Goal: Task Accomplishment & Management: Complete application form

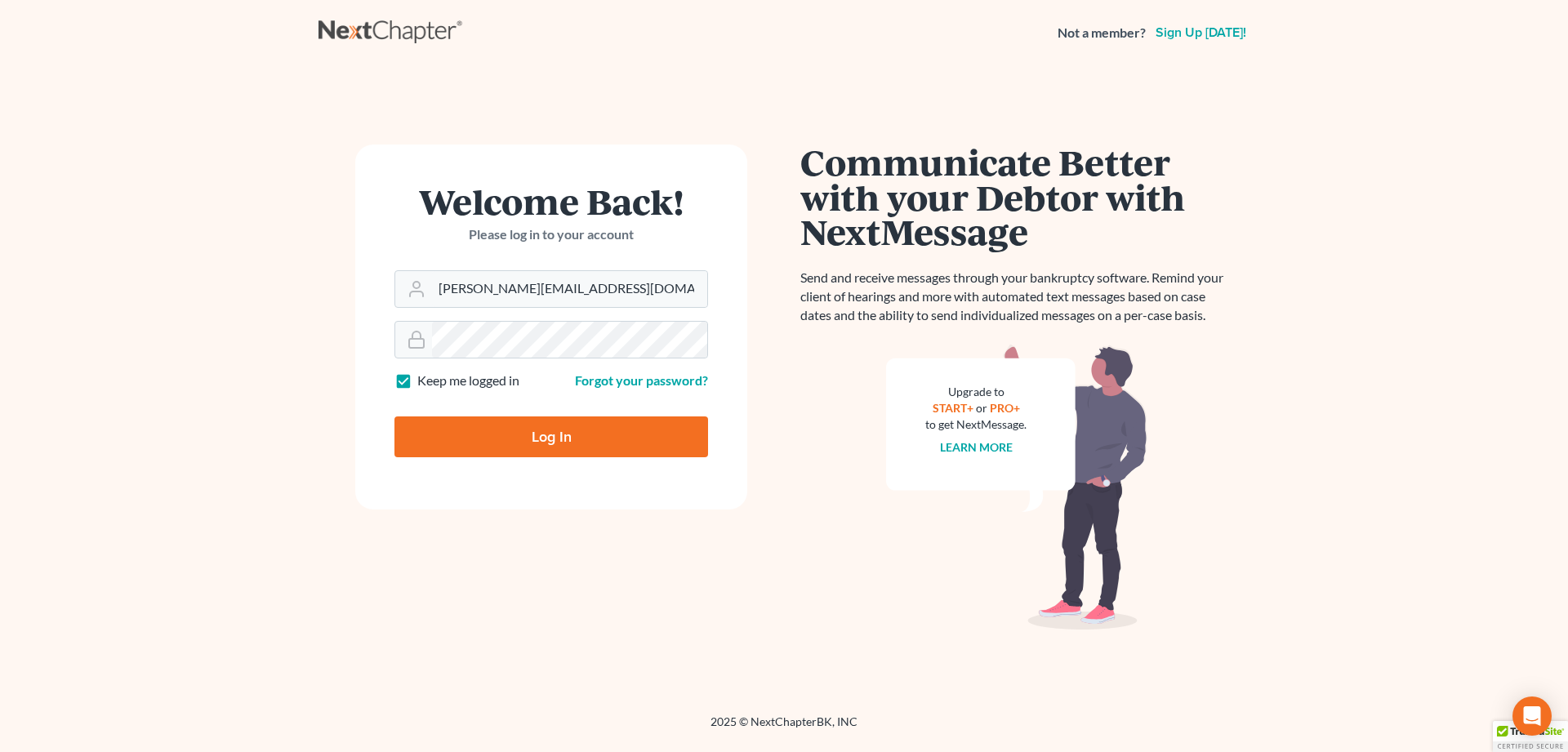
click at [479, 435] on input "Log In" at bounding box center [551, 436] width 314 height 41
type input "Thinking..."
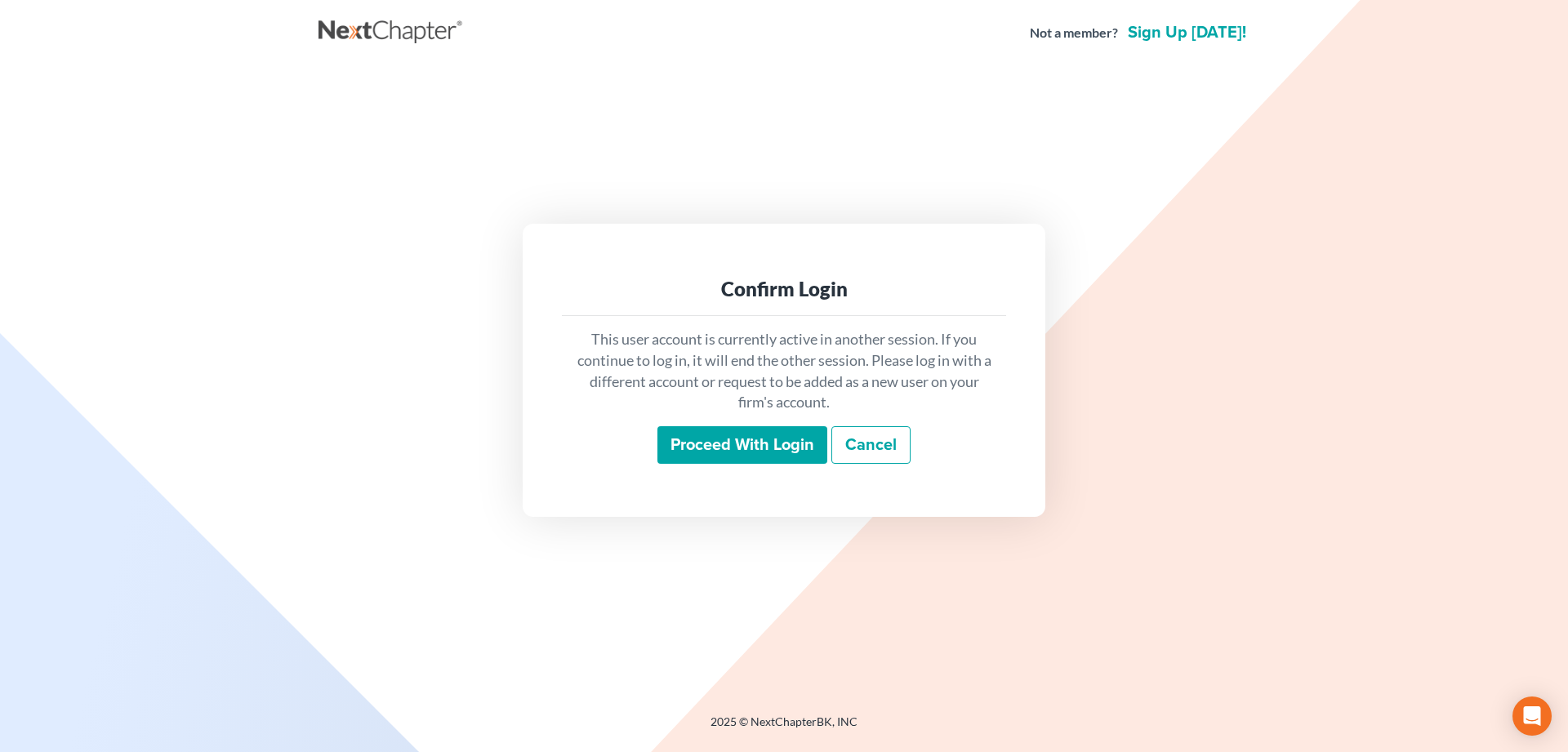
click at [709, 438] on input "Proceed with login" at bounding box center [742, 445] width 170 height 38
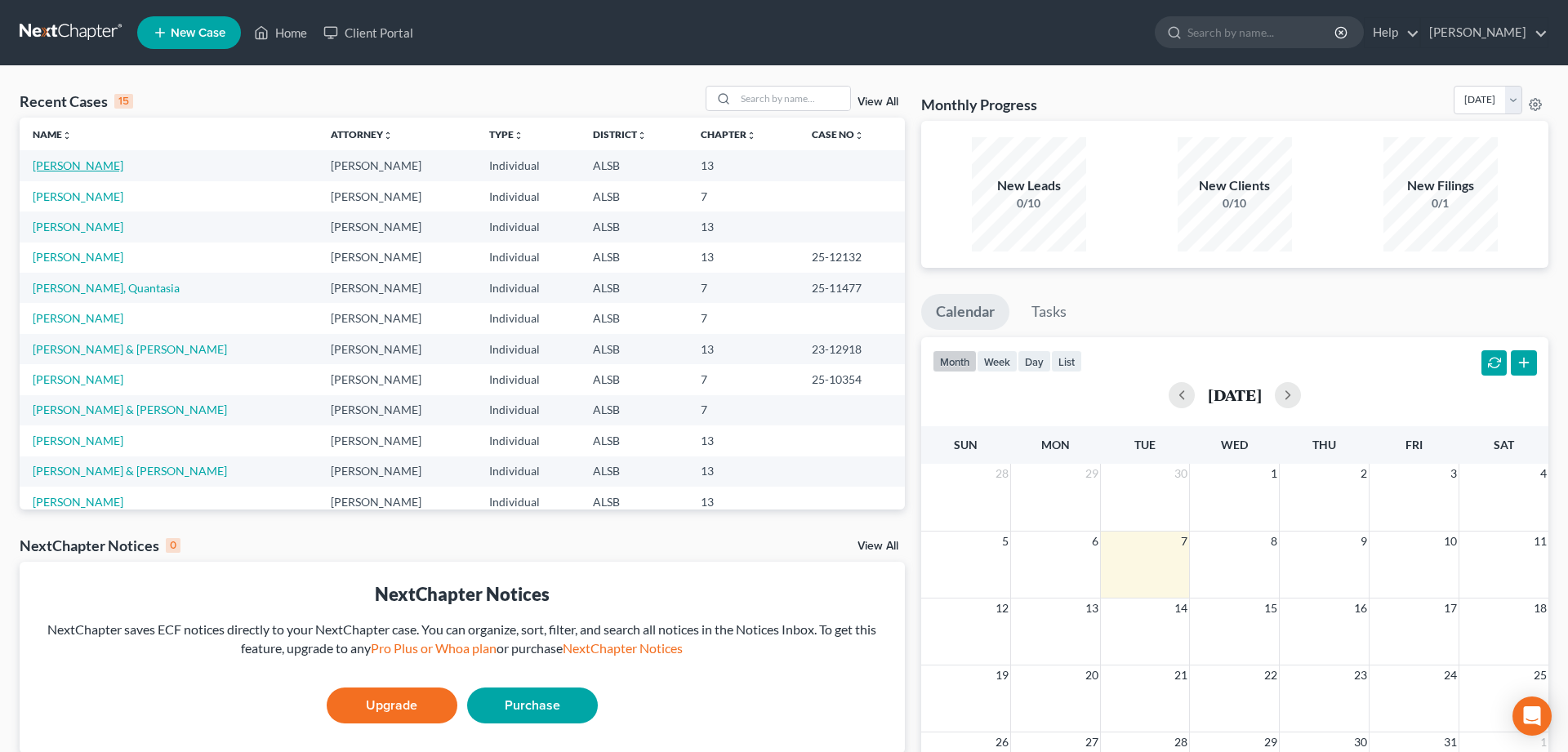
click at [78, 164] on link "Turner, Tiffany" at bounding box center [78, 165] width 91 height 14
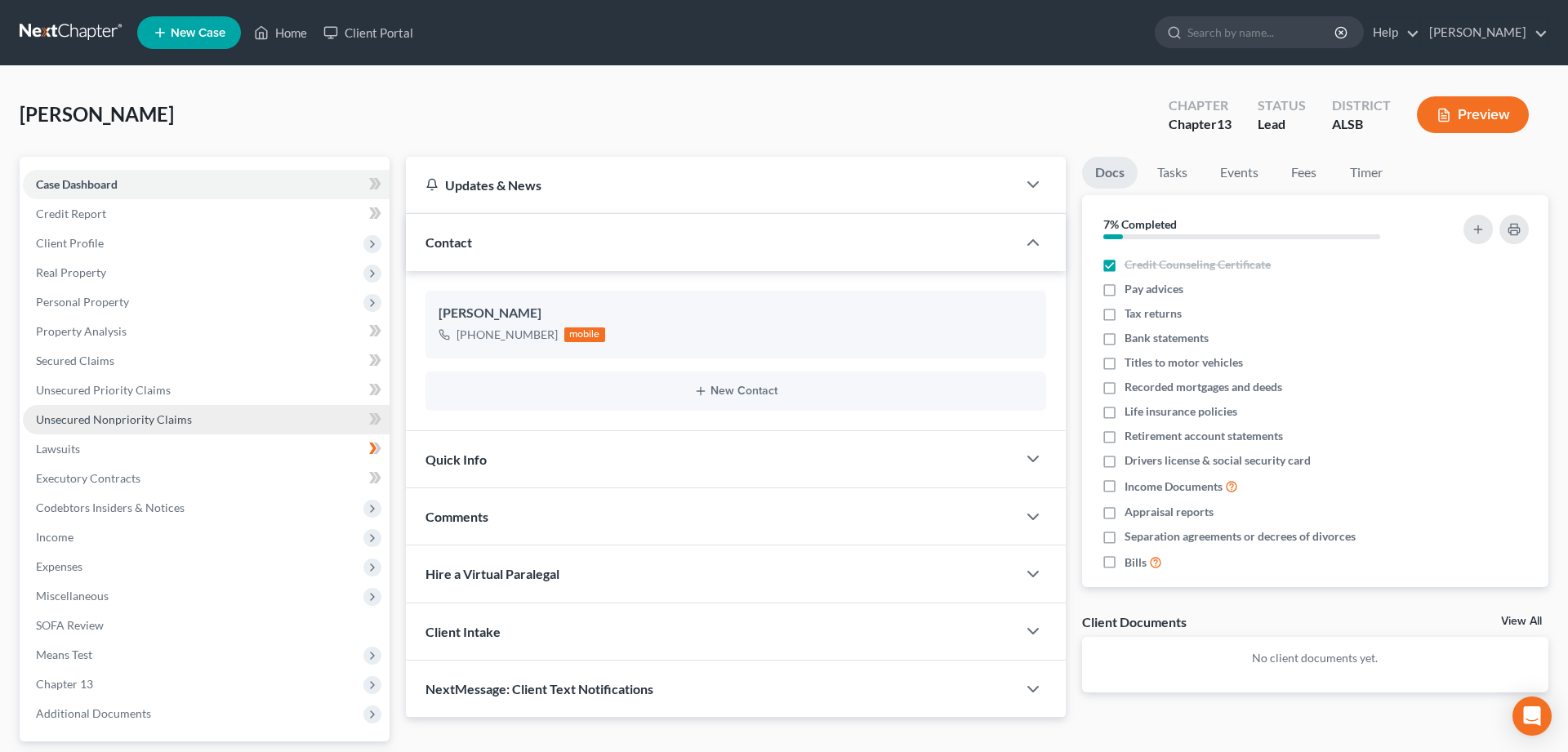
click at [122, 419] on span "Unsecured Nonpriority Claims" at bounding box center [114, 419] width 156 height 14
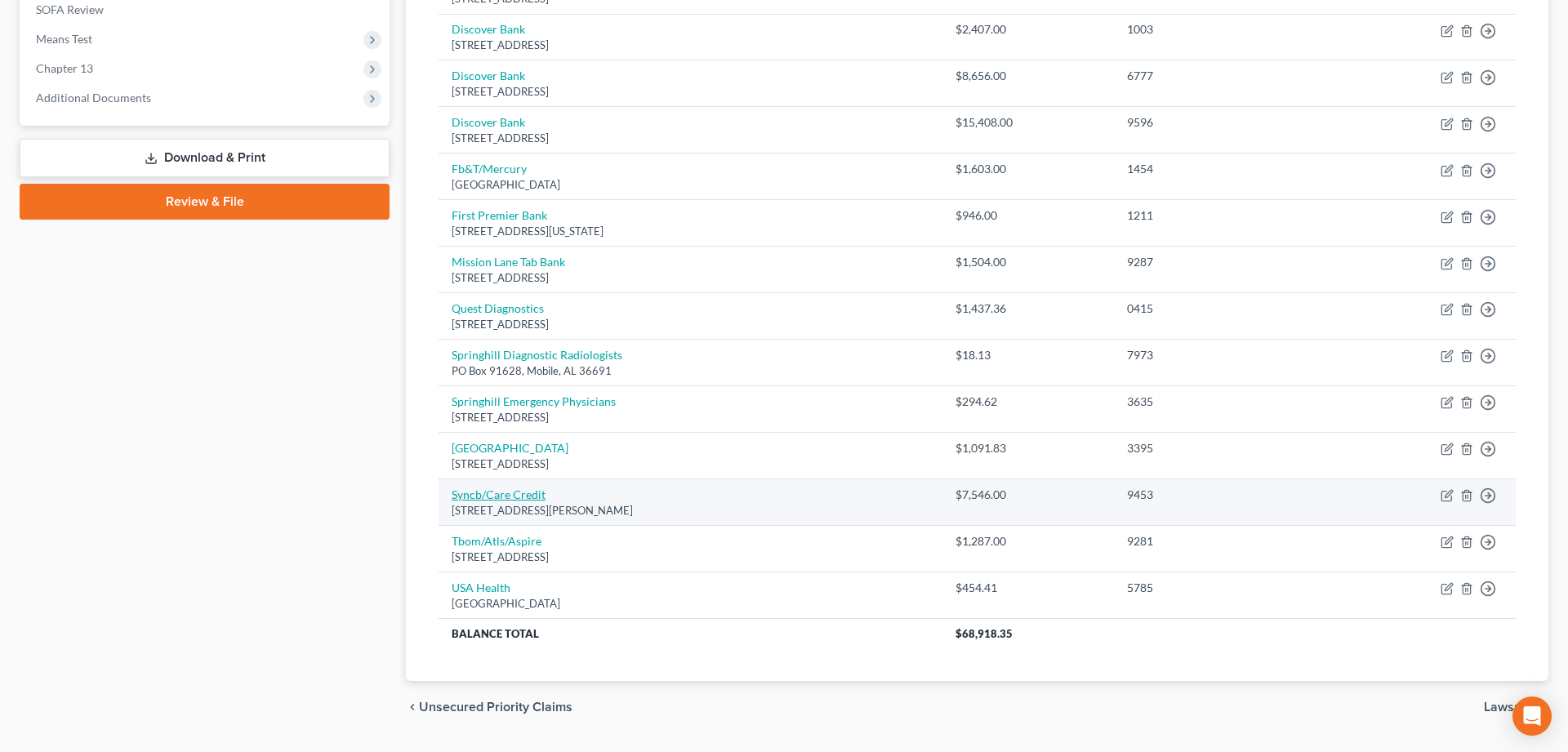
scroll to position [659, 0]
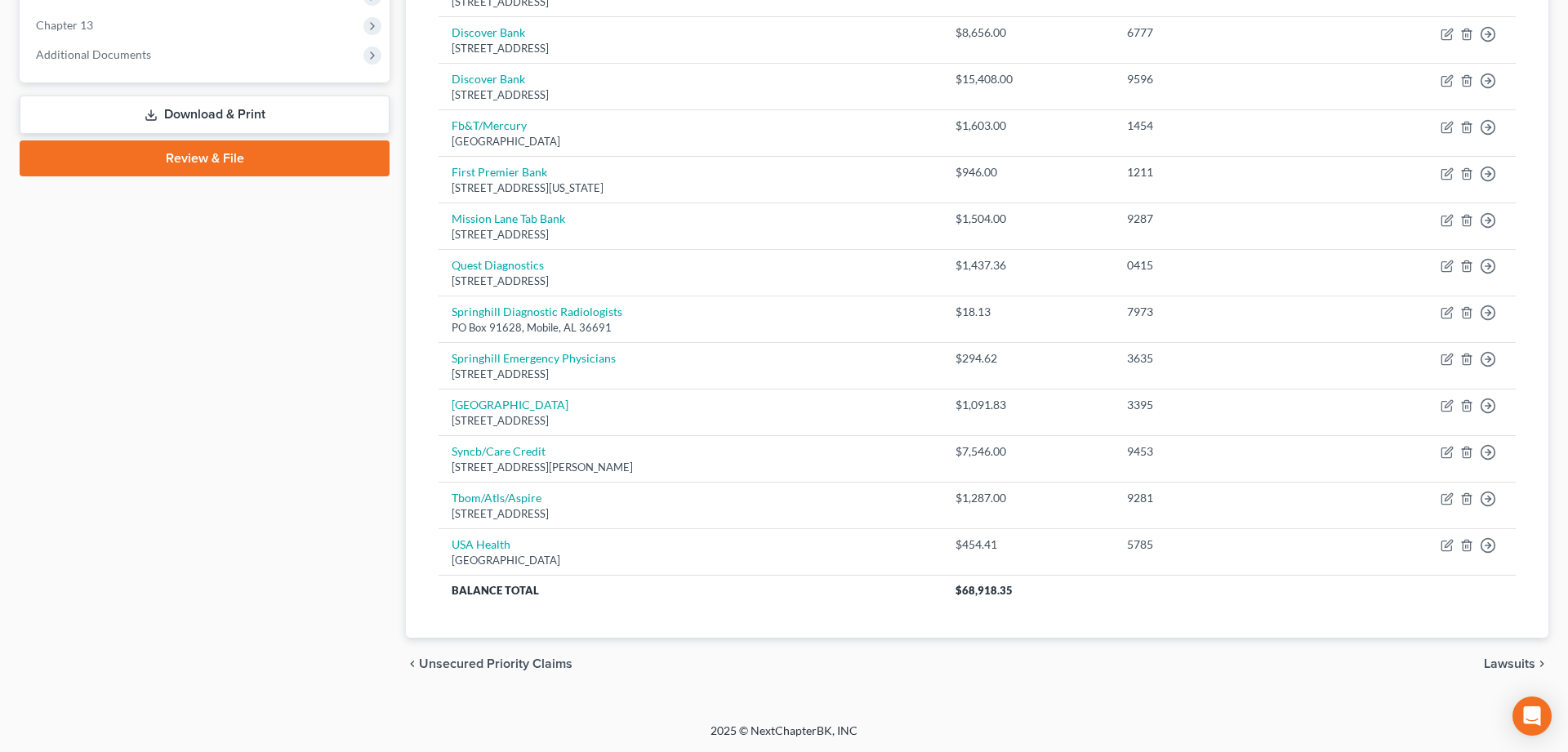
click at [267, 669] on div "Case Dashboard Payments Invoices Payments Payments Credit Report Client Profile" at bounding box center [204, 94] width 387 height 1192
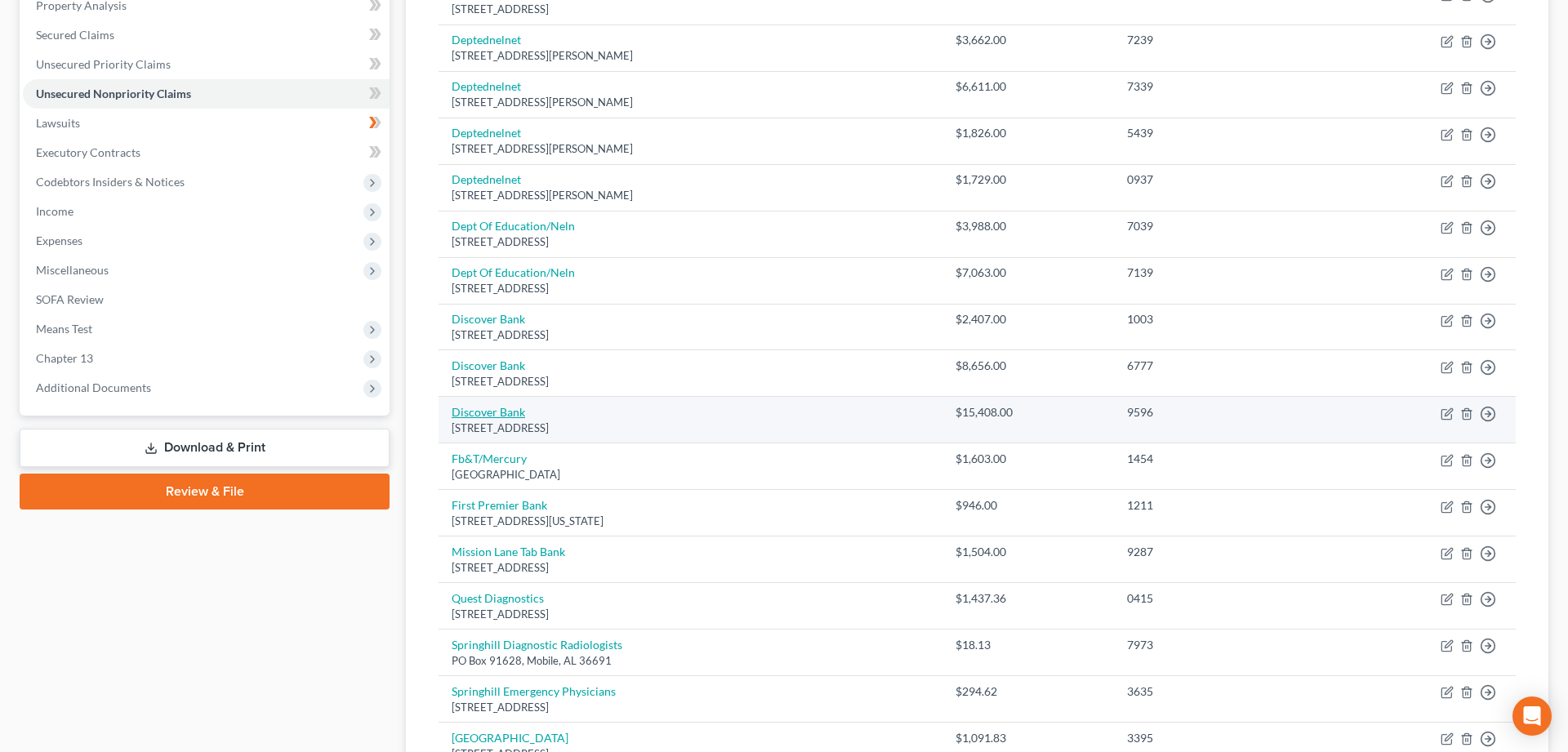
scroll to position [0, 0]
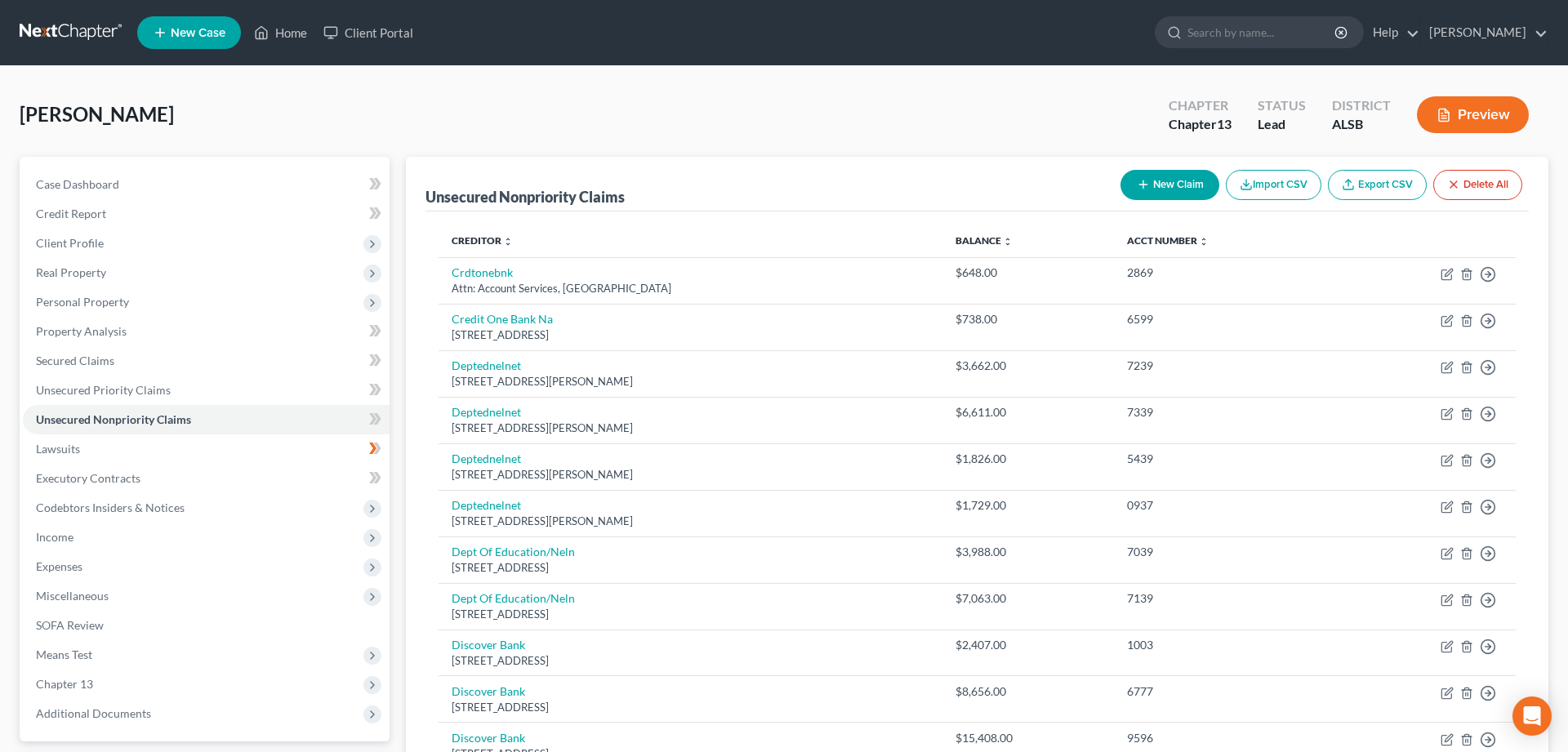
click at [1174, 176] on button "New Claim" at bounding box center [1170, 185] width 99 height 30
select select "0"
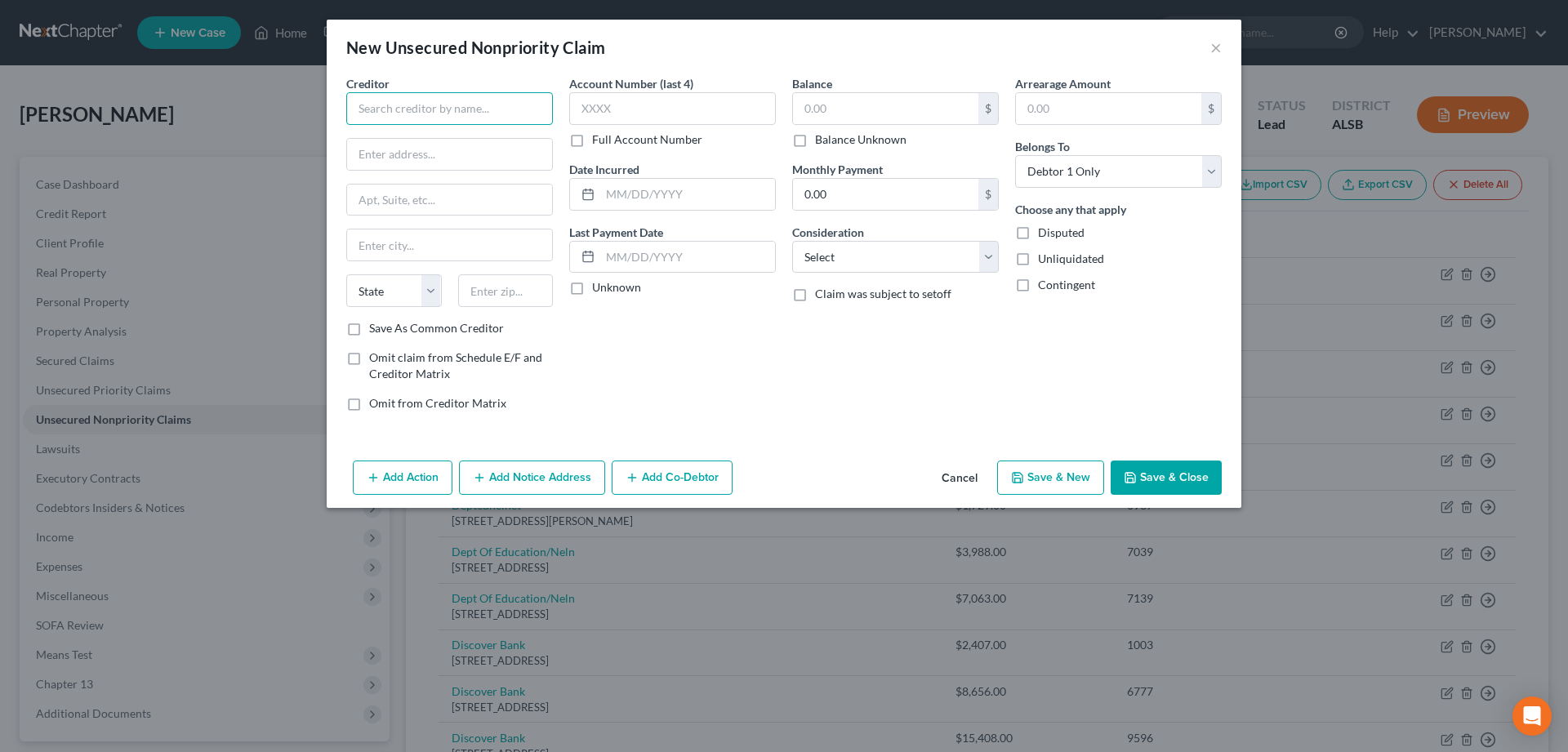
click at [455, 111] on input "text" at bounding box center [449, 109] width 206 height 33
type input "Synergy Labtratories"
click at [388, 155] on input "text" at bounding box center [449, 153] width 205 height 31
type input "5570 Rangeline Road"
type input "Mobile"
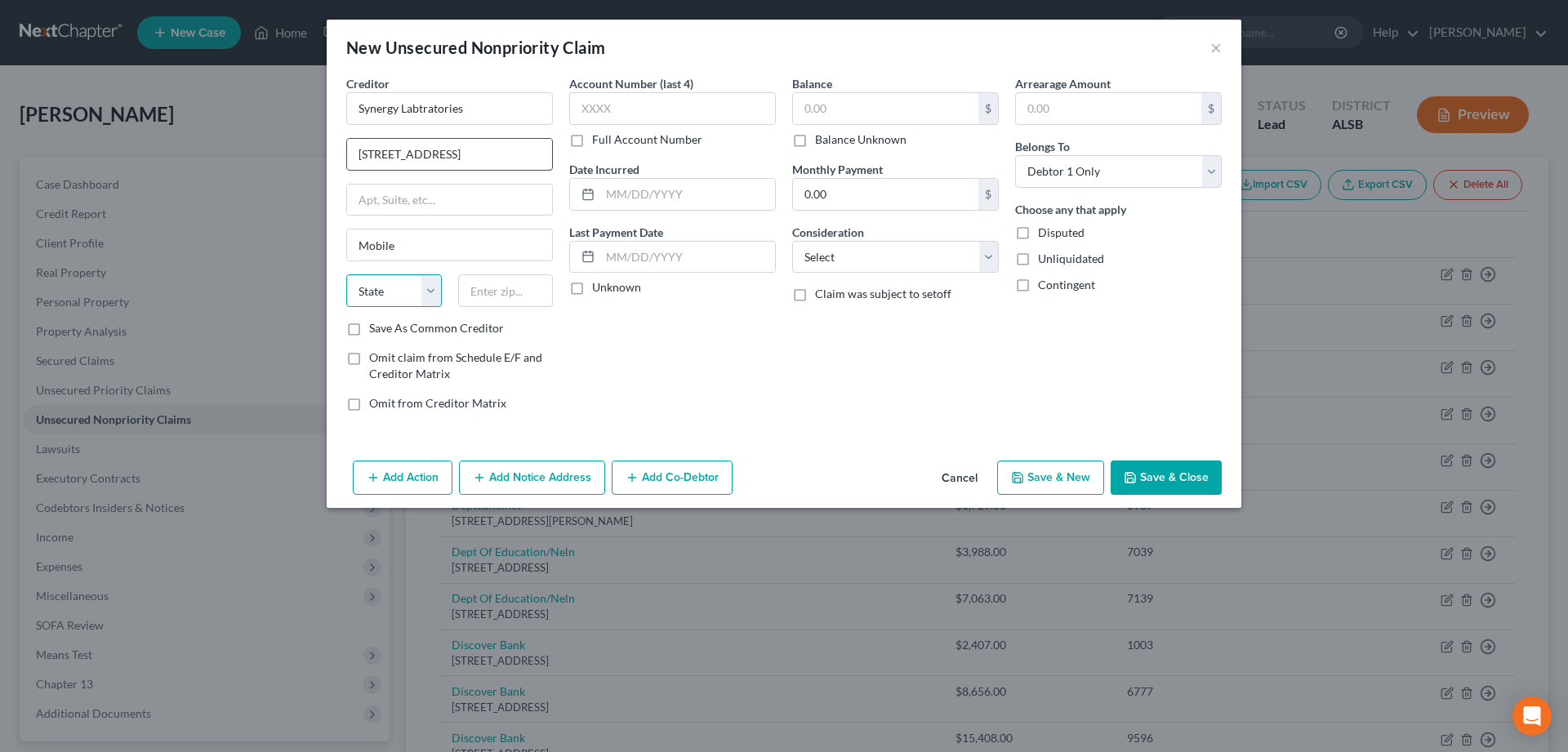
select select "0"
type input "36619"
click at [642, 105] on input "text" at bounding box center [672, 109] width 206 height 33
click at [638, 196] on input "text" at bounding box center [687, 194] width 174 height 31
type input "05/2024"
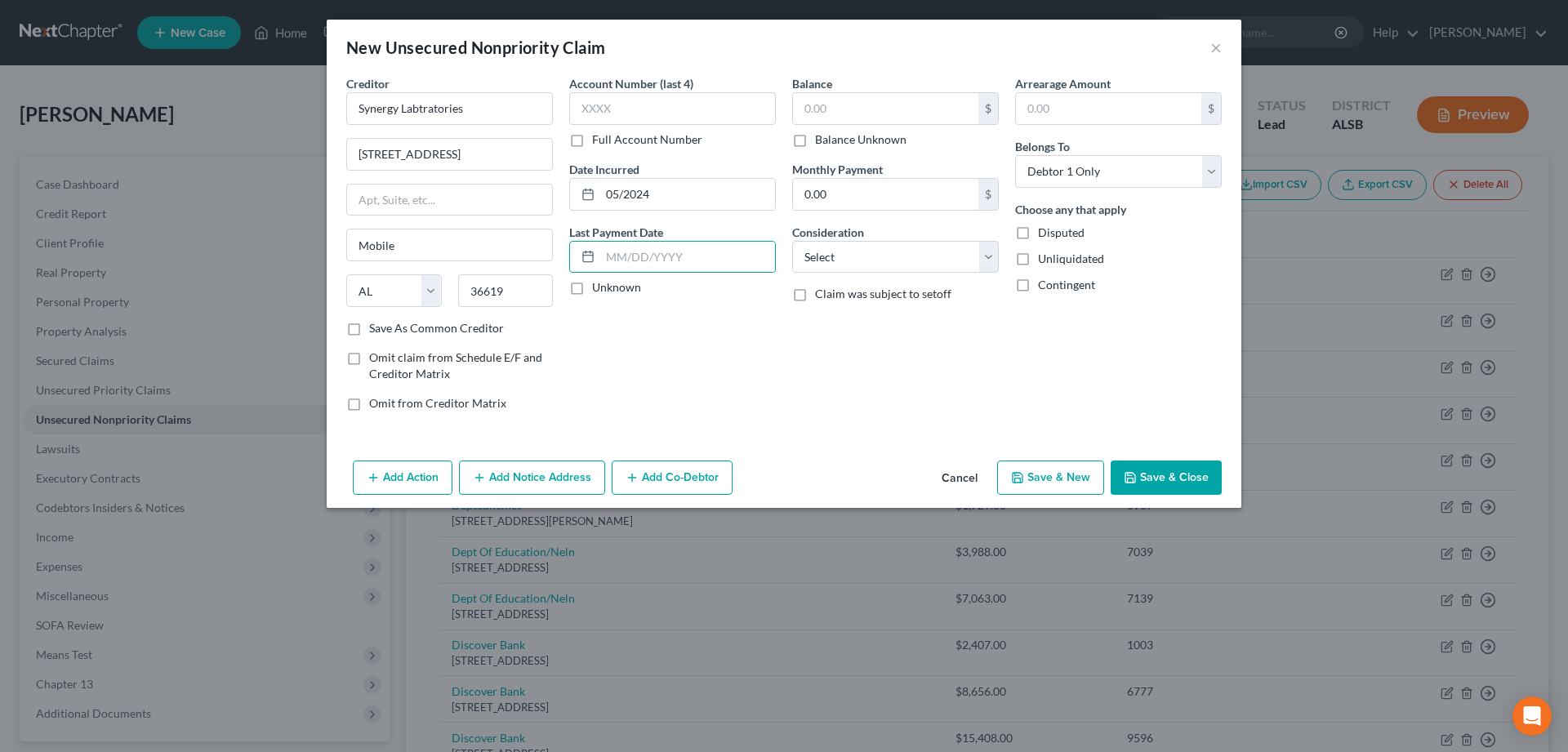
click at [815, 140] on label "Balance Unknown" at bounding box center [861, 139] width 92 height 16
click at [822, 140] on input "Balance Unknown" at bounding box center [827, 136] width 11 height 11
checkbox input "true"
type input "0.00"
click at [1167, 476] on button "Save & Close" at bounding box center [1167, 477] width 112 height 34
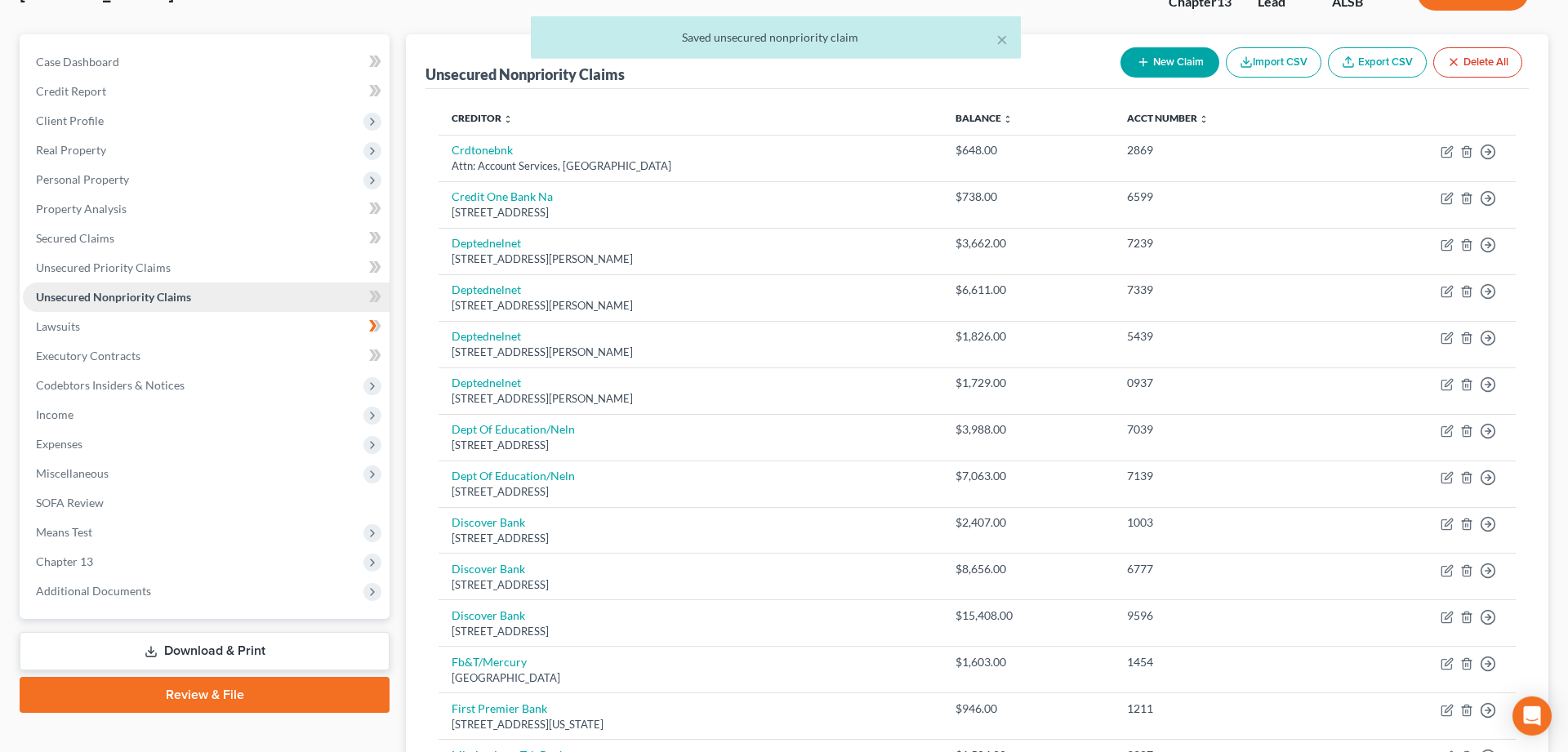
scroll to position [250, 0]
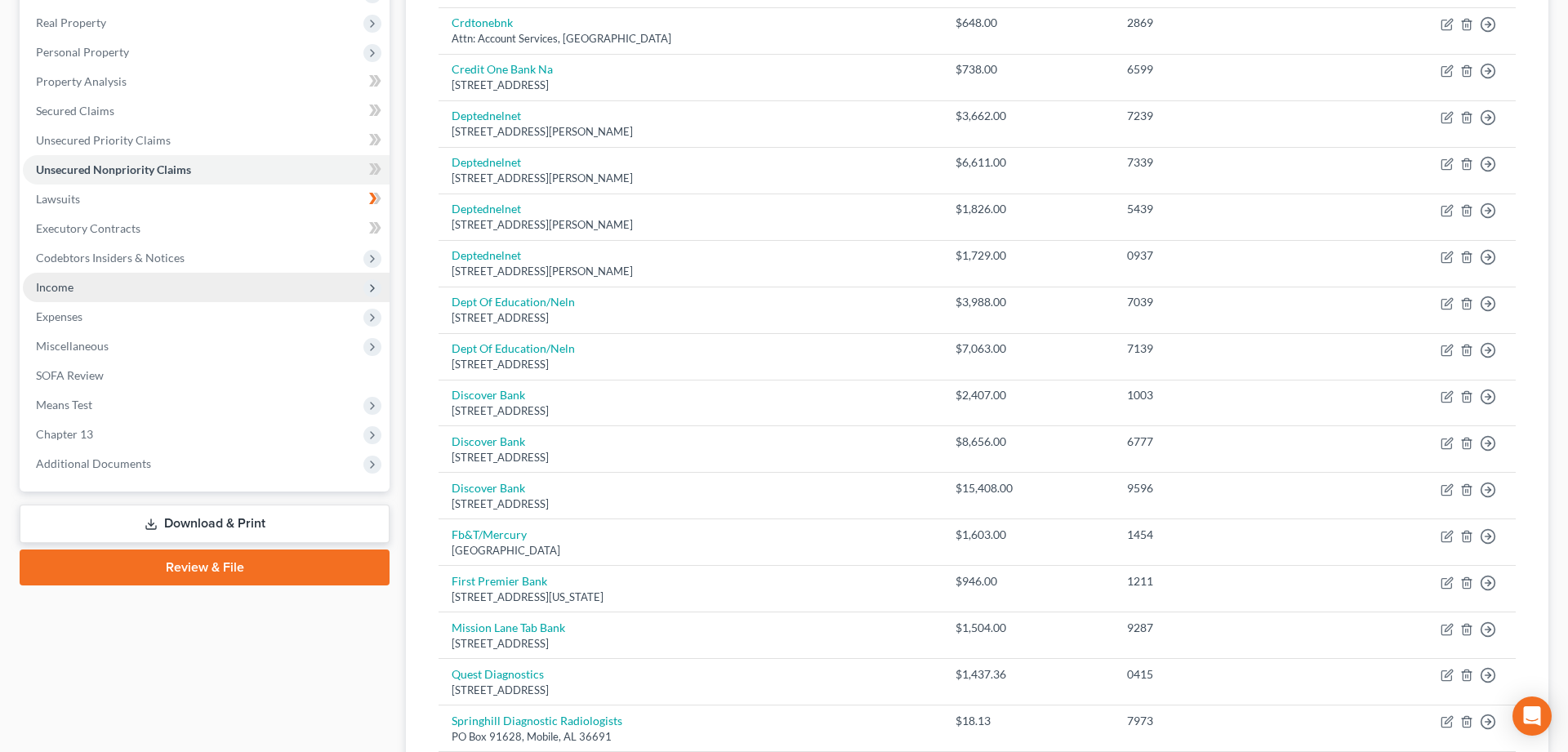
click at [54, 285] on span "Income" at bounding box center [55, 287] width 38 height 14
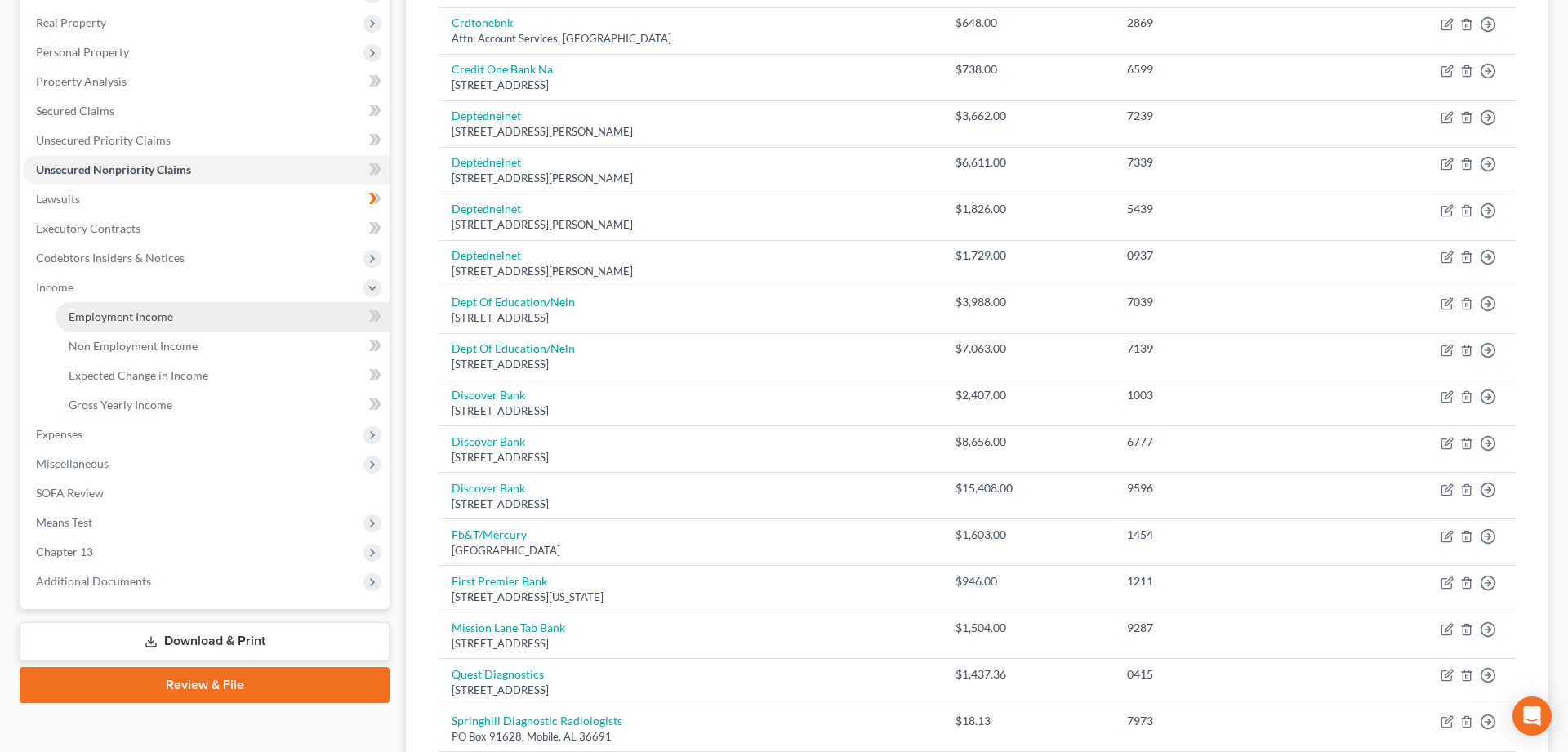
click at [141, 316] on span "Employment Income" at bounding box center [121, 317] width 105 height 14
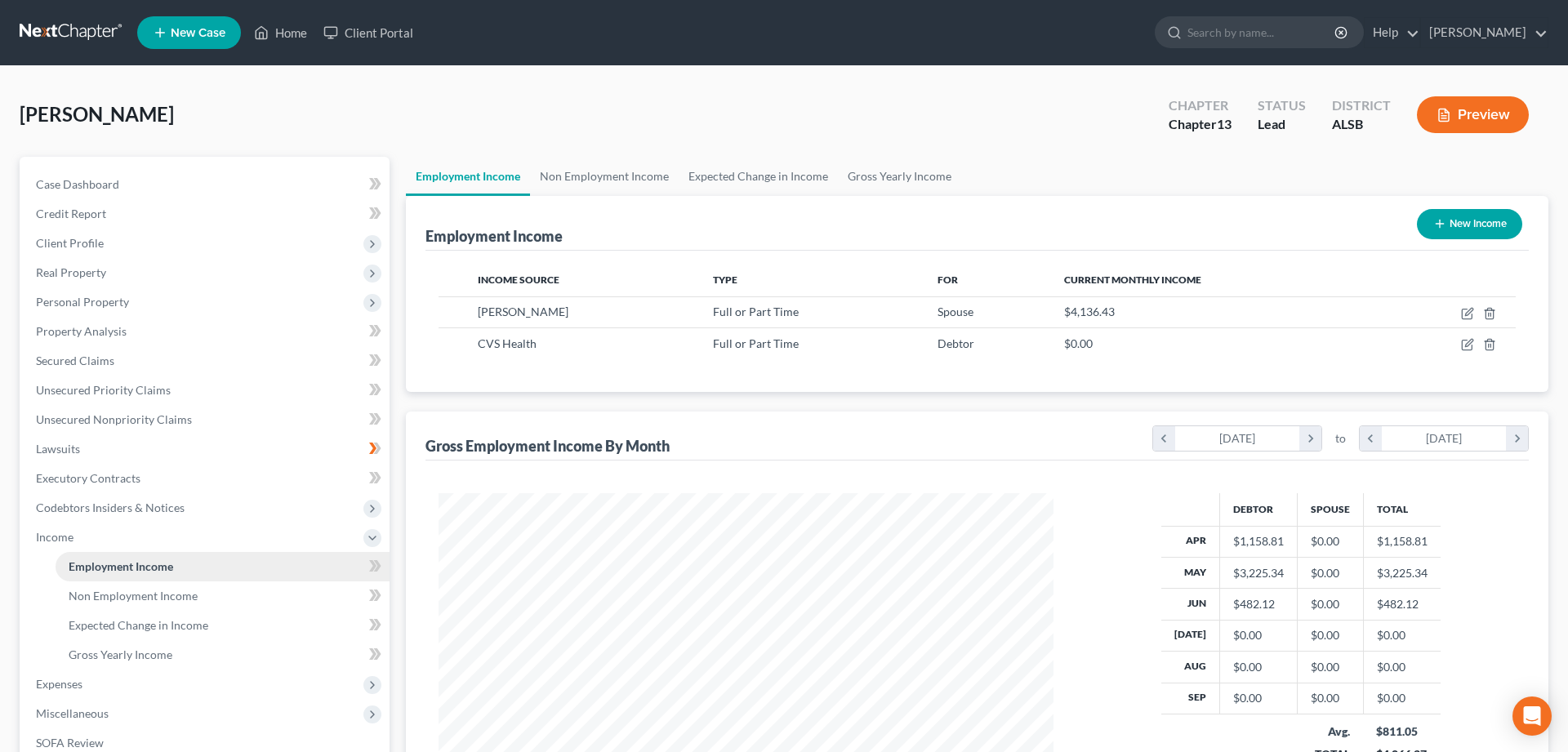
scroll to position [307, 648]
click at [1469, 343] on icon "button" at bounding box center [1467, 344] width 13 height 13
select select "0"
select select "41"
select select "2"
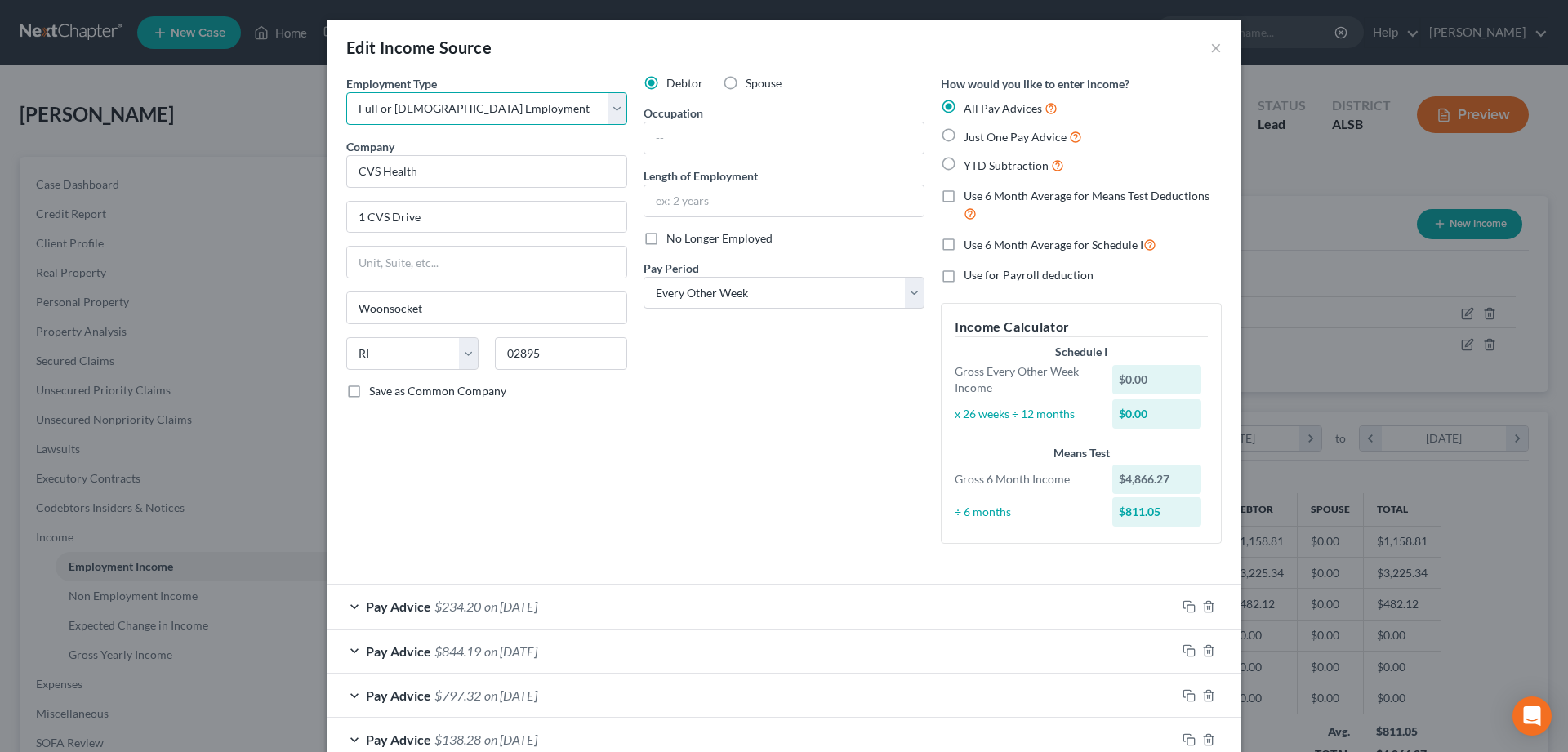
click at [347, 93] on select "Select Full or Part Time Employment Self Employment" at bounding box center [487, 109] width 281 height 33
click at [619, 110] on select "Select Full or Part Time Employment Self Employment" at bounding box center [487, 109] width 281 height 33
click at [1209, 51] on div "Edit Income Source ×" at bounding box center [784, 48] width 915 height 56
click at [1213, 45] on button "×" at bounding box center [1215, 48] width 11 height 20
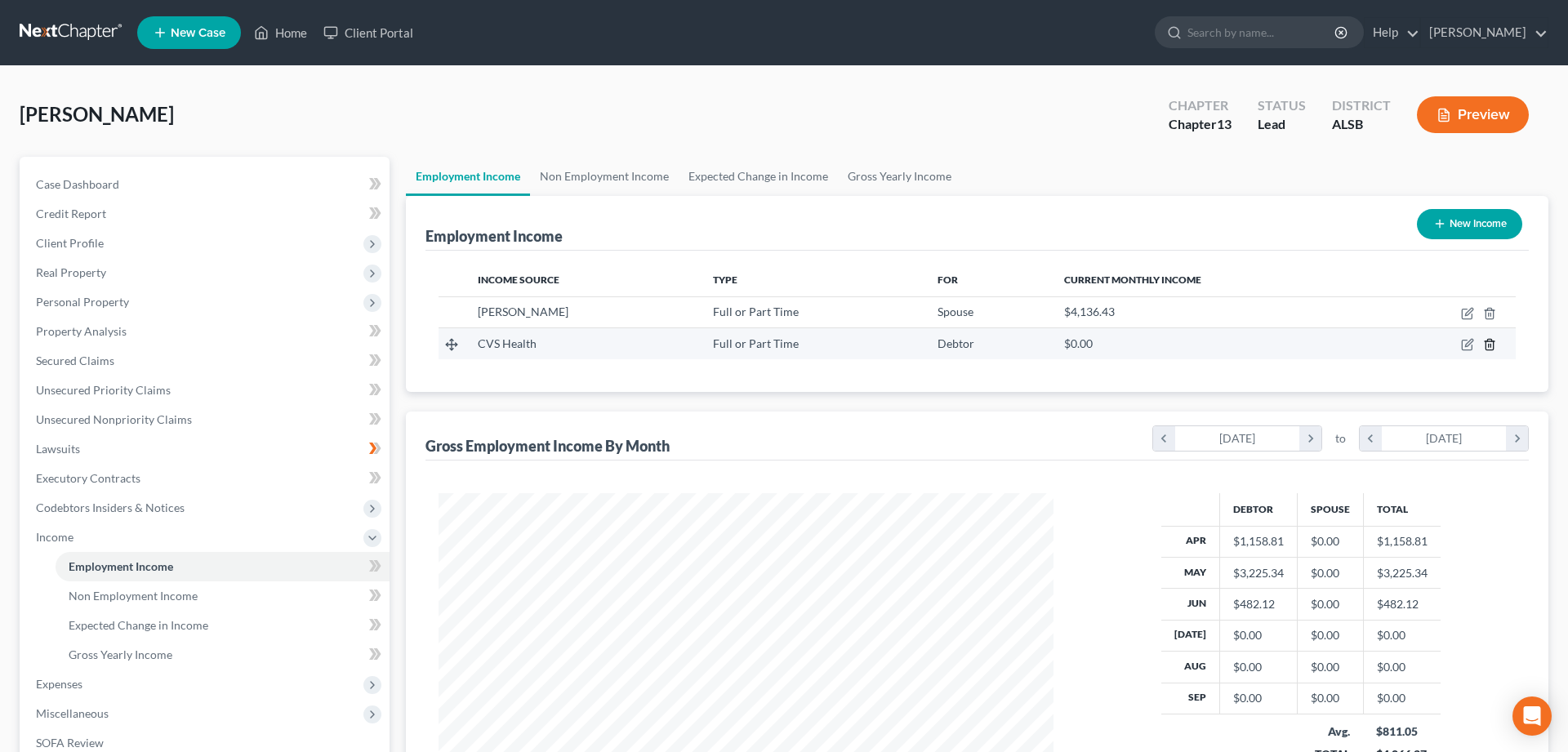
click at [1487, 347] on icon "button" at bounding box center [1489, 344] width 13 height 13
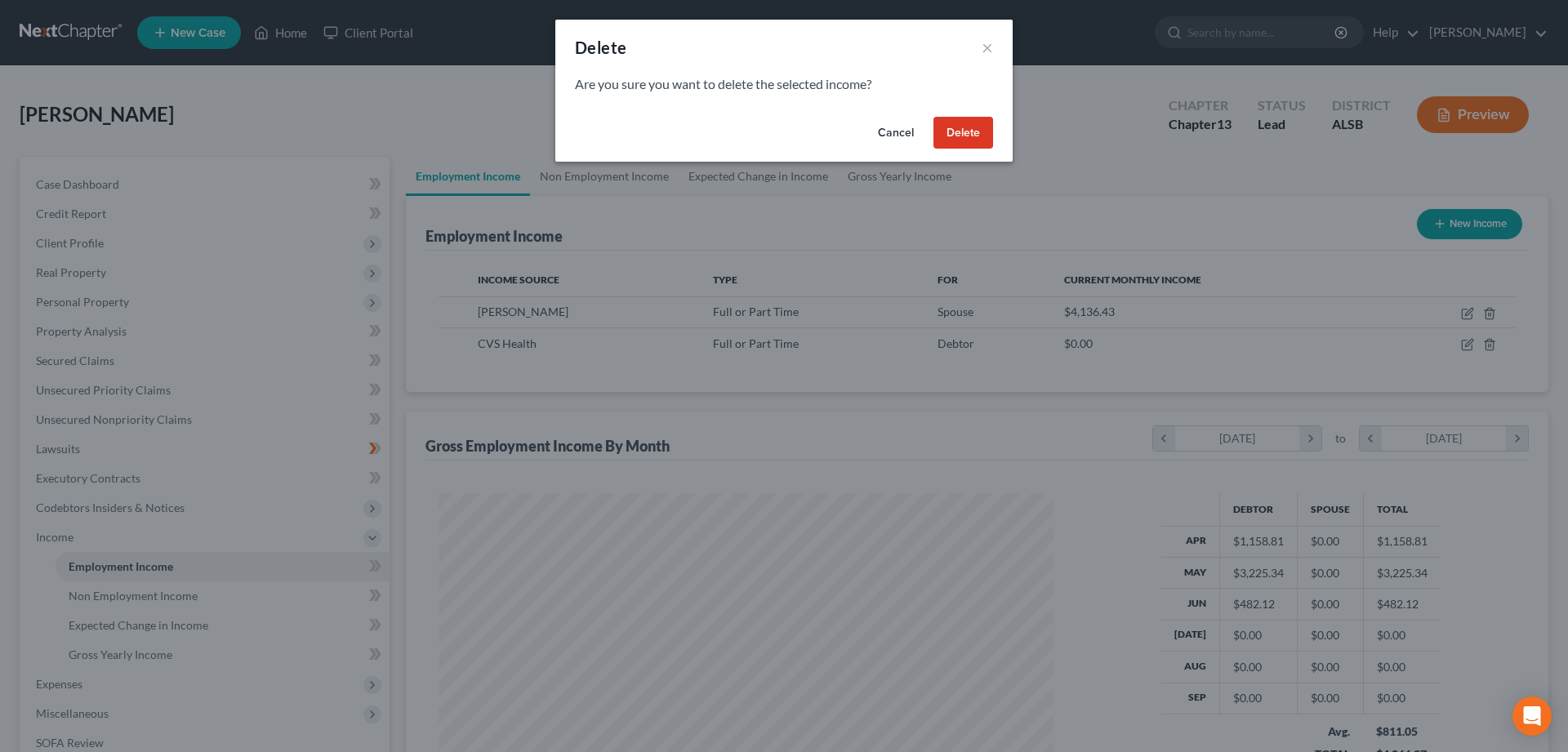
click at [978, 140] on button "Delete" at bounding box center [963, 132] width 60 height 33
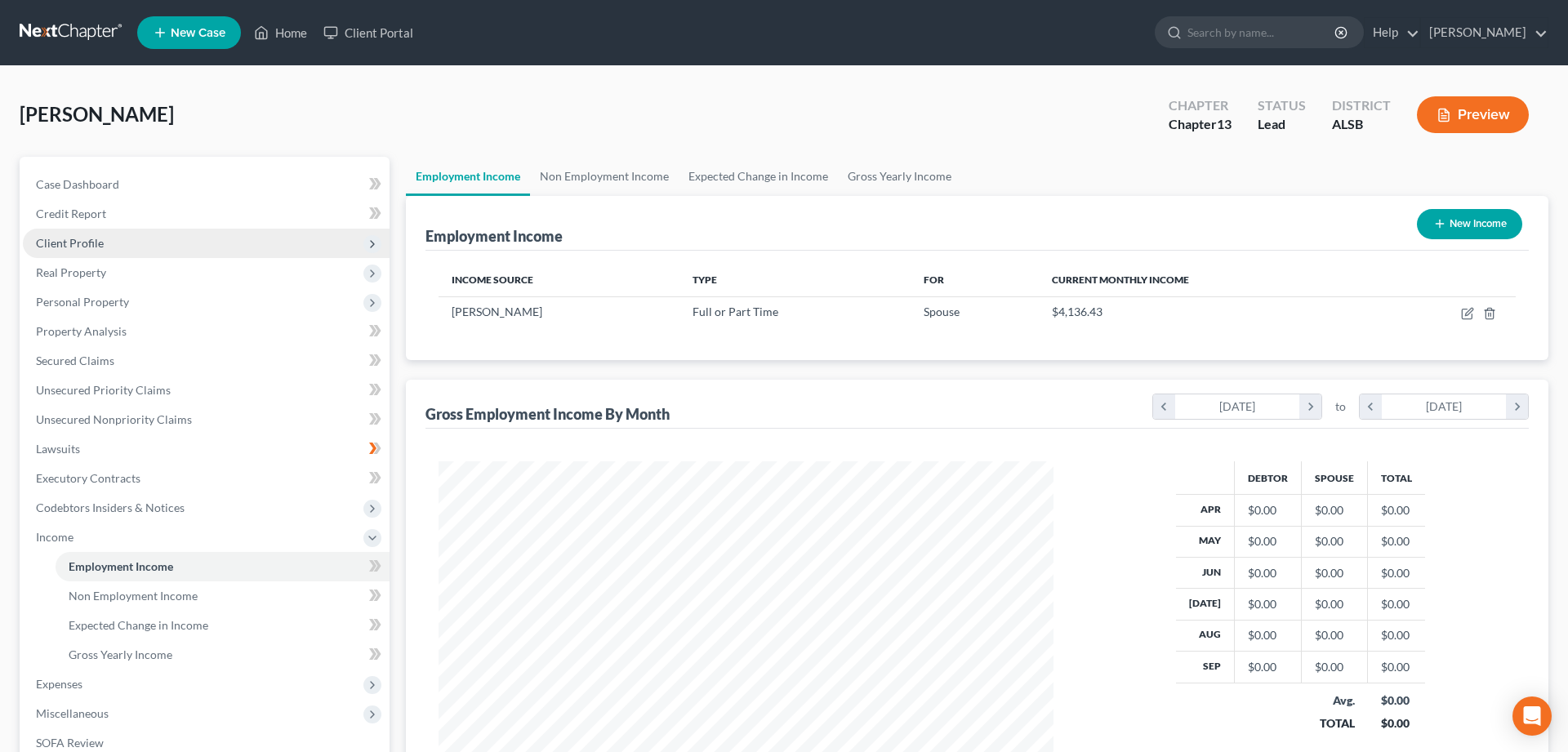
click at [59, 240] on span "Client Profile" at bounding box center [70, 243] width 68 height 14
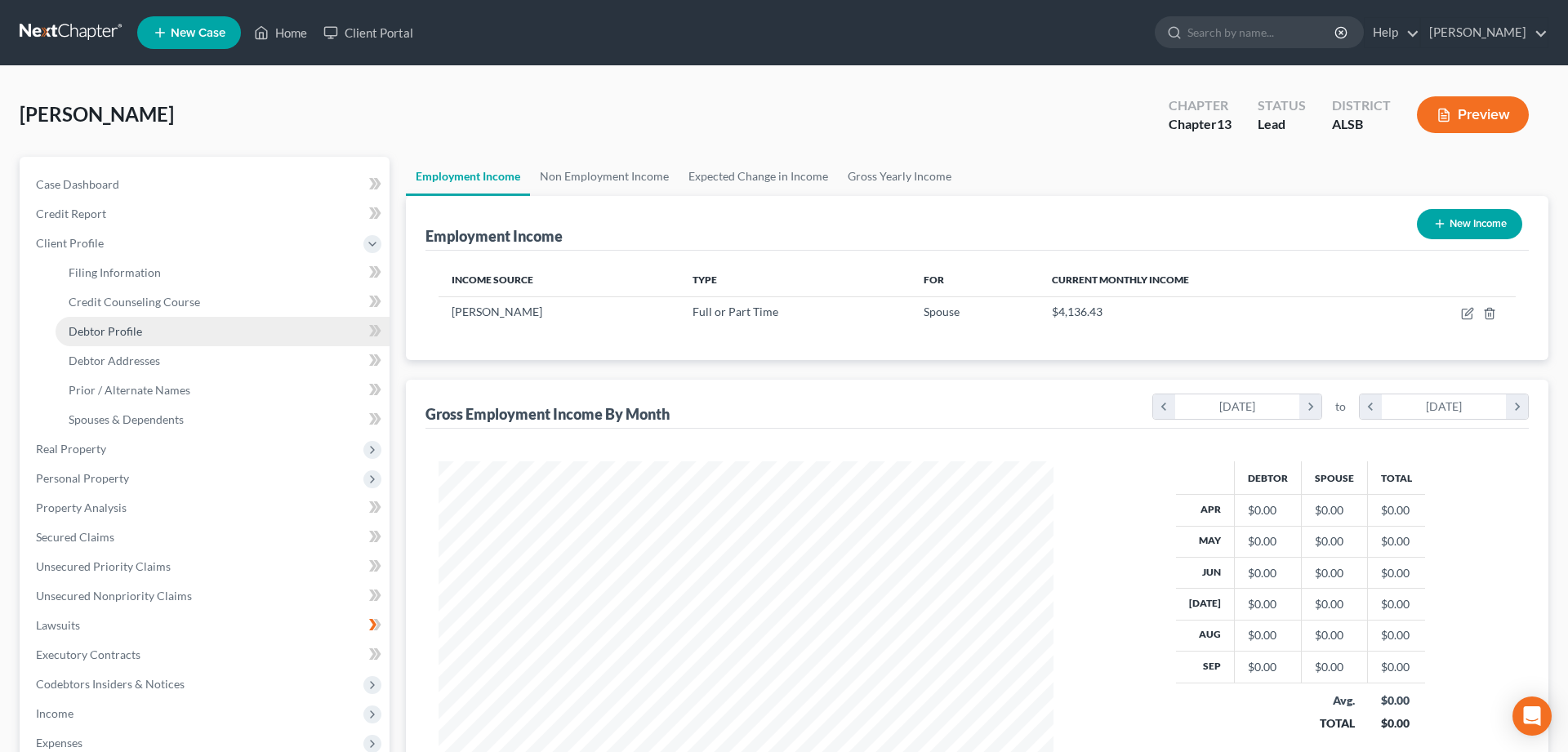
click at [116, 327] on span "Debtor Profile" at bounding box center [106, 332] width 74 height 14
select select "1"
select select "2"
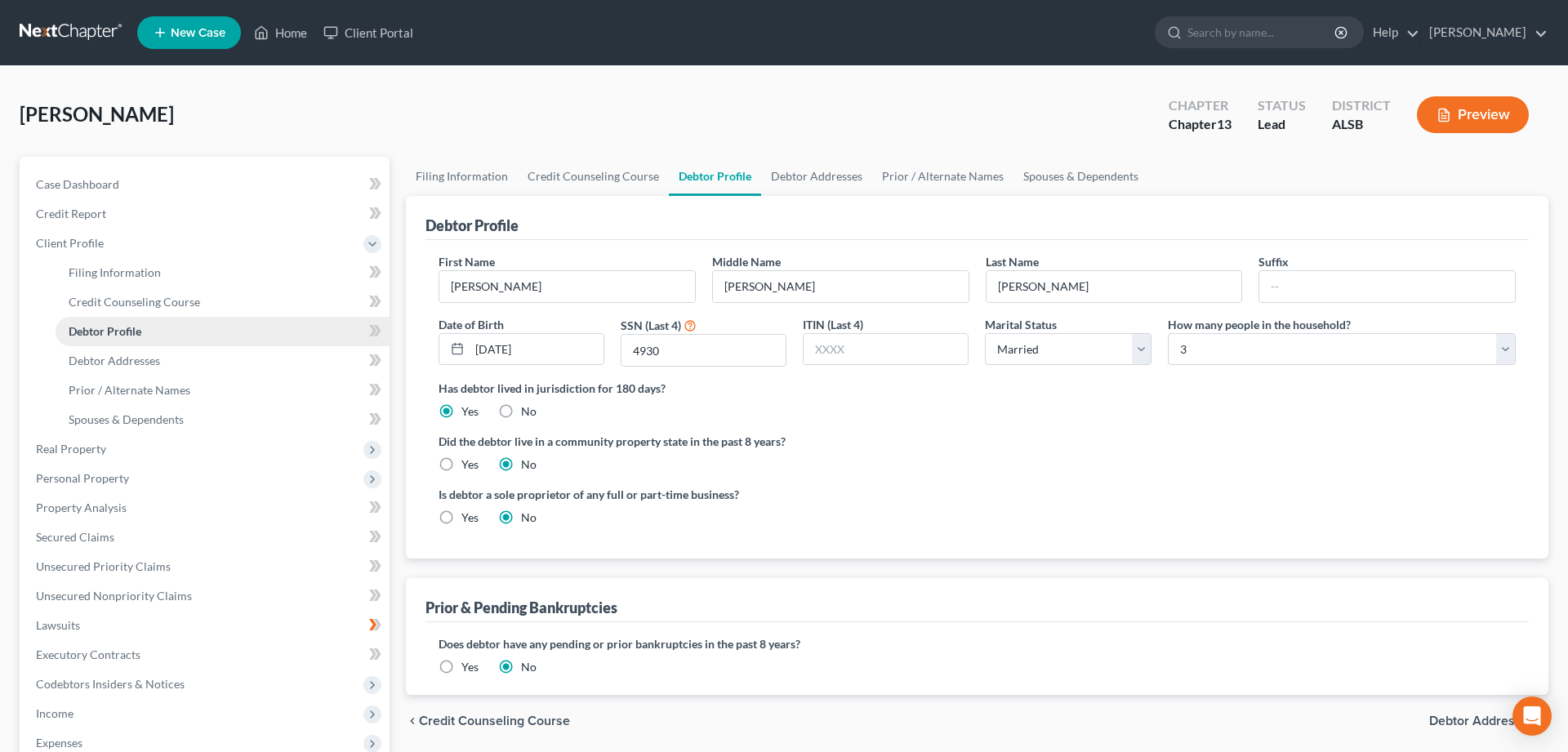
radio input "true"
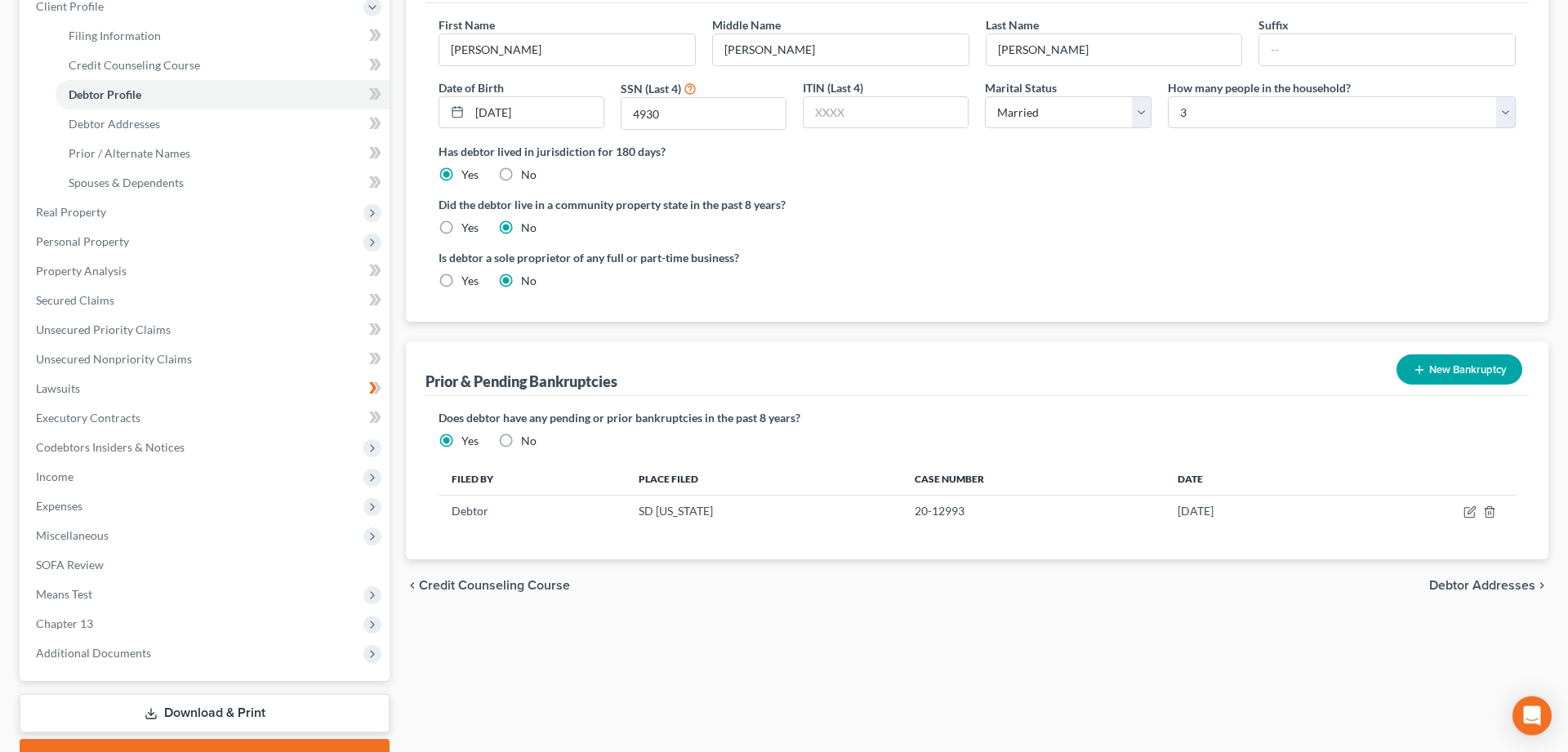
scroll to position [250, 0]
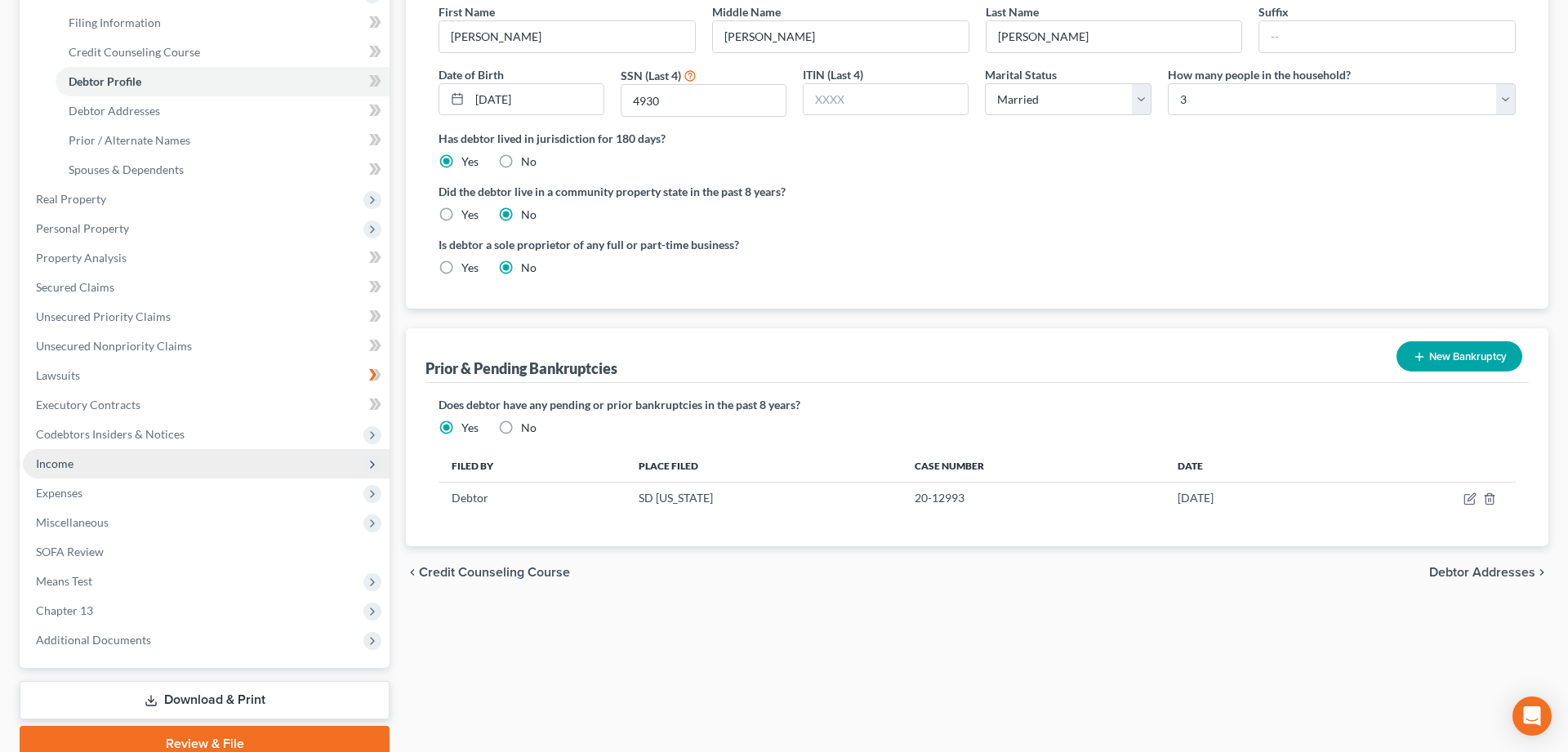
click at [53, 465] on span "Income" at bounding box center [55, 463] width 38 height 14
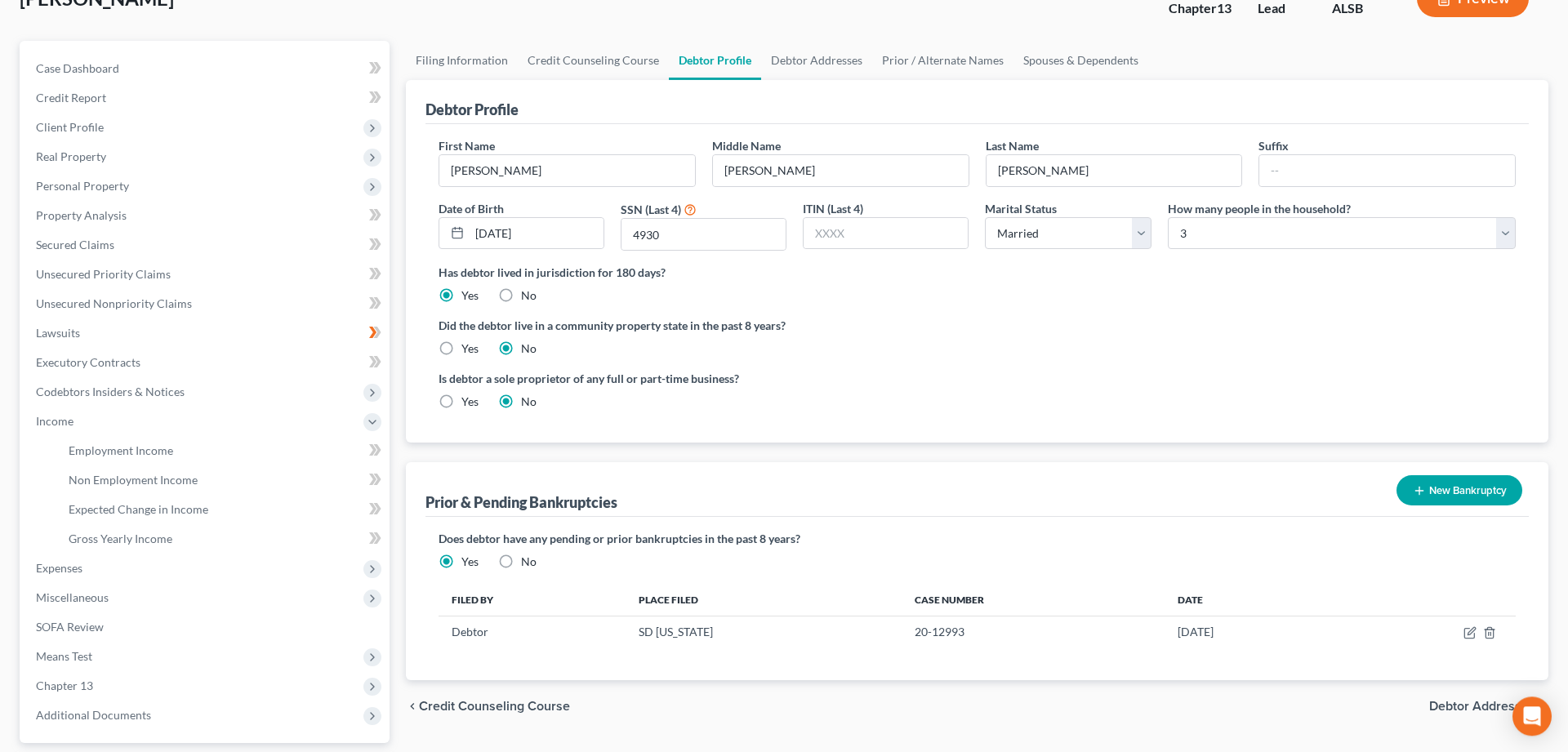
scroll to position [84, 0]
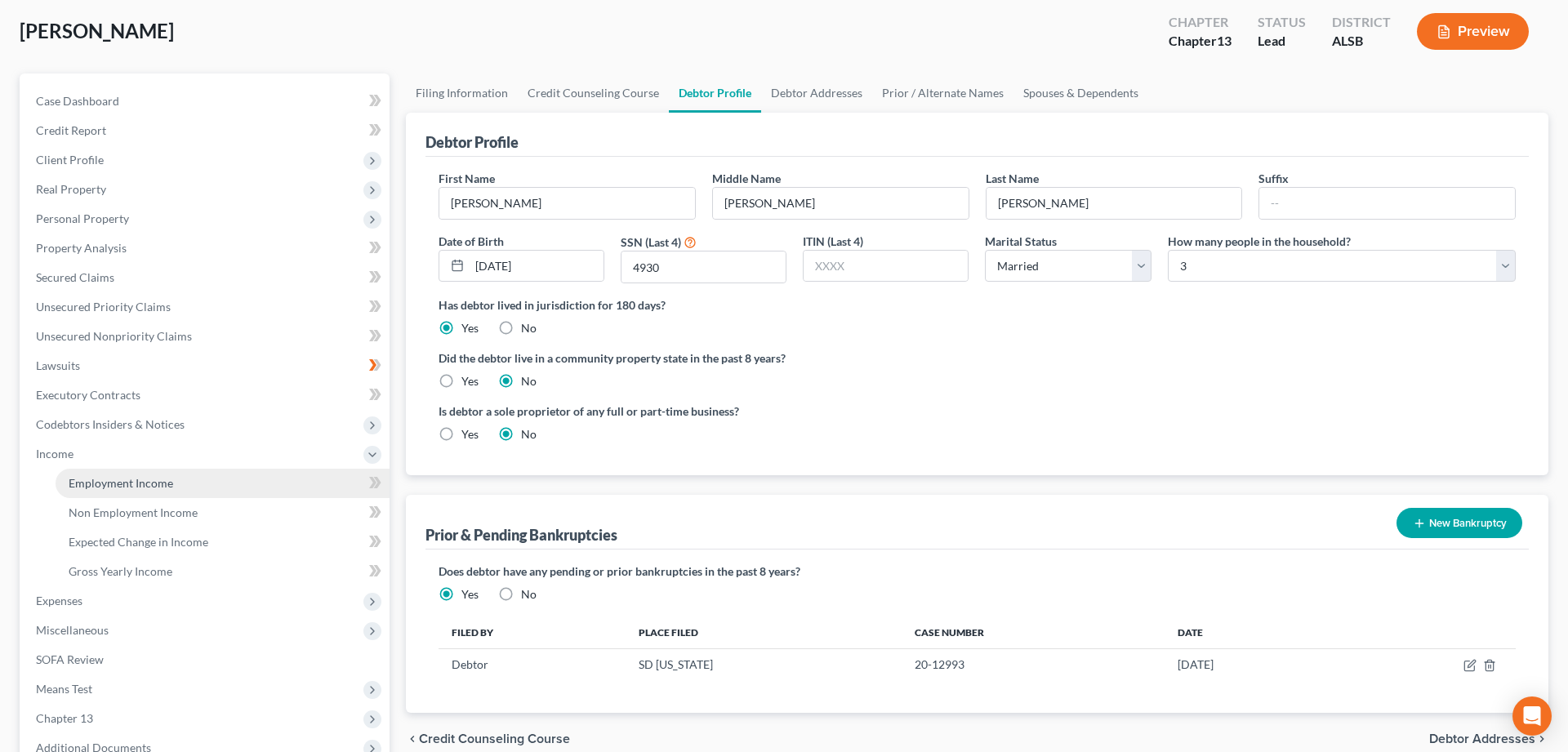
click at [99, 486] on span "Employment Income" at bounding box center [121, 483] width 105 height 14
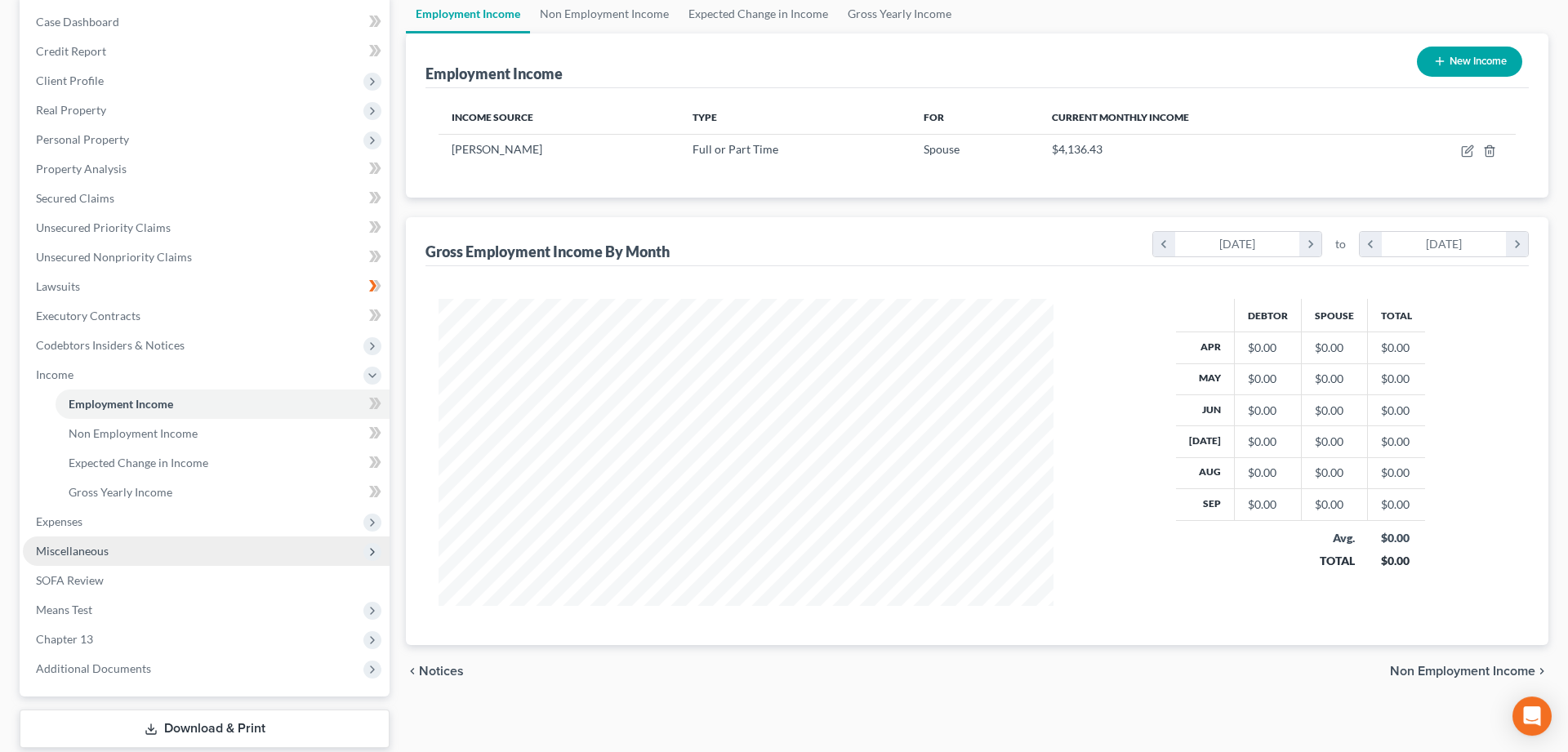
scroll to position [166, 0]
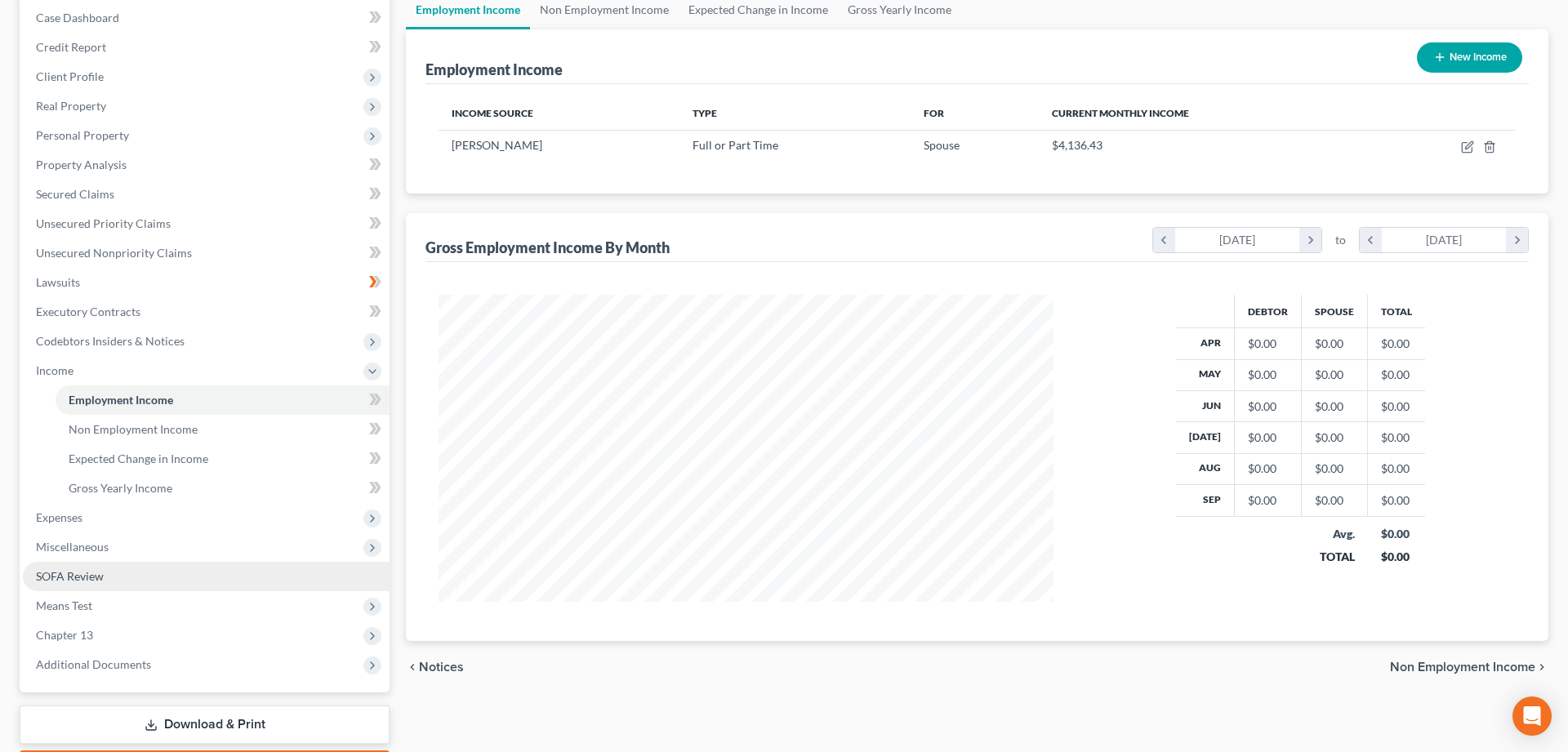
click at [38, 576] on span "SOFA Review" at bounding box center [70, 577] width 68 height 14
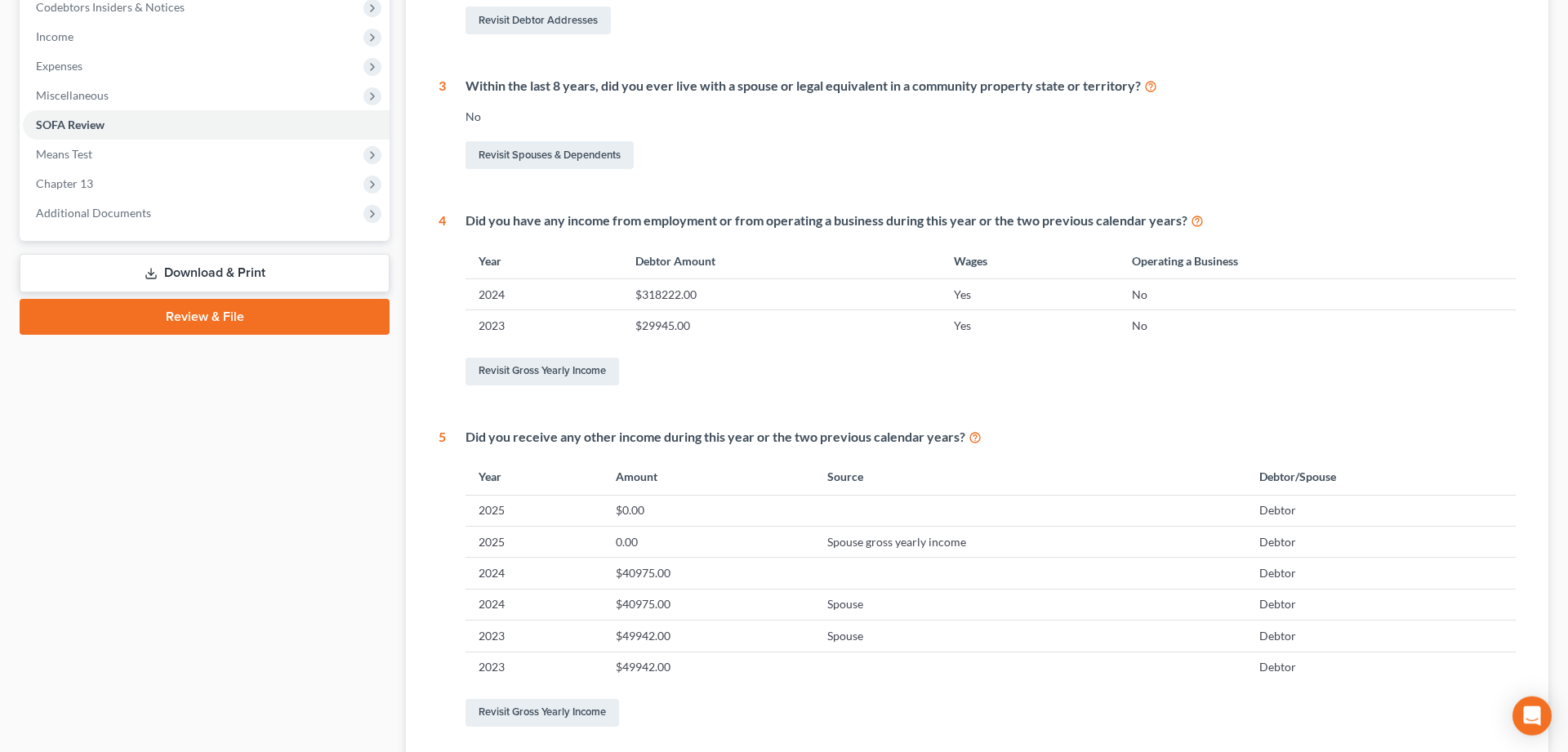
scroll to position [416, 0]
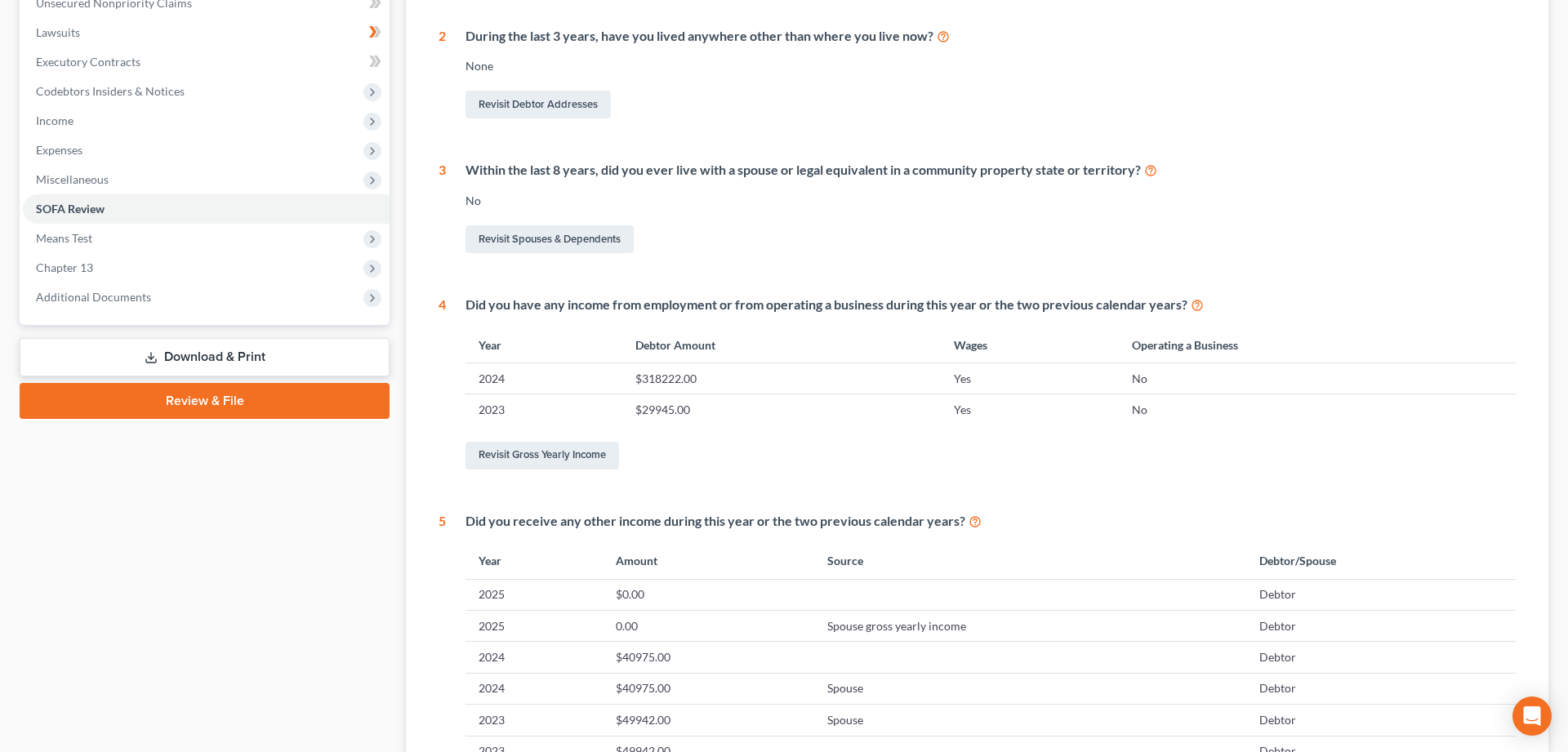
click at [1195, 306] on icon at bounding box center [1197, 305] width 13 height 16
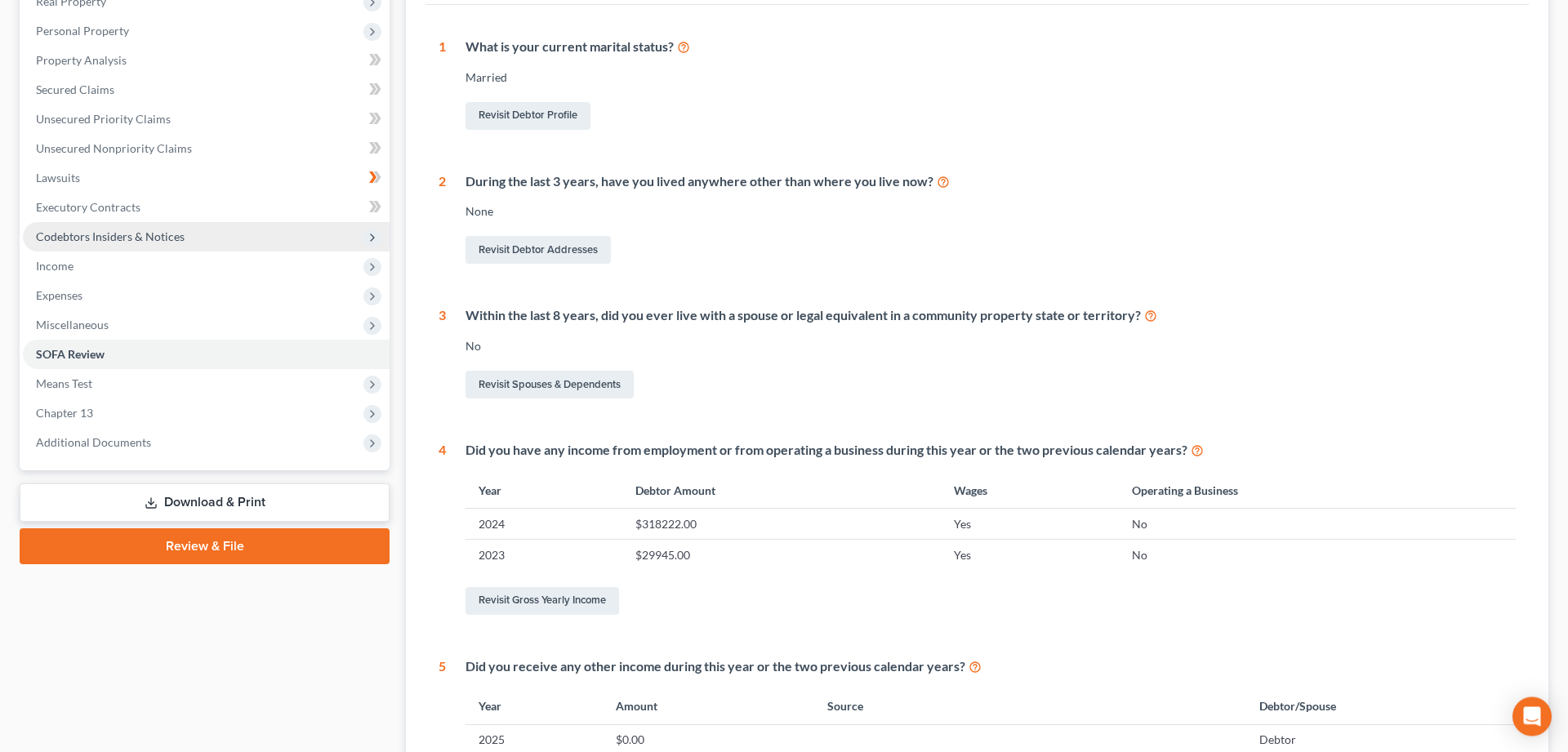
scroll to position [166, 0]
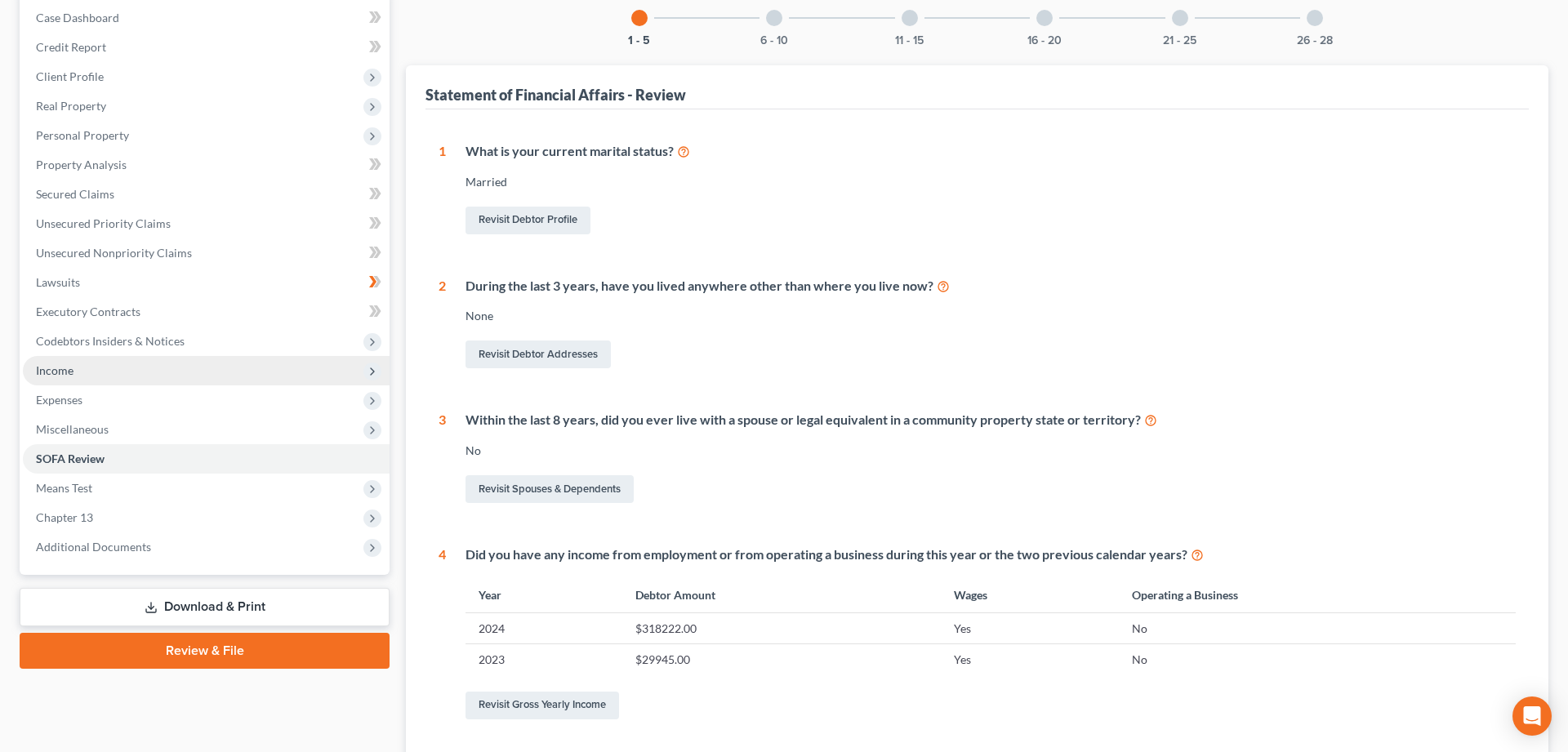
click at [62, 370] on span "Income" at bounding box center [55, 371] width 38 height 14
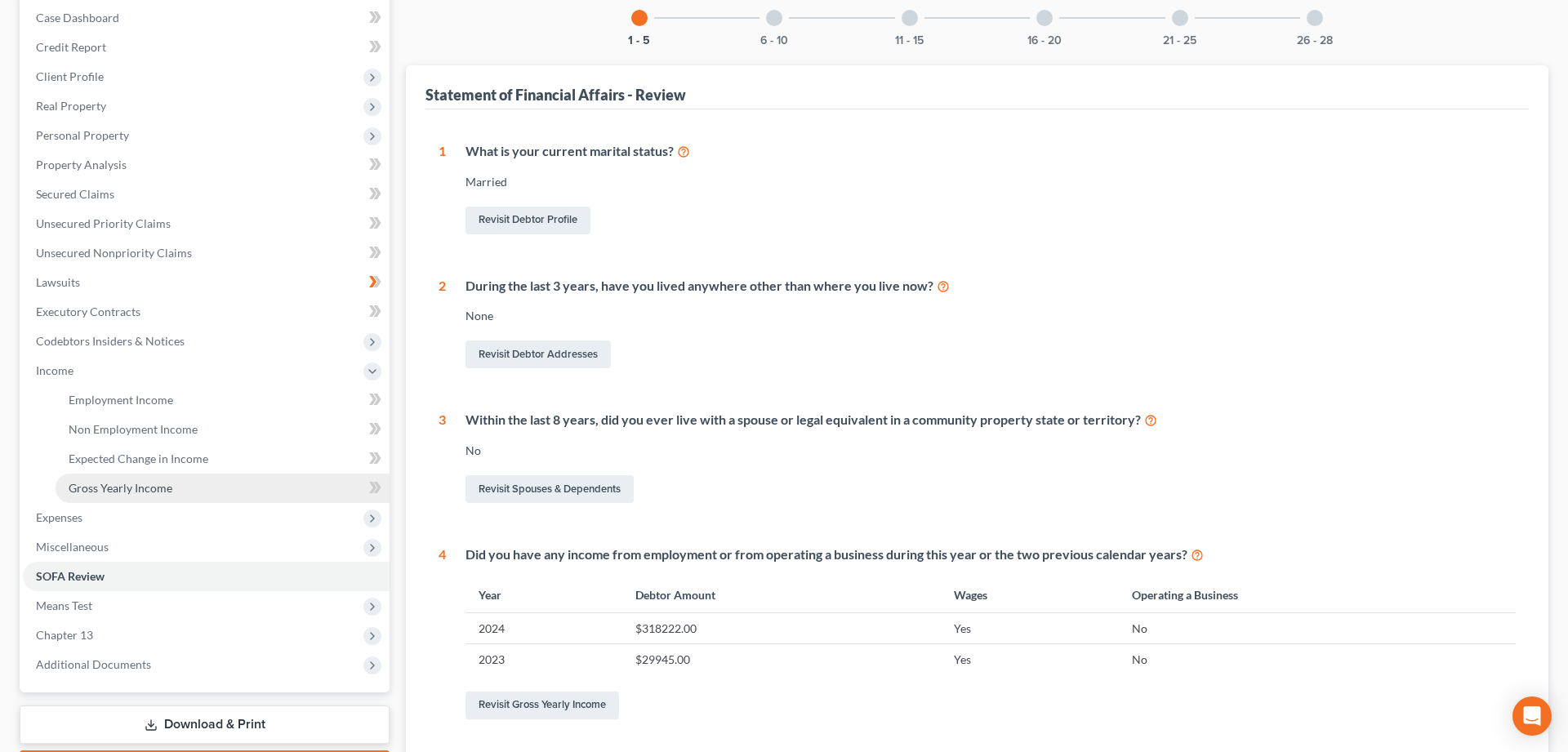
click at [97, 488] on span "Gross Yearly Income" at bounding box center [121, 488] width 104 height 14
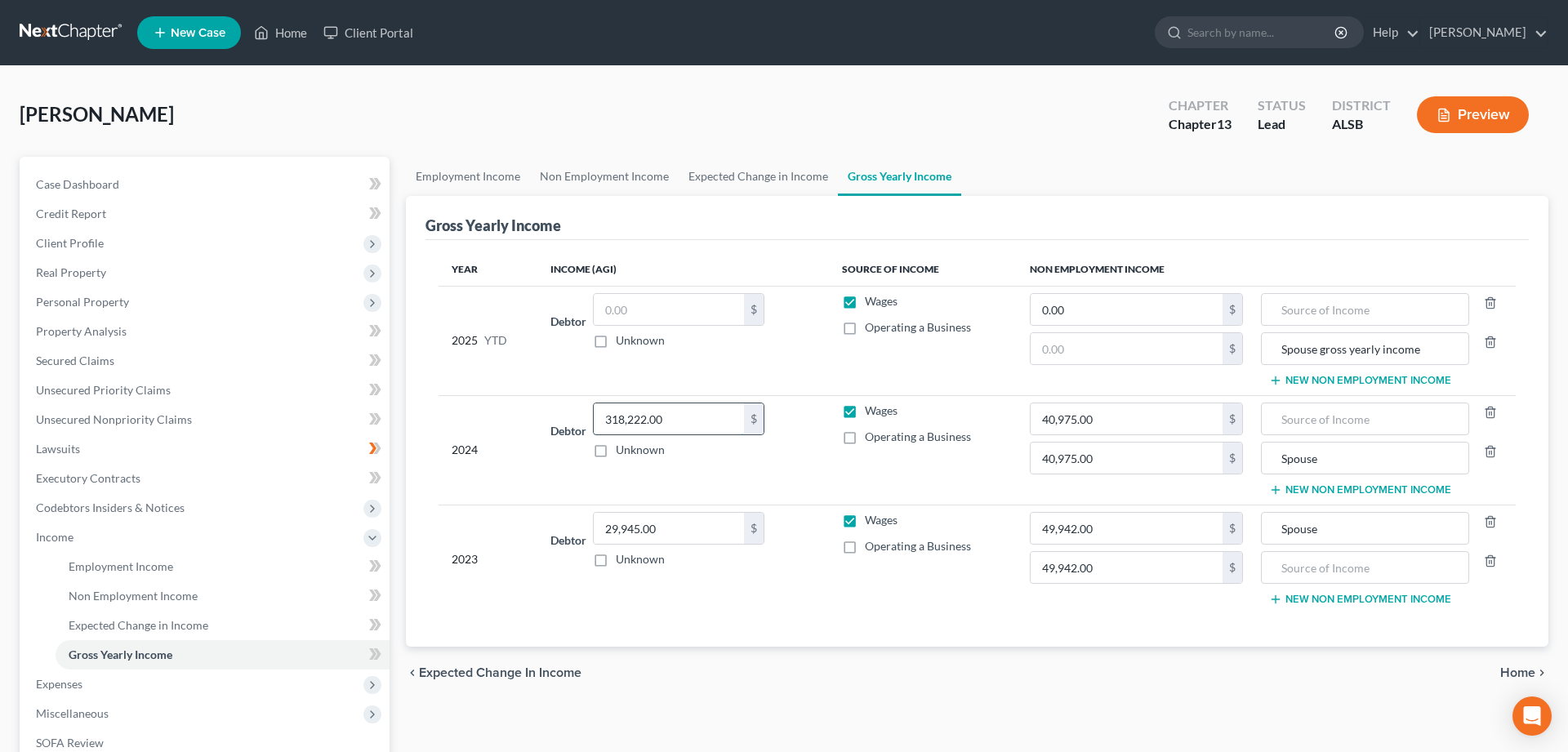
click at [674, 414] on input "318,222.00" at bounding box center [668, 418] width 150 height 31
type input "29,392"
click at [1119, 419] on input "40,975.00" at bounding box center [1127, 418] width 192 height 31
type input "0"
click at [1117, 461] on input "40,975.00" at bounding box center [1127, 457] width 192 height 31
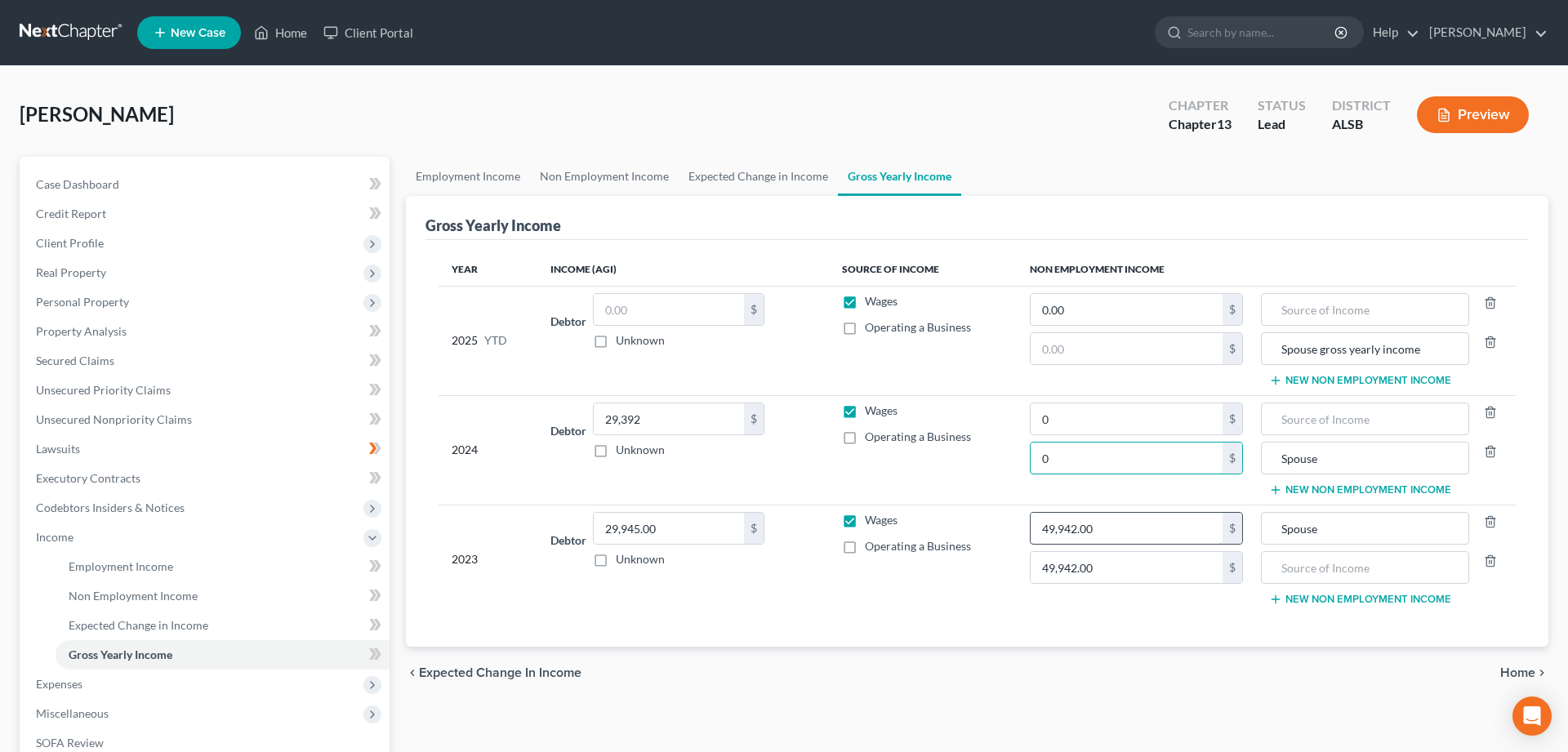
type input "0"
click at [1135, 538] on input "49,942.00" at bounding box center [1127, 528] width 192 height 31
type input "0"
click at [1116, 569] on input "49,942.00" at bounding box center [1127, 567] width 192 height 31
type input "0"
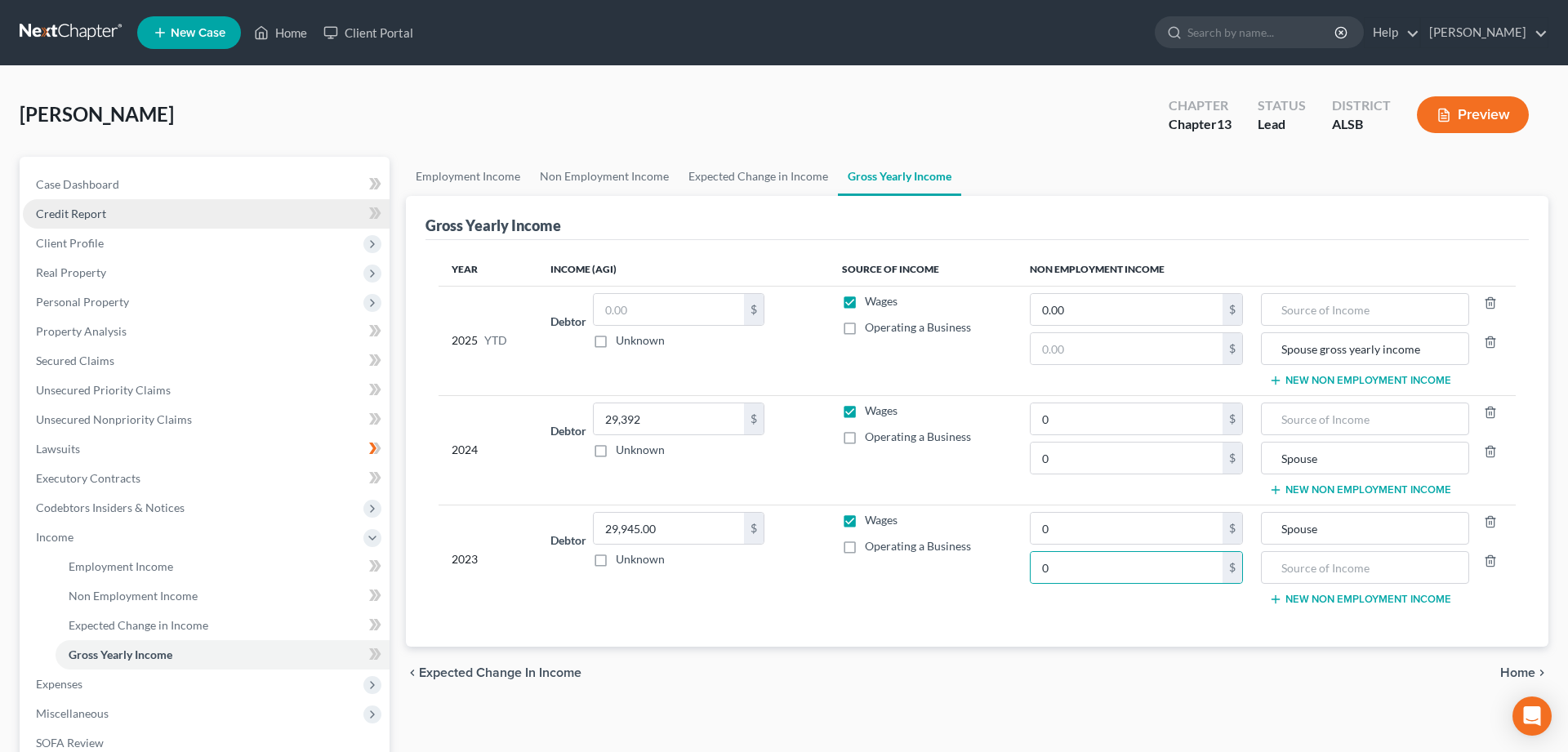
click at [59, 210] on span "Credit Report" at bounding box center [71, 213] width 71 height 14
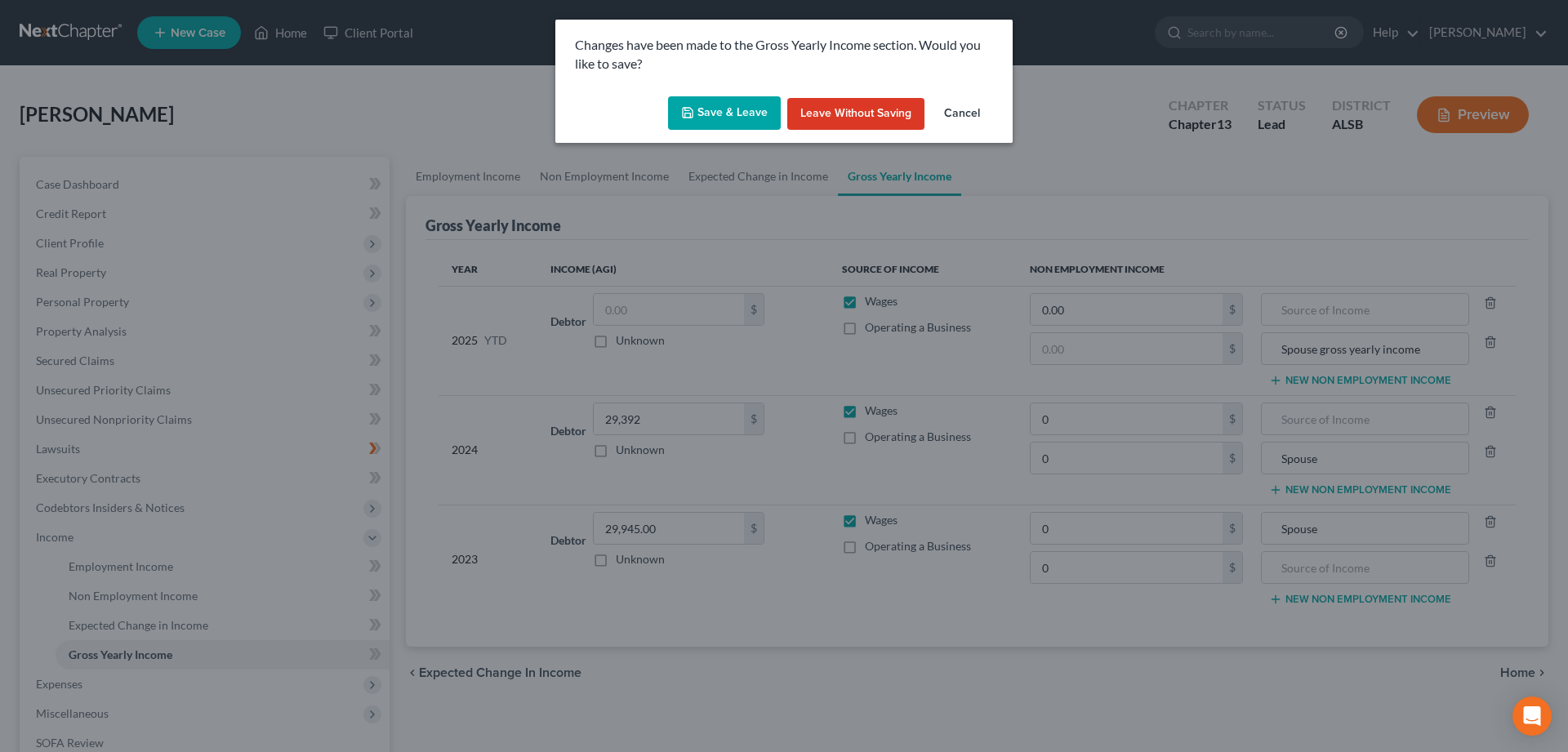
click at [741, 114] on button "Save & Leave" at bounding box center [724, 114] width 113 height 34
type input "0.00"
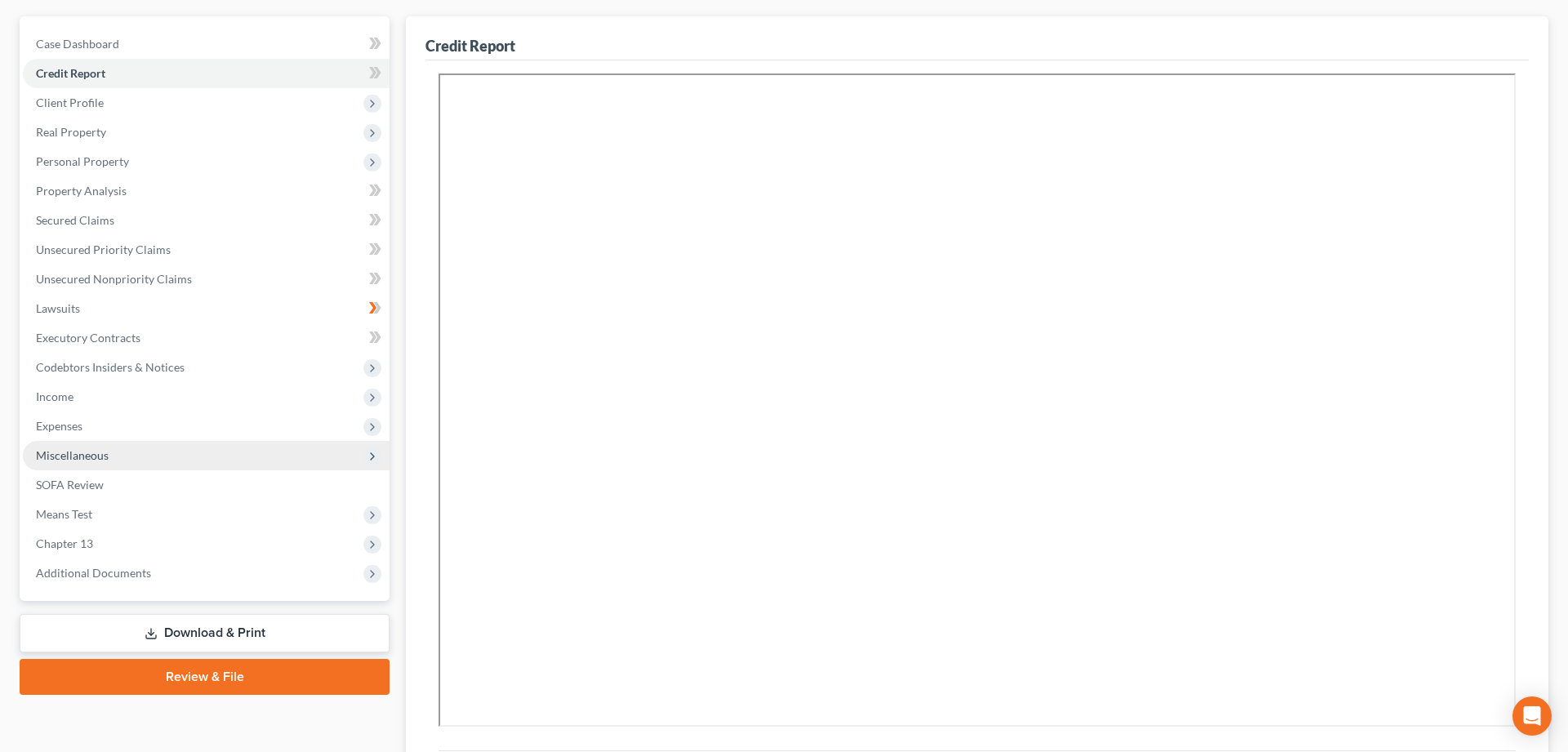
scroll to position [320, 0]
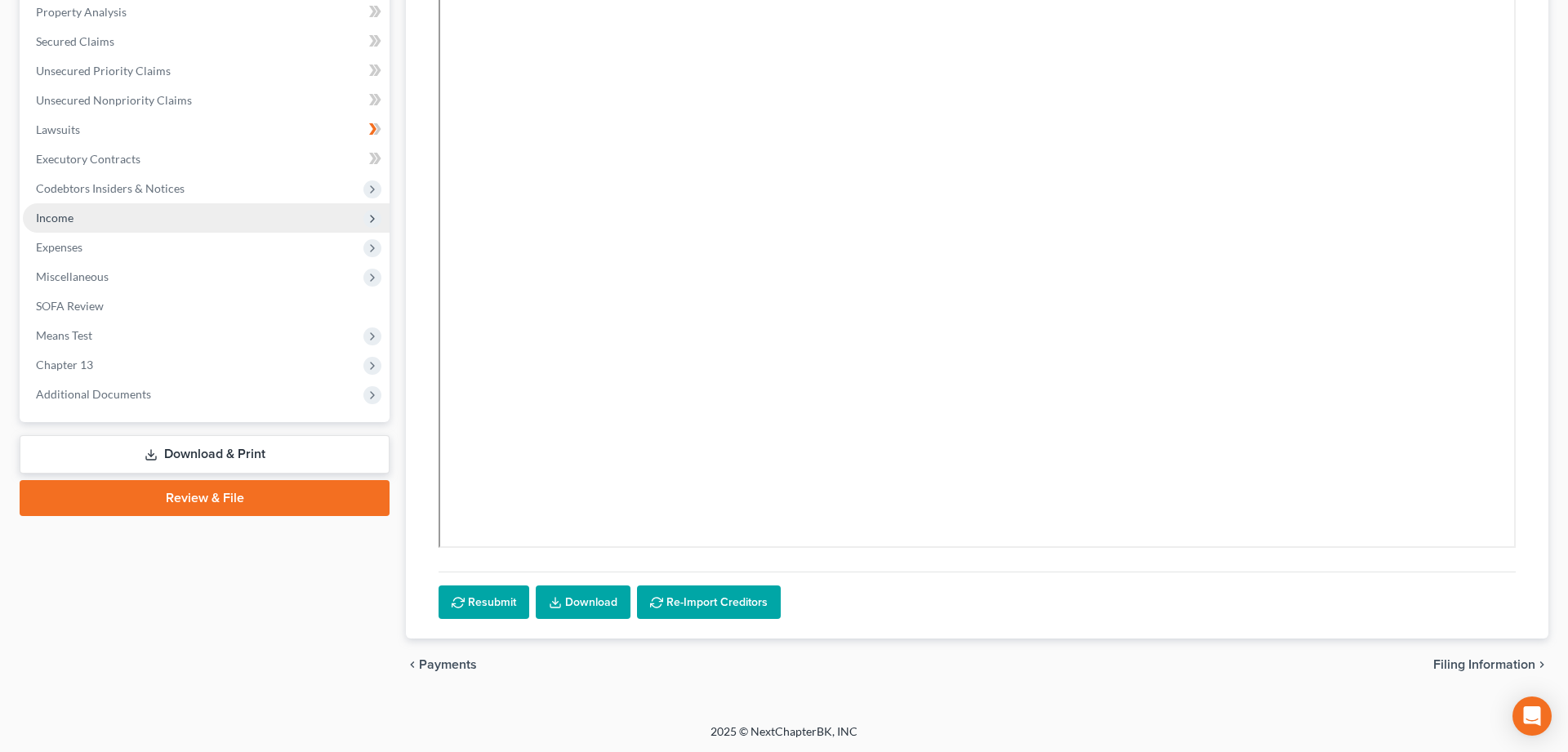
click at [60, 220] on span "Income" at bounding box center [55, 218] width 38 height 14
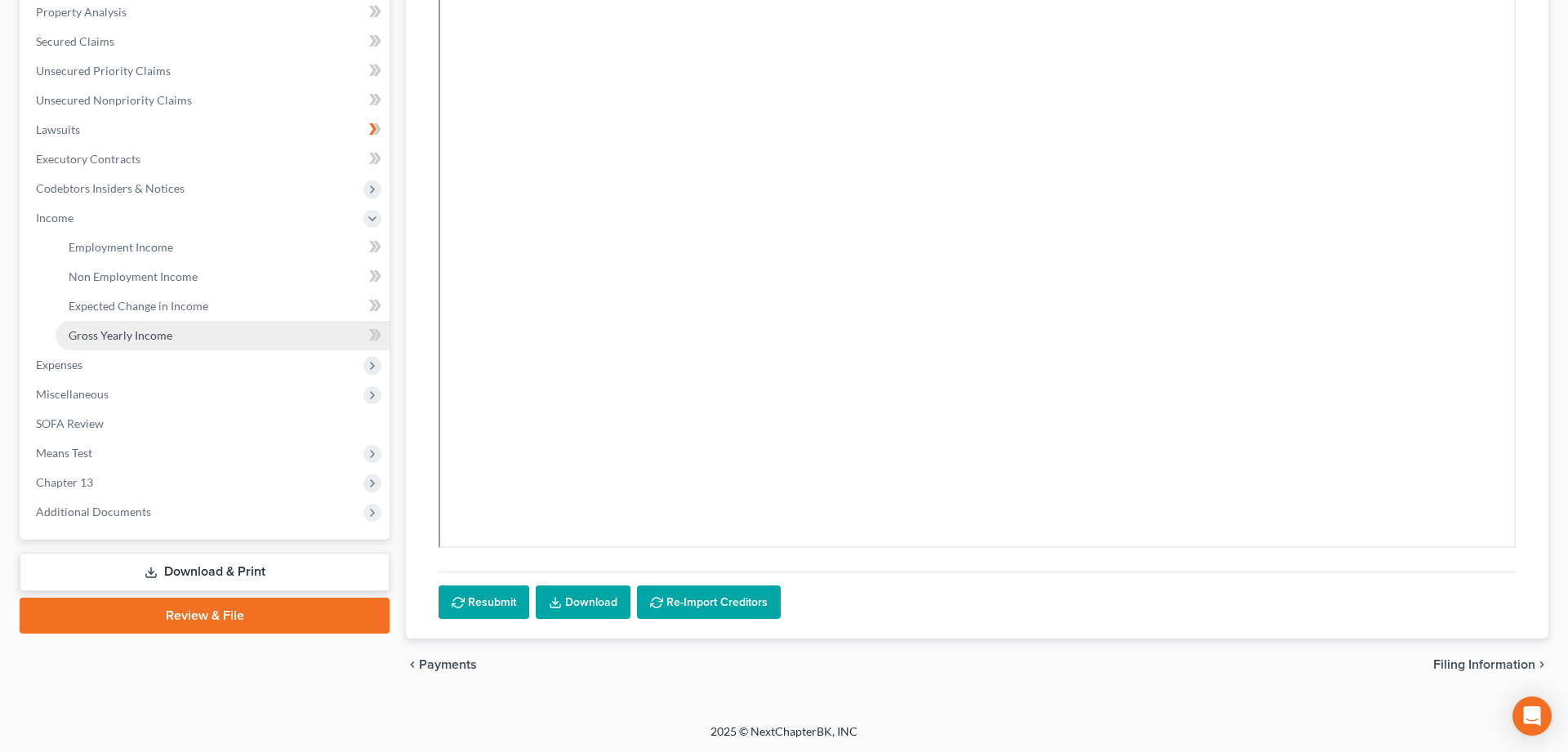
click at [138, 334] on span "Gross Yearly Income" at bounding box center [121, 336] width 104 height 14
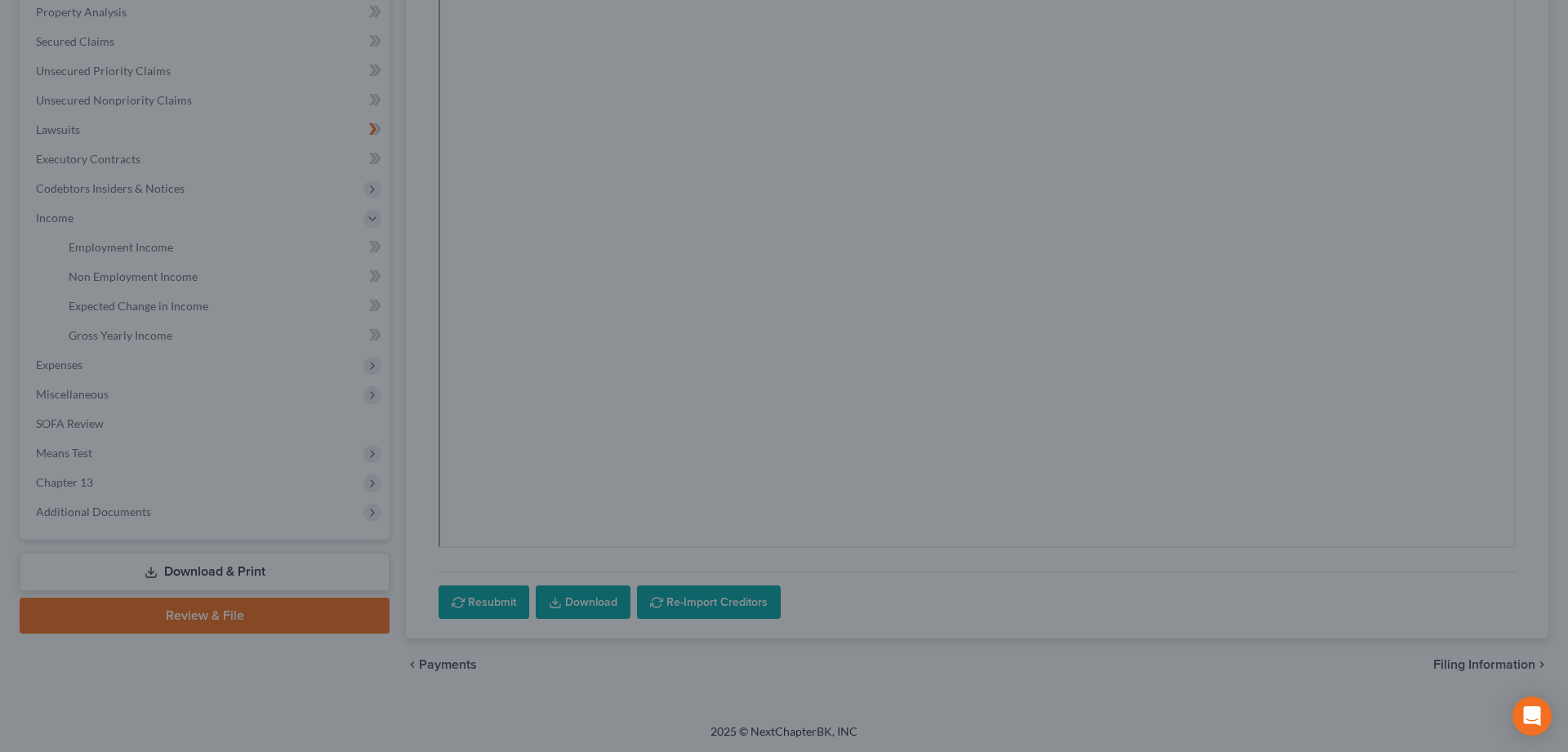
click at [115, 334] on div at bounding box center [784, 376] width 1568 height 752
click at [1222, 696] on div at bounding box center [784, 376] width 1568 height 752
click at [135, 111] on div at bounding box center [784, 376] width 1568 height 752
click at [488, 357] on div at bounding box center [784, 376] width 1568 height 752
click at [483, 680] on div at bounding box center [784, 376] width 1568 height 752
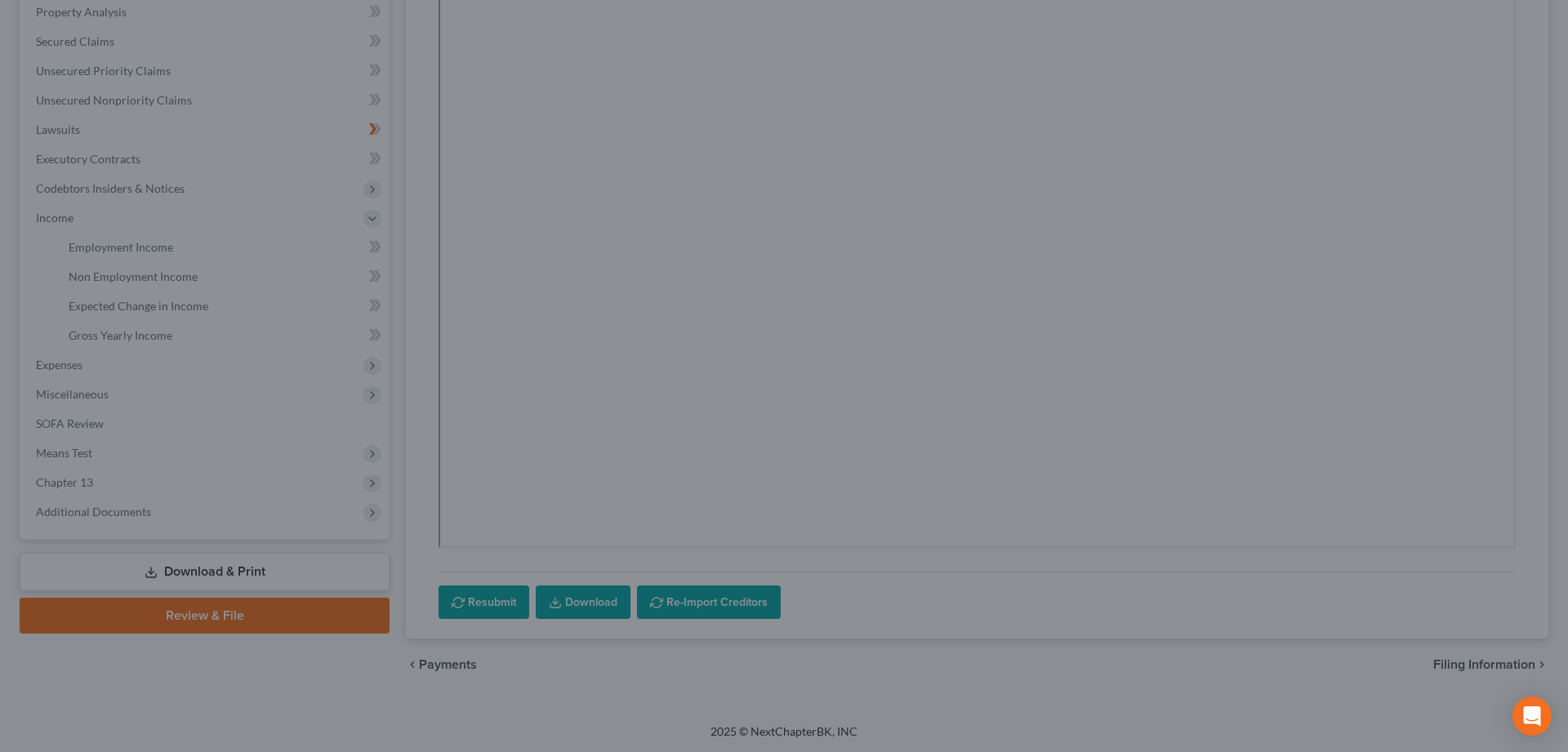
click at [241, 630] on div at bounding box center [784, 376] width 1568 height 752
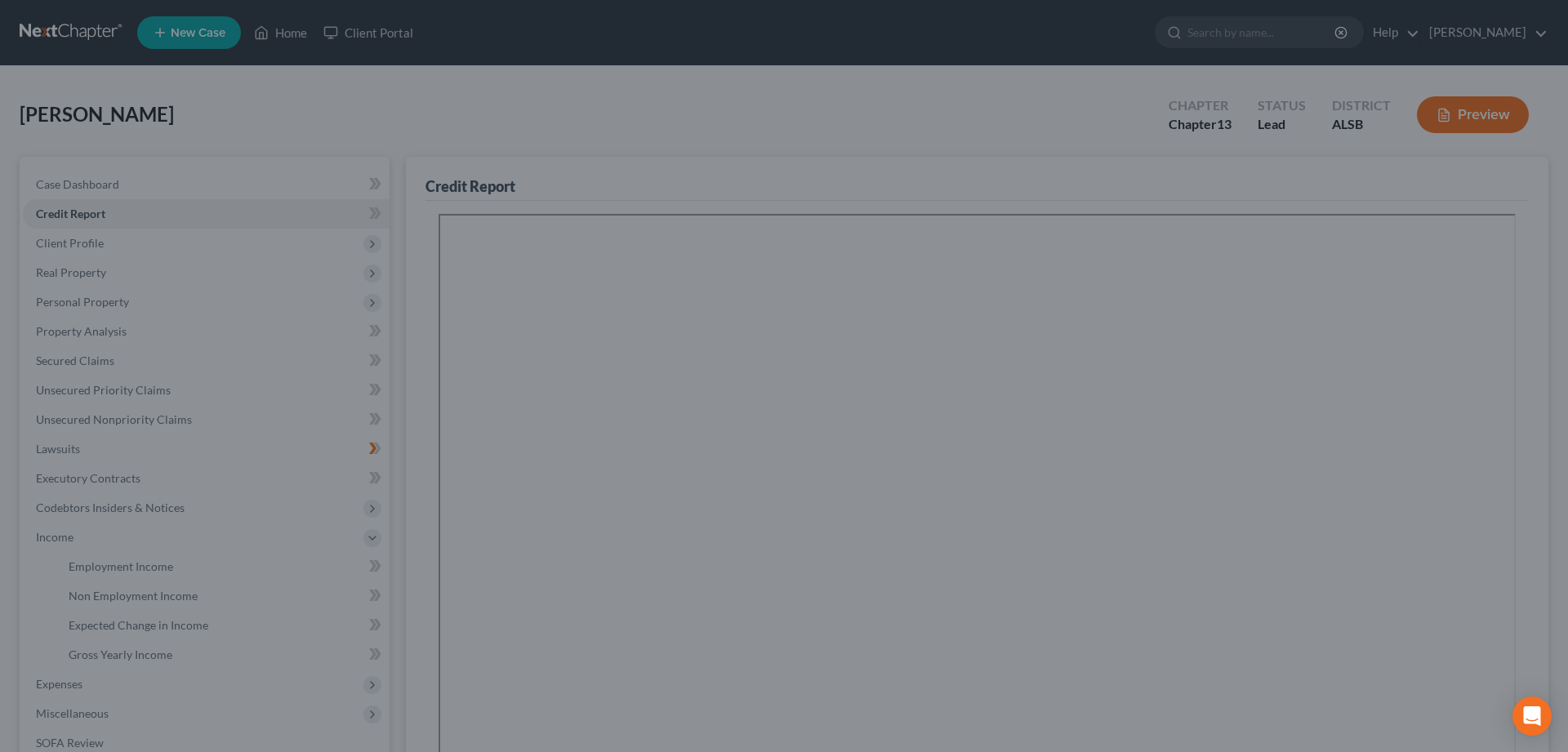
scroll to position [166, 0]
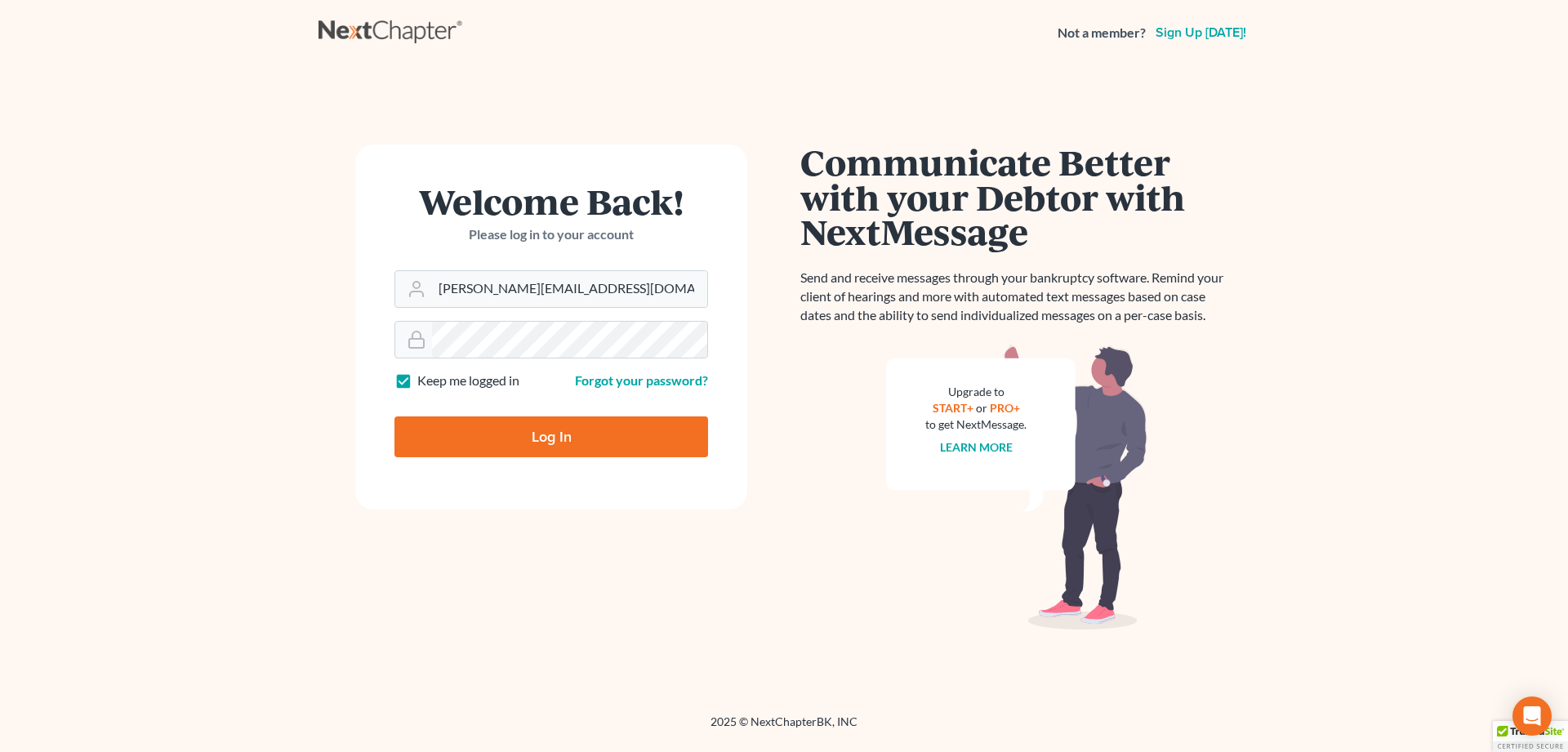
click at [472, 433] on input "Log In" at bounding box center [551, 436] width 314 height 41
type input "Thinking..."
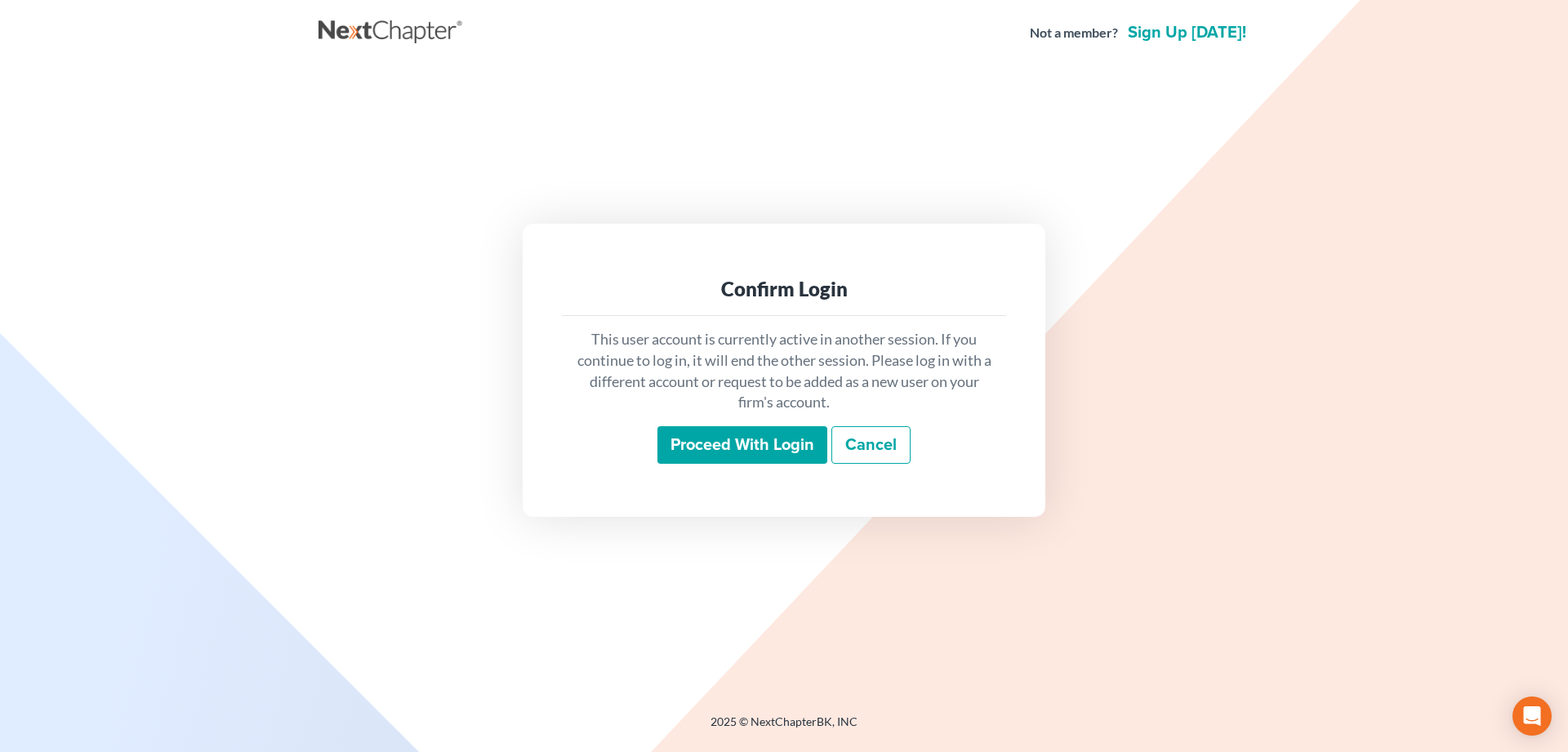
click at [745, 446] on input "Proceed with login" at bounding box center [742, 445] width 170 height 38
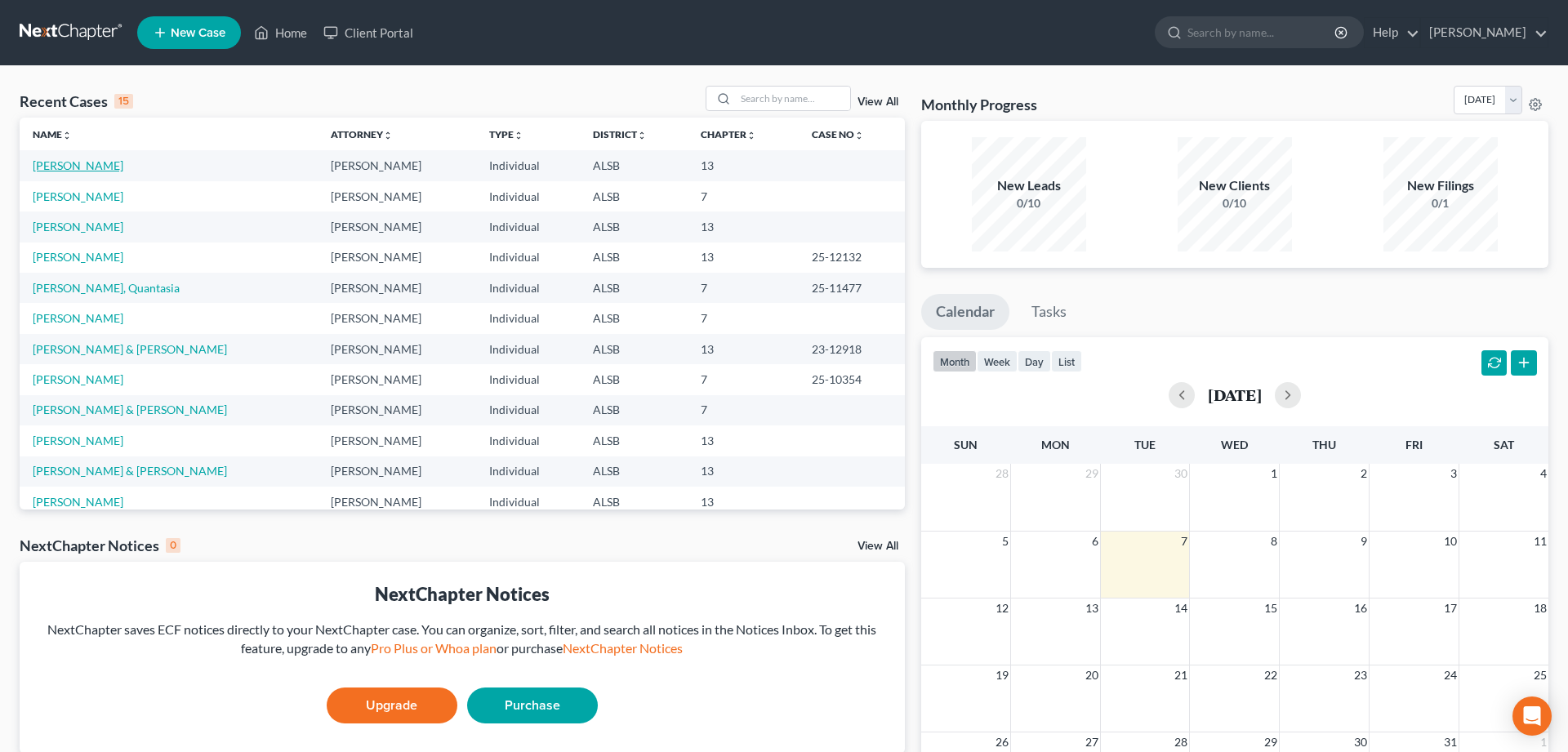
click at [58, 163] on link "Turner, Tiffany" at bounding box center [78, 165] width 91 height 14
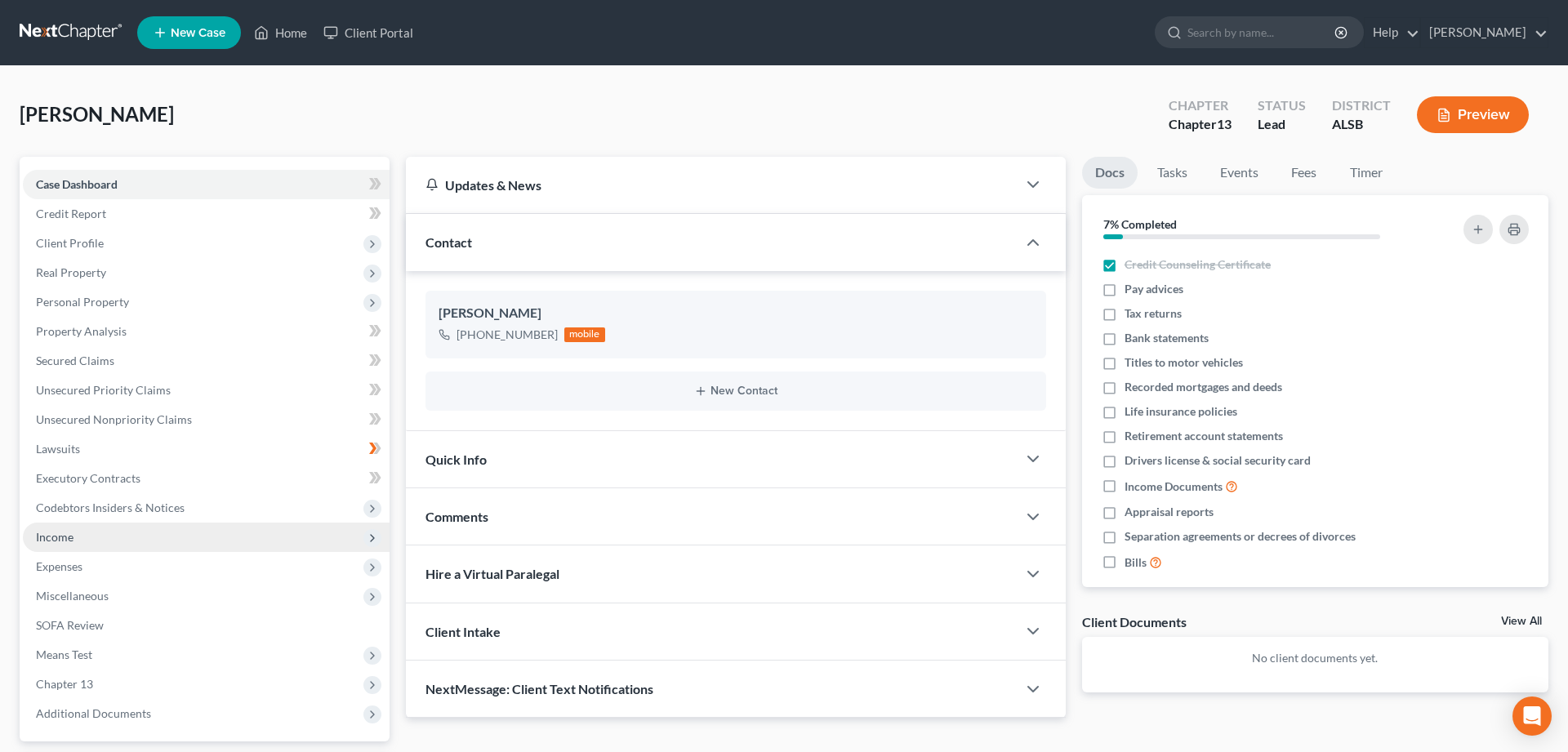
click at [48, 534] on span "Income" at bounding box center [55, 537] width 38 height 14
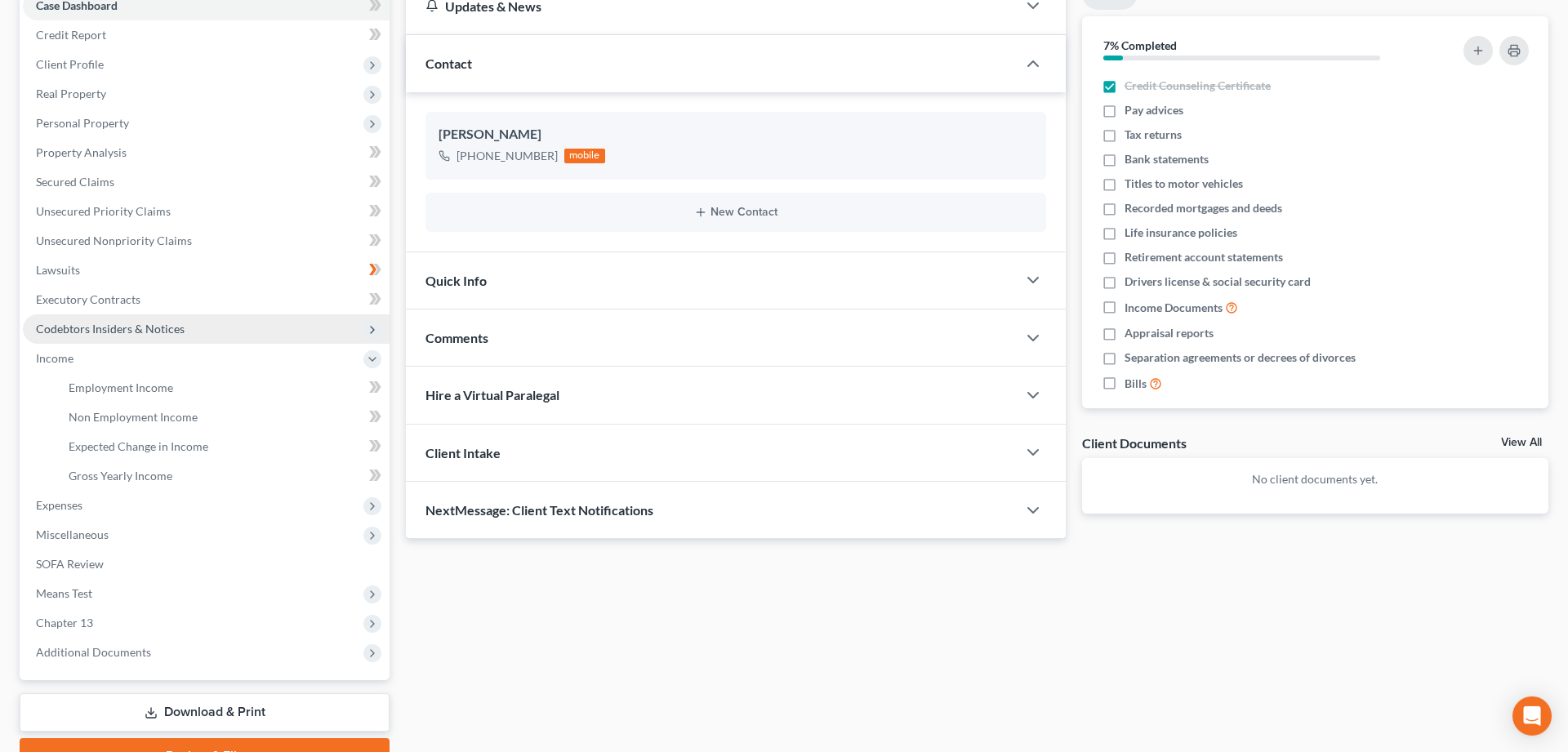
scroll to position [261, 0]
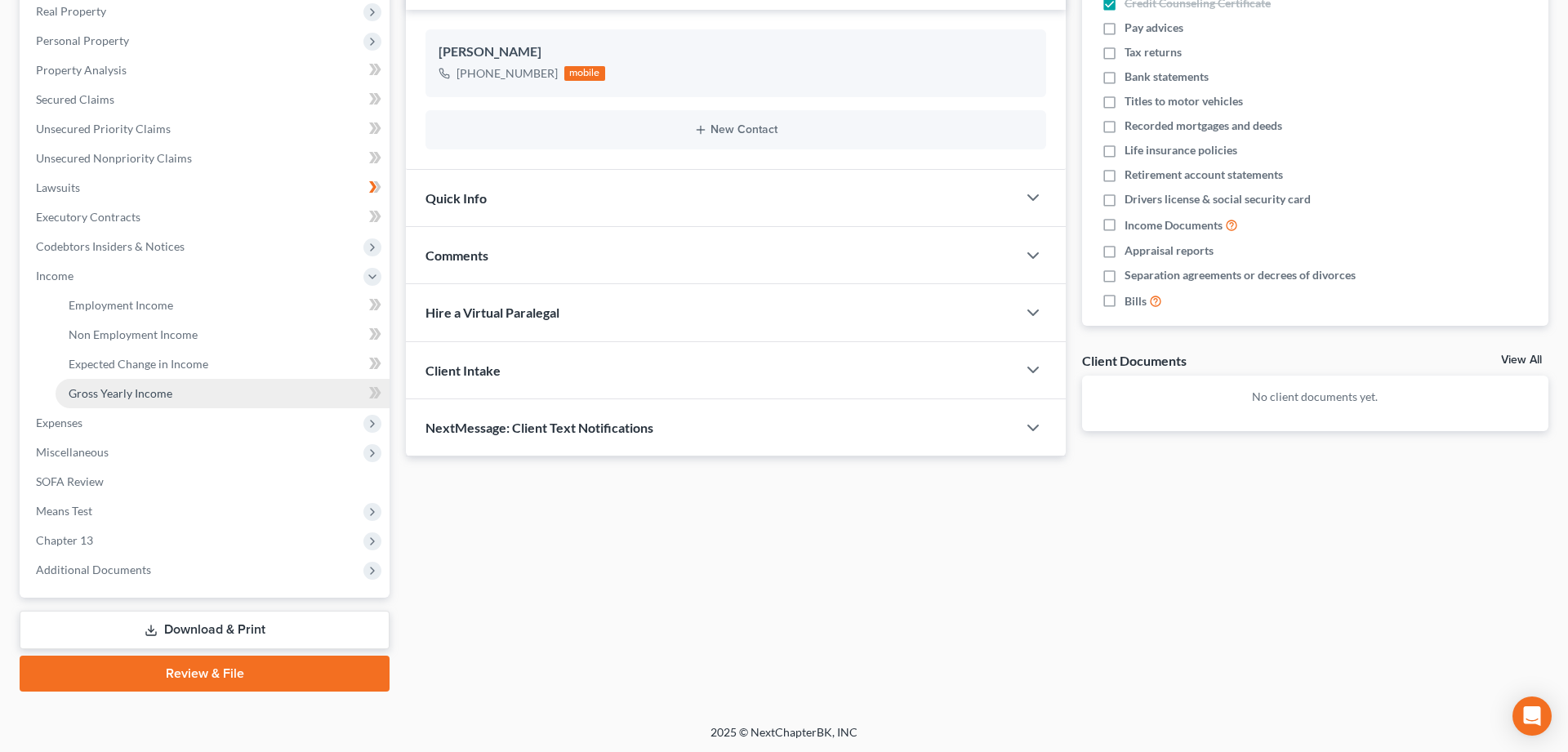
click at [105, 395] on span "Gross Yearly Income" at bounding box center [121, 393] width 104 height 14
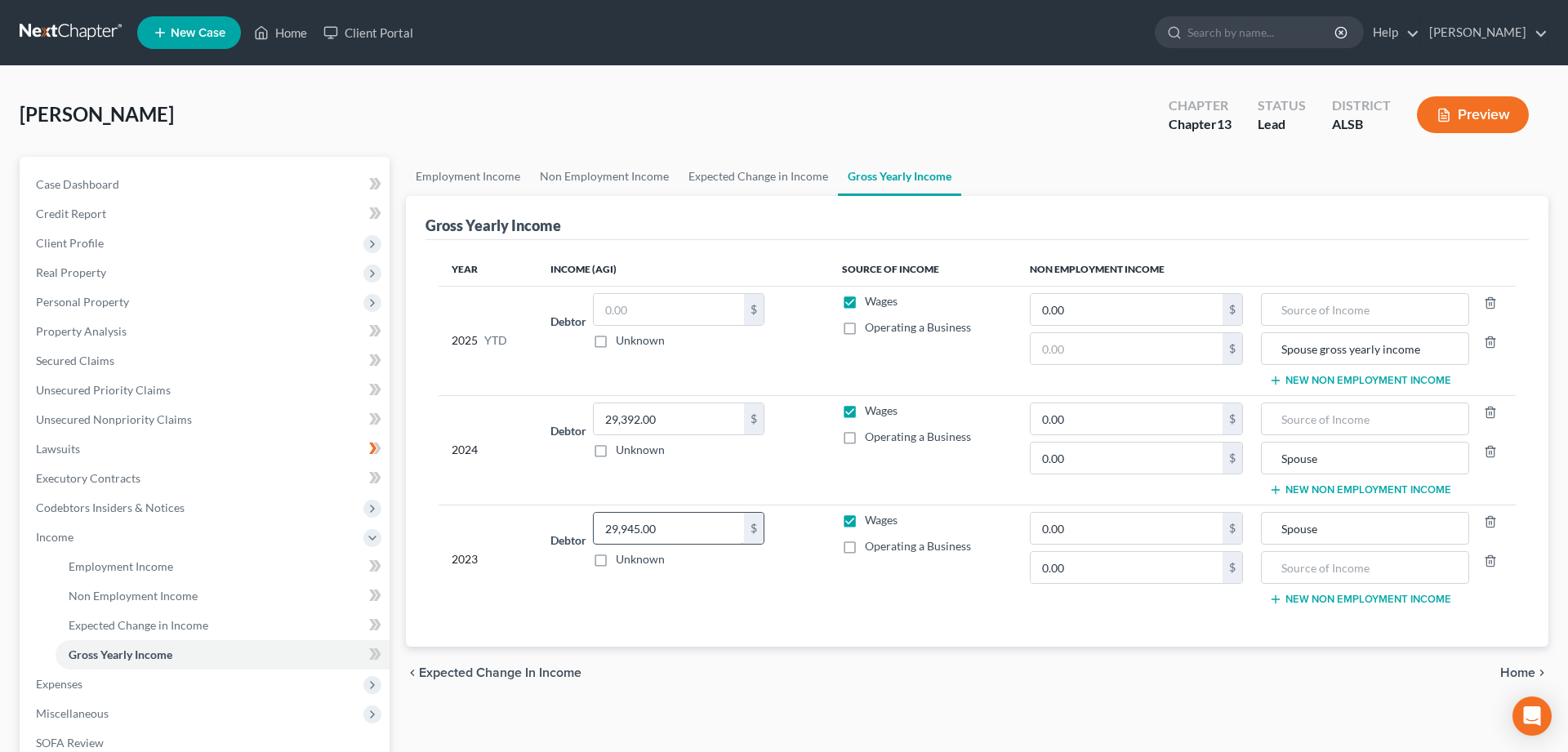
click at [669, 530] on input "29,945.00" at bounding box center [668, 528] width 150 height 31
type input "30,775"
click at [615, 301] on input "text" at bounding box center [668, 309] width 150 height 31
type input "9,455.82"
click at [1072, 348] on input "text" at bounding box center [1127, 349] width 192 height 31
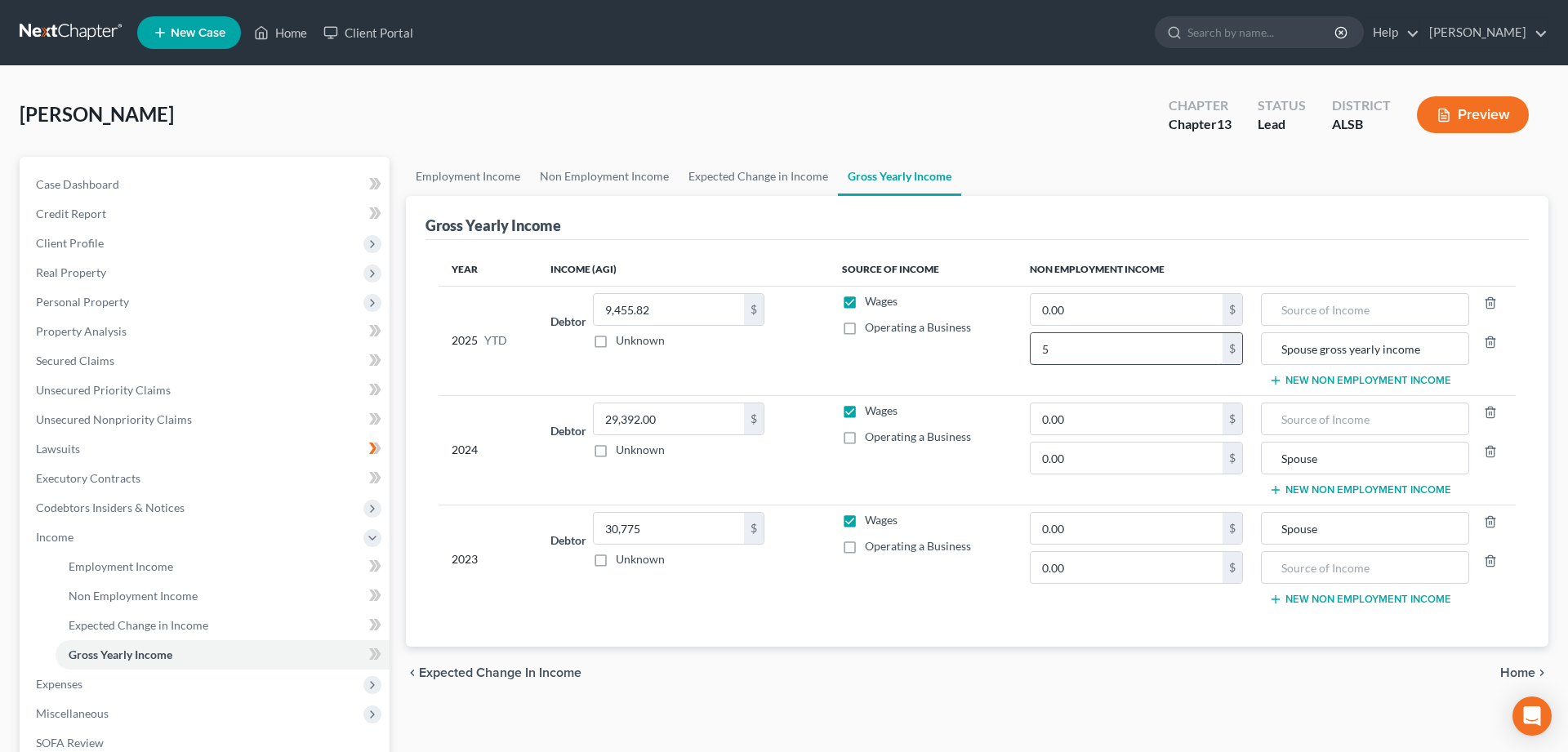
type input "0"
click at [1074, 454] on input "0.00" at bounding box center [1127, 457] width 192 height 31
type input "51,840"
click at [294, 227] on link "Credit Report" at bounding box center [206, 214] width 367 height 30
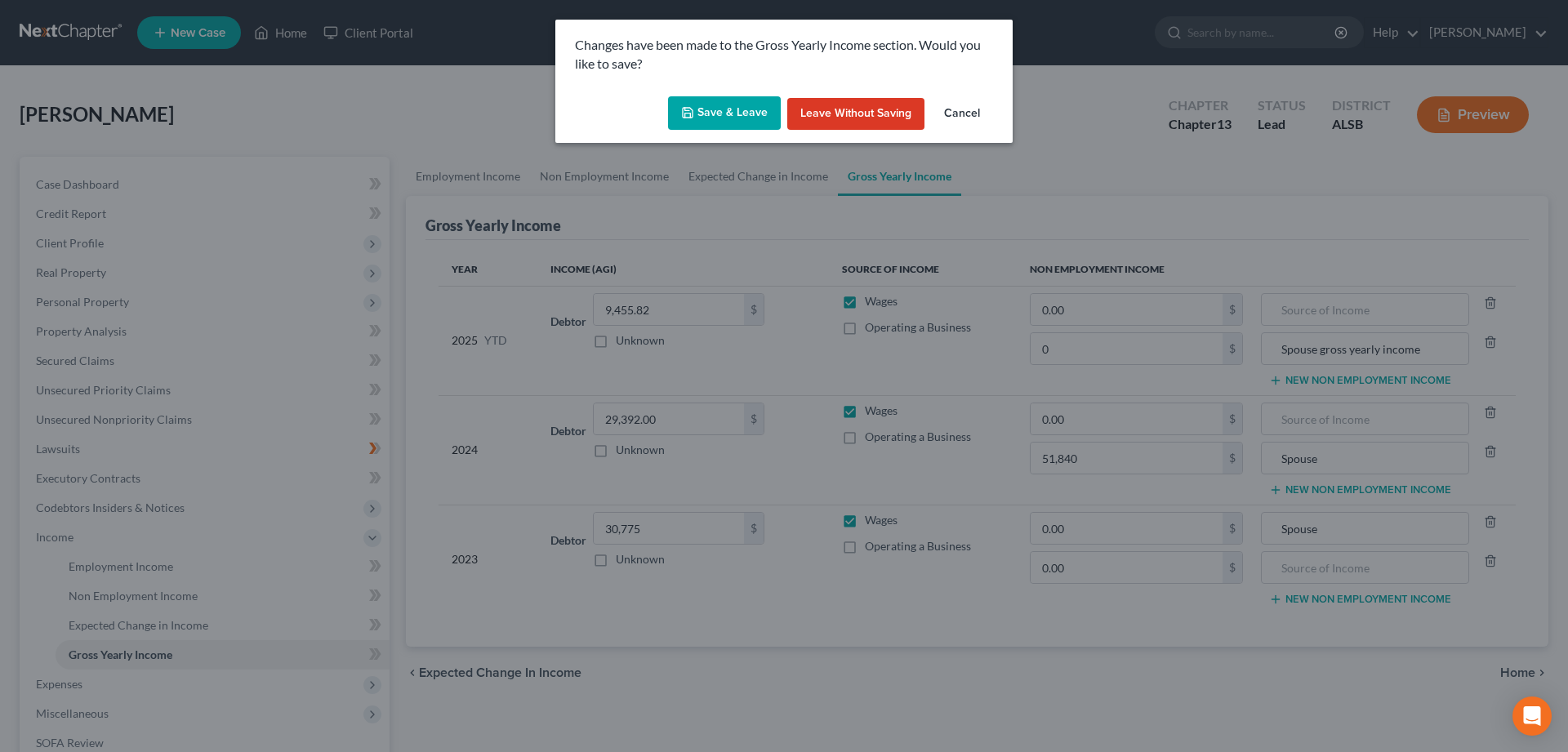
click at [964, 110] on button "Cancel" at bounding box center [962, 114] width 62 height 33
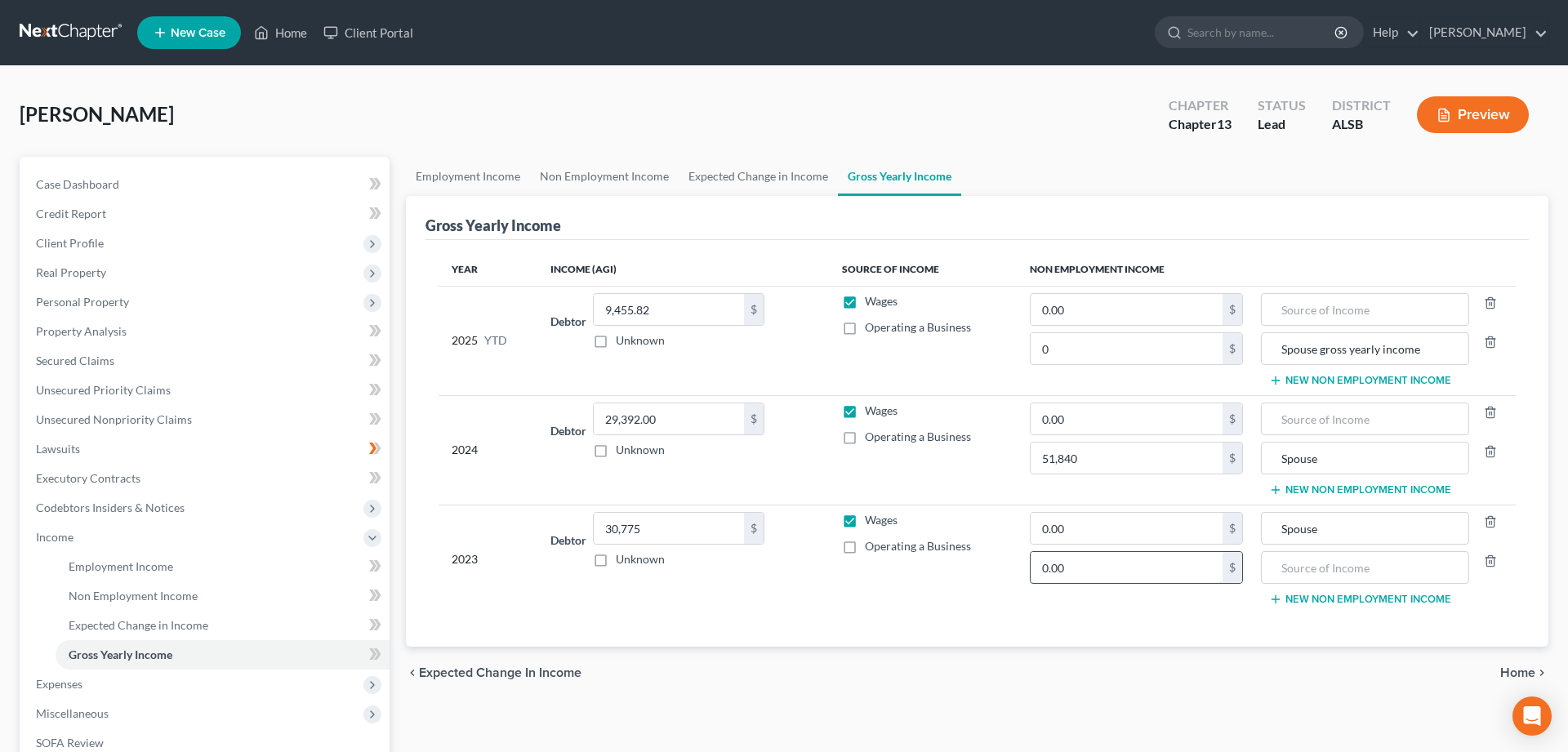
click at [1074, 562] on input "0.00" at bounding box center [1127, 567] width 192 height 31
type input "49,942"
click at [1323, 535] on input "Spouse" at bounding box center [1365, 528] width 190 height 31
type input "S"
click at [1333, 577] on input "text" at bounding box center [1365, 567] width 190 height 31
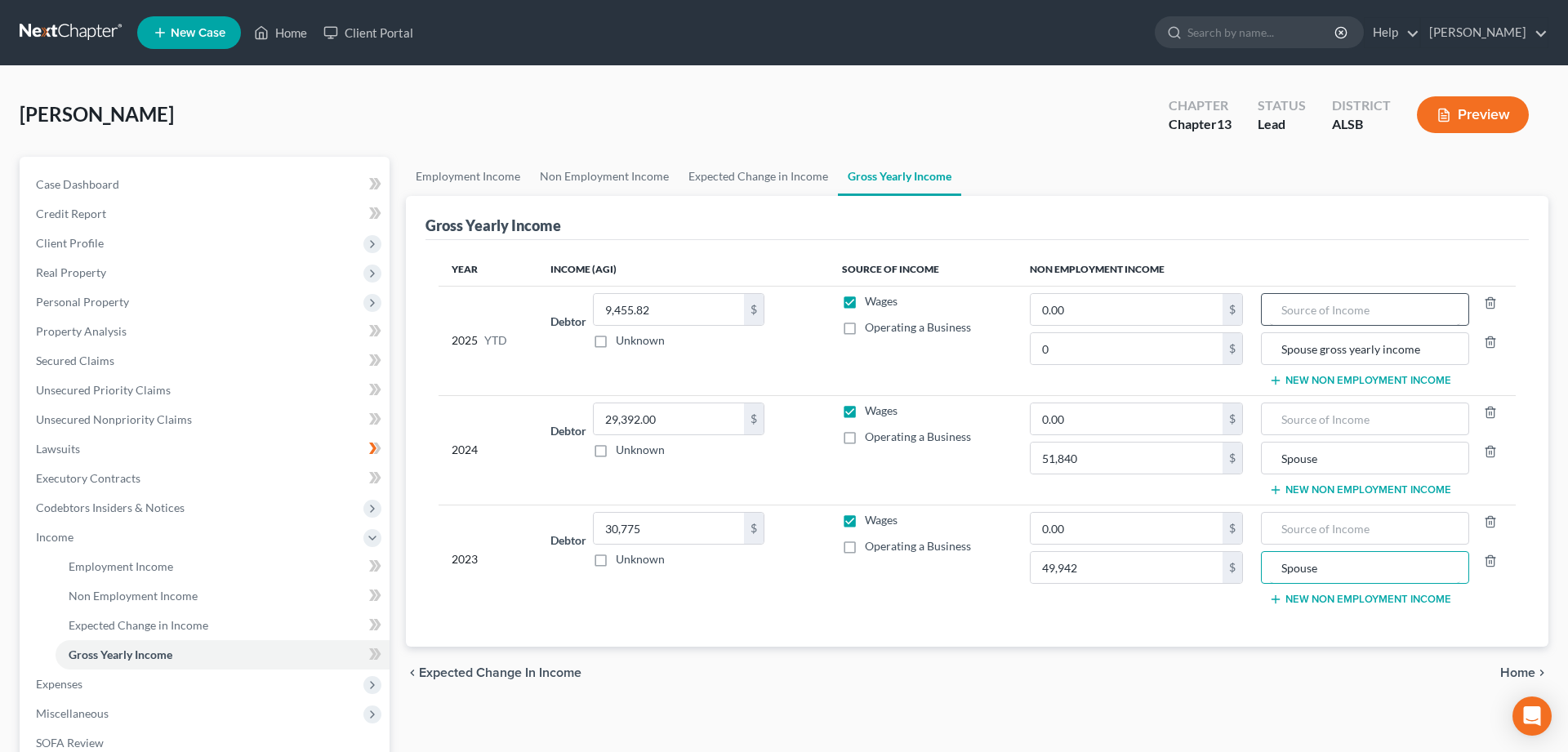
type input "Spouse"
click at [1302, 305] on input "text" at bounding box center [1365, 309] width 190 height 31
type input "Caremark"
click at [1294, 415] on input "text" at bounding box center [1365, 418] width 190 height 31
type input "Caremark"
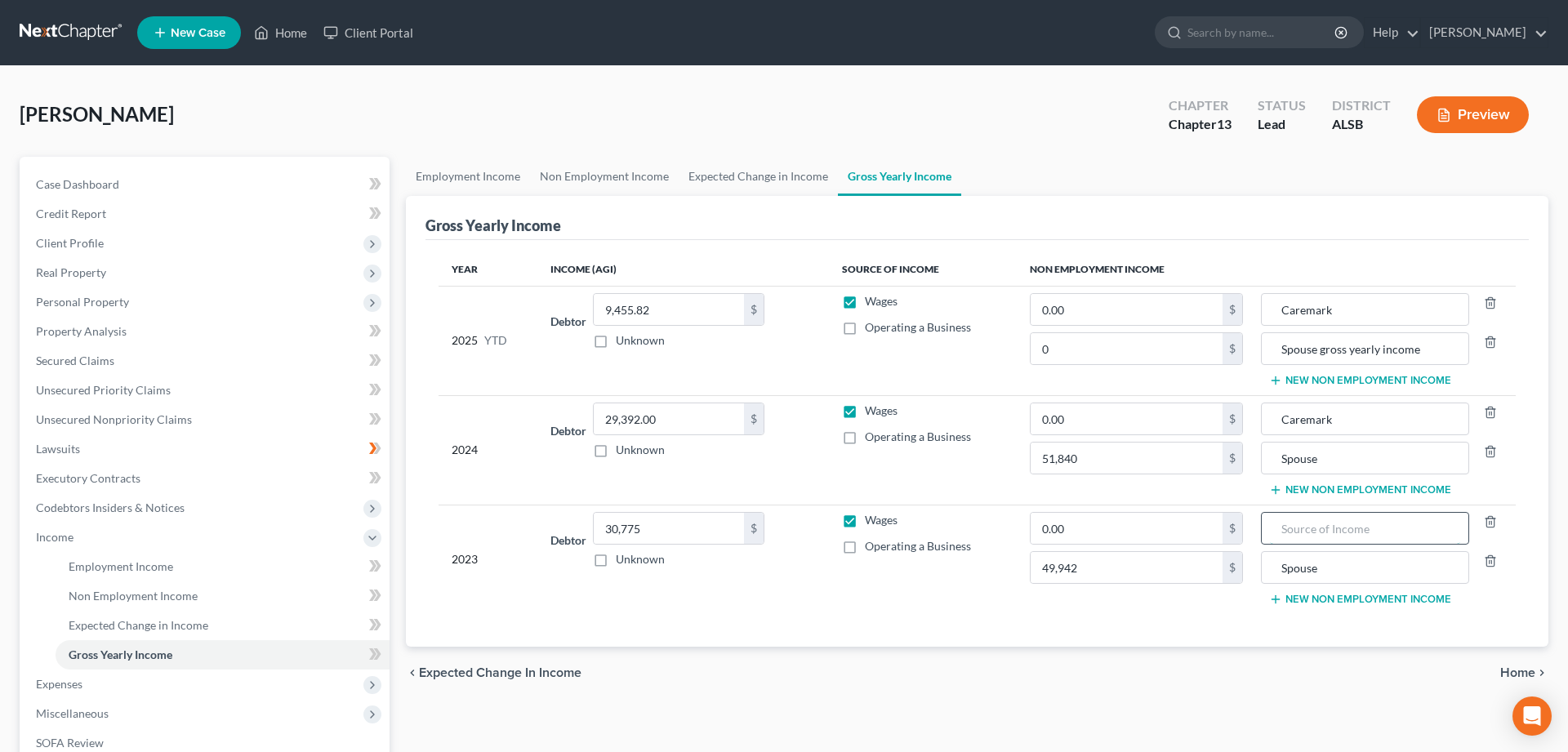
click at [1307, 525] on input "text" at bounding box center [1365, 528] width 190 height 31
type input "Caremark"
click at [1417, 343] on input "Spouse gross yearly income" at bounding box center [1365, 349] width 190 height 31
type input "Spouse [PERSON_NAME]"
click at [1367, 458] on input "Spouse" at bounding box center [1365, 457] width 190 height 31
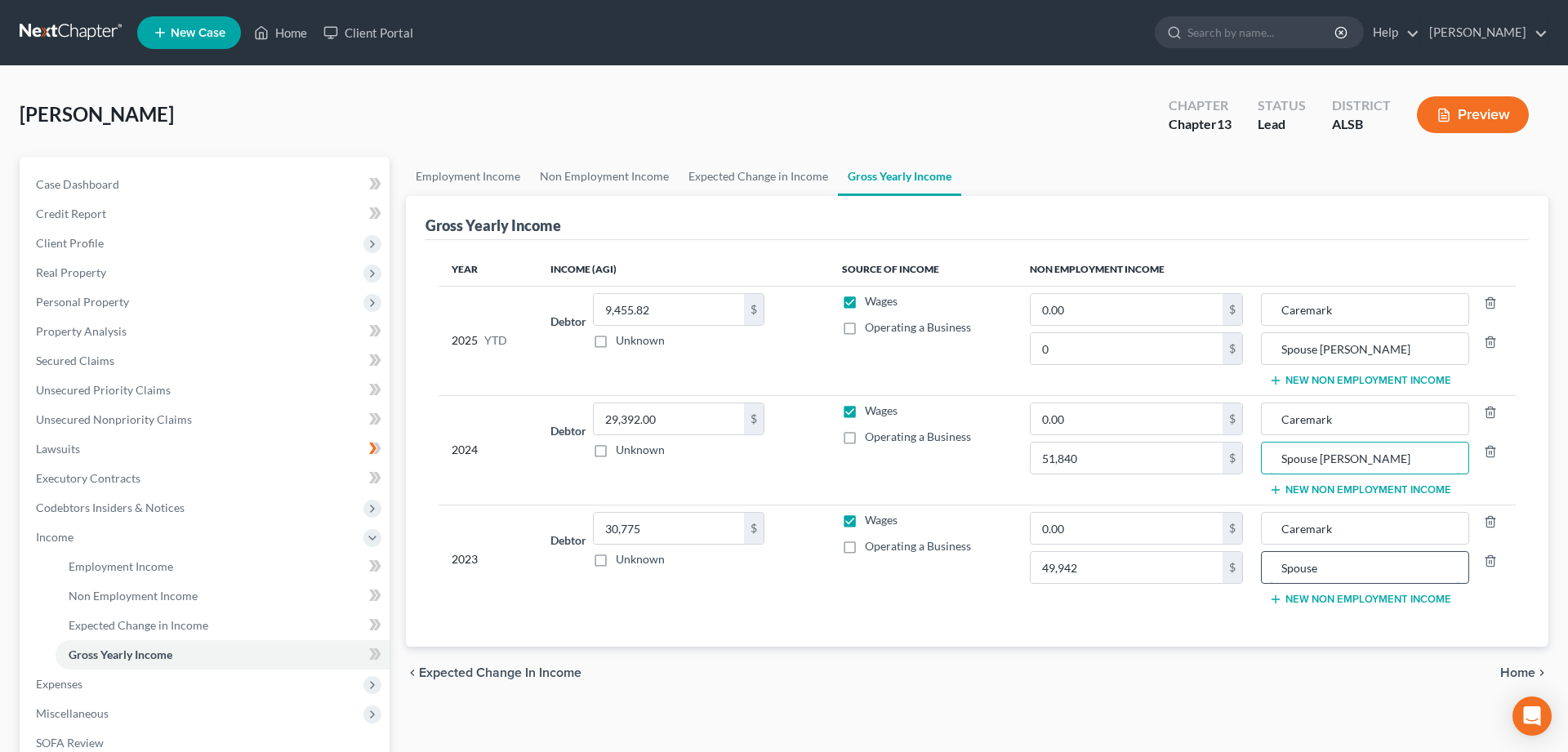
type input "Spouse [PERSON_NAME]"
click at [1345, 567] on input "Spouse" at bounding box center [1365, 567] width 190 height 31
type input "Spouse [PERSON_NAME]"
click at [1319, 378] on button "New Non Employment Income" at bounding box center [1360, 380] width 182 height 13
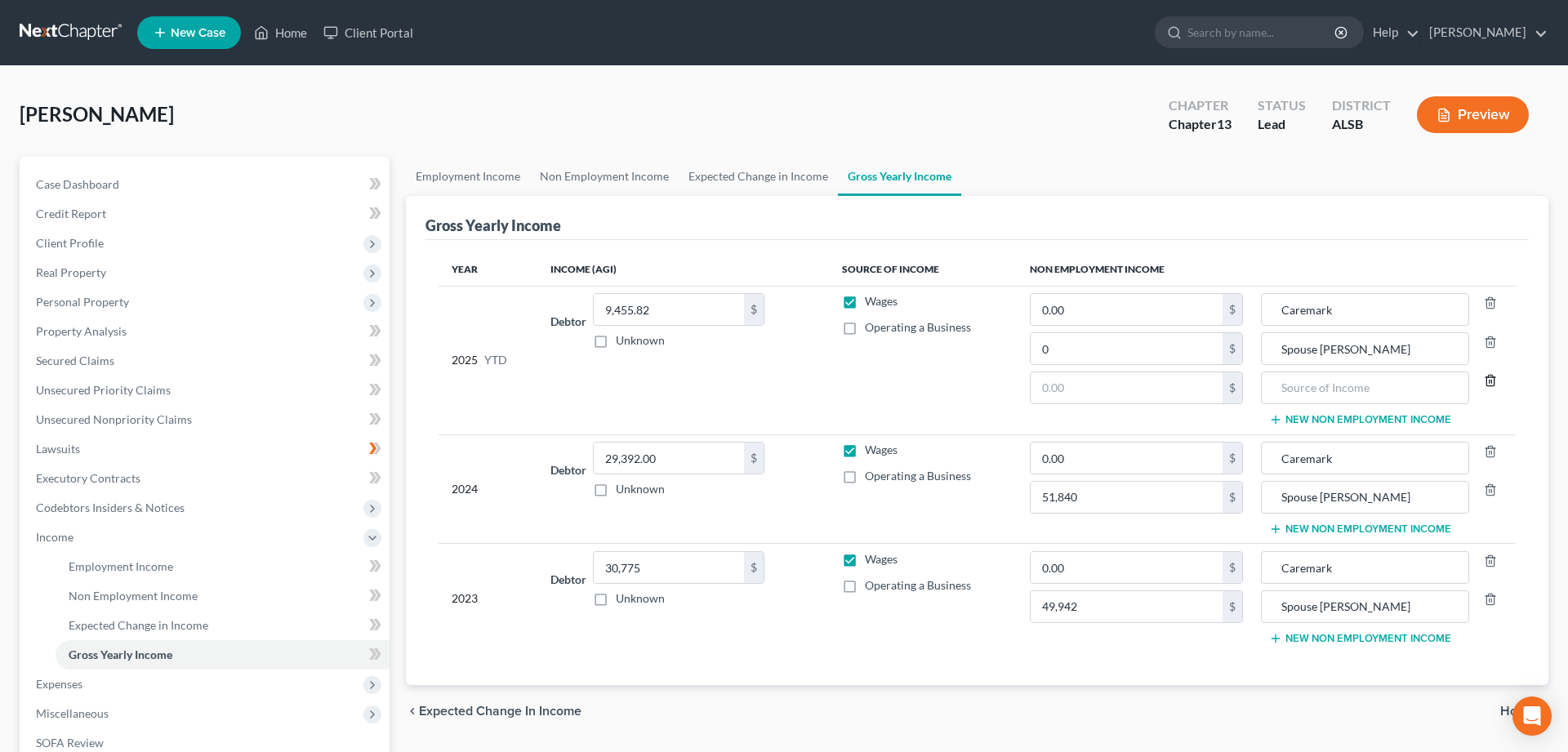
click at [1490, 381] on icon "button" at bounding box center [1490, 380] width 13 height 13
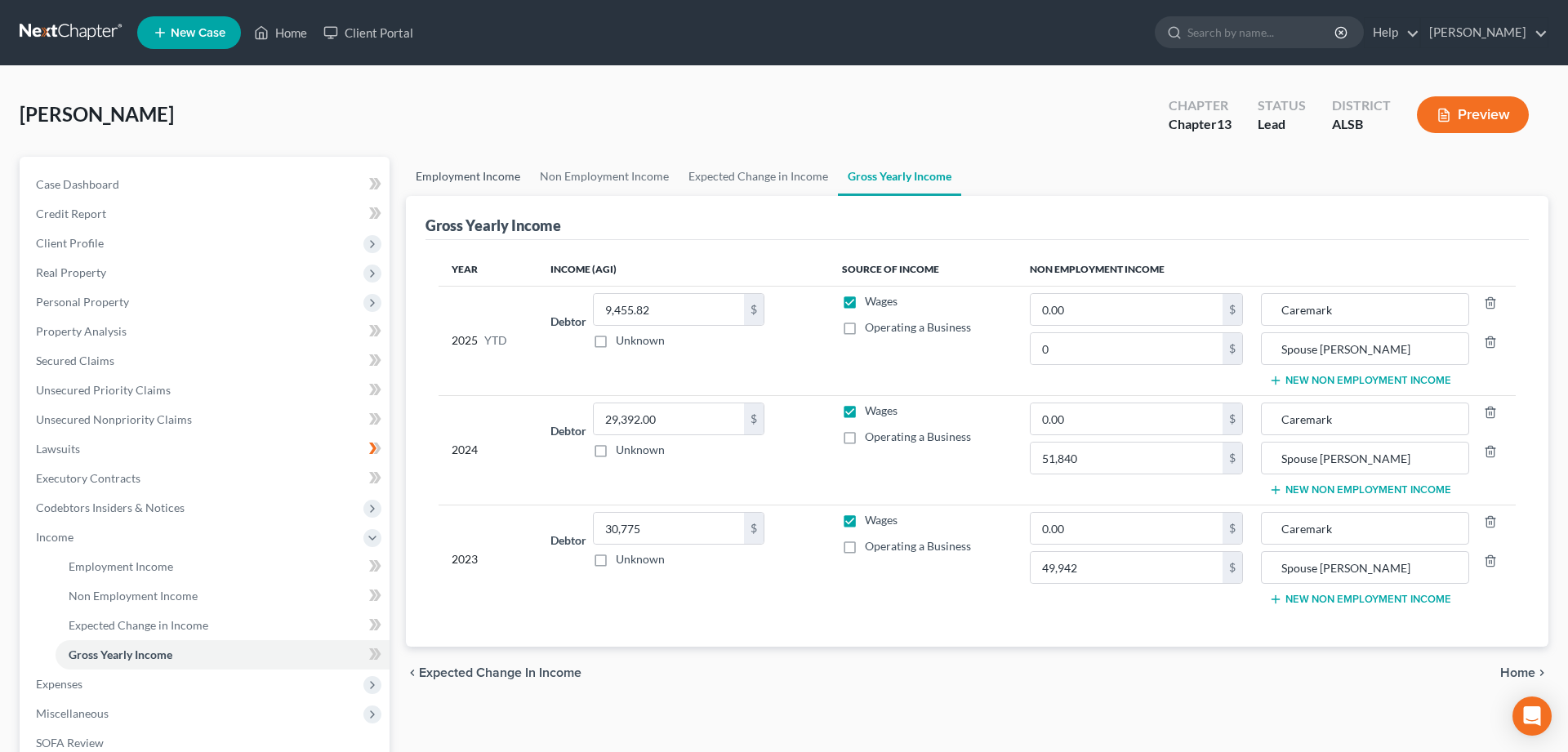
click at [475, 174] on link "Employment Income" at bounding box center [468, 175] width 125 height 39
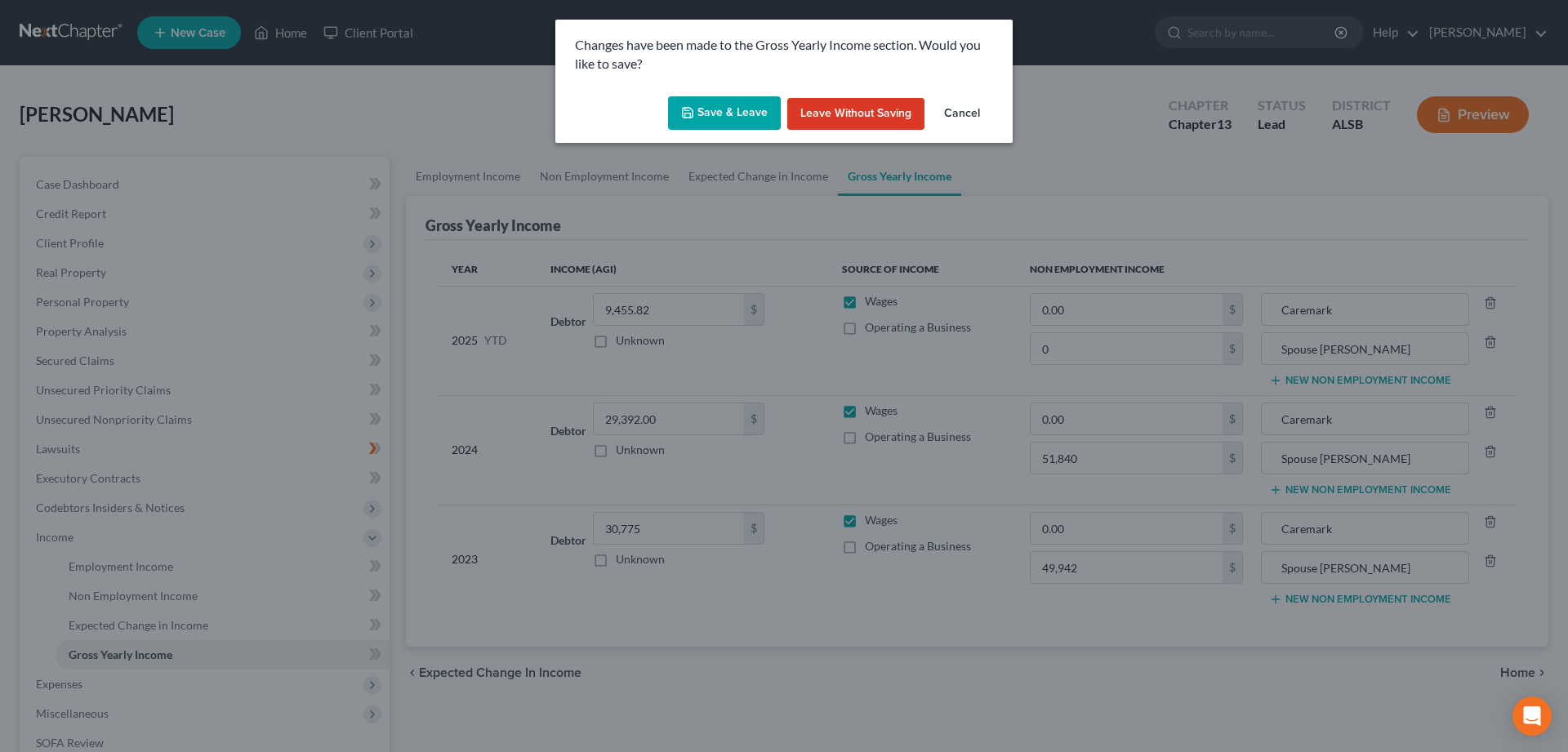
click at [737, 102] on button "Save & Leave" at bounding box center [724, 114] width 113 height 34
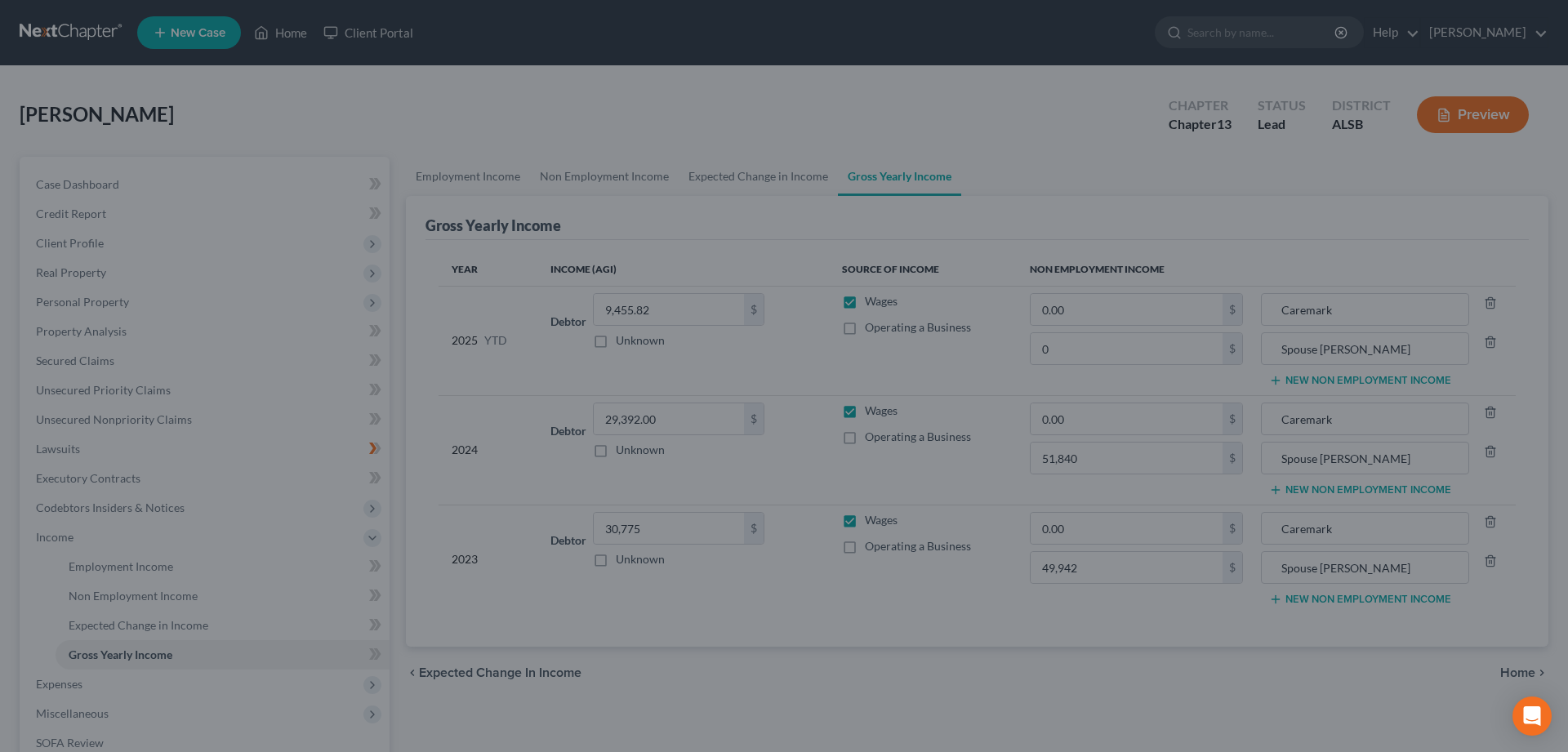
type input "49,942.00"
type input "0.00"
type input "51,840.00"
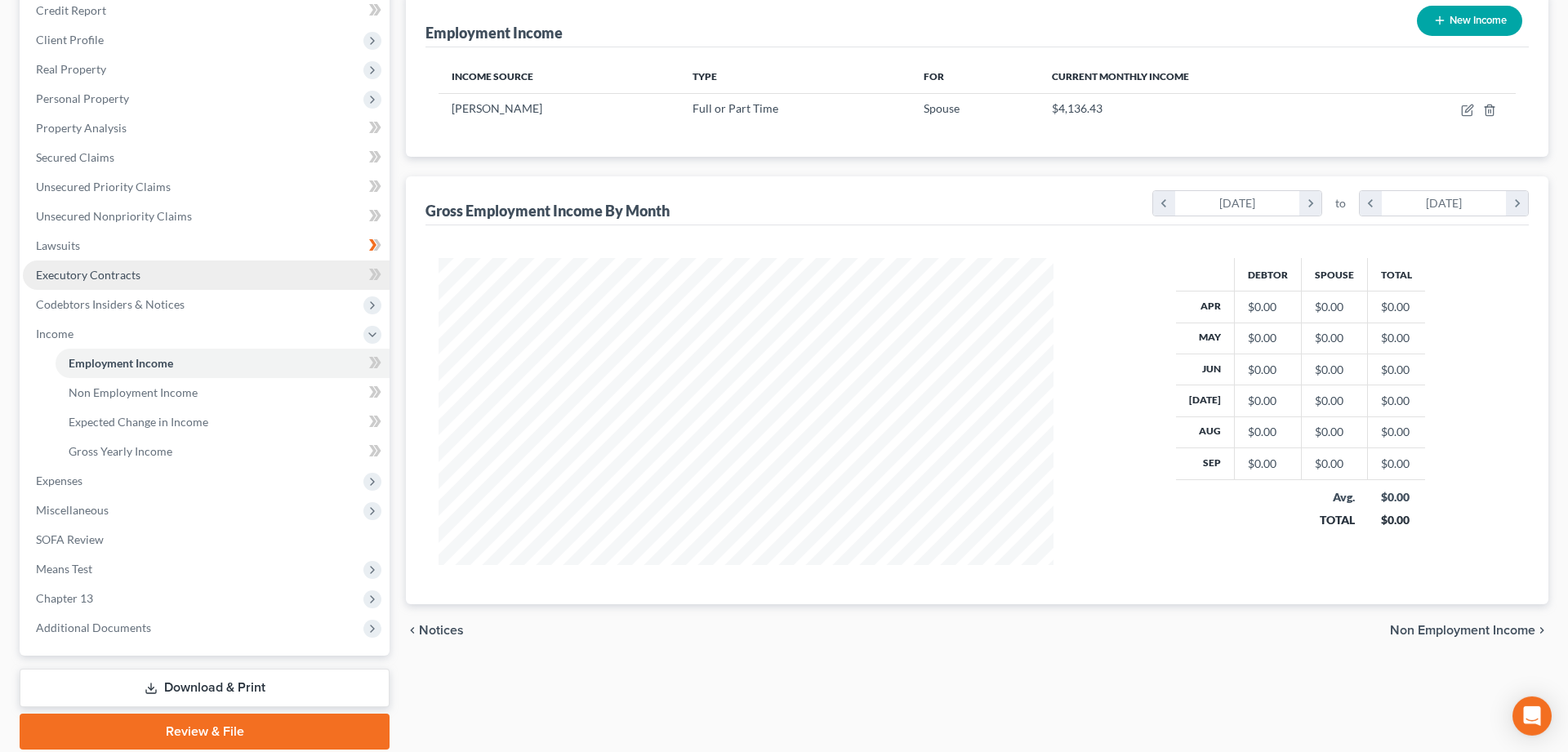
scroll to position [250, 0]
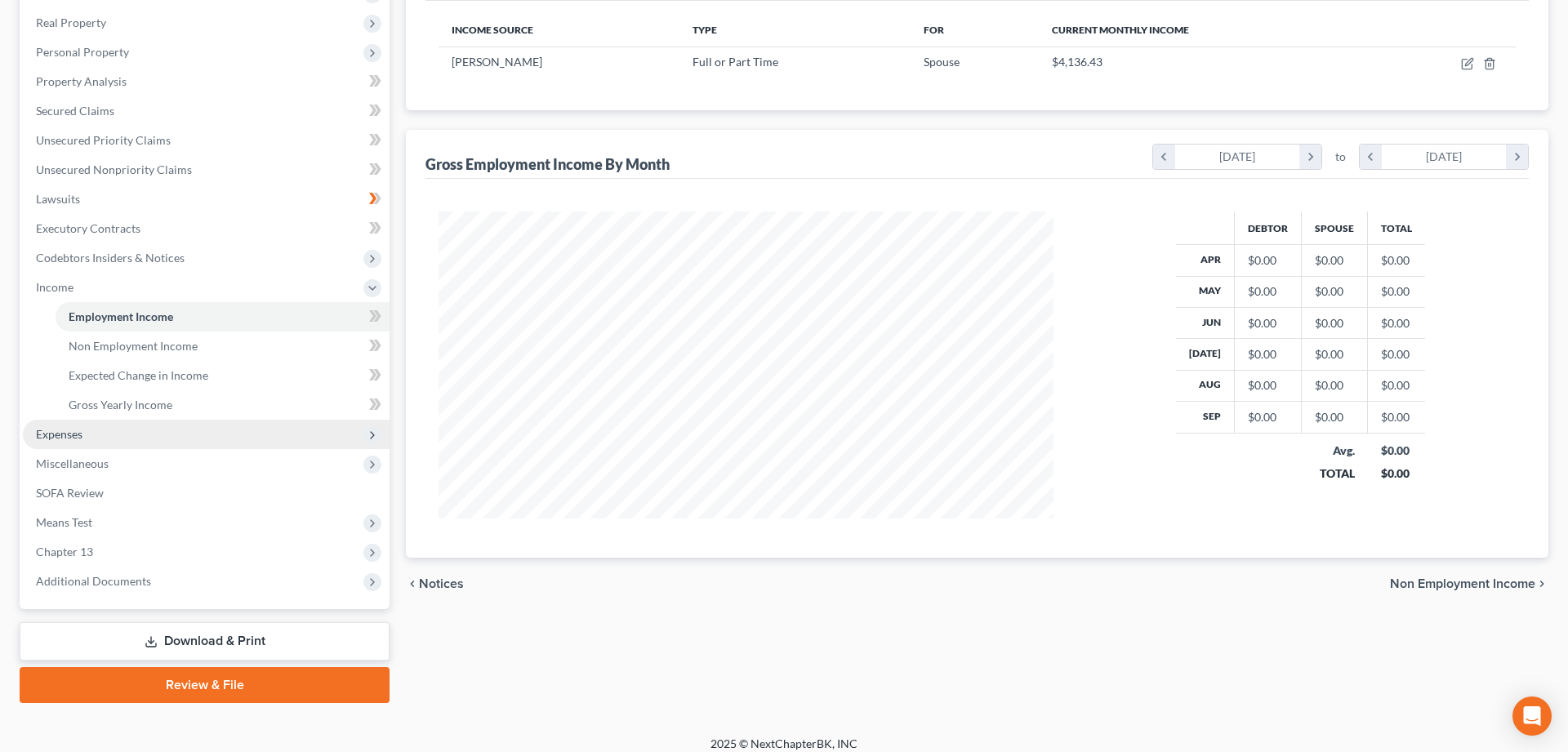
click at [56, 433] on span "Expenses" at bounding box center [59, 434] width 47 height 14
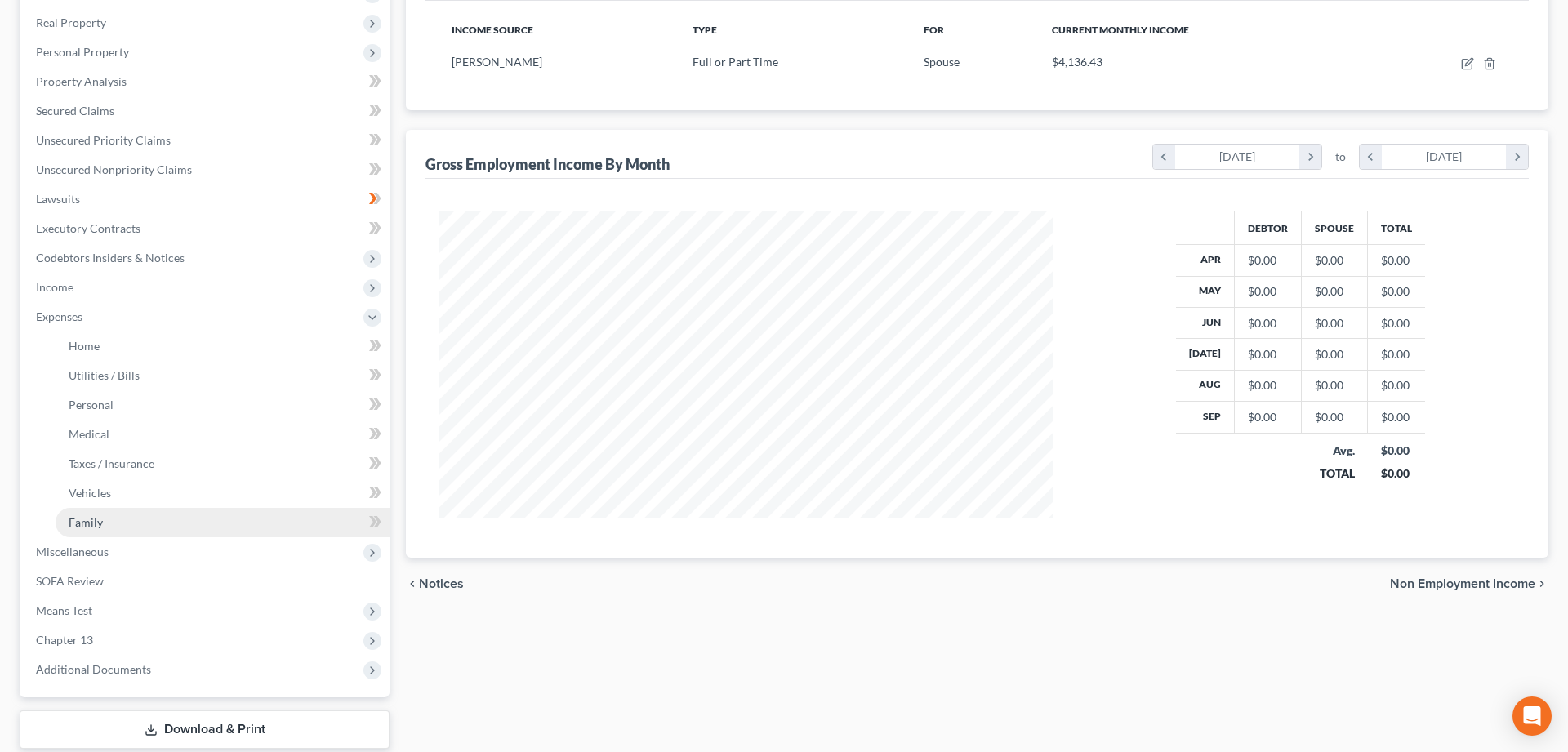
click at [83, 520] on span "Family" at bounding box center [86, 522] width 34 height 14
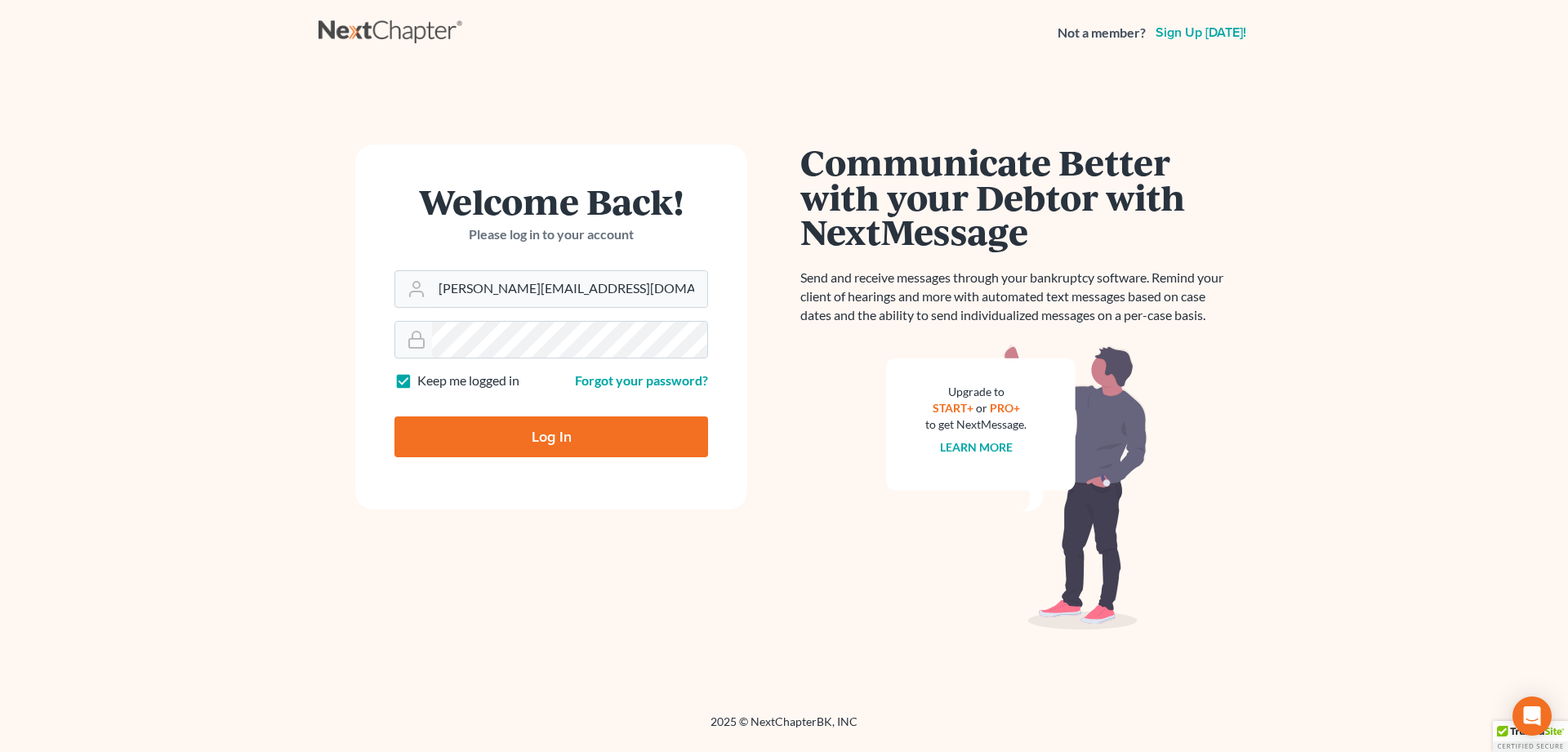
click at [474, 426] on input "Log In" at bounding box center [551, 436] width 314 height 41
type input "Thinking..."
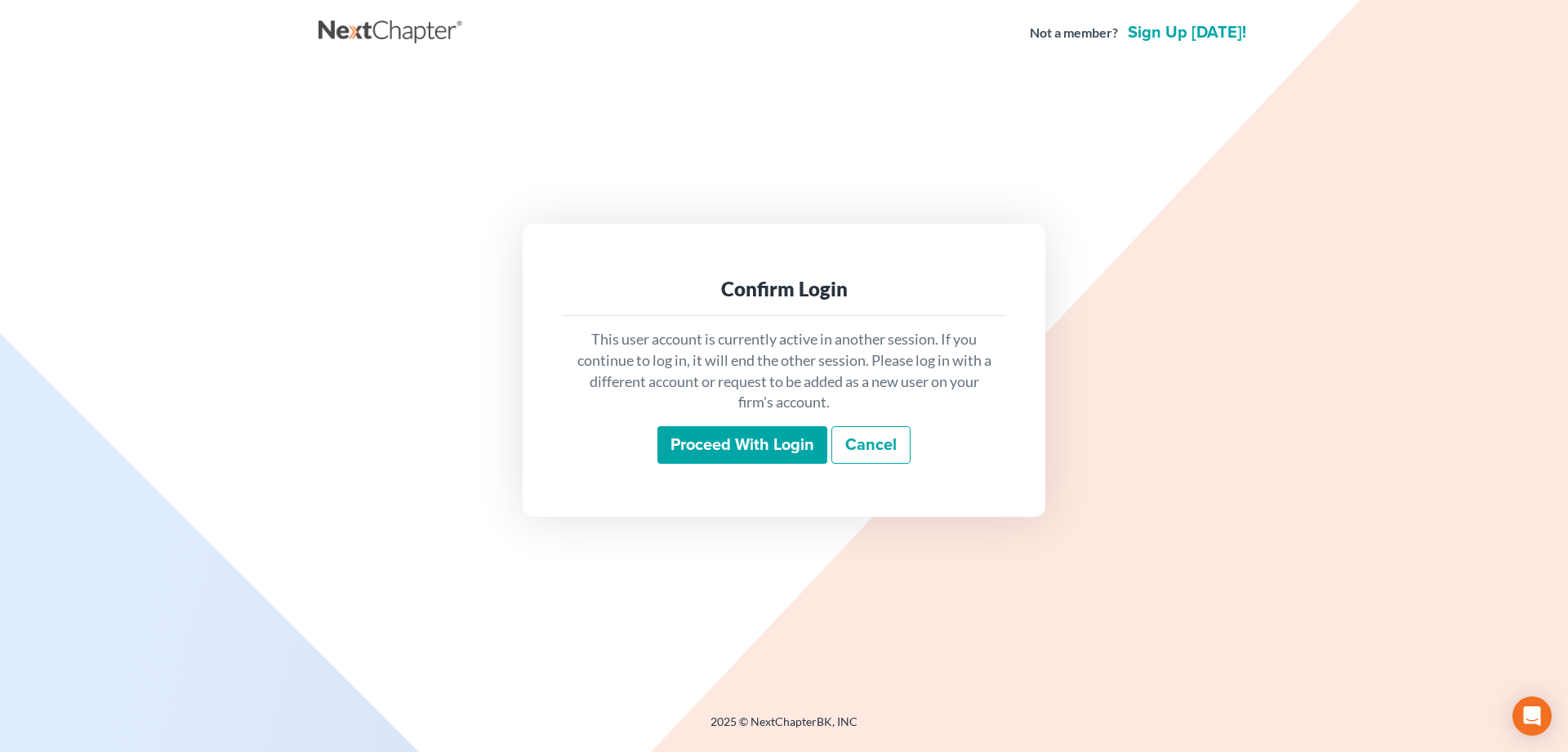
click at [774, 444] on input "Proceed with login" at bounding box center [742, 445] width 170 height 38
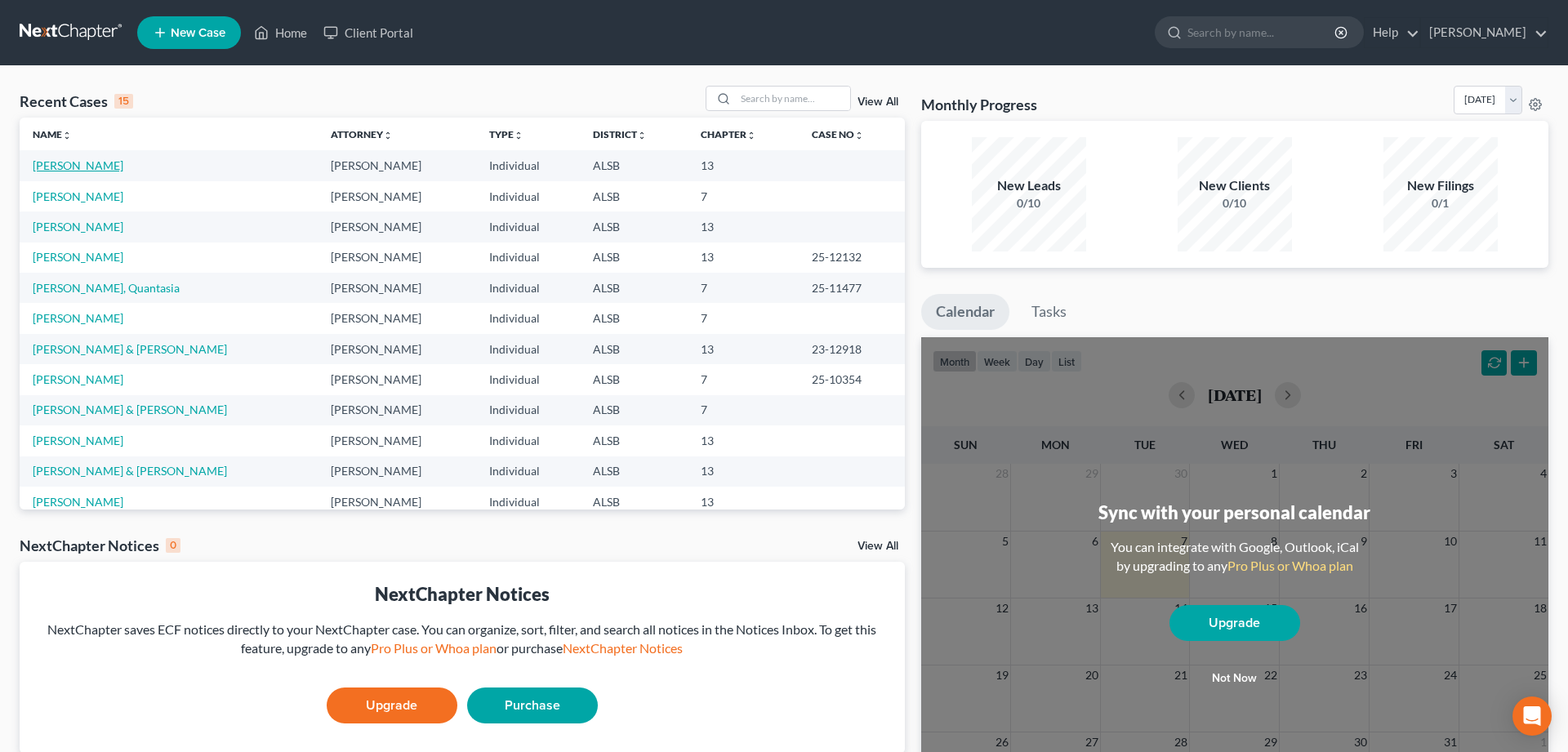
click at [52, 166] on link "[PERSON_NAME]" at bounding box center [78, 165] width 91 height 14
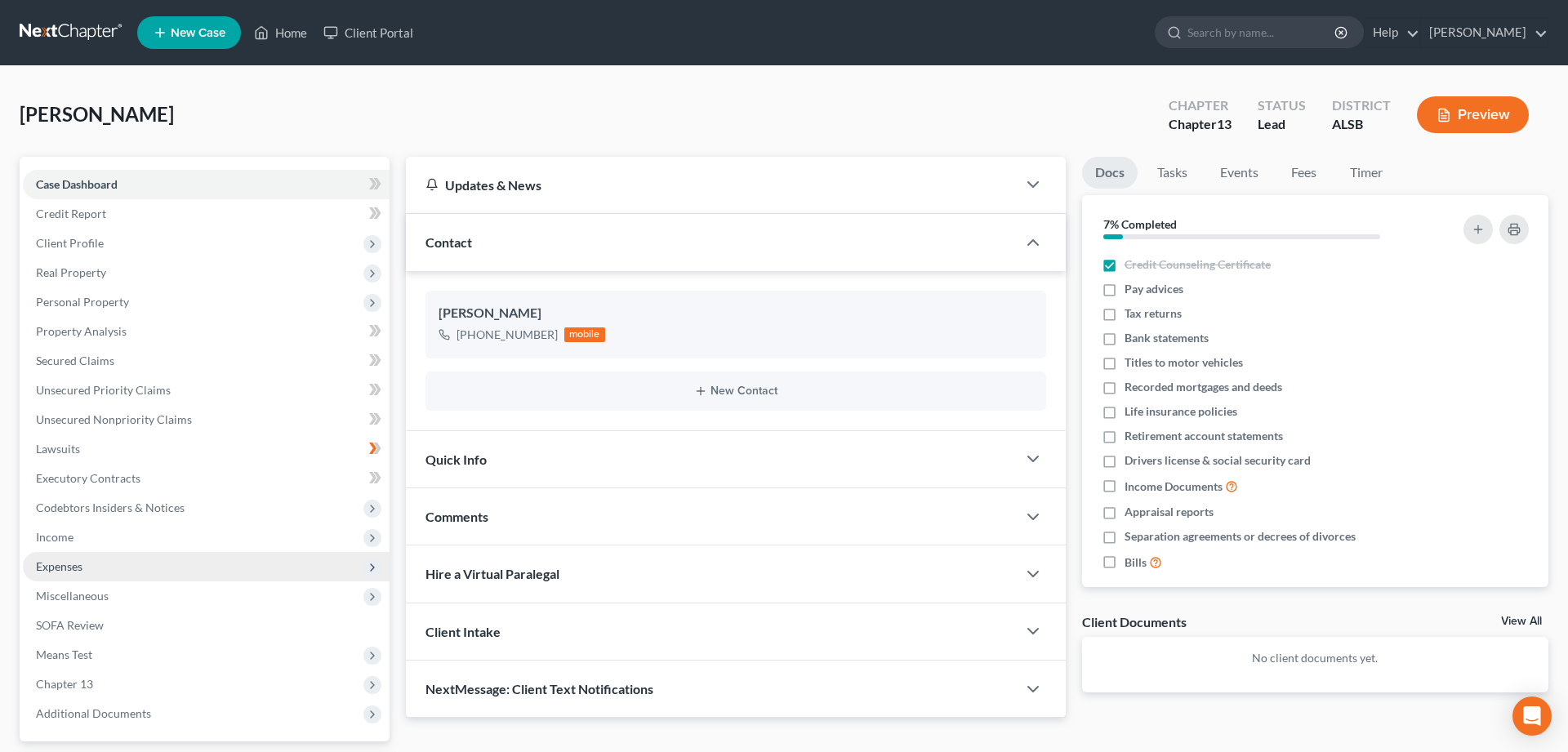
click at [57, 563] on span "Expenses" at bounding box center [59, 567] width 47 height 14
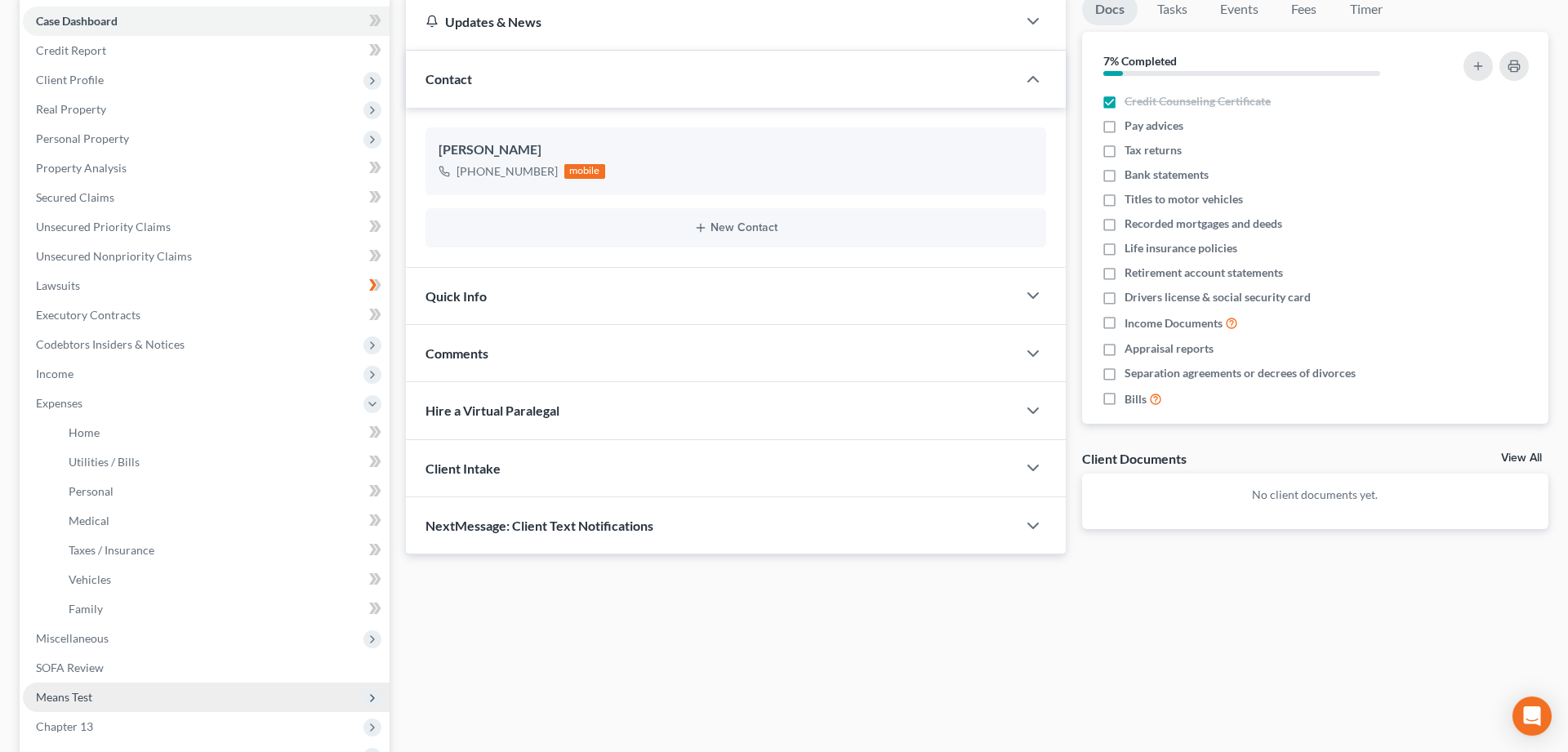
scroll to position [334, 0]
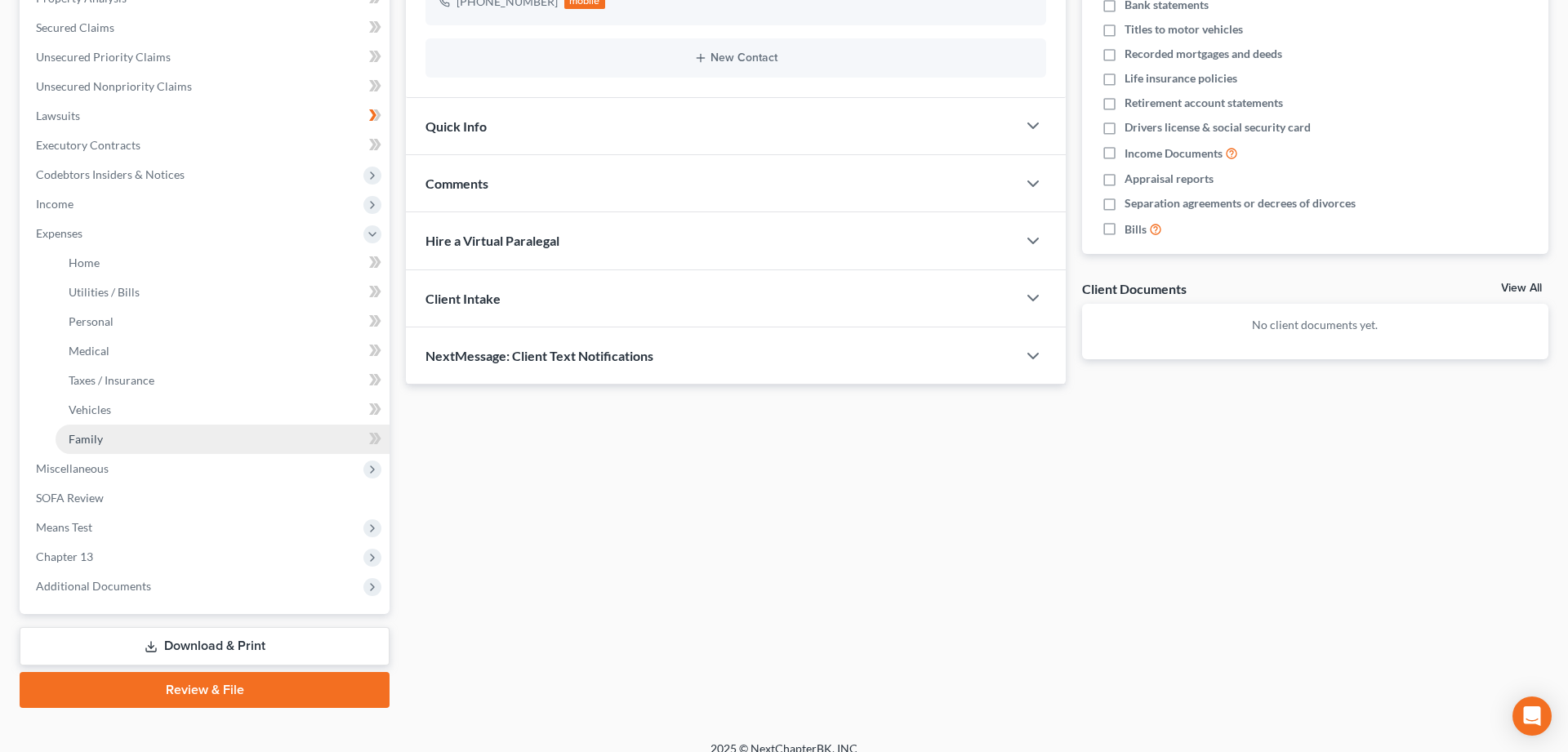
click at [83, 436] on span "Family" at bounding box center [86, 439] width 34 height 14
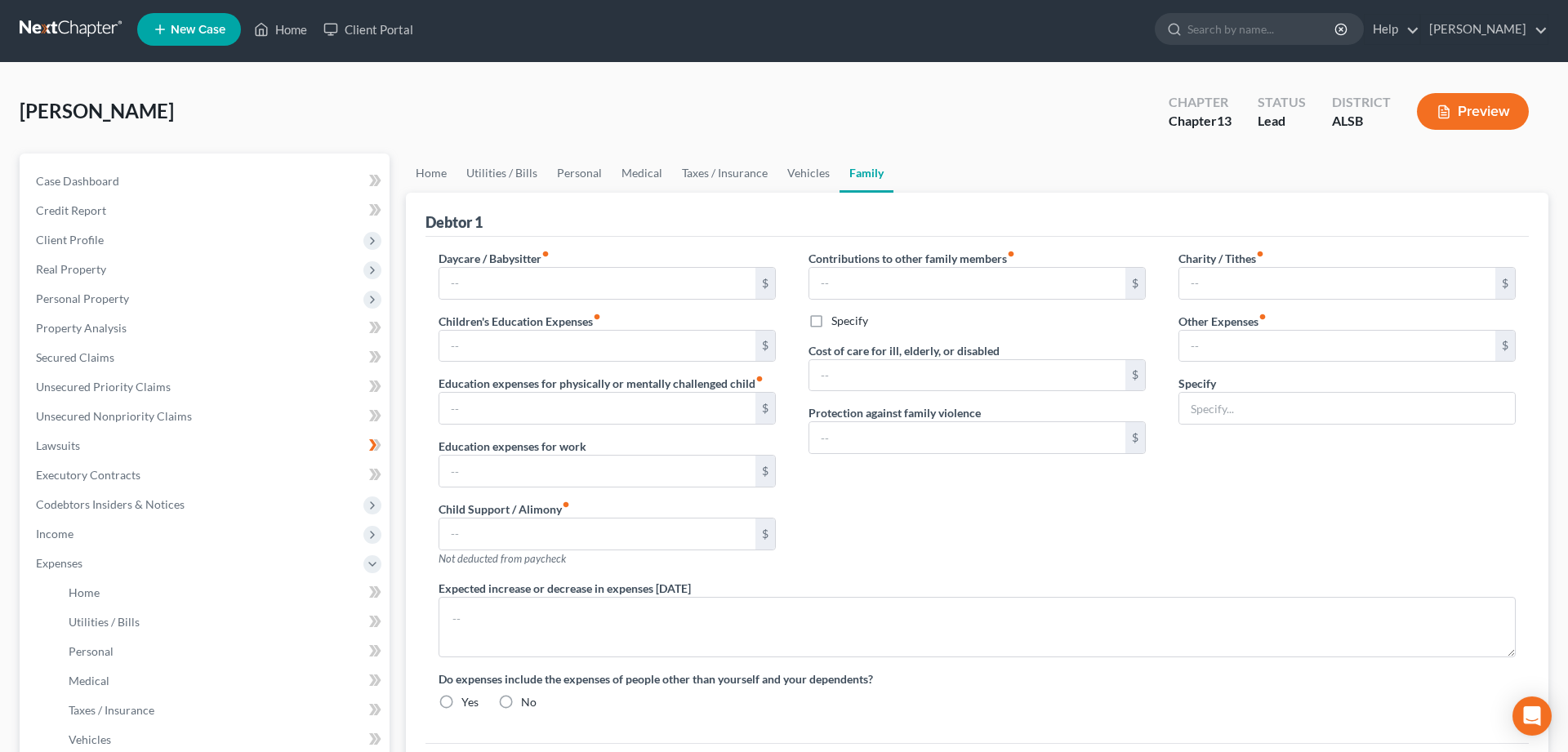
scroll to position [1, 0]
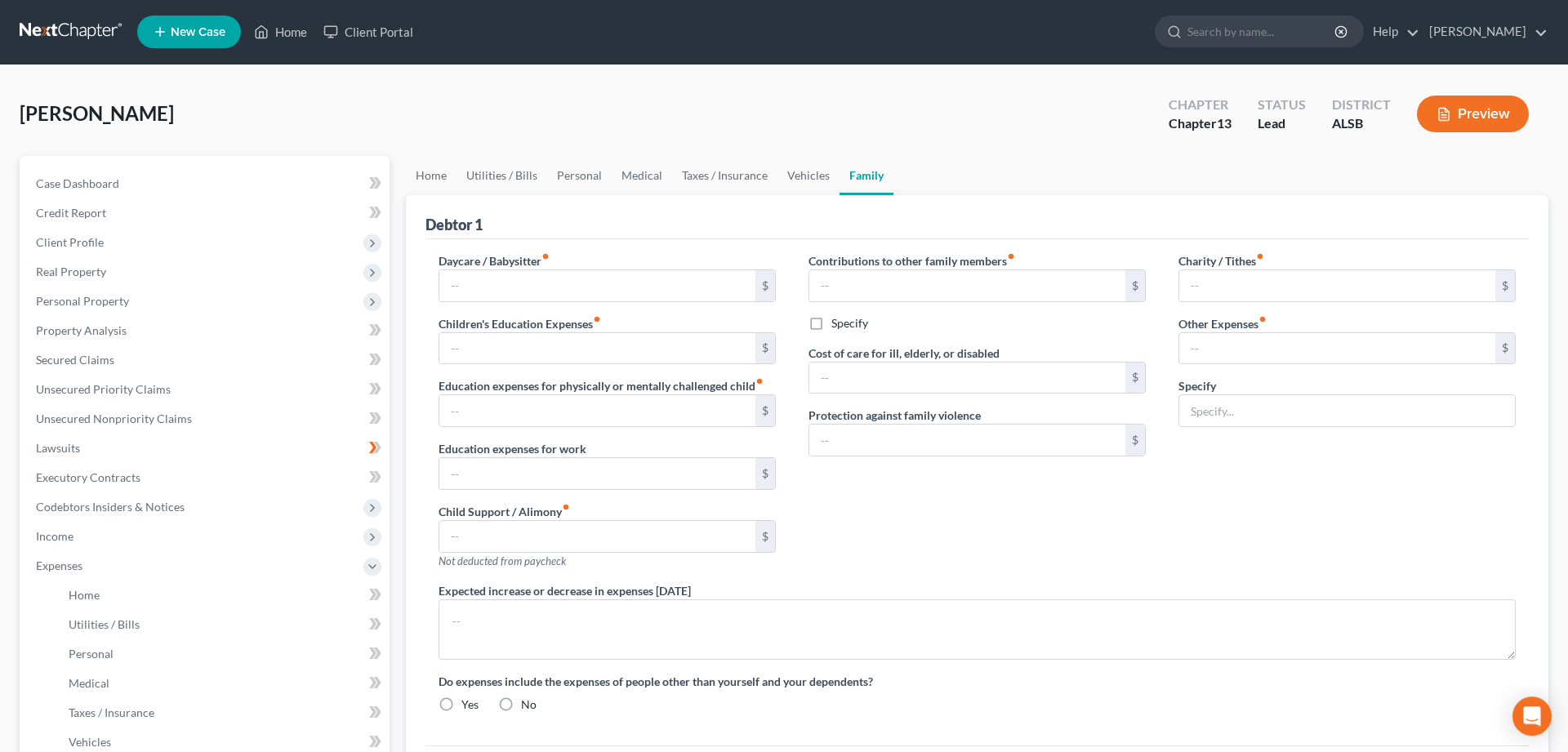
type input "736.00"
type input "0.00"
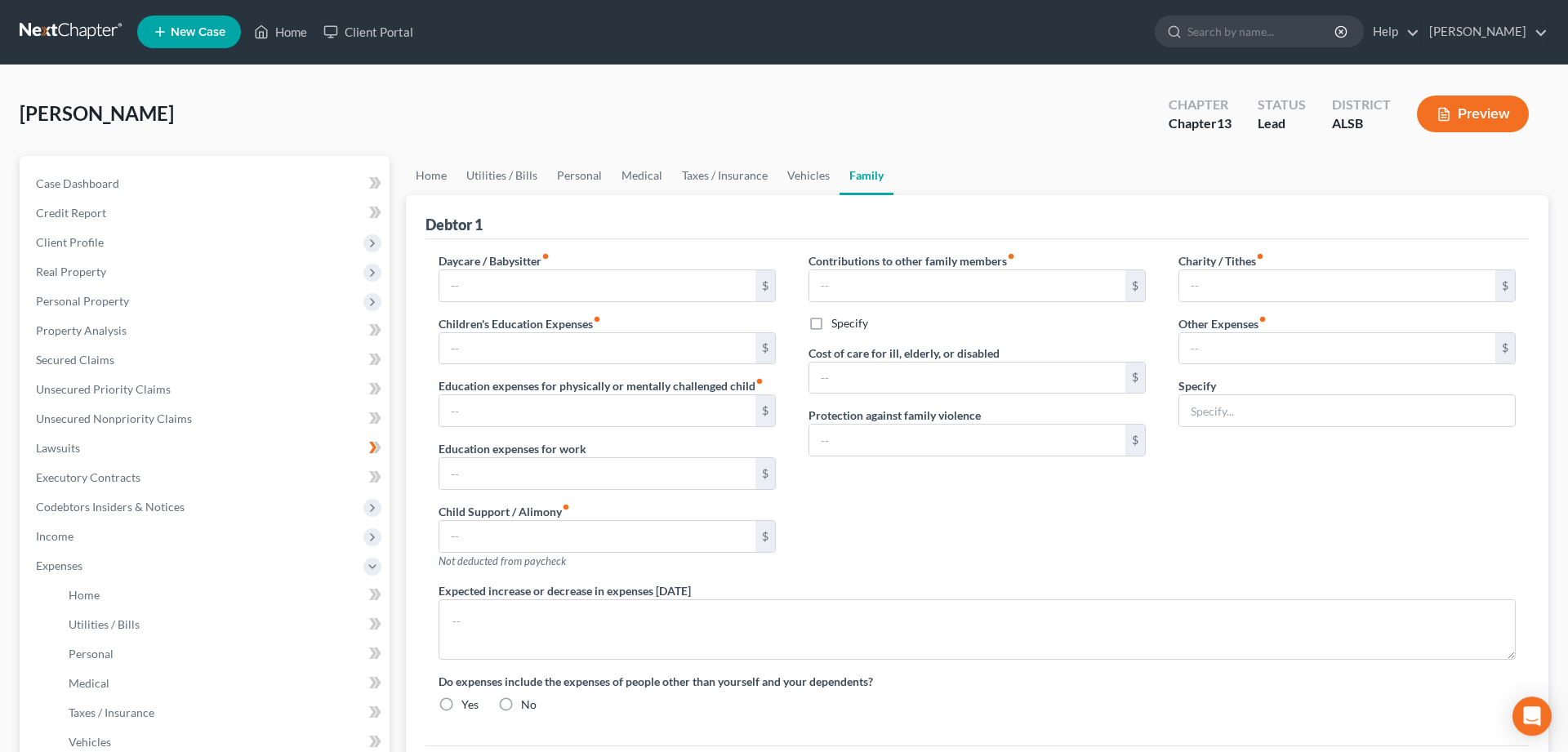
type input "0.00"
type input "28.47"
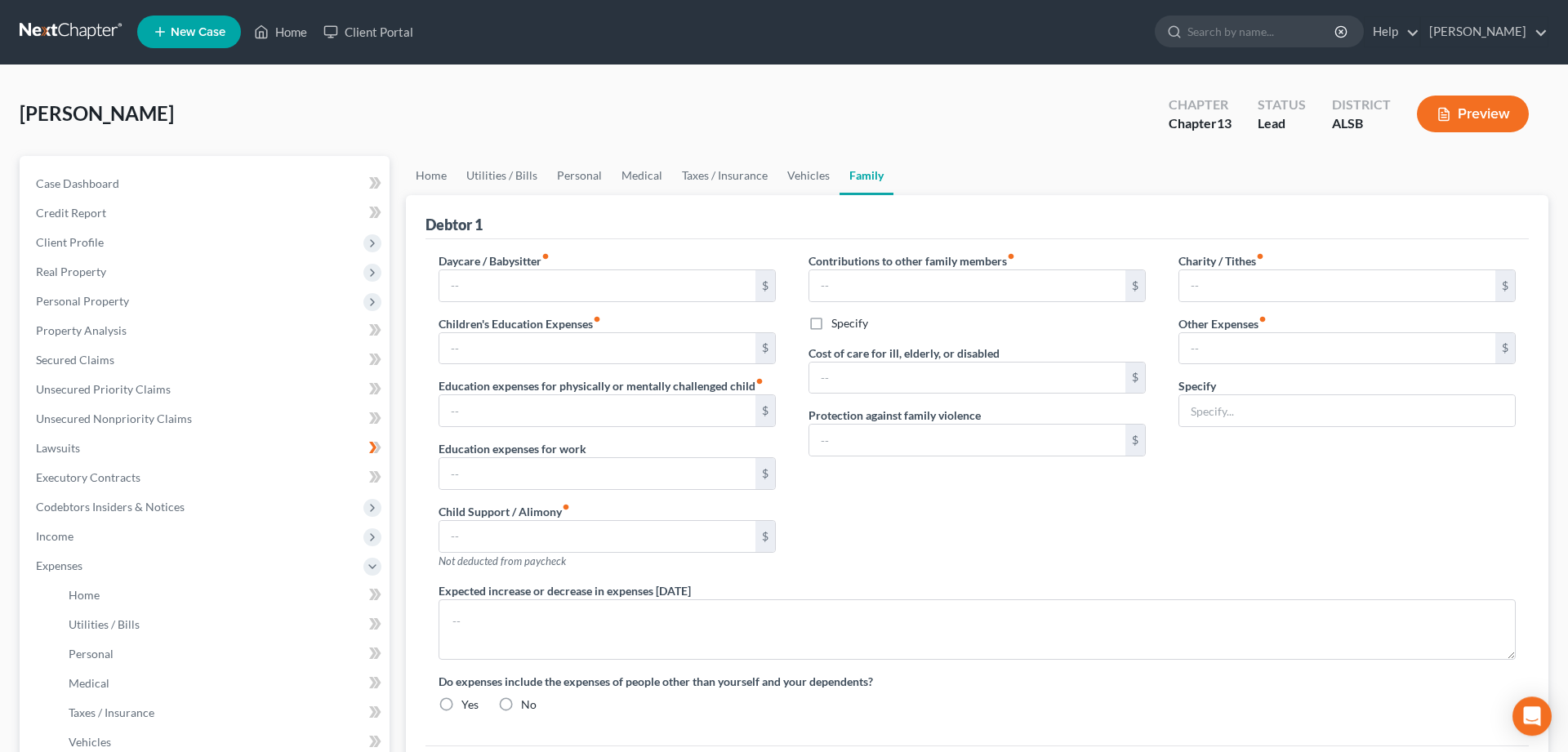
type input "Legal Service Plan"
type textarea "Our child was just born in December. We don't really have a full grasp of all t…"
radio input "true"
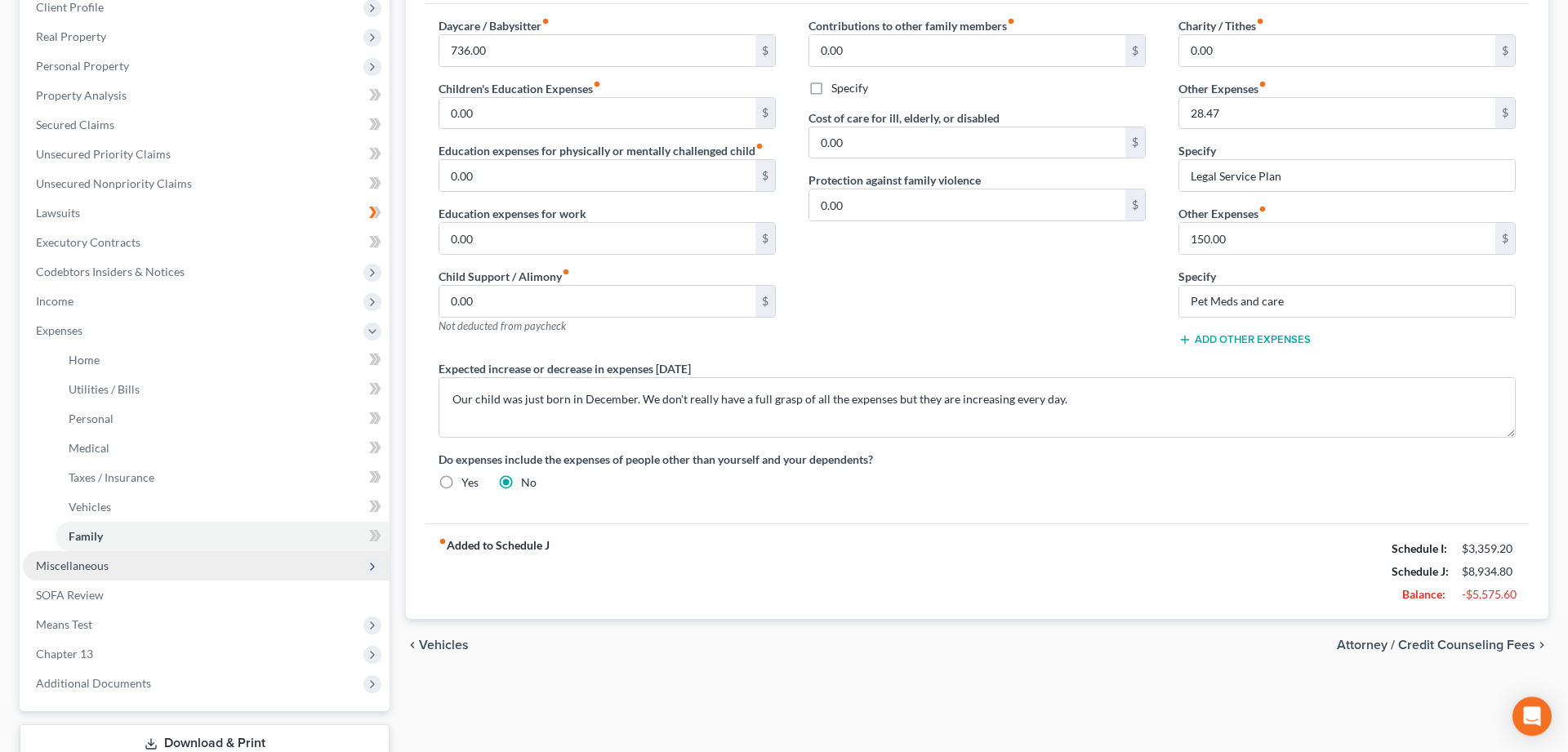
scroll to position [250, 0]
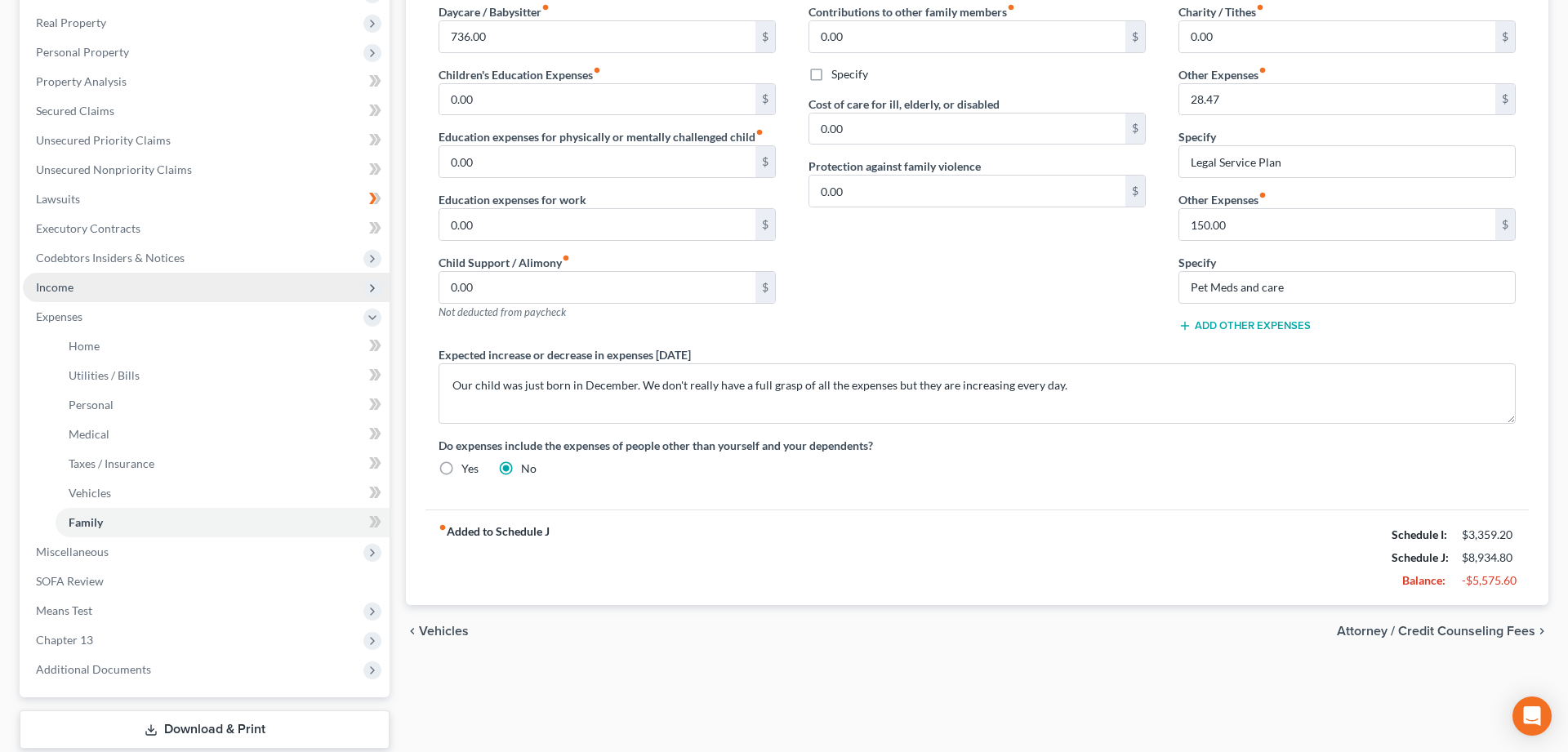
click at [58, 286] on span "Income" at bounding box center [55, 287] width 38 height 14
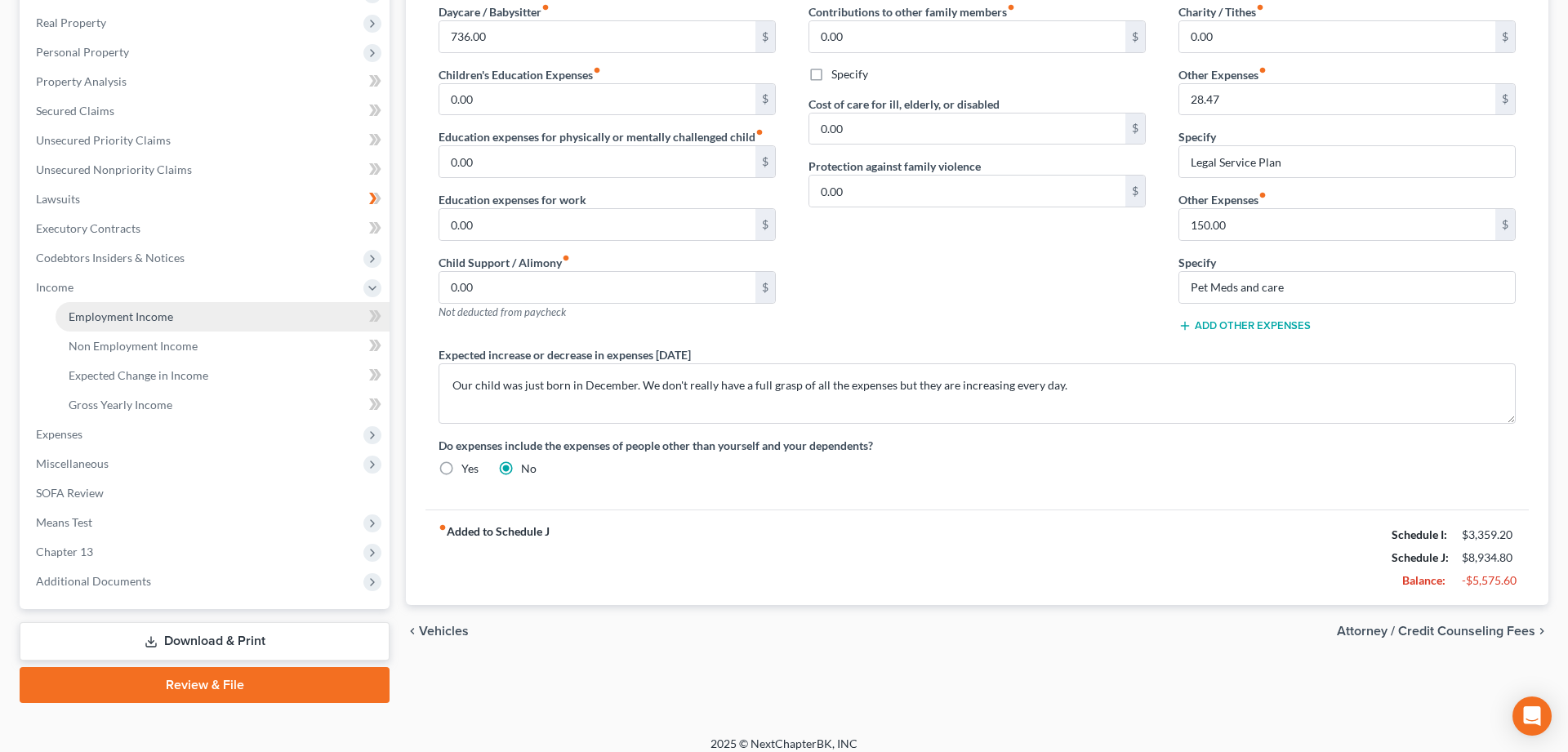
click at [123, 318] on span "Employment Income" at bounding box center [121, 317] width 105 height 14
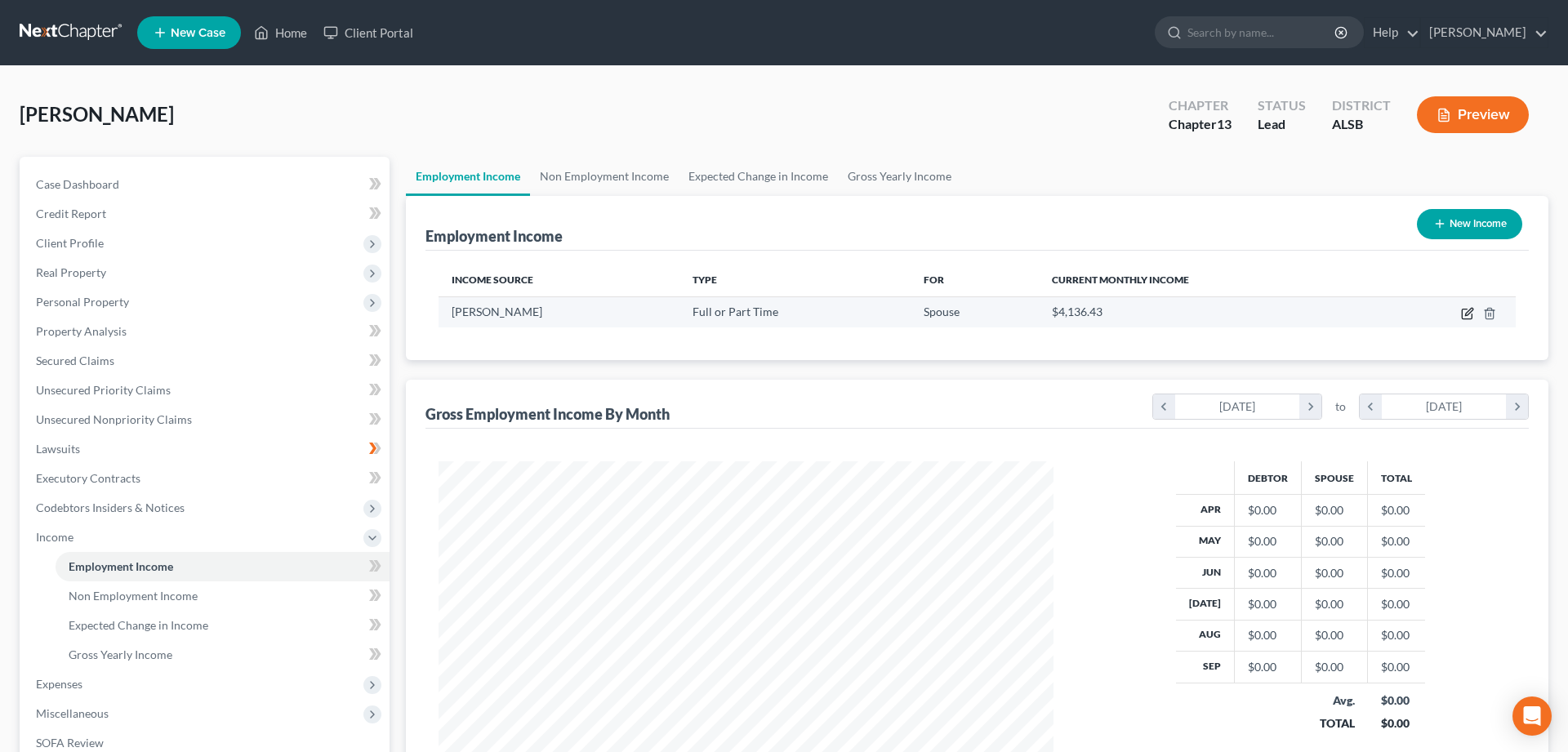
click at [1470, 313] on icon "button" at bounding box center [1468, 311] width 7 height 7
select select "0"
select select "25"
select select "3"
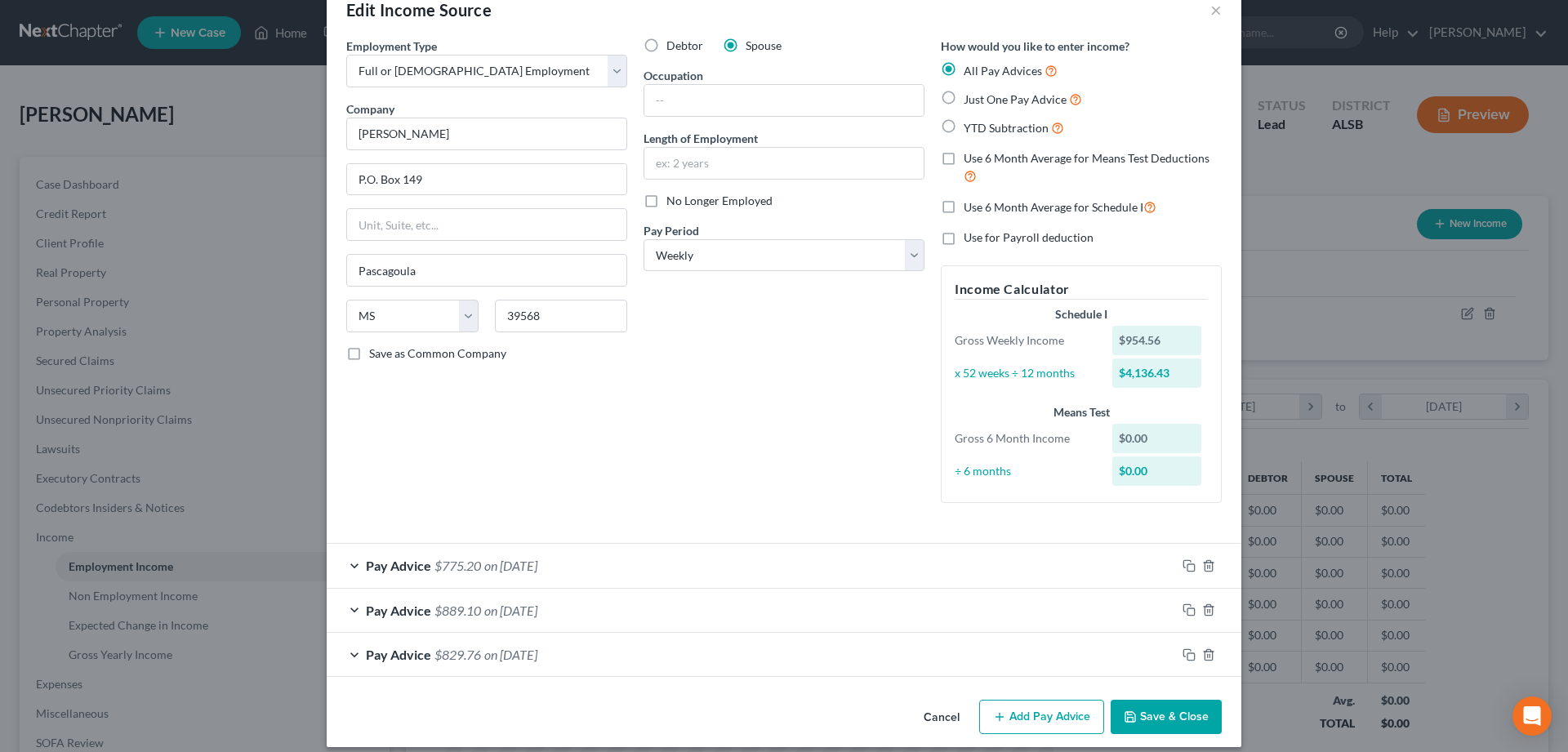
scroll to position [52, 0]
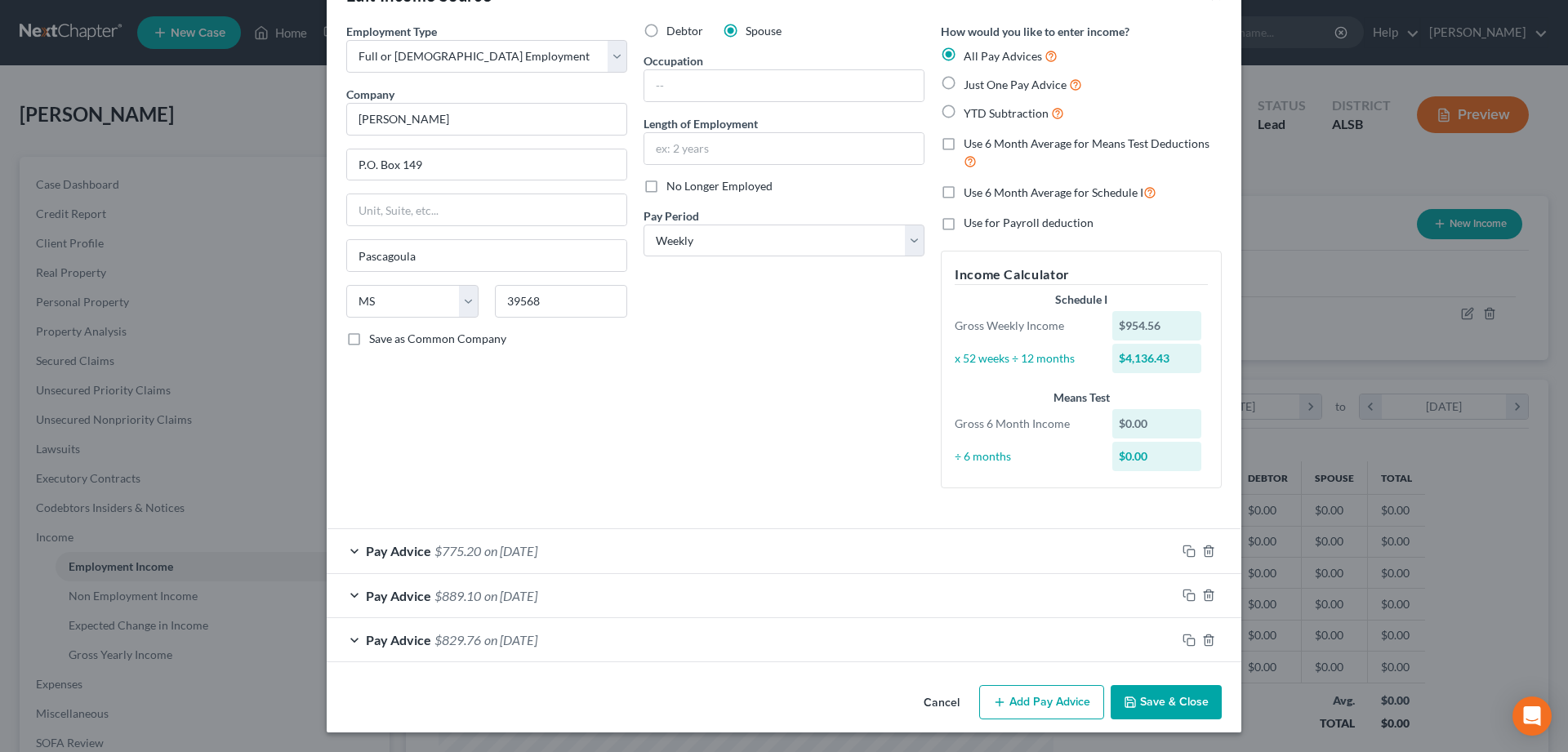
click at [1036, 703] on button "Add Pay Advice" at bounding box center [1041, 702] width 125 height 34
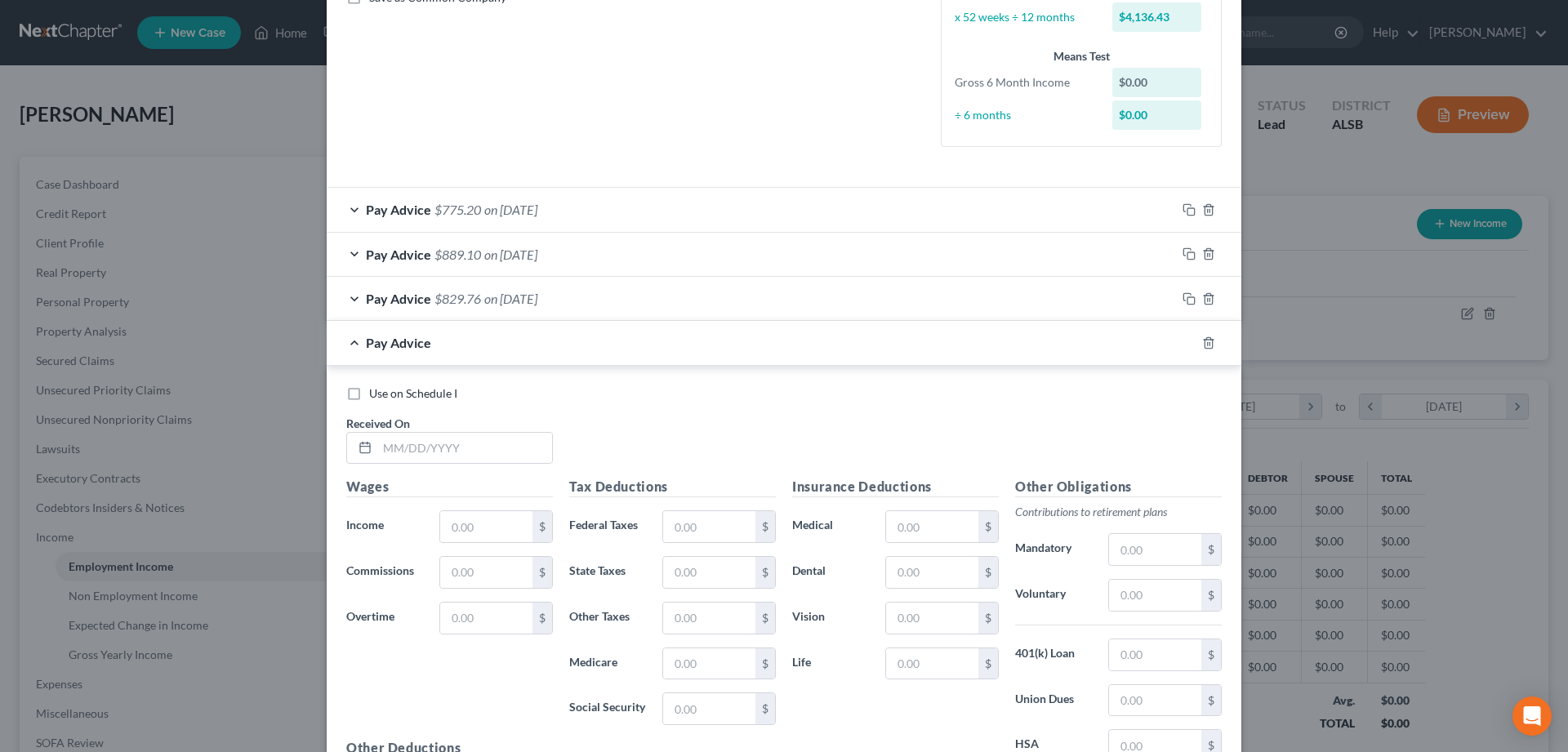
scroll to position [469, 0]
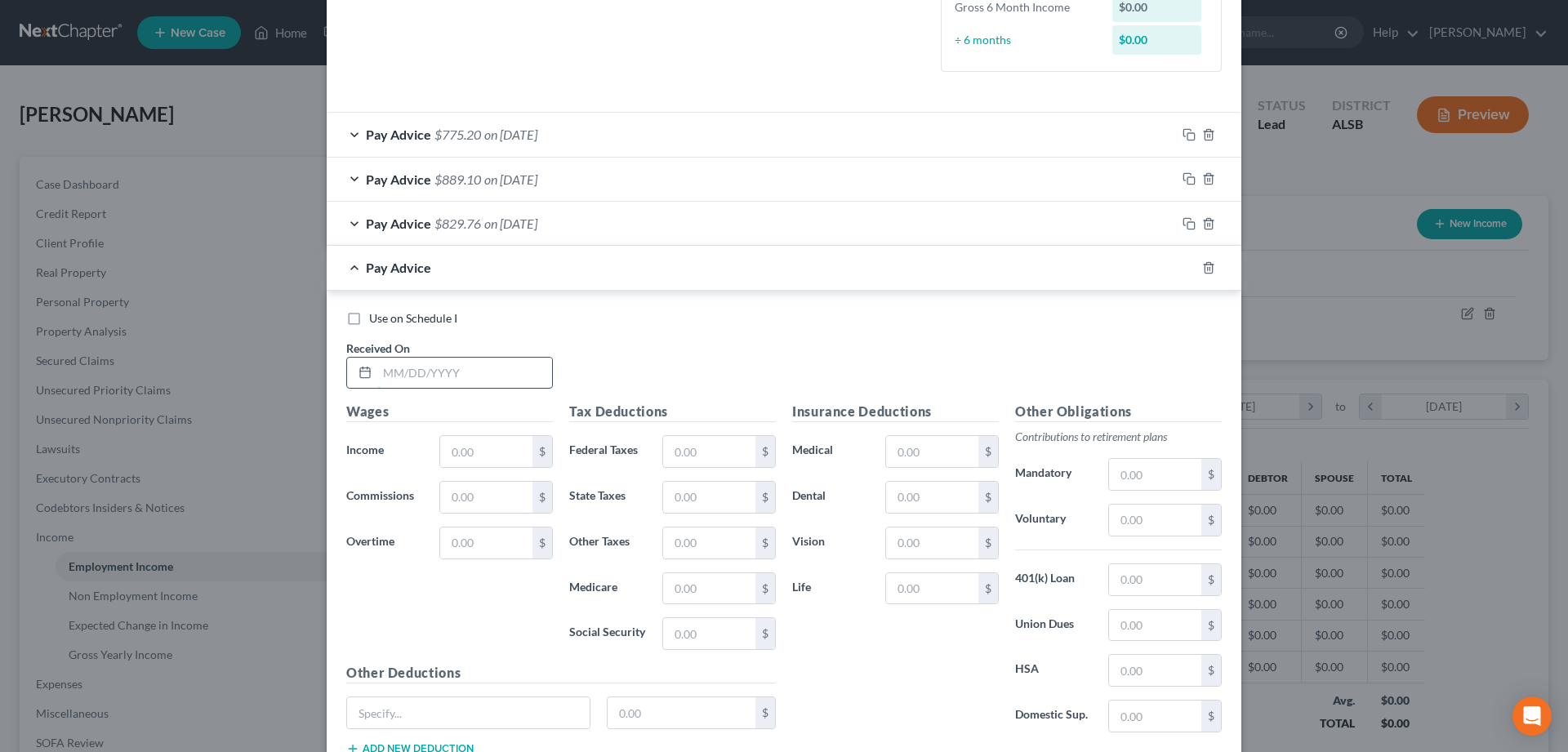
click at [503, 371] on input "text" at bounding box center [464, 373] width 174 height 31
type input "[DATE]"
type input "1,248.80"
click at [710, 453] on input "text" at bounding box center [709, 451] width 93 height 31
type input "52.87"
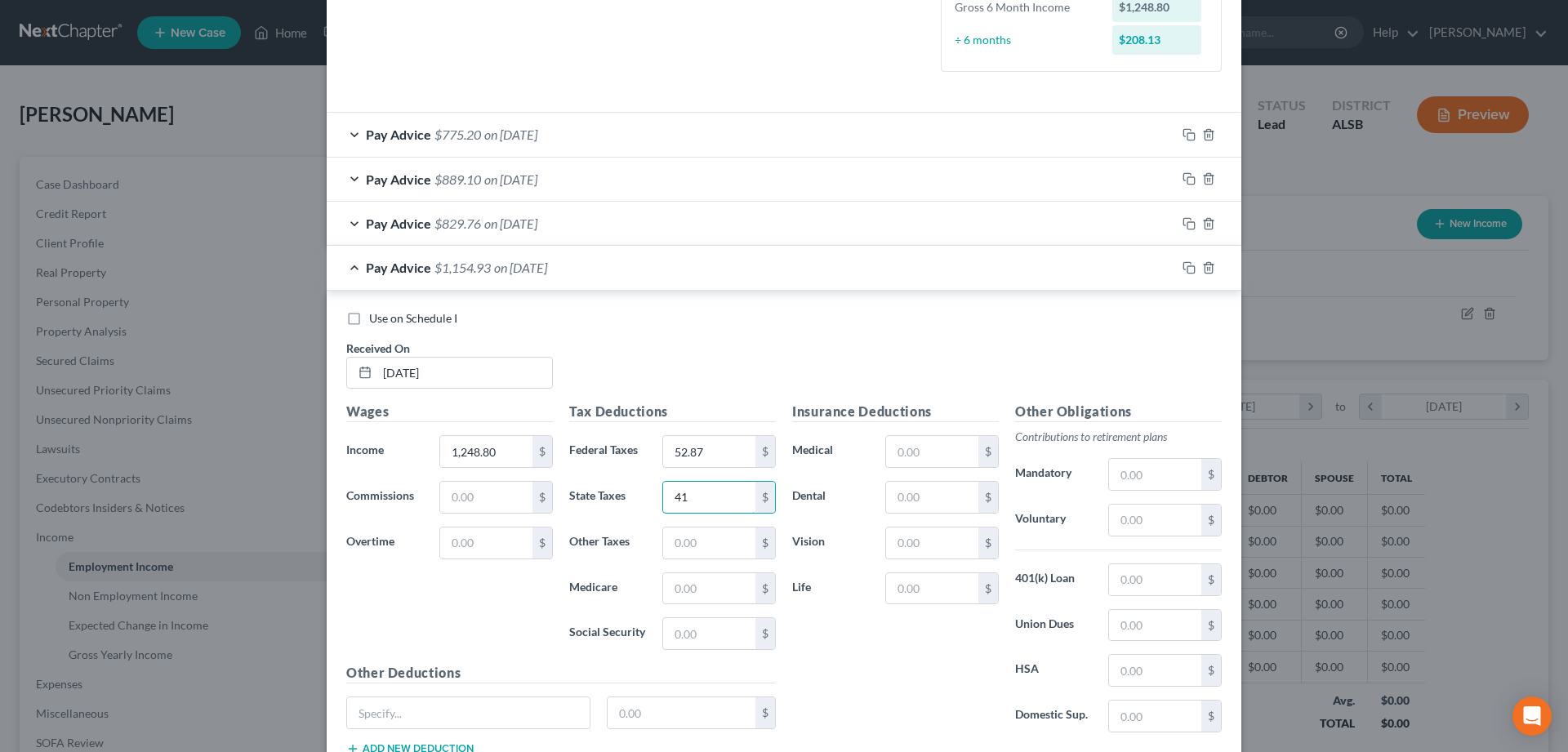
type input "41"
click at [710, 638] on input "text" at bounding box center [709, 633] width 93 height 31
type input "72.41"
click at [702, 583] on input "text" at bounding box center [709, 589] width 93 height 31
type input "16.93"
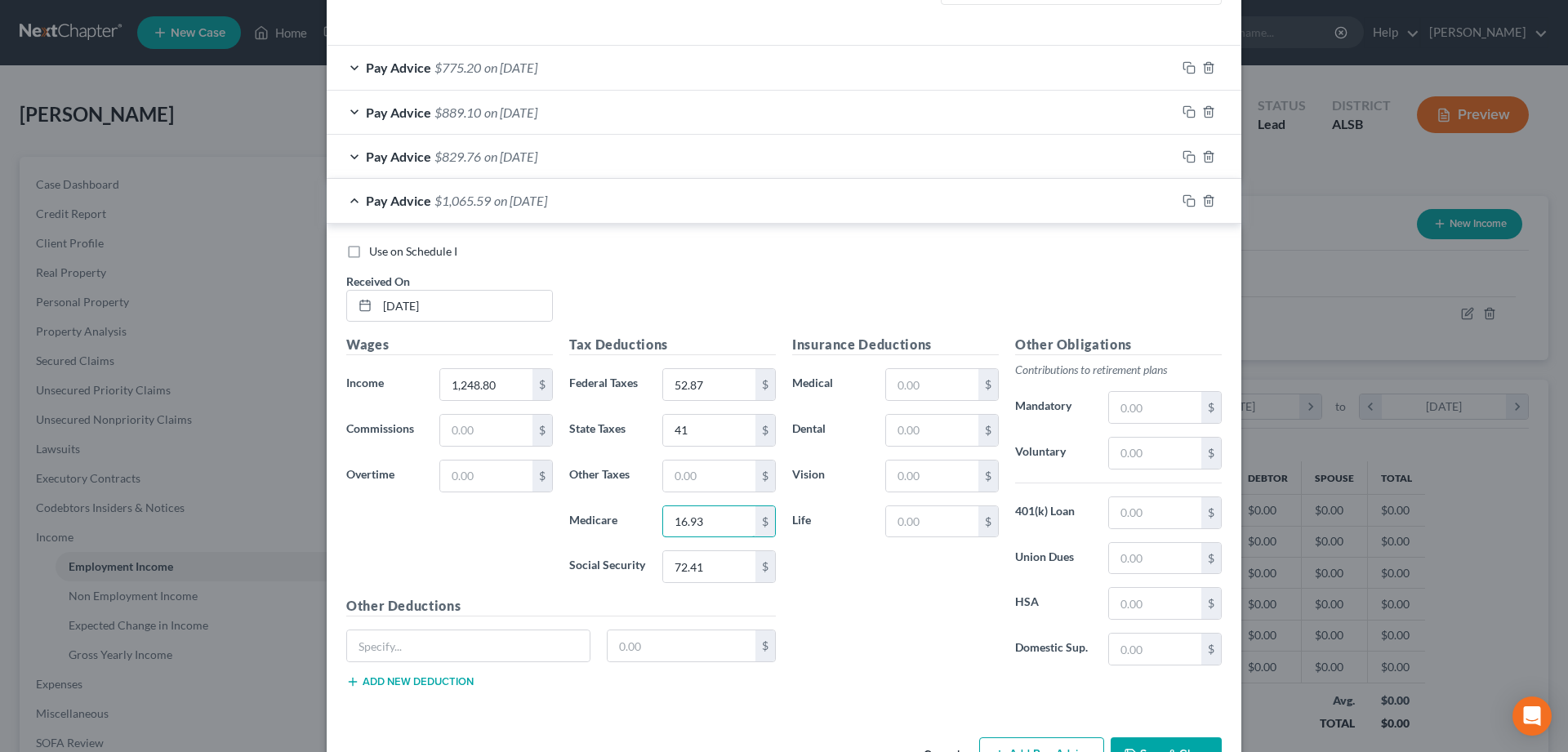
scroll to position [588, 0]
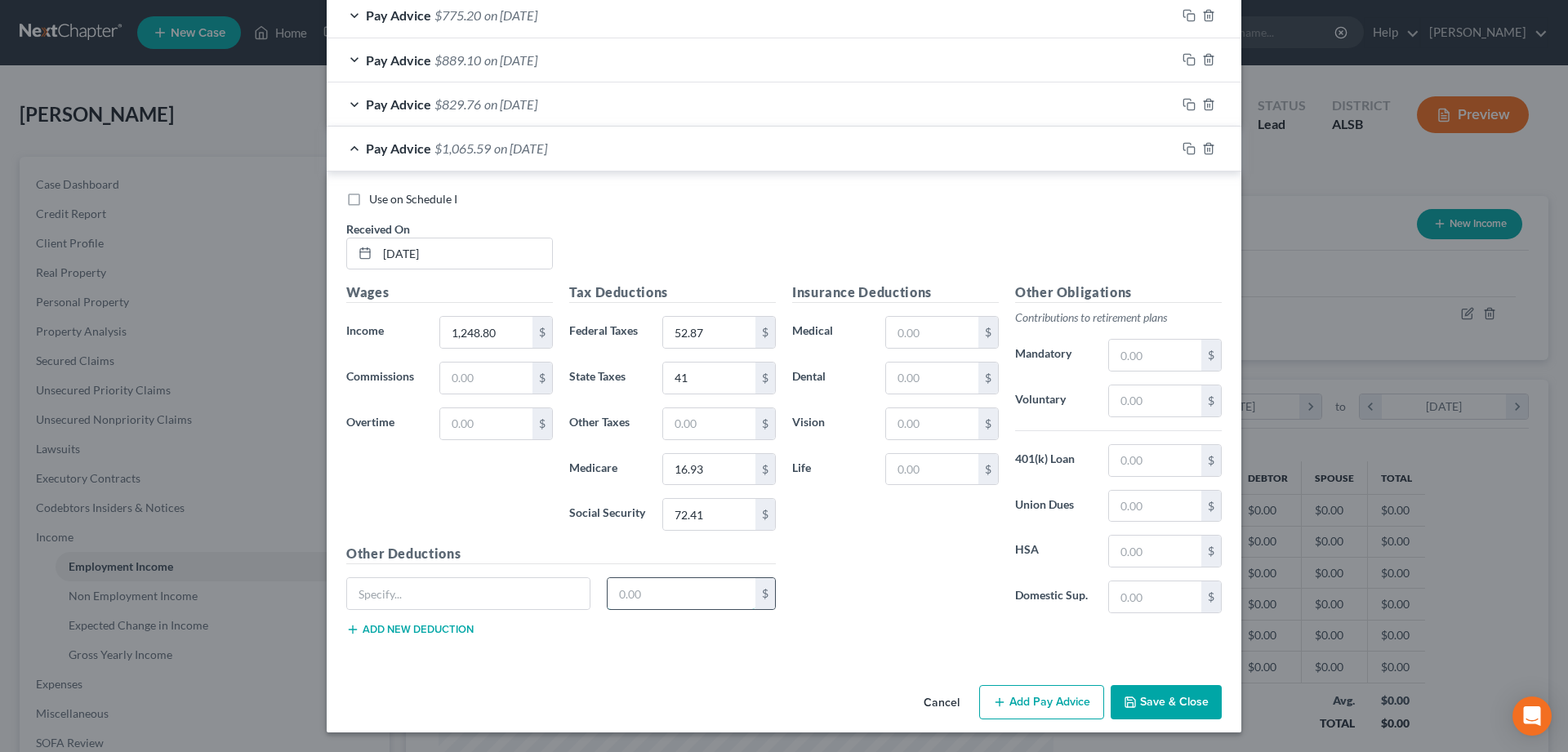
click at [633, 594] on input "text" at bounding box center [681, 594] width 148 height 31
type input "6.87"
click at [428, 596] on input "text" at bounding box center [468, 594] width 243 height 31
drag, startPoint x: 366, startPoint y: 599, endPoint x: 382, endPoint y: 585, distance: 21.3
click at [366, 598] on input "LD Disability" at bounding box center [468, 594] width 243 height 31
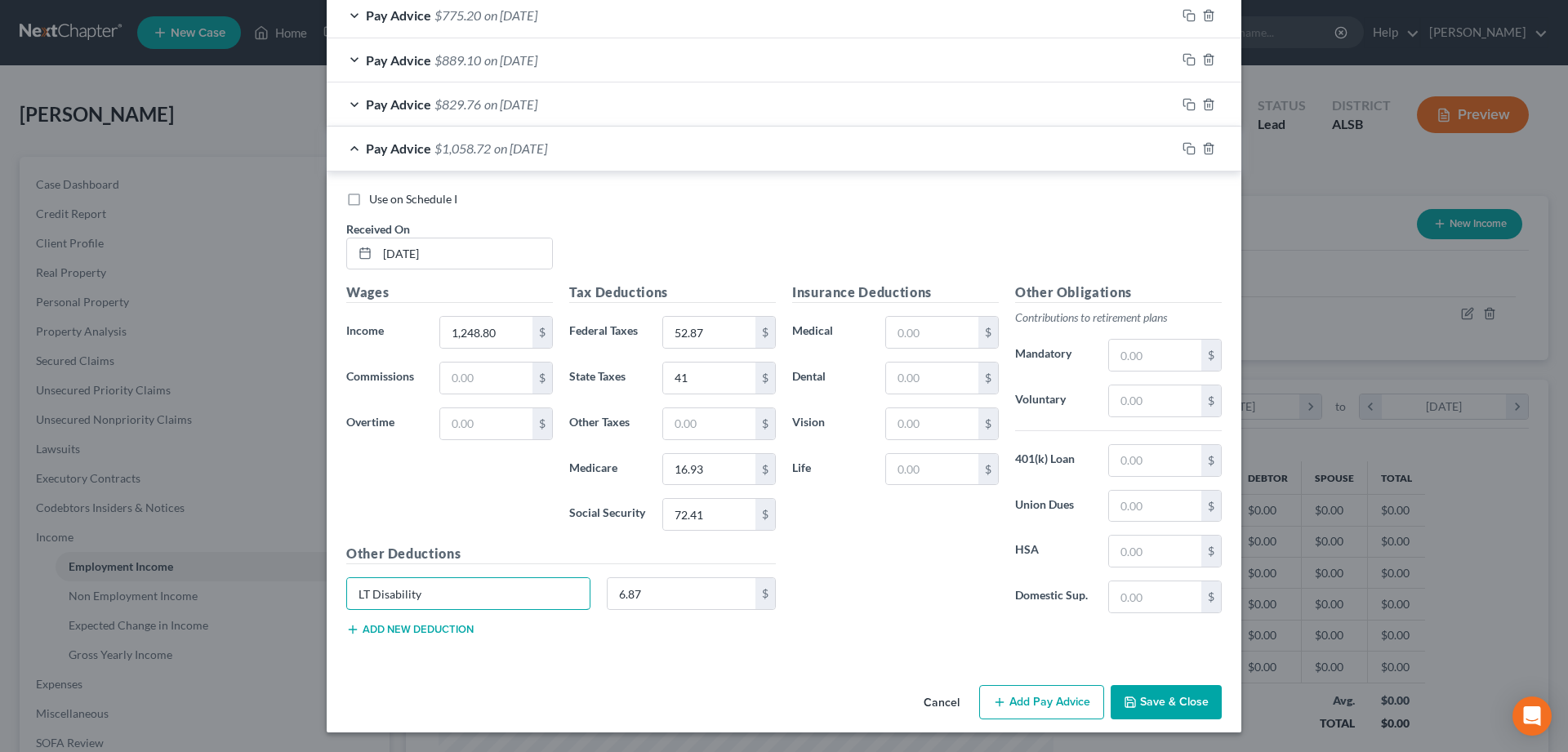
type input "LT Disability"
click at [930, 328] on input "text" at bounding box center [932, 332] width 93 height 31
type input "80.88"
click at [1041, 703] on button "Add Pay Advice" at bounding box center [1041, 702] width 125 height 34
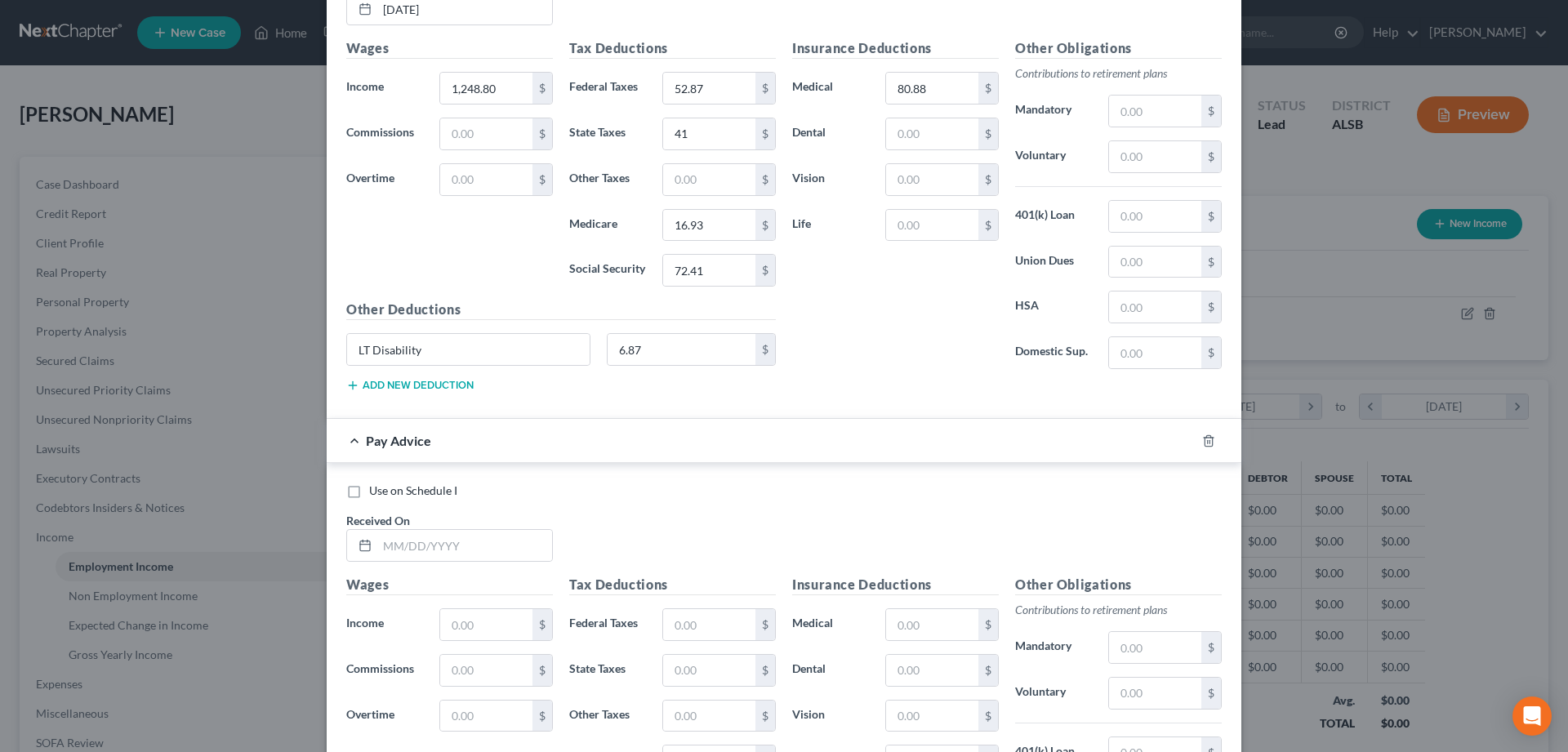
scroll to position [921, 0]
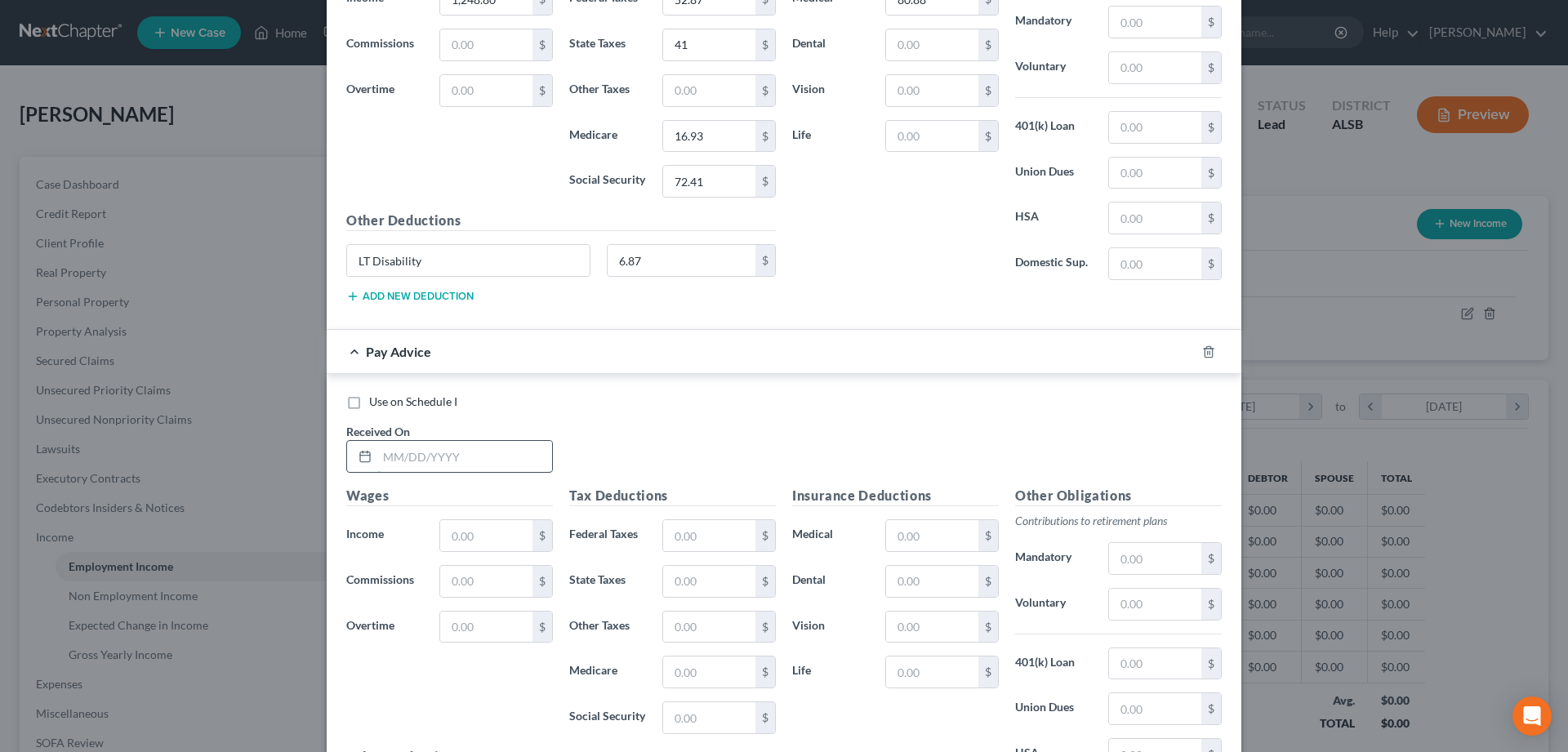
click at [428, 451] on input "text" at bounding box center [464, 456] width 174 height 31
type input "[DATE]"
type input "737.28"
click at [684, 588] on input "text" at bounding box center [709, 581] width 93 height 31
type input "18"
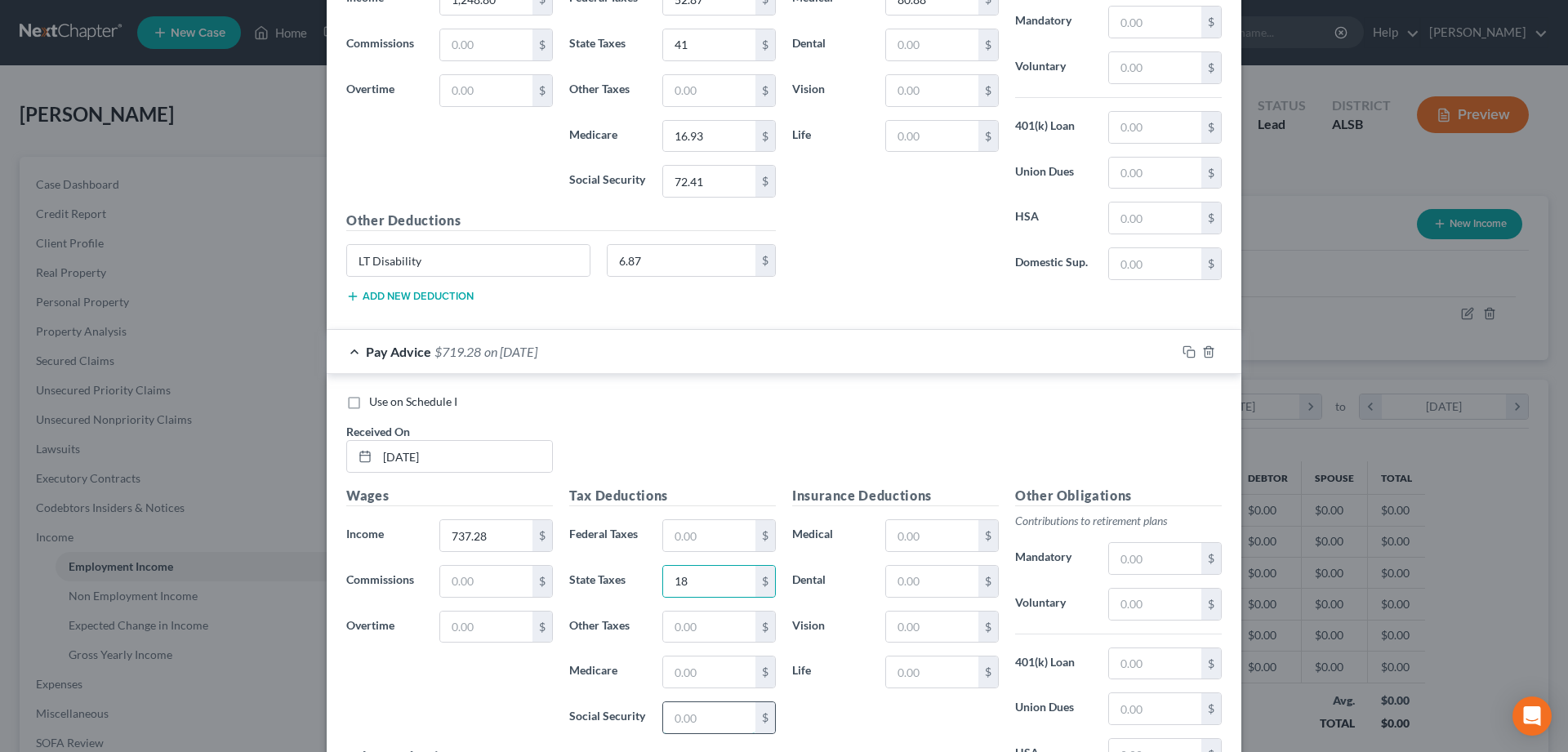
click at [693, 719] on input "text" at bounding box center [709, 717] width 93 height 31
type input "40.70"
click at [696, 682] on input "text" at bounding box center [709, 671] width 93 height 31
type input "9.52"
click at [939, 536] on input "text" at bounding box center [932, 535] width 93 height 31
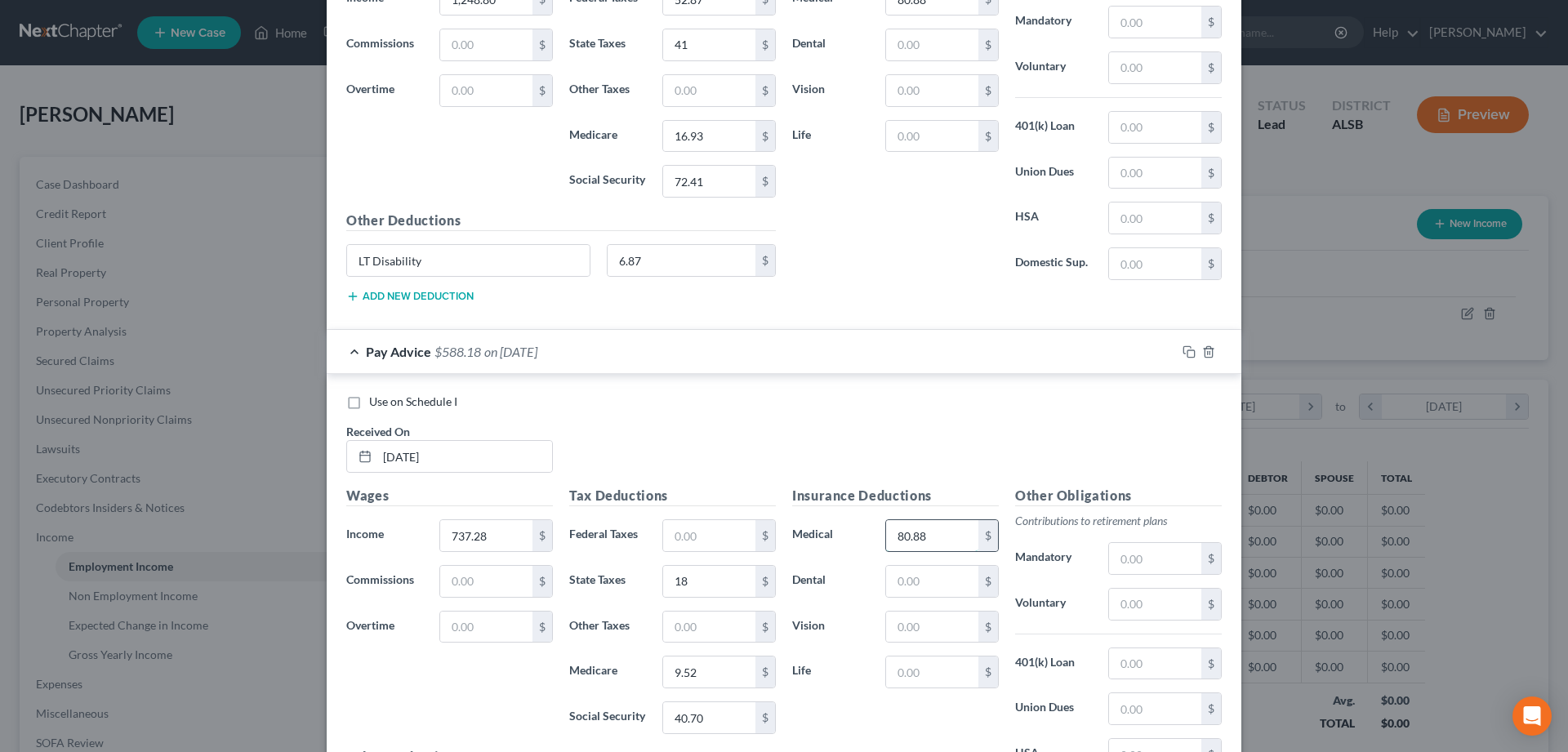
type input "80.88"
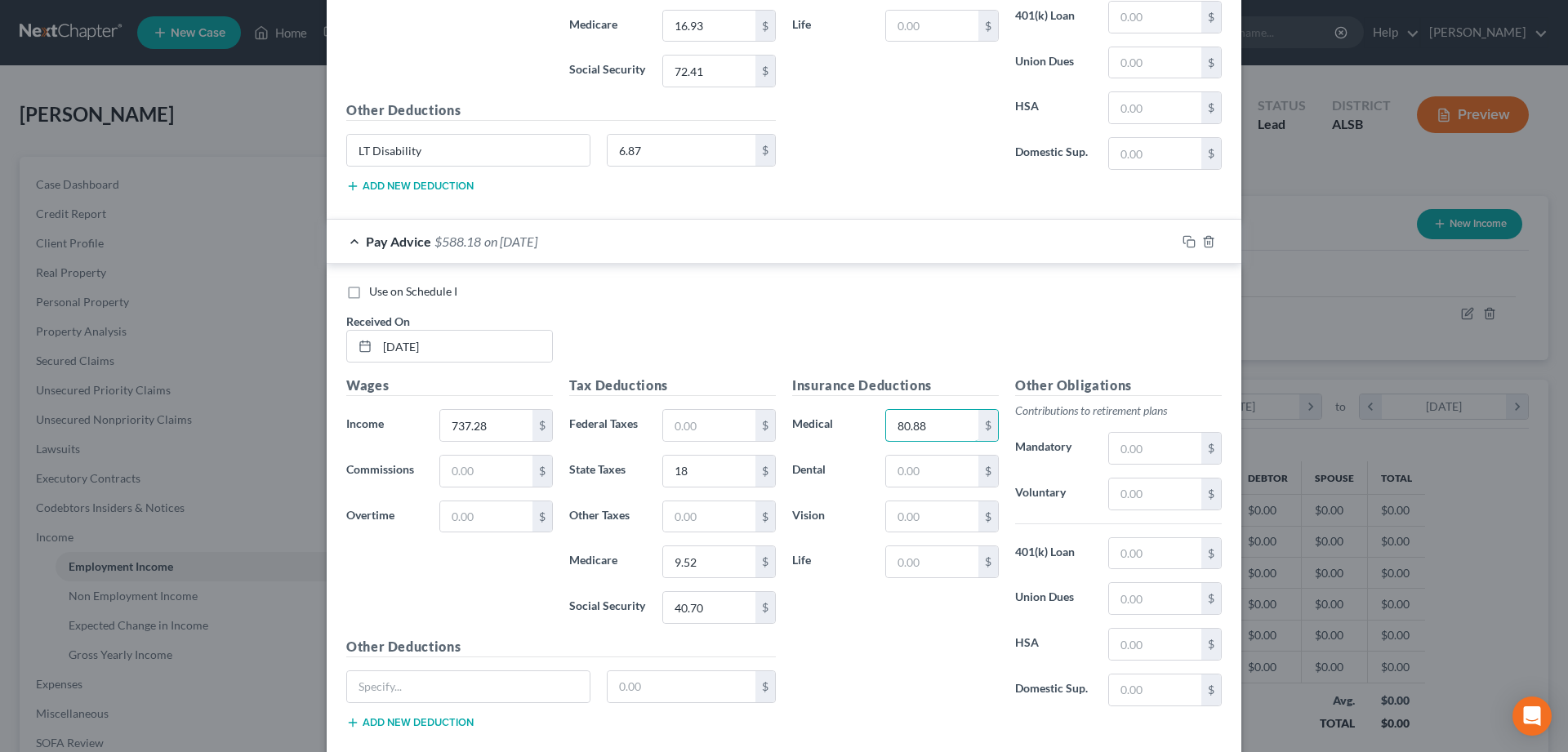
scroll to position [1125, 0]
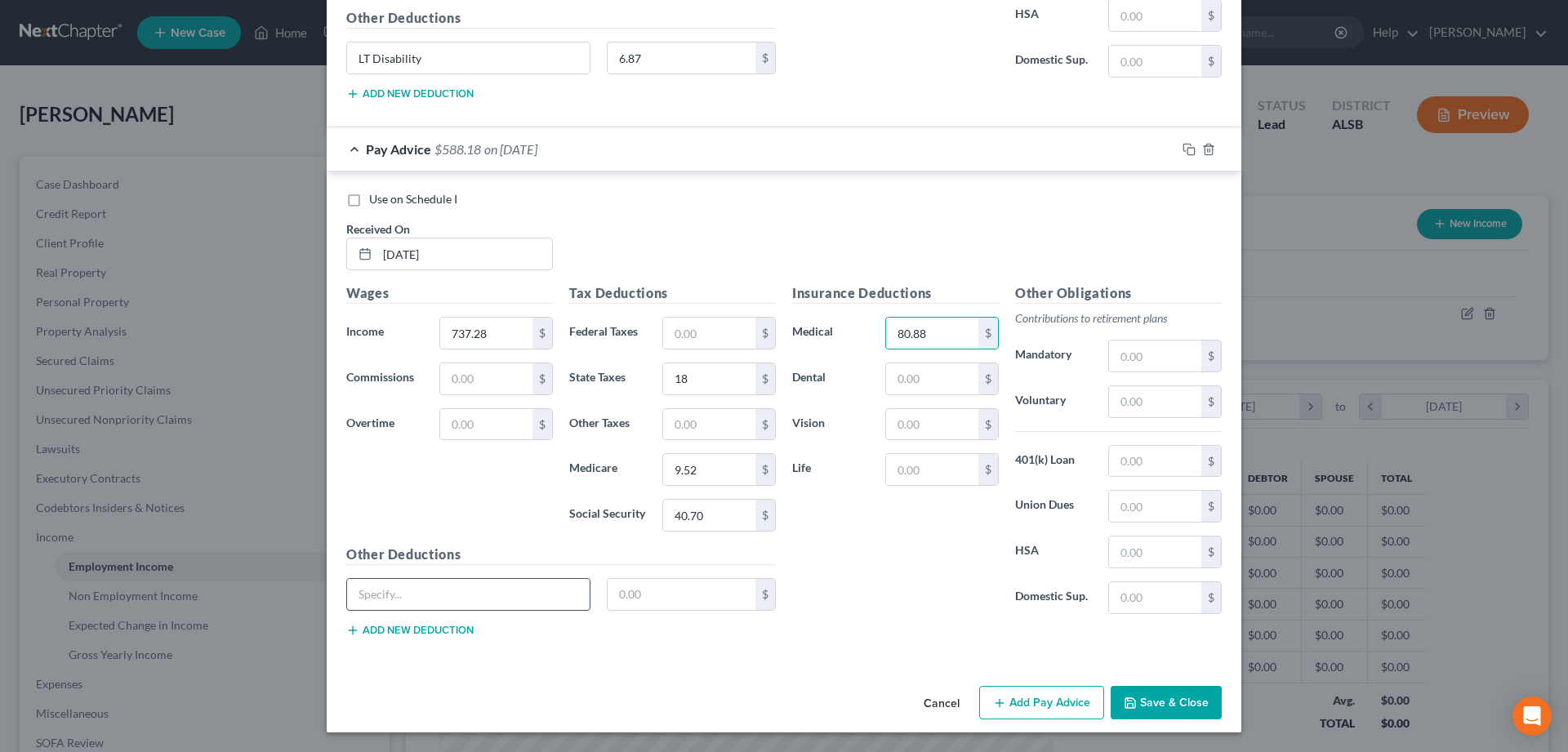
click at [409, 595] on input "text" at bounding box center [468, 594] width 243 height 31
type input "LT Disability"
type input "6.87"
click at [1035, 699] on button "Add Pay Advice" at bounding box center [1041, 703] width 125 height 34
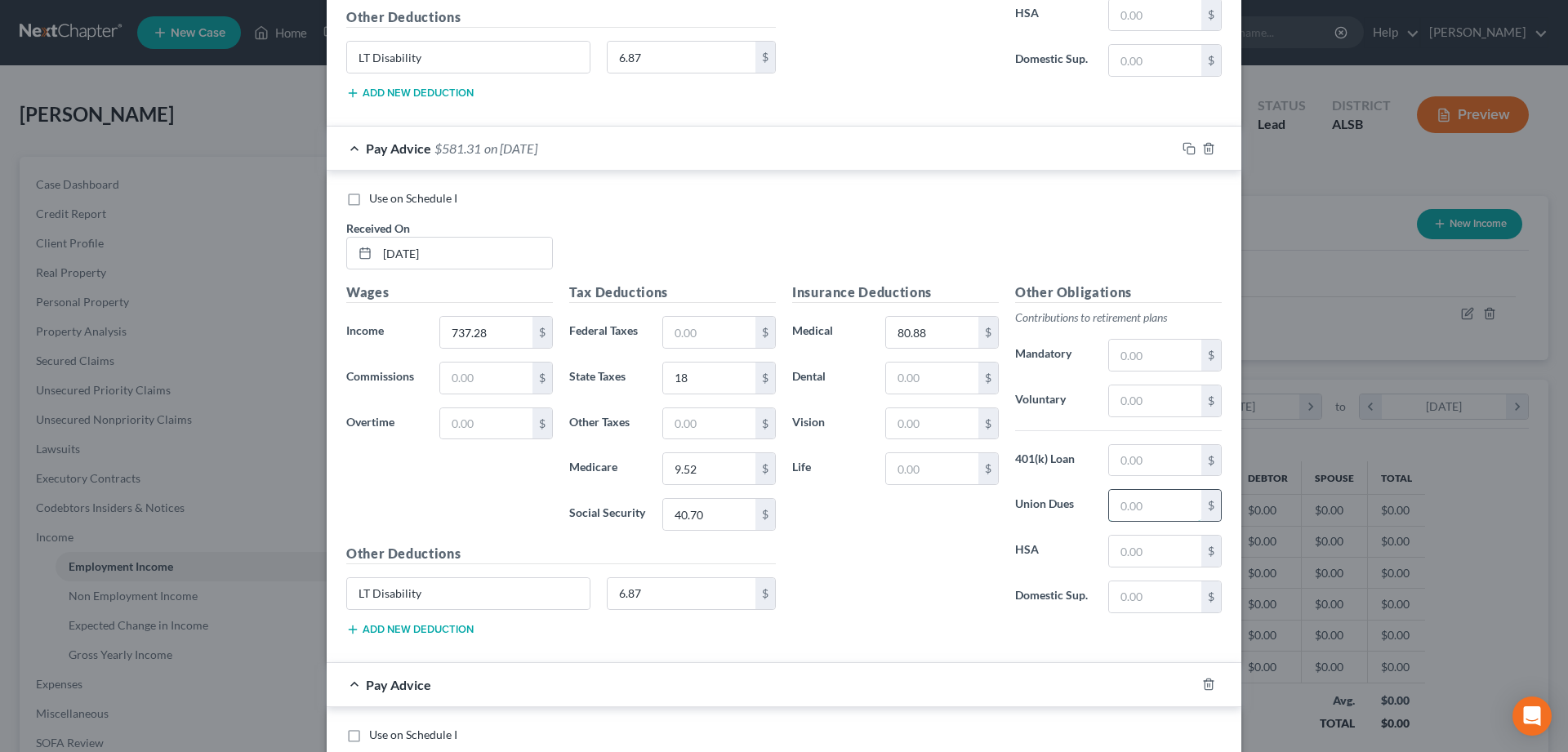
click at [1148, 513] on input "text" at bounding box center [1156, 505] width 93 height 31
type input "61.44"
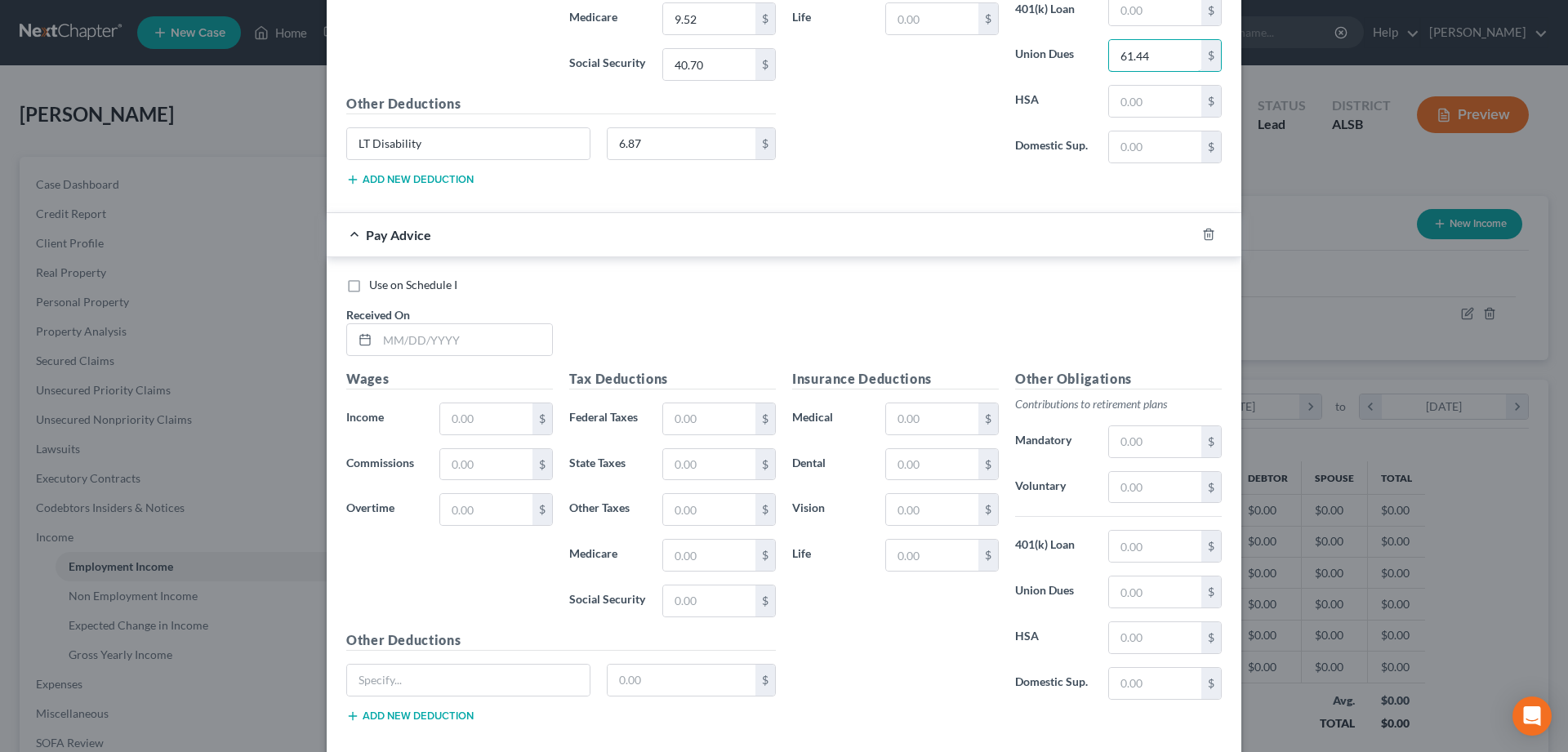
scroll to position [1661, 0]
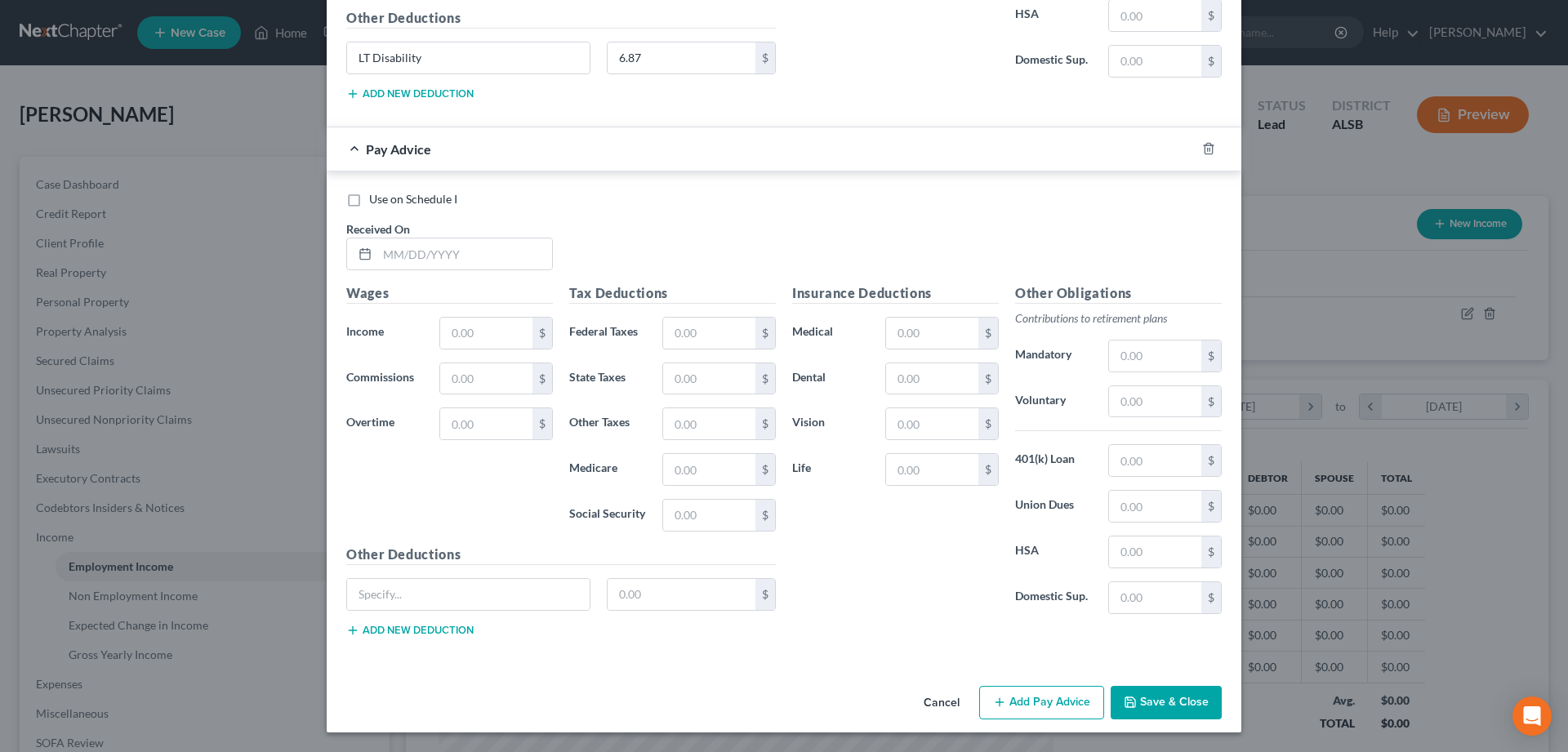
click at [1073, 696] on button "Add Pay Advice" at bounding box center [1041, 703] width 125 height 34
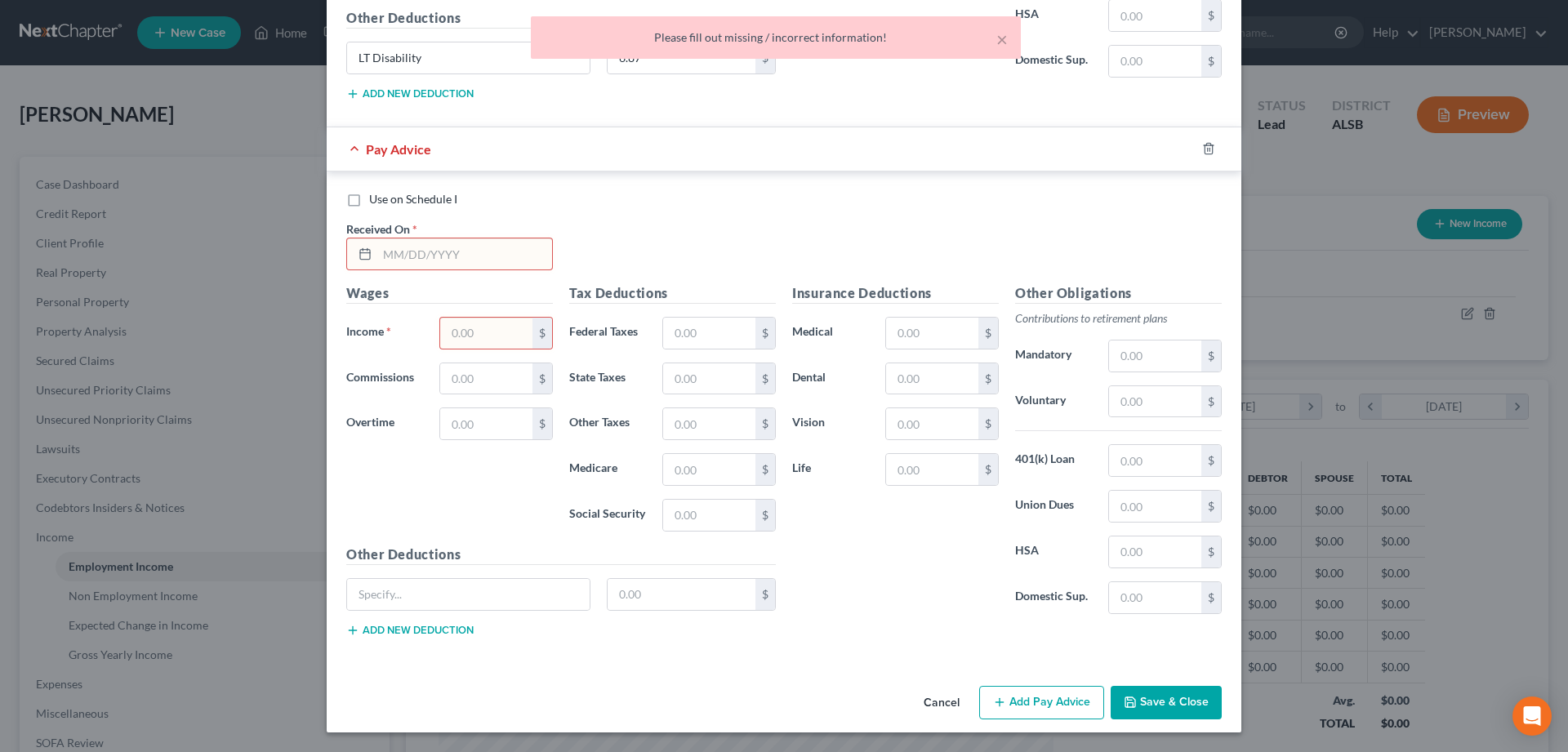
click at [416, 250] on input "text" at bounding box center [464, 253] width 174 height 31
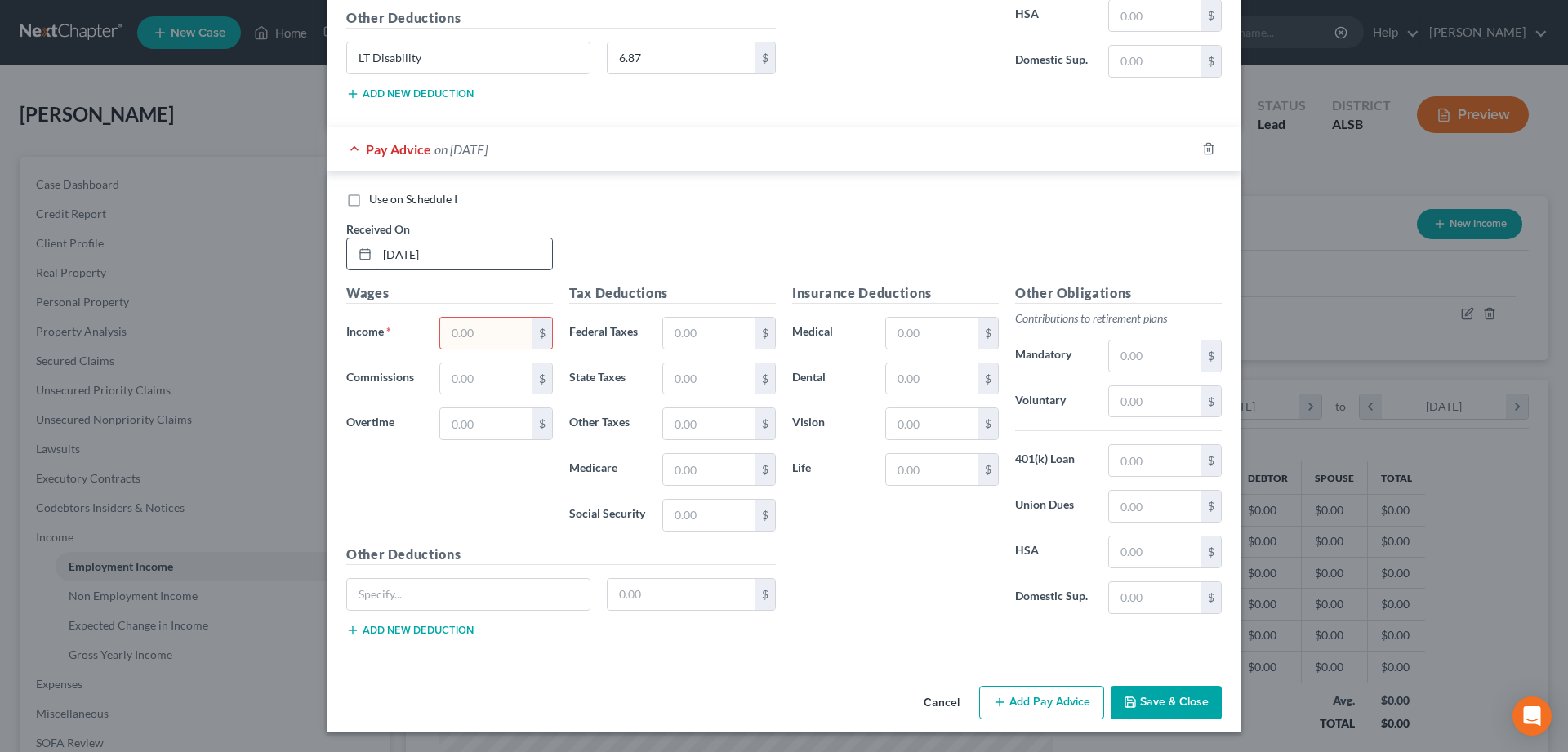
type input "[DATE]"
click at [467, 327] on input "text" at bounding box center [486, 333] width 93 height 31
type input "1,899.96"
click at [715, 335] on input "text" at bounding box center [709, 333] width 93 height 31
type input "168.85"
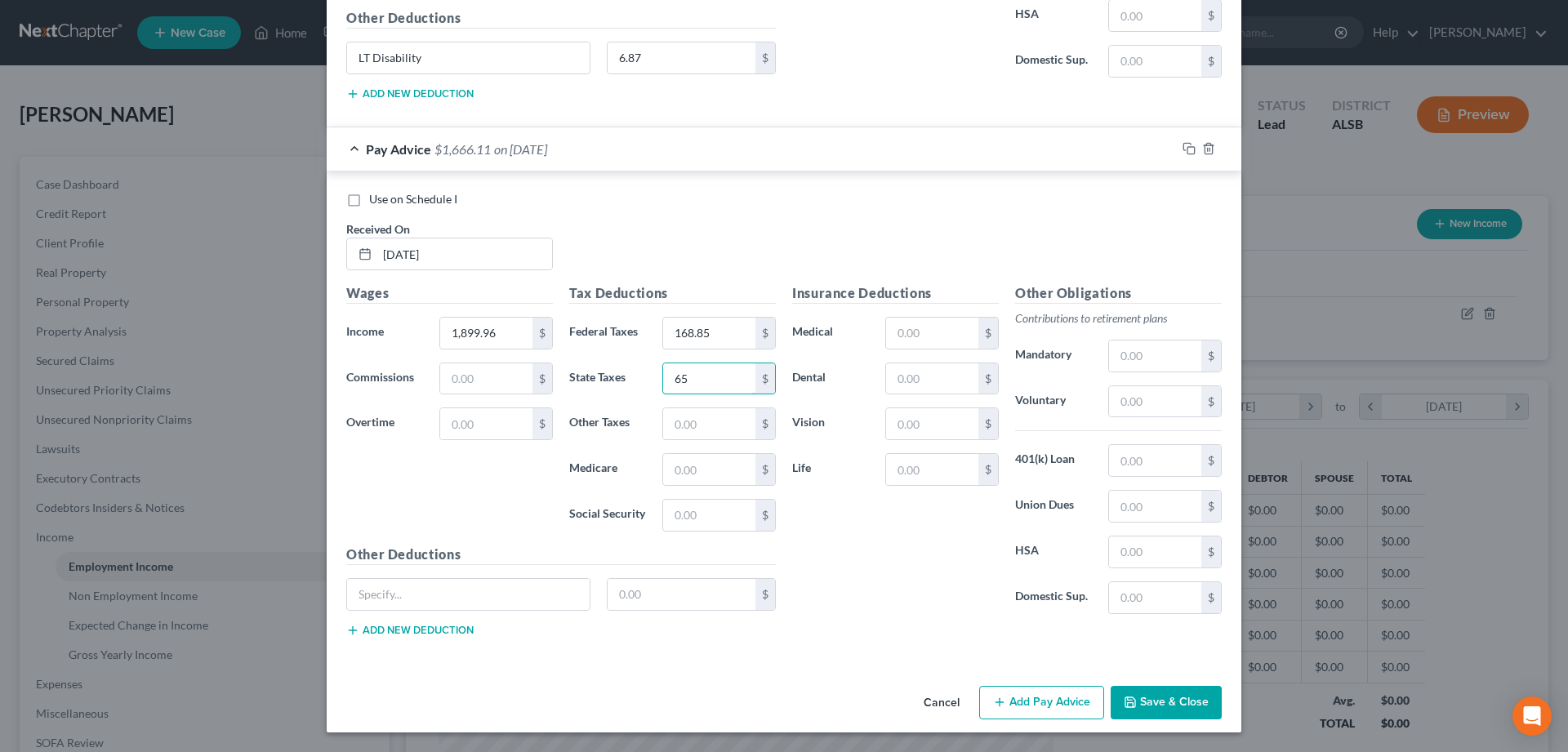
type input "65"
click at [705, 474] on input "text" at bounding box center [709, 469] width 93 height 31
type input "24.93"
type input "106.58"
click at [940, 325] on input "text" at bounding box center [932, 333] width 93 height 31
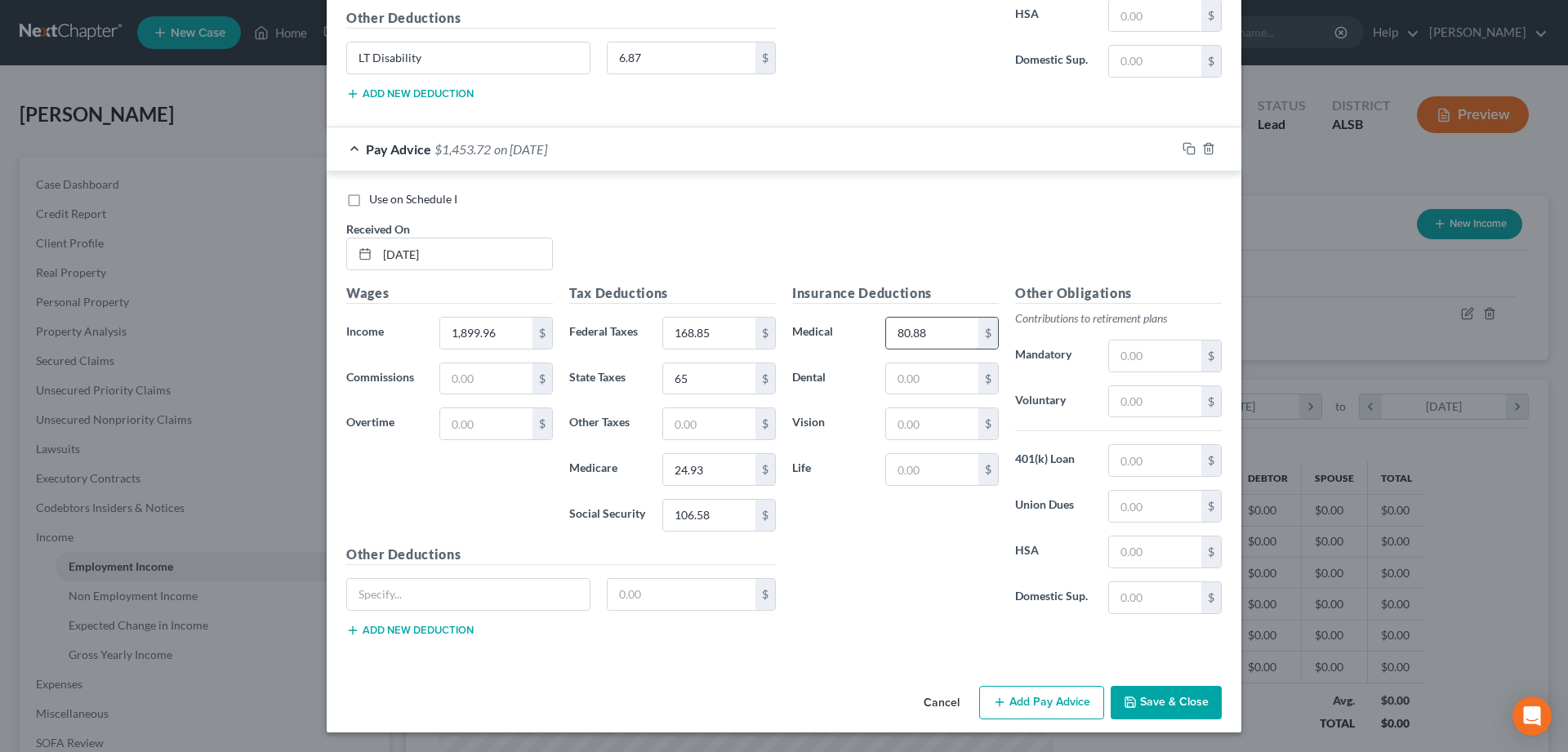
type input "80.88"
click at [407, 601] on input "text" at bounding box center [468, 594] width 243 height 31
type input "LT Disability"
type input "6.87"
click at [1166, 704] on button "Save & Close" at bounding box center [1167, 703] width 112 height 34
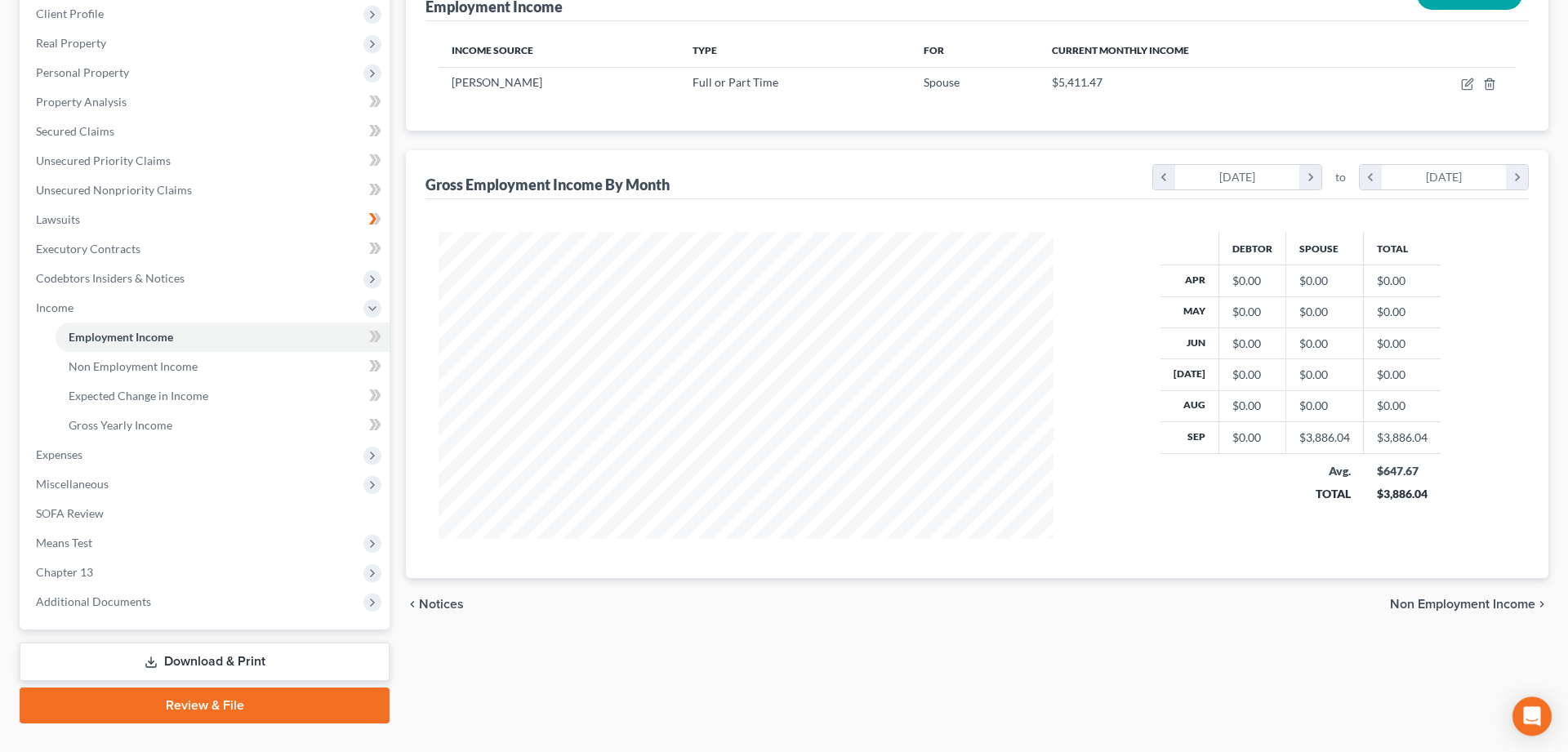
scroll to position [250, 0]
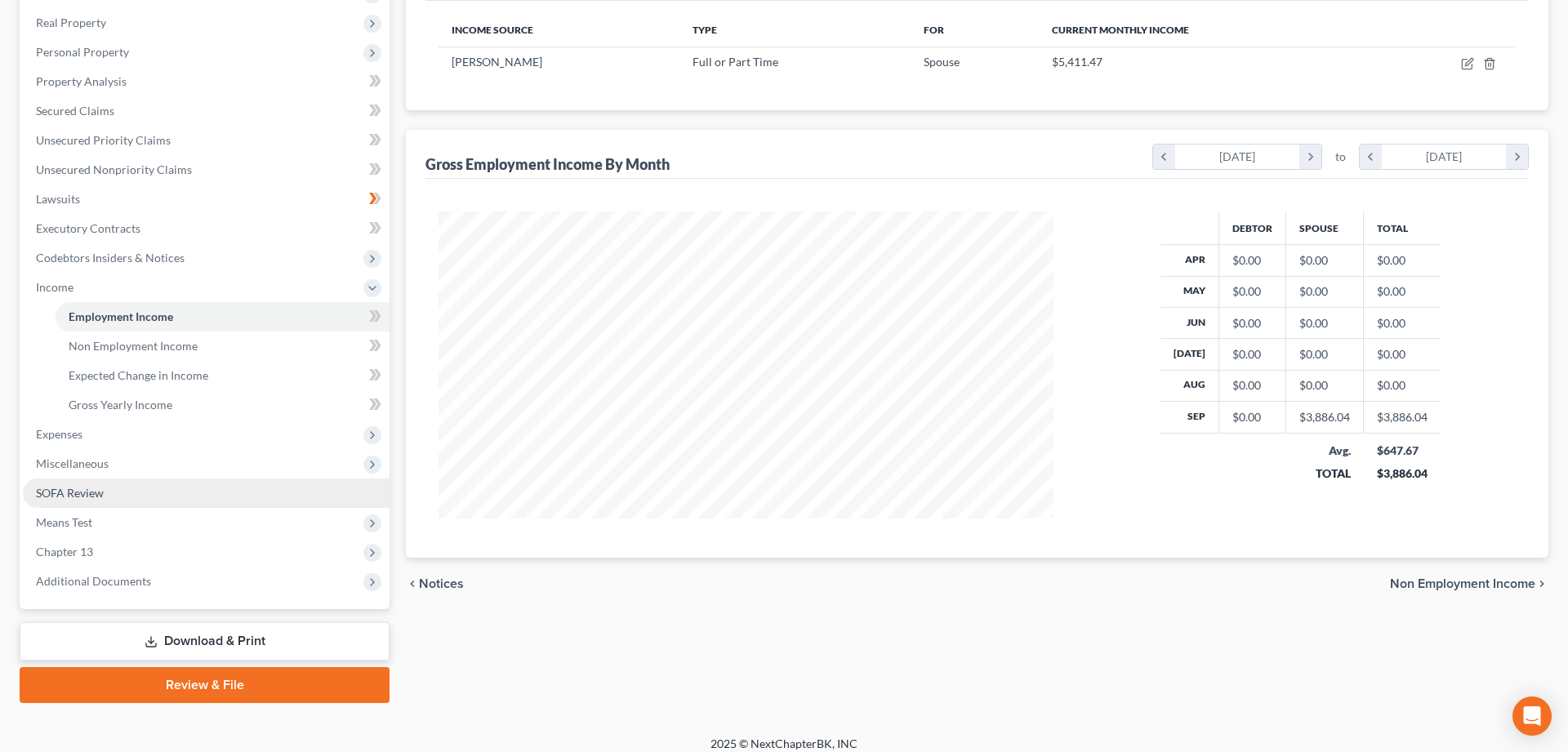
click at [76, 487] on span "SOFA Review" at bounding box center [70, 493] width 68 height 14
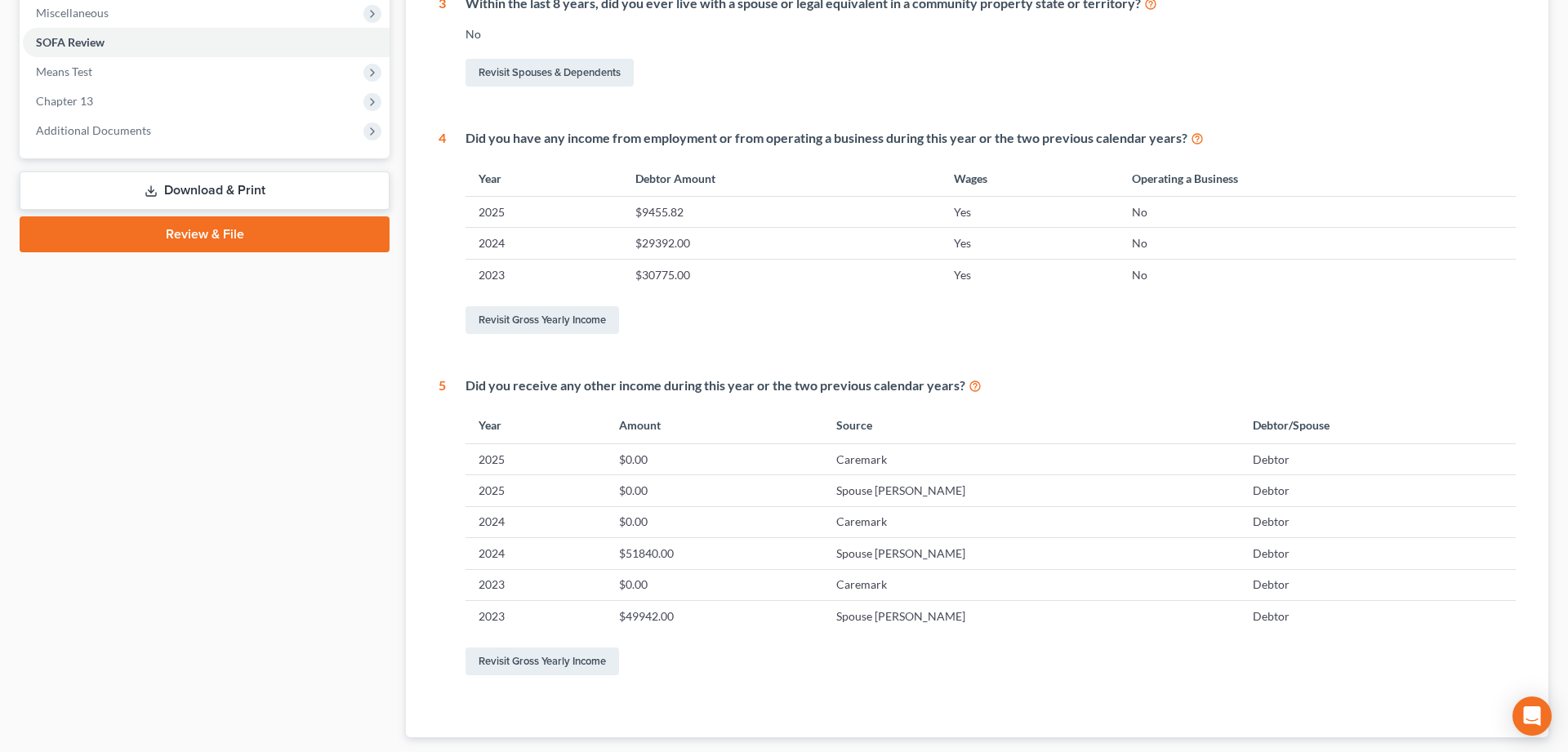
scroll to position [334, 0]
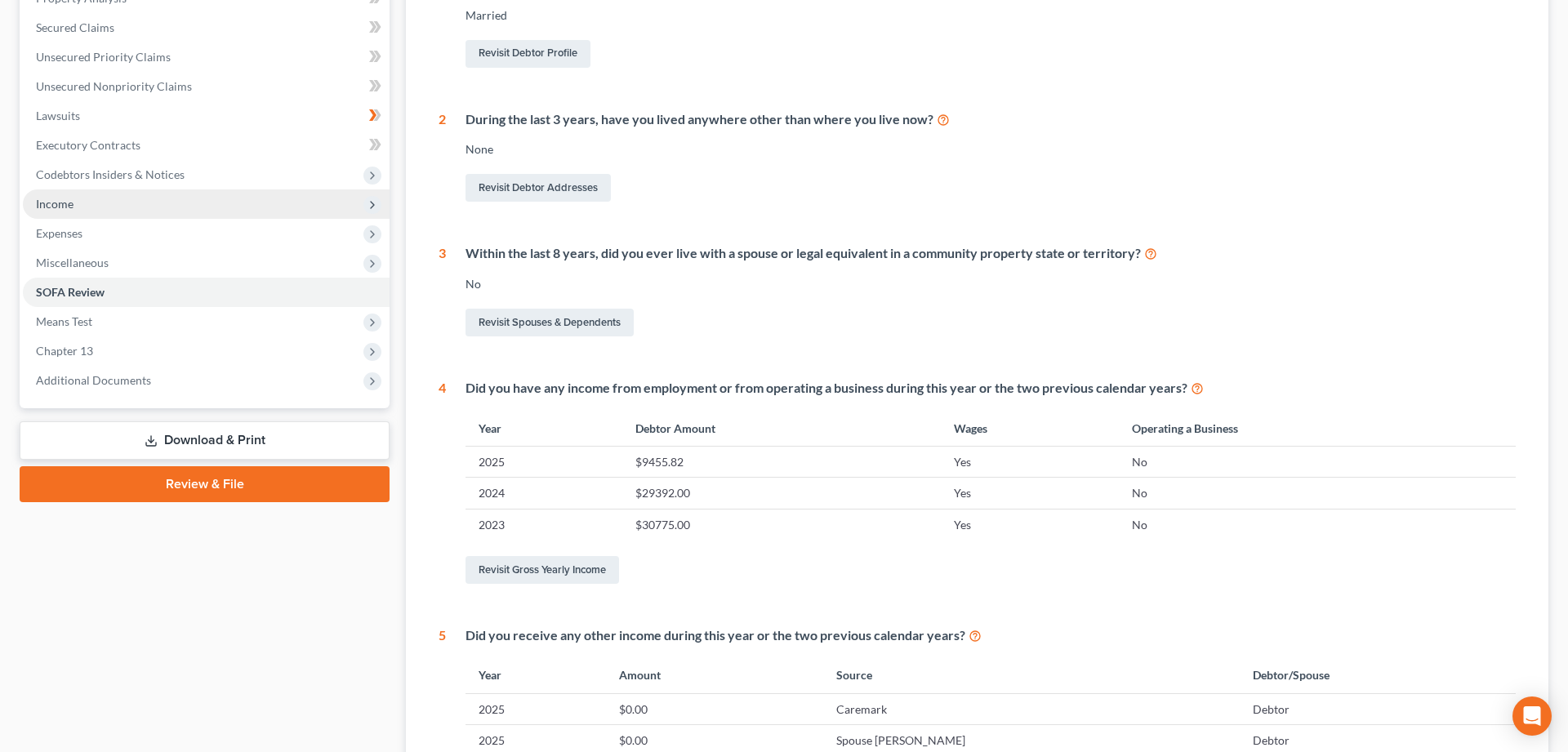
click at [52, 200] on span "Income" at bounding box center [55, 204] width 38 height 14
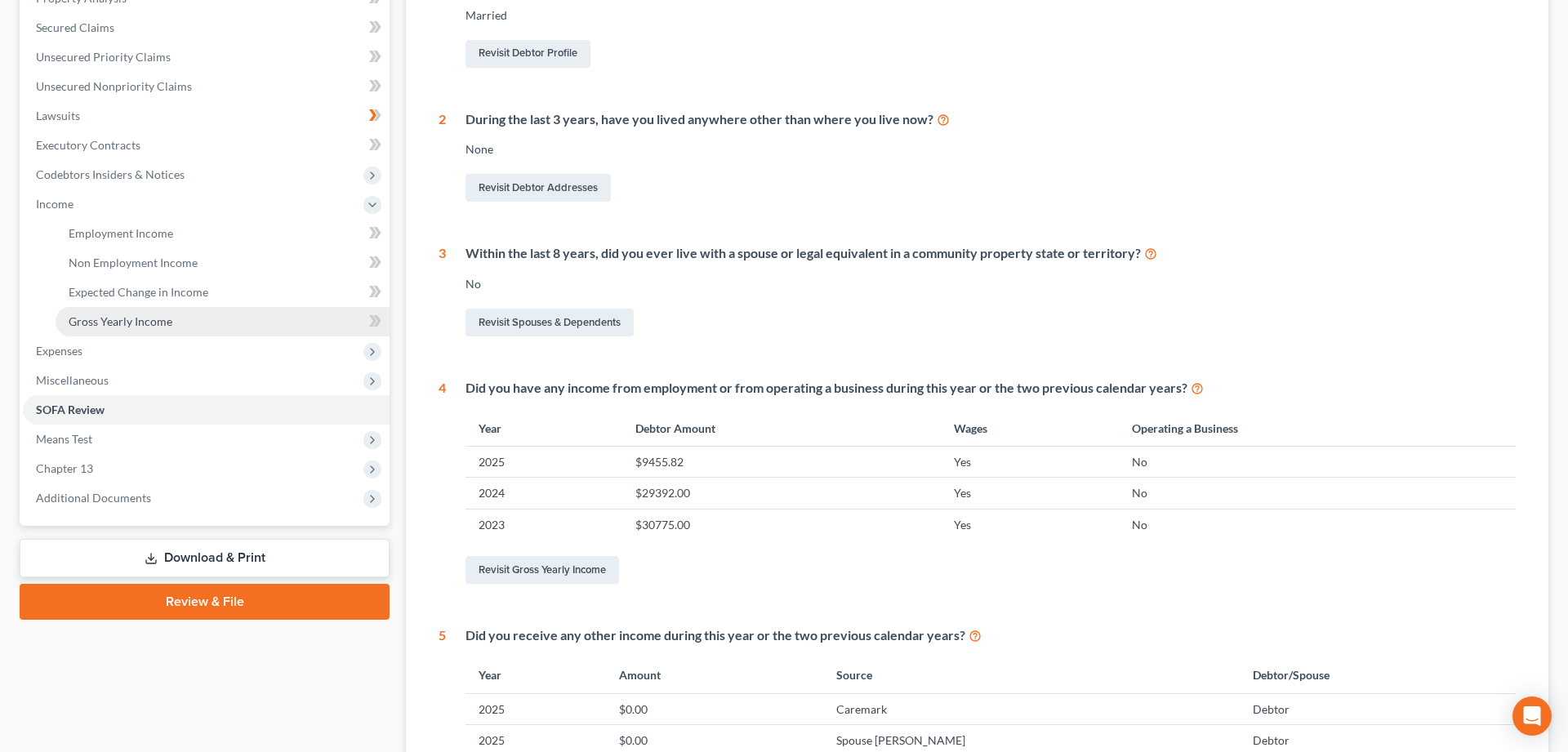
click at [116, 323] on span "Gross Yearly Income" at bounding box center [121, 322] width 104 height 14
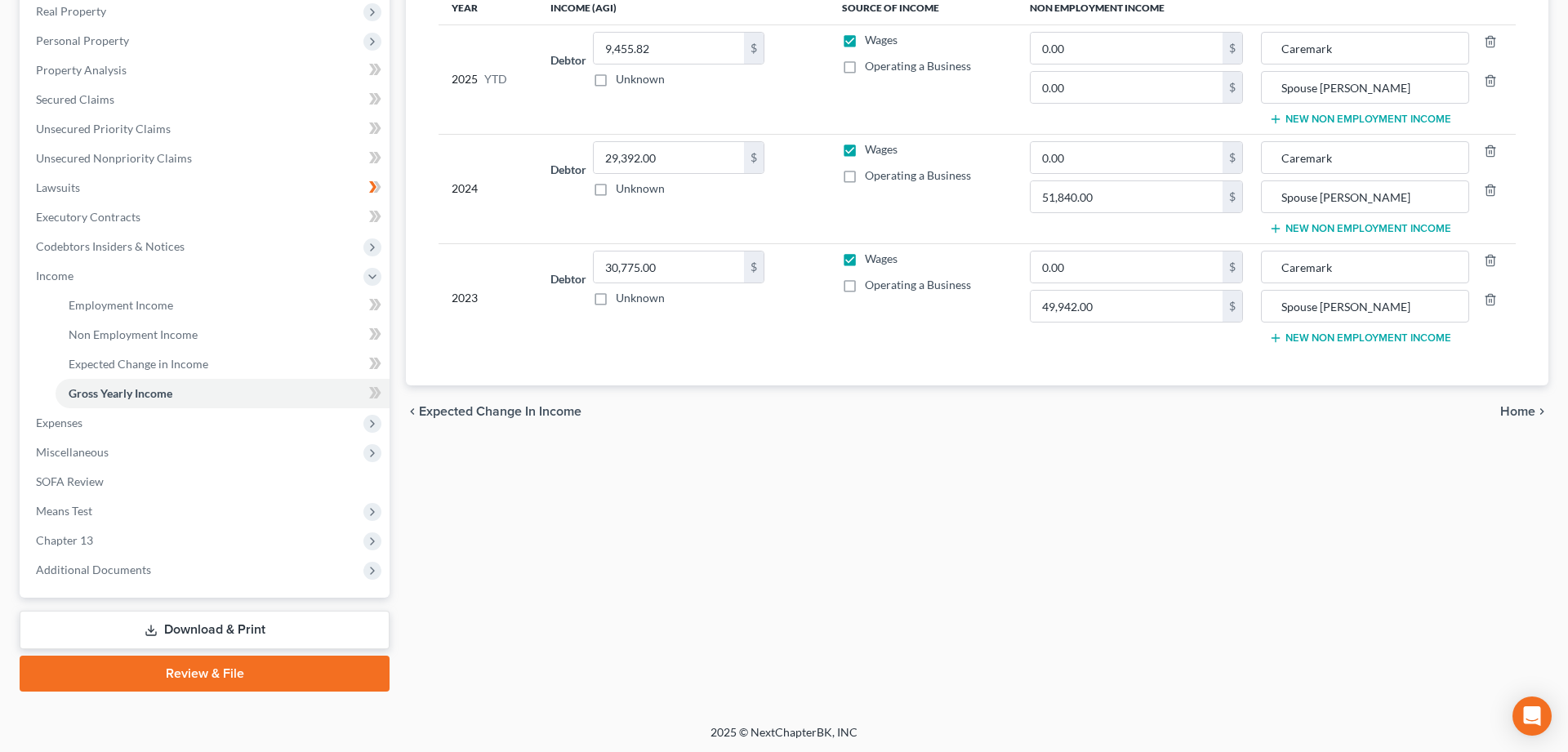
scroll to position [95, 0]
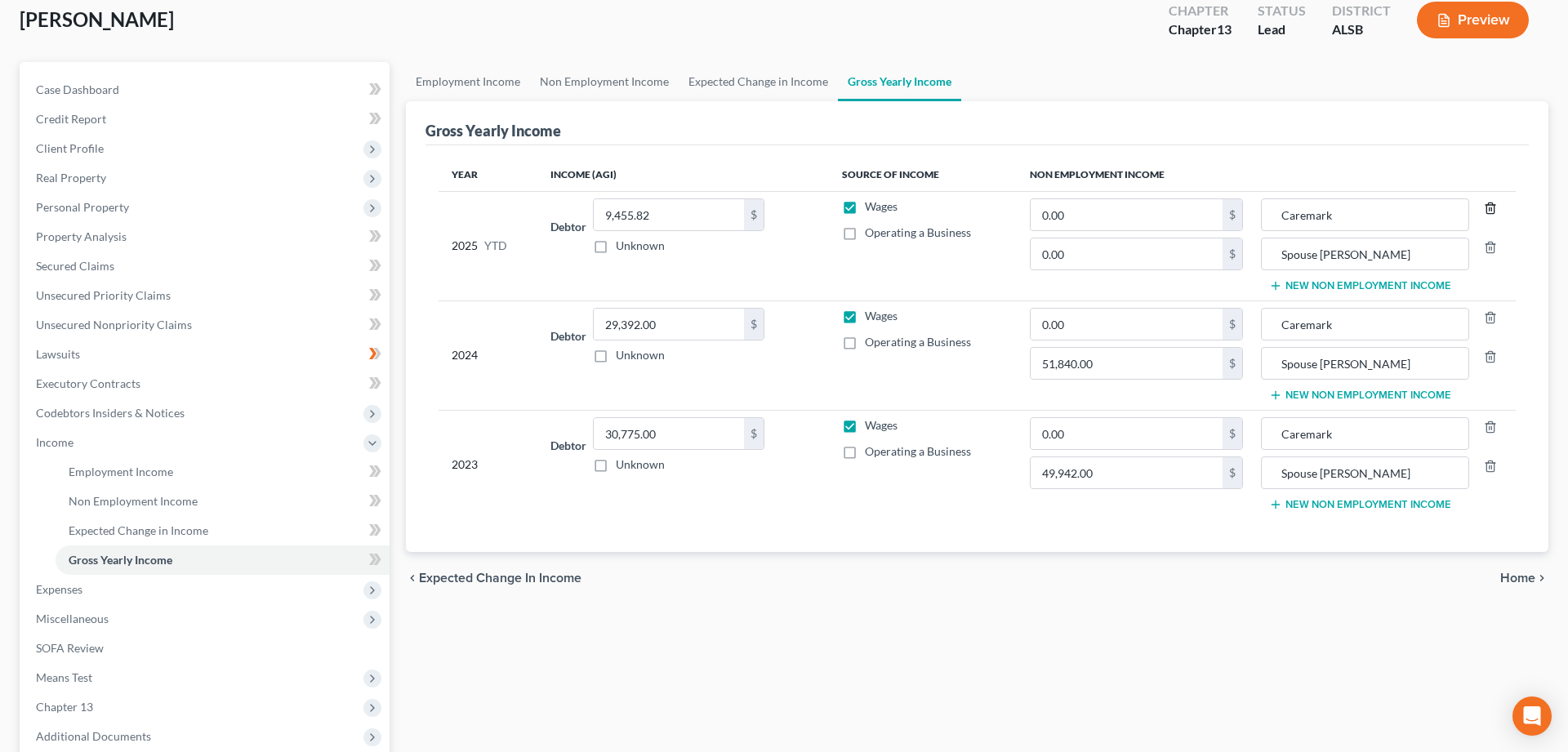
click at [1486, 207] on icon "button" at bounding box center [1489, 207] width 7 height 11
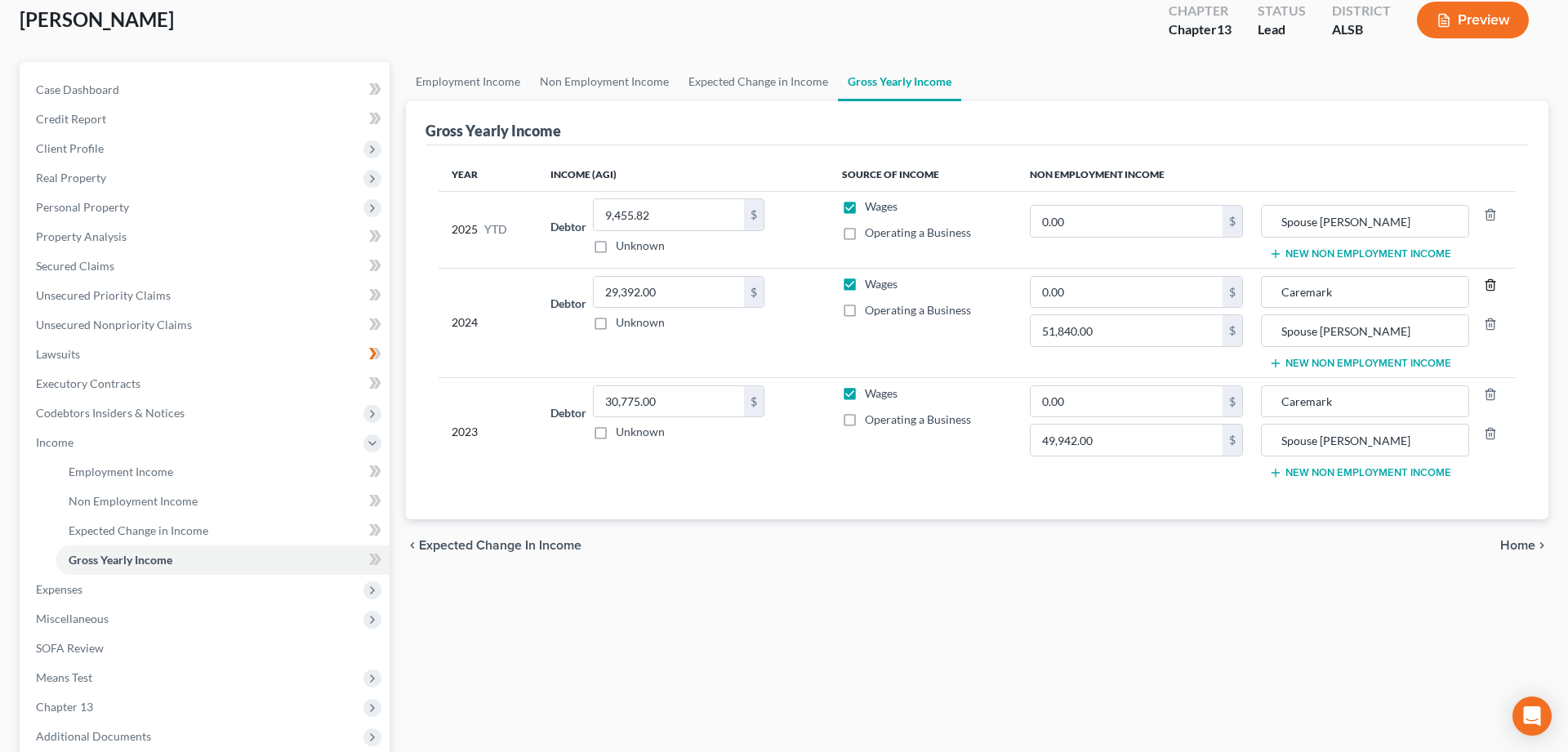
click at [1486, 287] on icon "button" at bounding box center [1489, 284] width 7 height 11
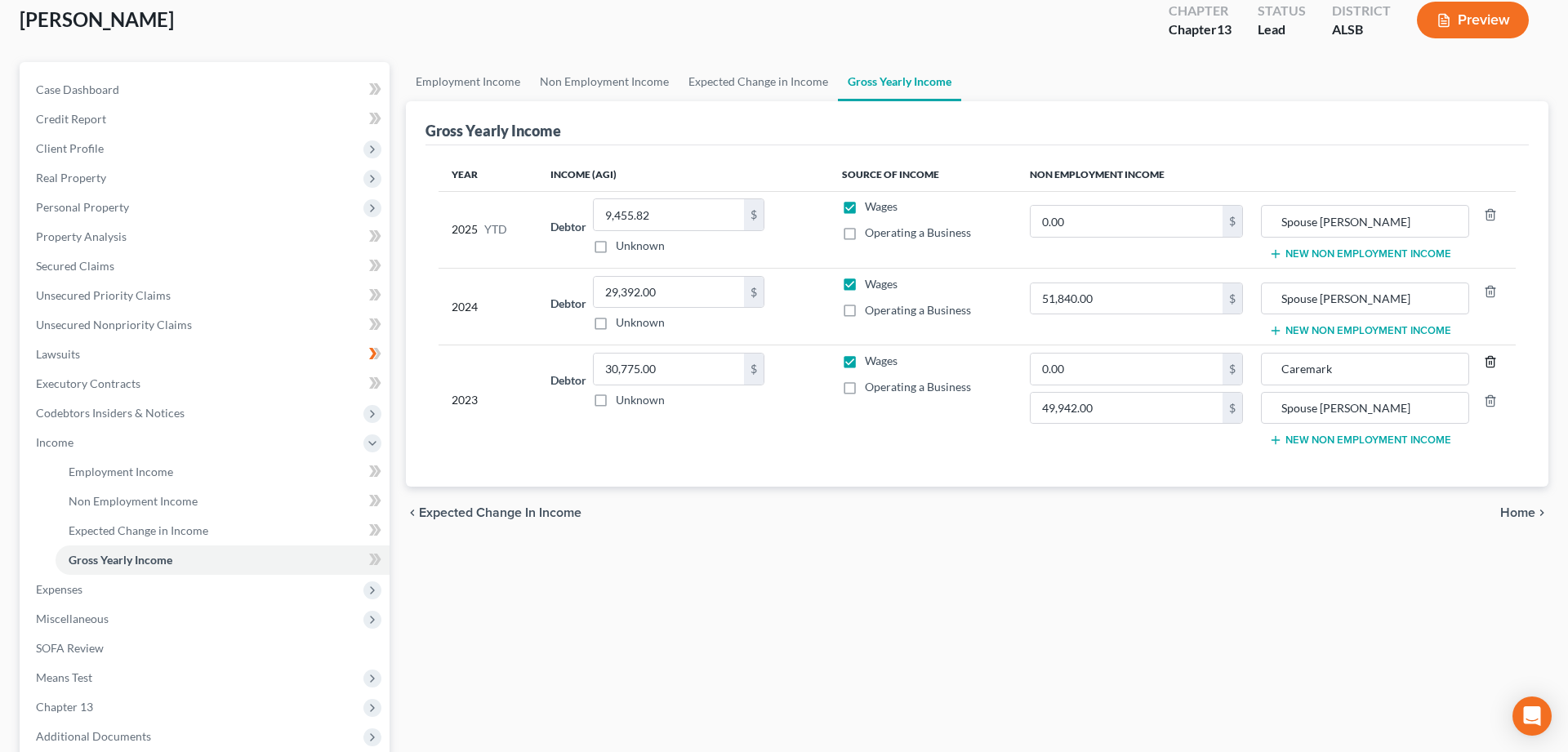
click at [1488, 366] on icon "button" at bounding box center [1490, 362] width 13 height 13
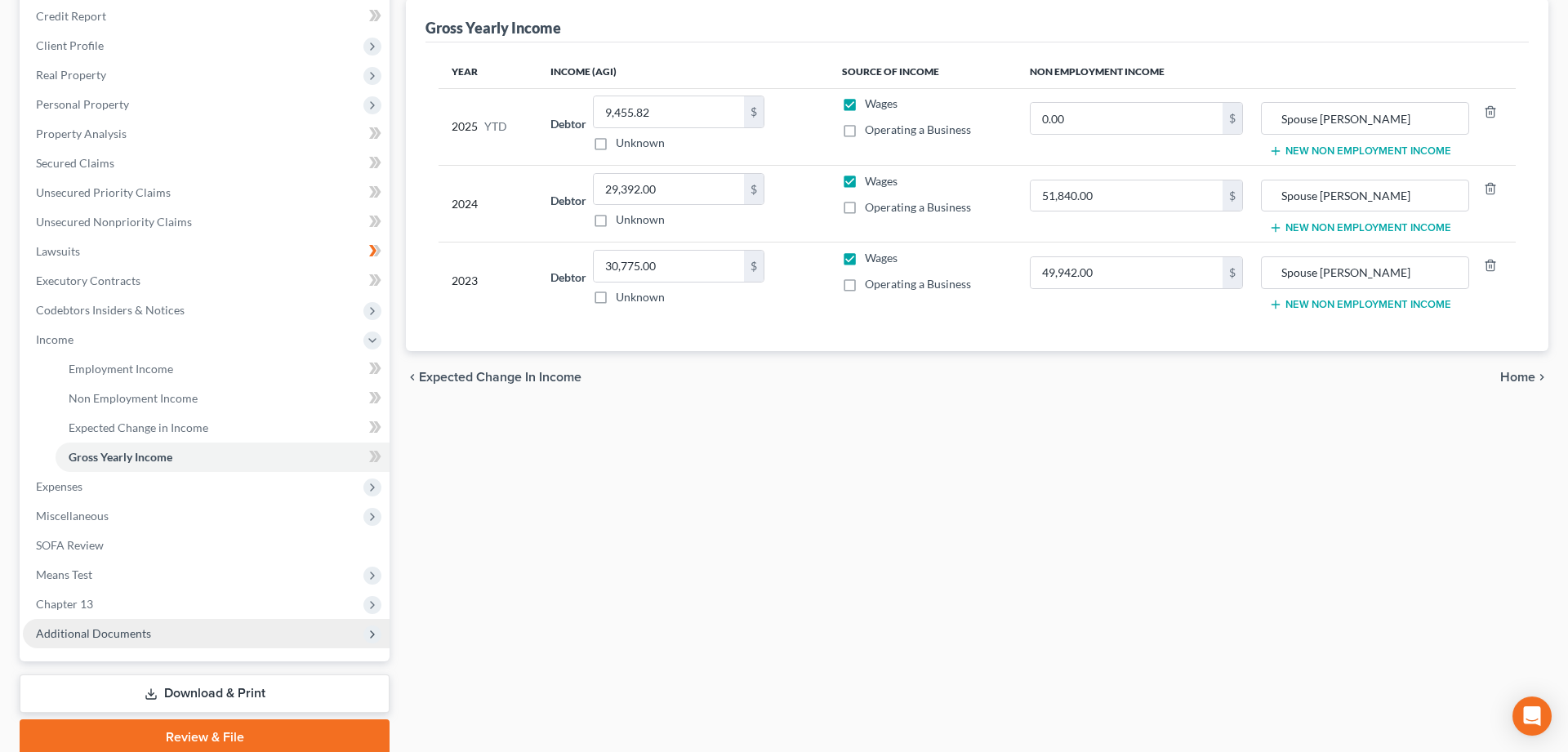
scroll to position [261, 0]
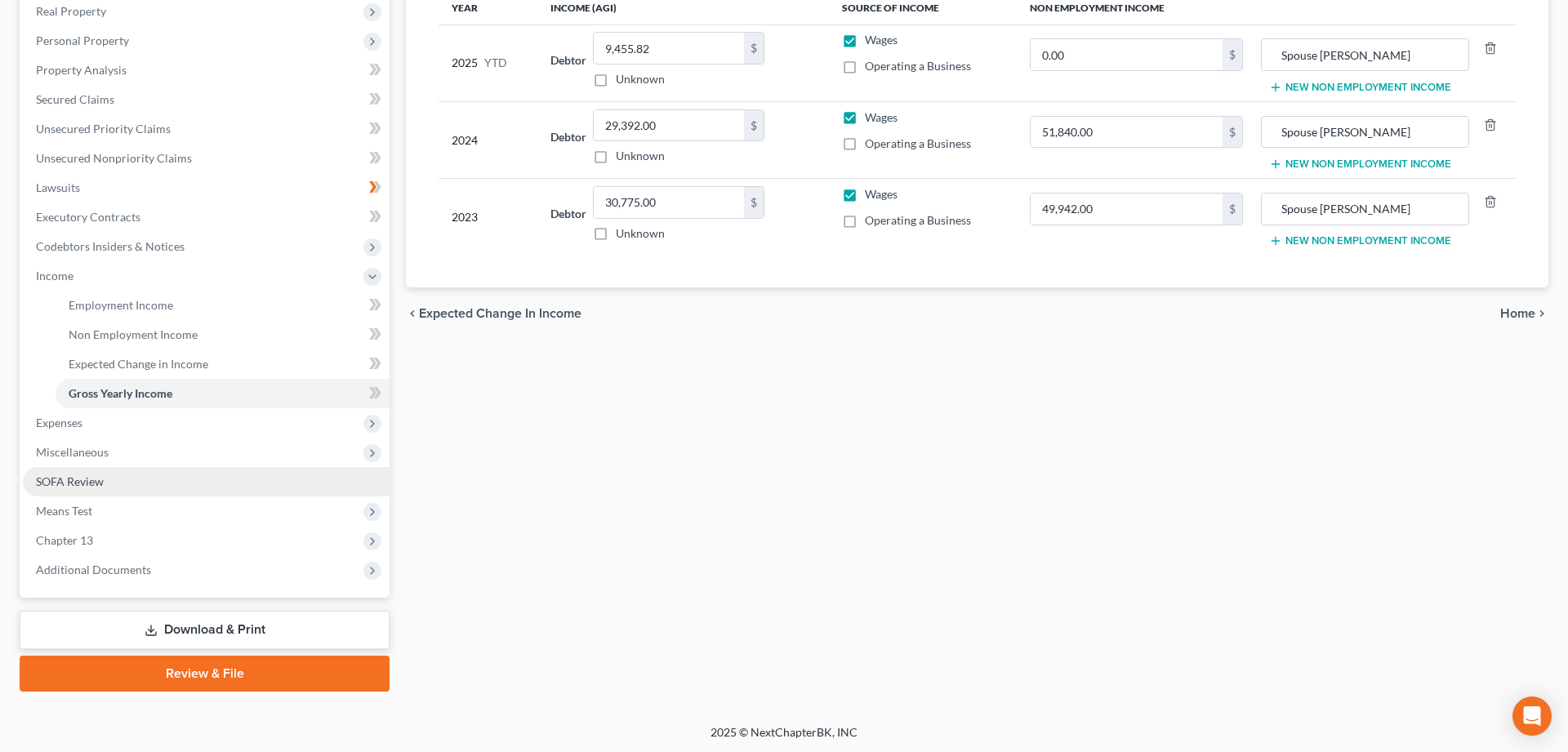
click at [66, 483] on span "SOFA Review" at bounding box center [70, 481] width 68 height 14
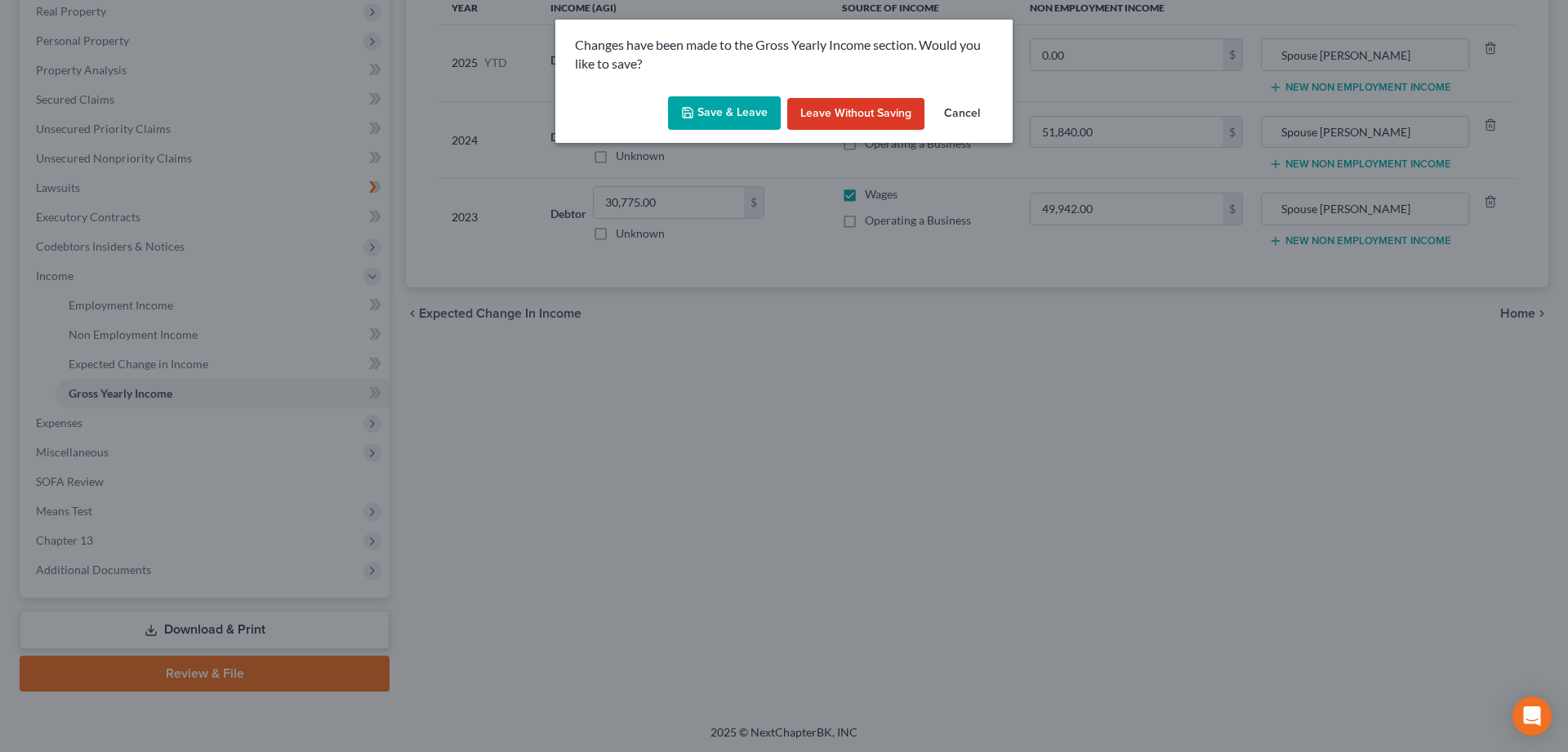
click at [724, 112] on button "Save & Leave" at bounding box center [724, 114] width 113 height 34
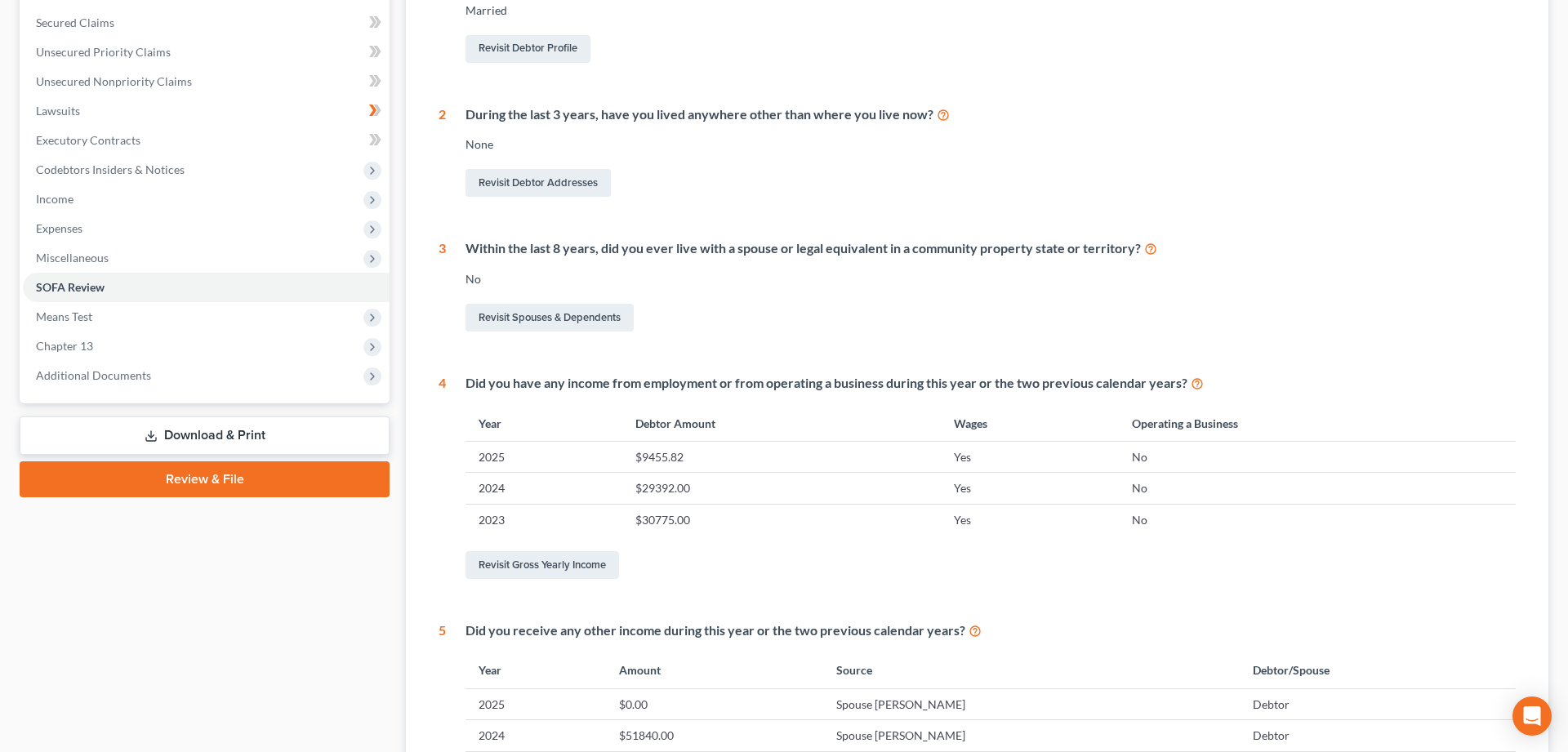
scroll to position [5, 0]
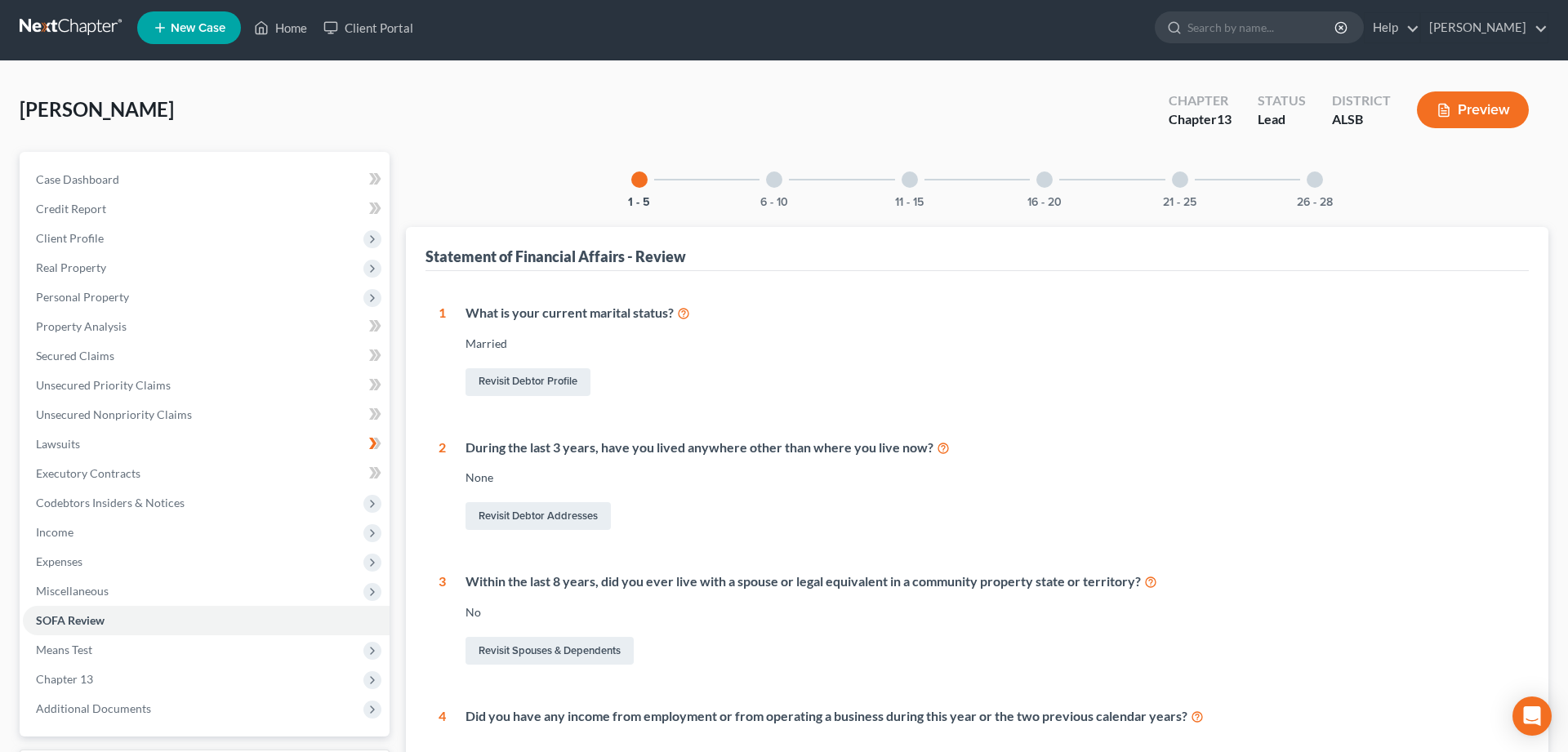
click at [773, 182] on div at bounding box center [774, 179] width 16 height 16
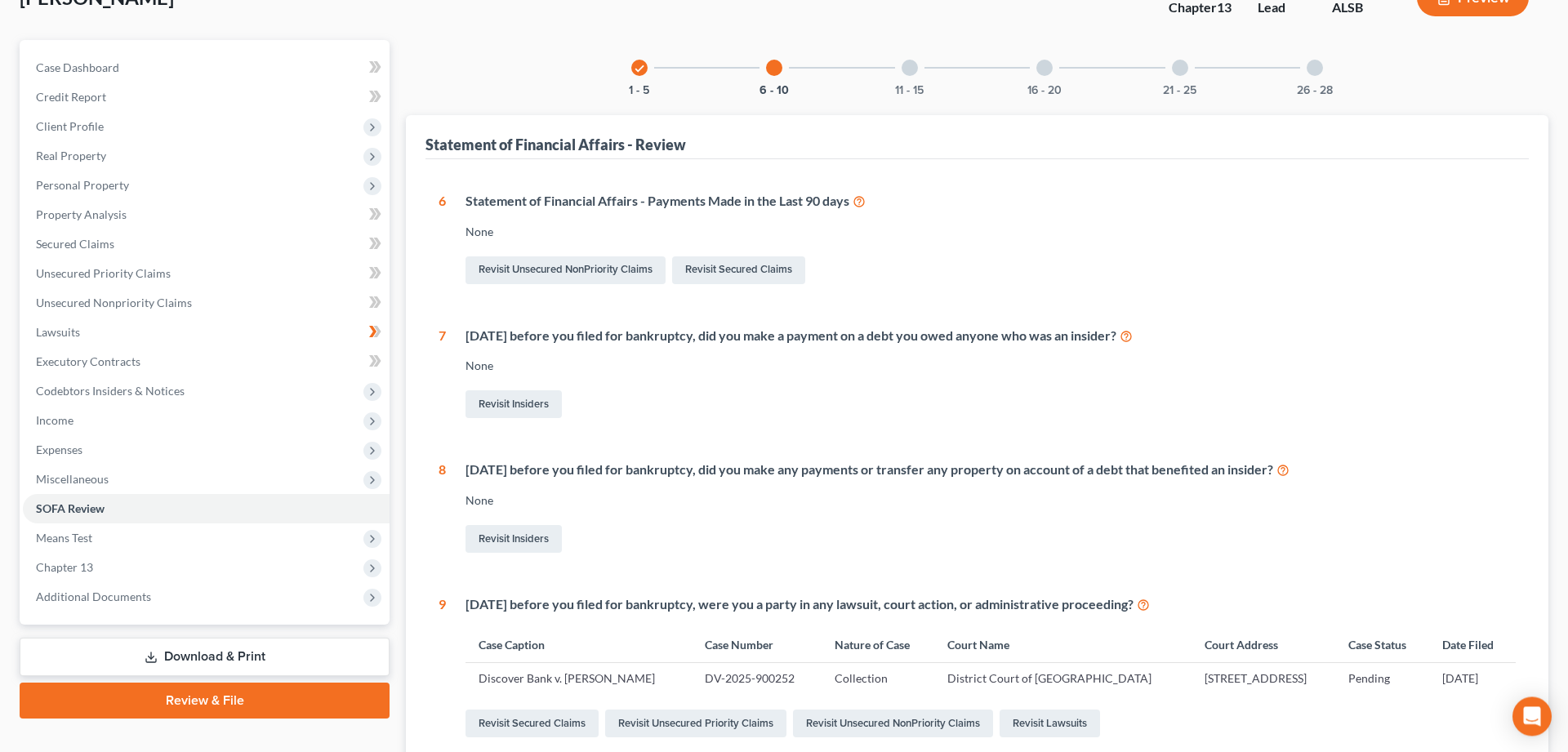
scroll to position [80, 0]
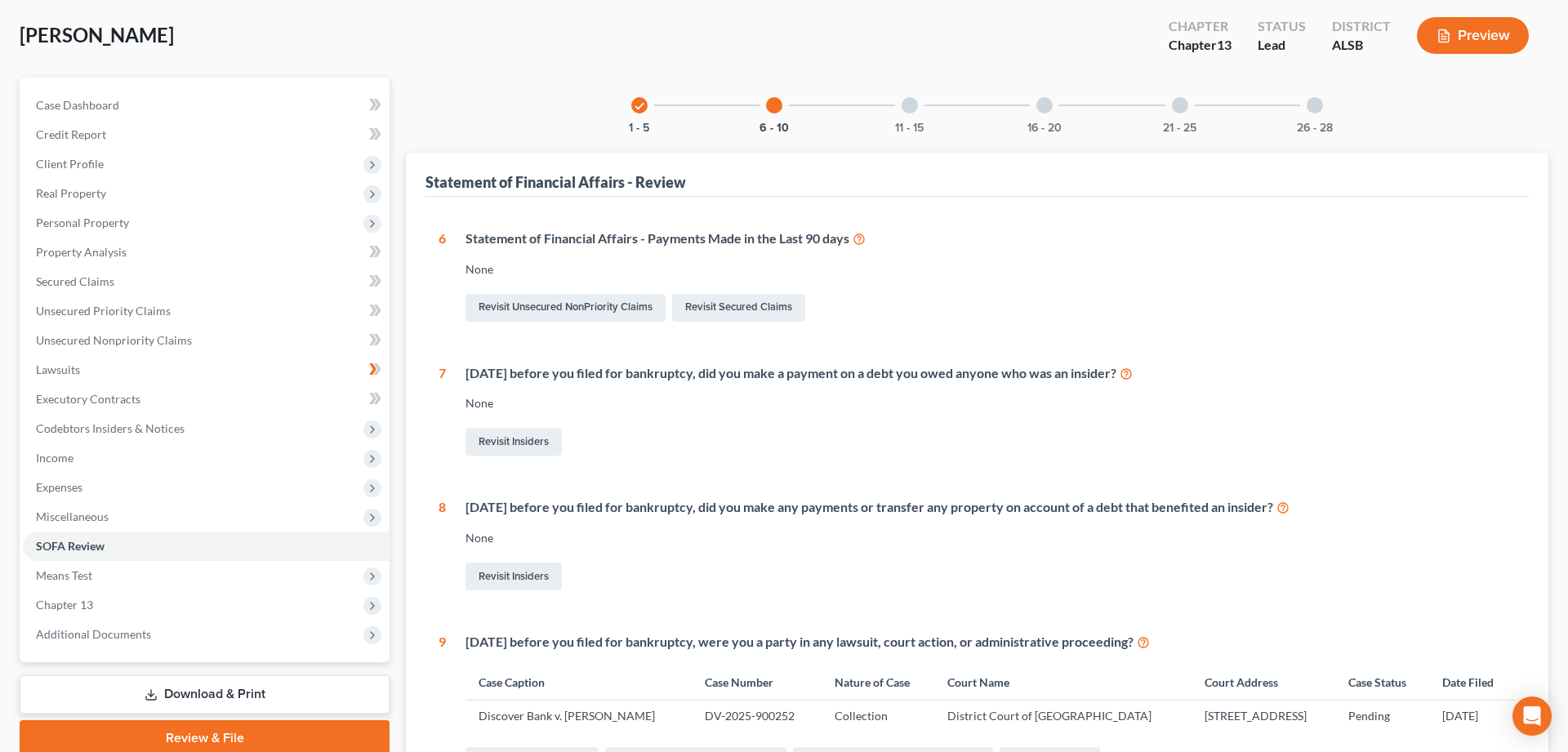
click at [910, 107] on div at bounding box center [910, 106] width 16 height 16
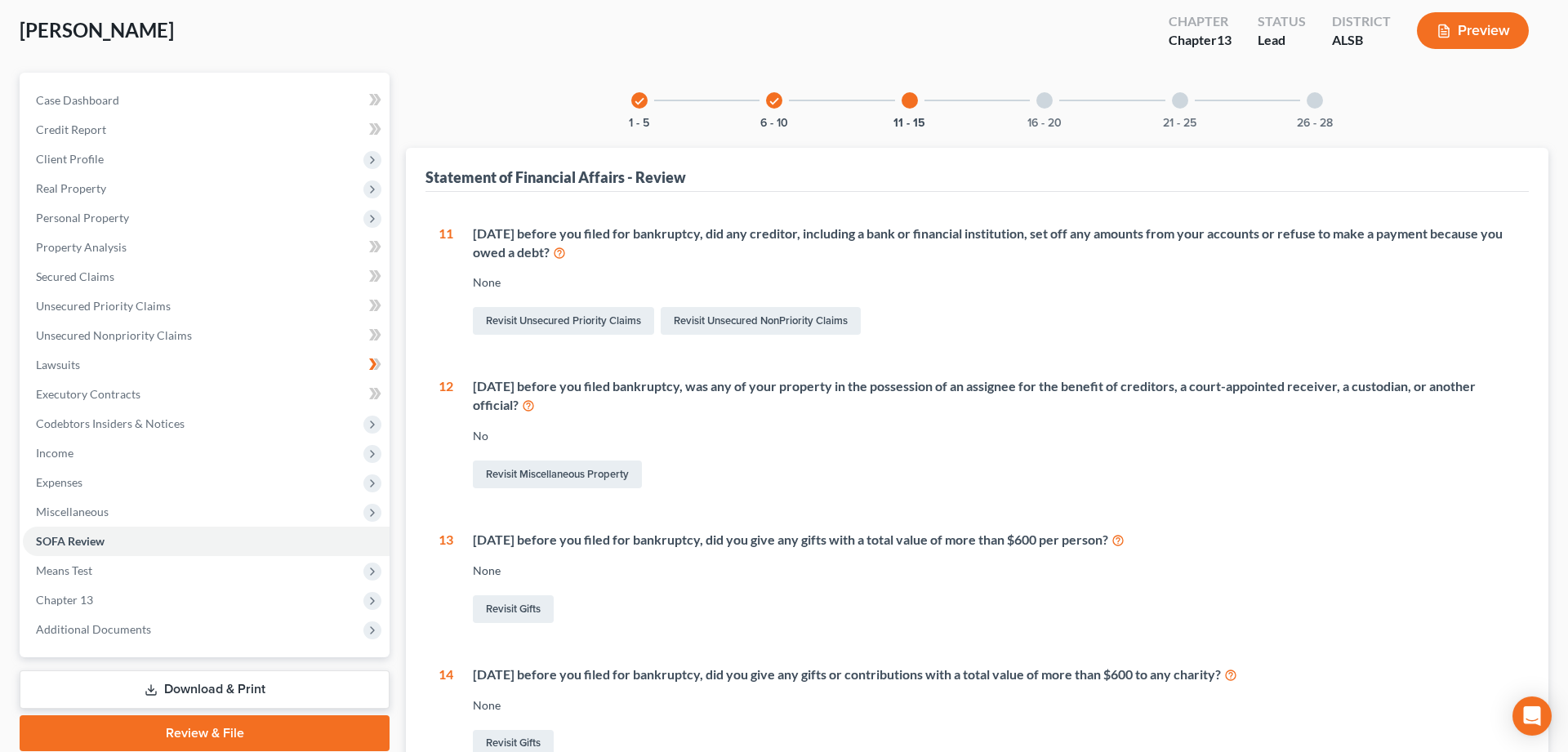
scroll to position [67, 0]
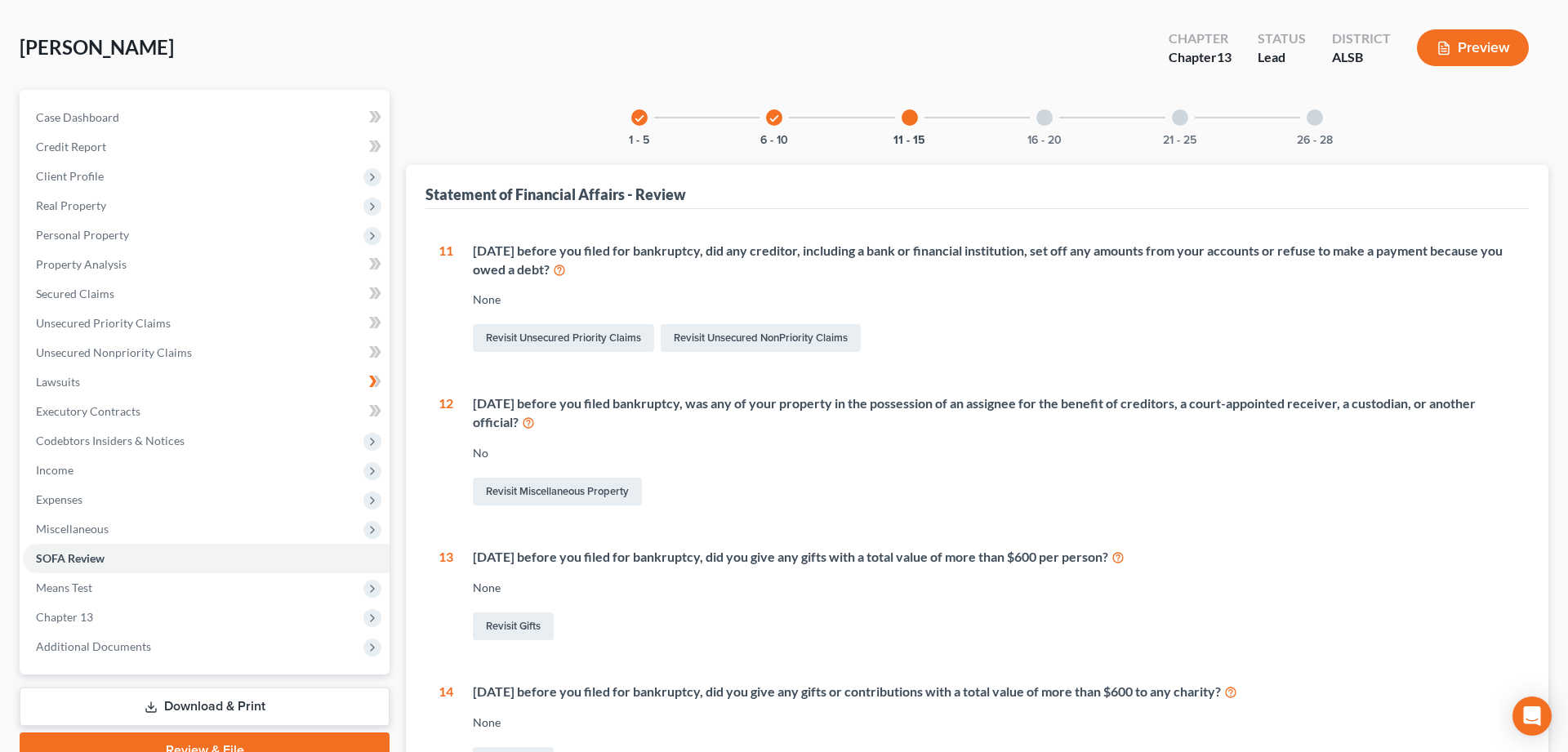
click at [1046, 118] on div at bounding box center [1045, 118] width 16 height 16
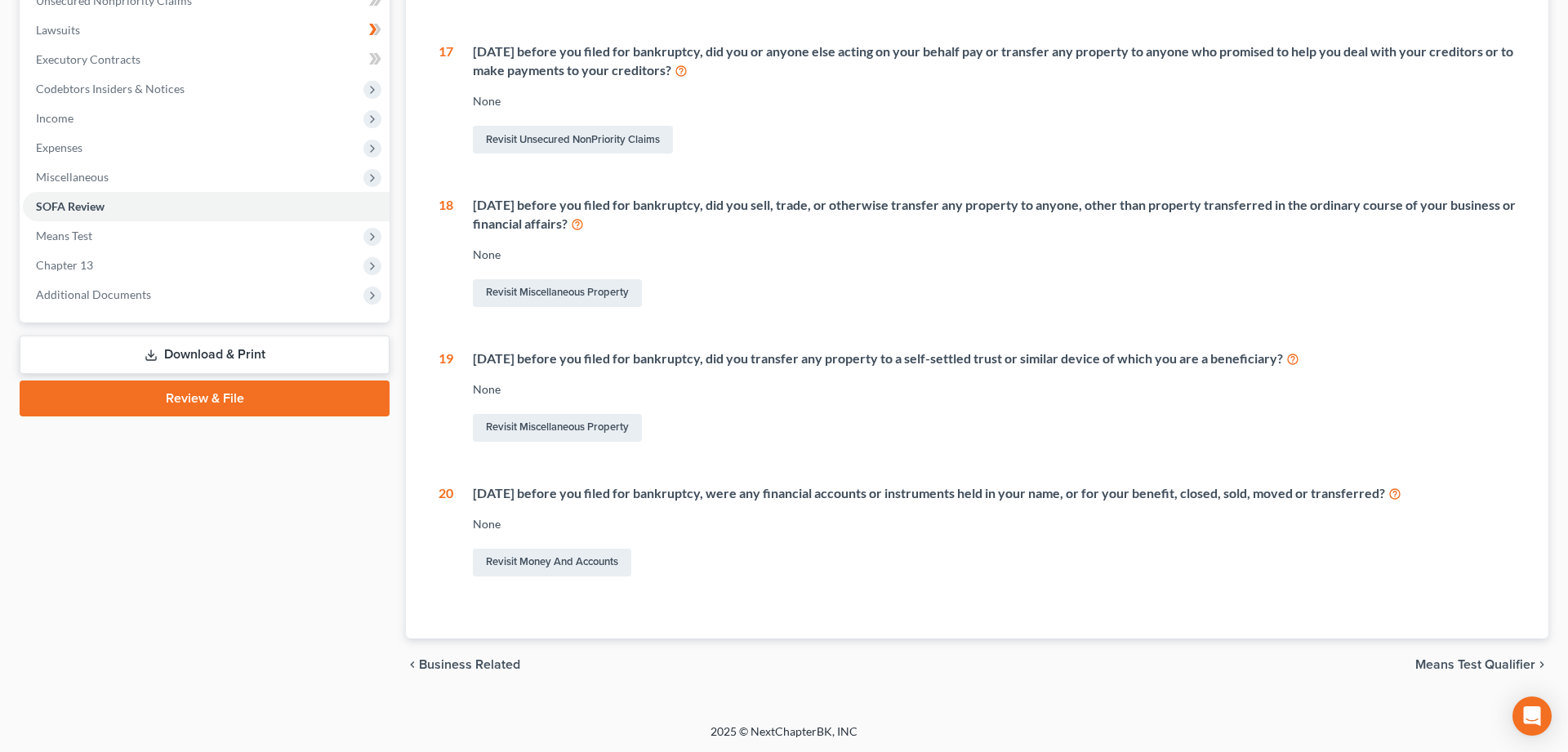
scroll to position [86, 0]
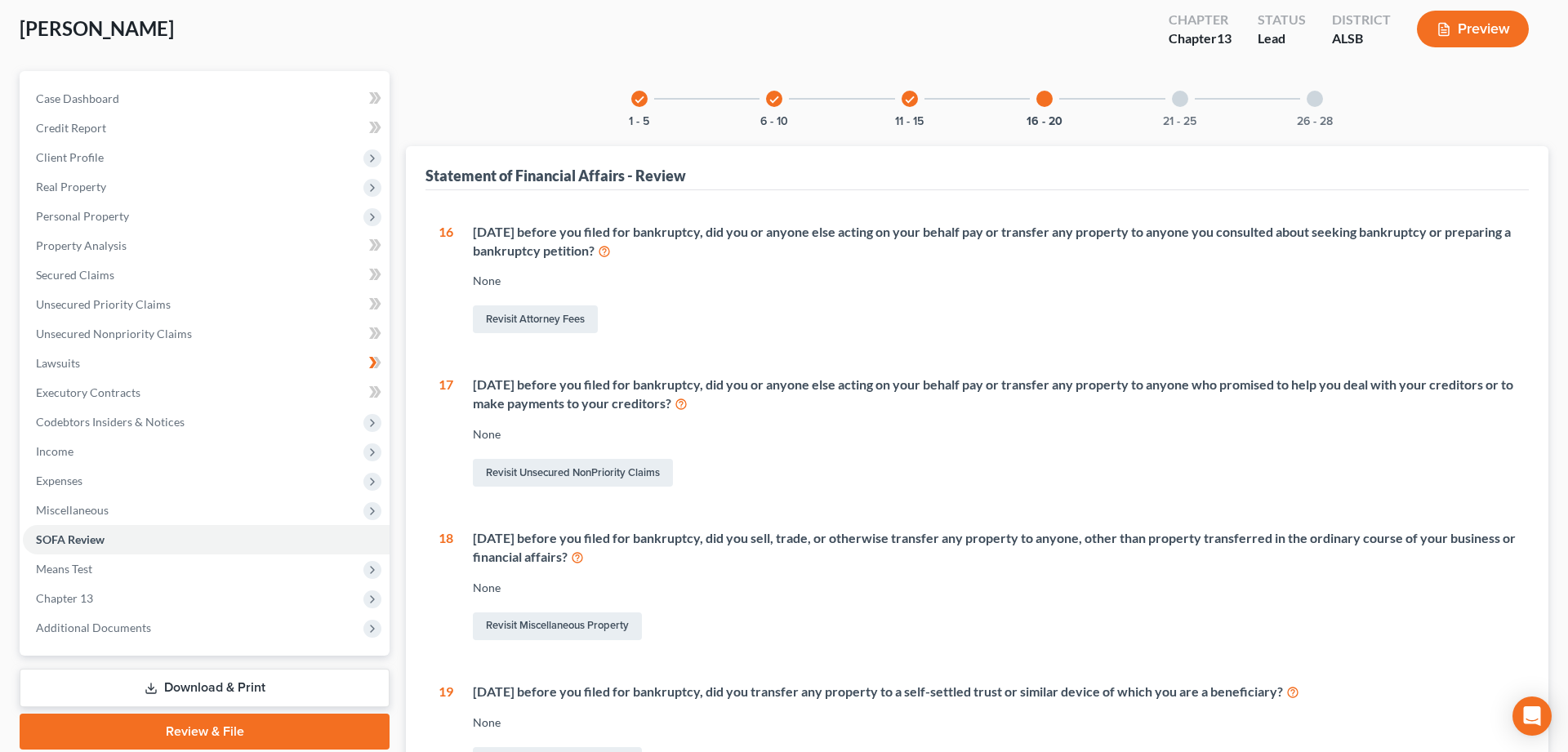
click at [1177, 99] on div at bounding box center [1180, 99] width 16 height 16
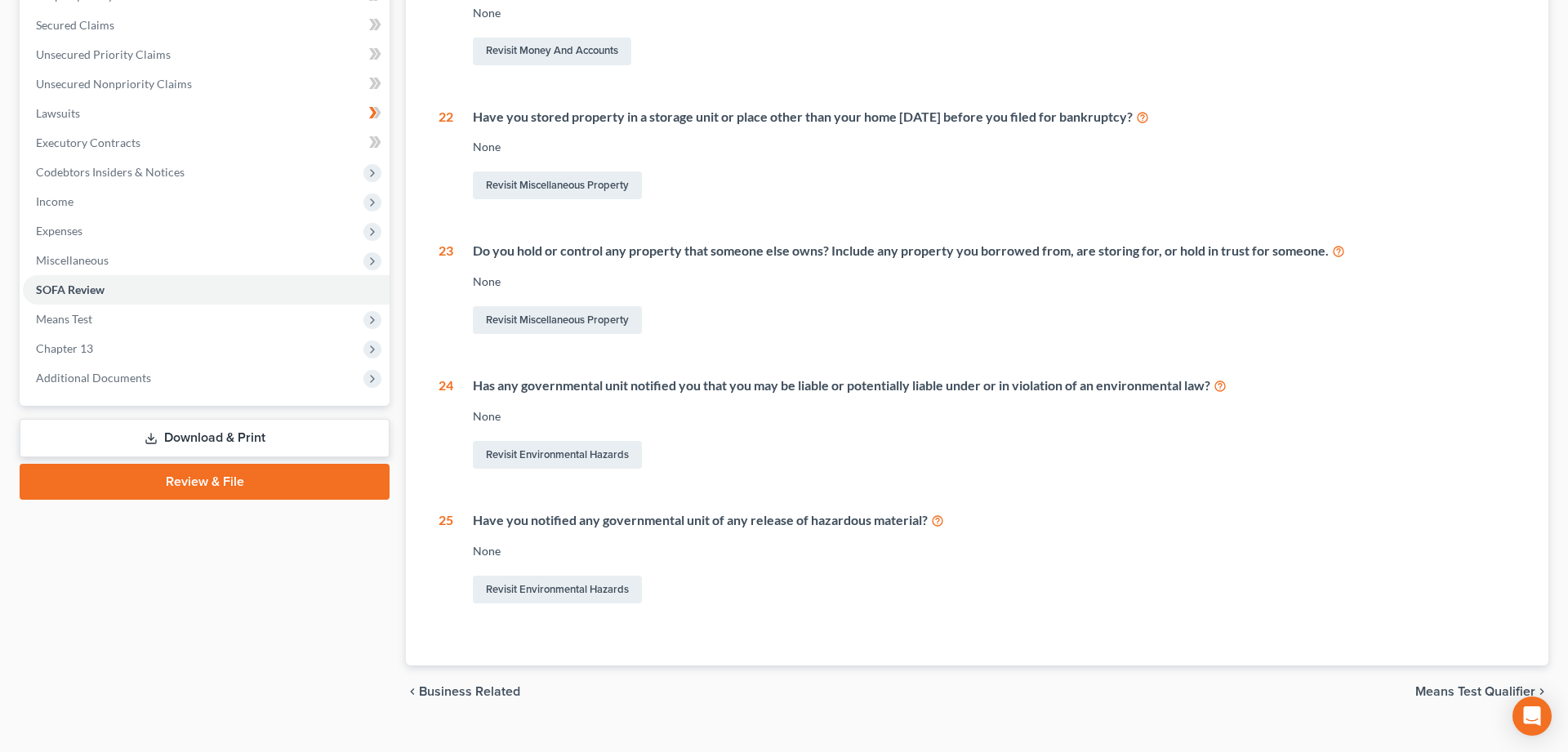
scroll to position [2, 0]
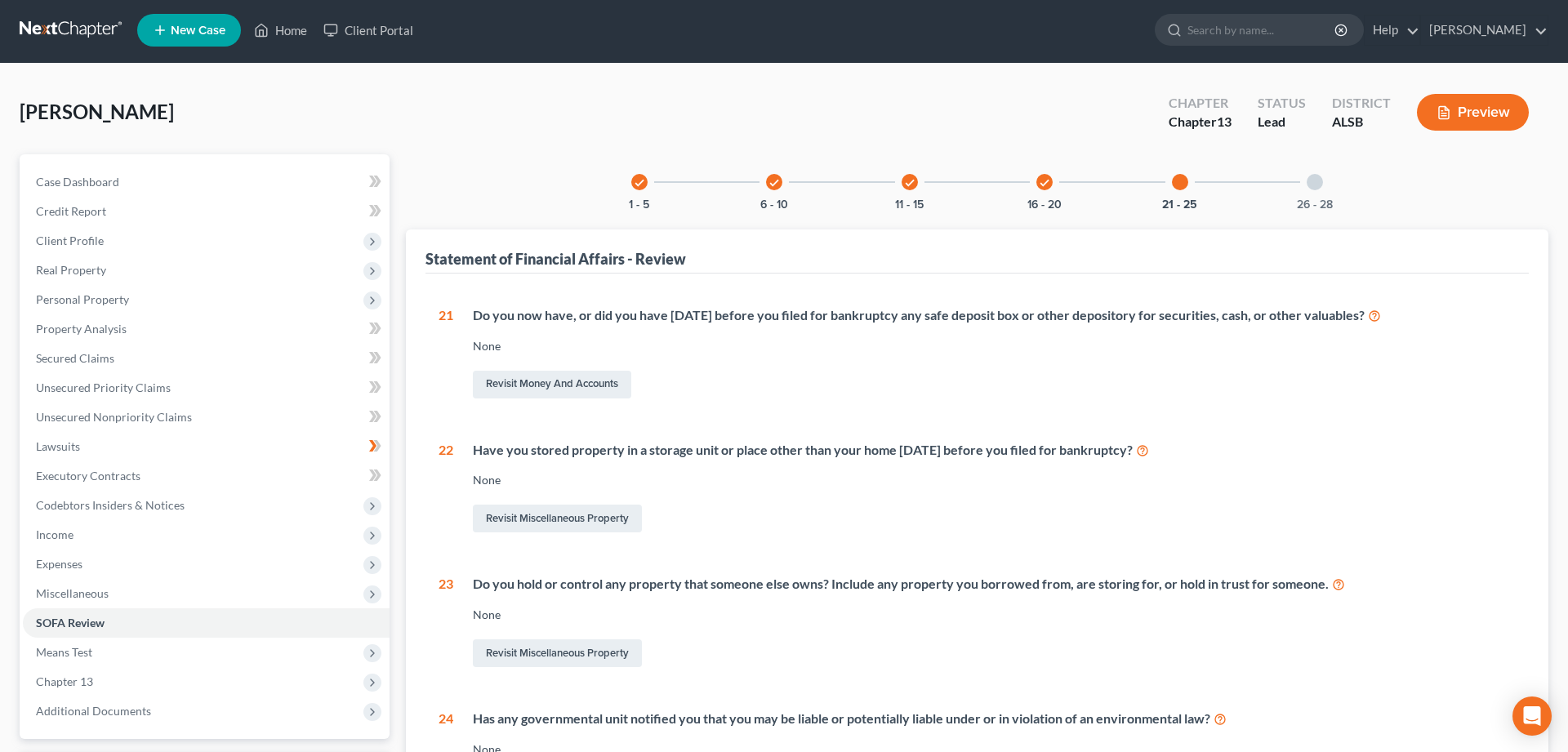
click at [1314, 181] on div at bounding box center [1315, 182] width 16 height 16
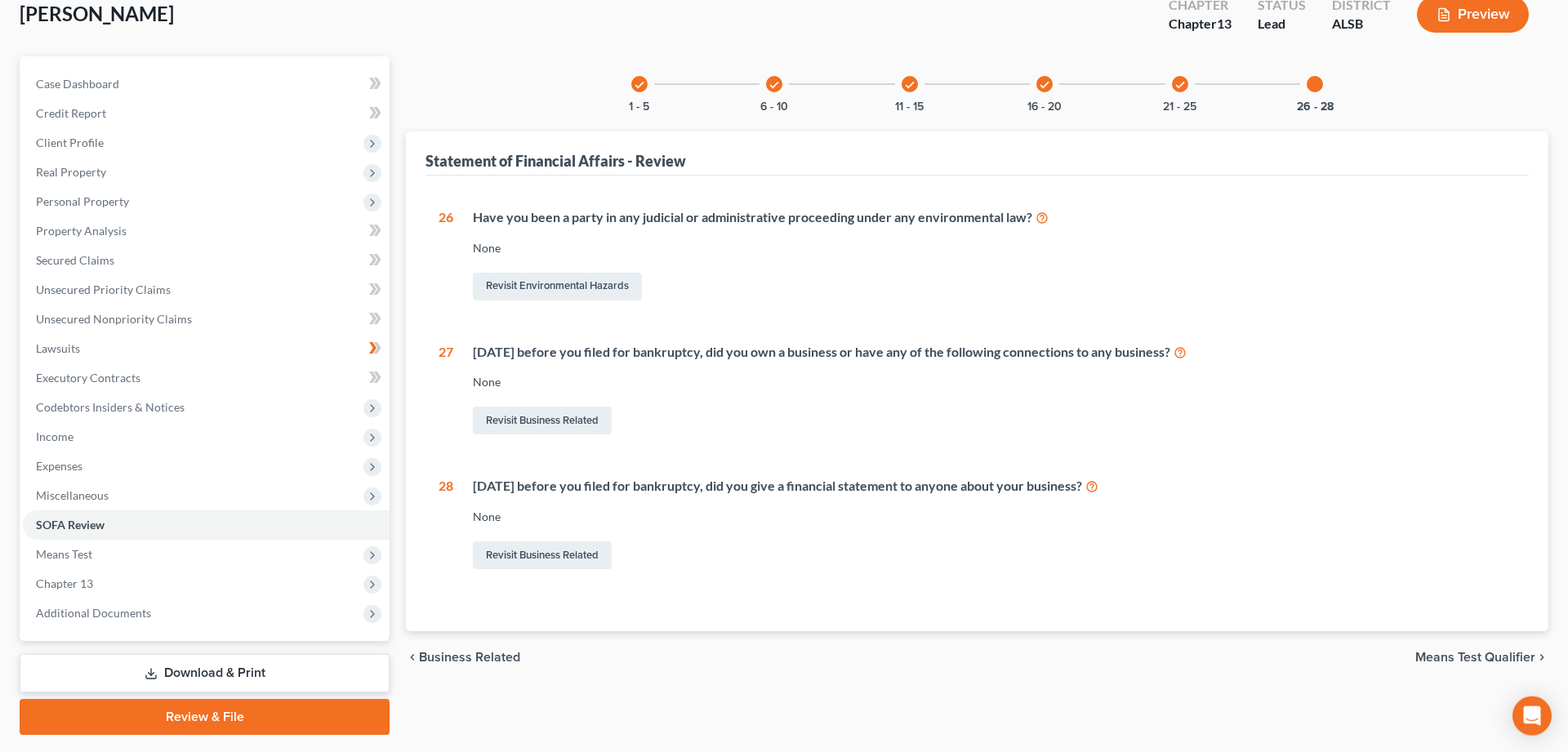
scroll to position [143, 0]
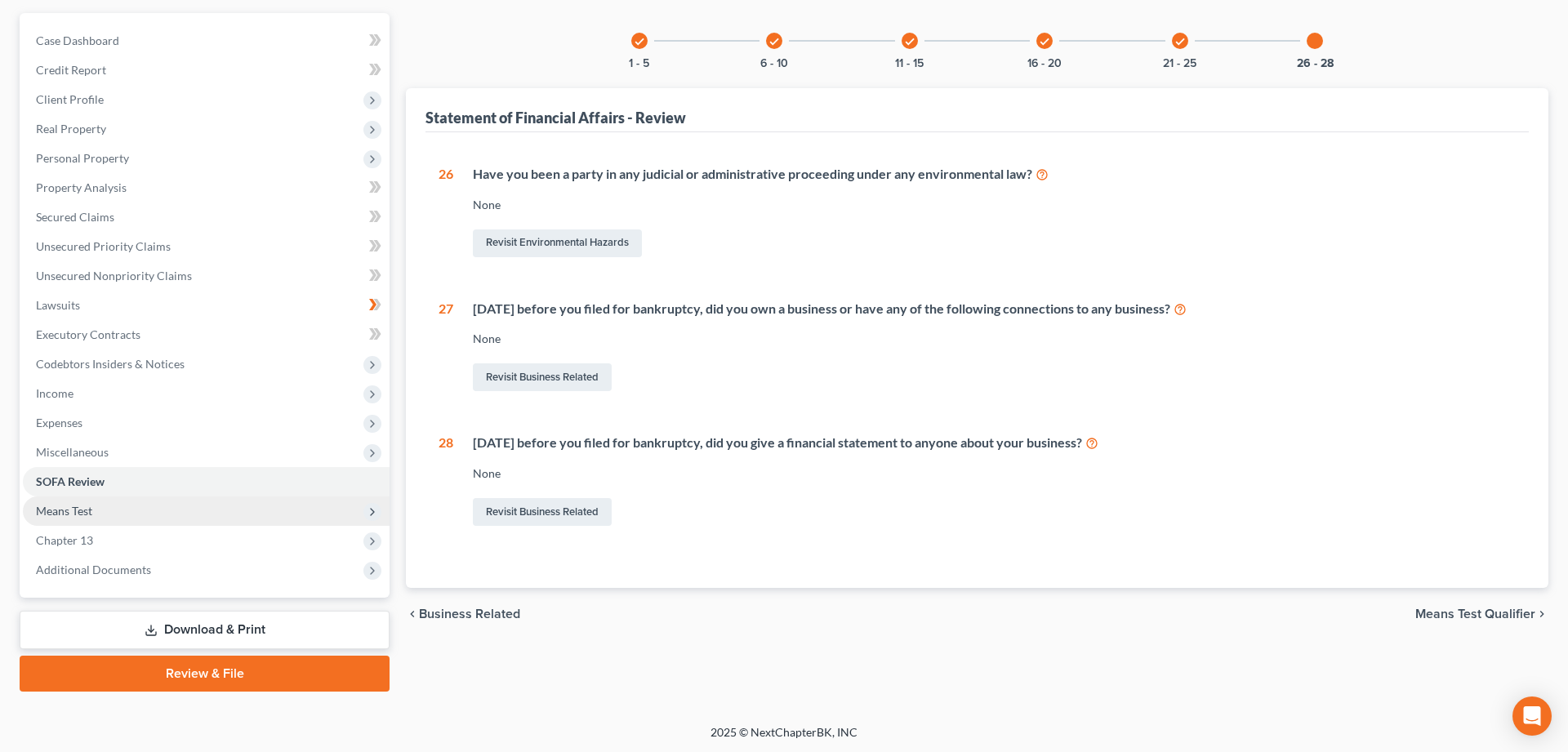
click at [60, 507] on span "Means Test" at bounding box center [64, 511] width 57 height 14
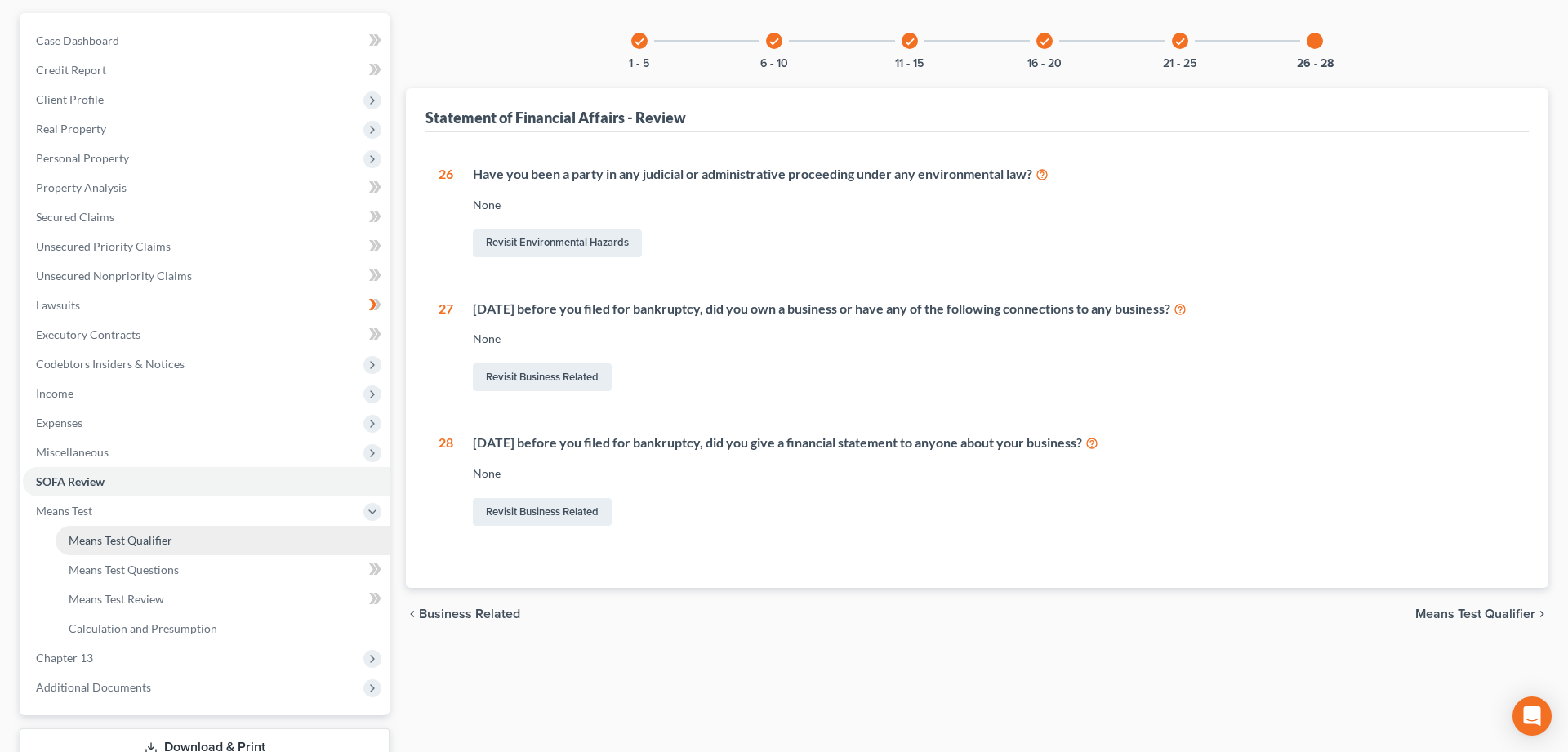
click at [123, 538] on span "Means Test Qualifier" at bounding box center [121, 540] width 104 height 14
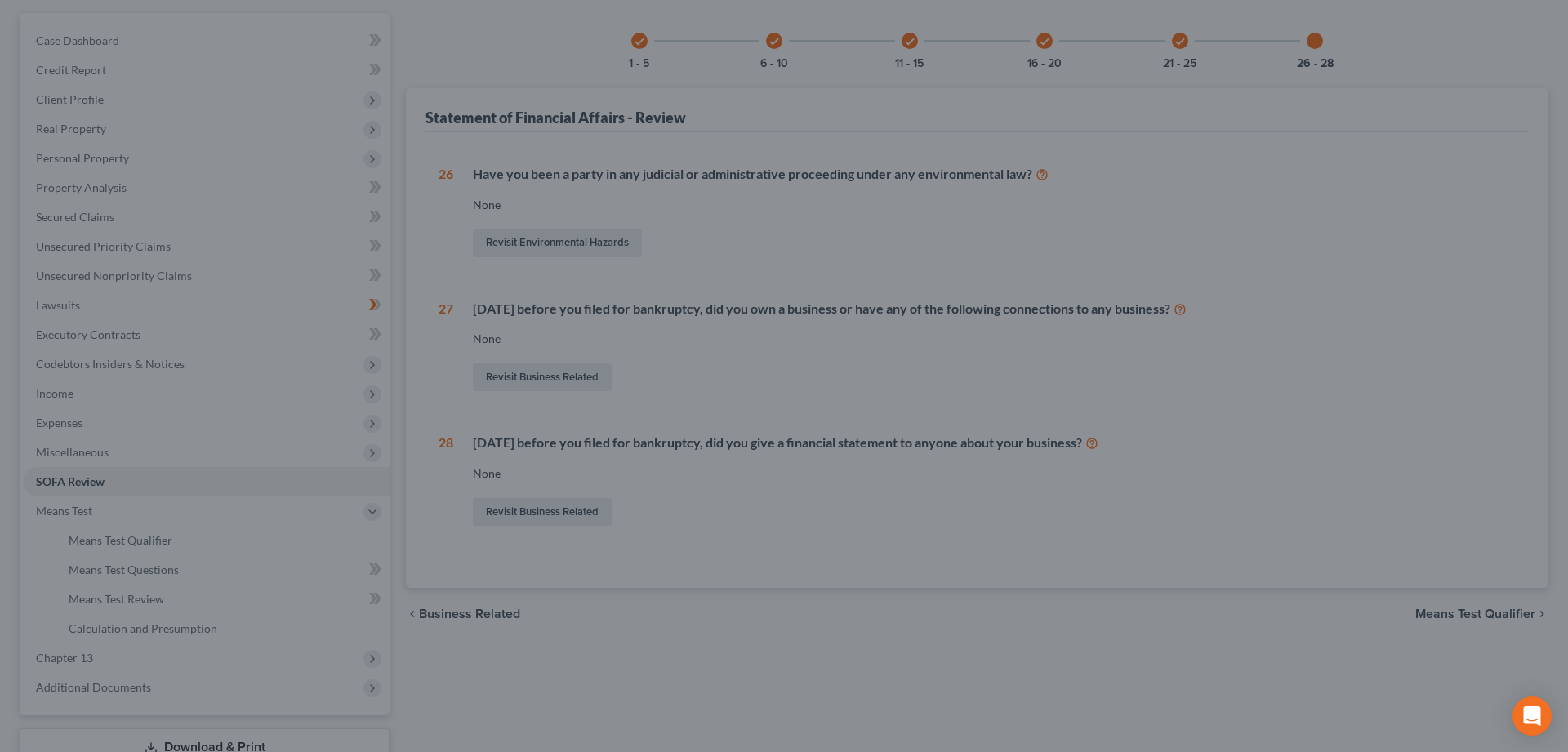
click at [116, 328] on div at bounding box center [784, 376] width 1568 height 752
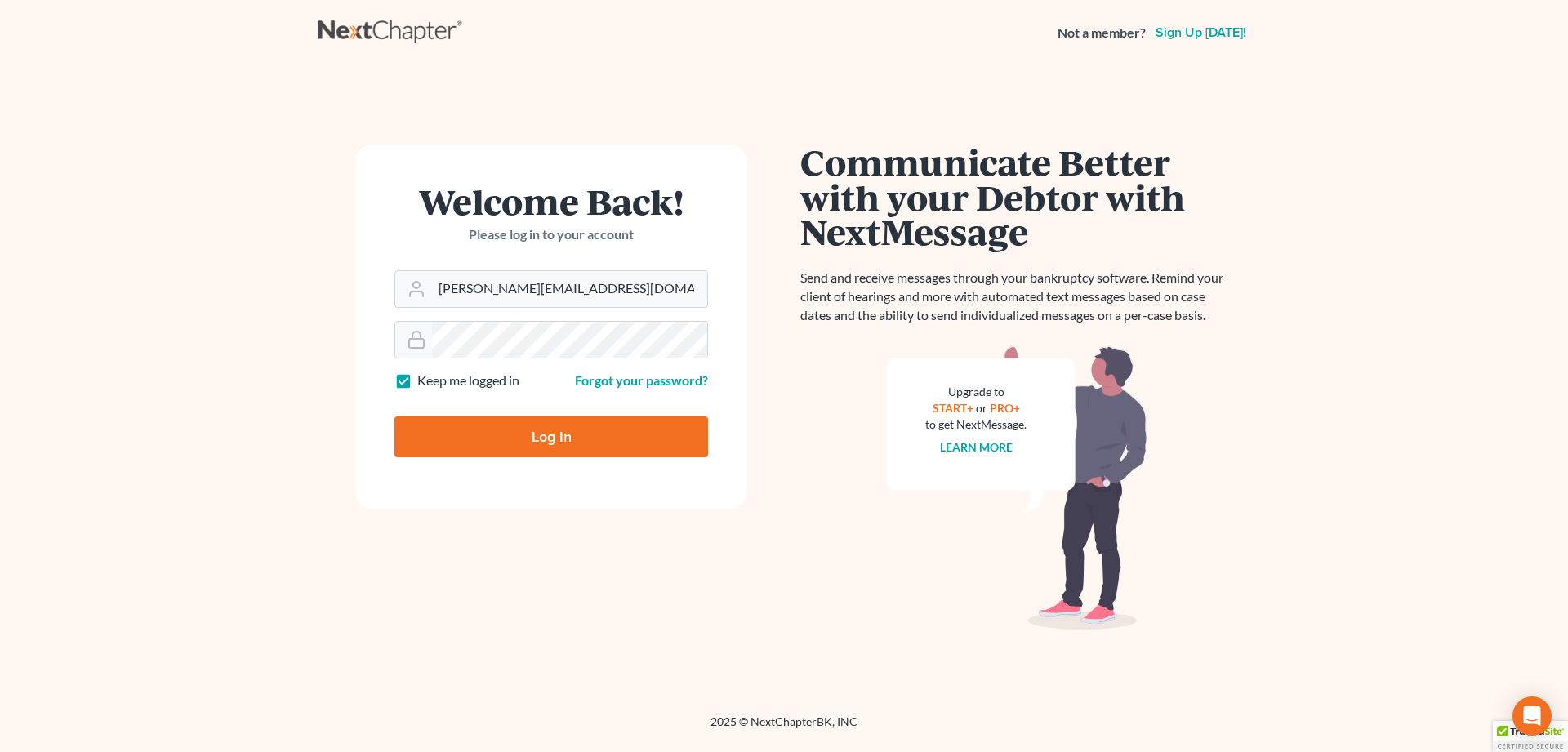
click at [455, 429] on input "Log In" at bounding box center [551, 436] width 314 height 41
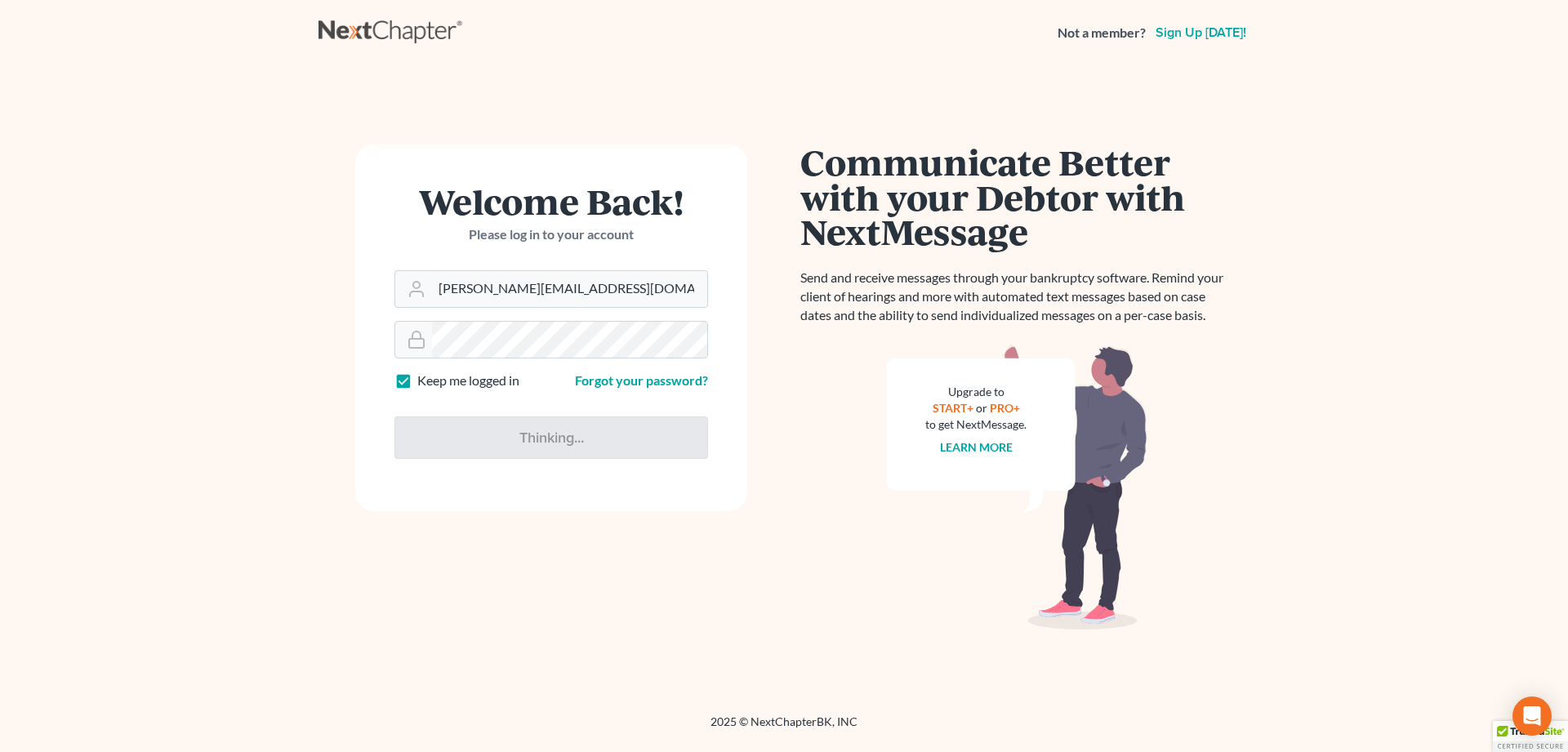
type input "Thinking..."
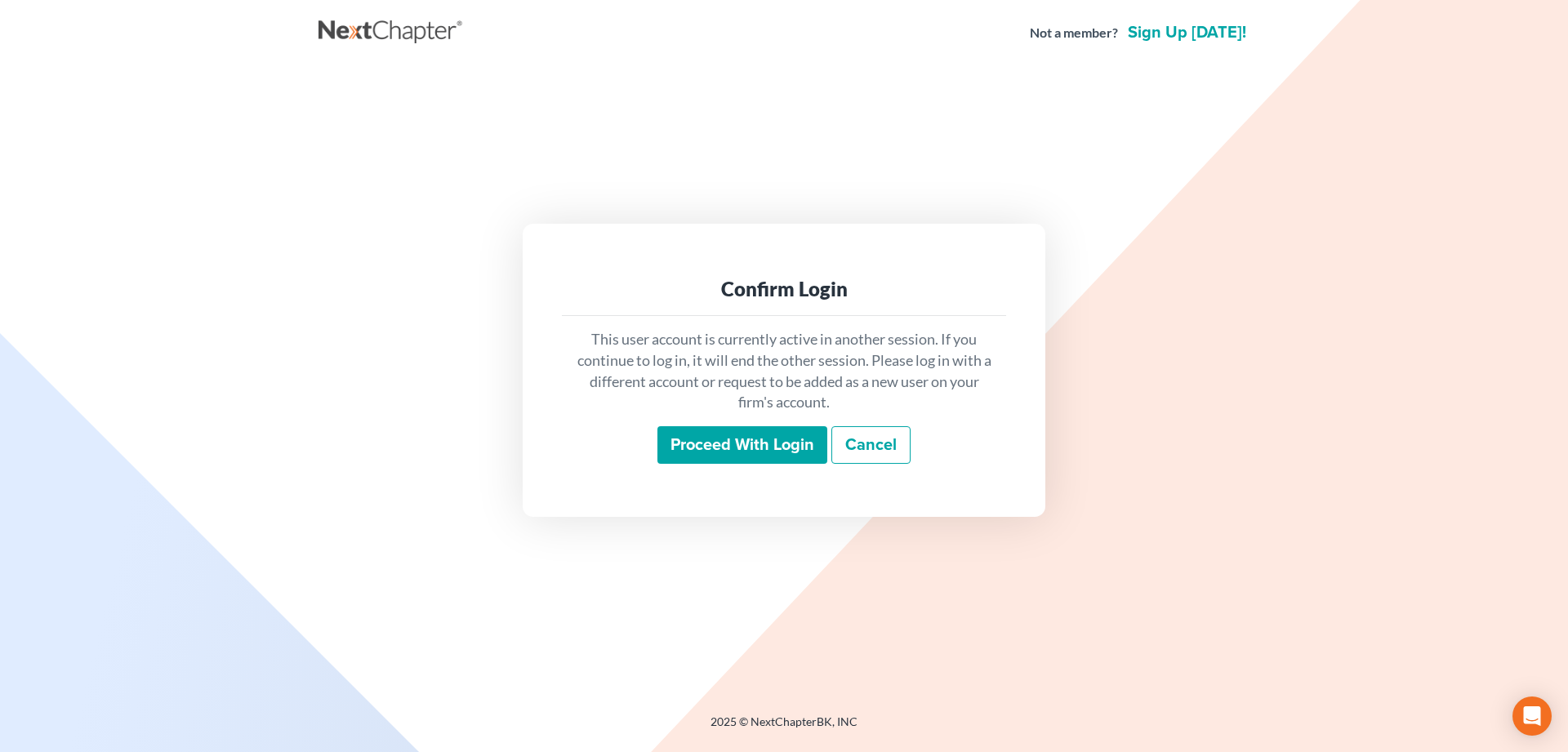
click at [765, 447] on input "Proceed with login" at bounding box center [742, 445] width 170 height 38
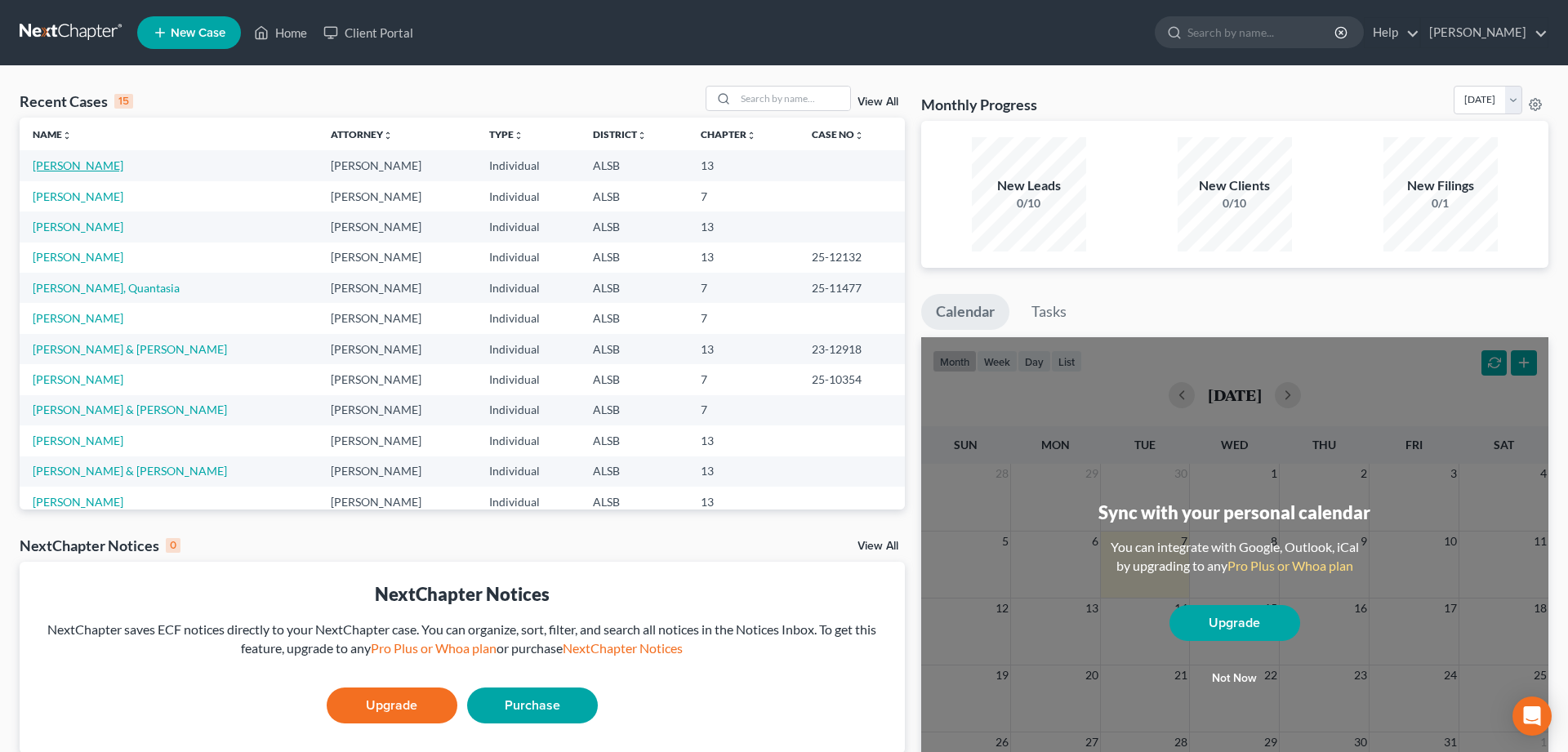
click at [43, 165] on link "[PERSON_NAME]" at bounding box center [78, 165] width 91 height 14
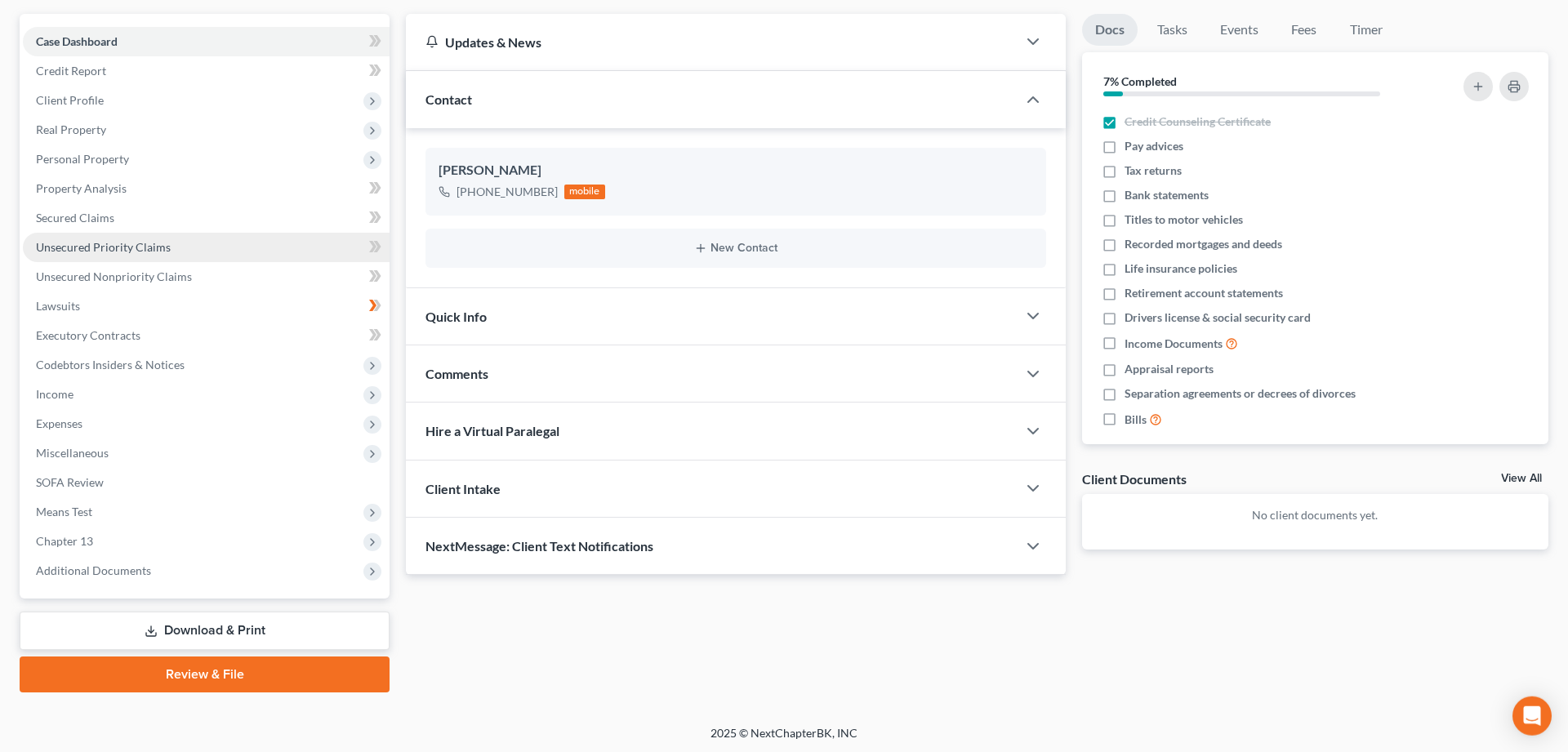
scroll to position [143, 0]
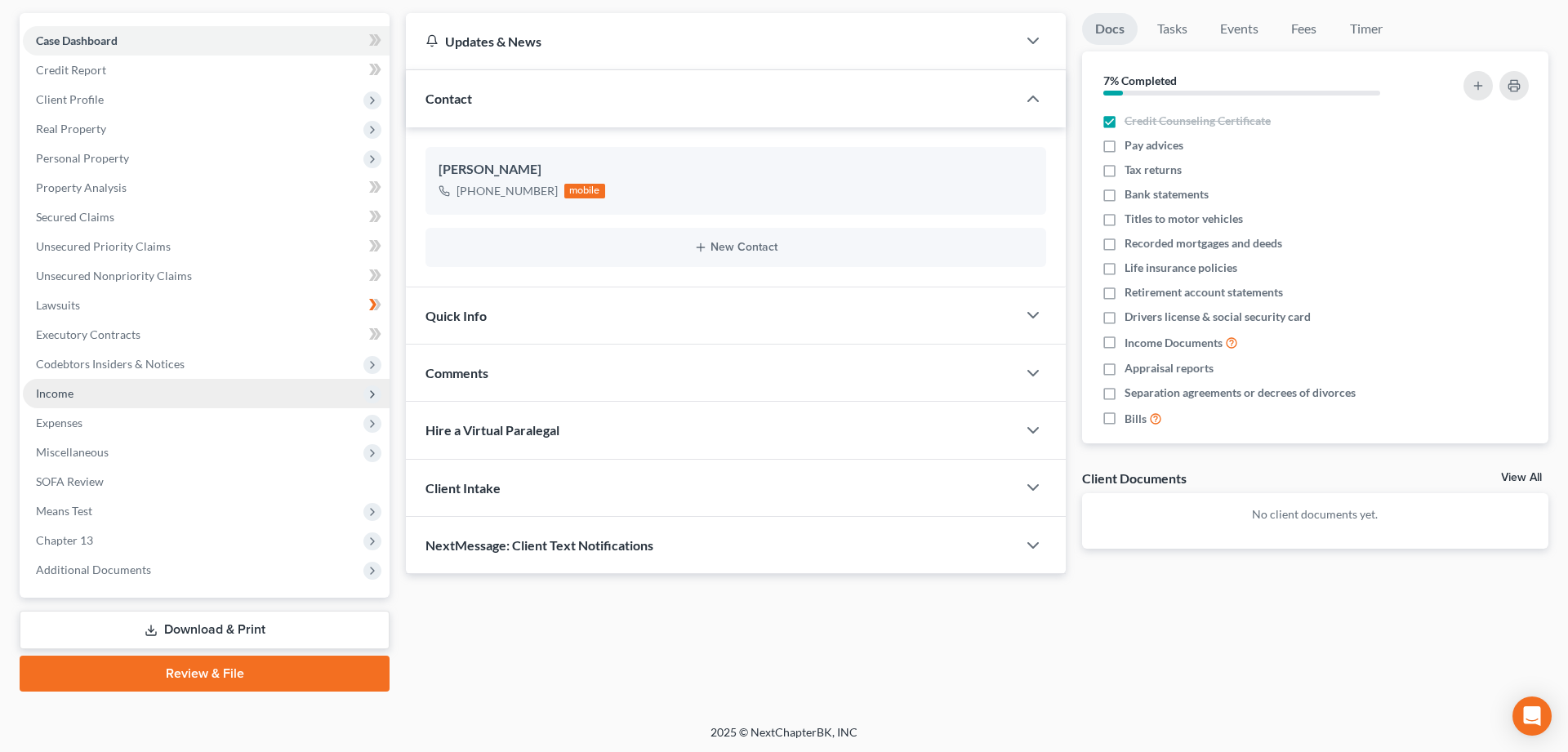
click at [58, 392] on span "Income" at bounding box center [55, 393] width 38 height 14
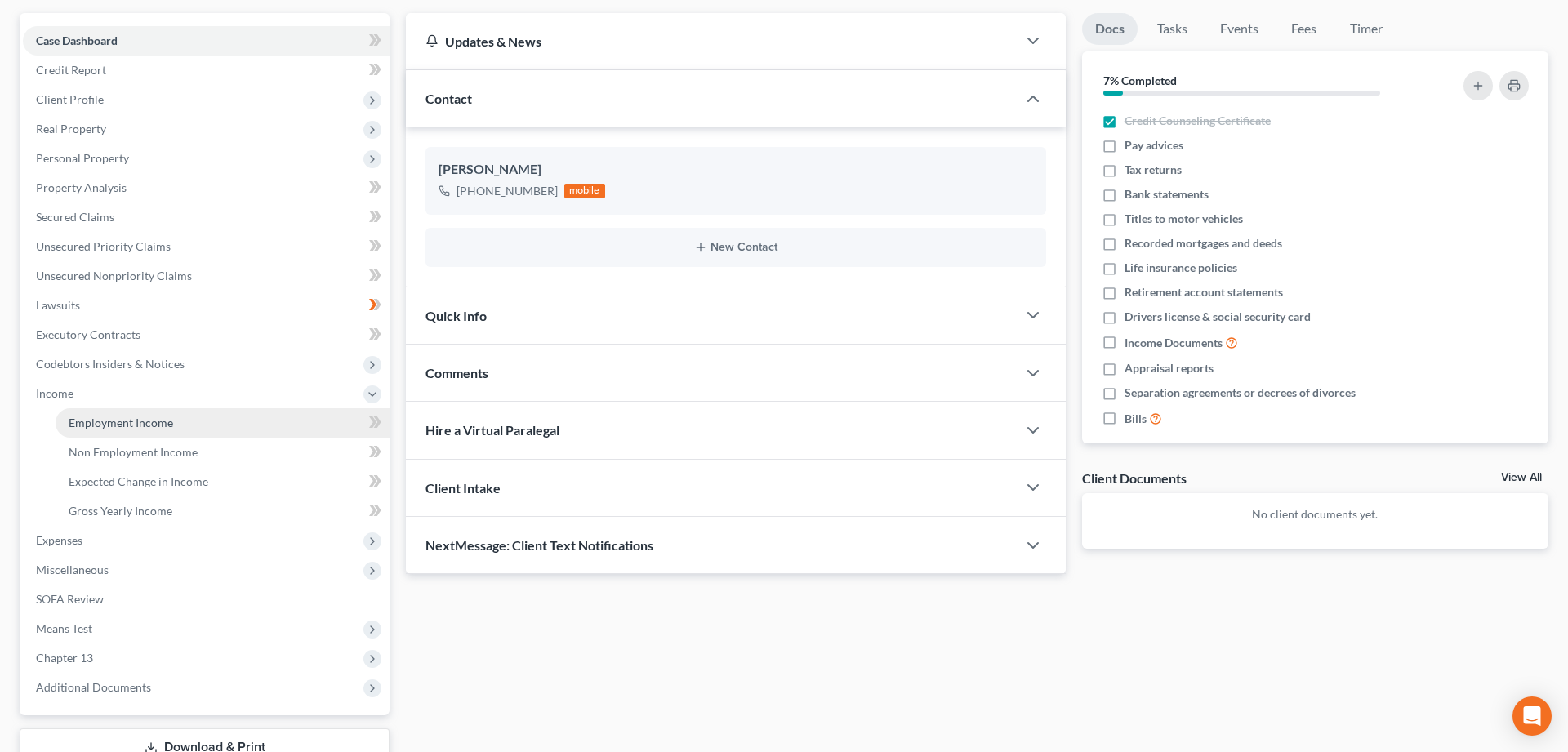
click at [95, 422] on span "Employment Income" at bounding box center [121, 422] width 105 height 14
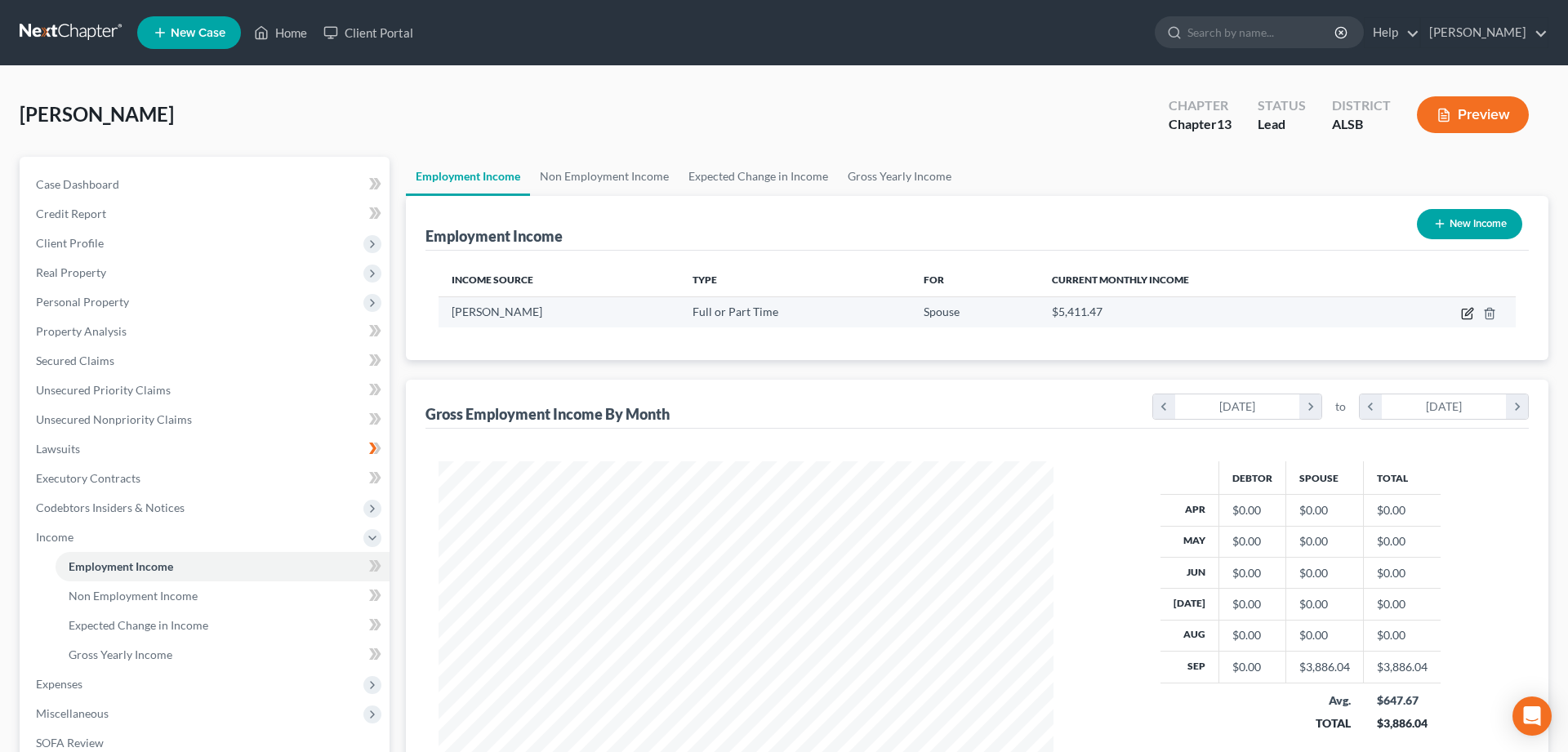
click at [1466, 316] on icon "button" at bounding box center [1468, 311] width 7 height 7
select select "0"
select select "25"
select select "3"
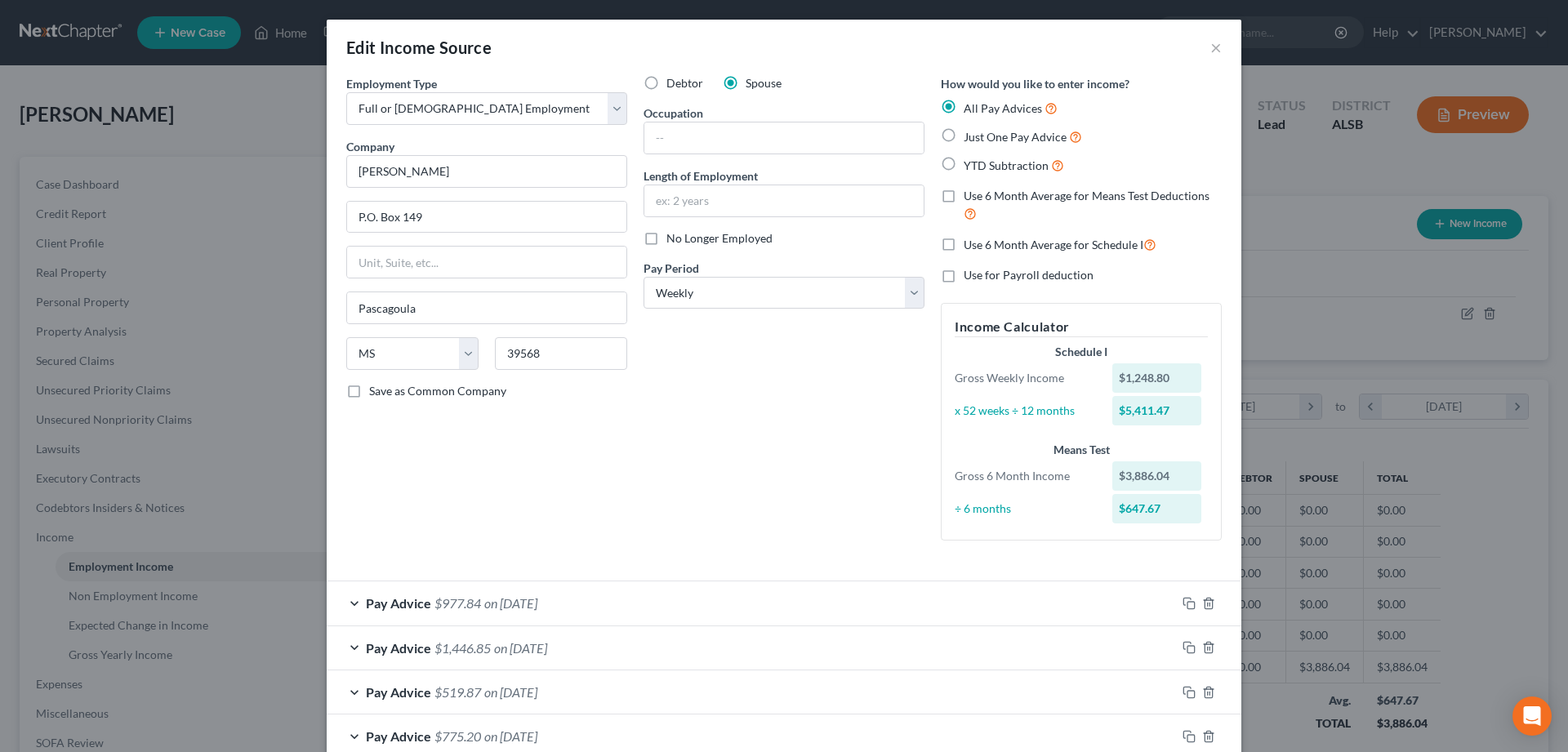
click at [964, 135] on label "Just One Pay Advice" at bounding box center [1023, 136] width 119 height 19
click at [970, 135] on input "Just One Pay Advice" at bounding box center [975, 132] width 11 height 11
radio input "true"
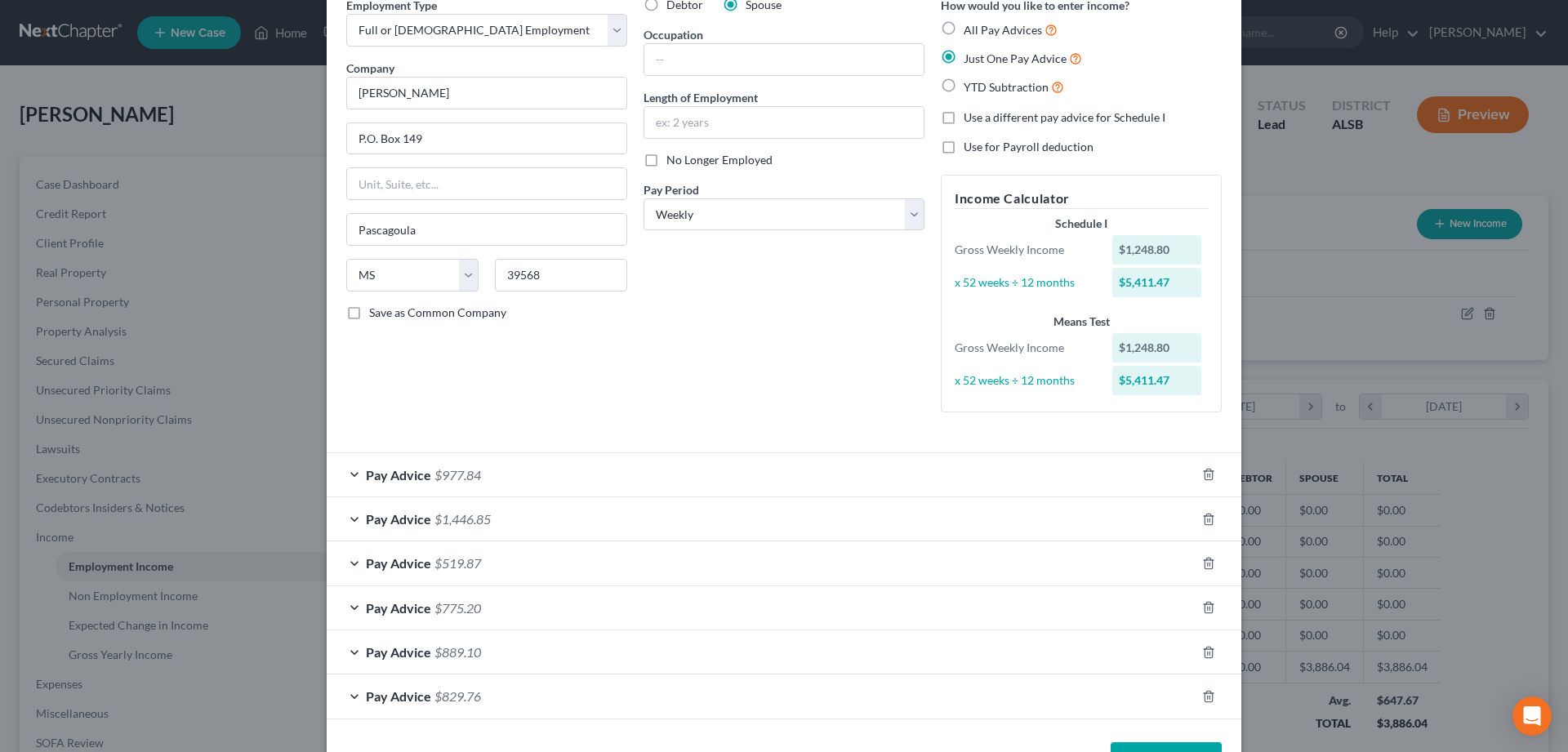
scroll to position [134, 0]
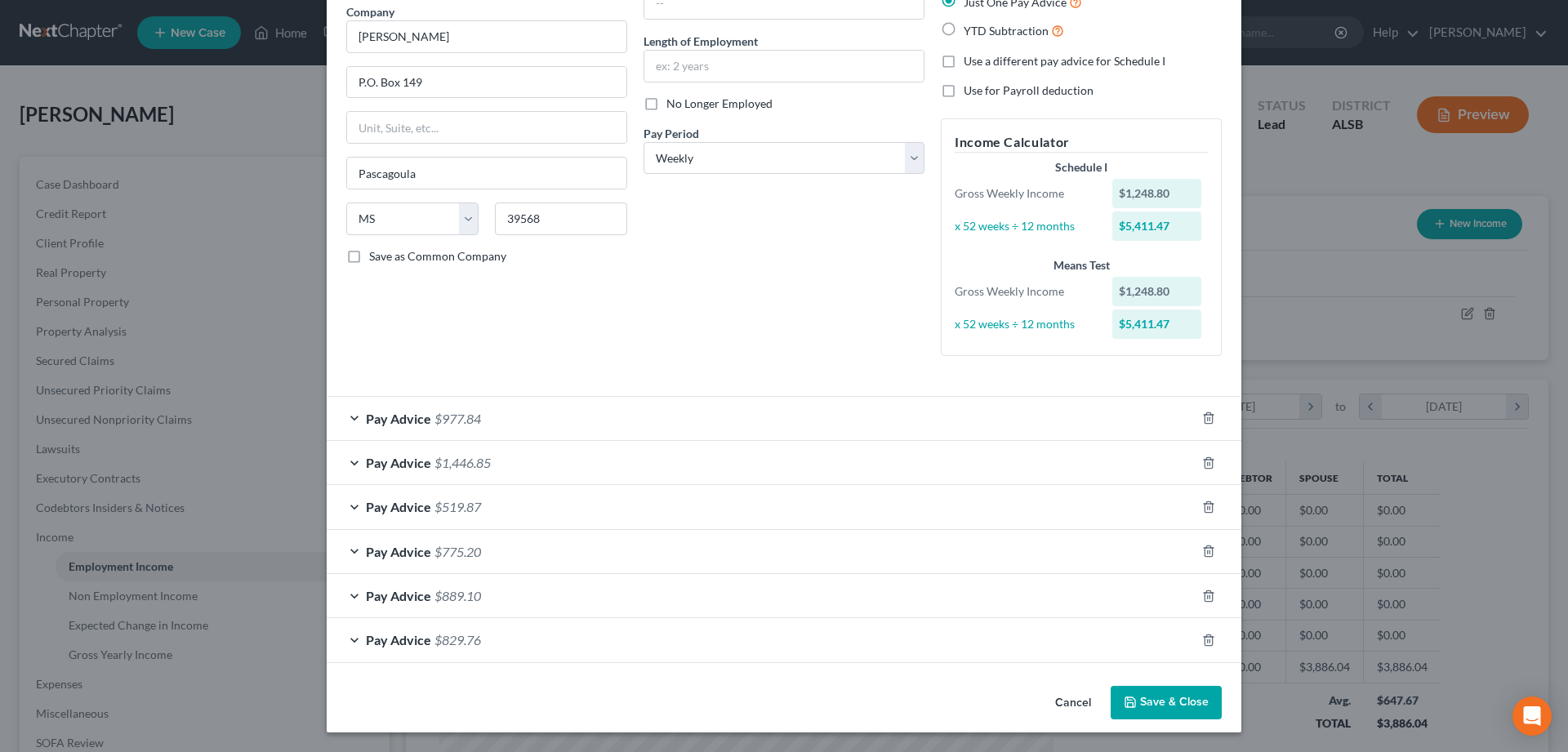
click at [1158, 703] on button "Save & Close" at bounding box center [1167, 703] width 112 height 34
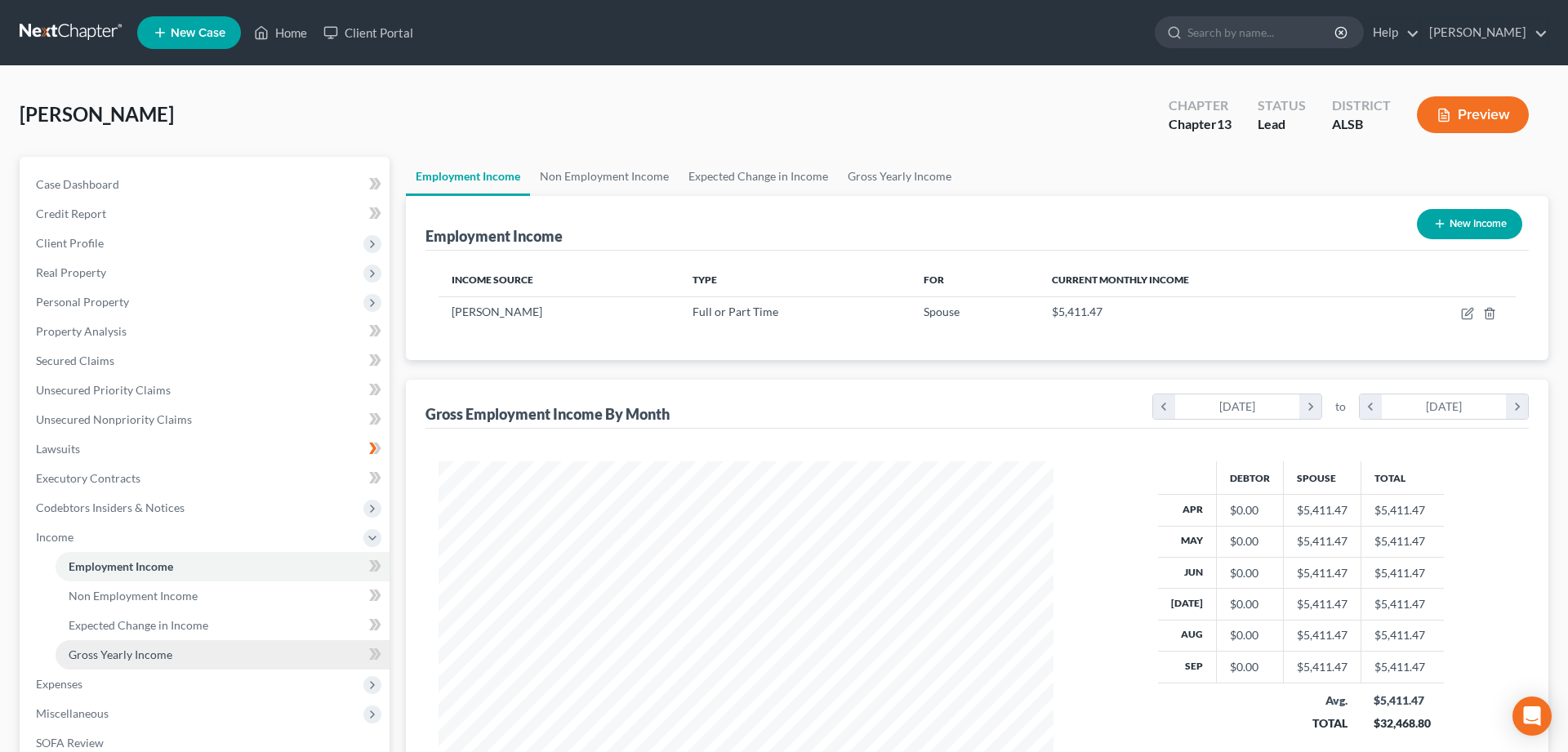
click at [124, 649] on span "Gross Yearly Income" at bounding box center [121, 654] width 104 height 14
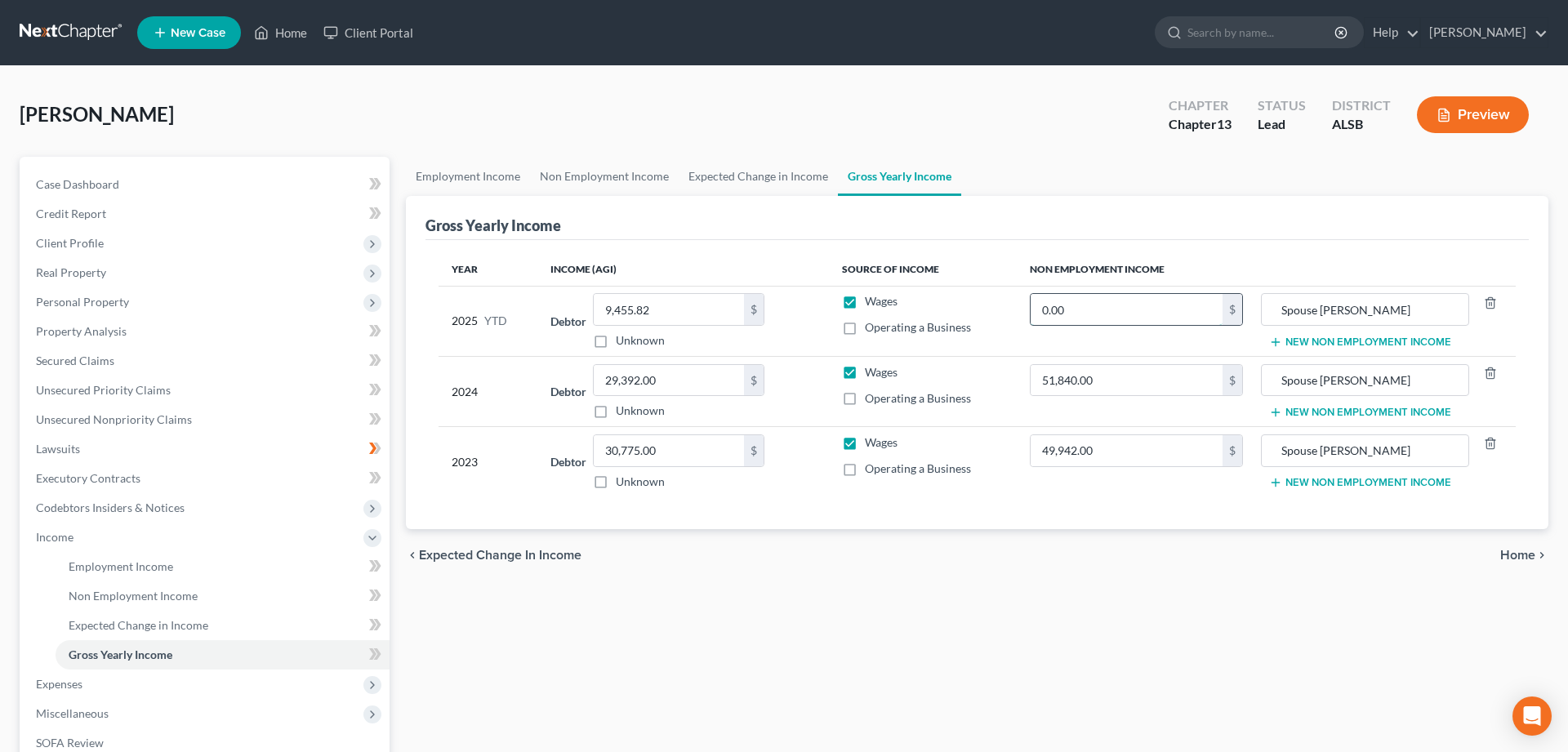
click at [1072, 315] on input "0.00" at bounding box center [1127, 309] width 192 height 31
click at [98, 504] on span "Codebtors Insiders & Notices" at bounding box center [110, 508] width 148 height 14
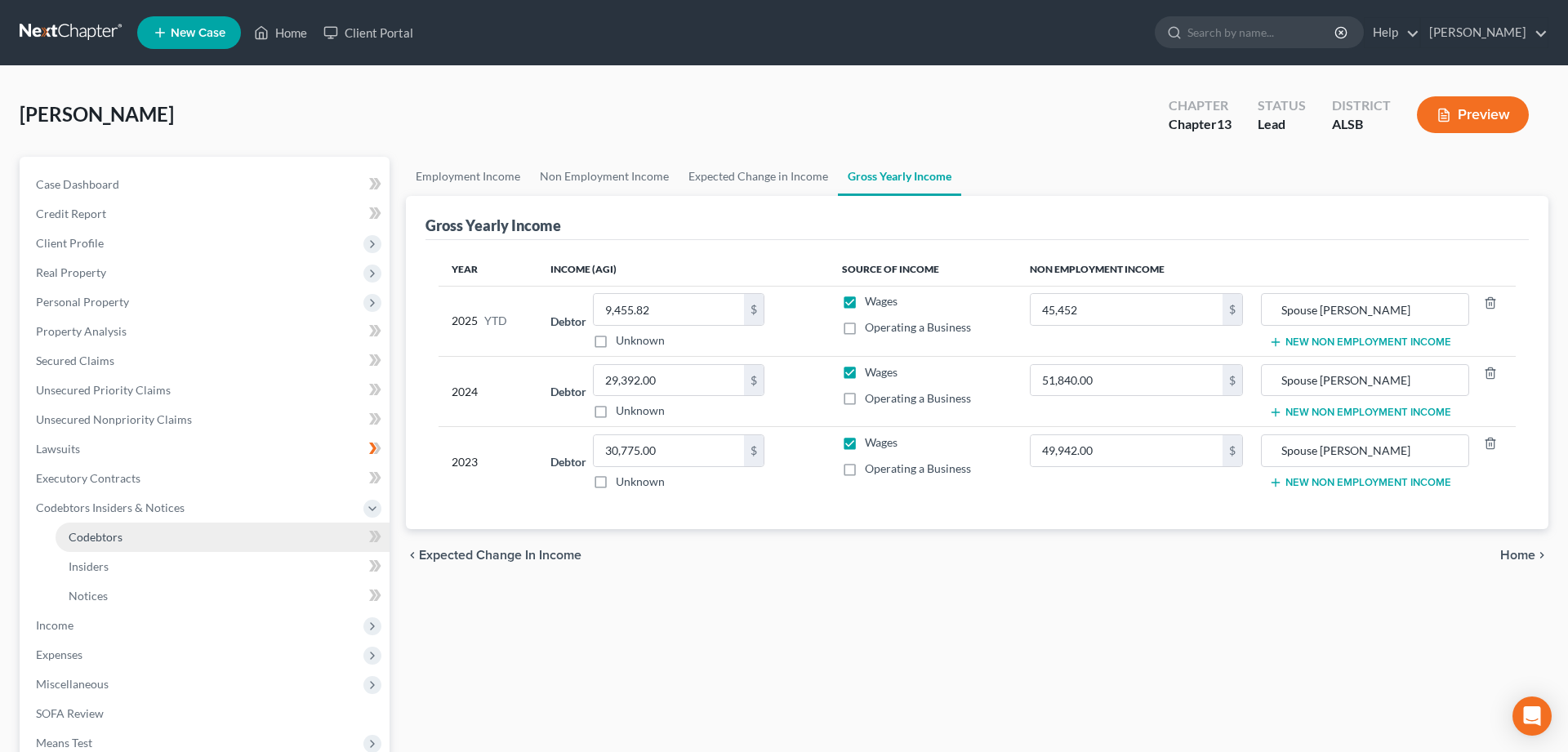
click at [87, 533] on span "Codebtors" at bounding box center [96, 537] width 54 height 14
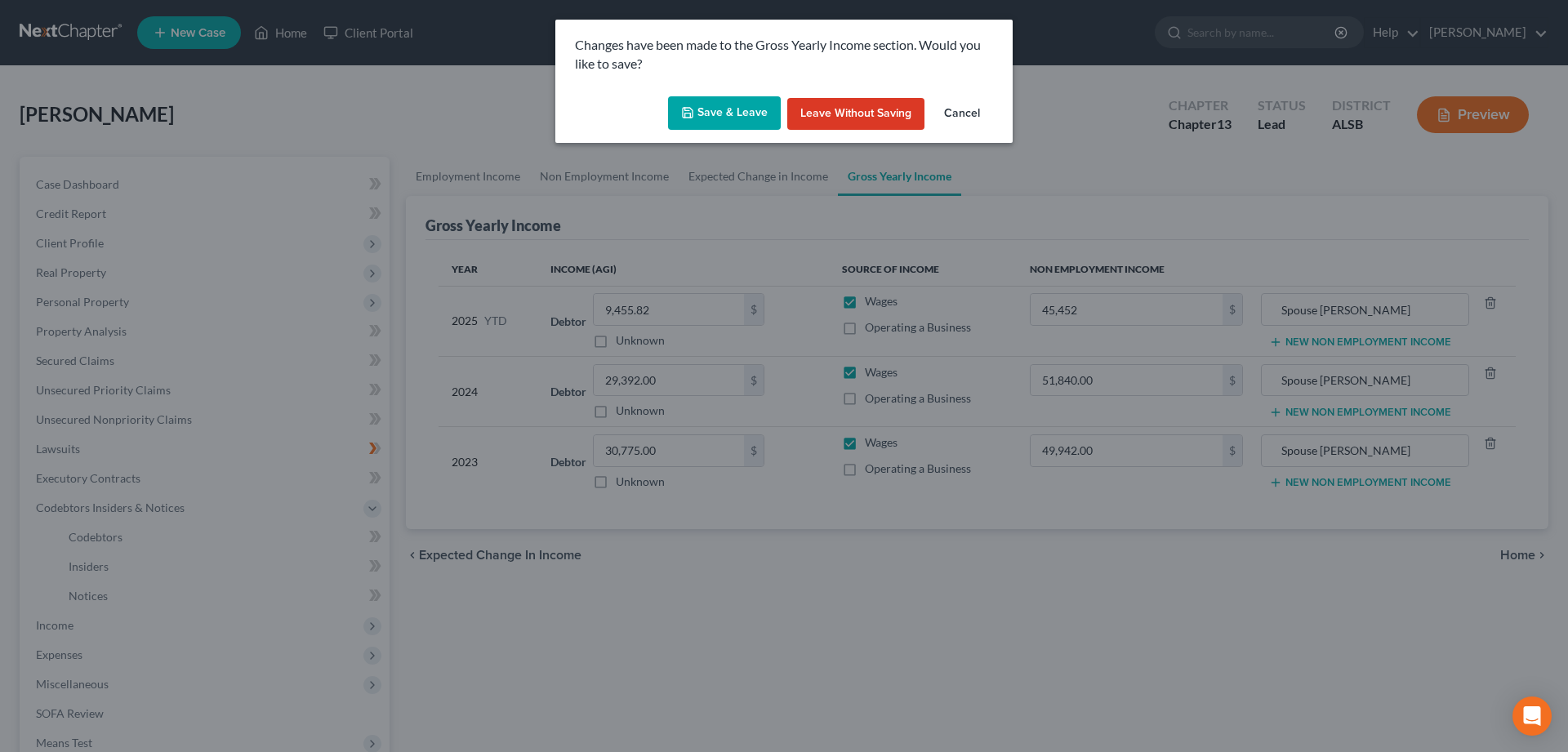
click at [711, 108] on button "Save & Leave" at bounding box center [724, 114] width 113 height 34
type input "45,452.00"
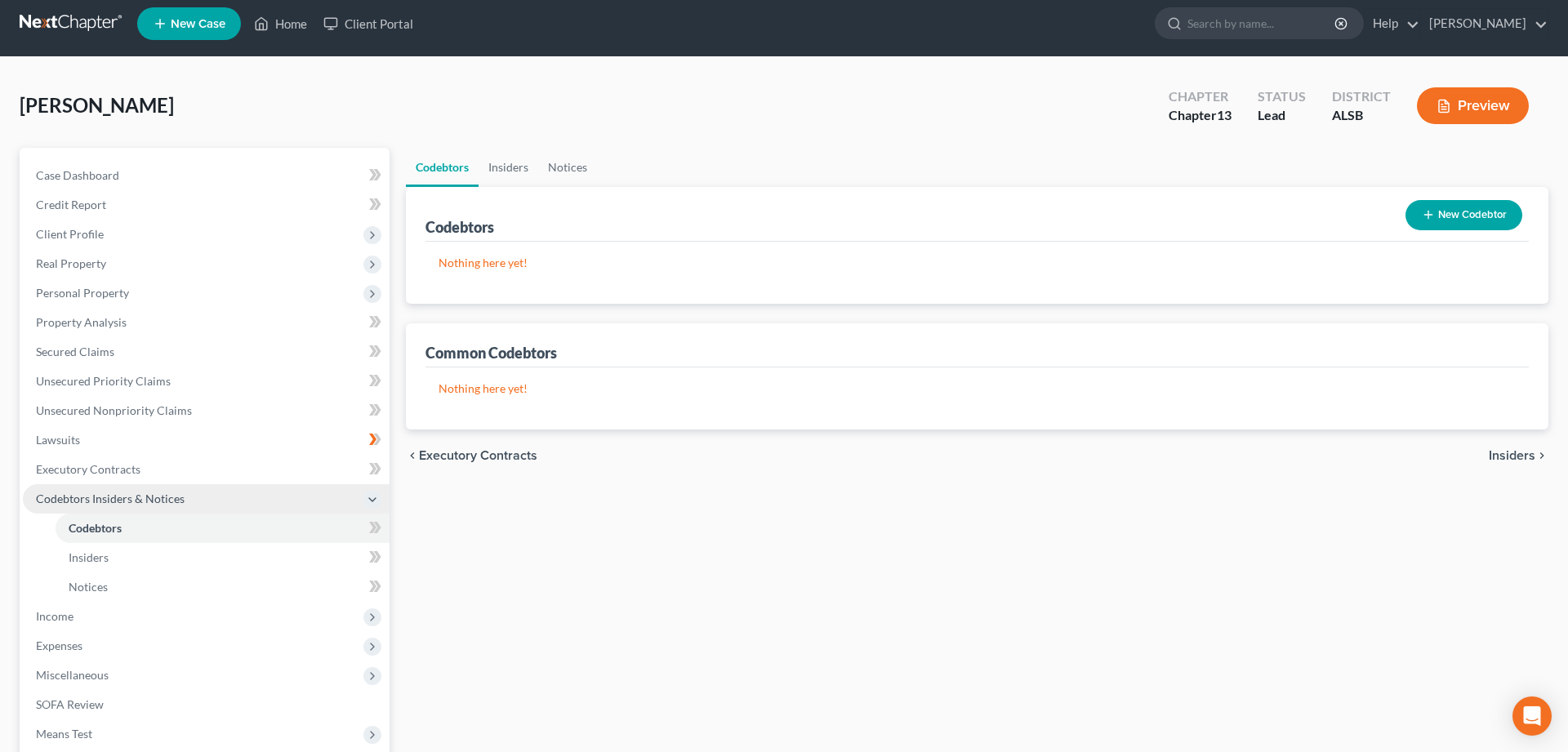
scroll to position [232, 0]
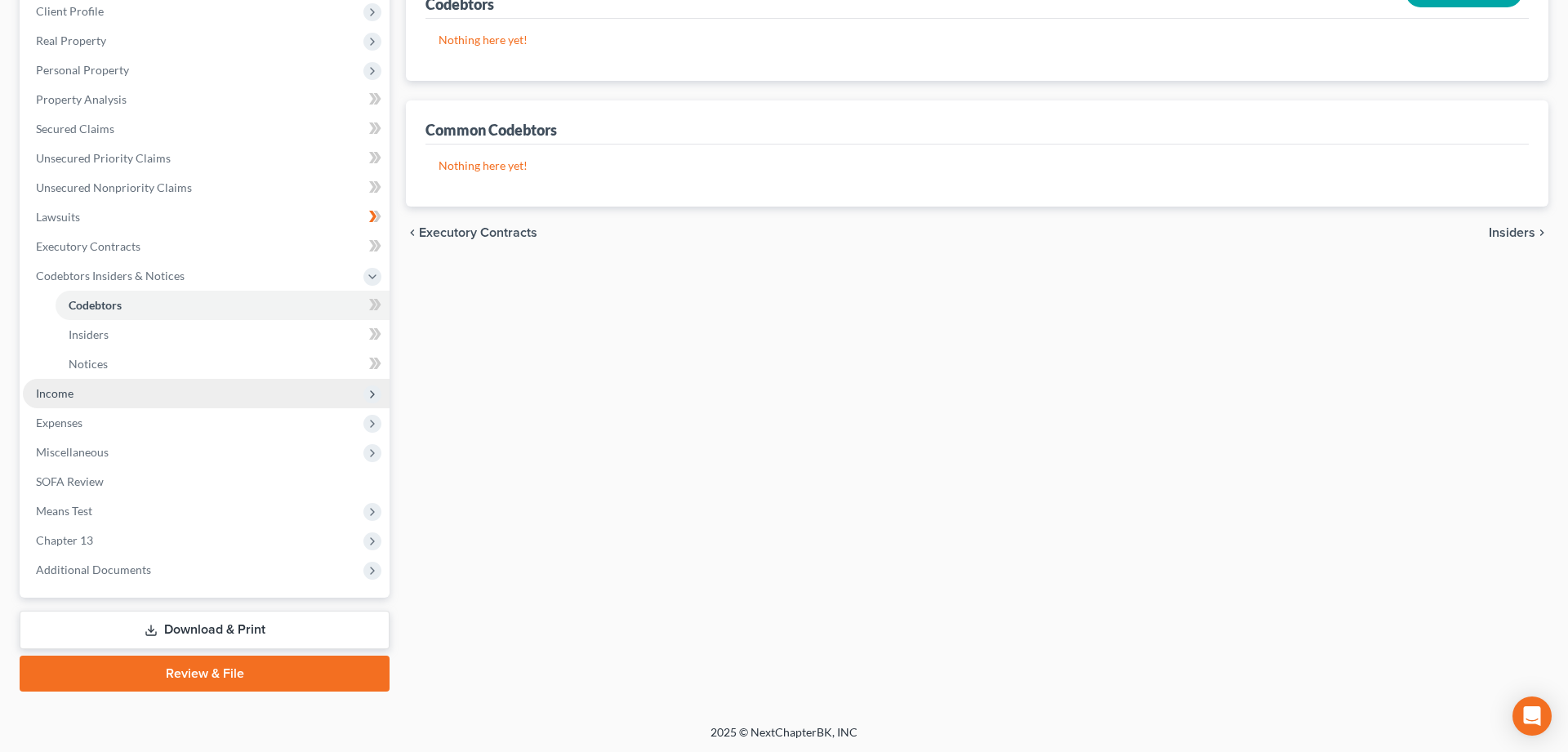
click at [51, 392] on span "Income" at bounding box center [55, 393] width 38 height 14
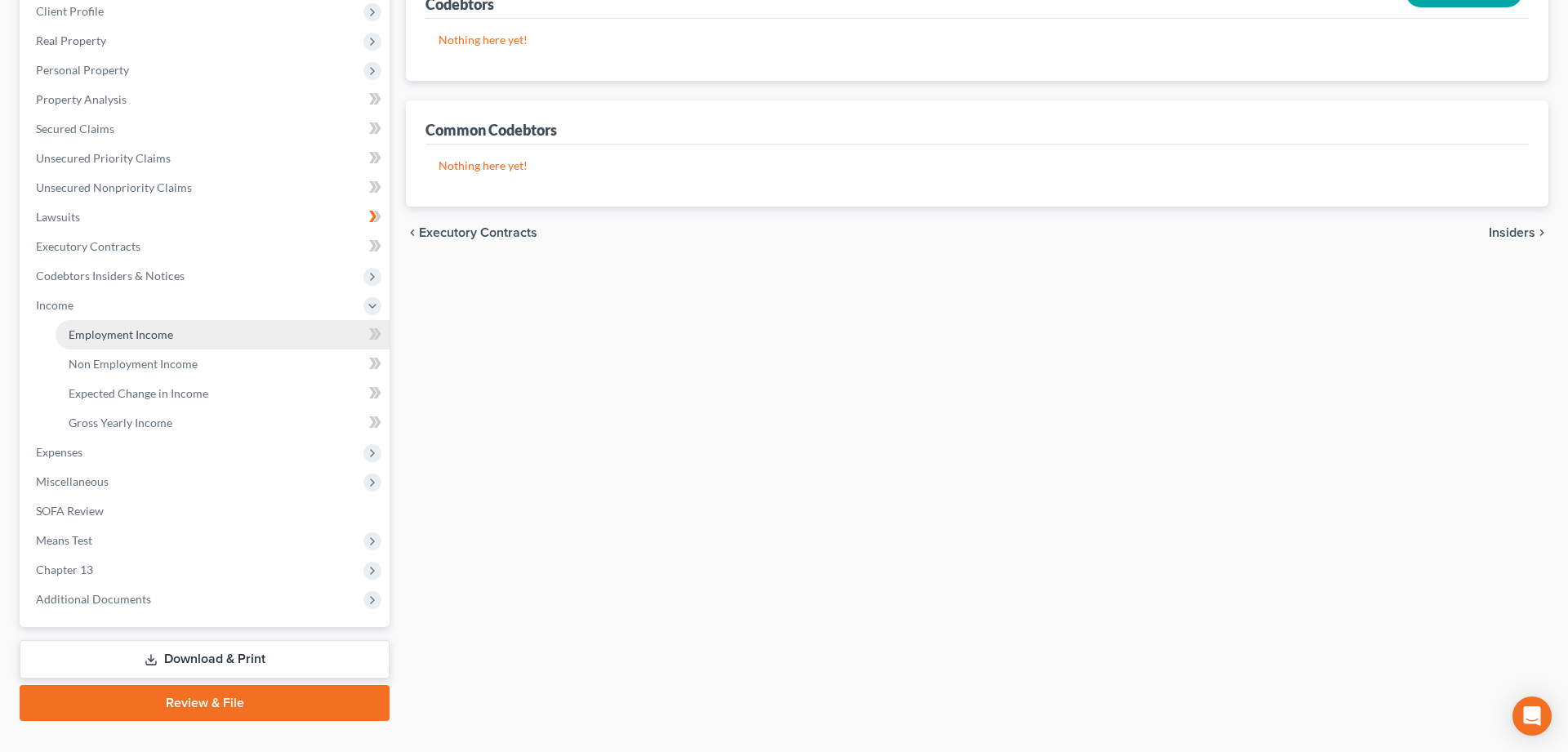
click at [100, 336] on span "Employment Income" at bounding box center [121, 335] width 105 height 14
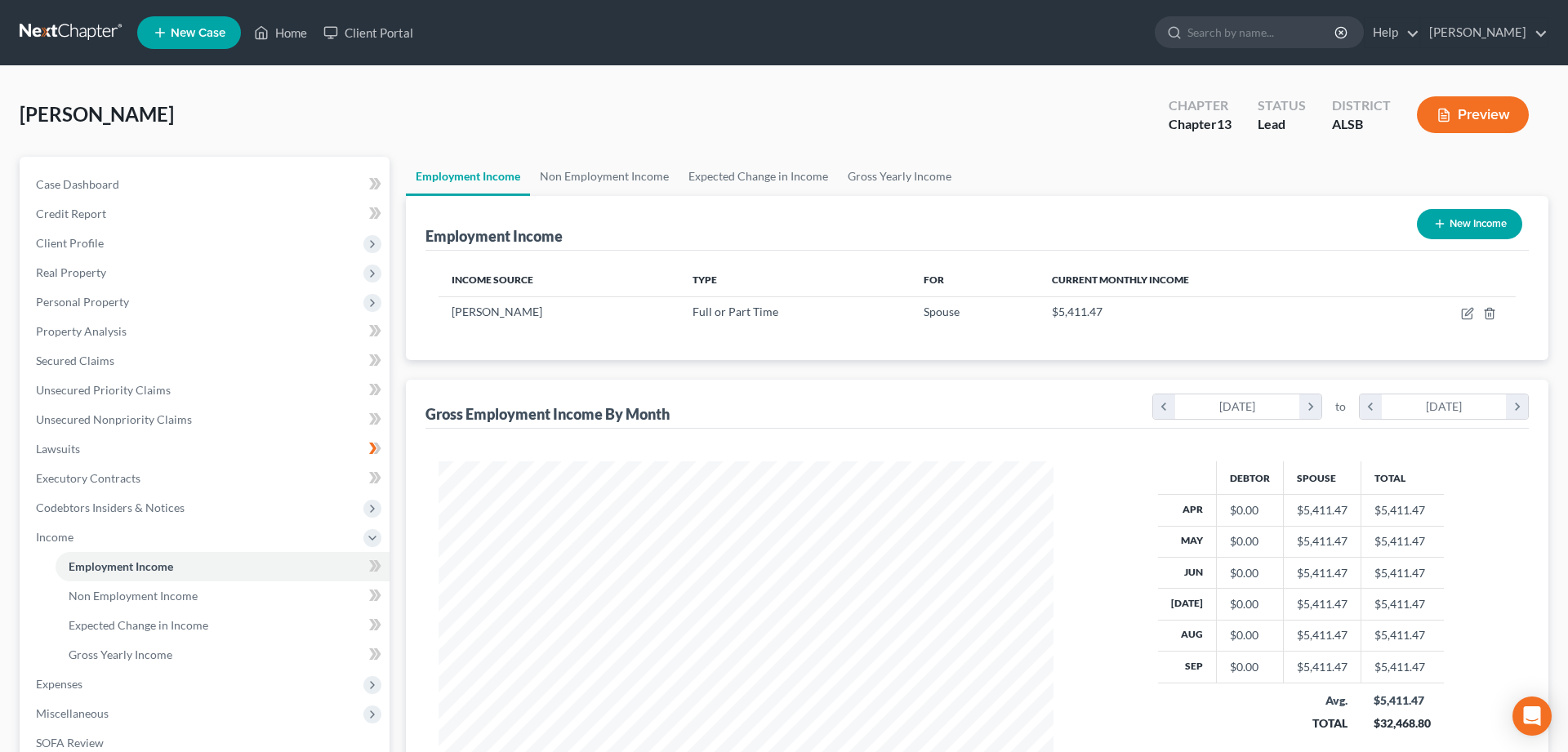
scroll to position [307, 648]
click at [632, 112] on div "[PERSON_NAME] Upgraded Chapter Chapter 13 Status Lead District ALSB Preview" at bounding box center [784, 121] width 1529 height 71
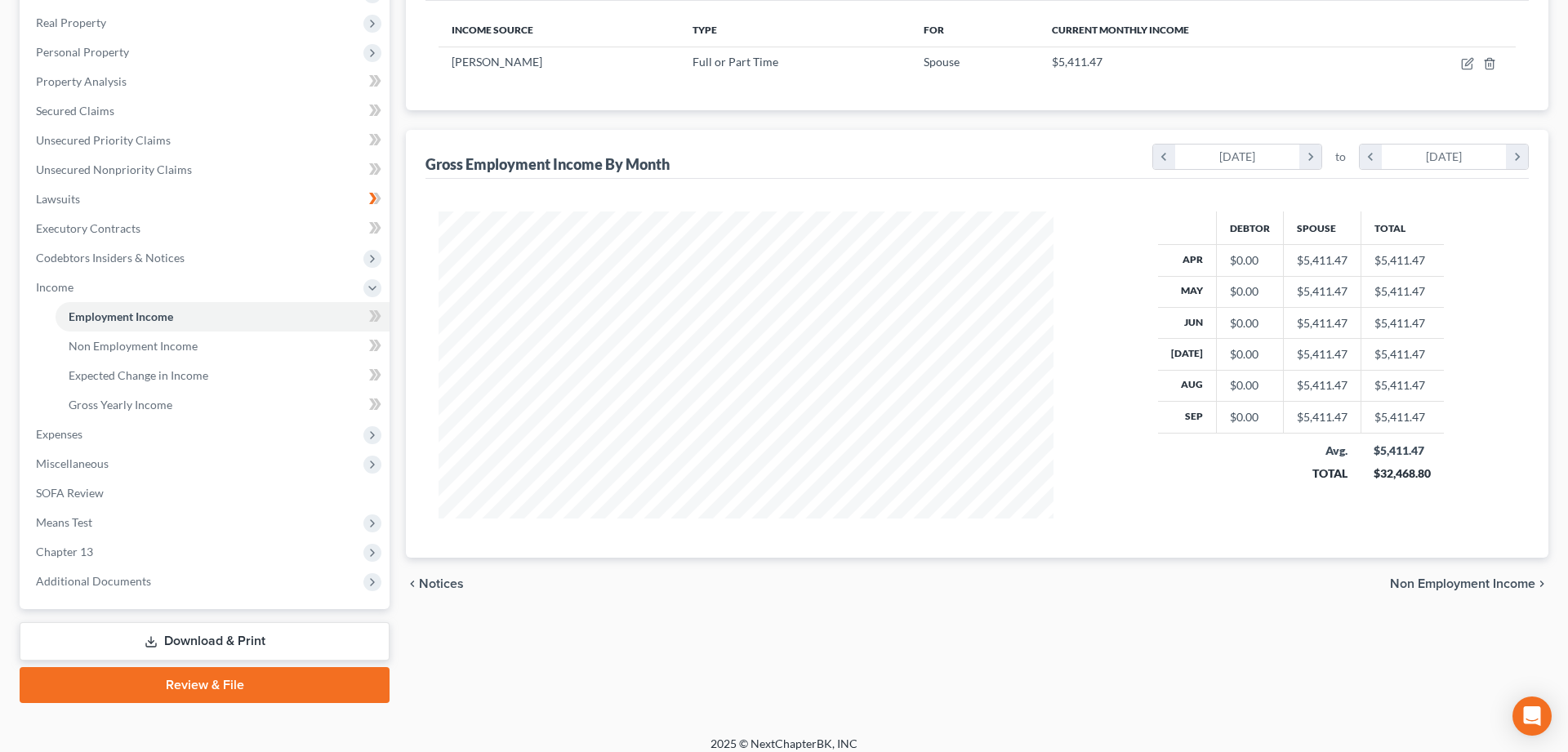
scroll to position [0, 0]
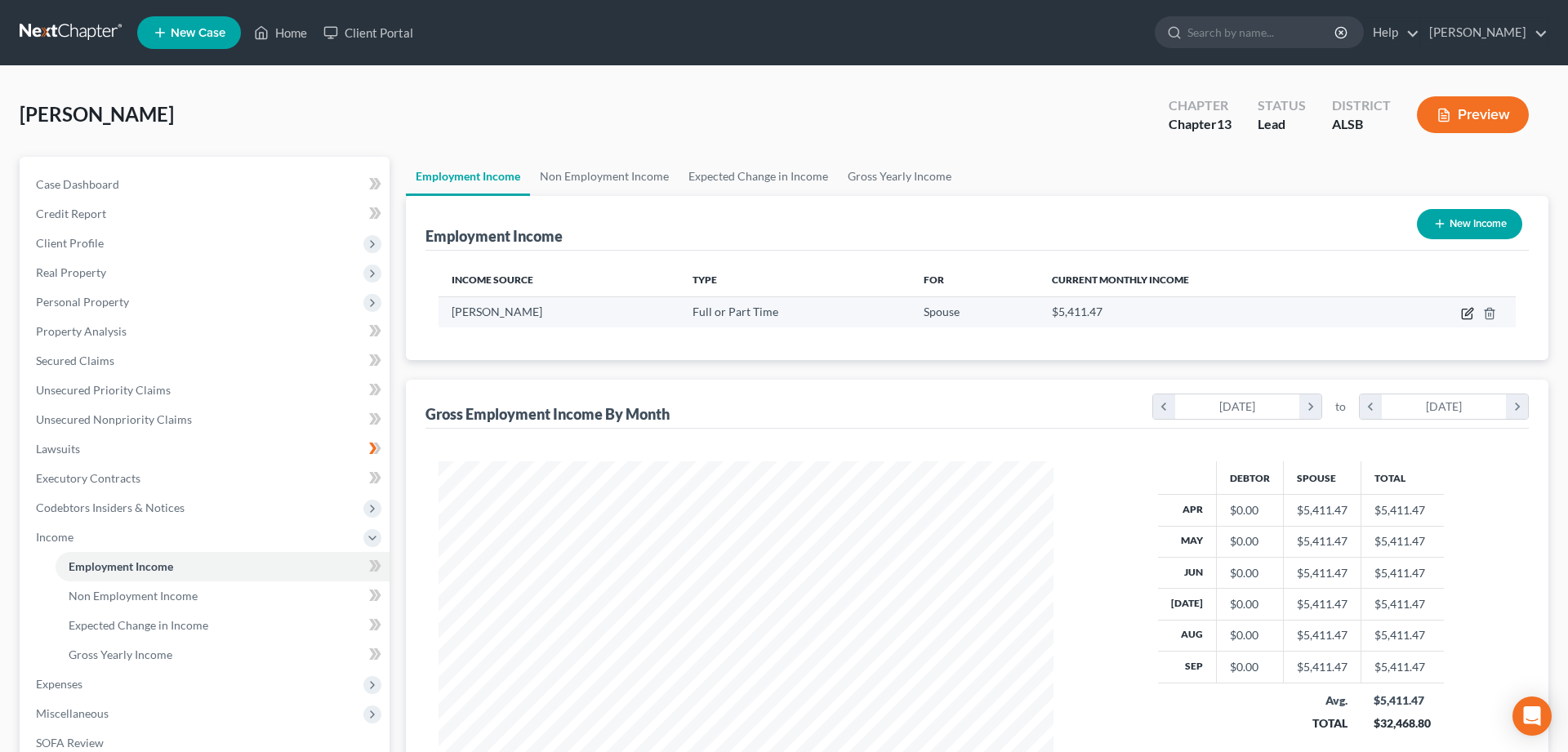
click at [1467, 314] on icon "button" at bounding box center [1467, 313] width 13 height 13
select select "0"
select select "25"
select select "3"
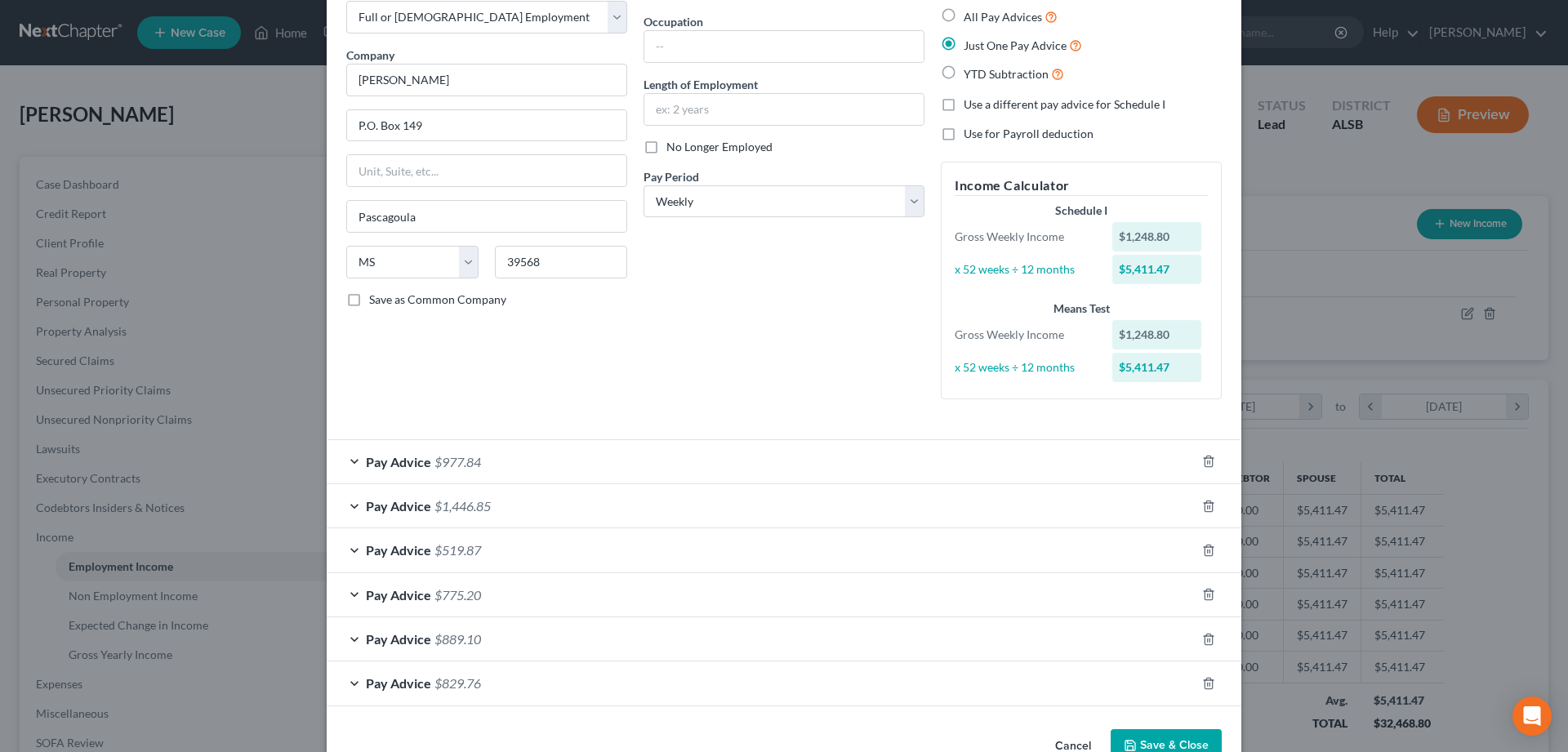
scroll to position [134, 0]
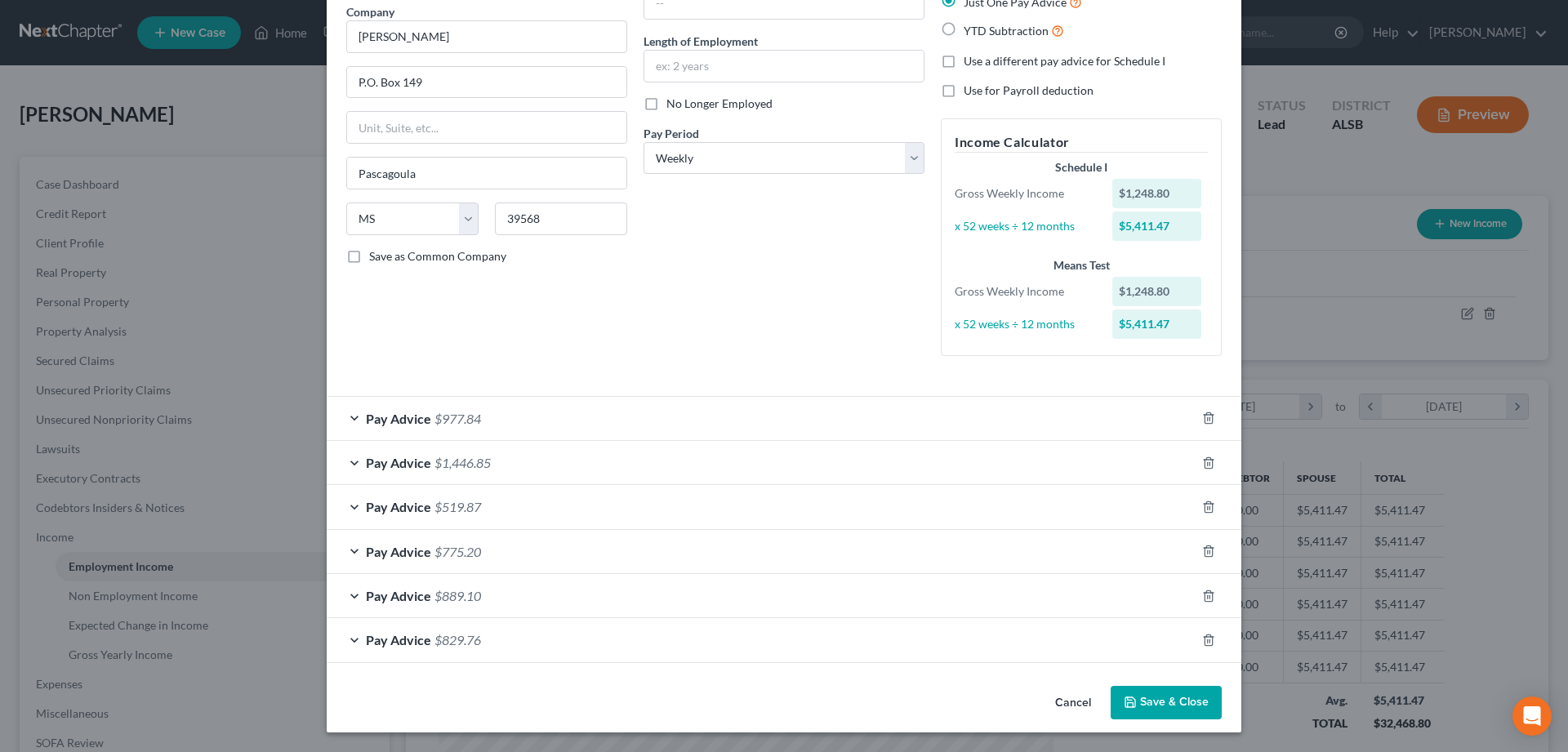
click at [350, 419] on div "Pay Advice $977.84" at bounding box center [761, 418] width 869 height 43
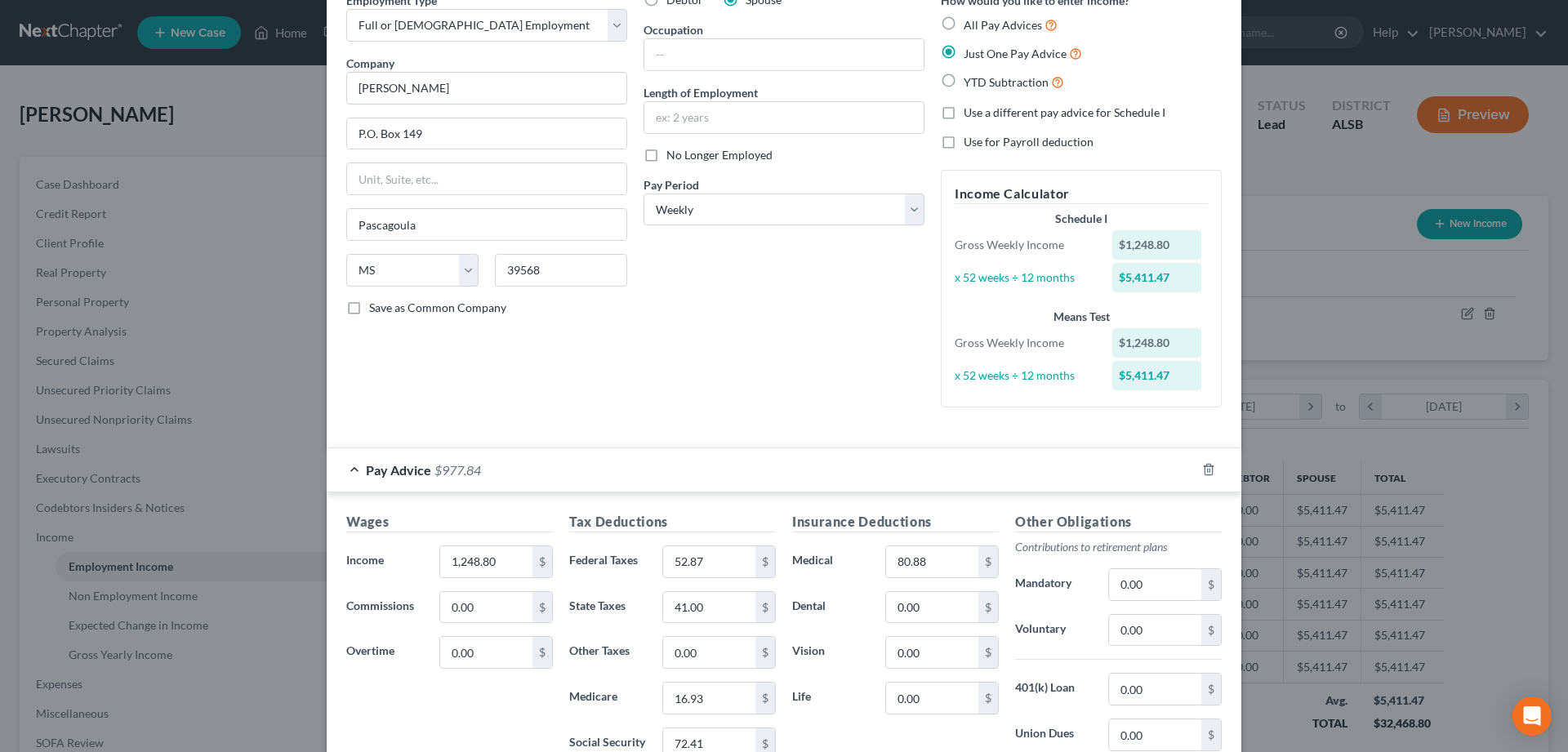
scroll to position [0, 0]
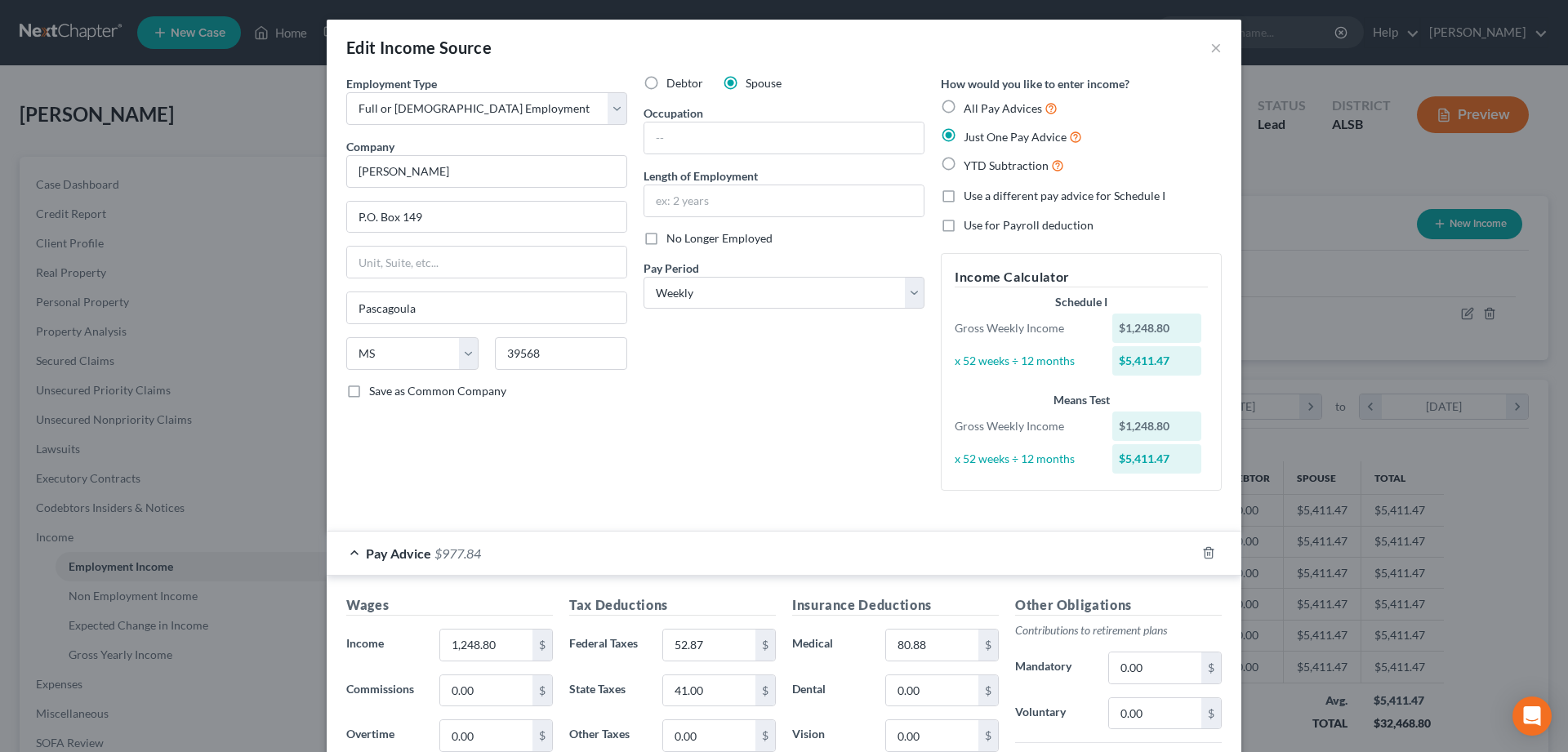
click at [964, 107] on label "All Pay Advices" at bounding box center [1011, 108] width 94 height 19
click at [970, 107] on input "All Pay Advices" at bounding box center [975, 104] width 11 height 11
radio input "true"
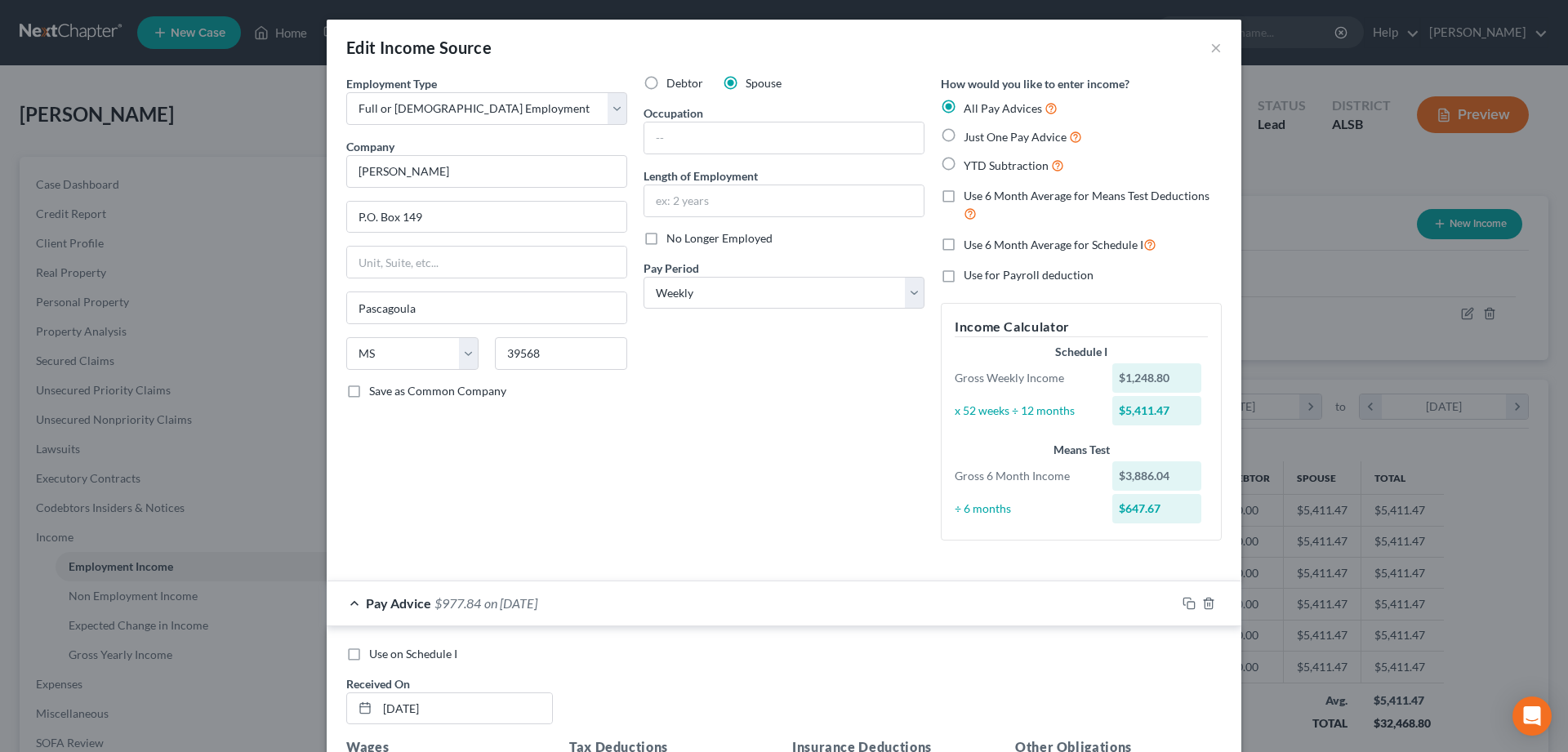
click at [964, 163] on label "YTD Subtraction" at bounding box center [1014, 165] width 101 height 19
click at [970, 163] on input "YTD Subtraction" at bounding box center [975, 161] width 11 height 11
radio input "true"
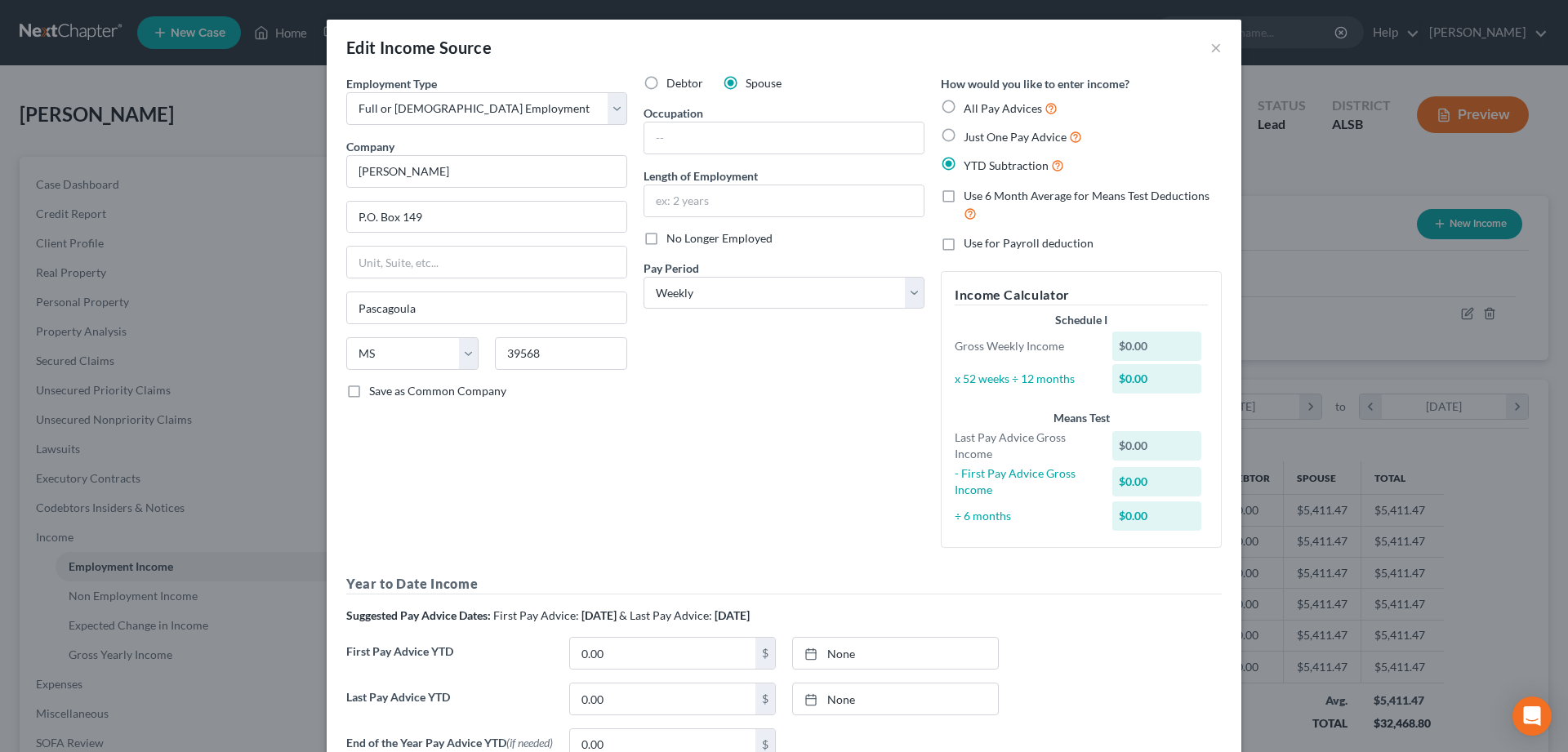
click at [1017, 315] on div "Schedule I" at bounding box center [1082, 320] width 253 height 16
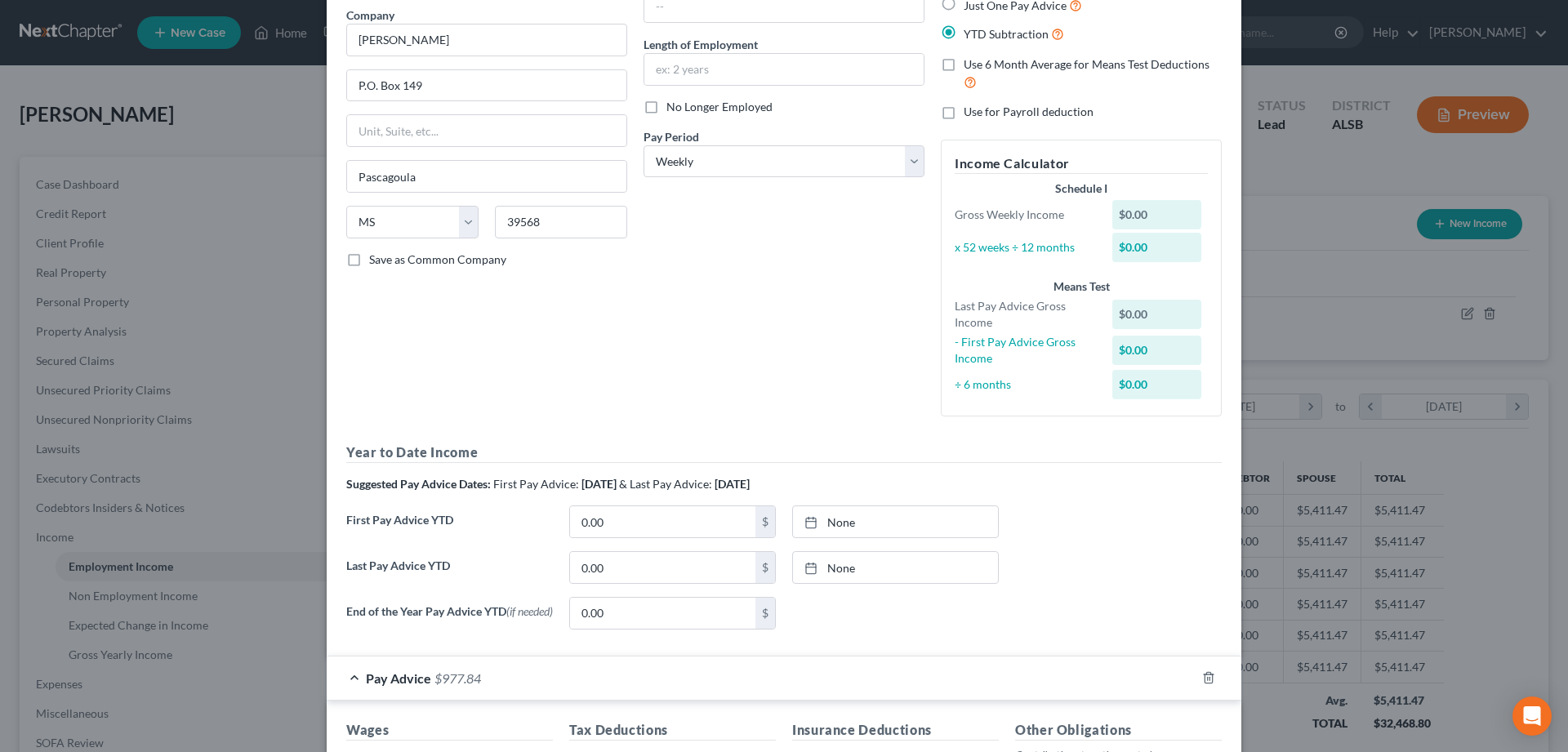
scroll to position [166, 0]
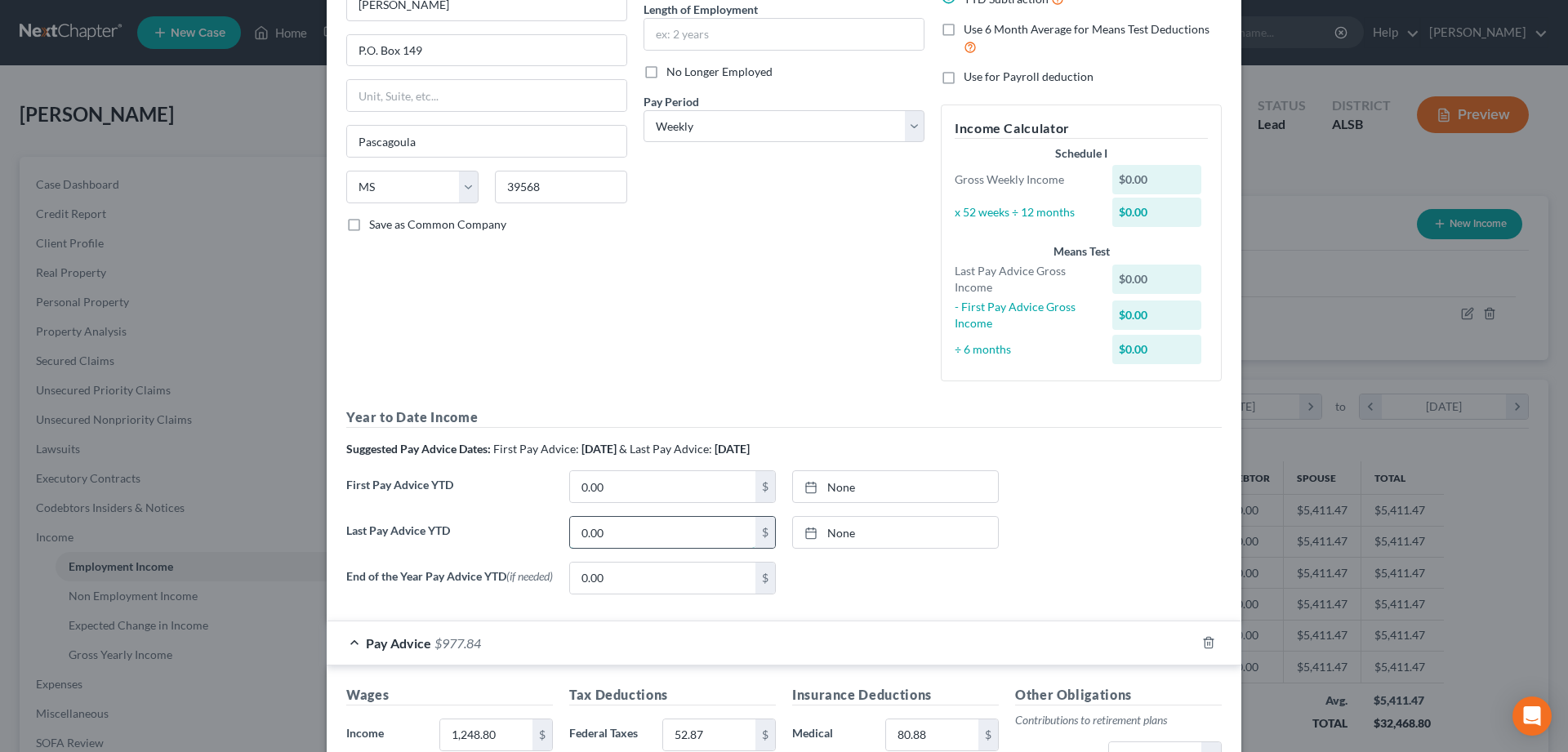
click at [634, 533] on input "0.00" at bounding box center [662, 532] width 185 height 31
type input "49,452"
click at [811, 533] on icon at bounding box center [811, 533] width 13 height 13
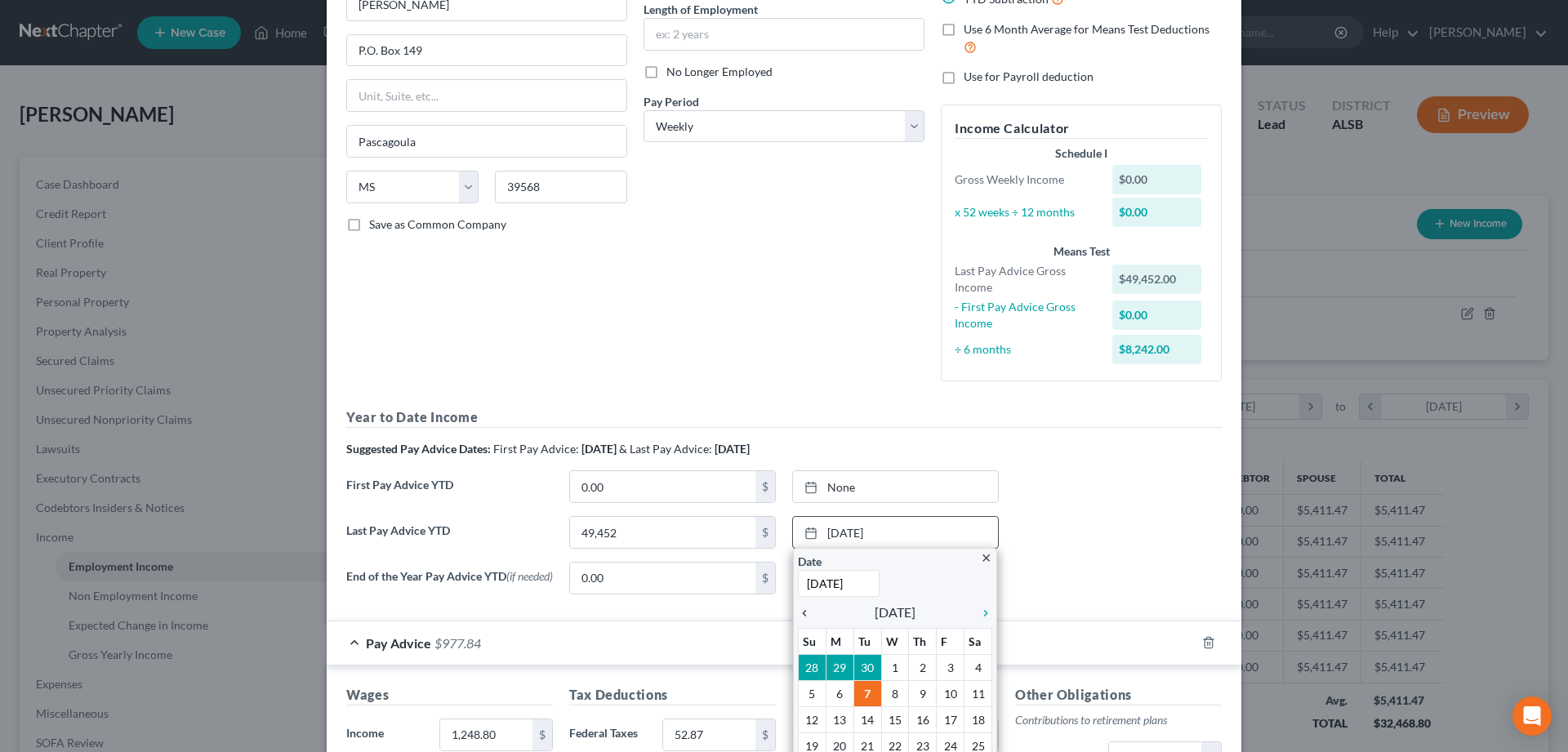
click at [804, 612] on icon "chevron_left" at bounding box center [808, 613] width 21 height 13
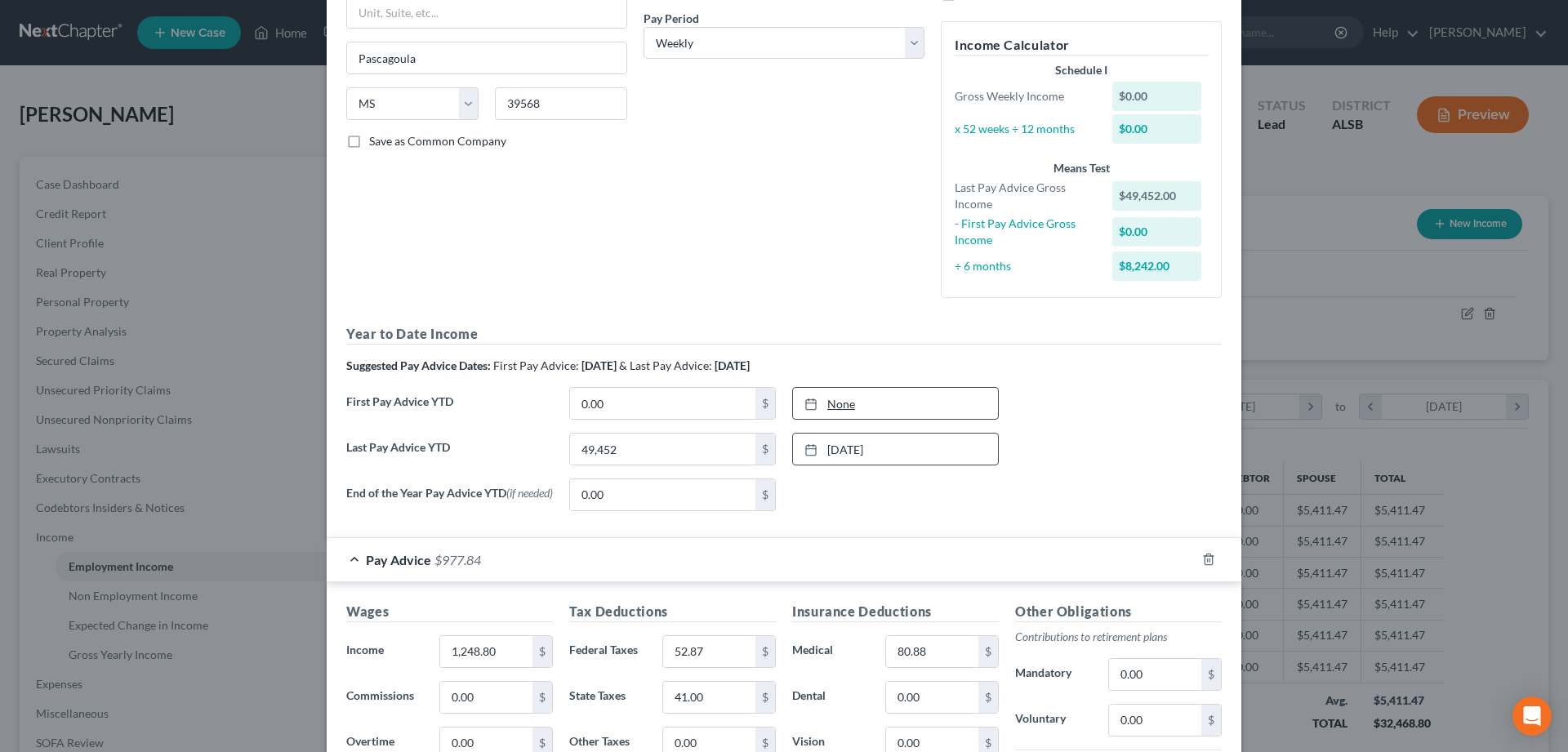
click at [813, 411] on link "None" at bounding box center [896, 402] width 205 height 31
type input "10/7/2025"
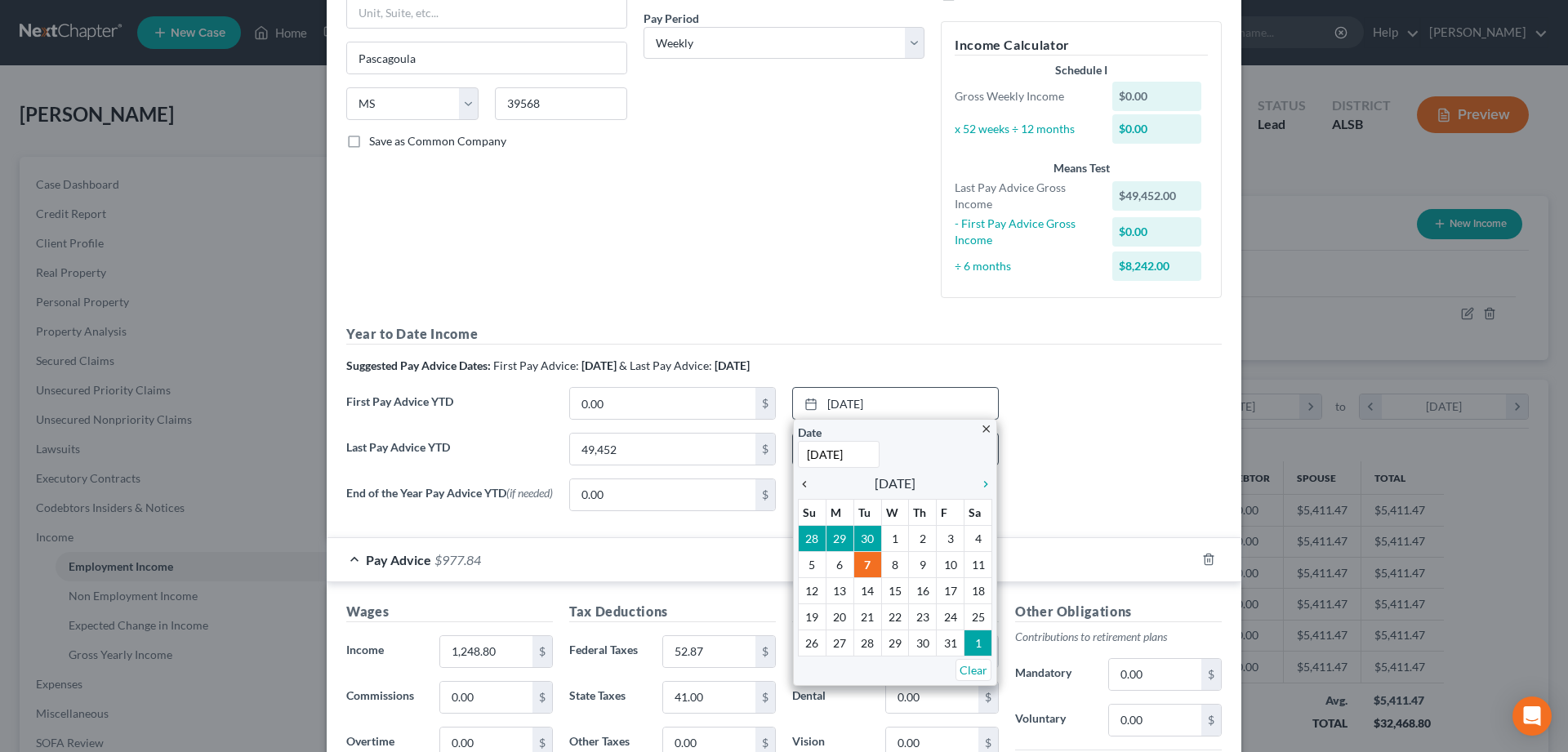
click at [801, 484] on icon "chevron_left" at bounding box center [808, 484] width 21 height 13
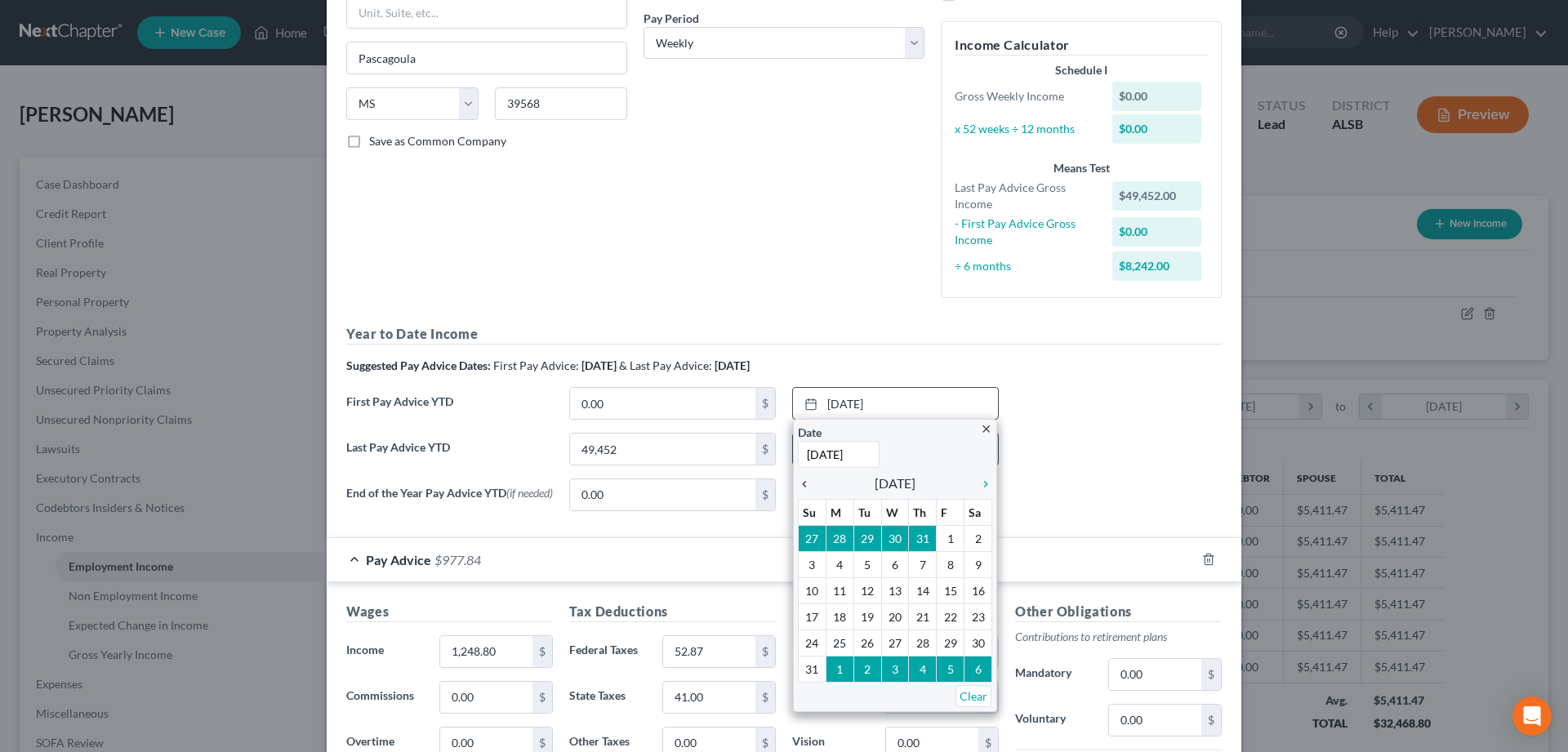
click at [801, 484] on icon "chevron_left" at bounding box center [808, 484] width 21 height 13
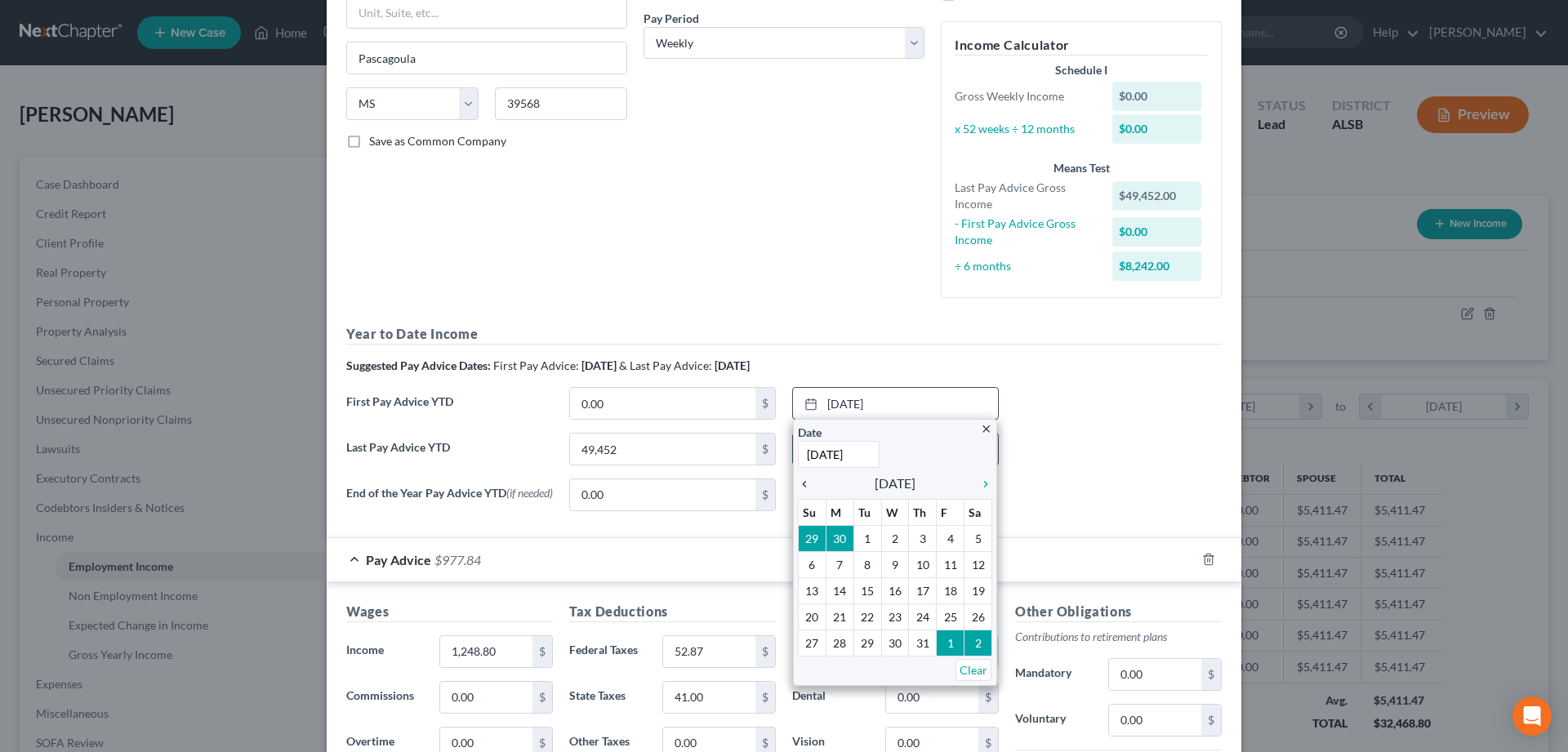
click at [801, 484] on icon "chevron_left" at bounding box center [808, 484] width 21 height 13
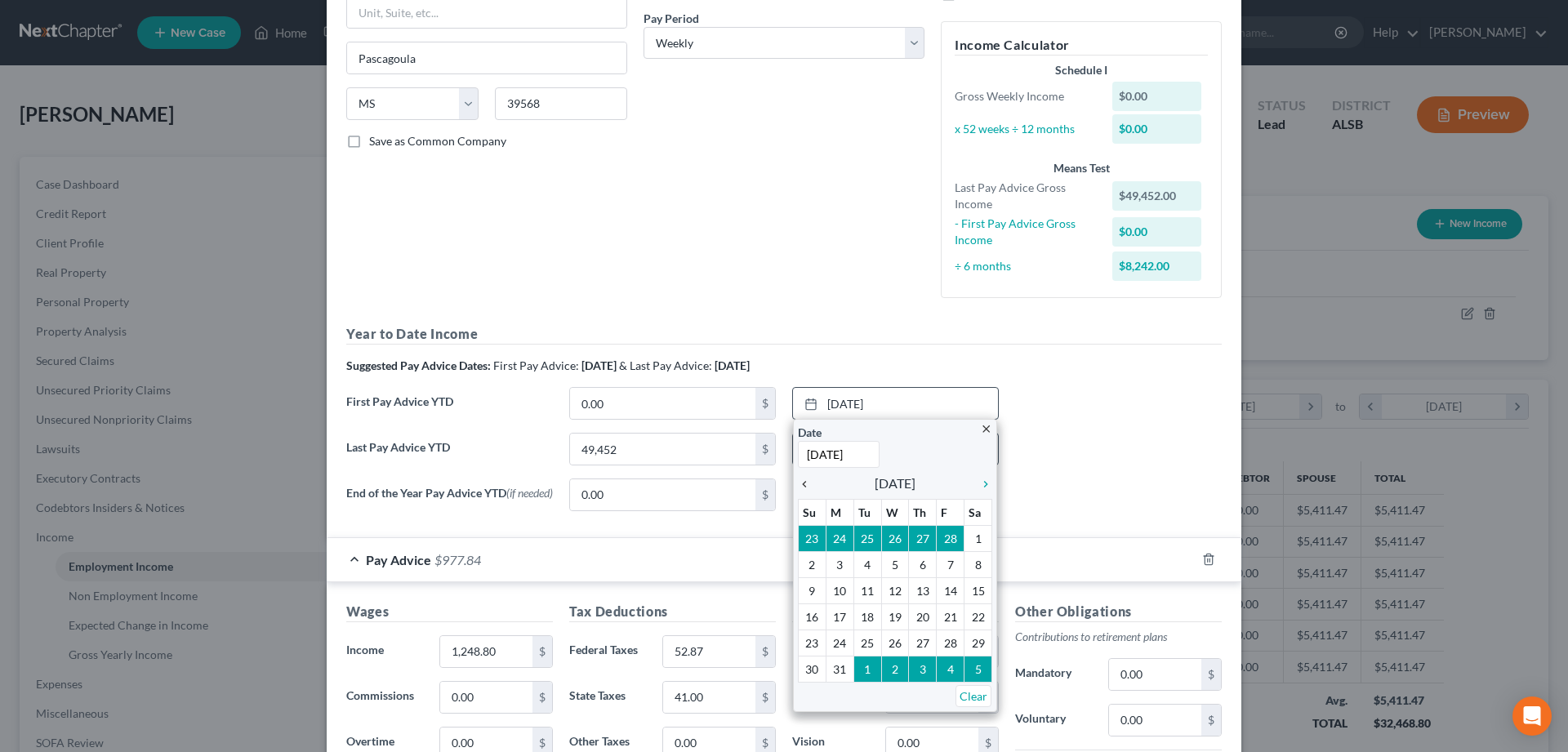
click at [801, 484] on icon "chevron_left" at bounding box center [808, 484] width 21 height 13
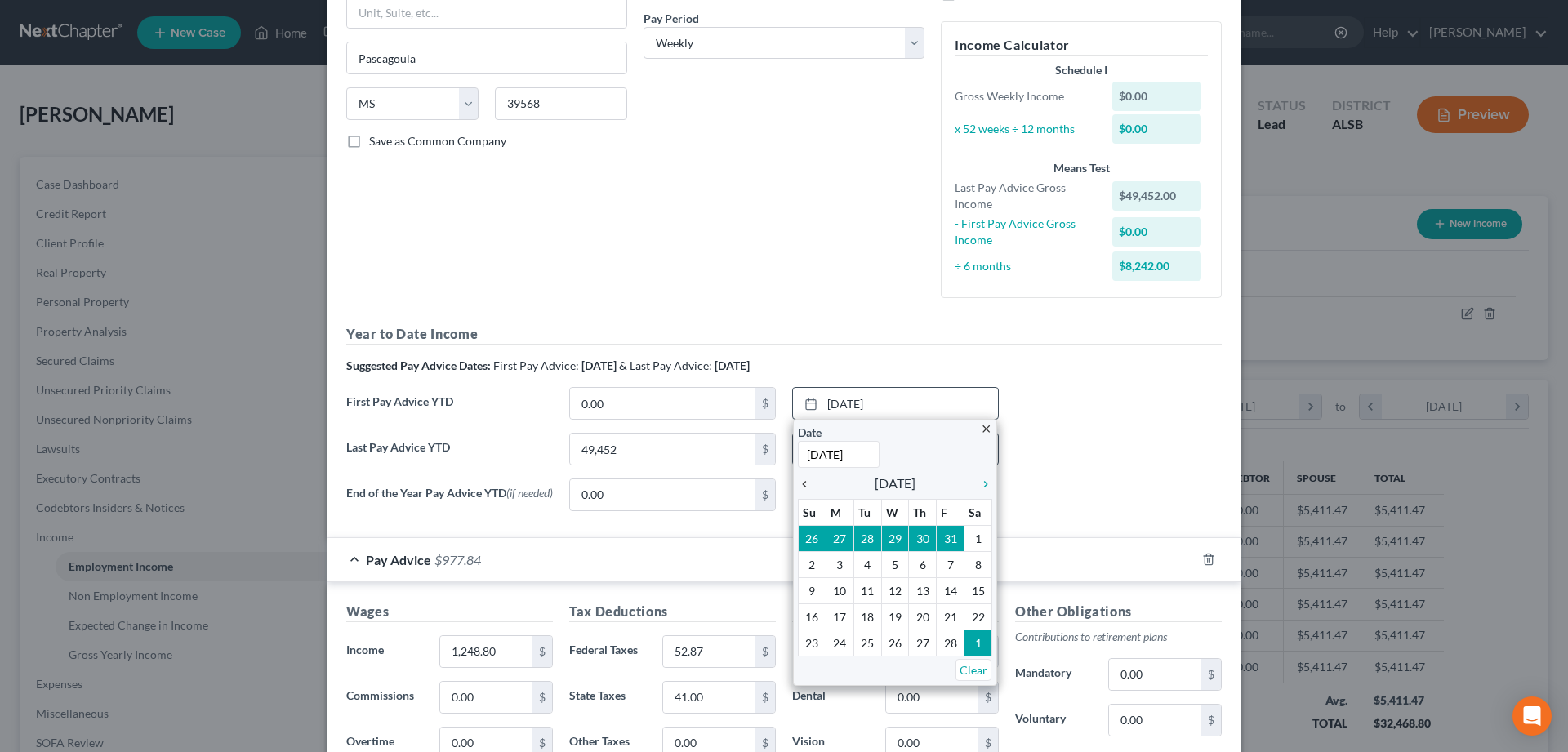
click at [801, 484] on icon "chevron_left" at bounding box center [808, 484] width 21 height 13
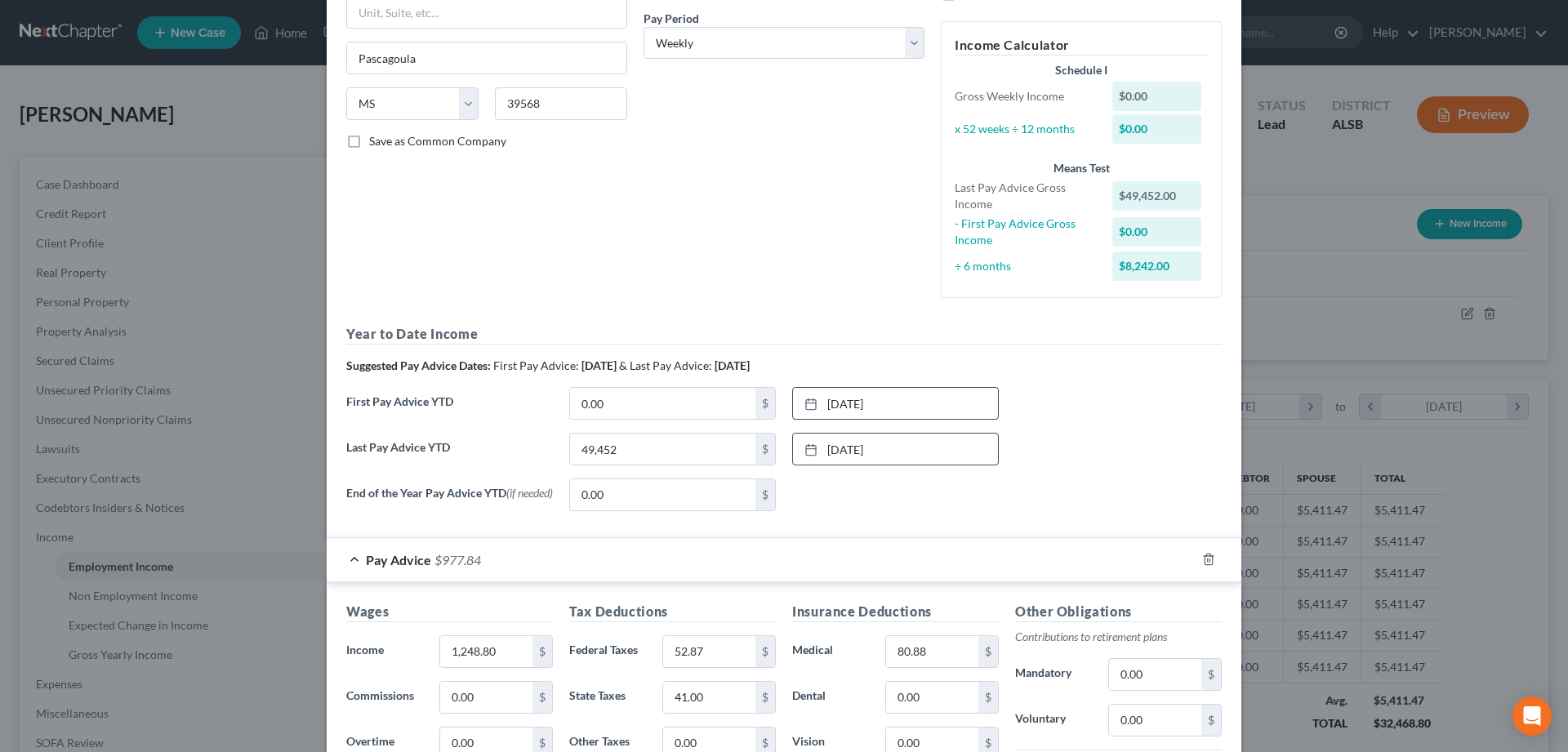
click at [703, 270] on div "Debtor Spouse Occupation Length of Employment No Longer Employed Pay Period * S…" at bounding box center [784, 69] width 297 height 486
click at [675, 397] on input "0.00" at bounding box center [662, 402] width 185 height 31
type input "49,952"
click at [812, 406] on icon at bounding box center [811, 403] width 13 height 13
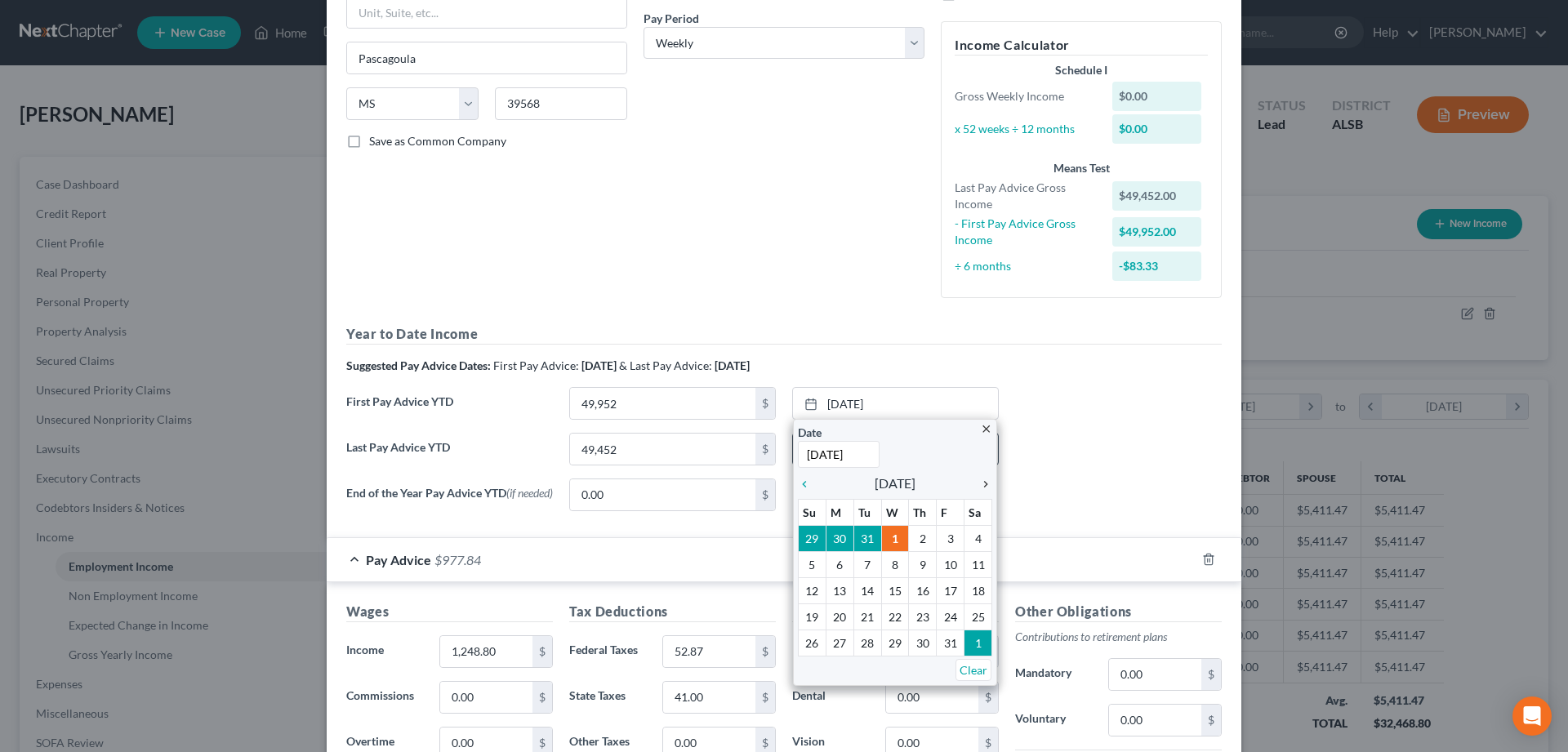
click at [984, 484] on icon "chevron_right" at bounding box center [981, 484] width 21 height 13
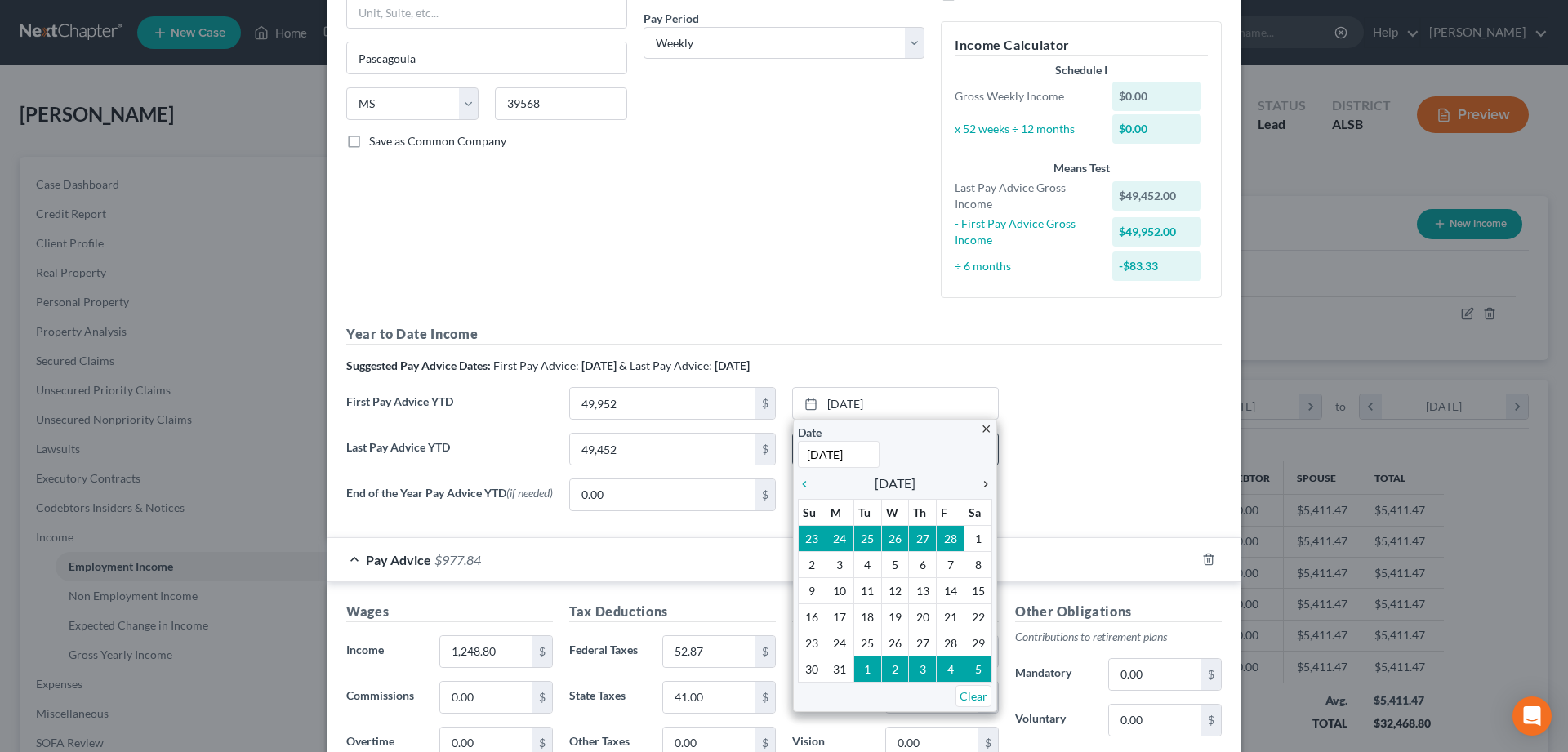
click at [984, 484] on icon "chevron_right" at bounding box center [981, 484] width 21 height 13
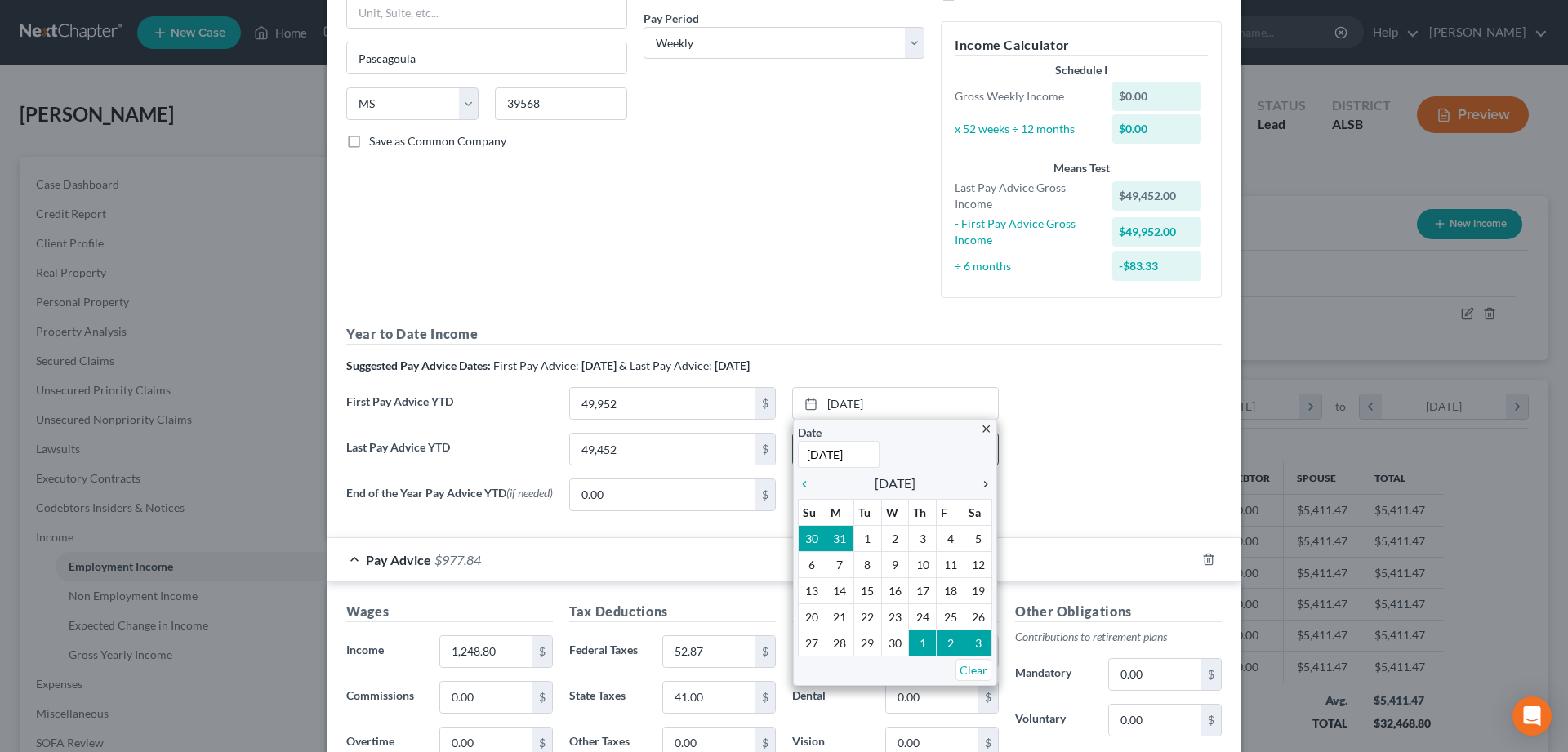
click at [984, 483] on icon "chevron_right" at bounding box center [981, 484] width 21 height 13
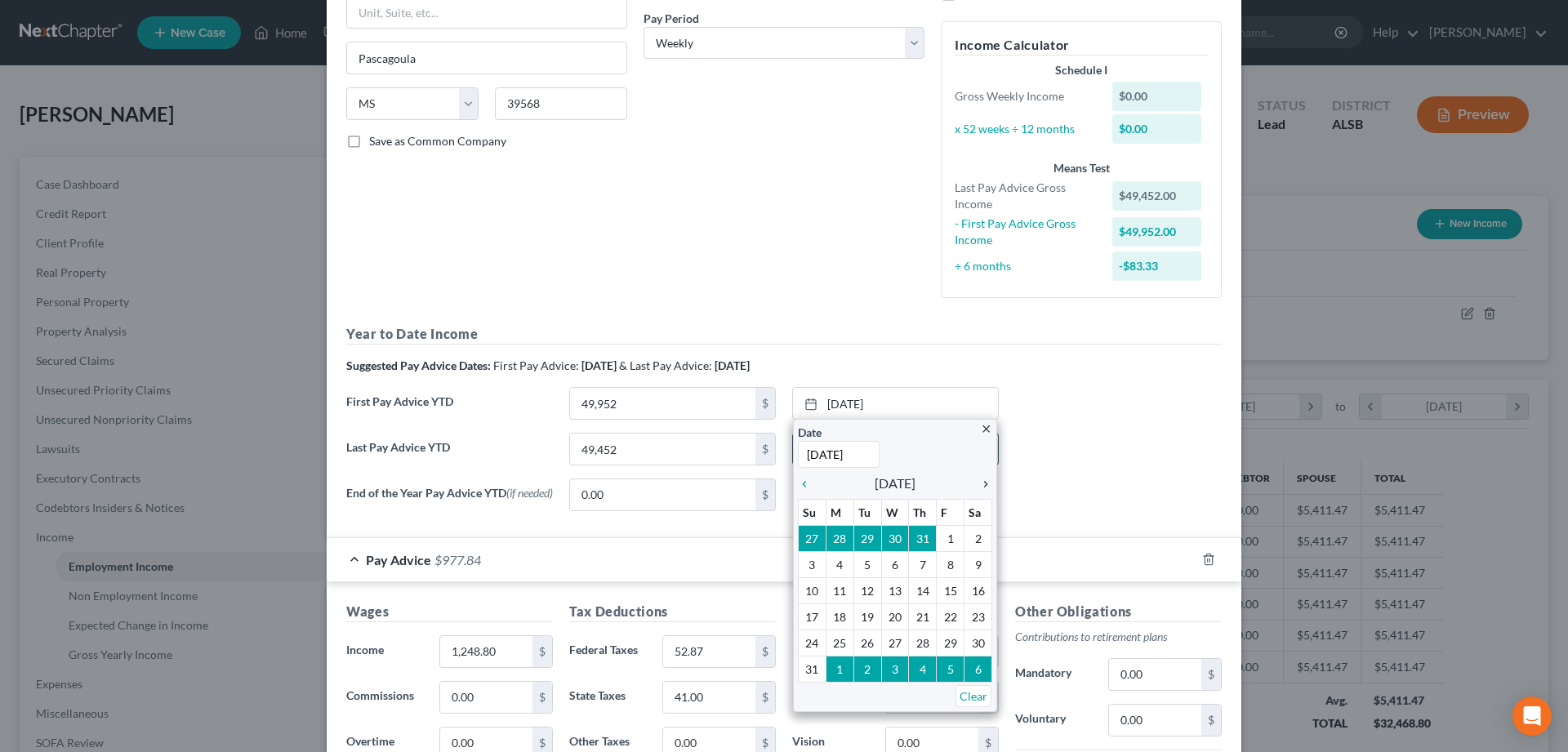
click at [984, 483] on icon "chevron_right" at bounding box center [981, 484] width 21 height 13
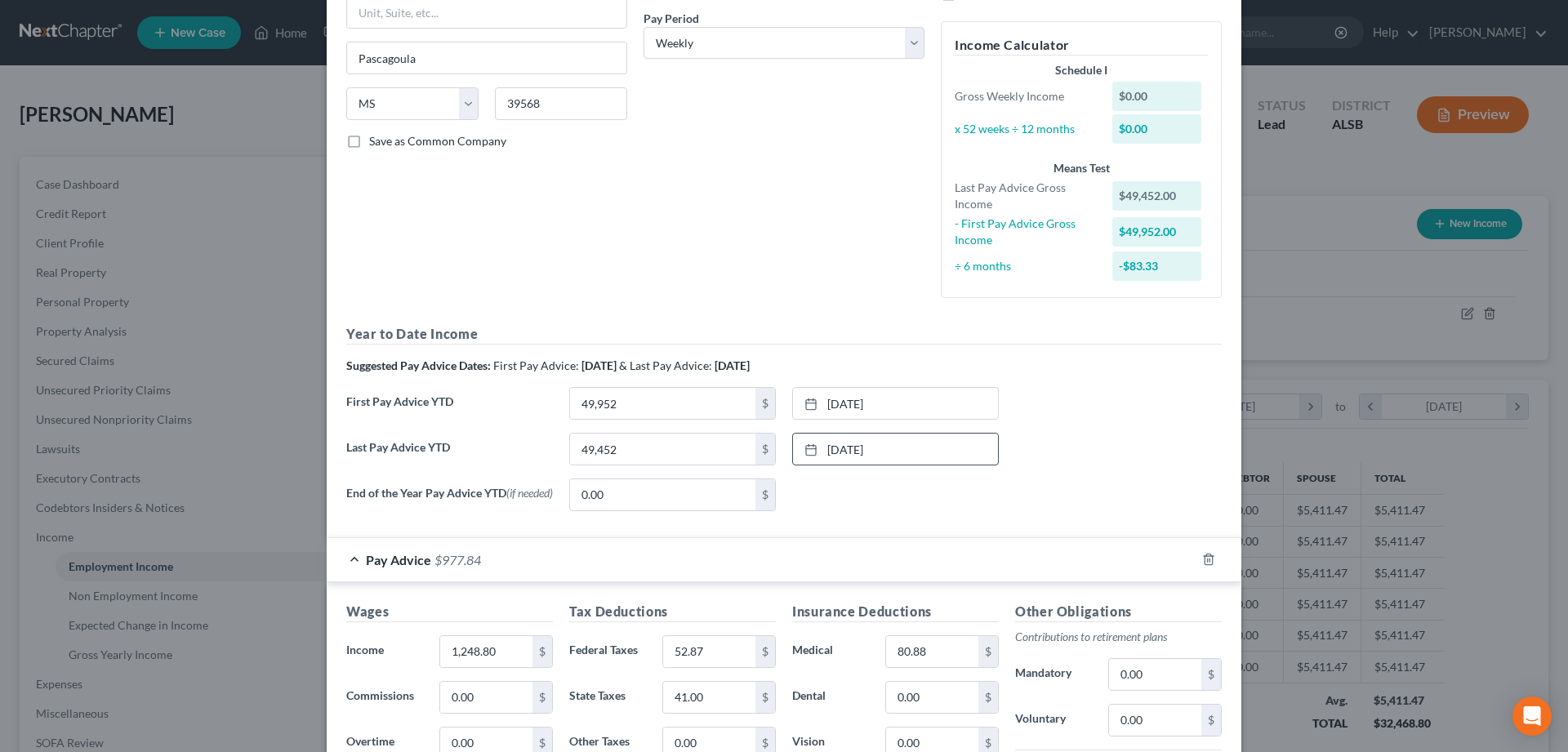
click at [1094, 415] on div "First Pay Advice YTD 49,952 $ 9/21/2025 close Date 9/21/2025 Time 12:00 AM chev…" at bounding box center [783, 410] width 892 height 46
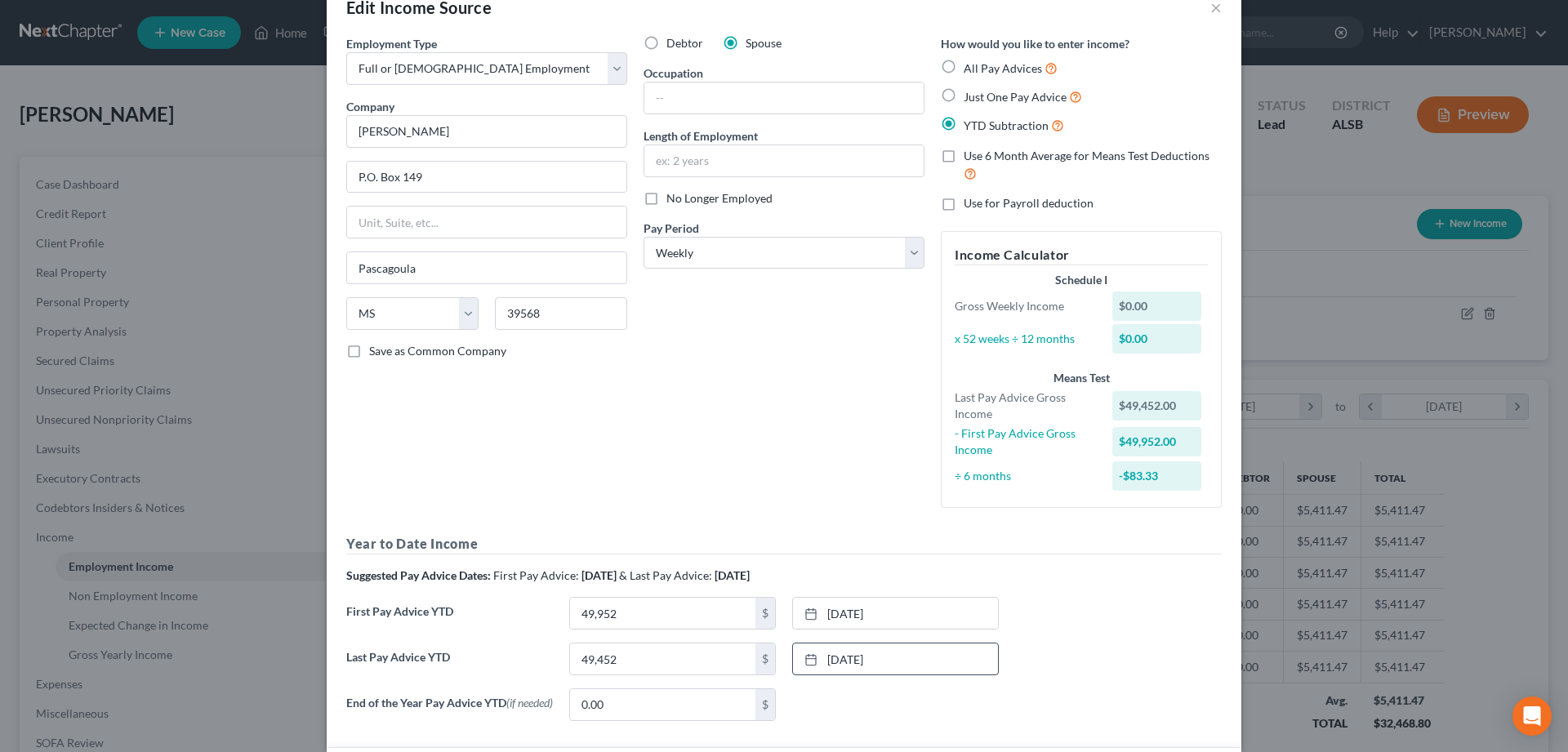
scroll to position [0, 0]
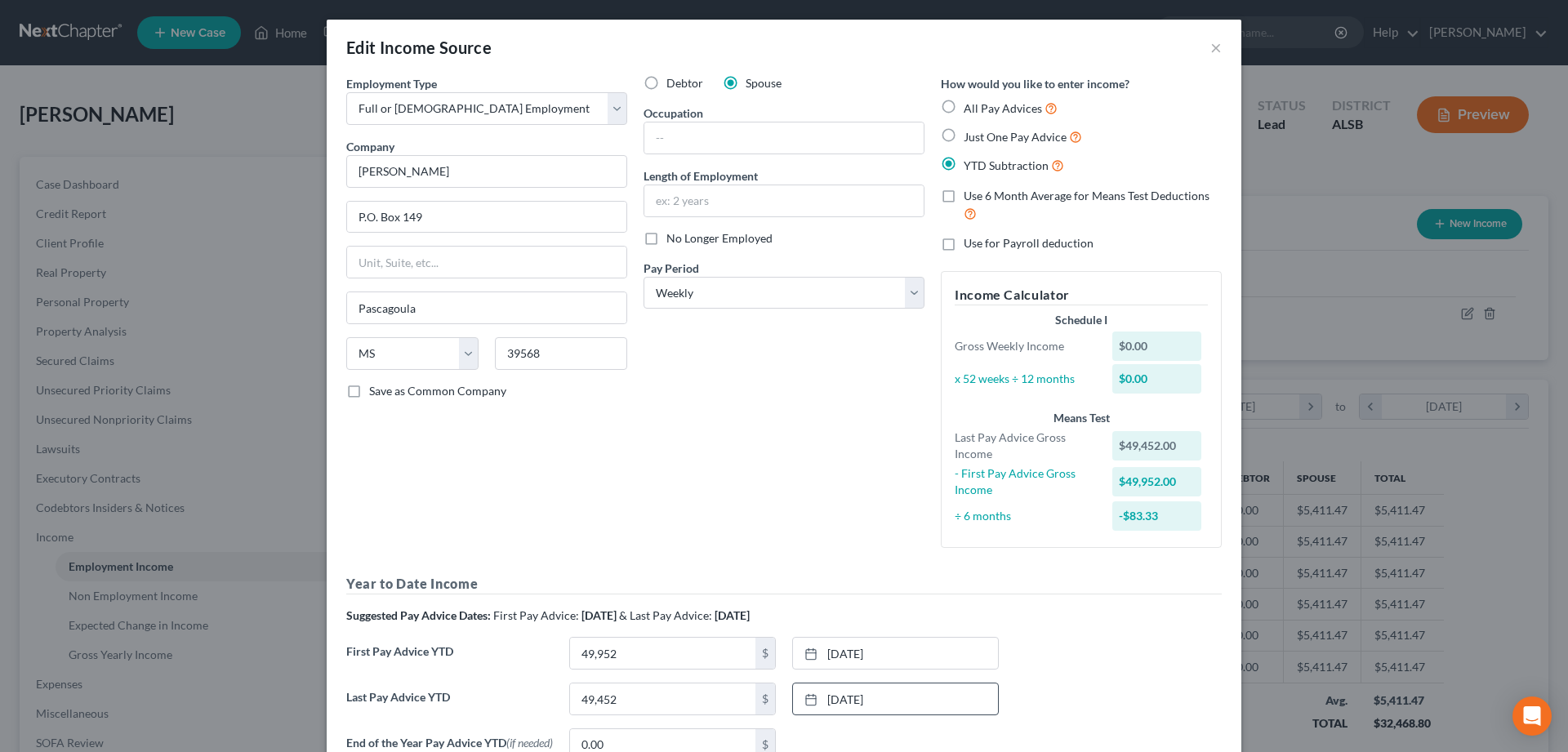
click at [964, 110] on label "All Pay Advices" at bounding box center [1011, 108] width 94 height 19
click at [970, 110] on input "All Pay Advices" at bounding box center [975, 104] width 11 height 11
radio input "true"
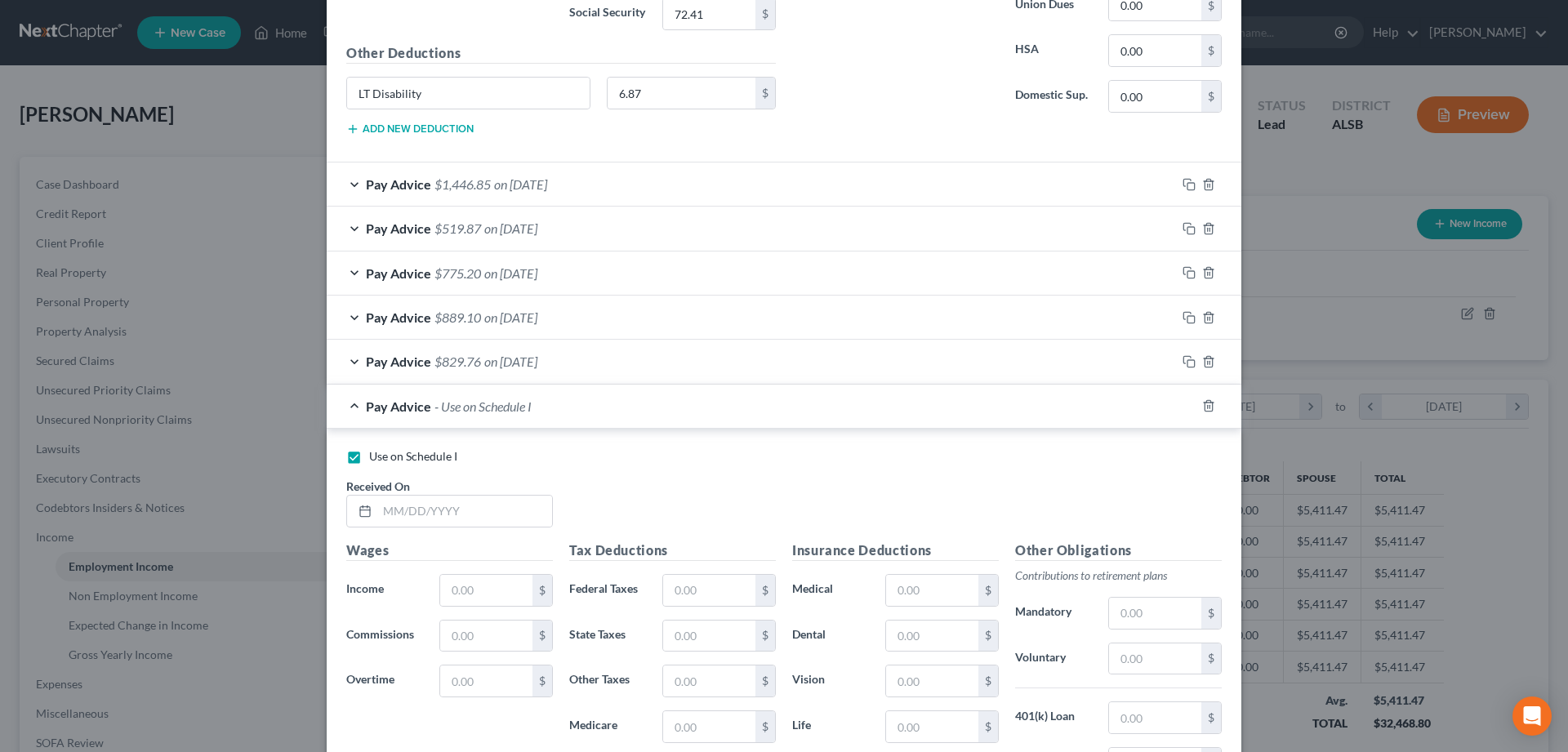
scroll to position [963, 0]
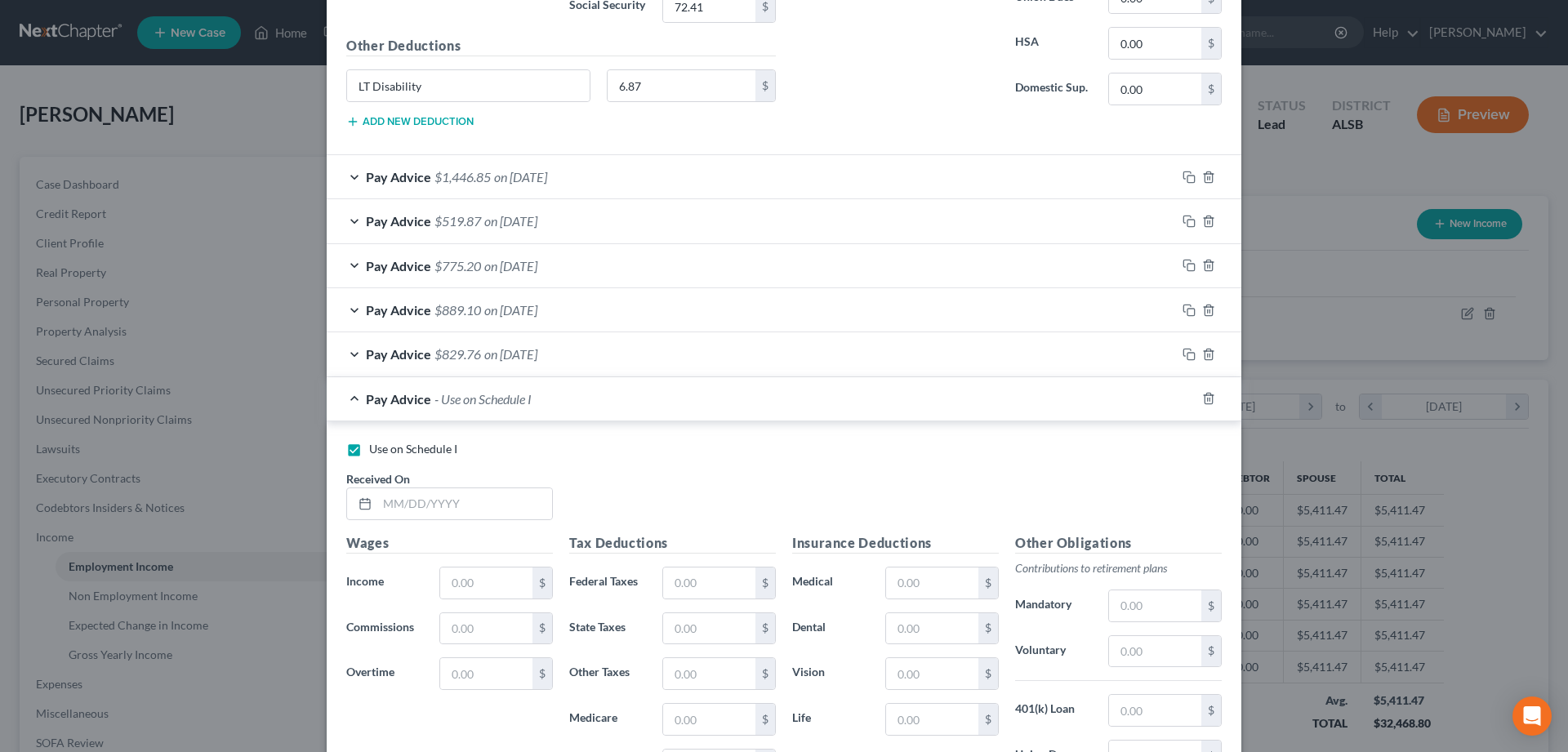
click at [357, 397] on div "Pay Advice - Use on Schedule I" at bounding box center [761, 398] width 869 height 43
click at [356, 397] on div "Pay Advice - Use on Schedule I" at bounding box center [761, 398] width 869 height 43
click at [1204, 268] on icon "button" at bounding box center [1208, 265] width 13 height 13
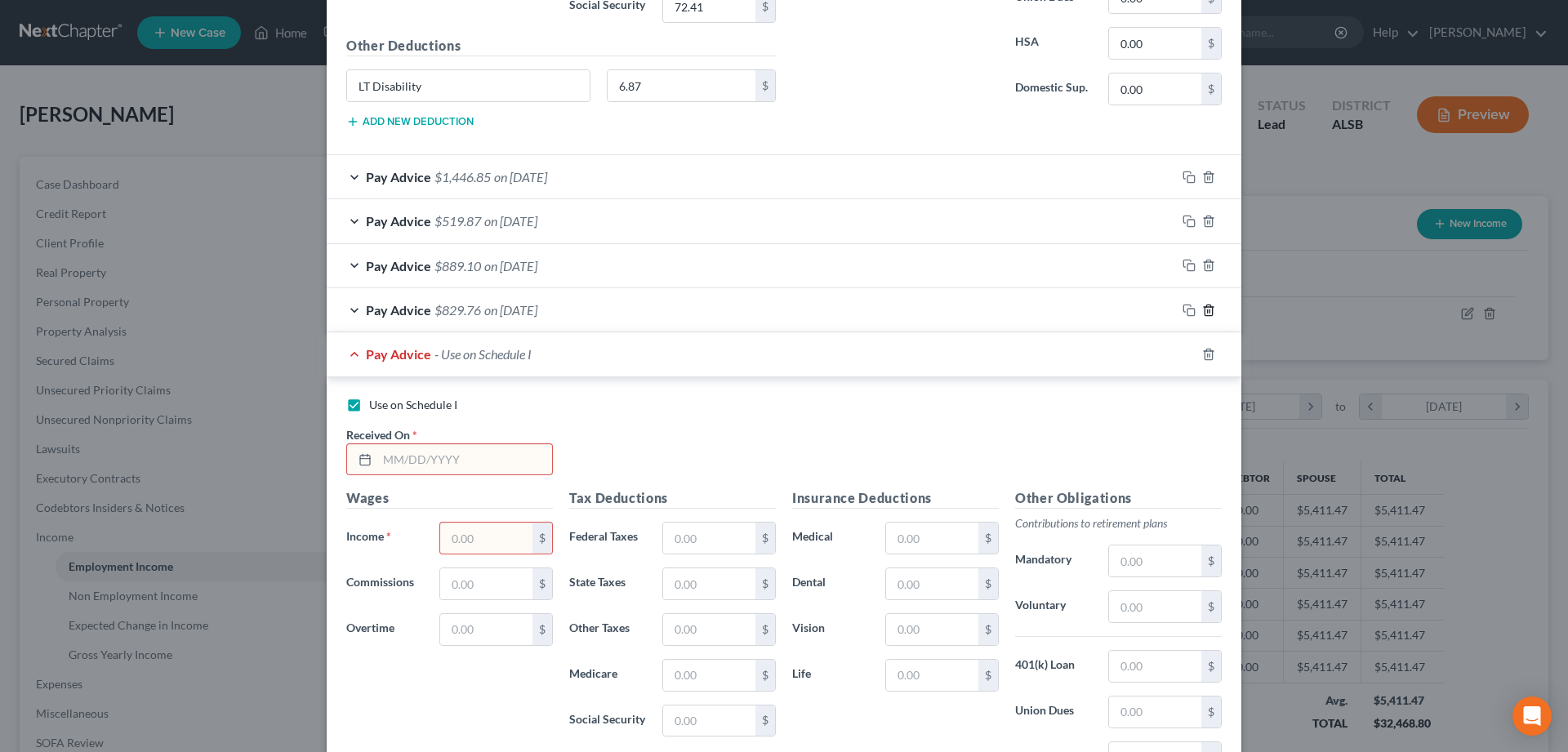
click at [1209, 308] on icon "button" at bounding box center [1208, 310] width 13 height 13
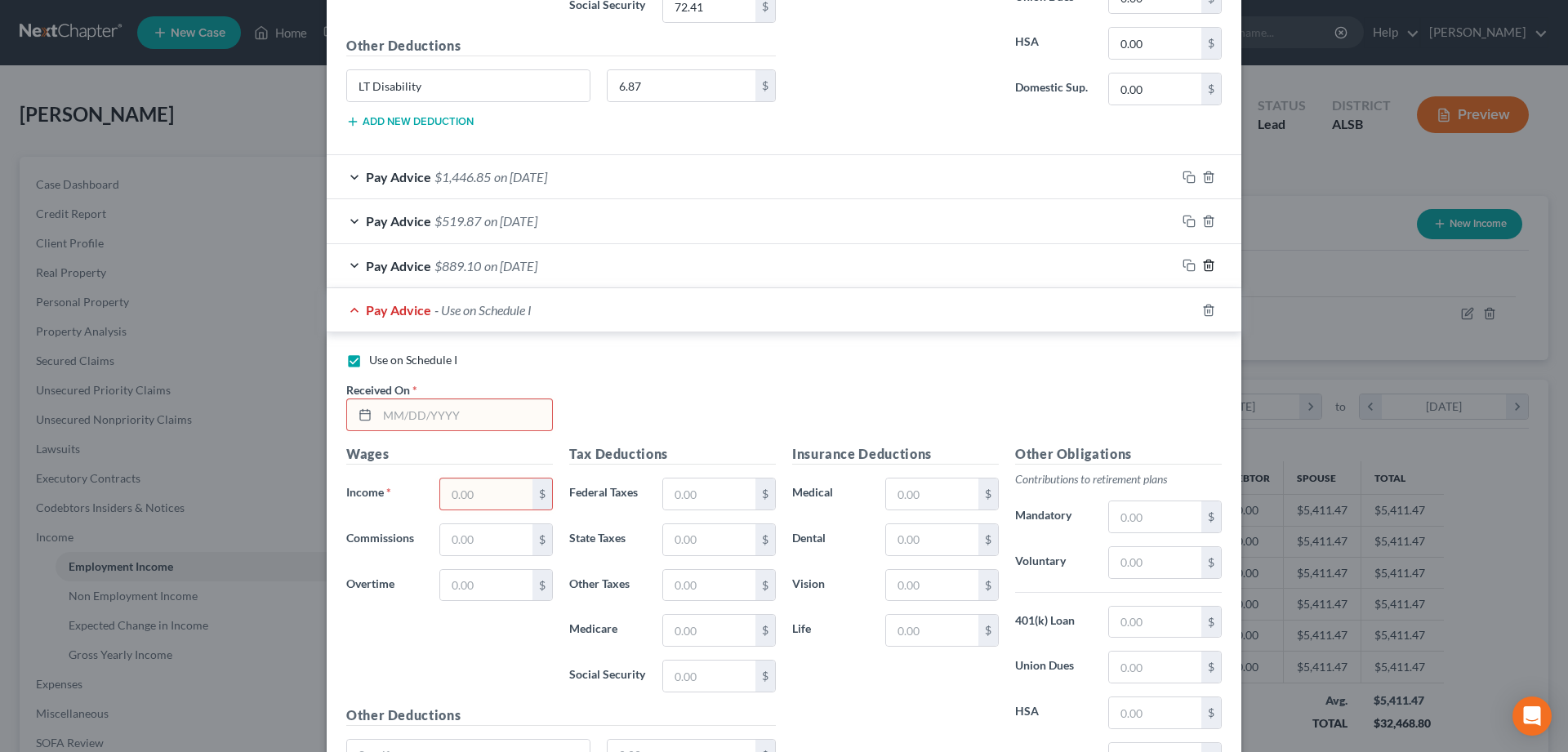
click at [1209, 269] on icon "button" at bounding box center [1208, 265] width 13 height 13
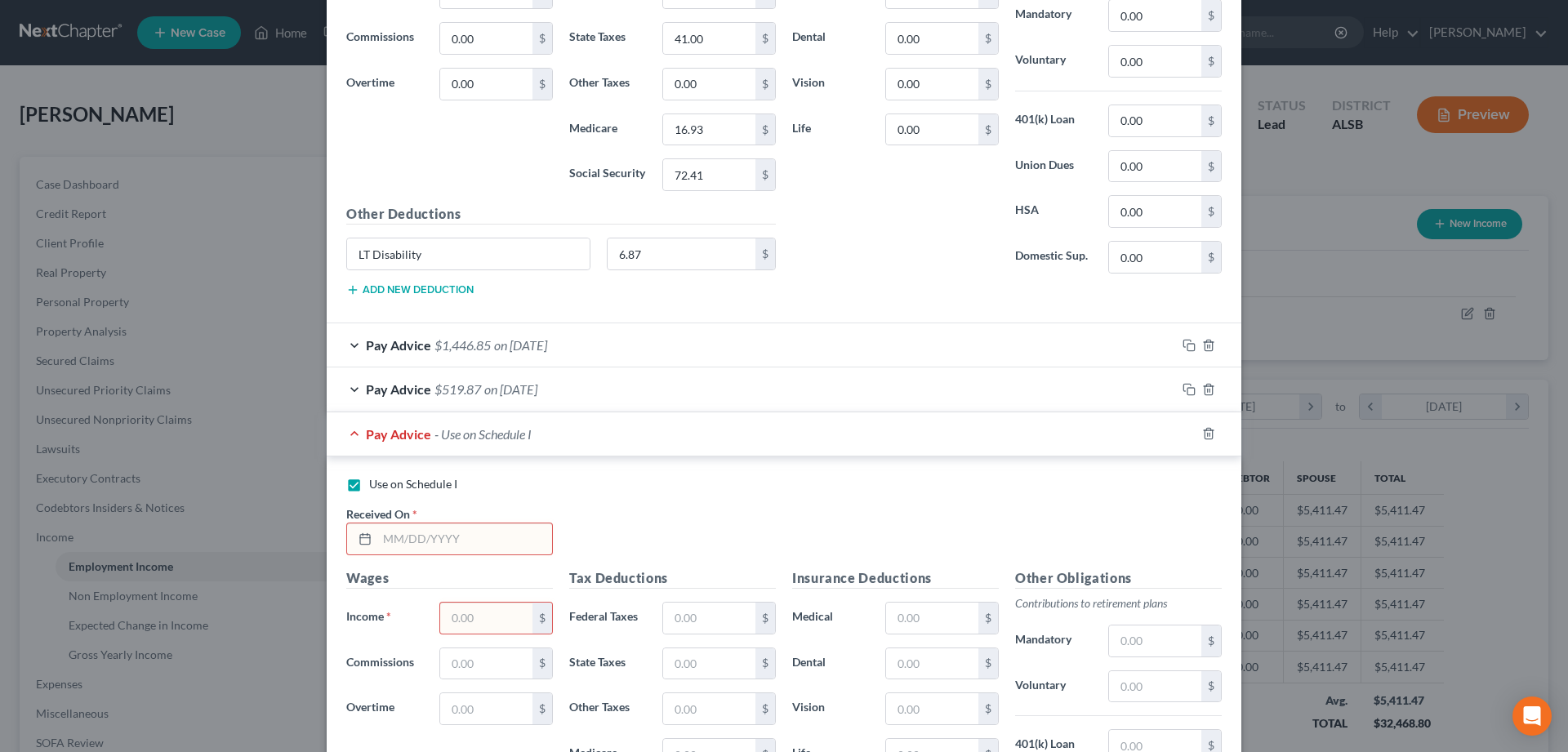
scroll to position [879, 0]
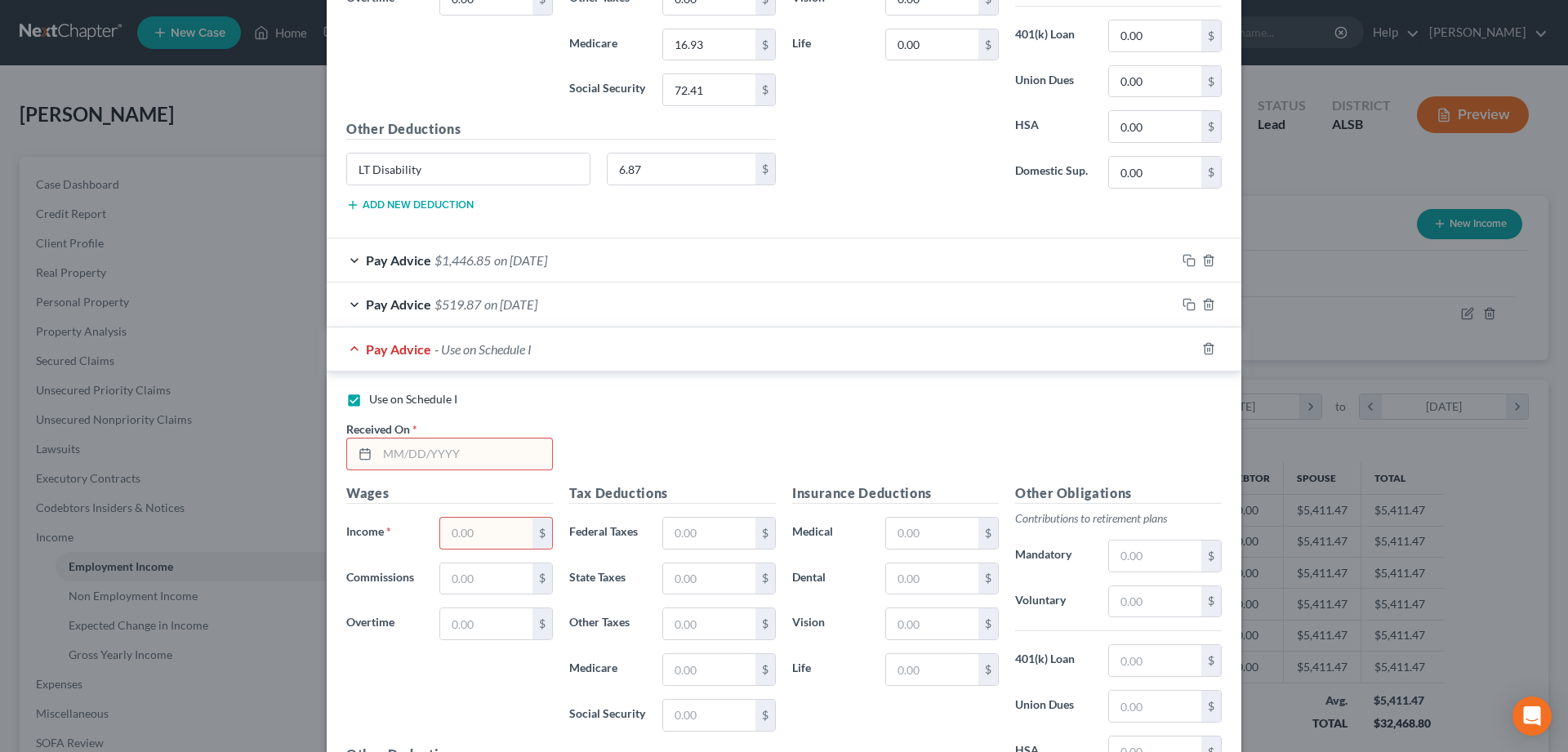
click at [401, 442] on input "text" at bounding box center [464, 453] width 174 height 31
type input "[DATE]"
type input "1,410.05"
type input "83.07"
type input "48"
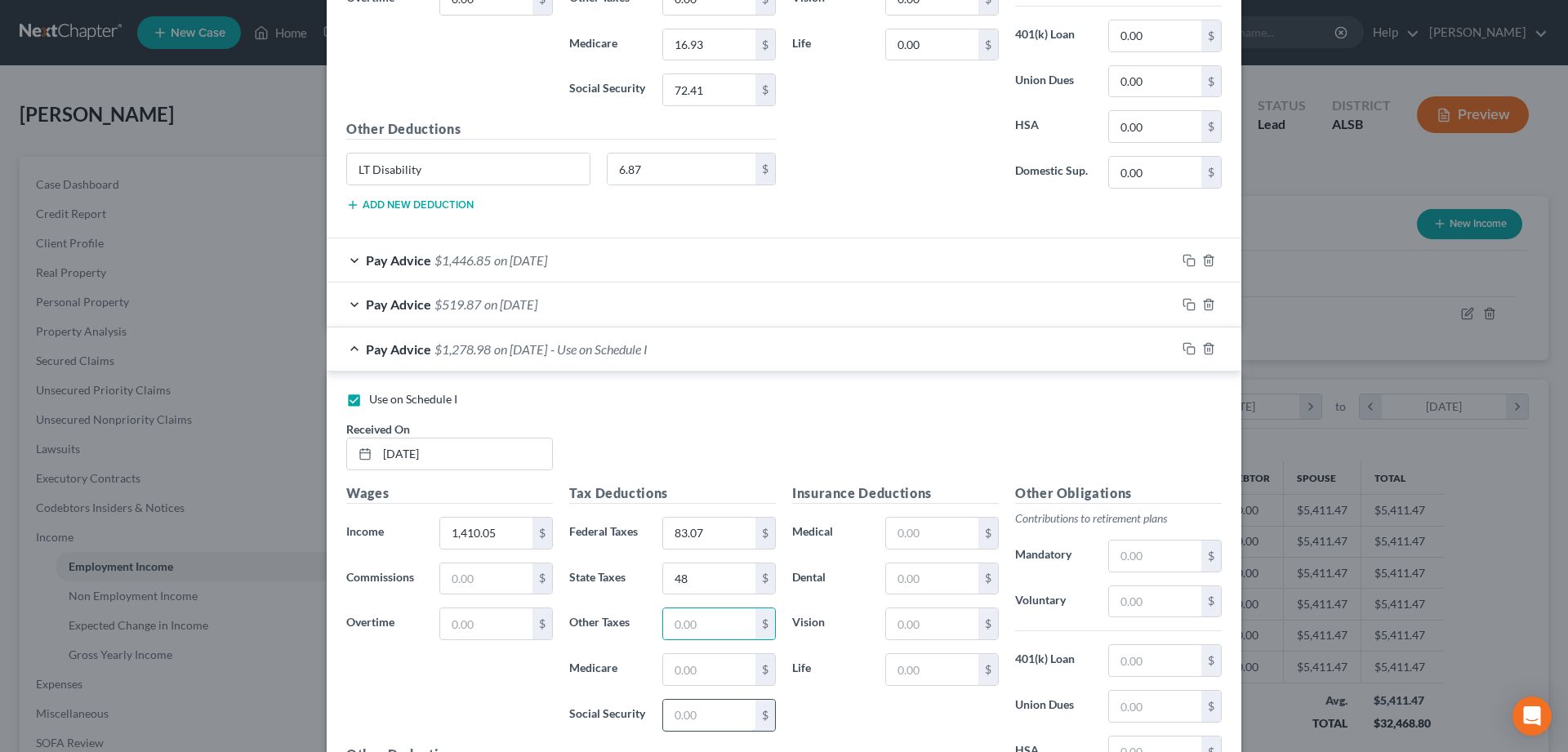
click at [687, 714] on input "text" at bounding box center [709, 715] width 93 height 31
type input "82.40"
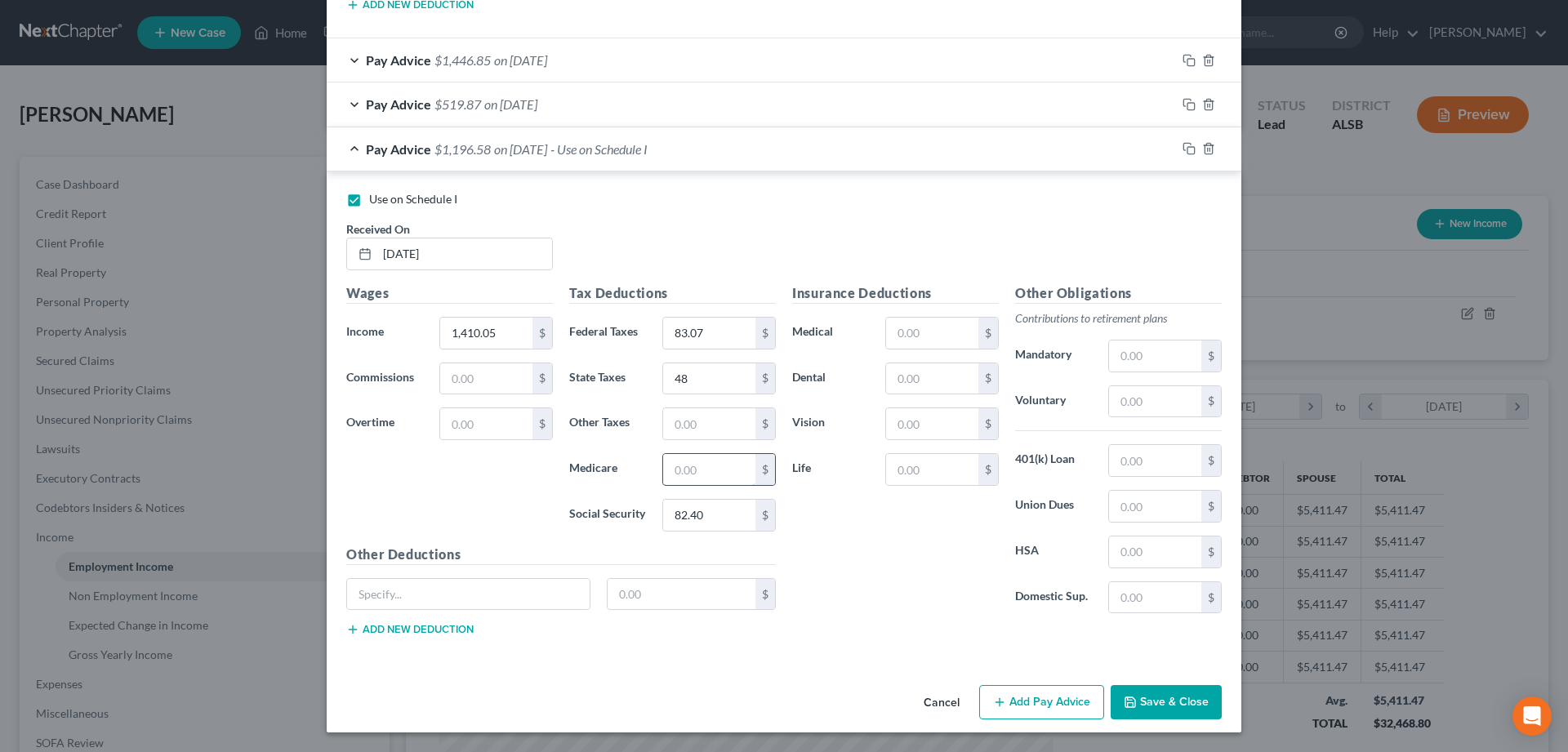
click at [690, 465] on input "text" at bounding box center [709, 469] width 93 height 31
type input "19.27"
click at [910, 338] on input "text" at bounding box center [932, 333] width 93 height 31
type input "80.88"
click at [414, 592] on input "text" at bounding box center [468, 594] width 243 height 31
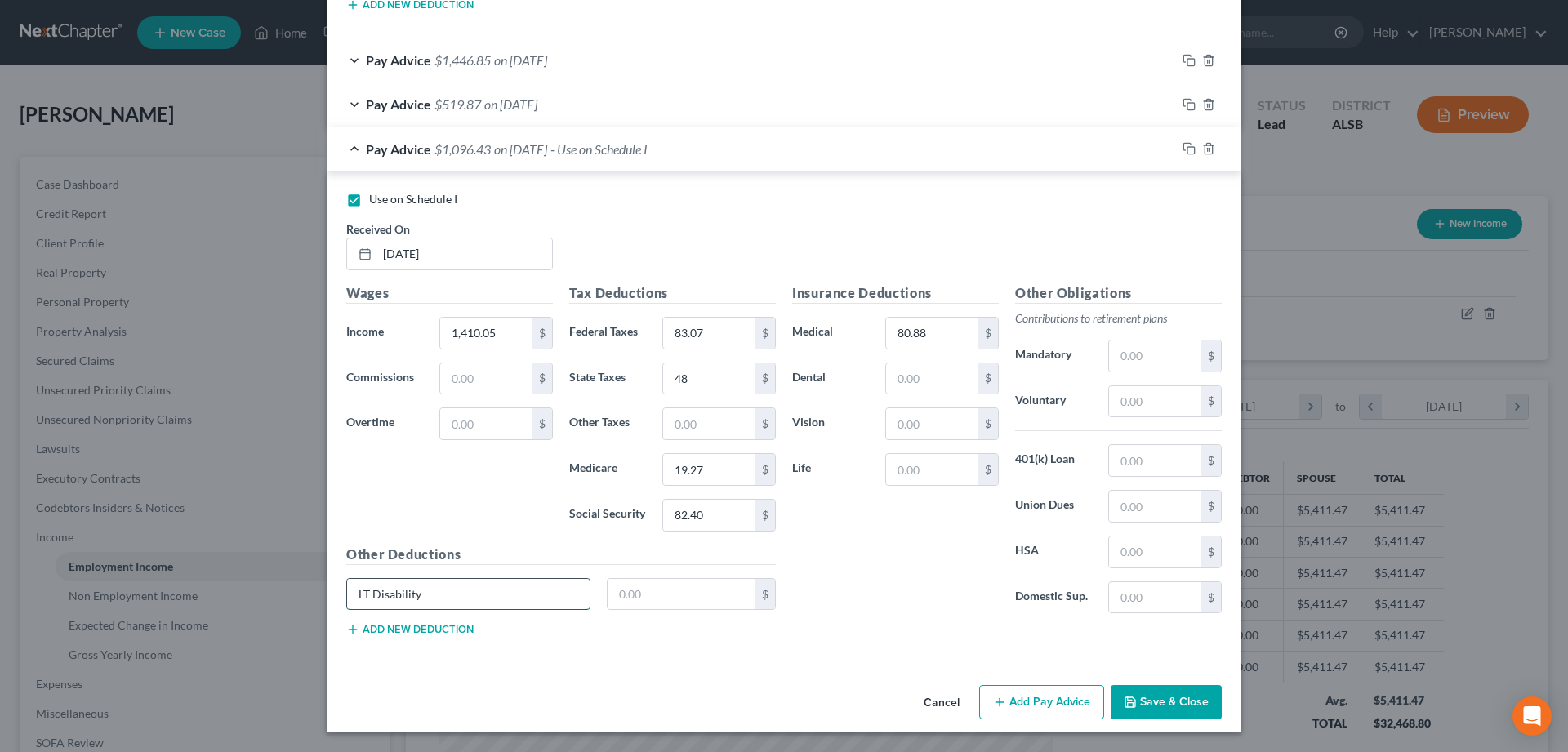
type input "LT Disability"
type input "6.87"
click at [1034, 691] on button "Add Pay Advice" at bounding box center [1041, 702] width 125 height 34
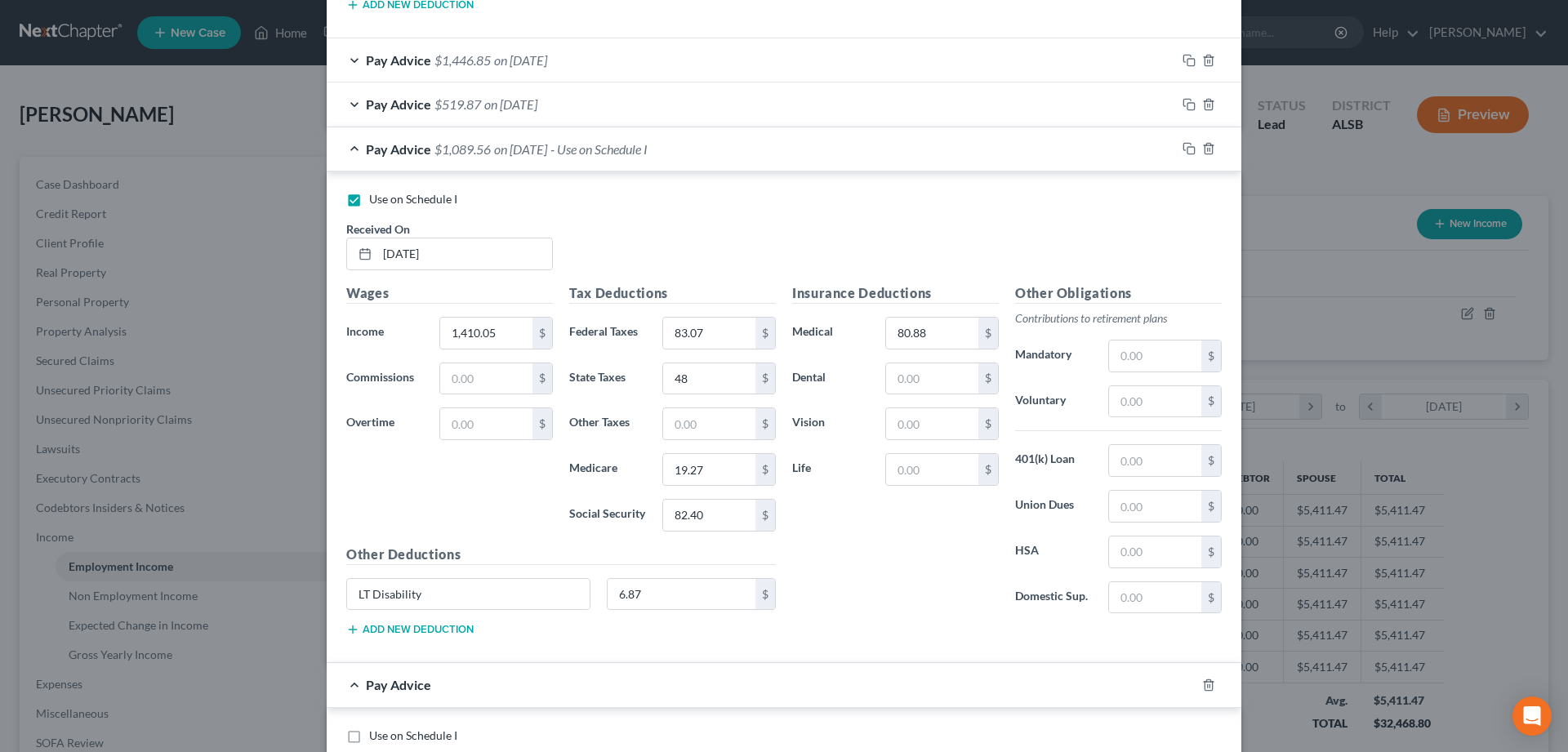
scroll to position [1330, 0]
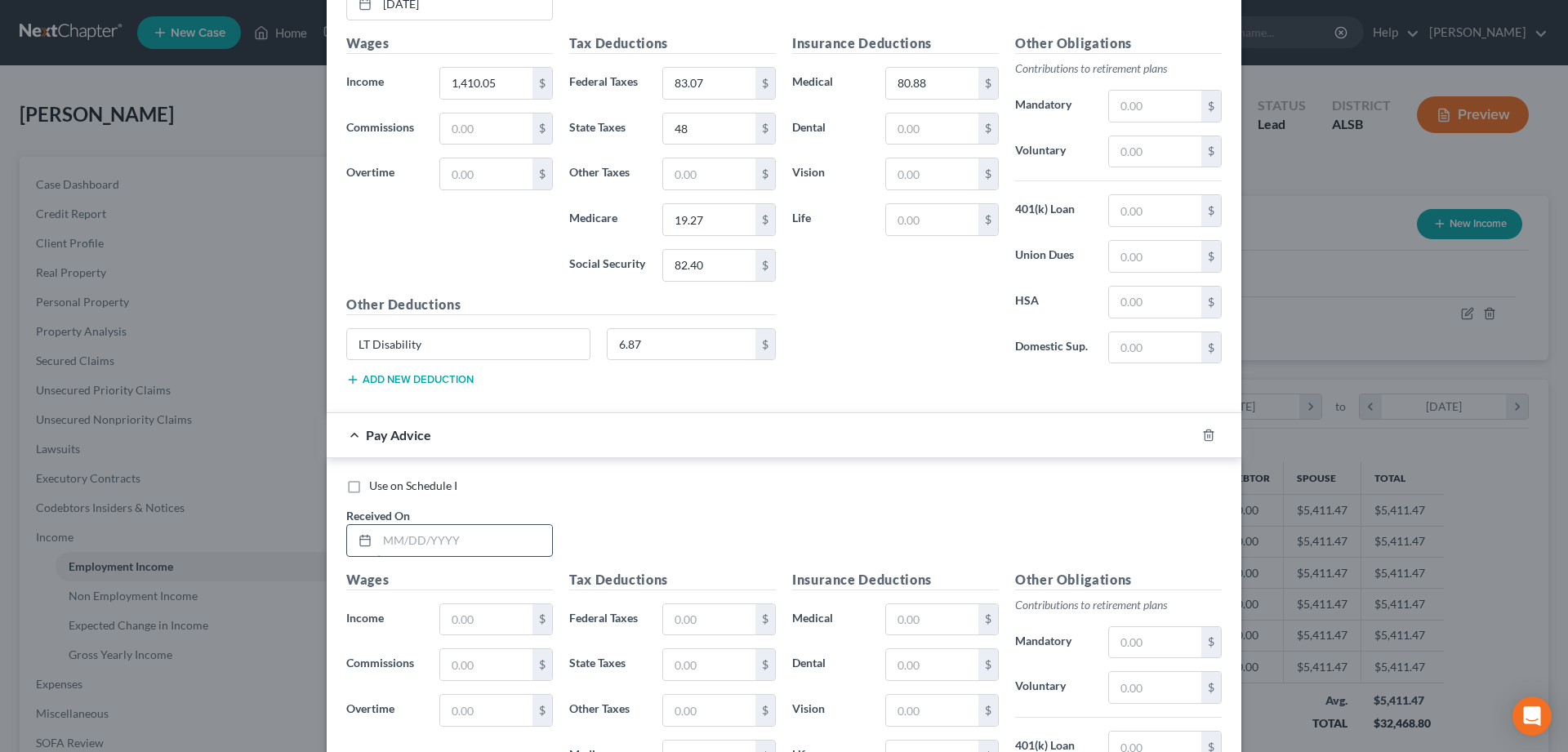
click at [404, 547] on input "text" at bounding box center [464, 540] width 174 height 31
type input "[DATE]"
type input "983.04"
type input "20.98"
type input "29"
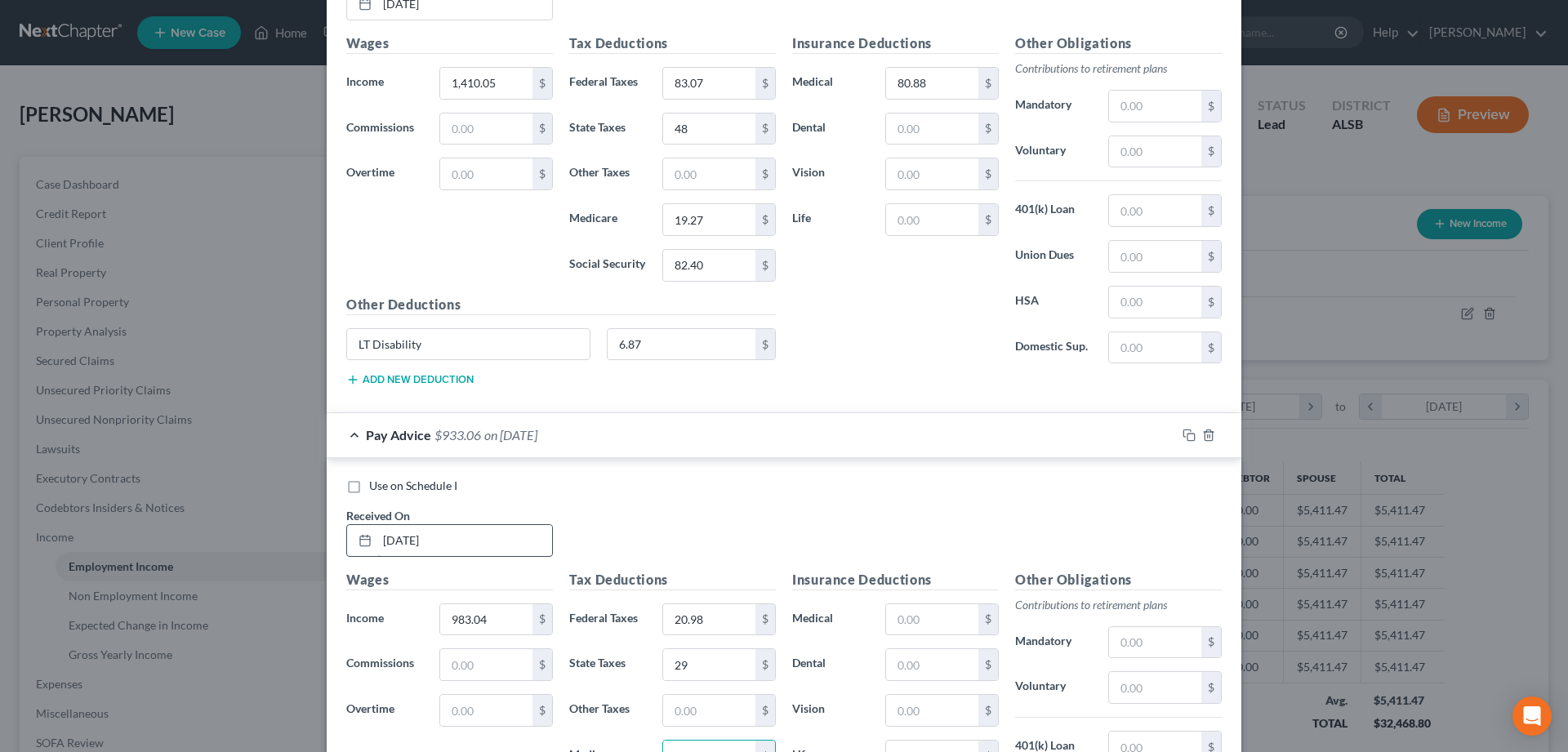
scroll to position [1617, 0]
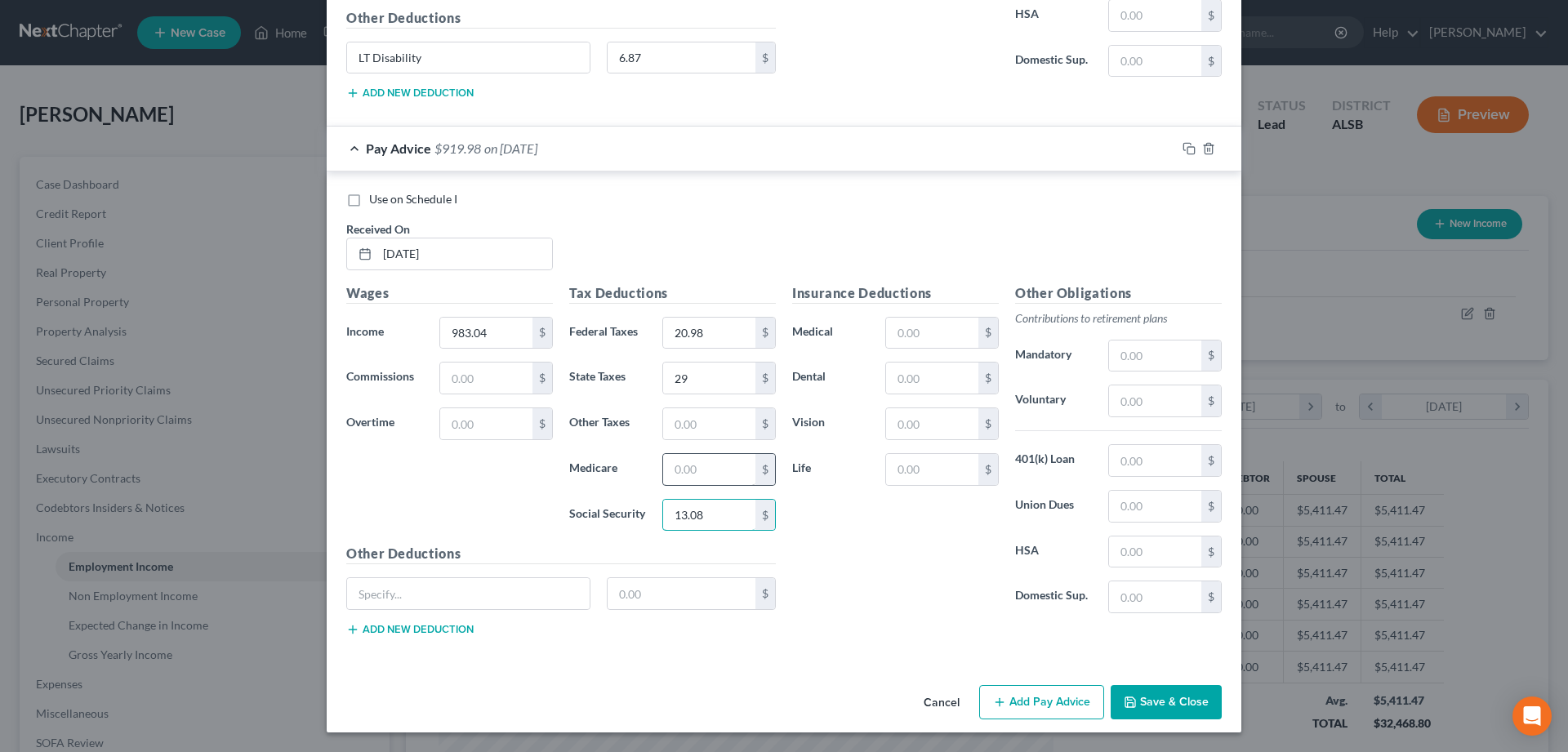
type input "13.08"
click at [691, 471] on input "text" at bounding box center [709, 469] width 93 height 31
type input "13.08"
type input "55.94"
click at [943, 326] on input "text" at bounding box center [932, 333] width 93 height 31
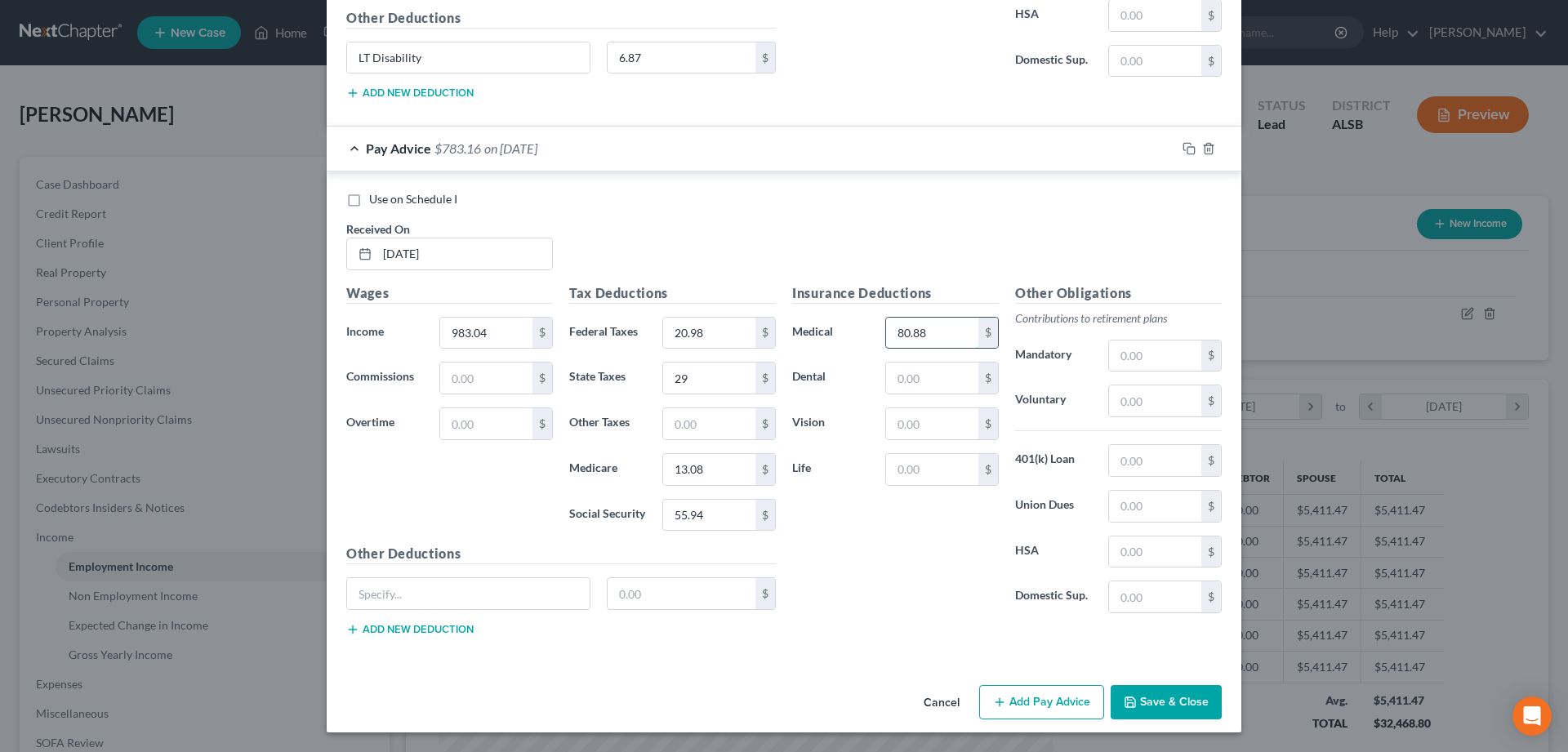
type input "80.88"
click at [456, 597] on input "text" at bounding box center [468, 594] width 243 height 31
type input "T"
type input "LT Disability"
type input "6.87"
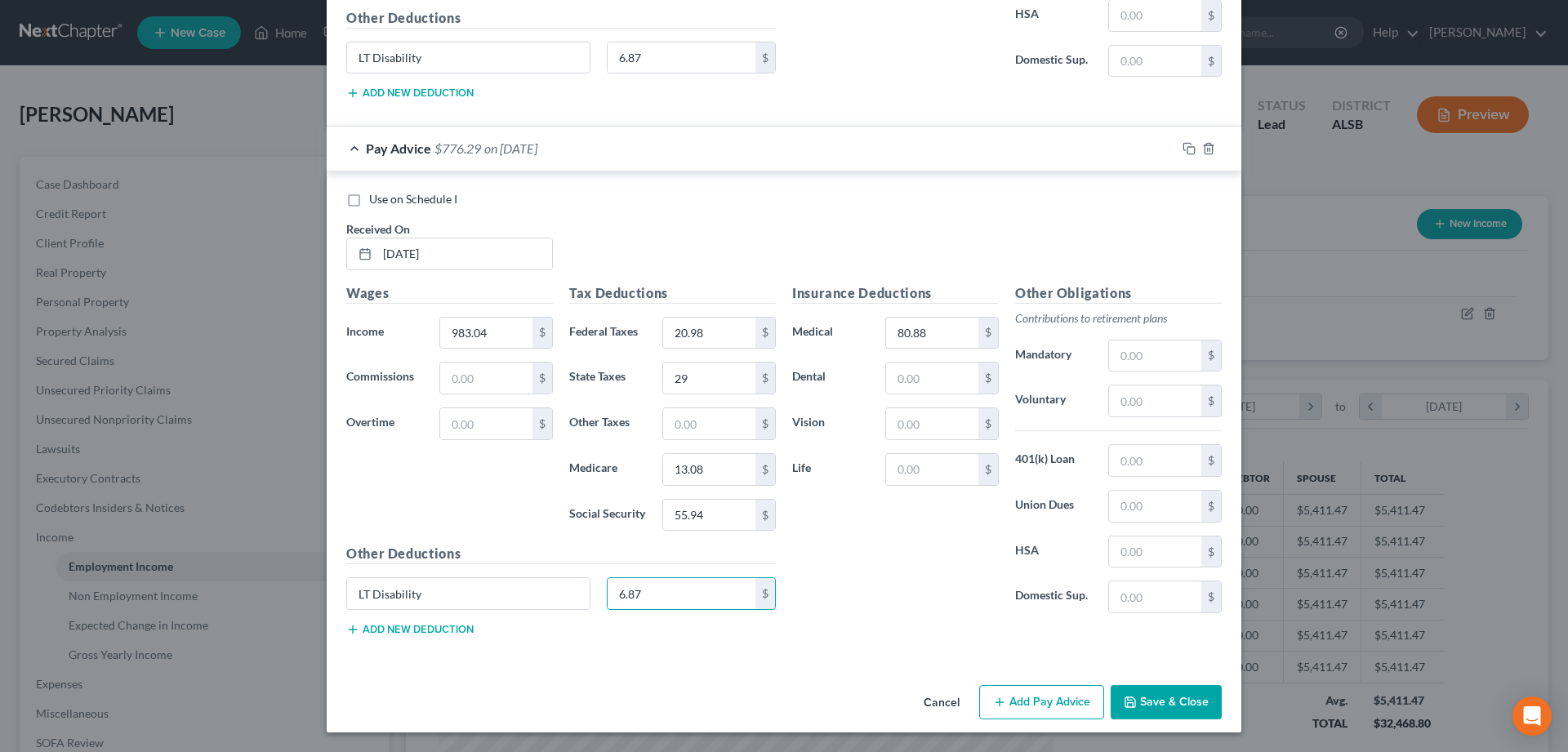
click at [1020, 701] on button "Add Pay Advice" at bounding box center [1041, 702] width 125 height 34
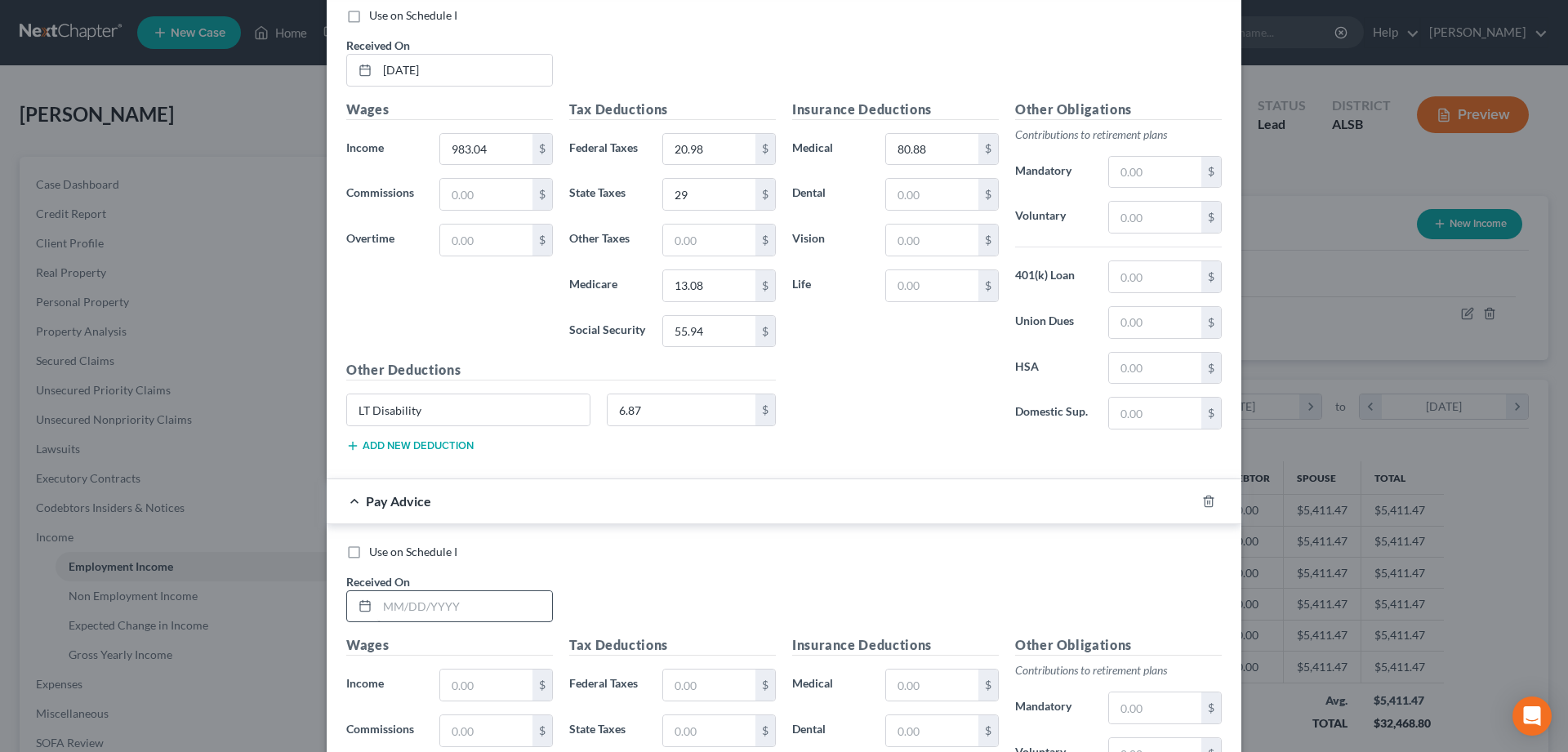
scroll to position [1867, 0]
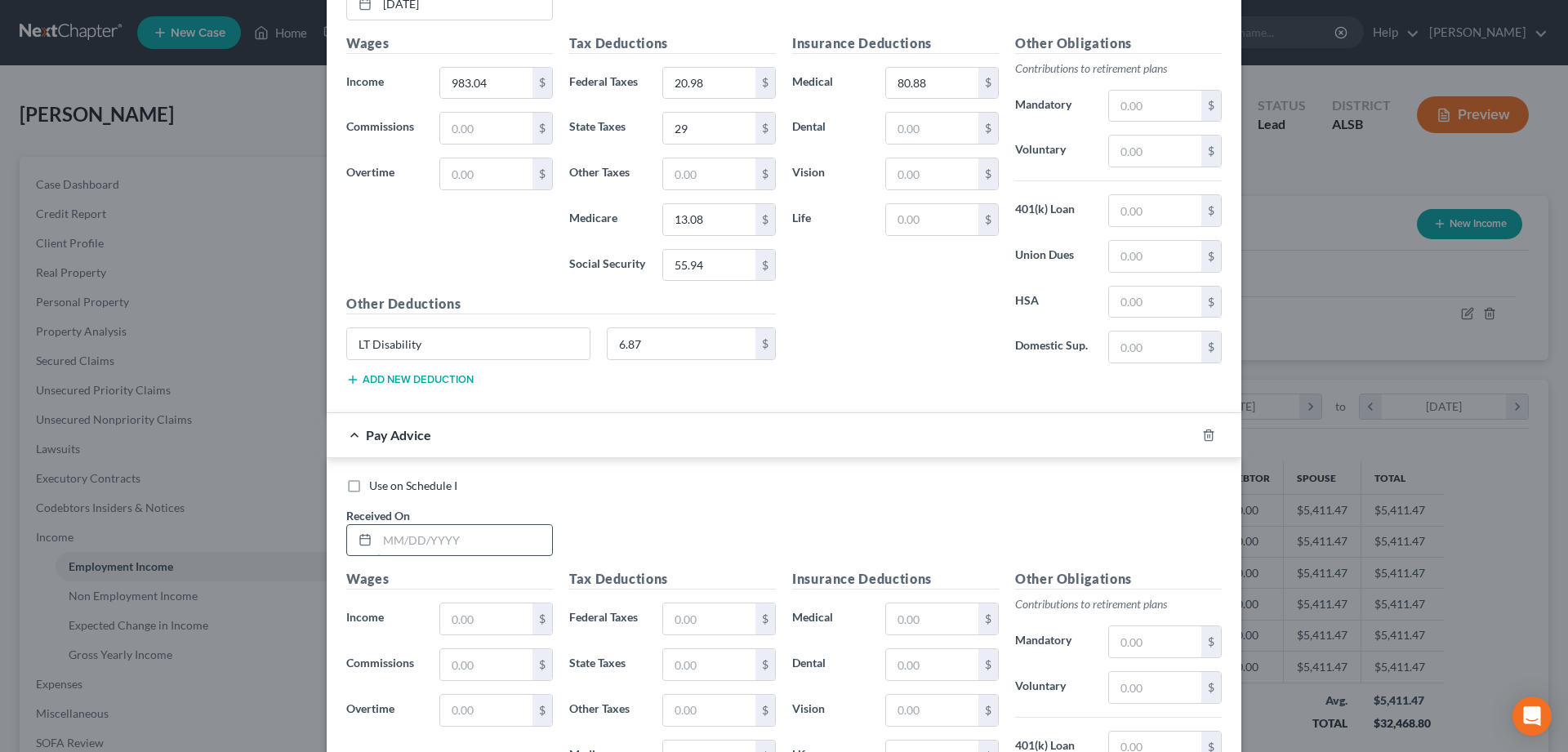
click at [411, 538] on input "text" at bounding box center [464, 540] width 174 height 31
type input "[DATE]"
type input "1,597.44"
type input "124.30"
type input "56"
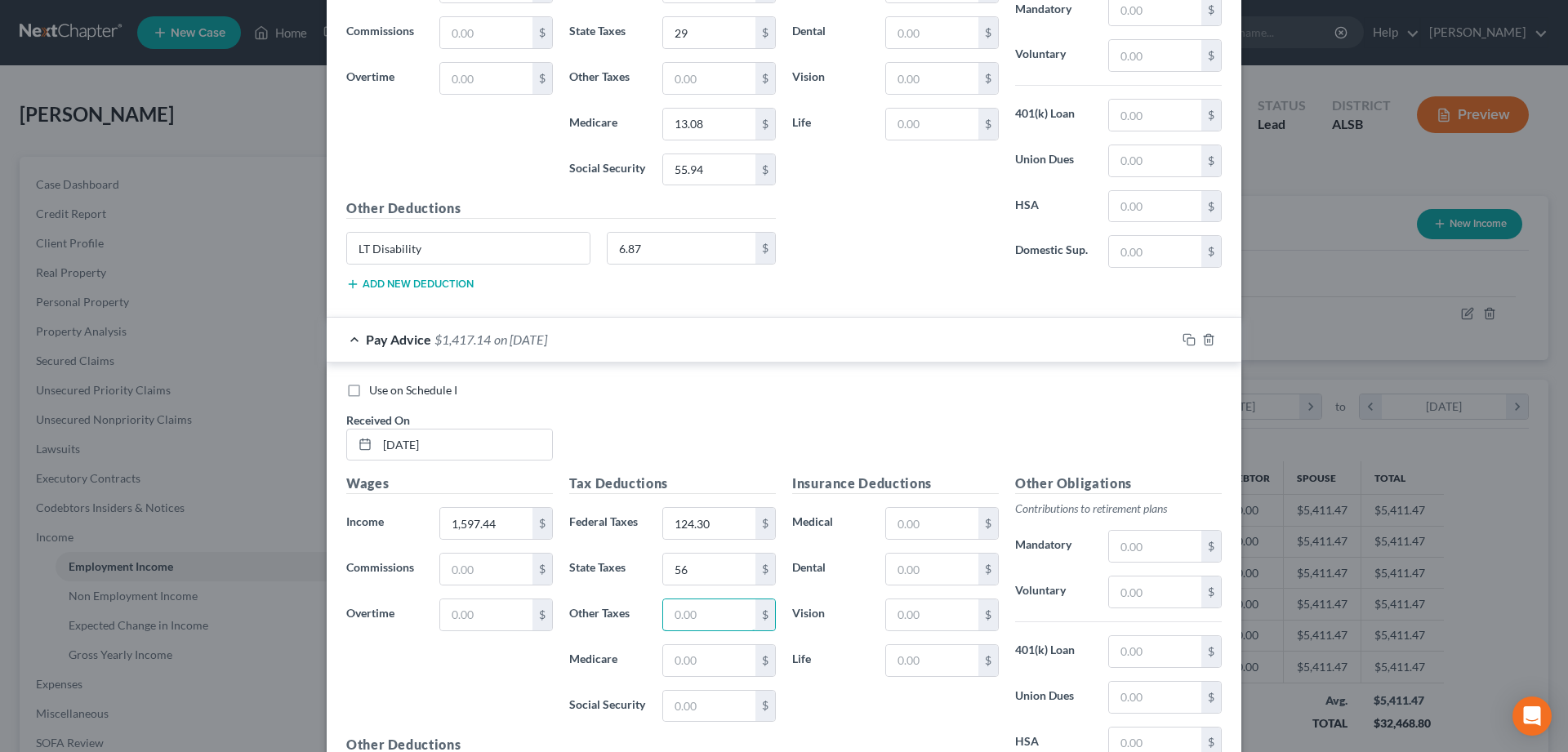
scroll to position [2117, 0]
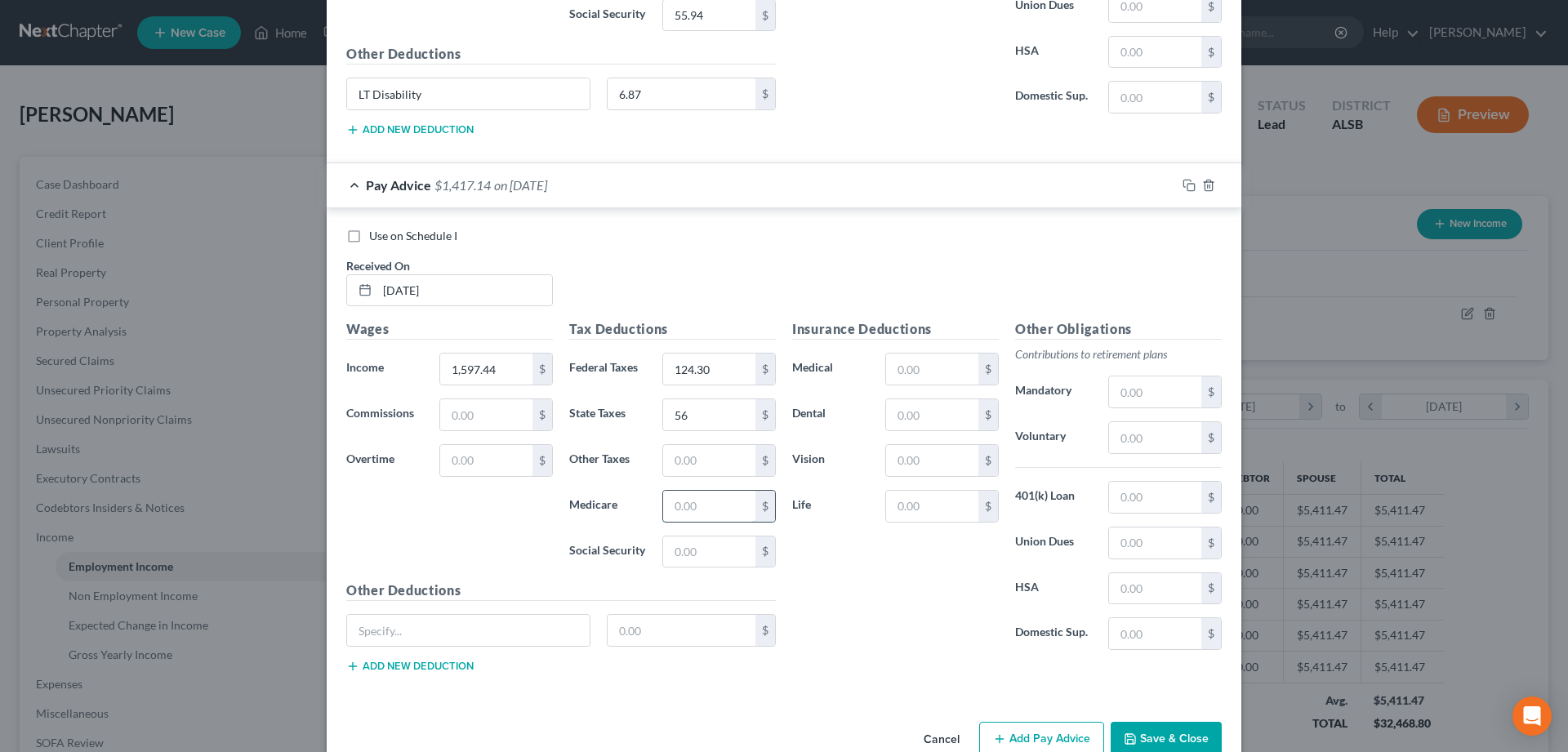
click at [694, 505] on input "text" at bounding box center [709, 506] width 93 height 31
type input "21.99"
click at [706, 557] on input "text" at bounding box center [709, 552] width 93 height 31
type input "94.03"
click at [937, 375] on input "text" at bounding box center [932, 369] width 93 height 31
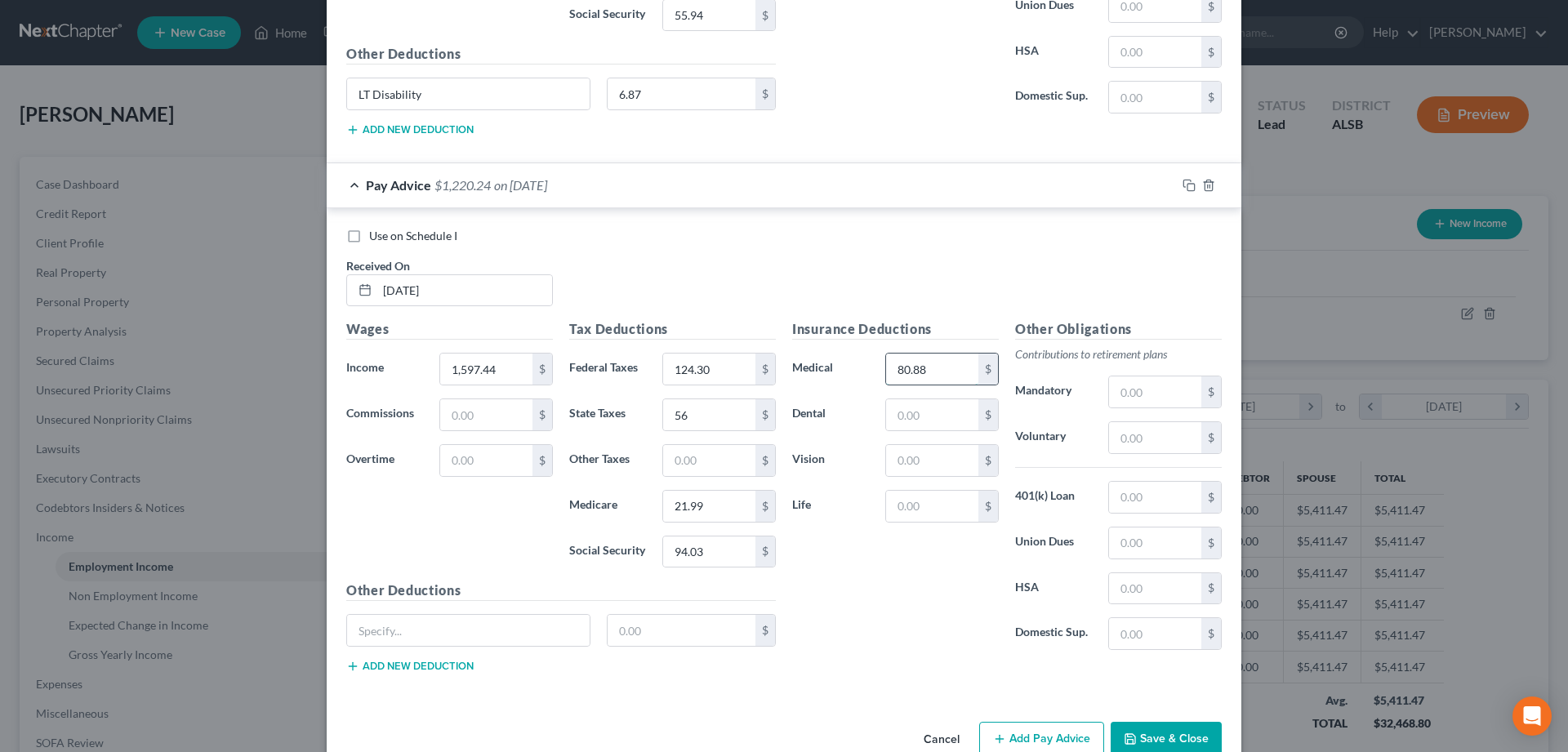
type input "80.88"
click at [435, 629] on input "text" at bounding box center [468, 629] width 243 height 31
type input "LT Disability"
type input "6.87"
click at [1031, 736] on button "Add Pay Advice" at bounding box center [1041, 739] width 125 height 34
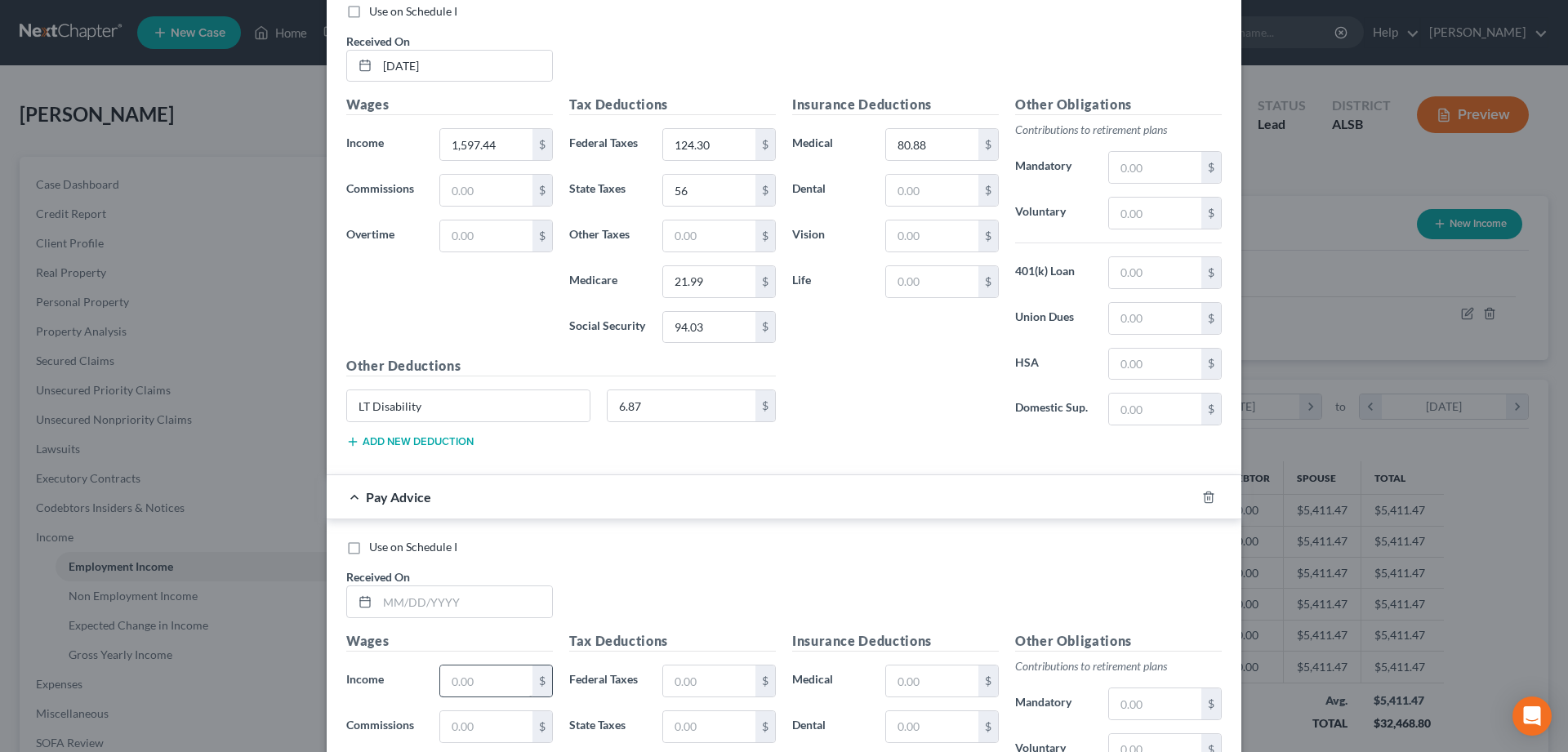
scroll to position [2366, 0]
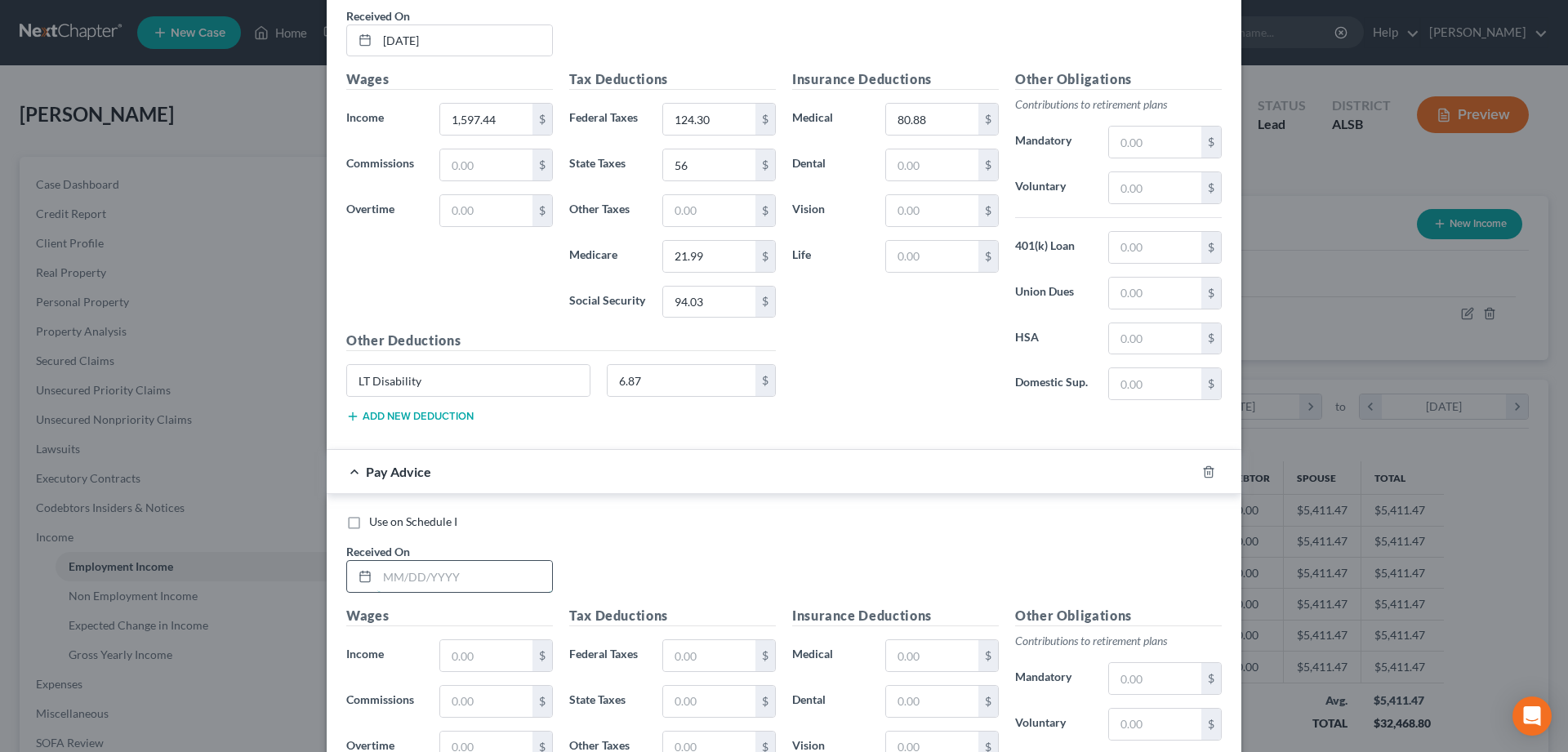
click at [410, 581] on input "text" at bounding box center [464, 576] width 174 height 31
type input "[DATE]"
type input "1,290.24"
click at [712, 660] on input "text" at bounding box center [709, 655] width 93 height 31
type input "57.84"
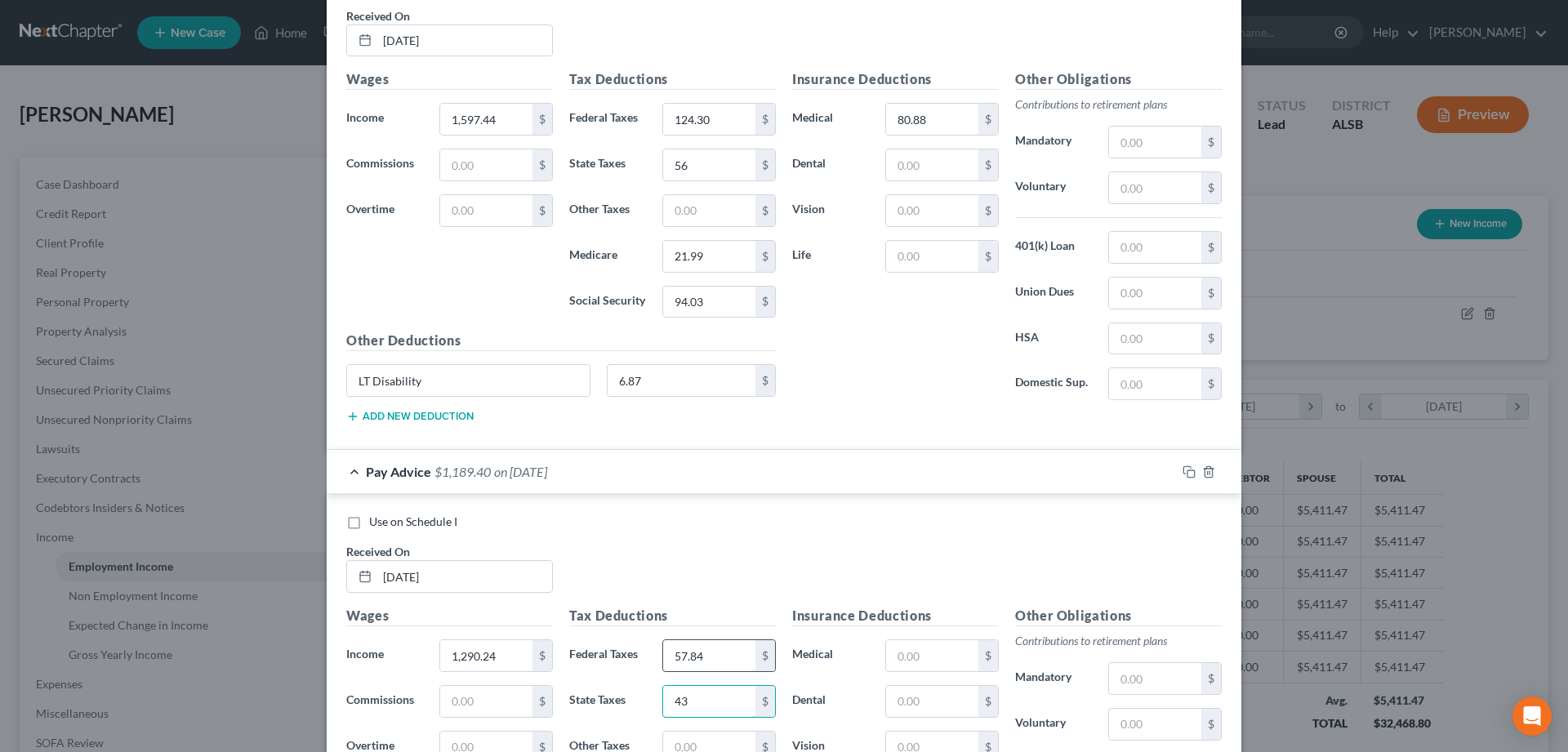
type input "43"
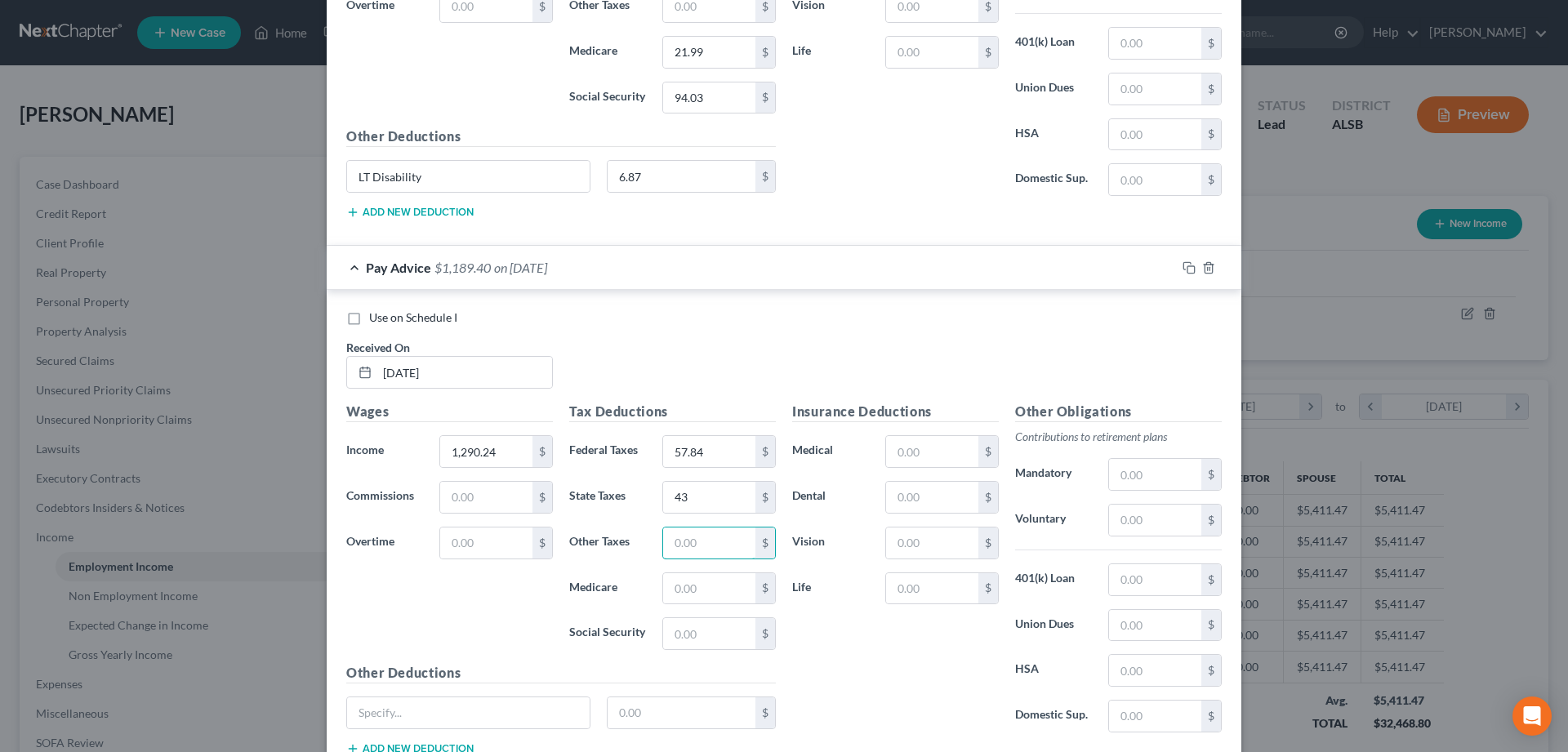
scroll to position [2616, 0]
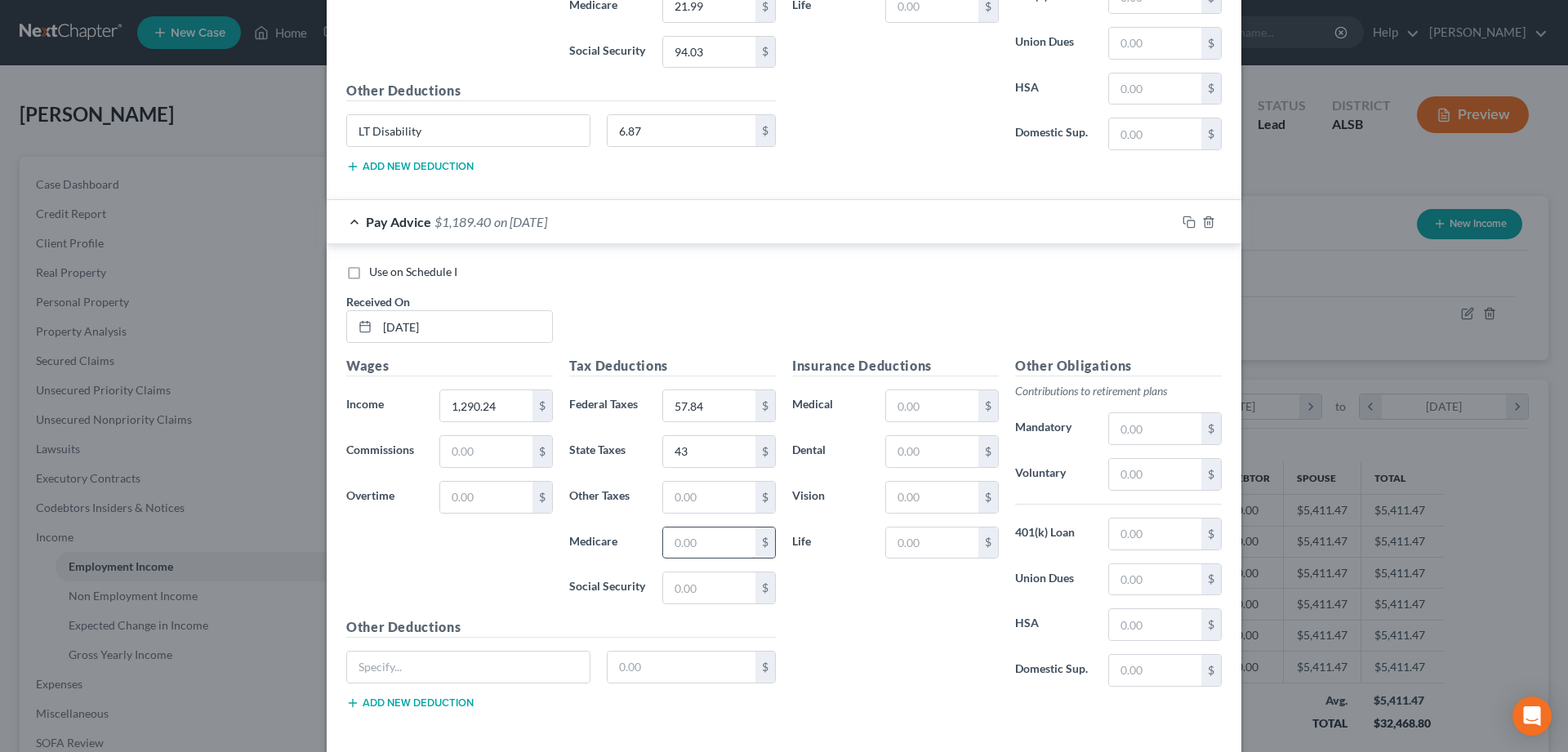
click at [695, 551] on input "text" at bounding box center [709, 543] width 93 height 31
type input "17.54"
click at [723, 498] on input "text" at bounding box center [709, 497] width 93 height 31
click at [702, 593] on input "text" at bounding box center [709, 588] width 93 height 31
type input "74.98"
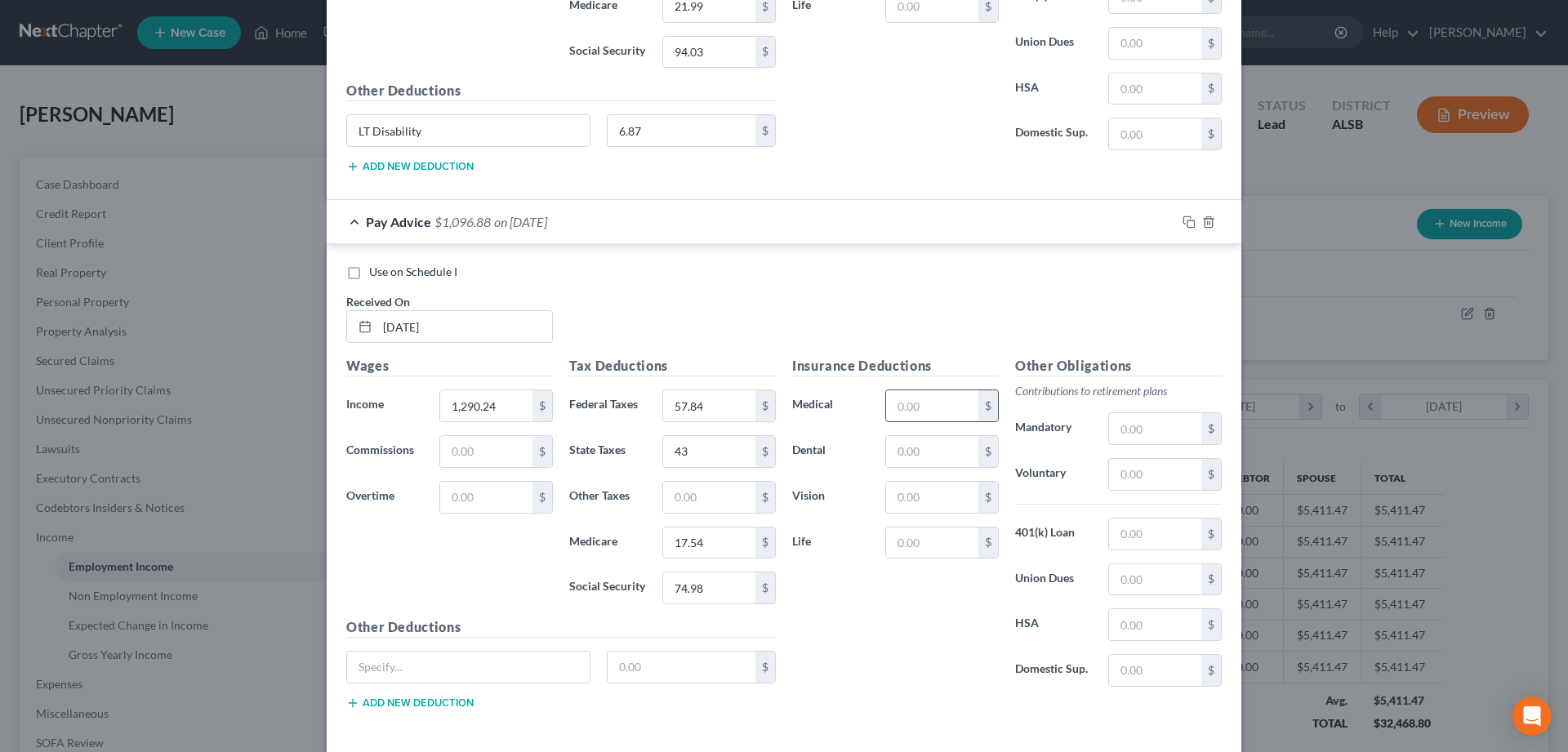
click at [911, 404] on input "text" at bounding box center [932, 405] width 93 height 31
type input "80.88"
click at [404, 665] on input "text" at bounding box center [468, 666] width 243 height 31
type input "LT Disability"
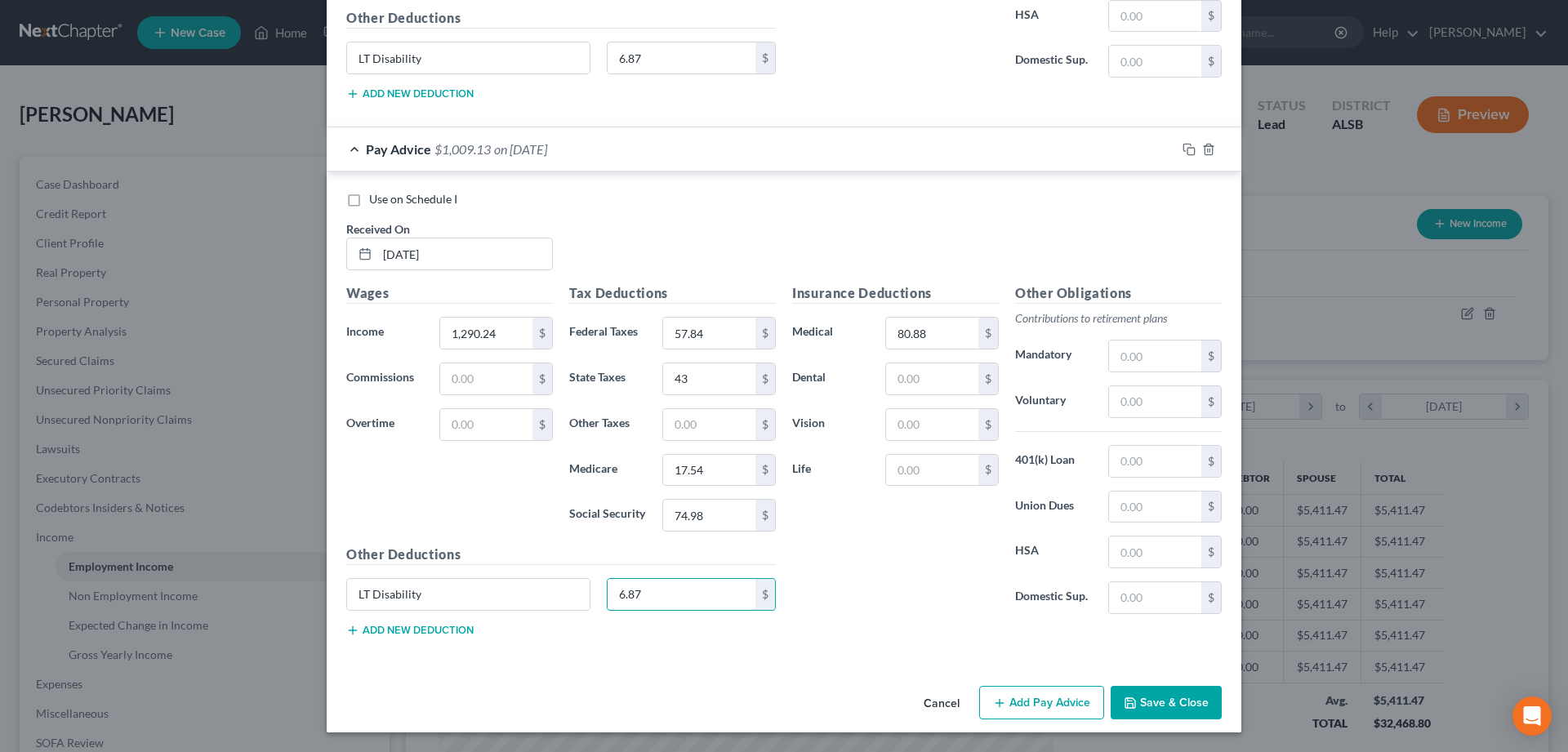
type input "6.87"
click at [1037, 705] on button "Add Pay Advice" at bounding box center [1041, 703] width 125 height 34
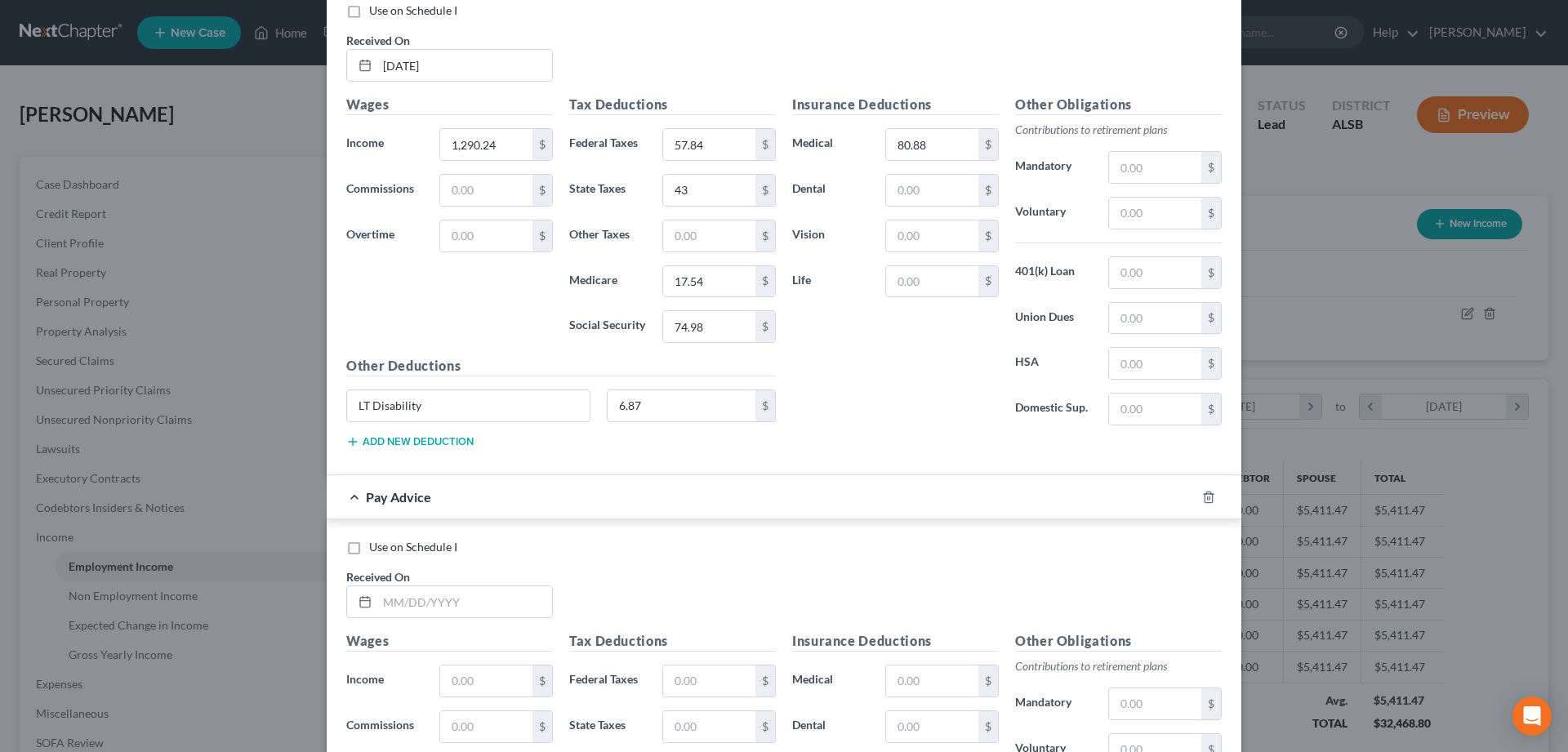
scroll to position [2939, 0]
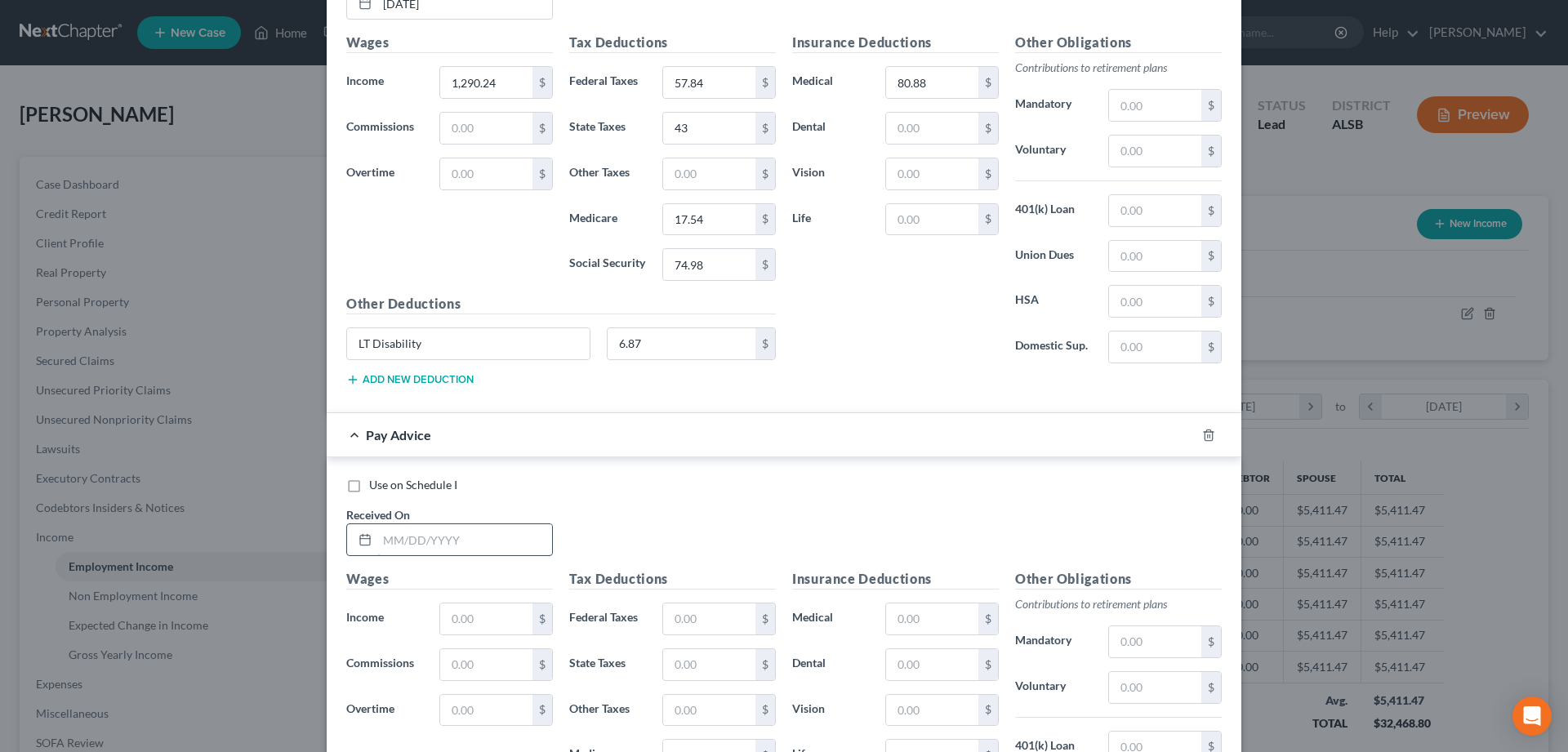
click at [442, 534] on input "text" at bounding box center [464, 539] width 174 height 31
type input "[DATE]"
type input "1,320.96"
click at [750, 621] on input "text" at bounding box center [709, 619] width 93 height 31
type input "63.47"
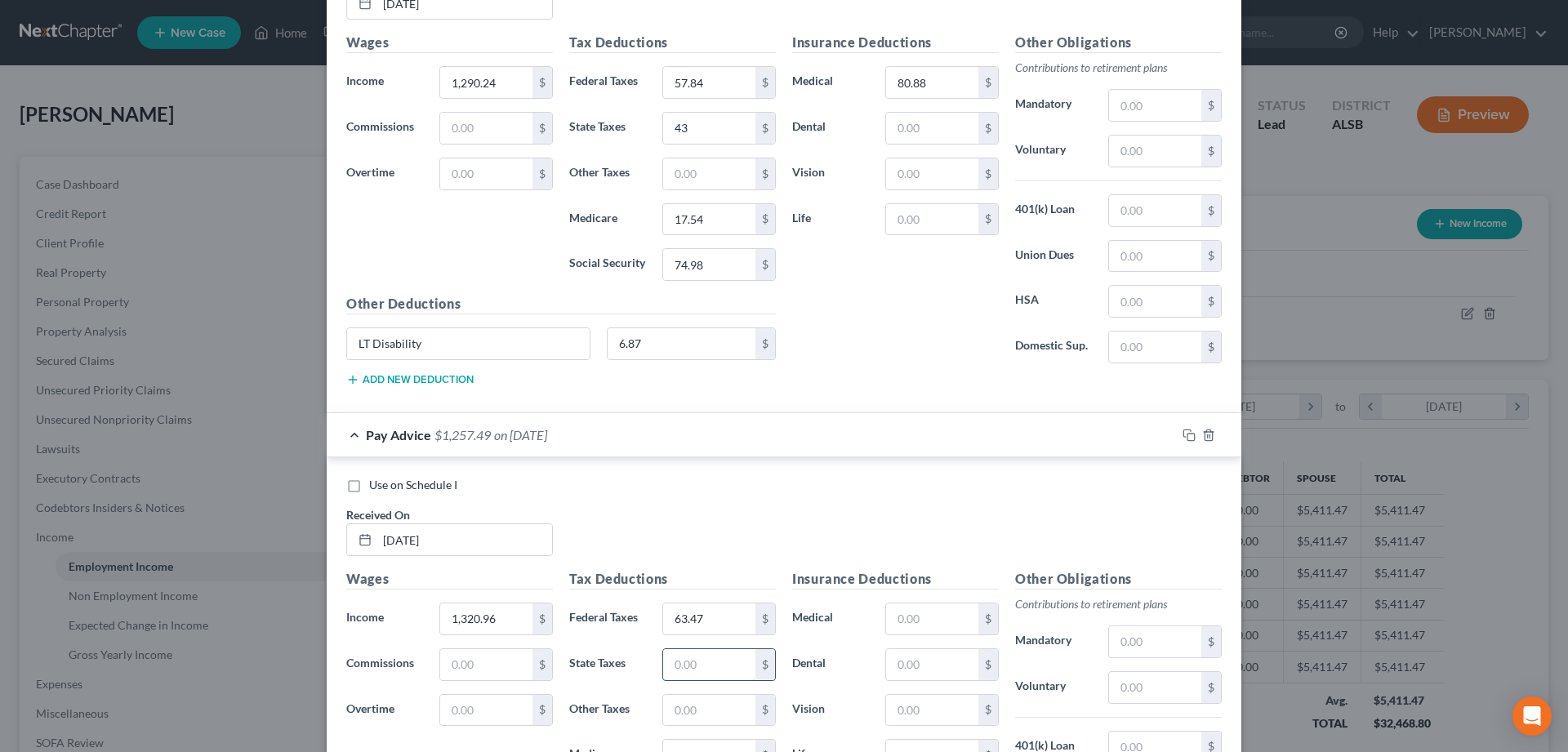
click at [744, 669] on input "text" at bounding box center [709, 664] width 93 height 31
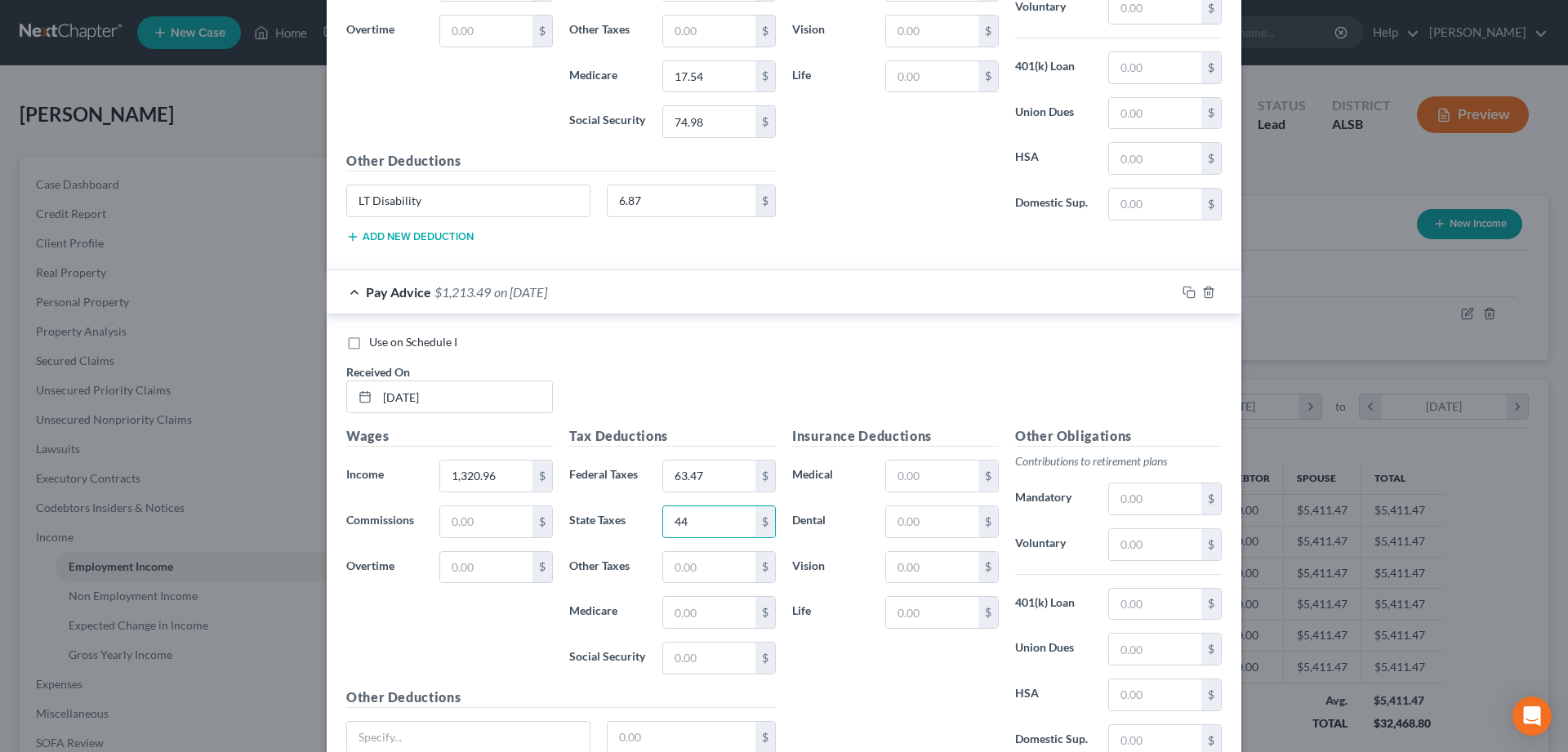
scroll to position [3189, 0]
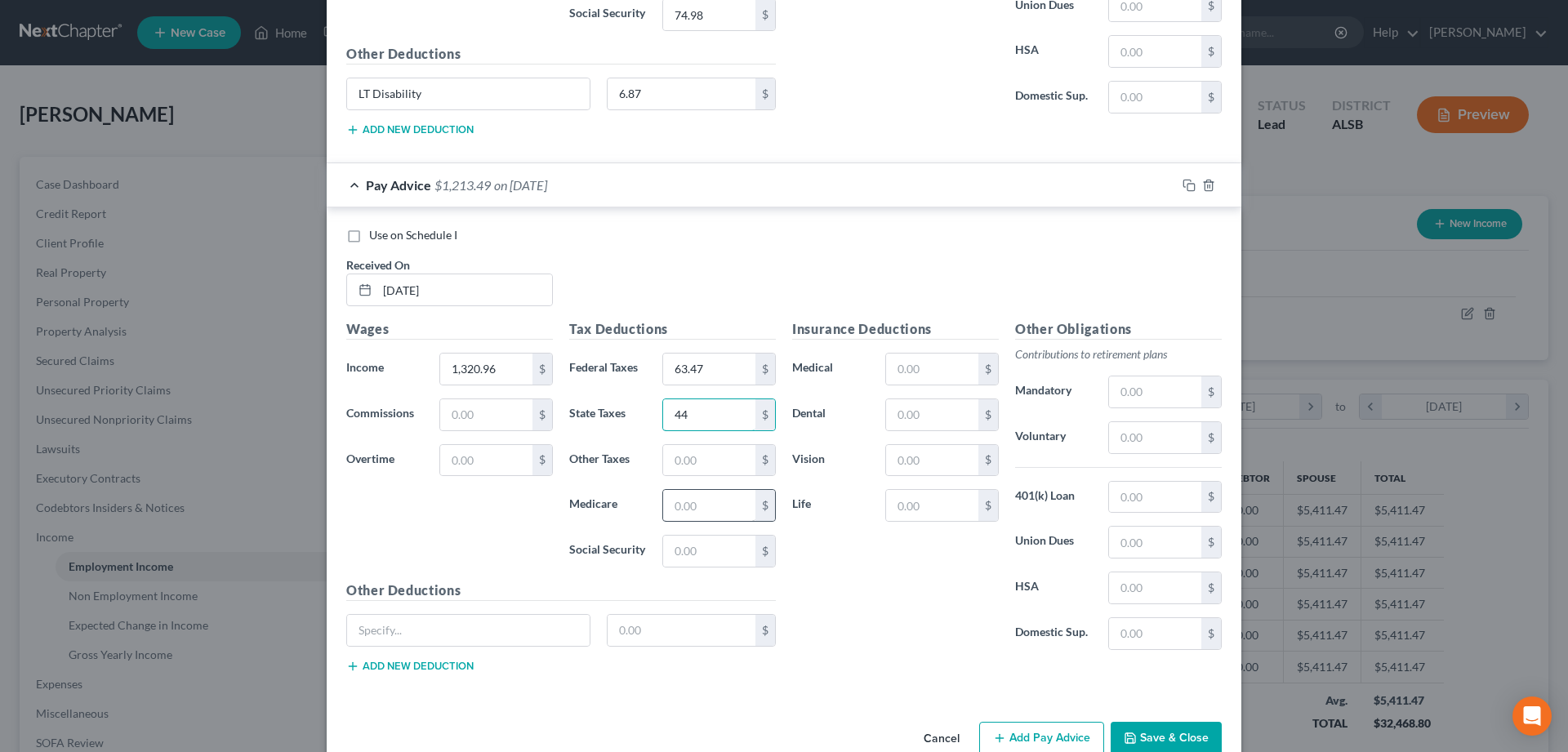
type input "44"
click at [688, 498] on input "text" at bounding box center [709, 505] width 93 height 31
type input "17.98"
click at [701, 556] on input "text" at bounding box center [709, 551] width 93 height 31
type input "76.89"
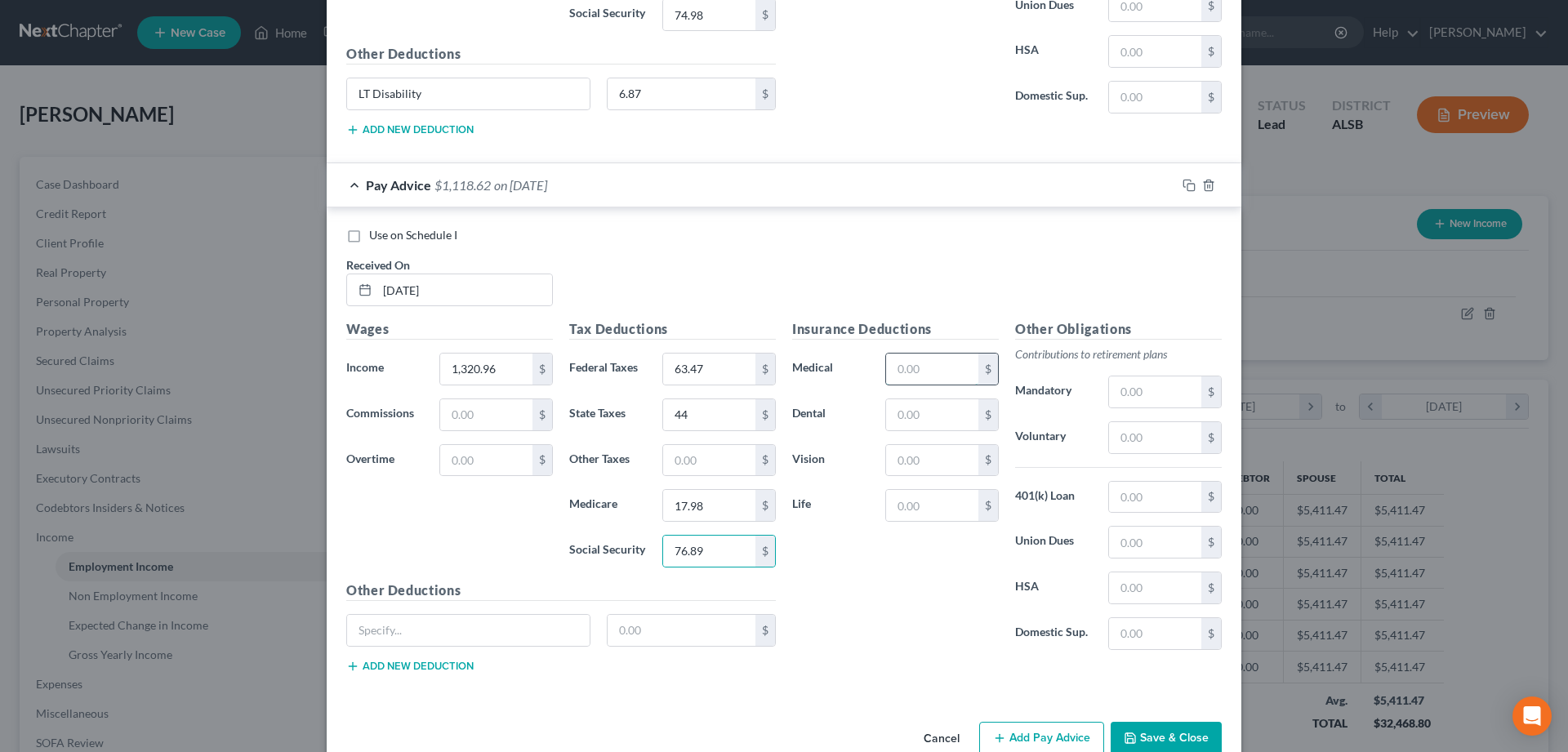
click at [912, 375] on input "text" at bounding box center [932, 369] width 93 height 31
type input "80.88"
click at [394, 633] on input "text" at bounding box center [468, 629] width 243 height 31
type input "LT Disability"
type input "6.87"
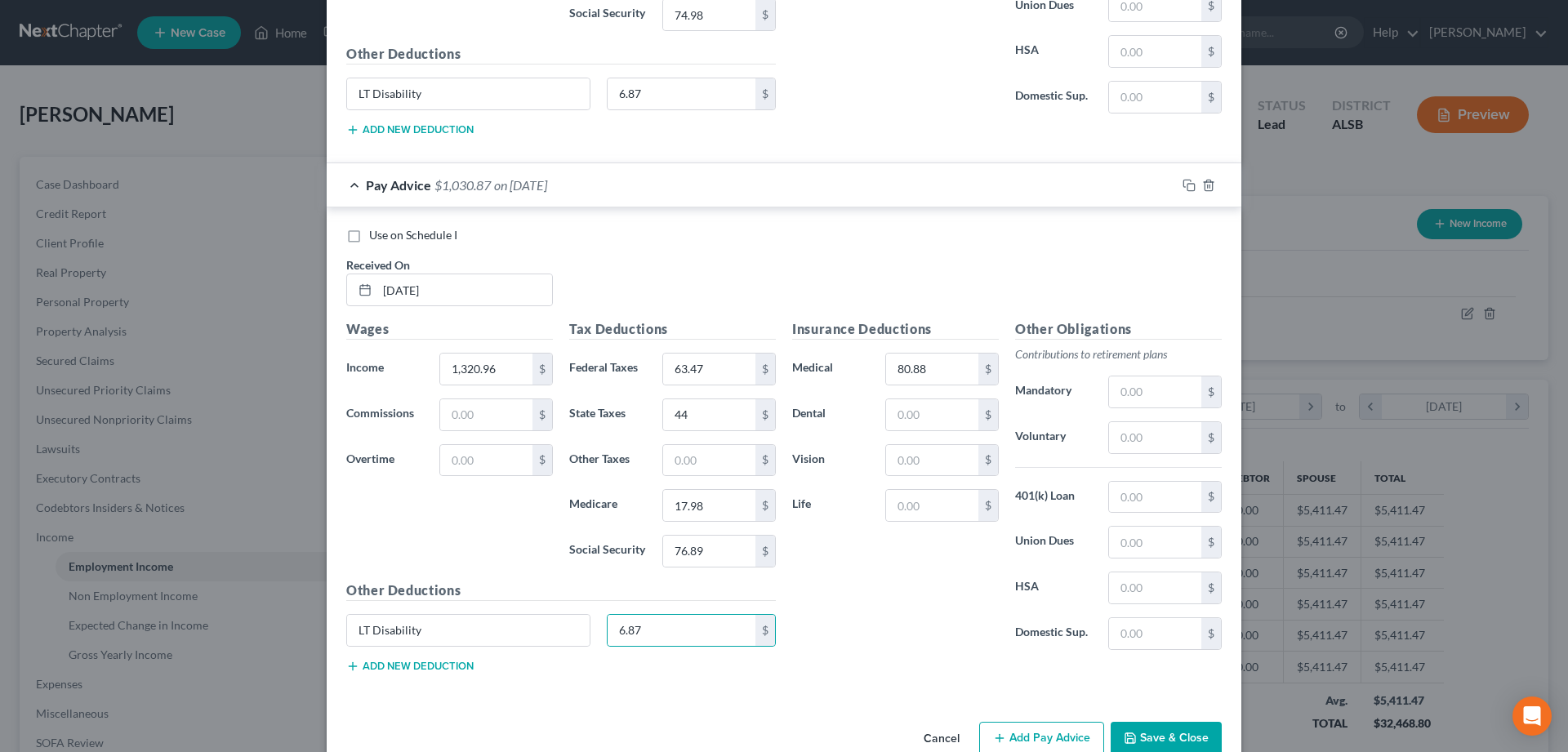
click at [1019, 739] on button "Add Pay Advice" at bounding box center [1041, 739] width 125 height 34
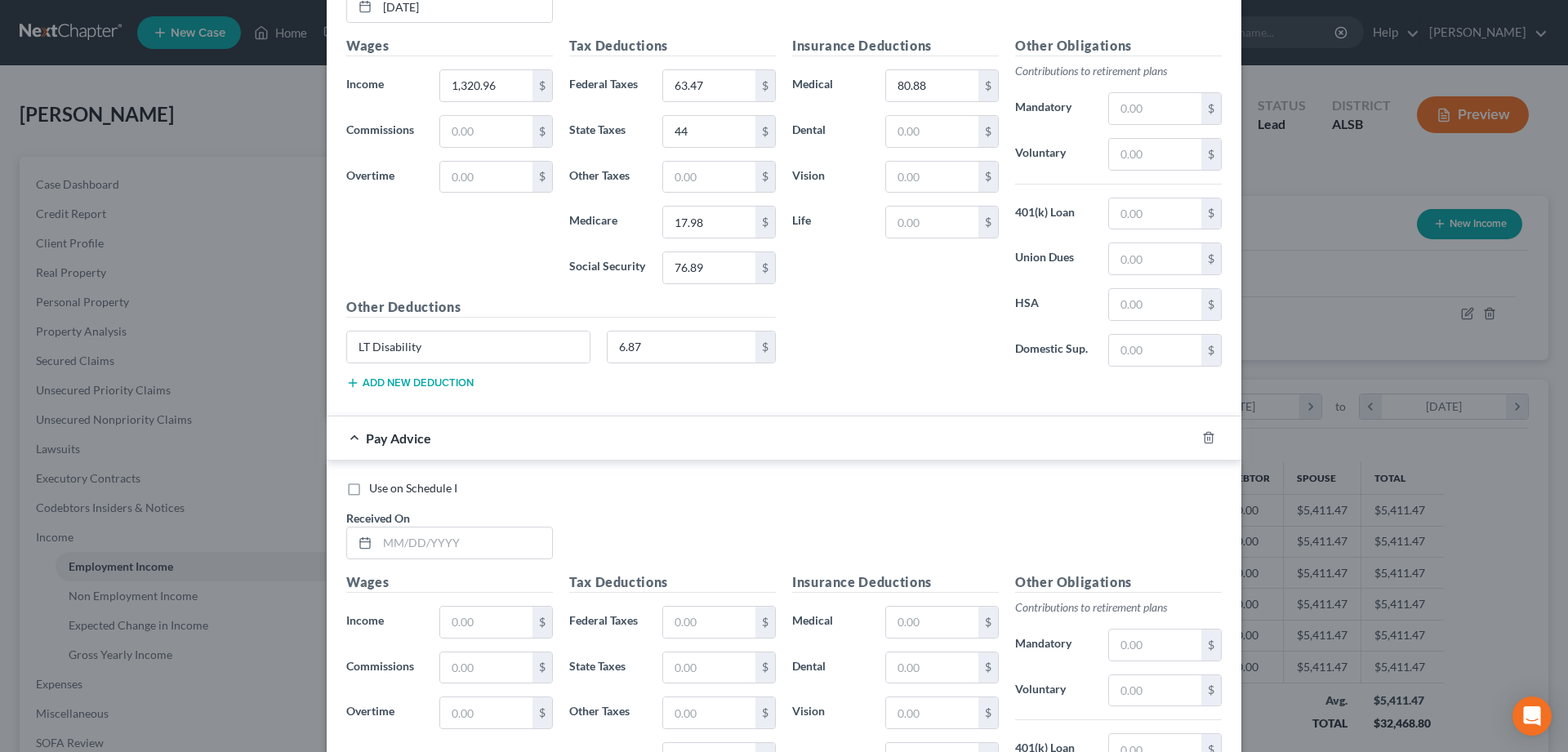
scroll to position [3523, 0]
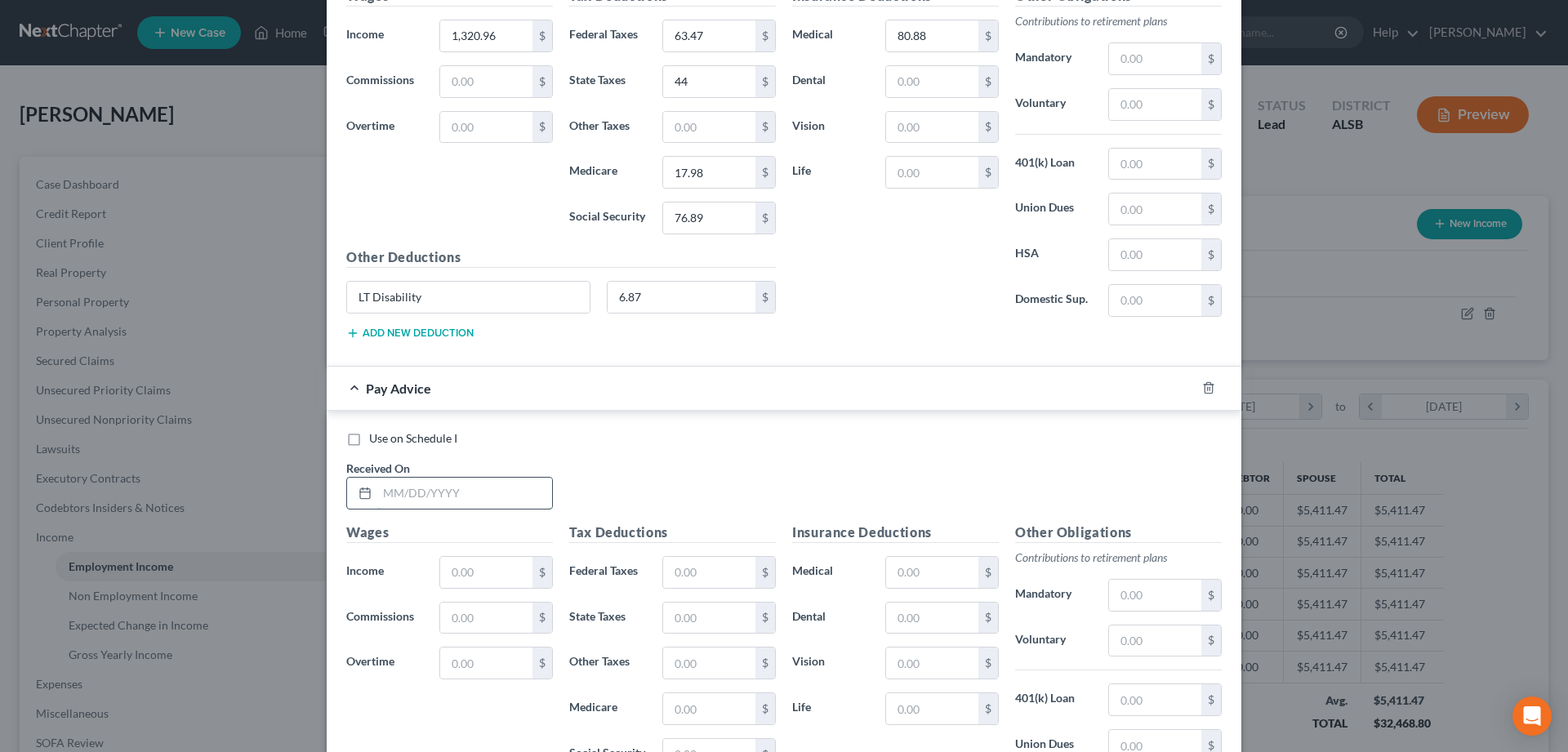
click at [415, 486] on input "text" at bounding box center [464, 493] width 174 height 31
type input "[DATE]"
type input "1,228.80"
click at [713, 570] on input "text" at bounding box center [709, 572] width 93 height 31
type input "97.93"
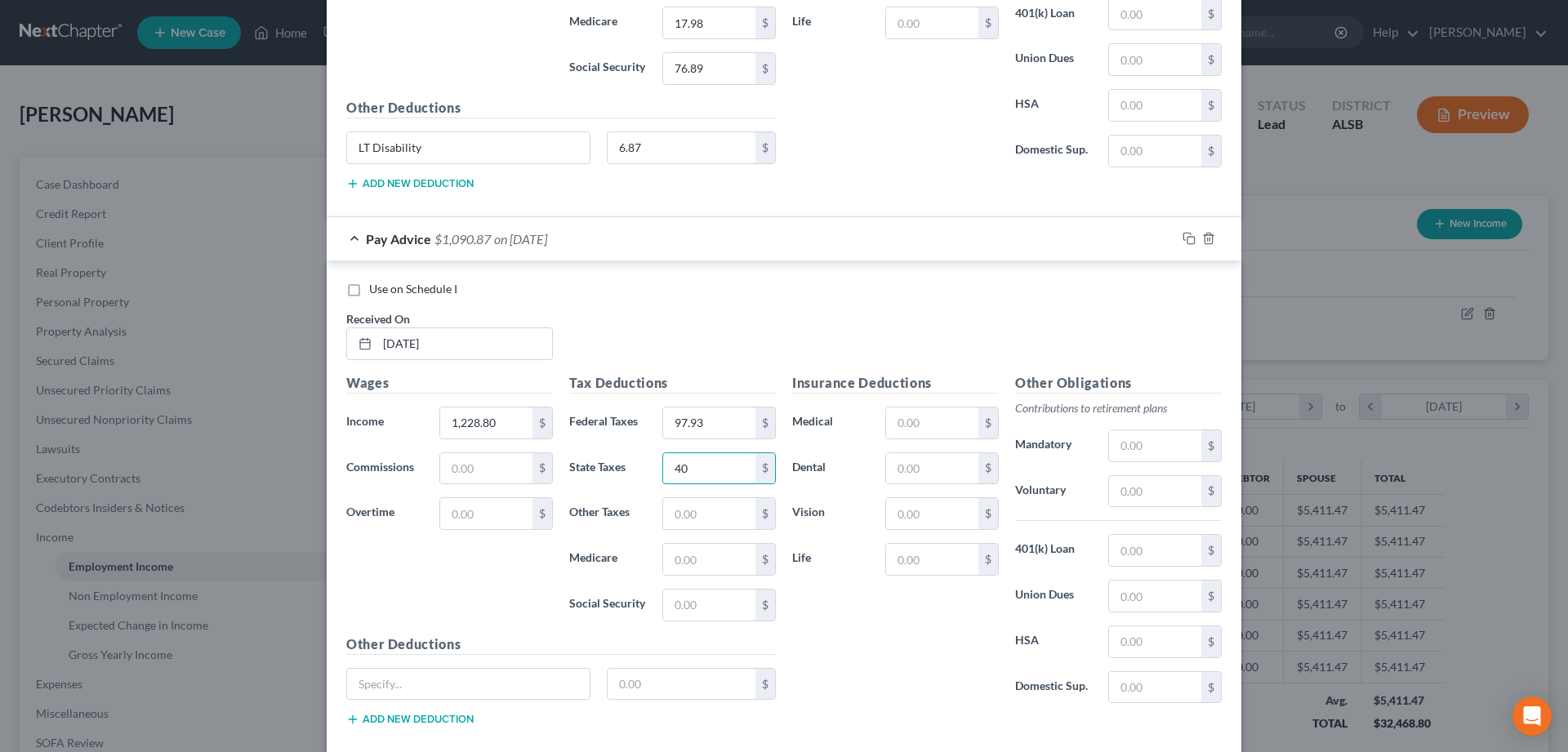
scroll to position [3763, 0]
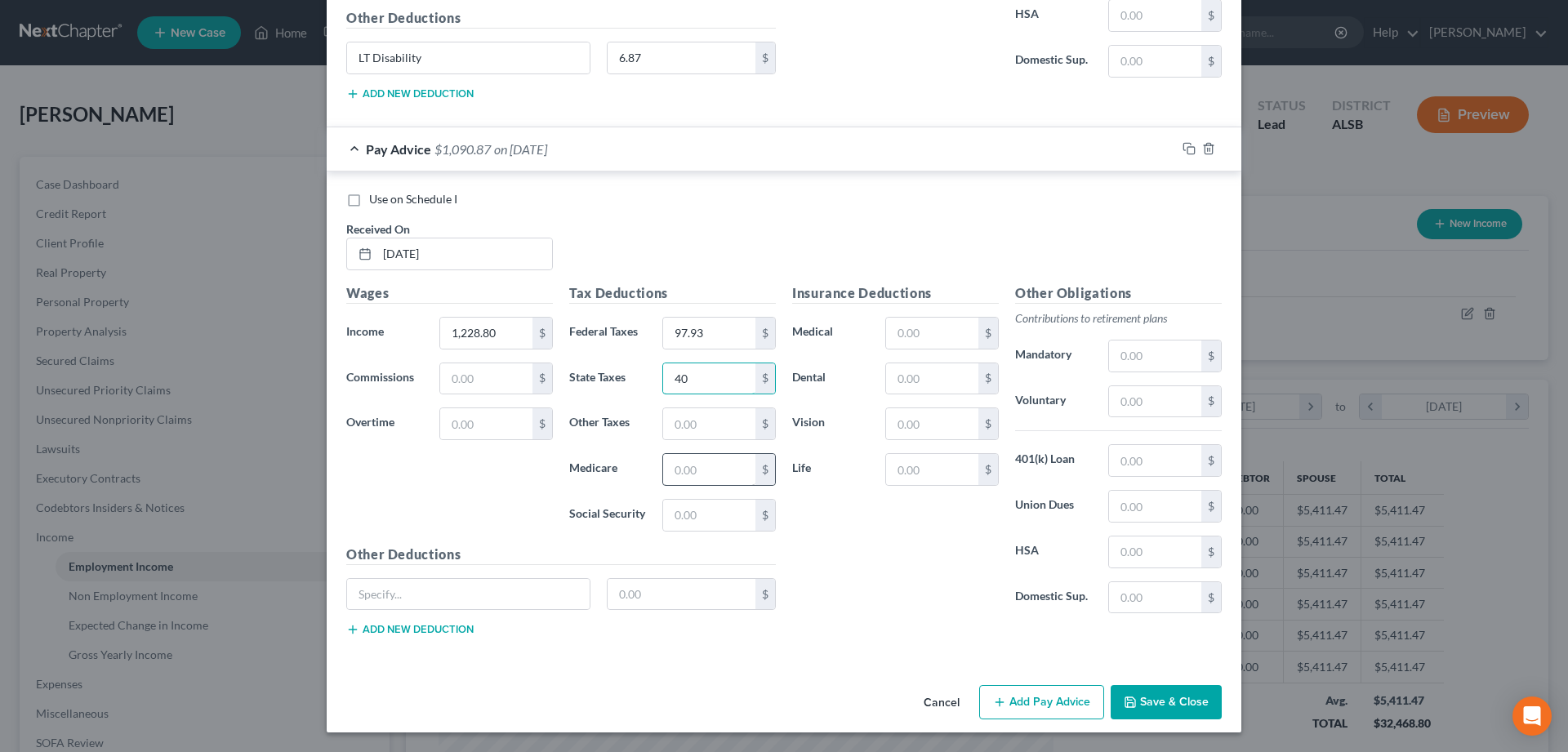
type input "40"
click at [732, 472] on input "text" at bounding box center [709, 469] width 93 height 31
type input "17.82"
click at [683, 518] on input "text" at bounding box center [709, 515] width 93 height 31
type input "76.19"
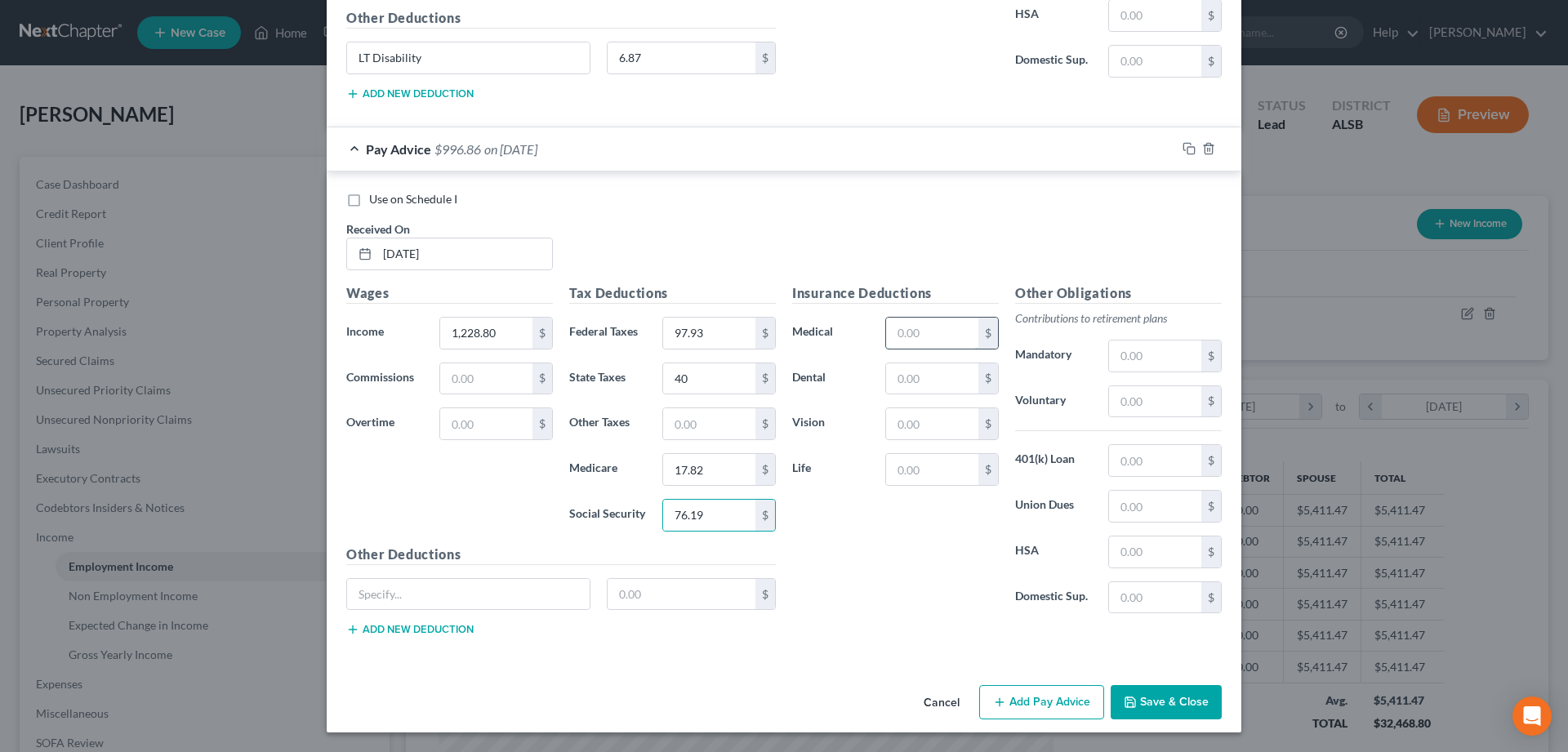
click at [937, 336] on input "text" at bounding box center [932, 333] width 93 height 31
type input "86"
click at [432, 588] on input "text" at bounding box center [468, 594] width 243 height 31
type input "LT Disability"
type input "6.98"
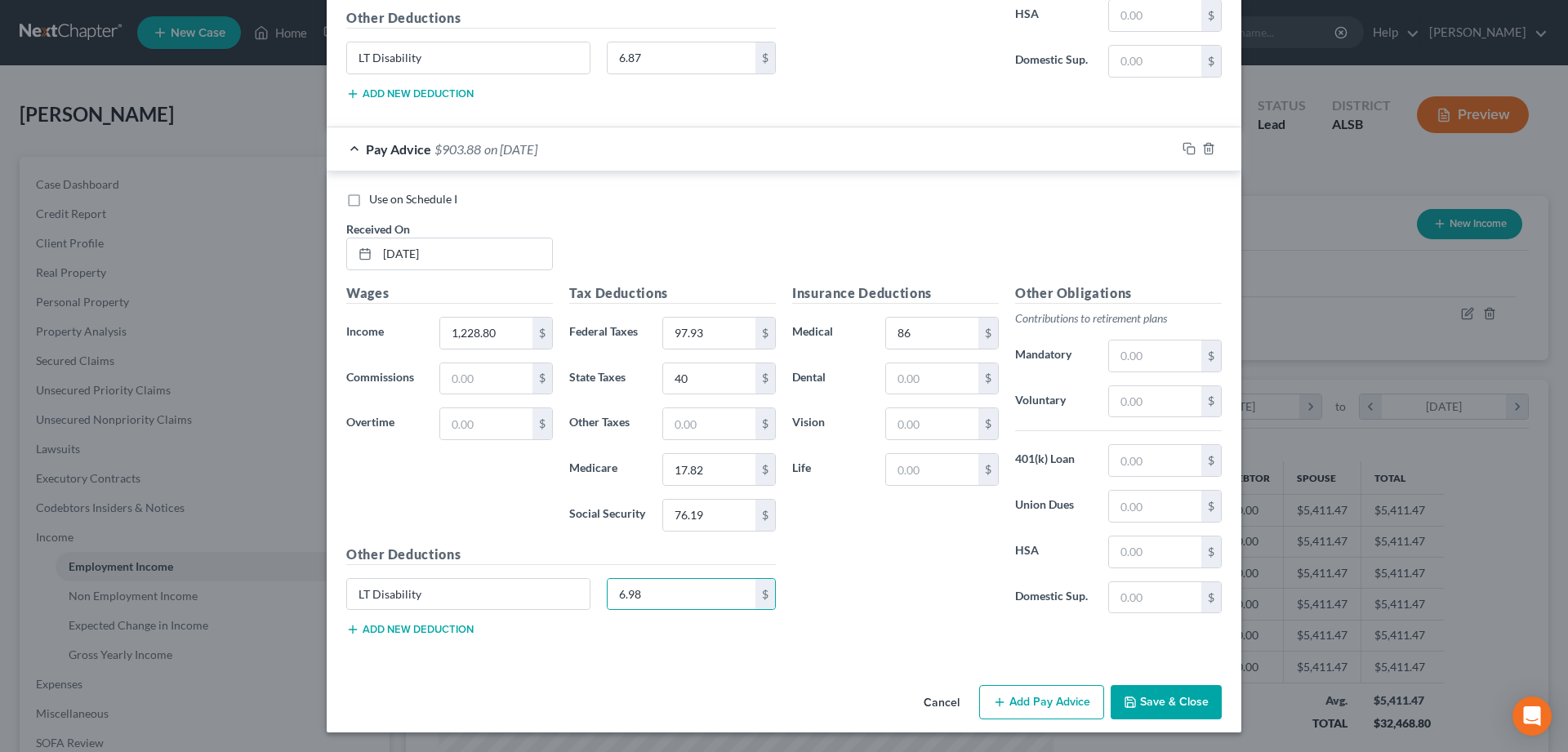
click at [1070, 697] on button "Add Pay Advice" at bounding box center [1041, 702] width 125 height 34
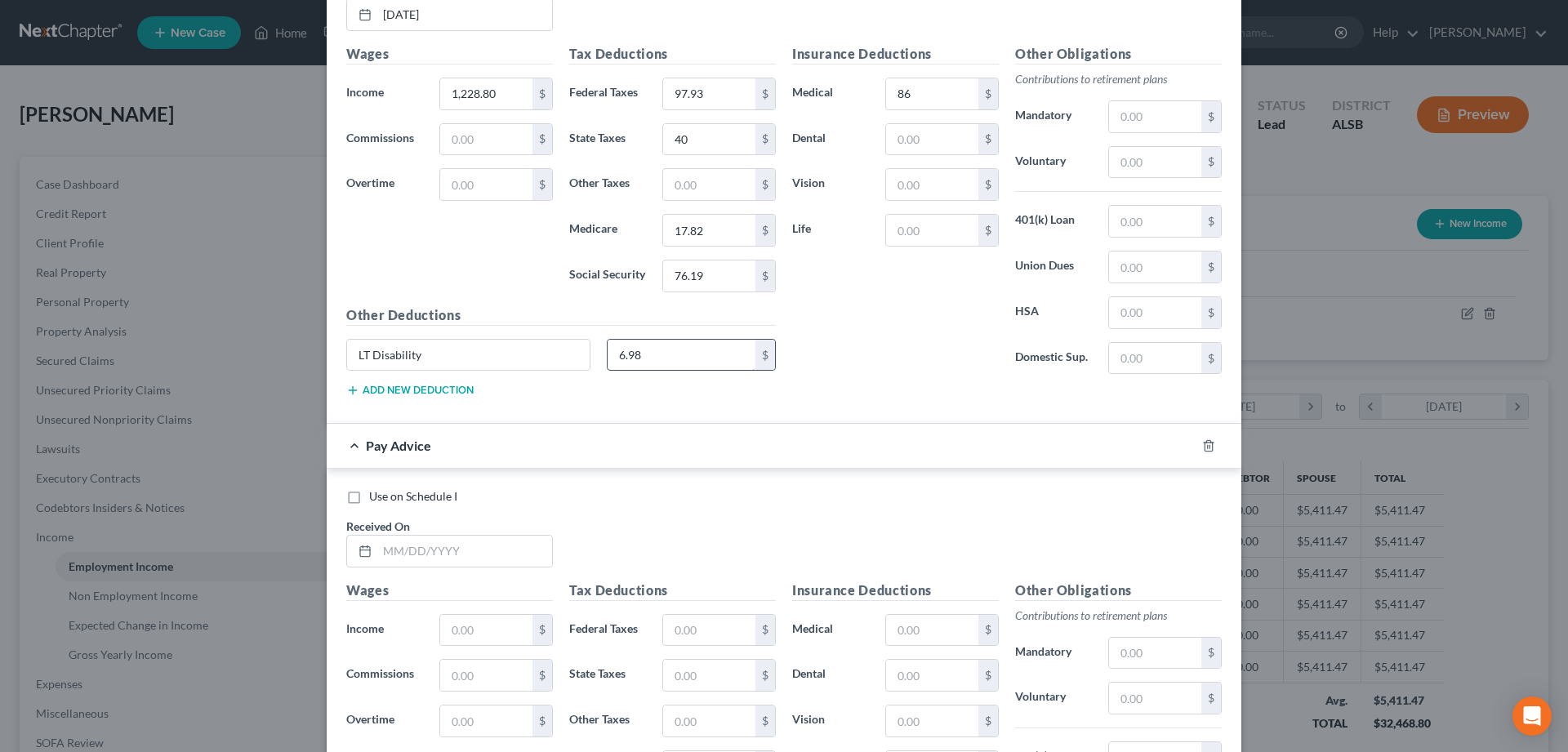
scroll to position [4096, 0]
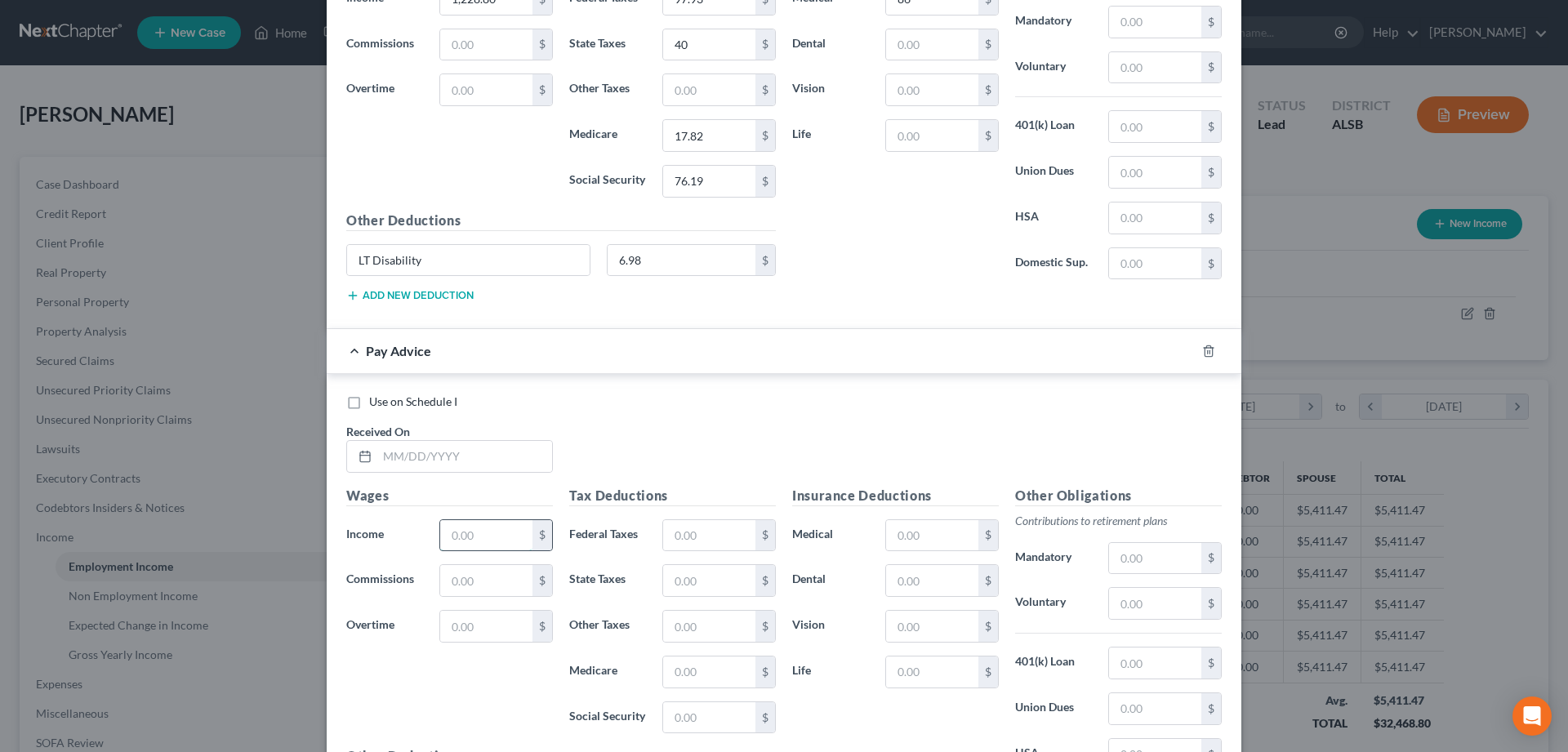
click at [466, 535] on input "text" at bounding box center [486, 535] width 93 height 31
click at [407, 450] on input "text" at bounding box center [464, 456] width 174 height 31
type input "[DATE]"
type input "737.28"
click at [705, 540] on input "text" at bounding box center [709, 535] width 93 height 31
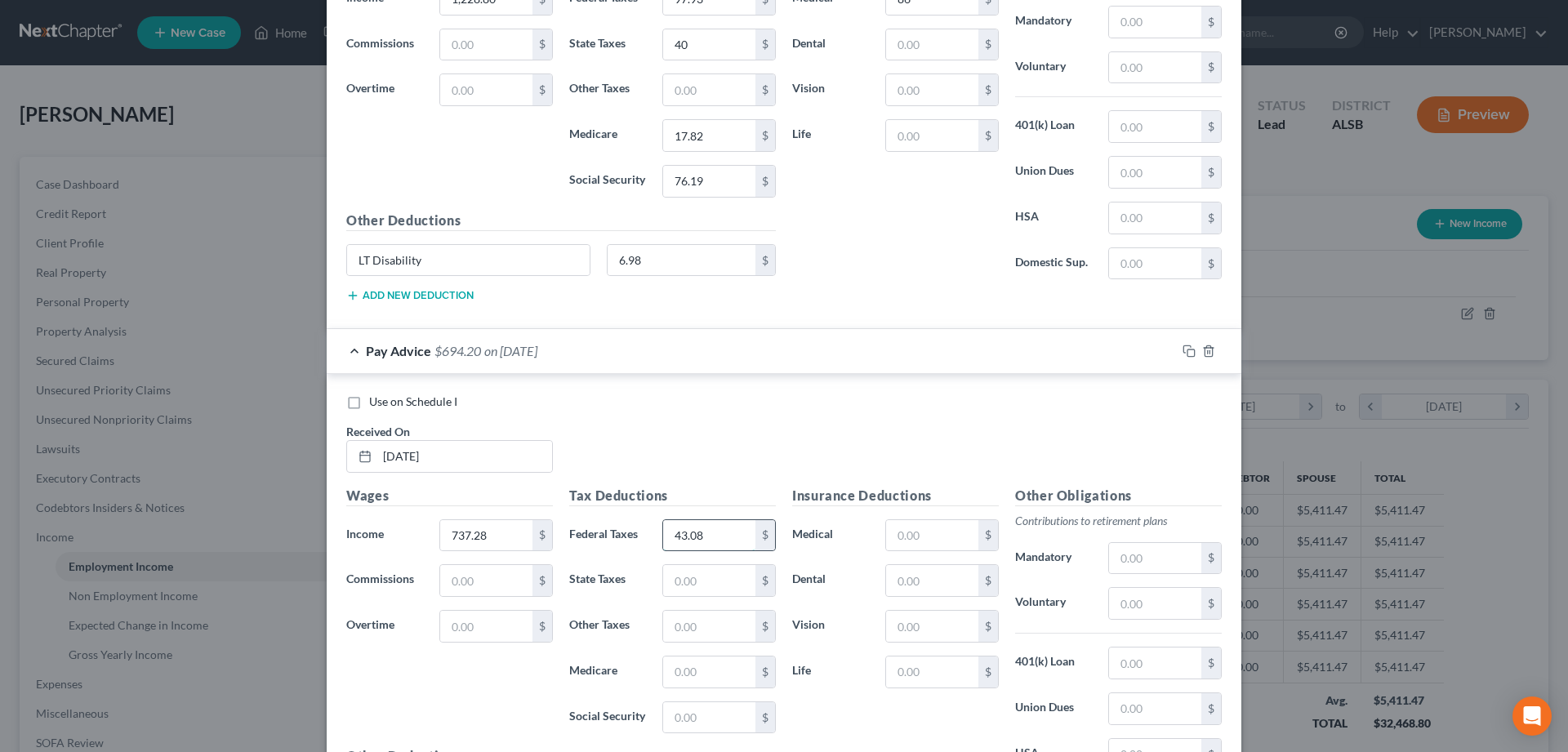
type input "43.08"
click at [737, 585] on input "text" at bounding box center [709, 580] width 93 height 31
type input "20"
click at [719, 674] on input "text" at bounding box center [709, 671] width 93 height 31
type input "10.69"
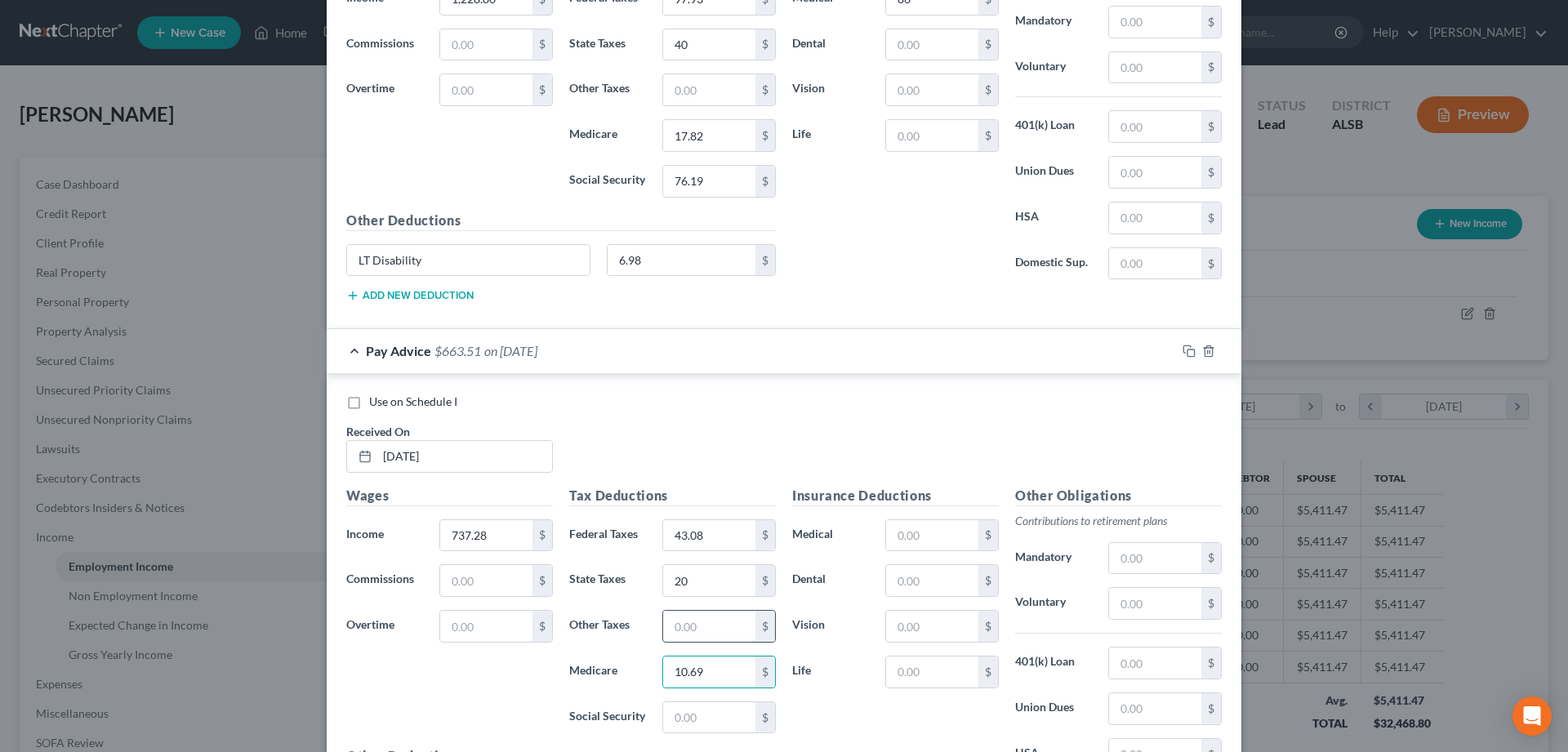
click at [705, 636] on input "text" at bounding box center [709, 626] width 93 height 31
type input "45.71"
click at [932, 538] on input "text" at bounding box center [932, 535] width 93 height 31
type input "51.61"
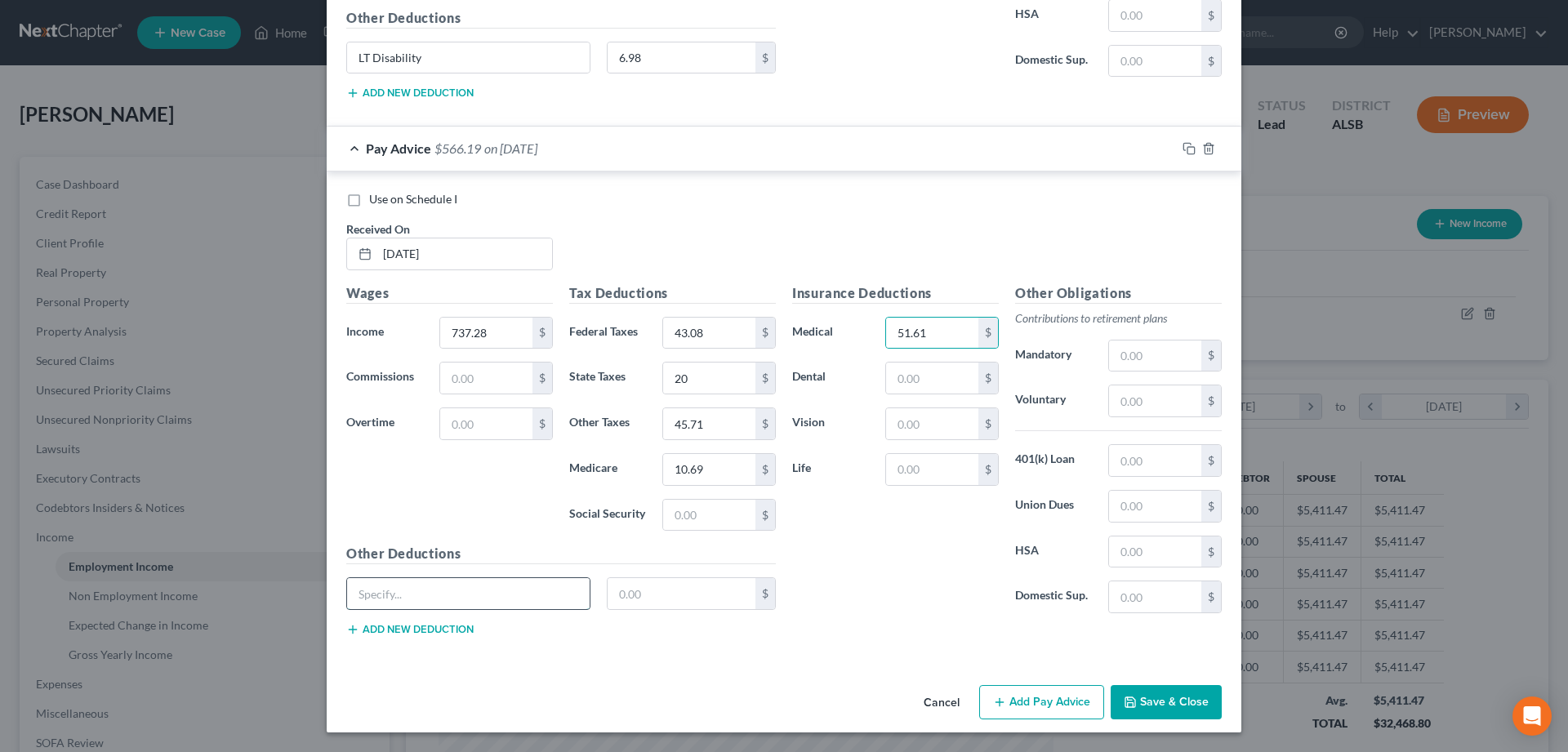
click at [415, 597] on input "text" at bounding box center [468, 594] width 243 height 31
type input "LT Disability"
type input "6.98"
click at [1061, 697] on button "Add Pay Advice" at bounding box center [1041, 702] width 125 height 34
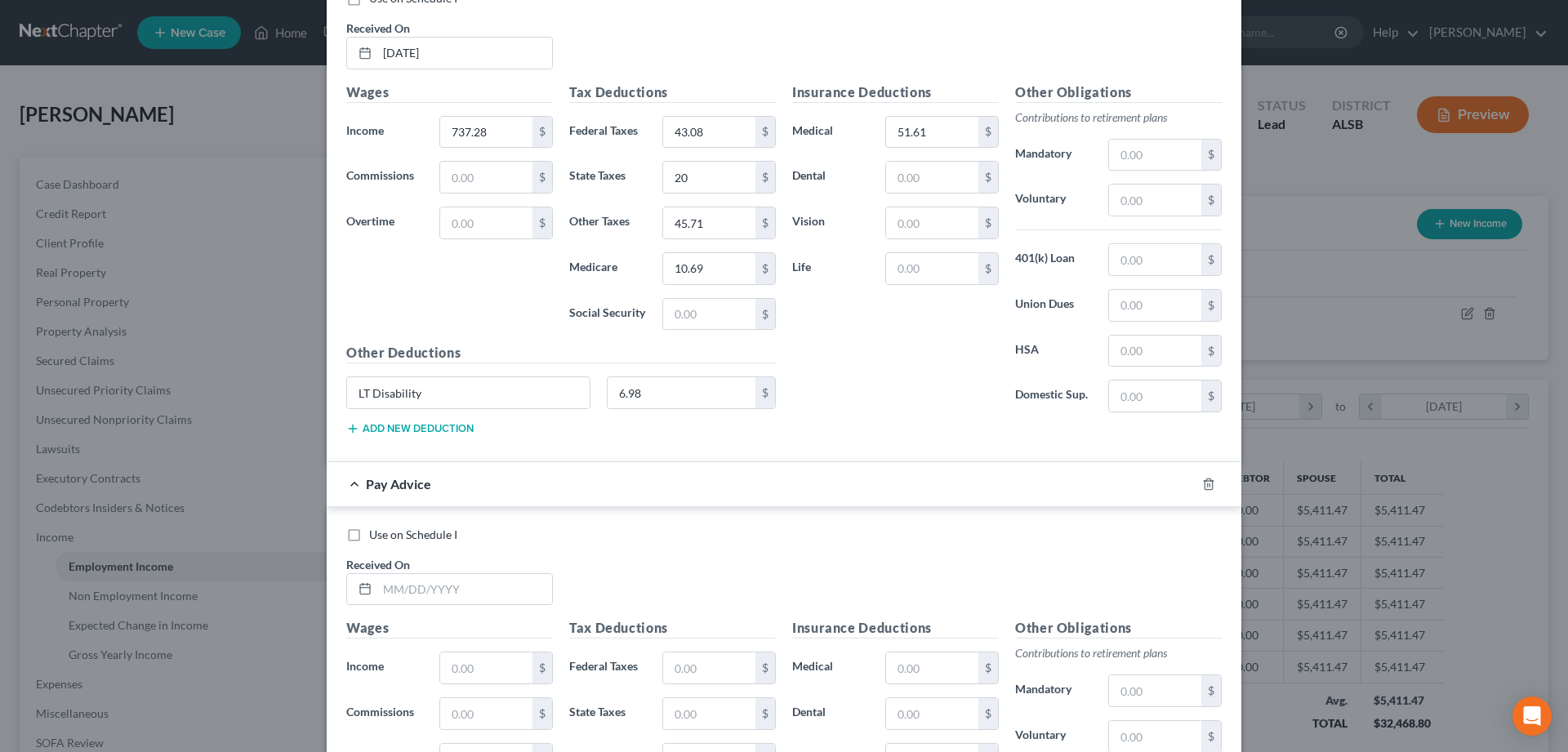
scroll to position [4549, 0]
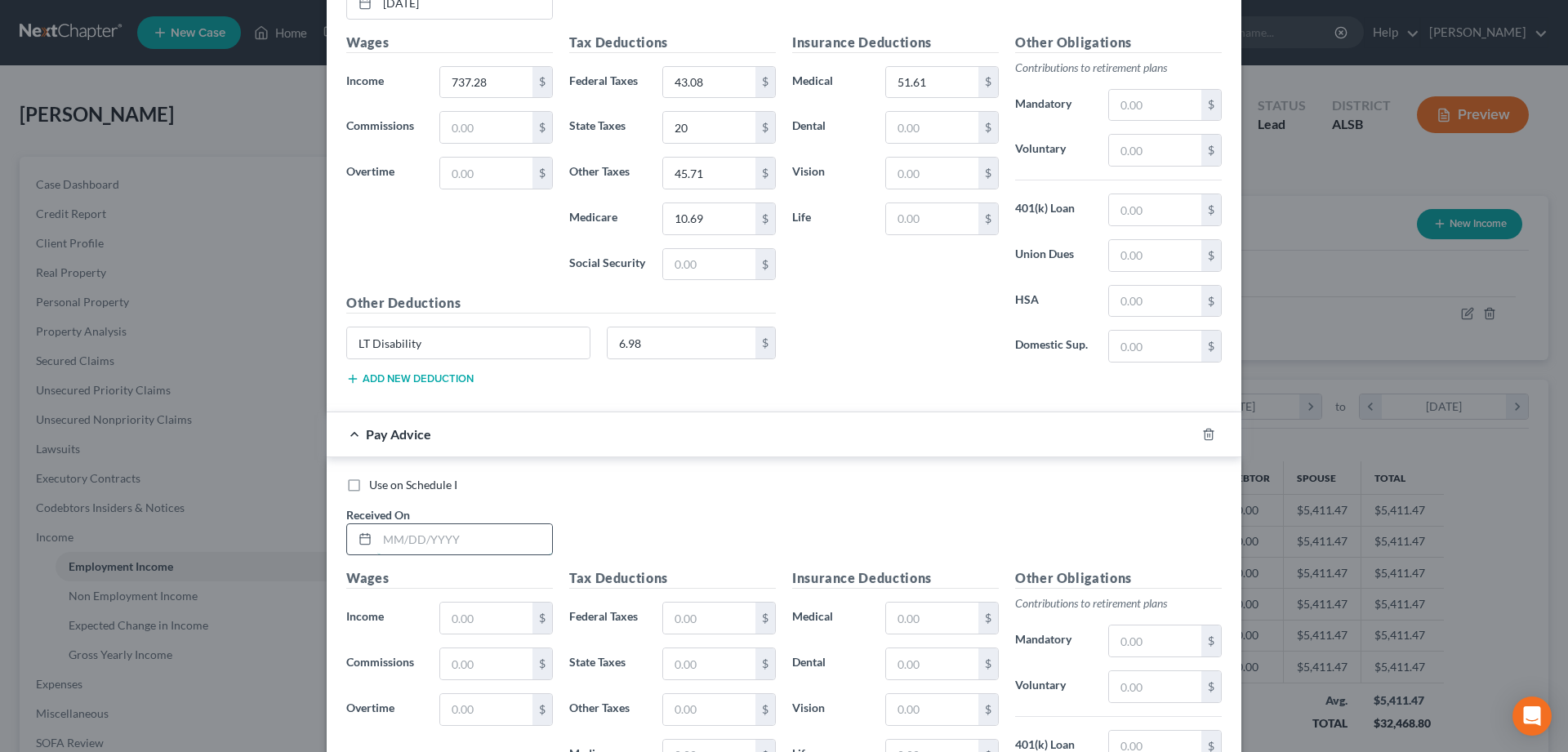
click at [395, 540] on input "text" at bounding box center [464, 539] width 174 height 31
type input "[DATE]"
type input "1,136.64"
click at [713, 615] on input "text" at bounding box center [709, 618] width 93 height 31
click at [721, 624] on input "text" at bounding box center [709, 618] width 93 height 31
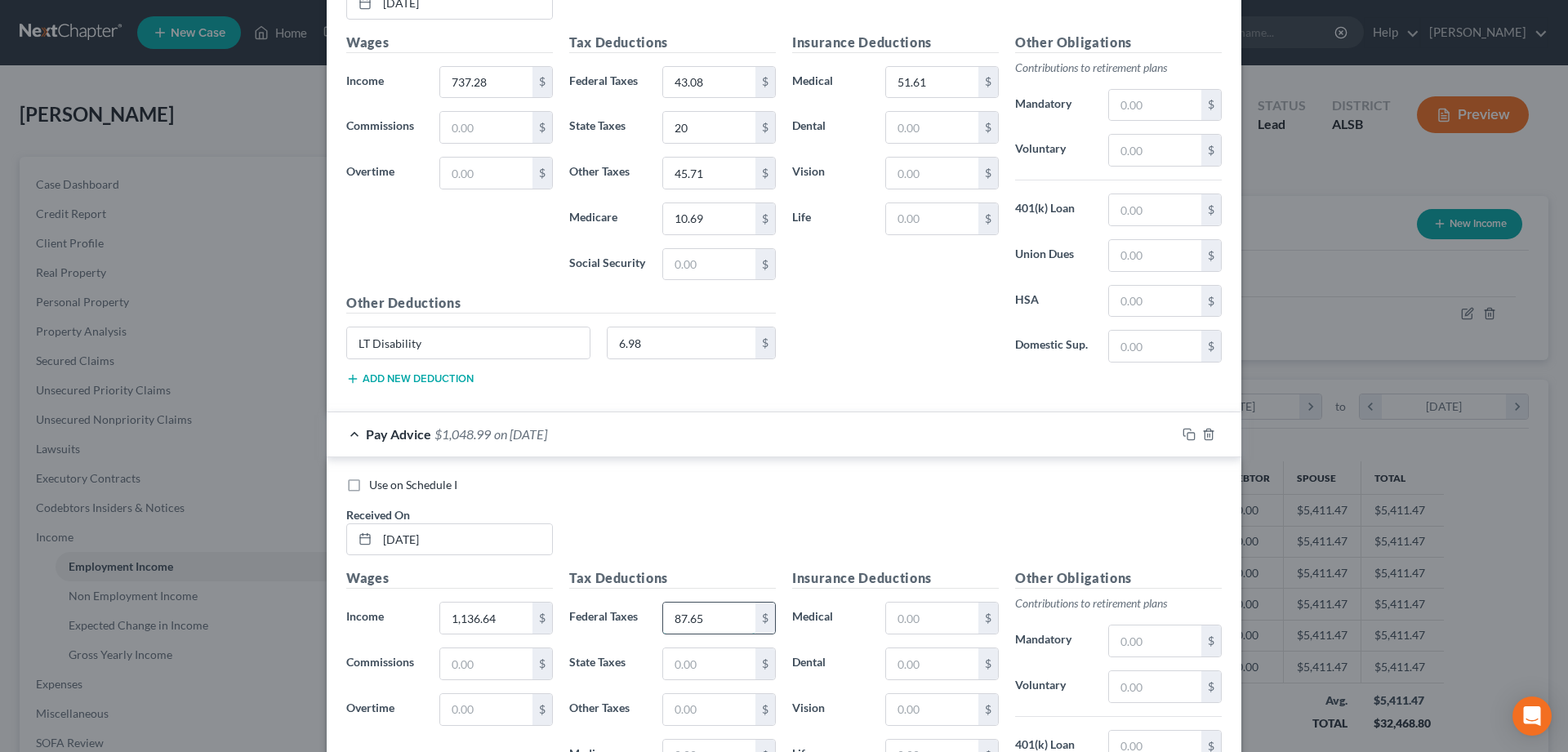
type input "87.65"
click at [685, 664] on input "text" at bounding box center [709, 663] width 93 height 31
type input "36"
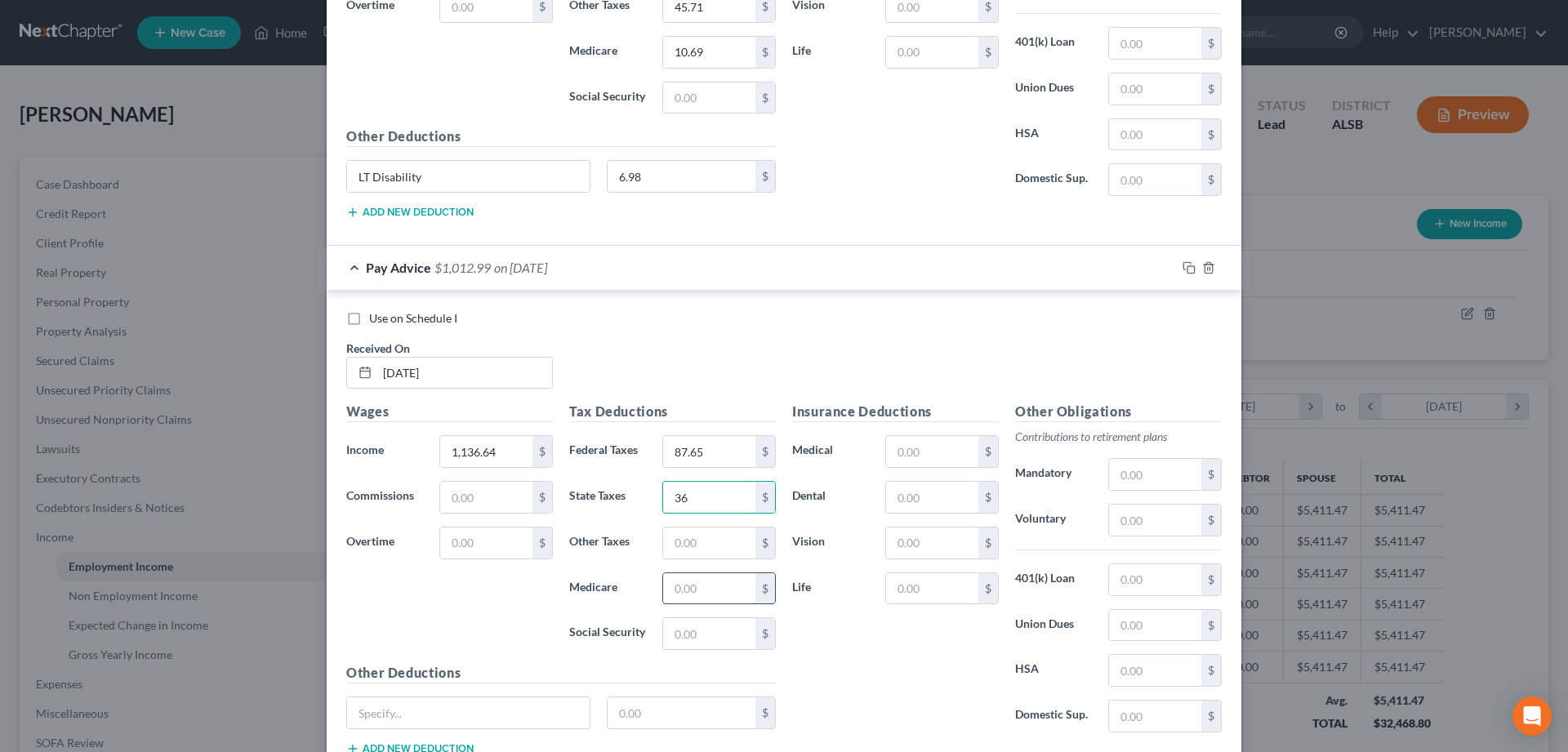
click at [704, 591] on input "text" at bounding box center [709, 589] width 93 height 31
type input "16.48"
click at [695, 637] on input "text" at bounding box center [709, 633] width 93 height 31
type input "70.47"
click at [922, 455] on input "text" at bounding box center [932, 451] width 93 height 31
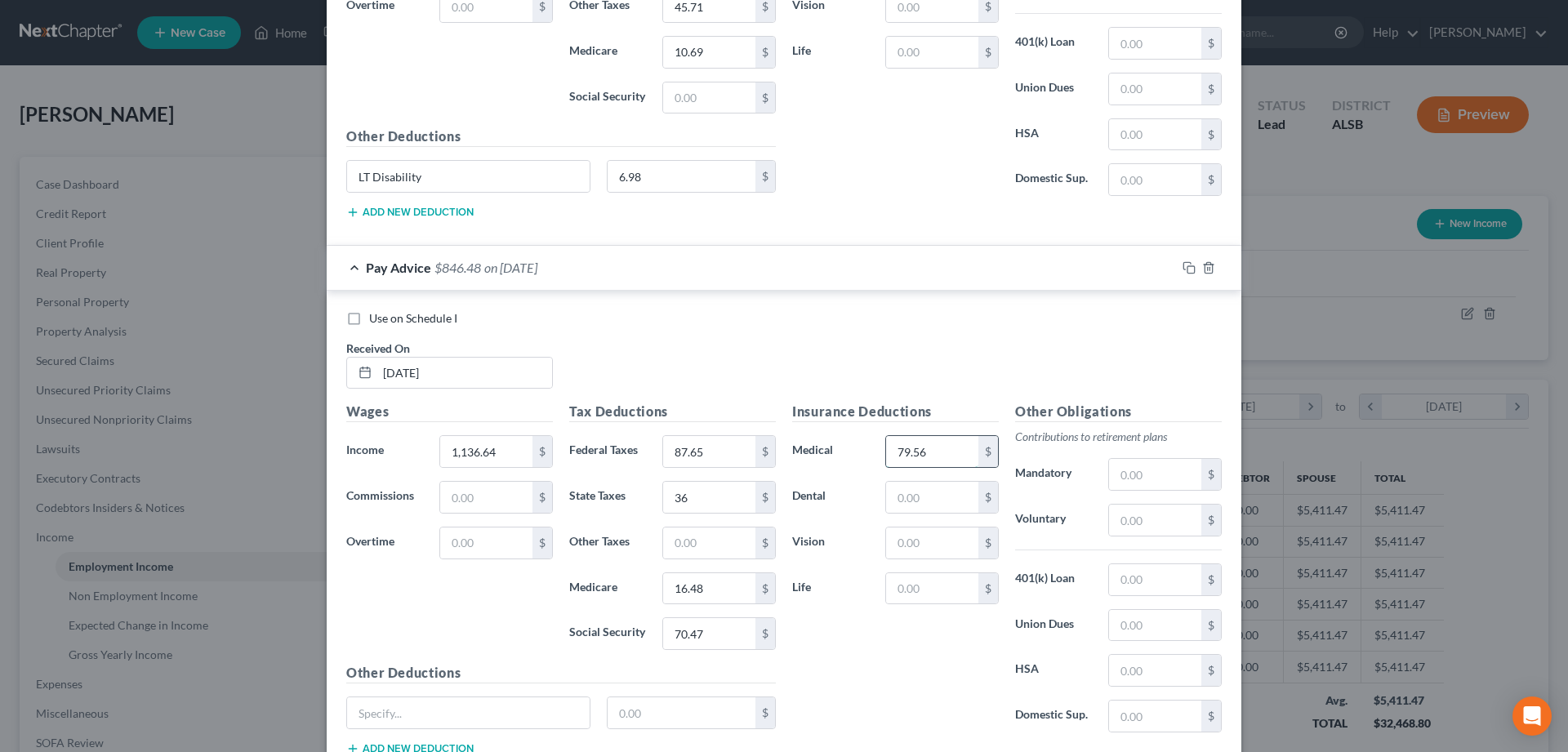
type input "79.56"
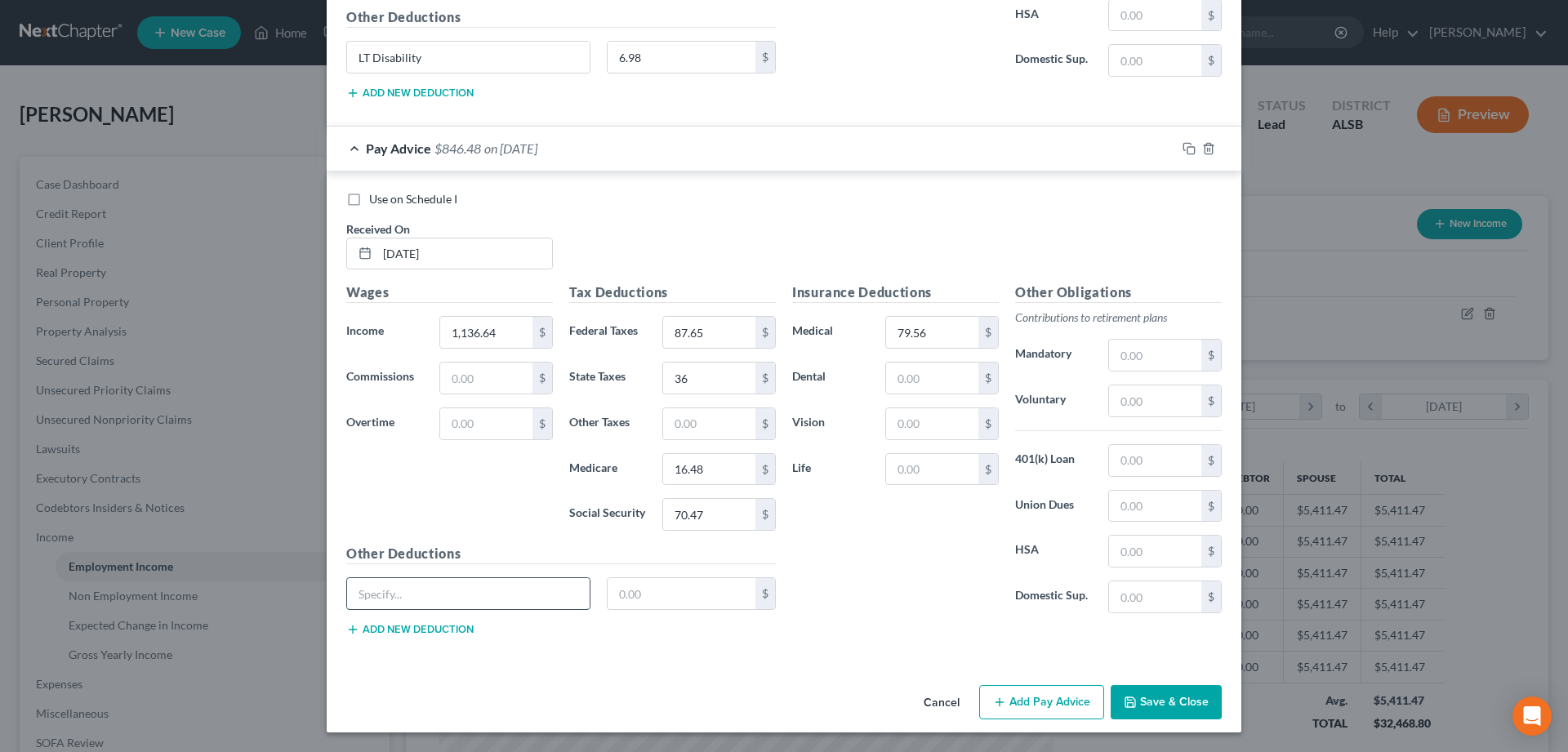
click at [376, 591] on input "text" at bounding box center [468, 594] width 243 height 31
type input "LT Disability"
type input "6.98"
click at [1037, 702] on button "Add Pay Advice" at bounding box center [1041, 702] width 125 height 34
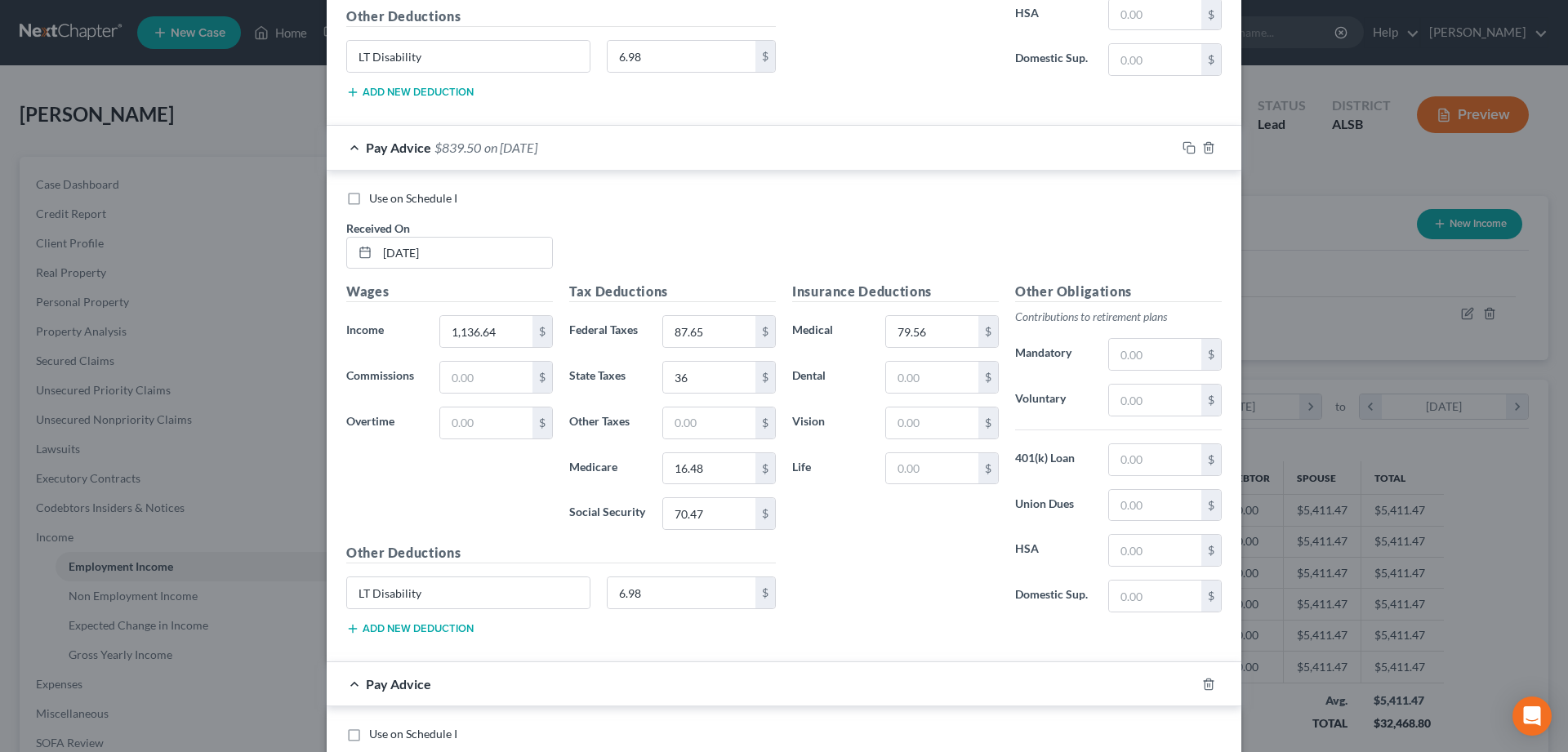
scroll to position [5086, 0]
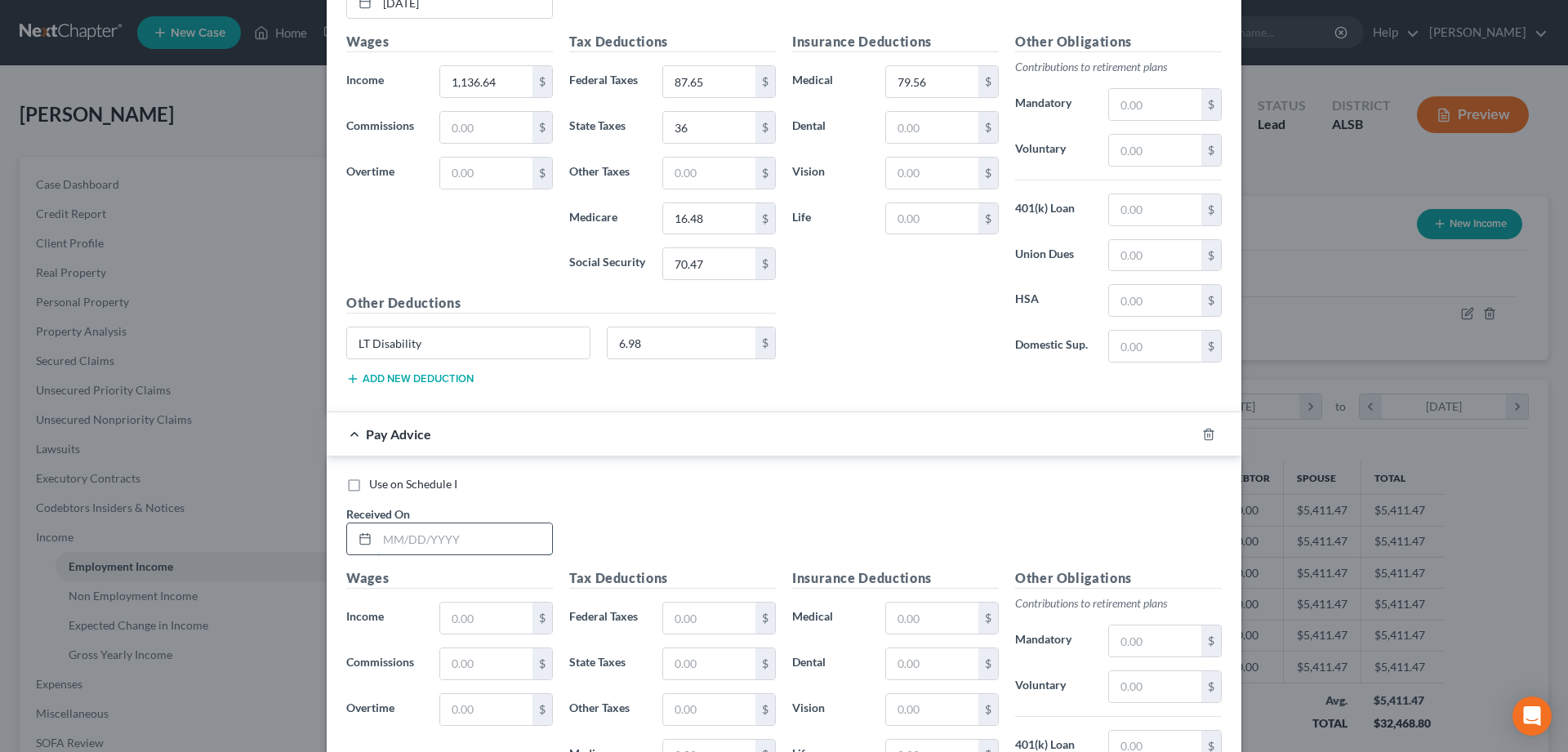
click at [391, 539] on input "text" at bounding box center [464, 539] width 174 height 31
type input "[DATE]"
click at [462, 620] on input "text" at bounding box center [486, 618] width 93 height 31
type input "1,228.80"
click at [699, 623] on input "text" at bounding box center [709, 618] width 93 height 31
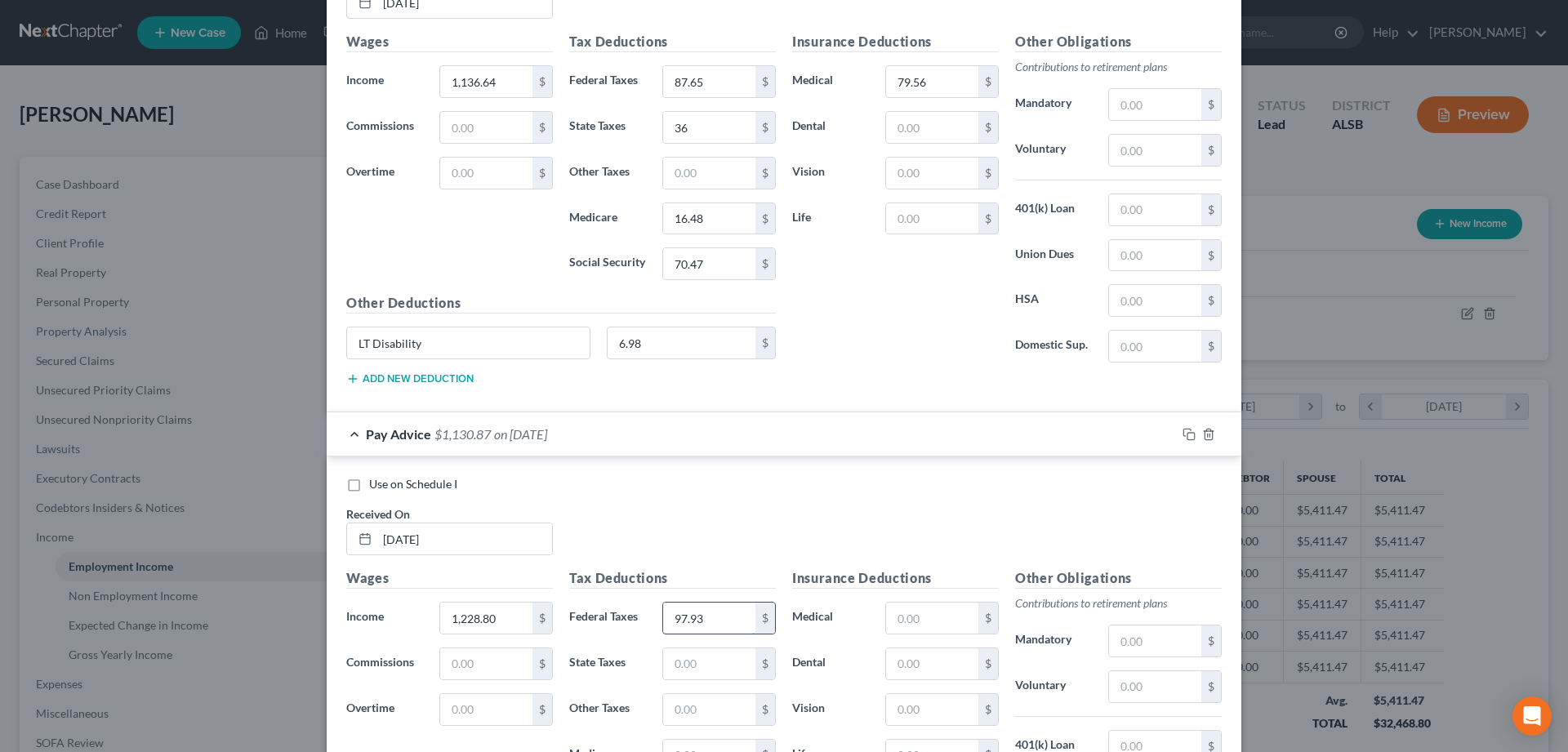
type input "97.93"
click at [692, 667] on input "text" at bounding box center [709, 663] width 93 height 31
type input "40"
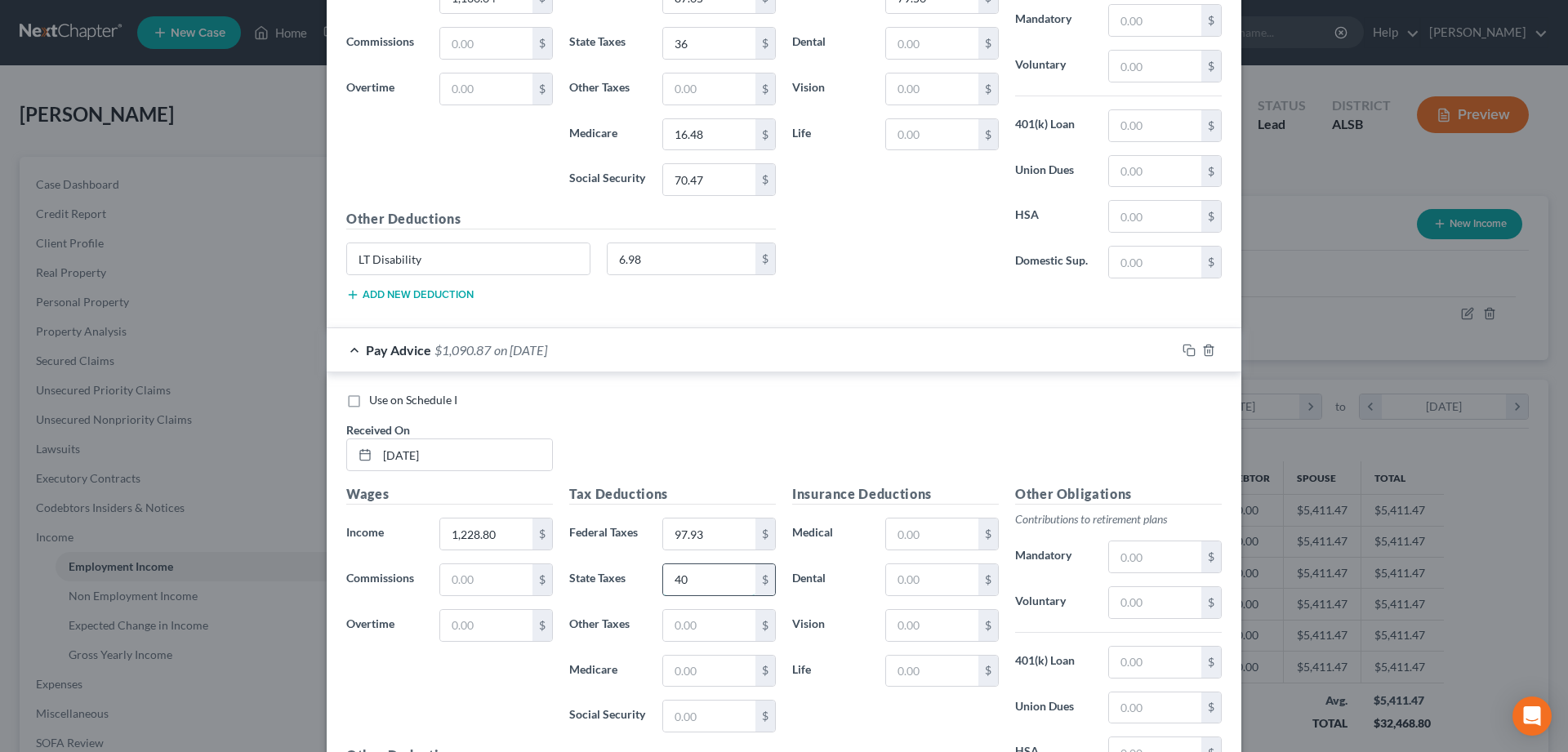
scroll to position [5252, 0]
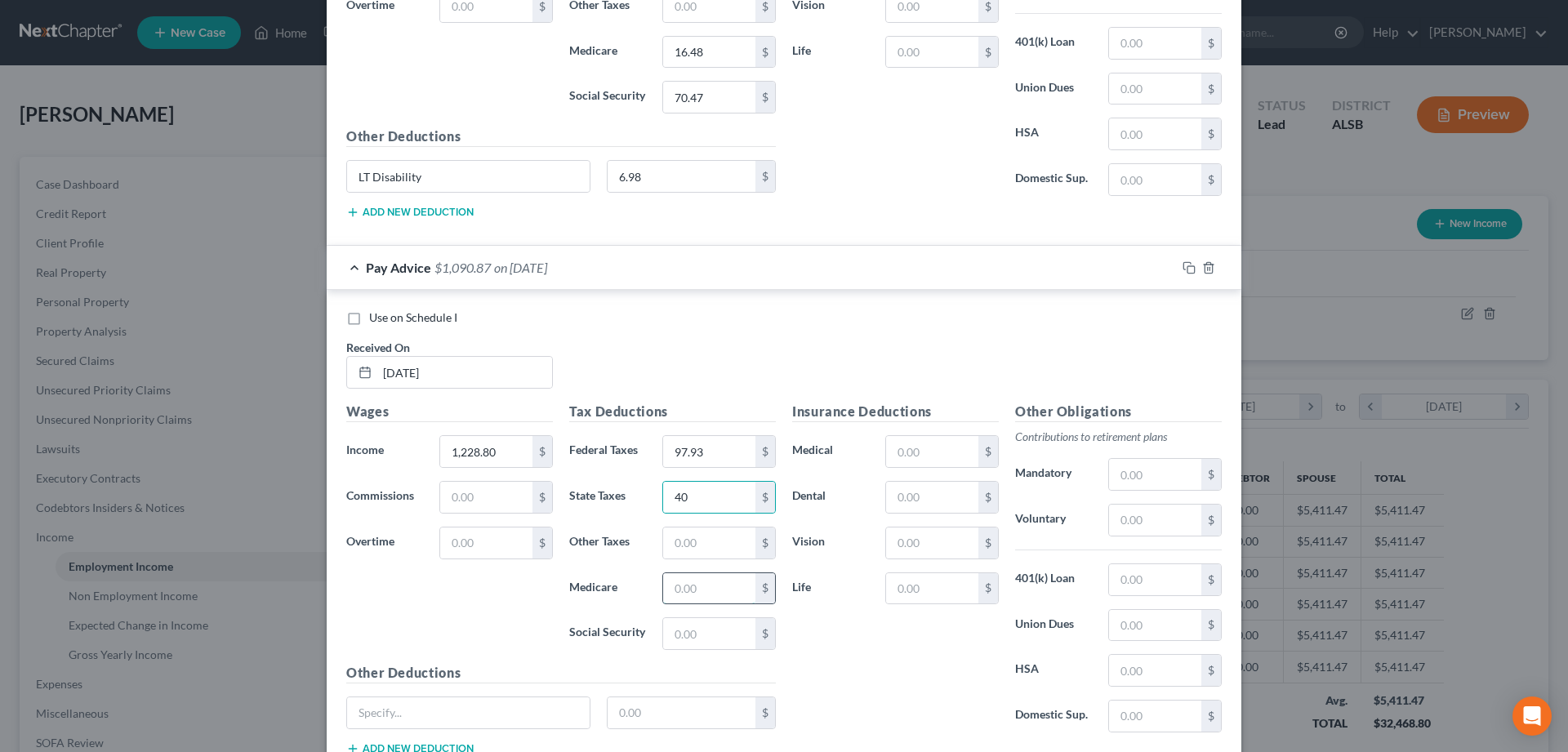
click at [705, 600] on input "text" at bounding box center [709, 589] width 93 height 31
type input "17.82"
click at [710, 637] on input "text" at bounding box center [709, 633] width 93 height 31
type input "76.18"
click at [910, 451] on input "text" at bounding box center [932, 451] width 93 height 31
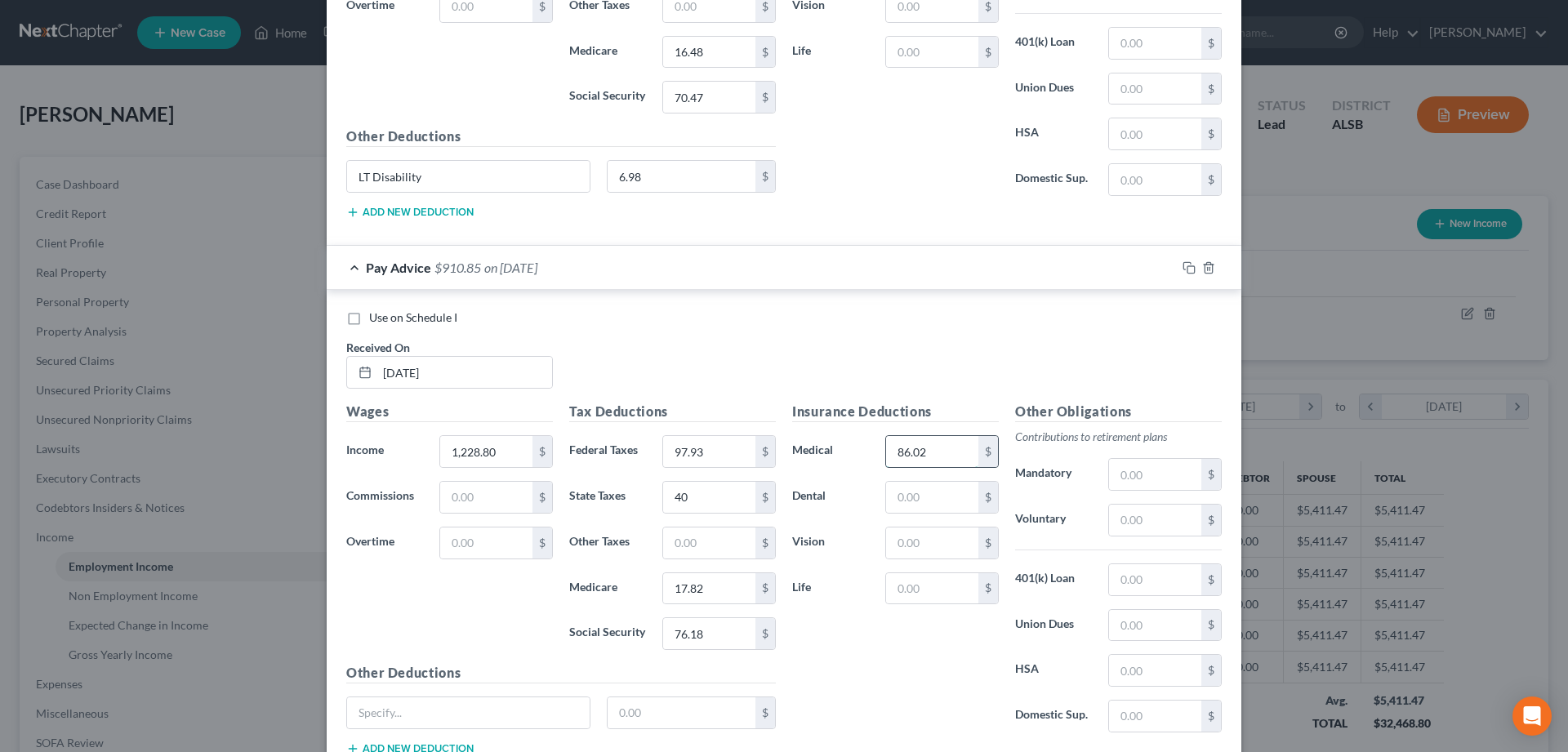
type input "86.02"
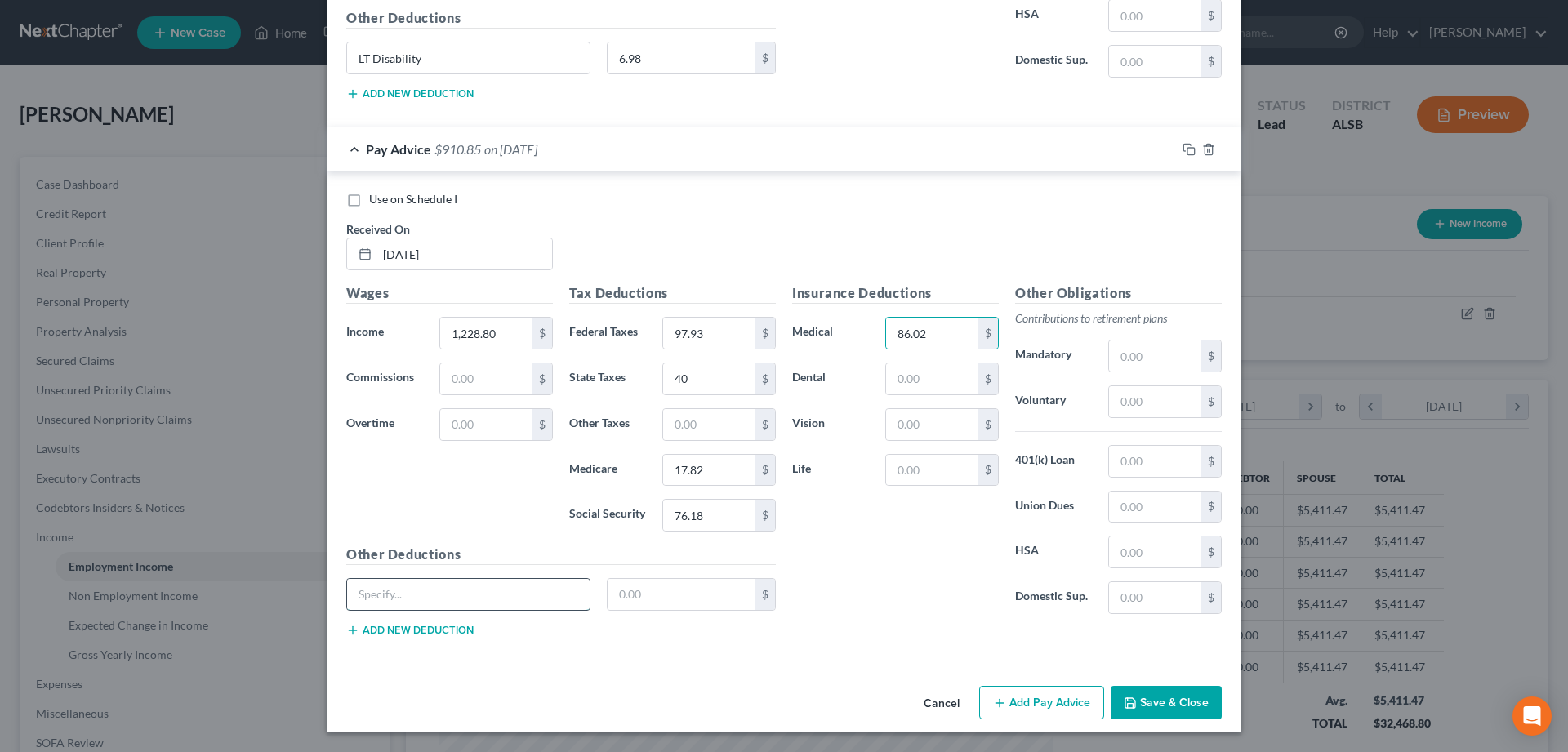
click at [414, 598] on input "text" at bounding box center [468, 594] width 243 height 31
type input "LT Disability"
type input "6.87"
click at [1046, 695] on button "Add Pay Advice" at bounding box center [1041, 703] width 125 height 34
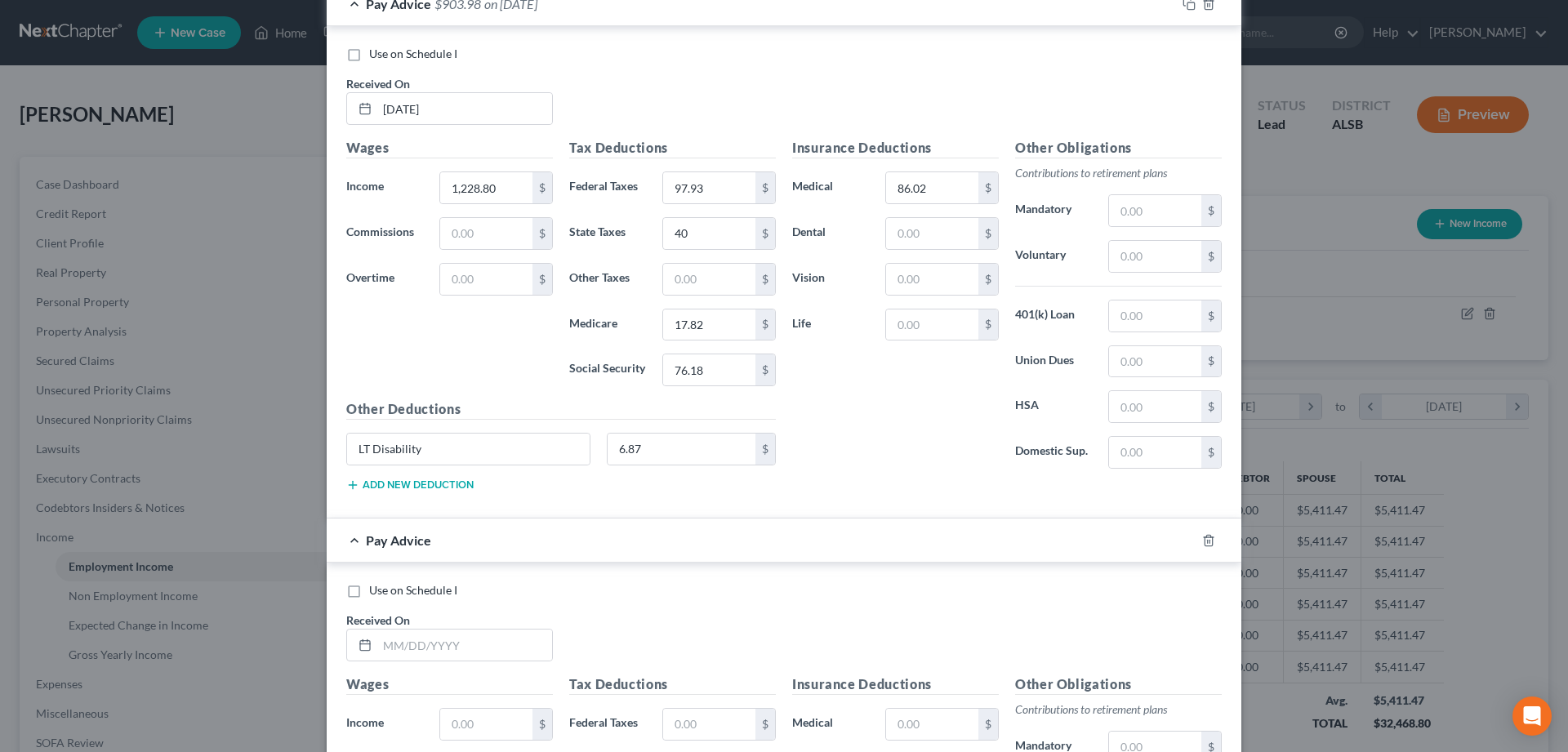
scroll to position [5623, 0]
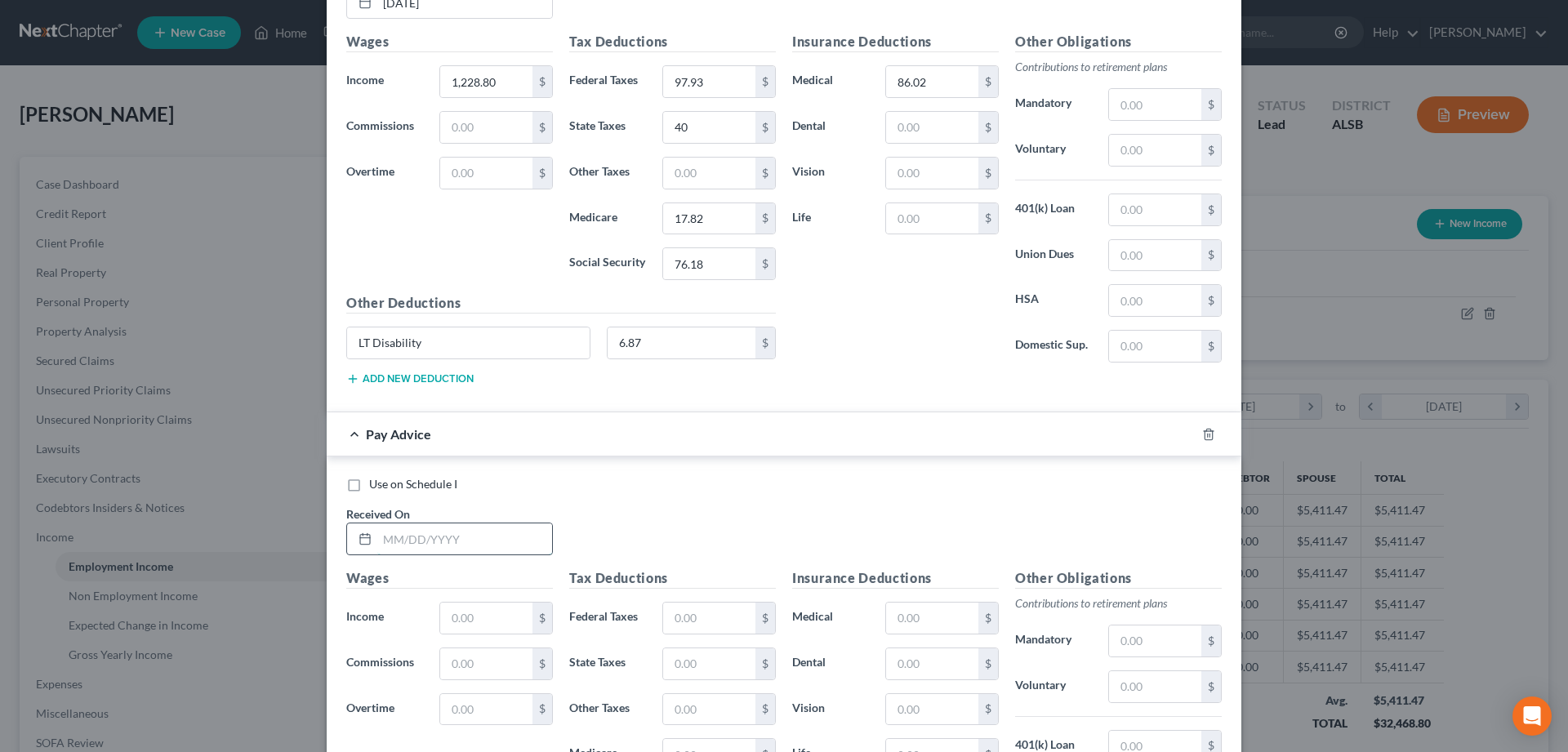
click at [422, 541] on input "text" at bounding box center [464, 539] width 174 height 31
type input "[DATE]"
type input "1,228.80"
click at [712, 623] on input "text" at bounding box center [709, 618] width 93 height 31
type input "97.93"
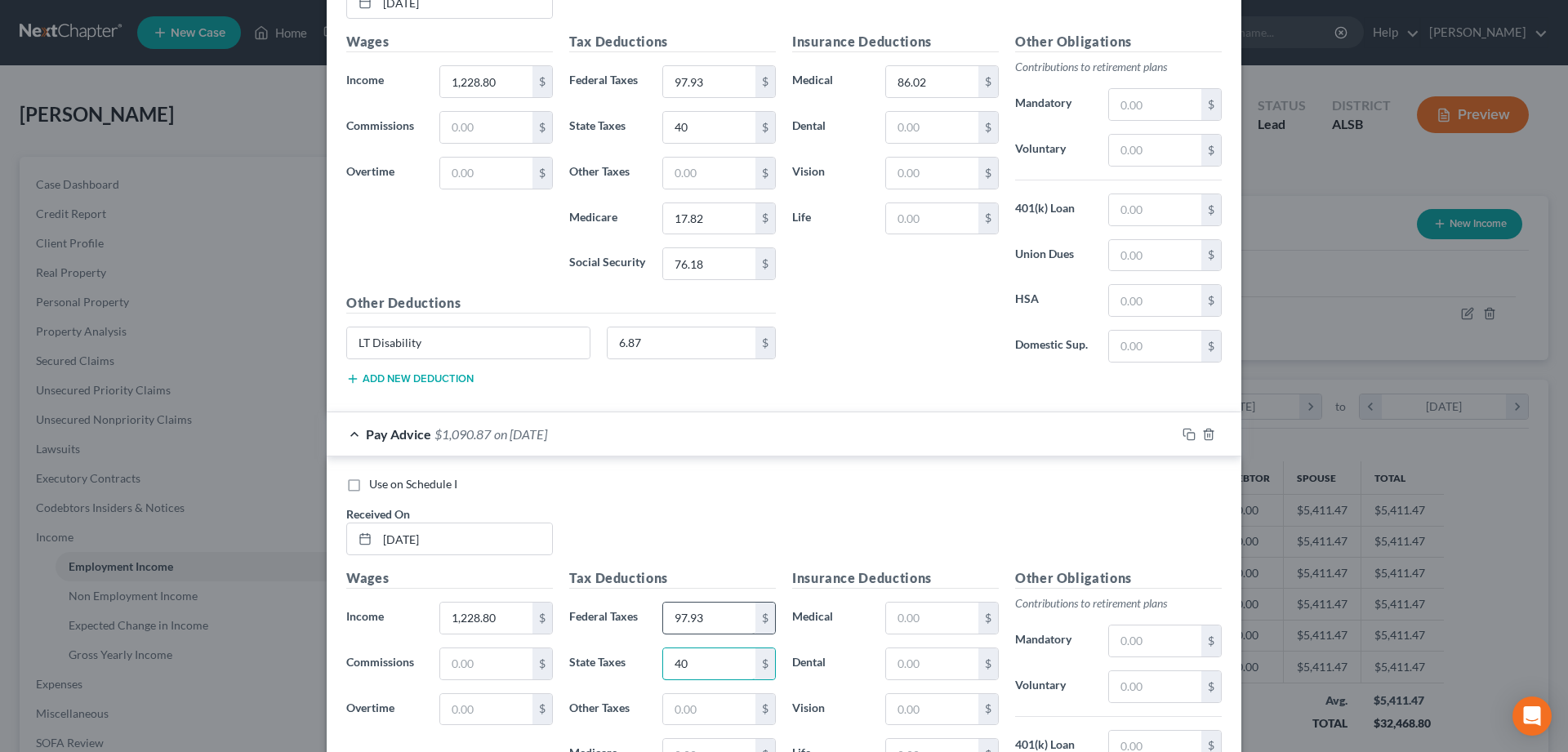
type input "40"
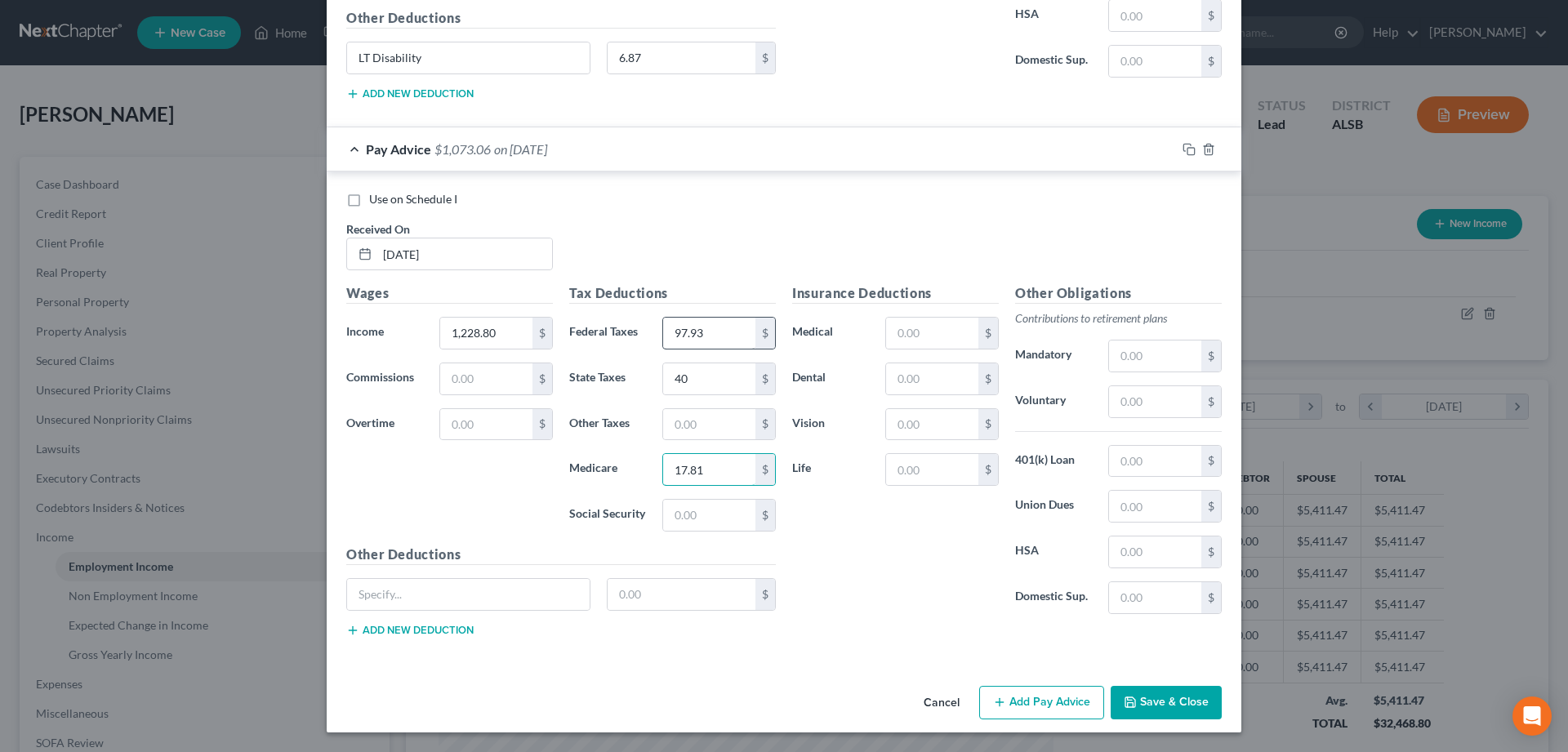
type input "17.81"
type input "76.19"
click at [952, 329] on input "text" at bounding box center [932, 333] width 93 height 31
type input "86.02"
click at [651, 600] on input "text" at bounding box center [681, 594] width 148 height 31
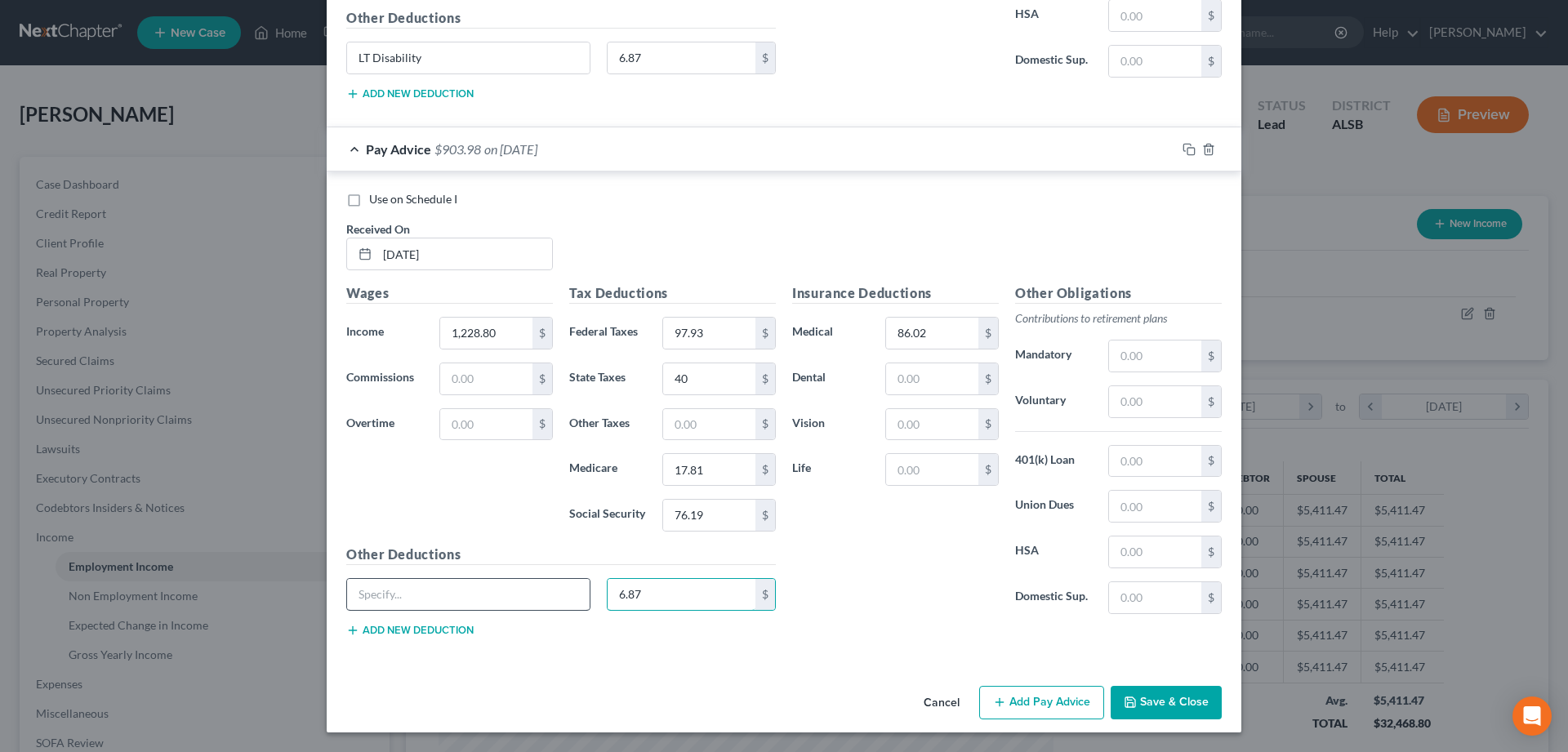
type input "6.87"
click at [508, 583] on input "text" at bounding box center [468, 594] width 243 height 31
type input "LT Disability"
click at [1029, 699] on button "Add Pay Advice" at bounding box center [1041, 703] width 125 height 34
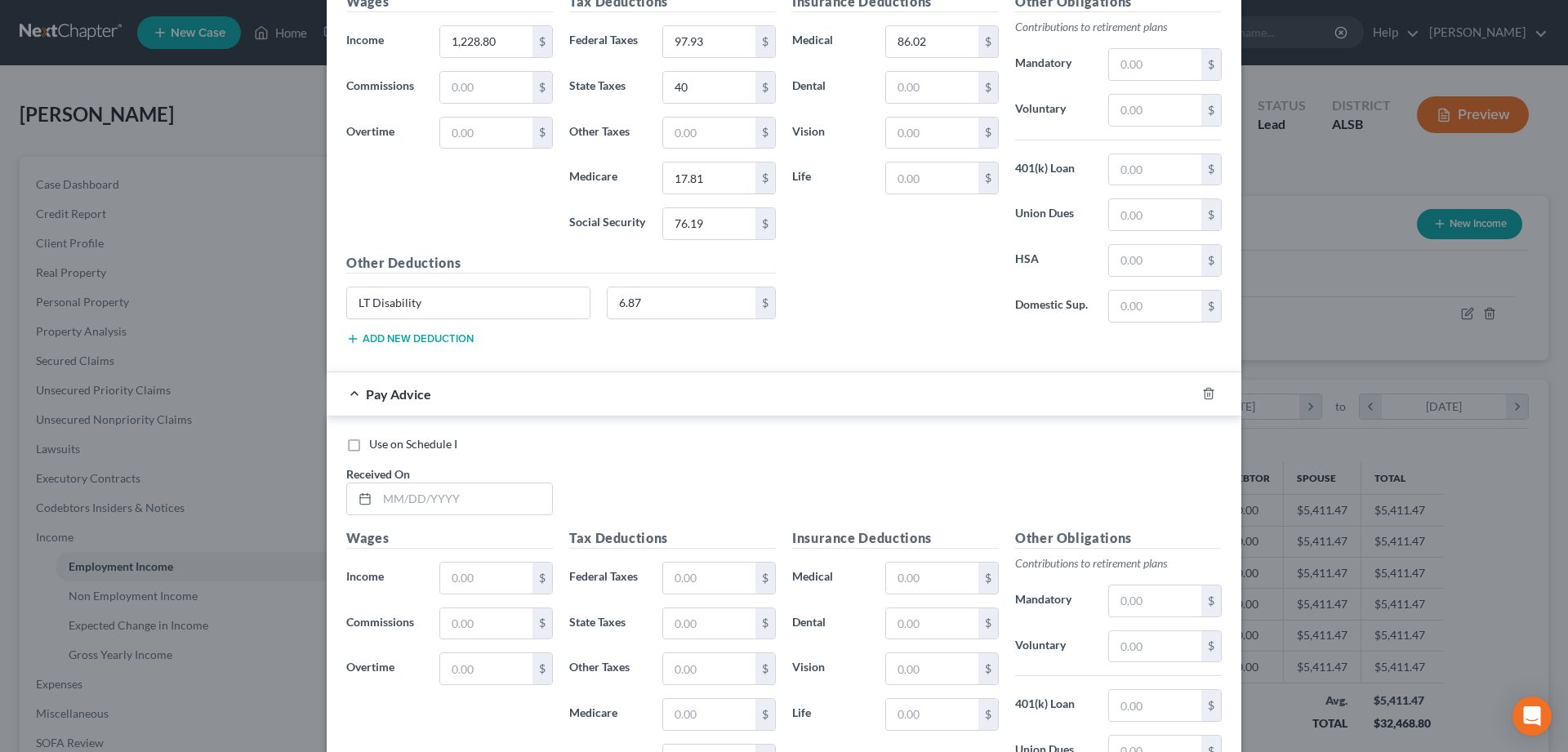
scroll to position [6242, 0]
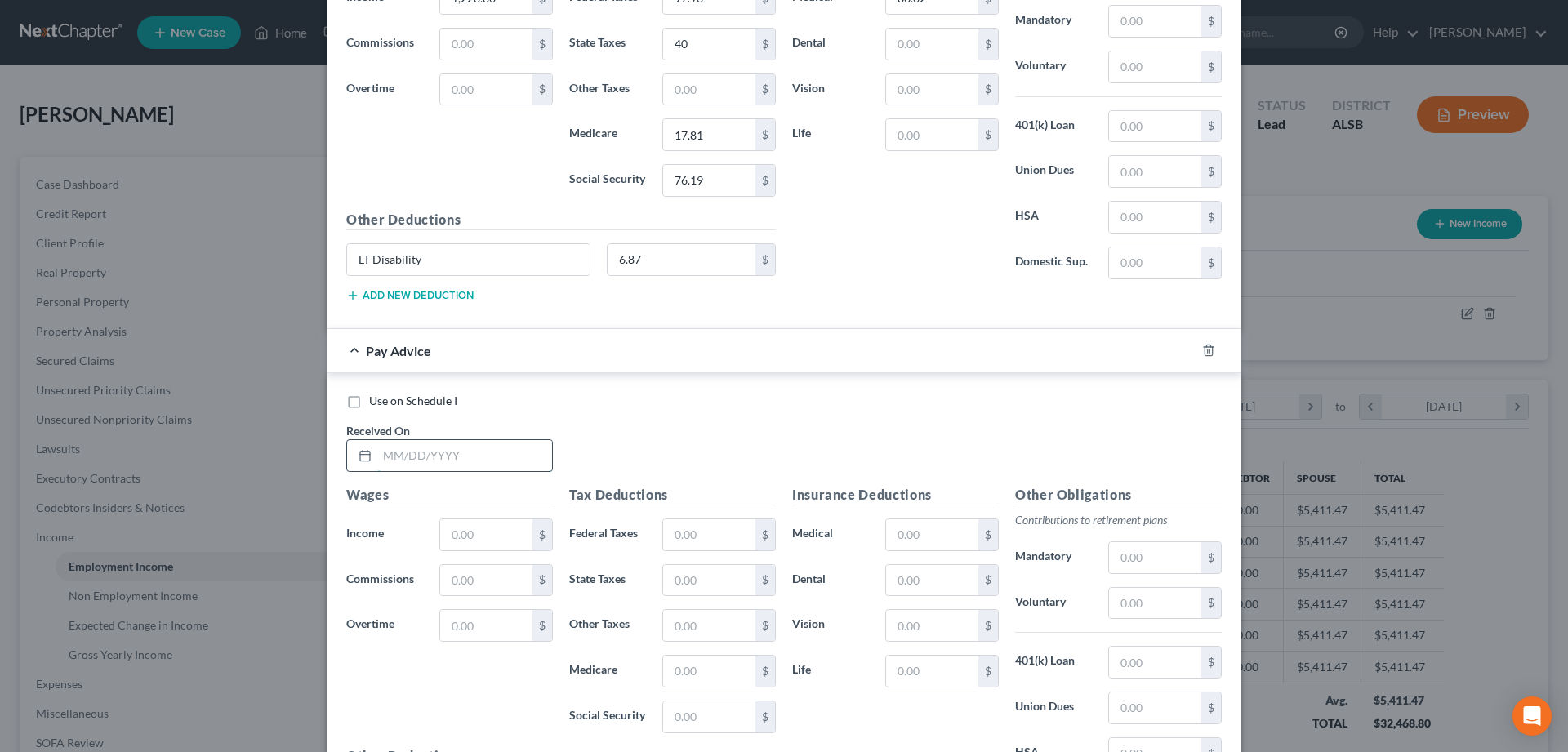
click at [428, 458] on input "text" at bounding box center [464, 455] width 174 height 31
type input "[DATE]"
type input "1,303.80"
click at [681, 534] on input "text" at bounding box center [709, 535] width 93 height 31
type input "106.30"
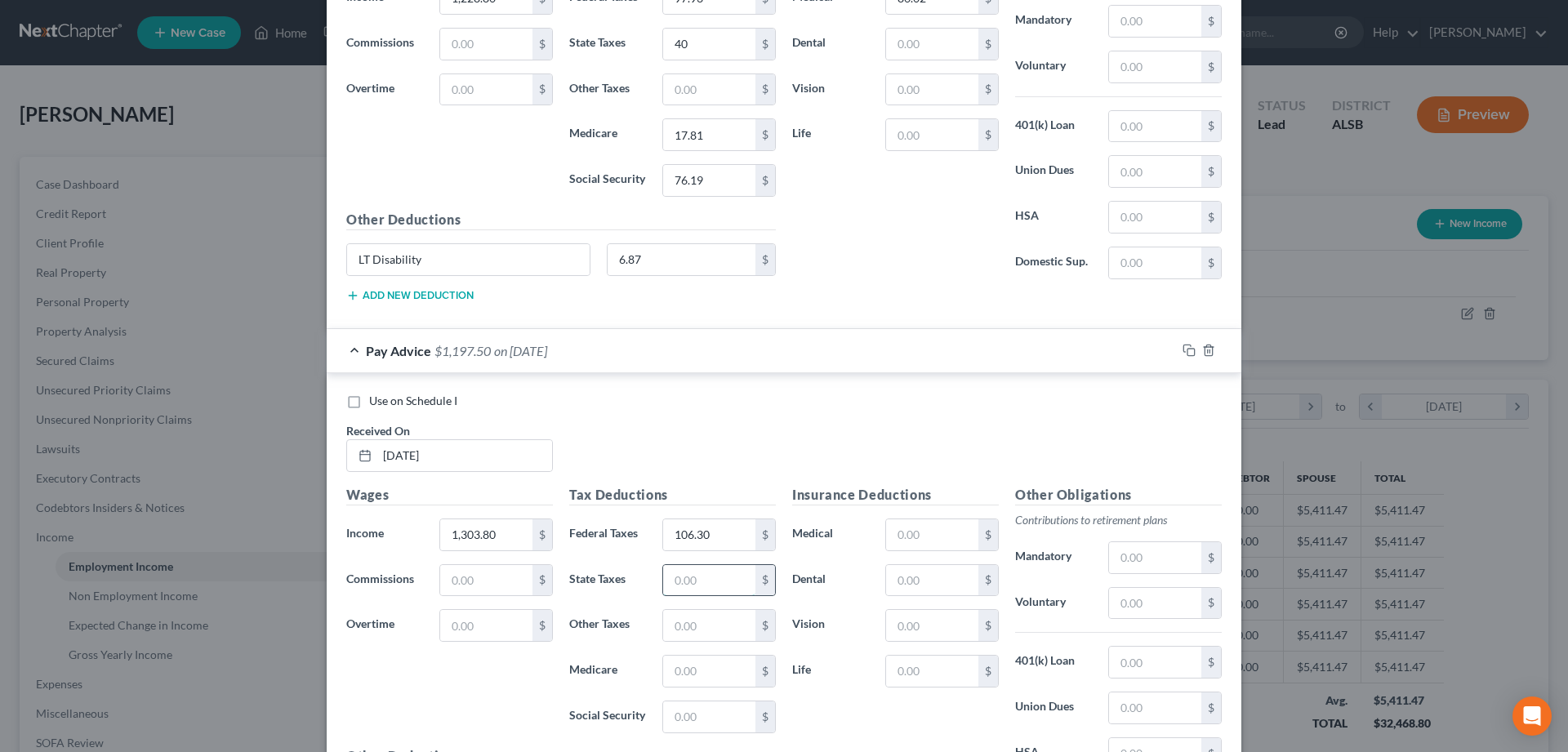
click at [703, 590] on input "text" at bounding box center [709, 580] width 93 height 31
type input "43"
type input "18.91"
type input "80.84"
click at [920, 533] on input "text" at bounding box center [932, 535] width 93 height 31
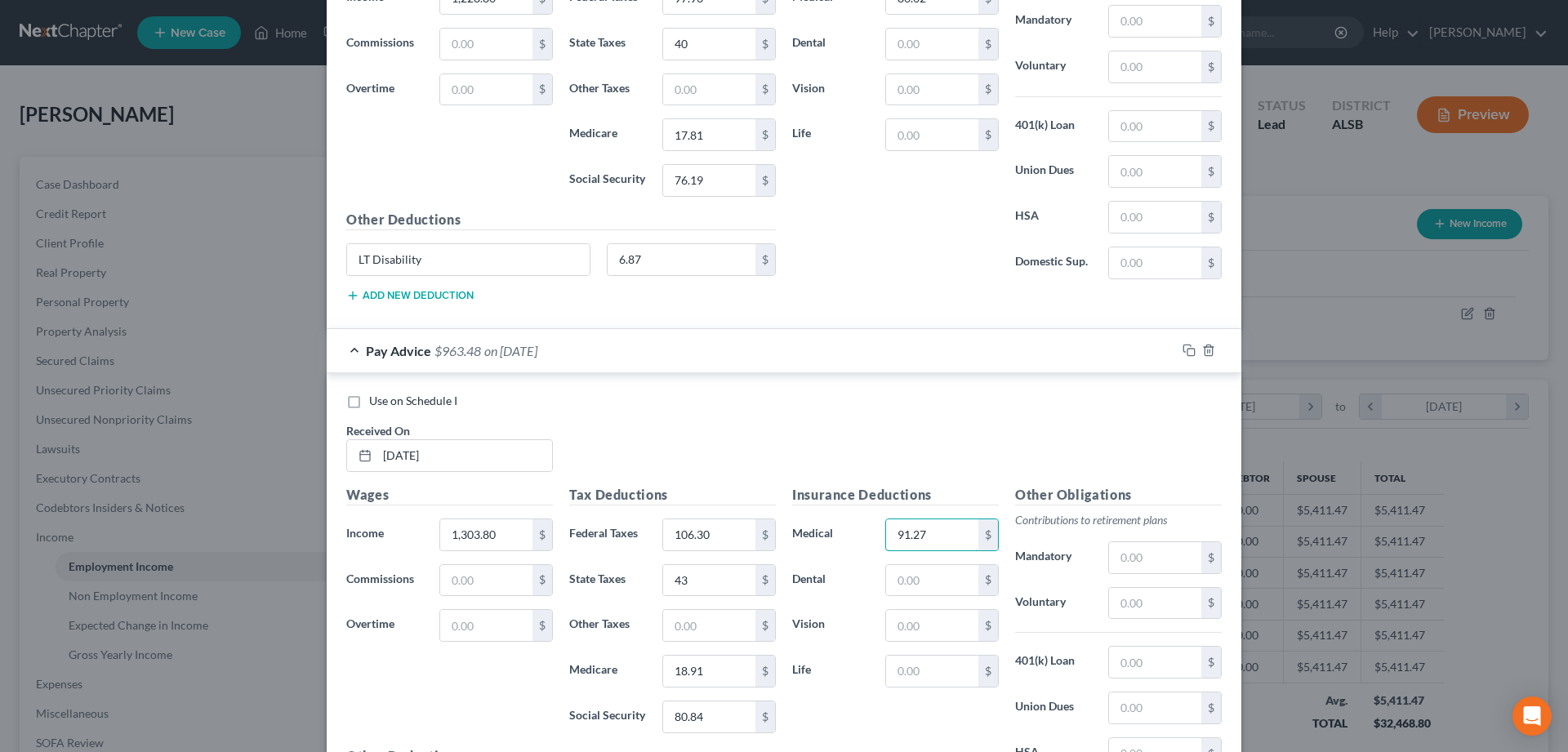
type input "91.27"
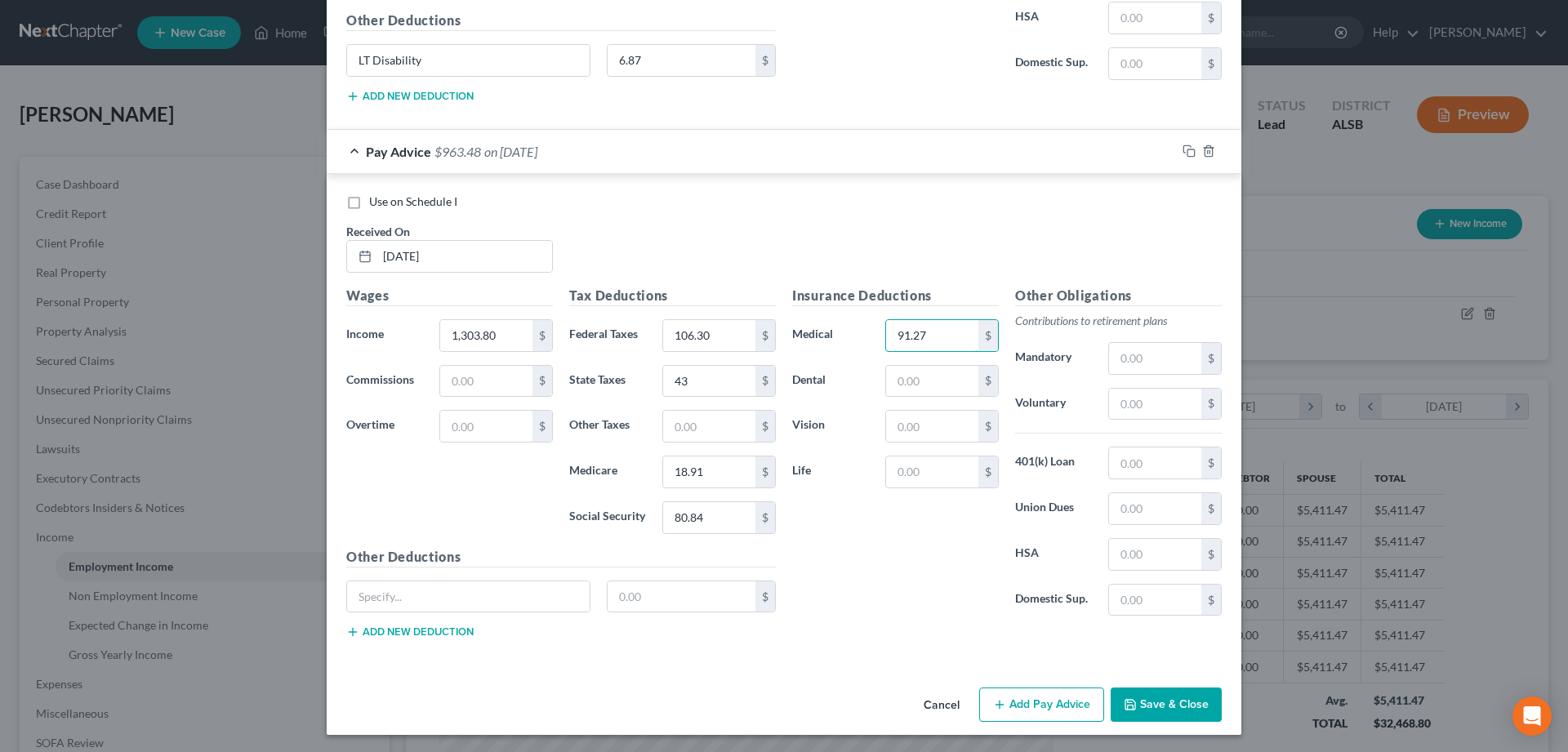
scroll to position [6445, 0]
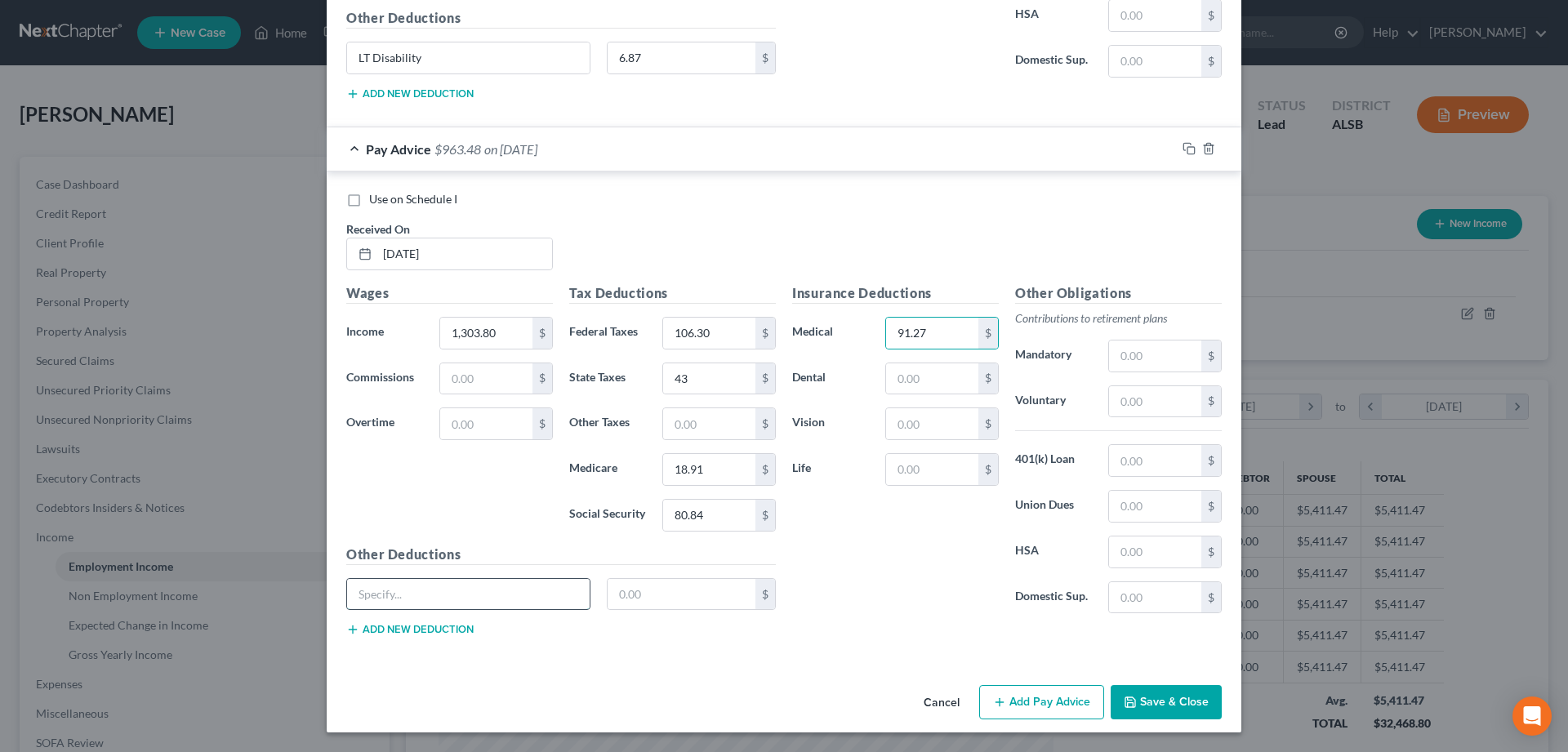
click at [428, 596] on input "text" at bounding box center [468, 594] width 243 height 31
type input "lt dISABILITY"
type input "6.87"
click at [1028, 695] on button "Add Pay Advice" at bounding box center [1041, 702] width 125 height 34
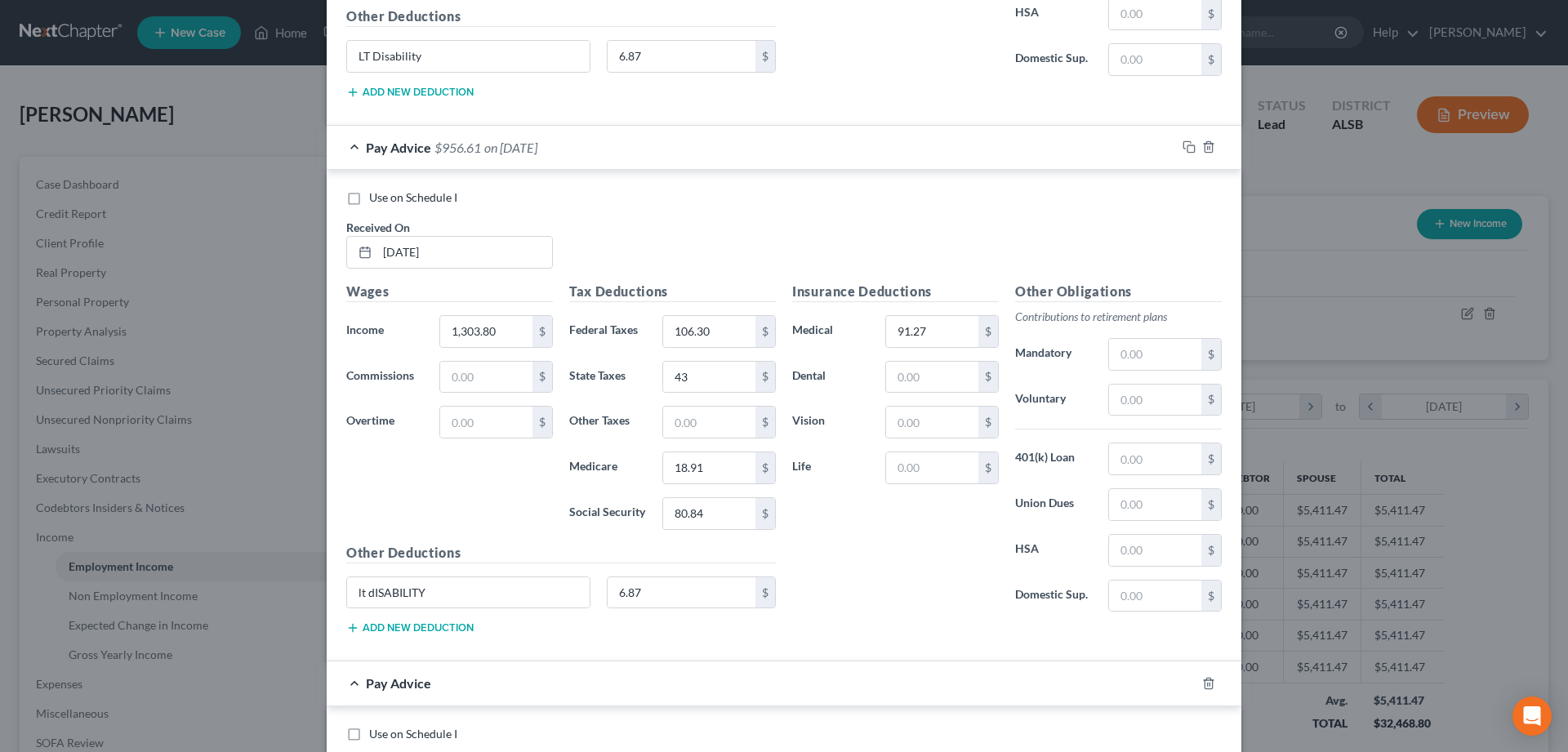
scroll to position [6695, 0]
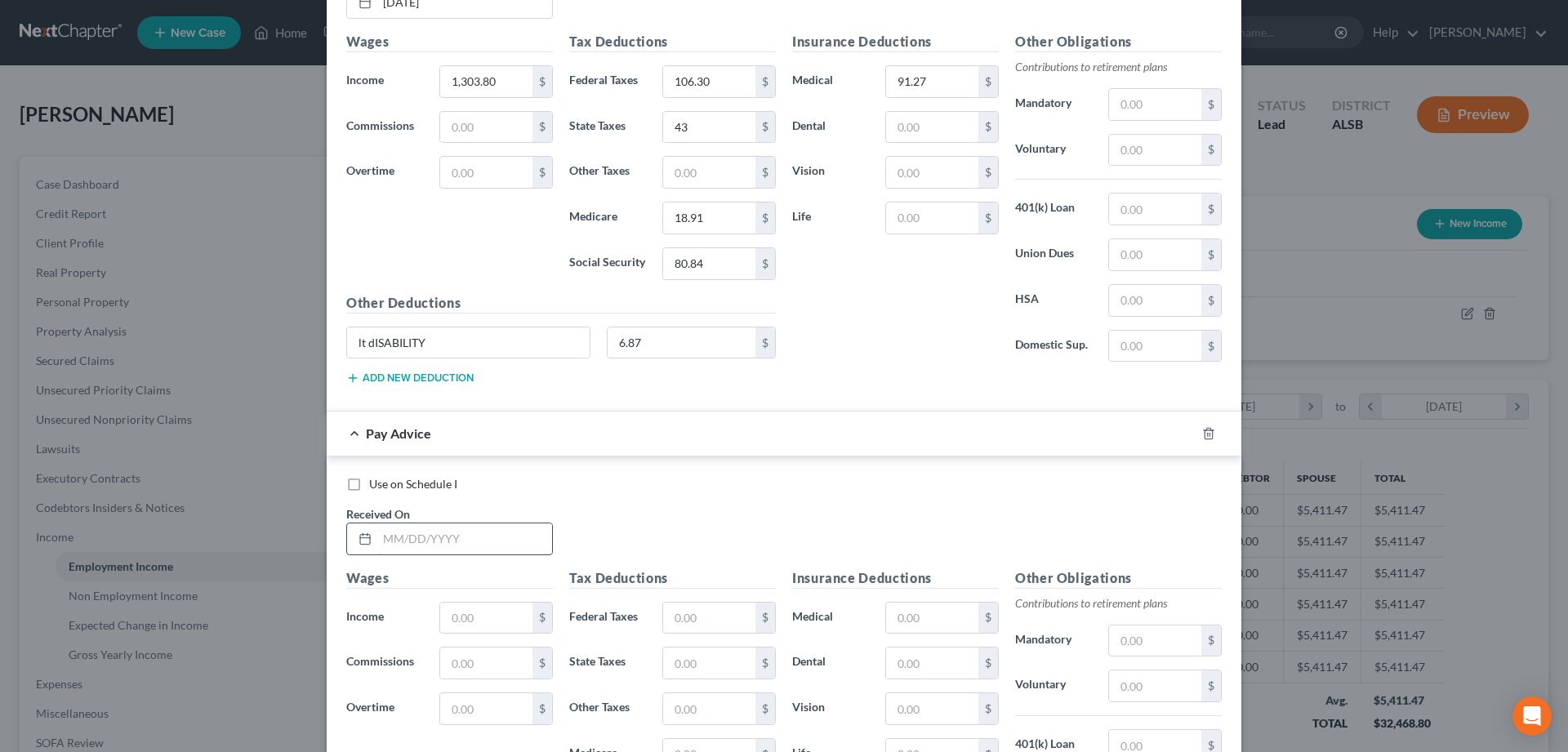
click at [418, 538] on input "text" at bounding box center [464, 539] width 174 height 31
type input "[DATE]"
type input "1,248.80"
click at [695, 620] on input "text" at bounding box center [709, 618] width 93 height 31
type input "100.16"
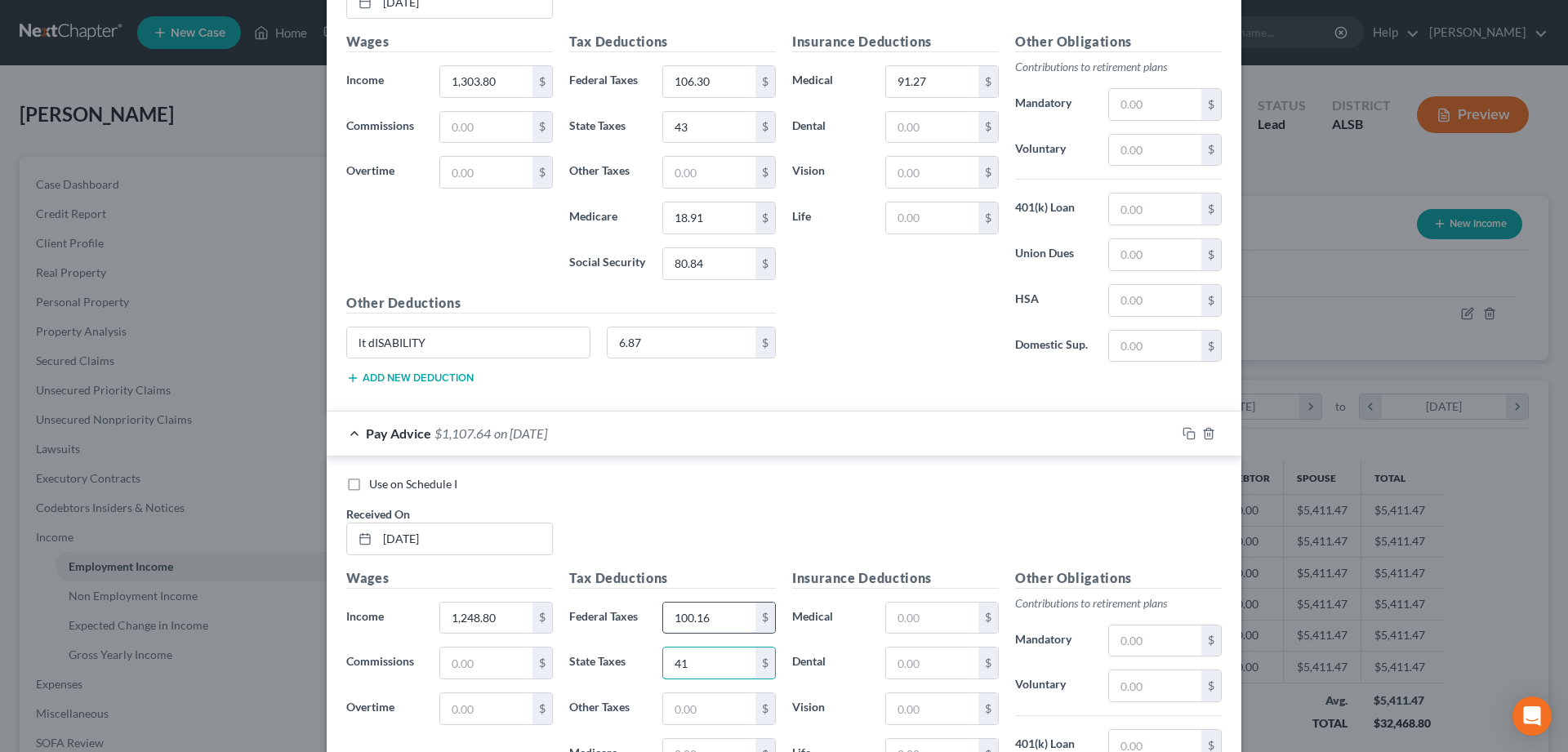
type input "41"
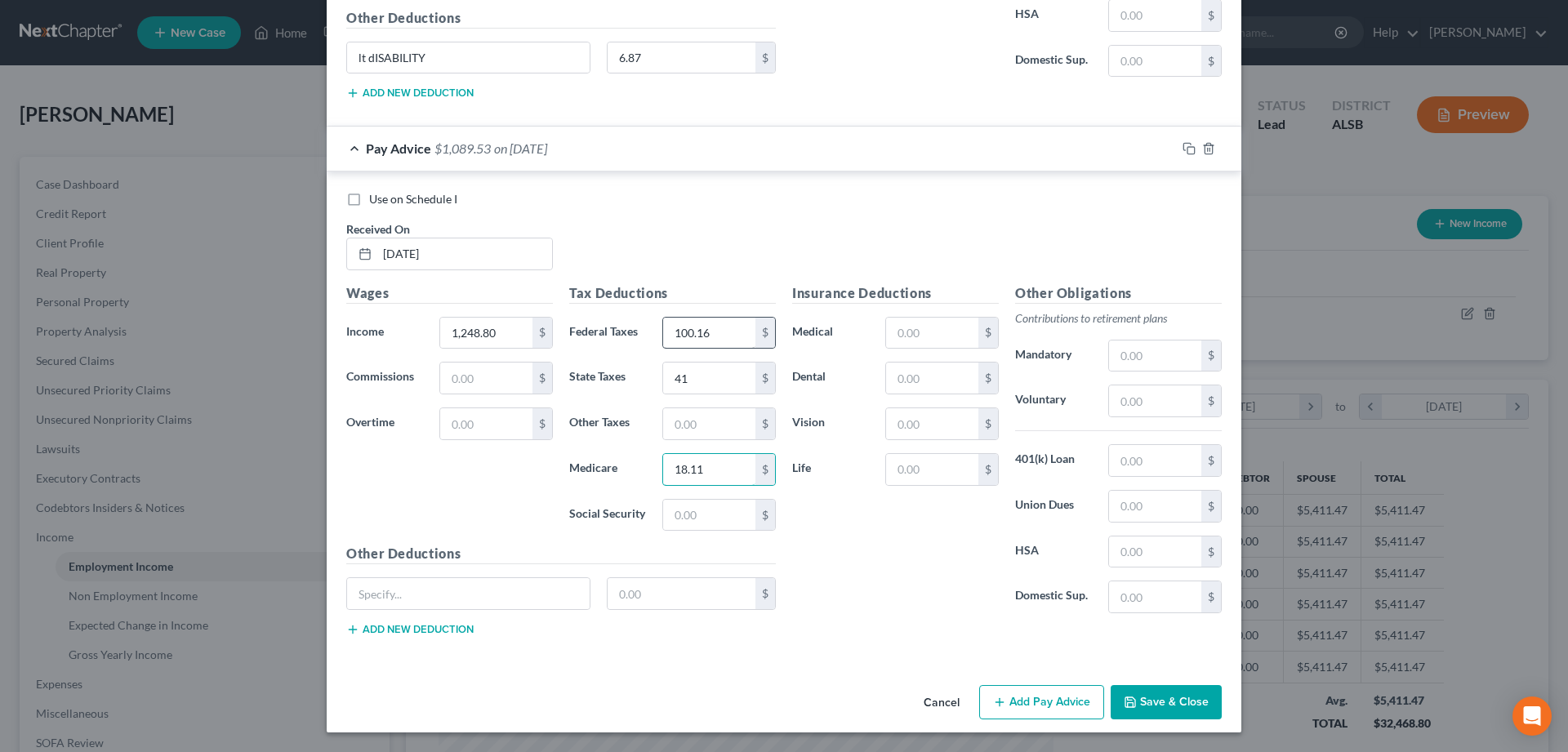
type input "18.11"
type input "77.42"
click at [940, 329] on input "text" at bounding box center [932, 333] width 93 height 31
type input "87.42"
click at [385, 592] on input "text" at bounding box center [468, 594] width 243 height 31
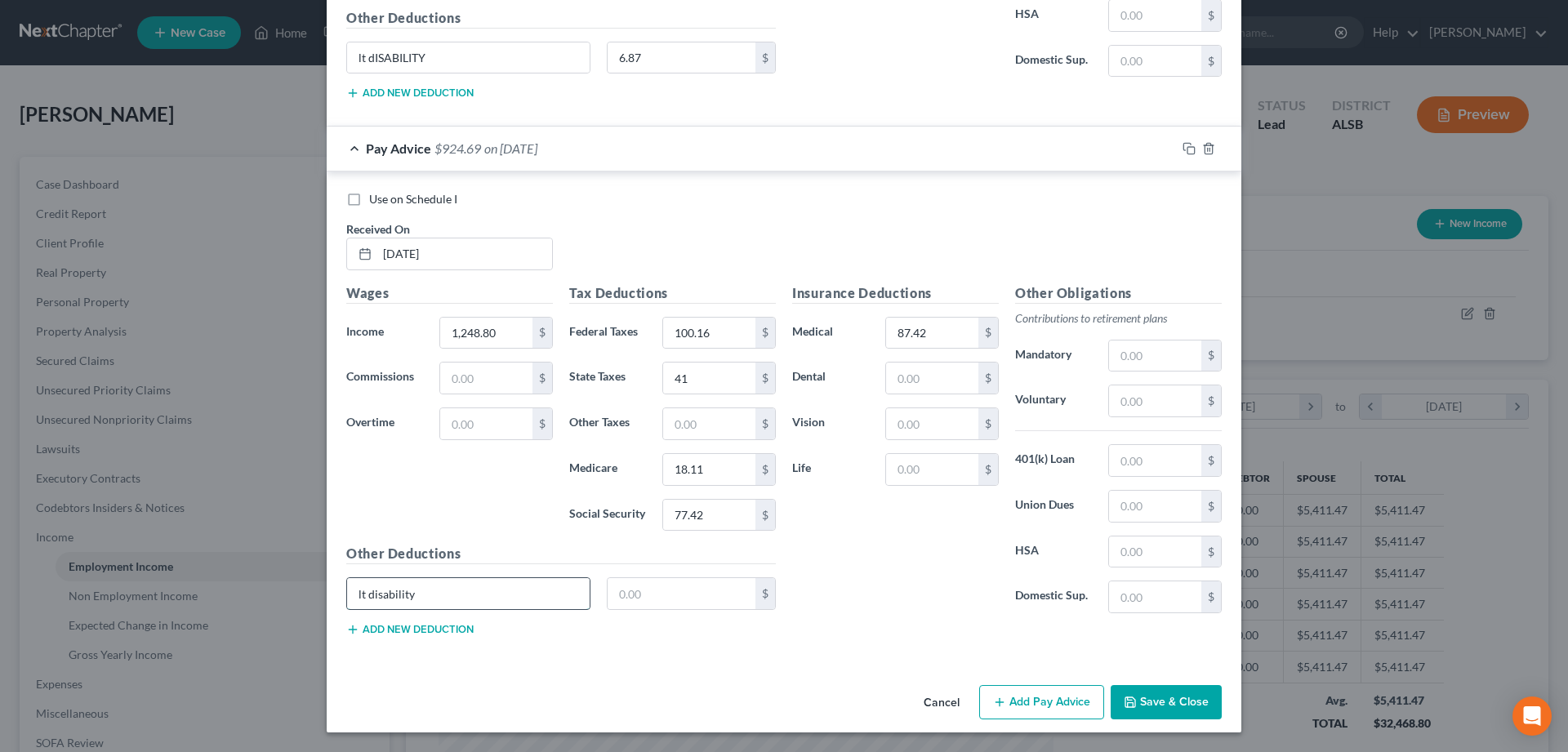
type input "lt disability"
type input "6.87"
click at [1039, 704] on button "Add Pay Advice" at bounding box center [1041, 702] width 125 height 34
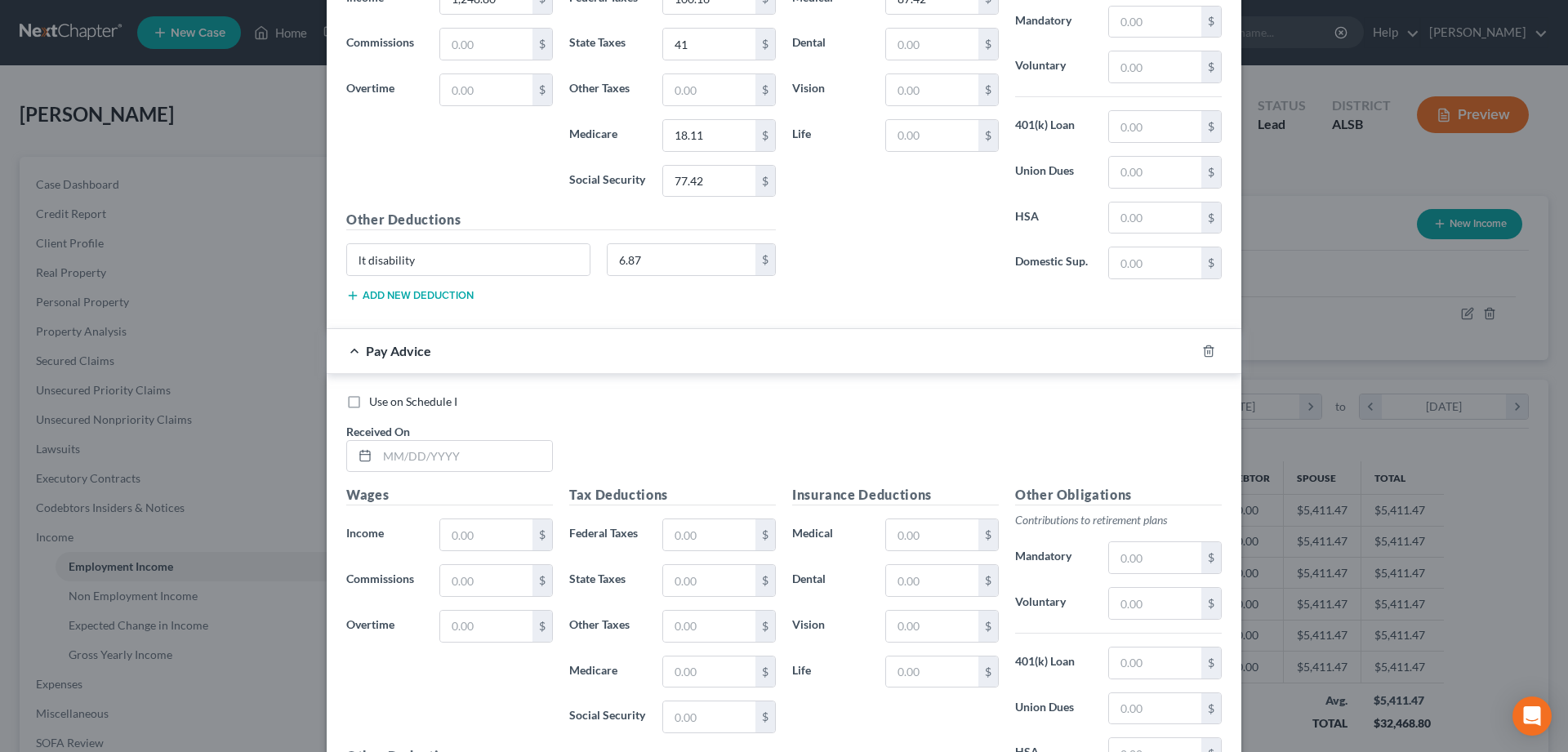
scroll to position [7316, 0]
click at [433, 458] on input "text" at bounding box center [464, 455] width 174 height 31
type input "[DATE]"
type input "1,248.80"
click at [678, 533] on input "text" at bounding box center [709, 534] width 93 height 31
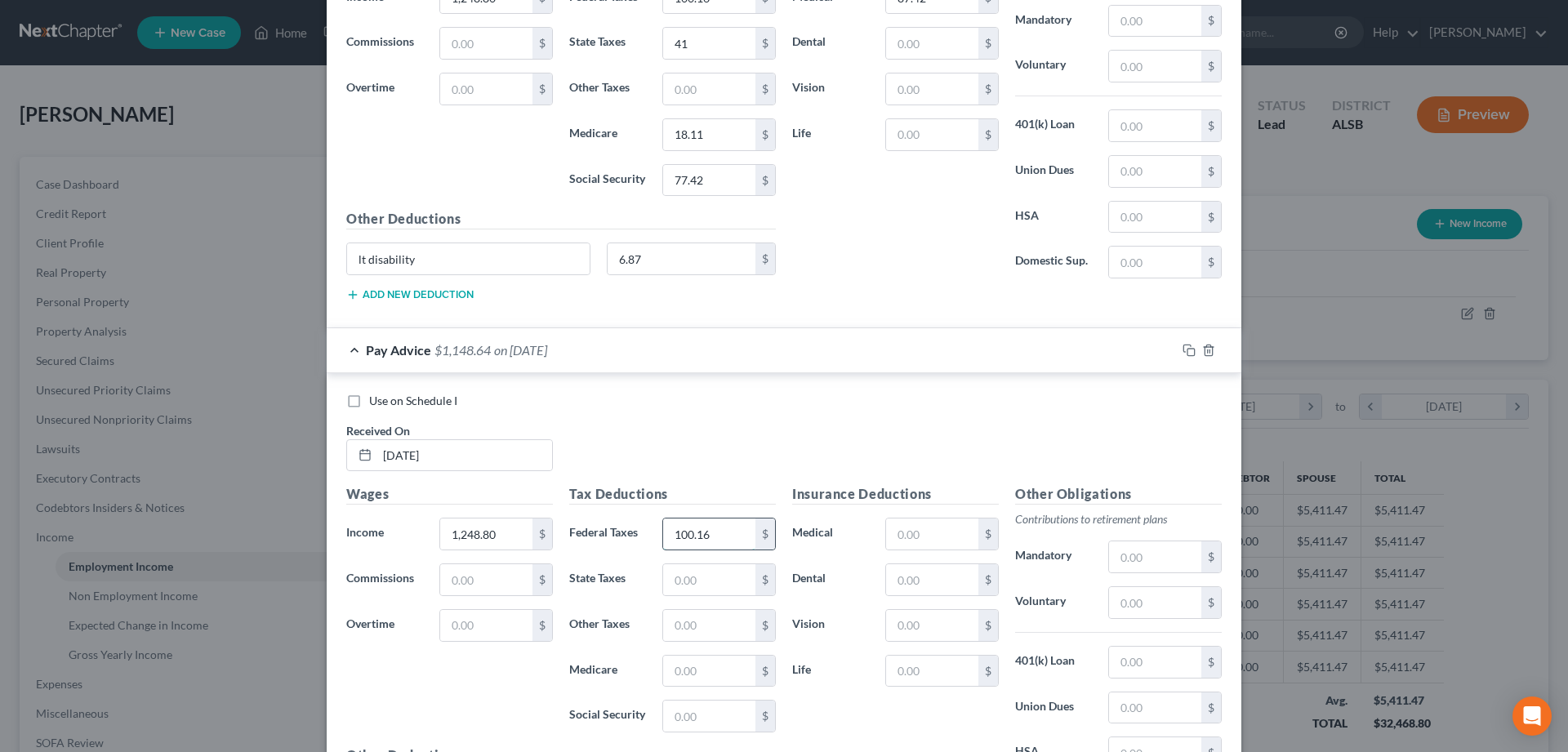
type input "100.16"
type input "41"
type input "18.10"
type input "77.43"
click at [922, 536] on input "text" at bounding box center [932, 534] width 93 height 31
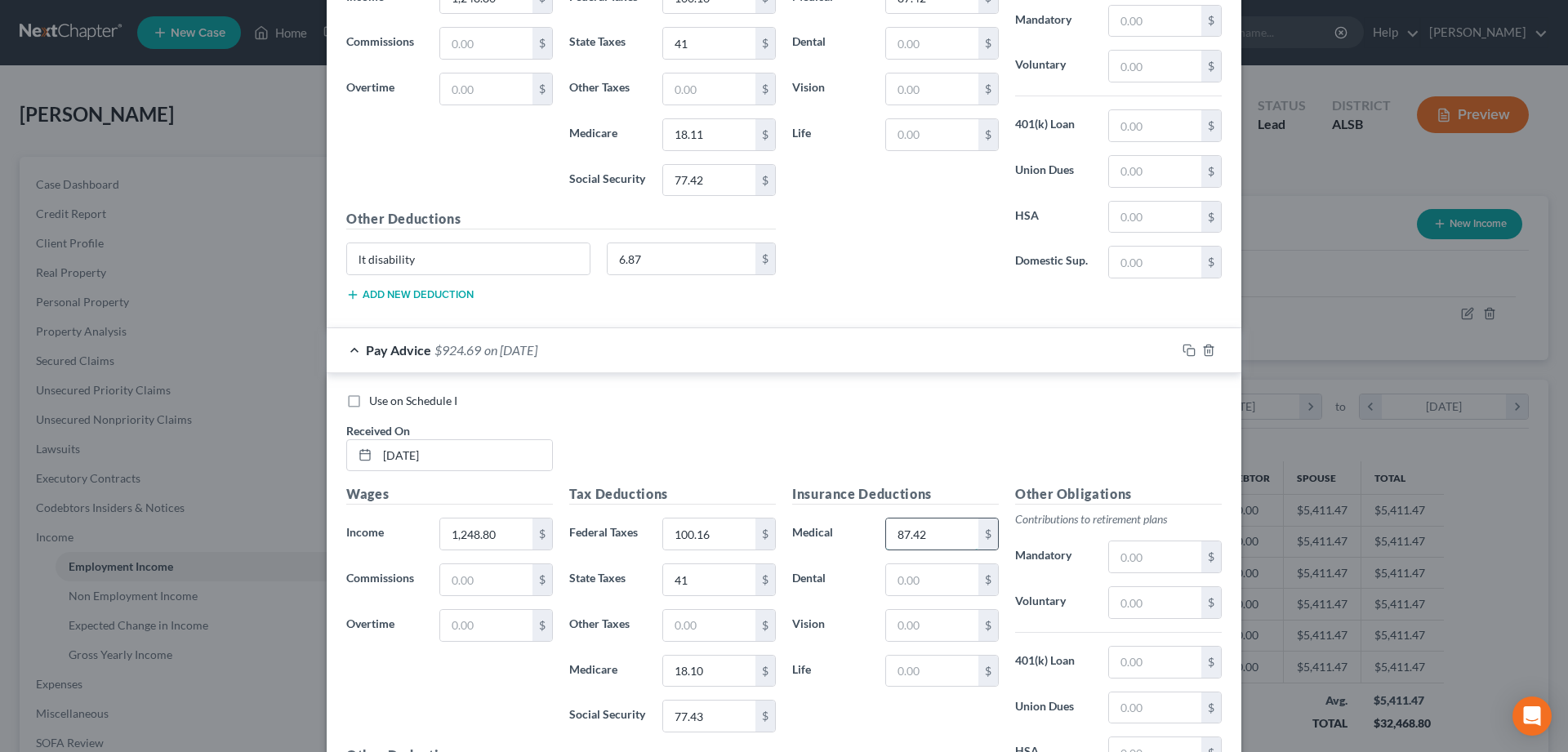
type input "87.42"
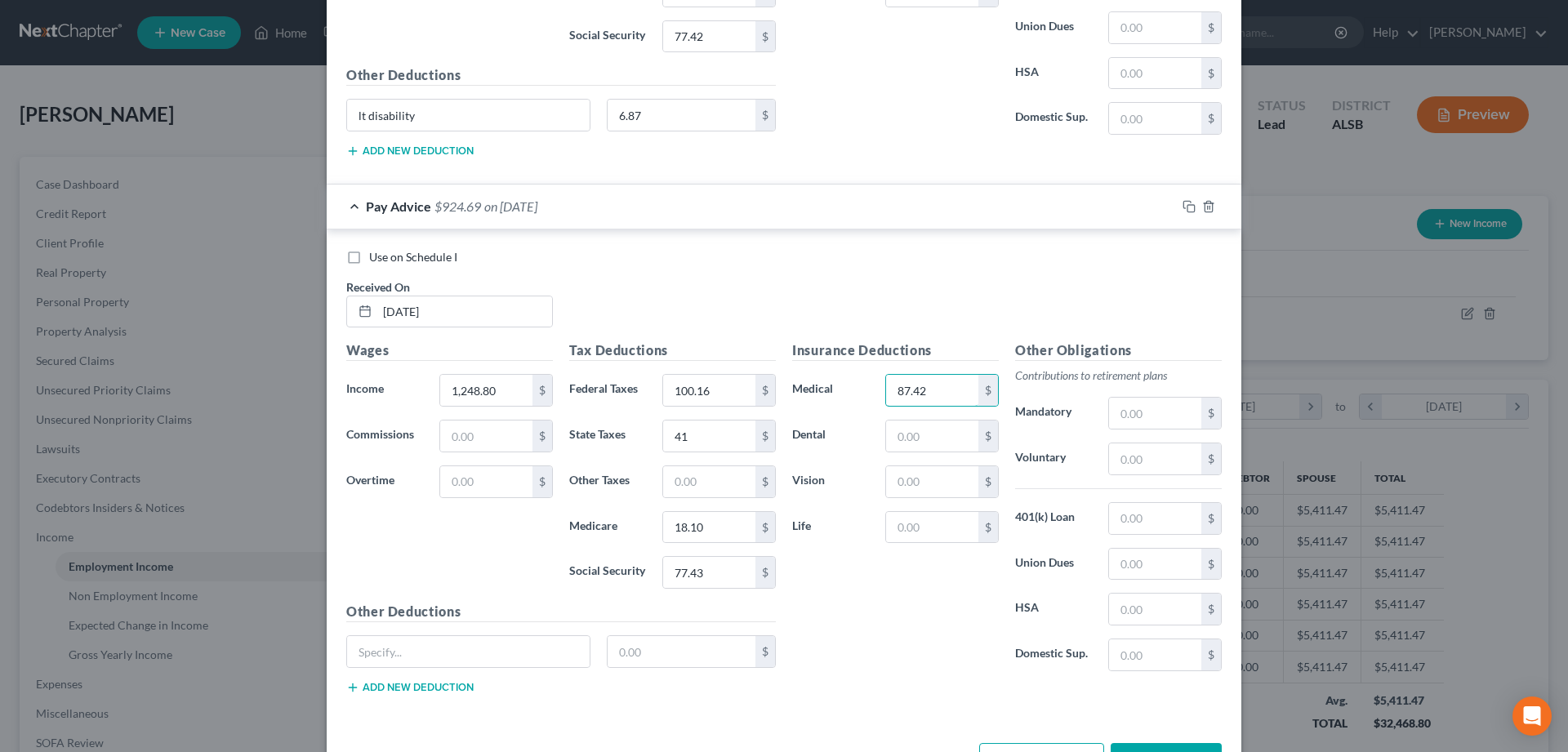
scroll to position [7519, 0]
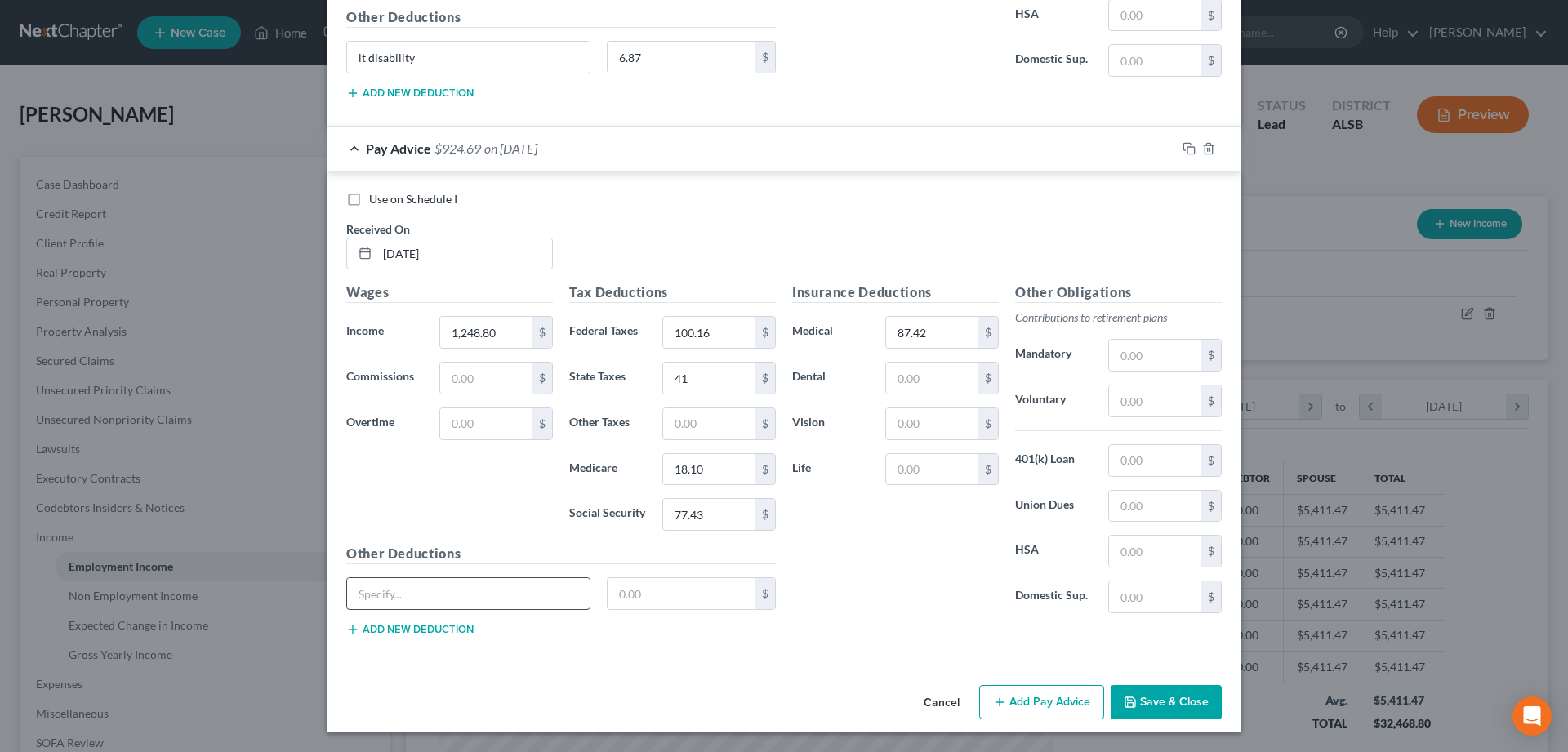
click at [411, 599] on input "text" at bounding box center [468, 594] width 243 height 31
type input "LT Disability"
type input "6.87"
click at [1040, 701] on button "Add Pay Advice" at bounding box center [1041, 702] width 125 height 34
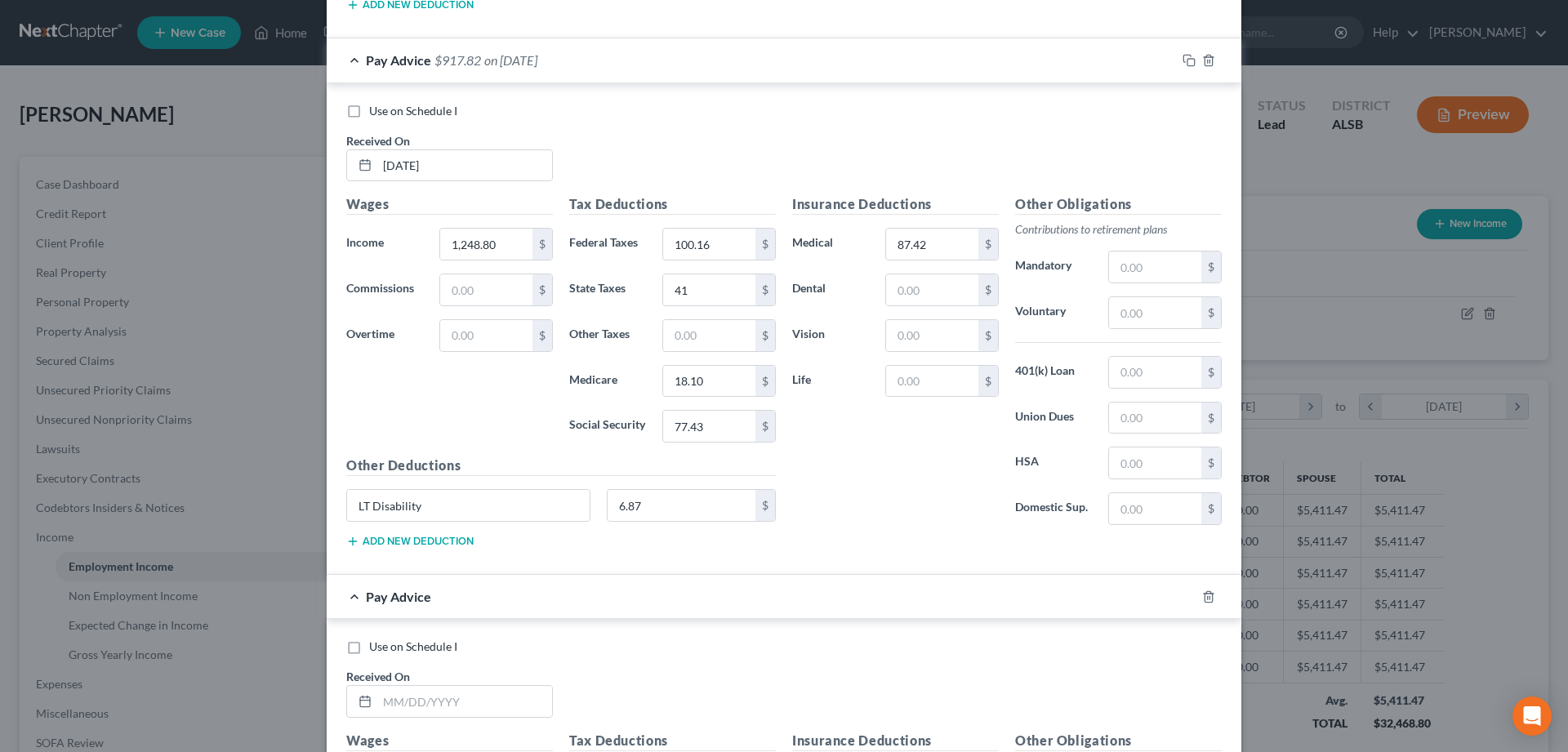
scroll to position [7685, 0]
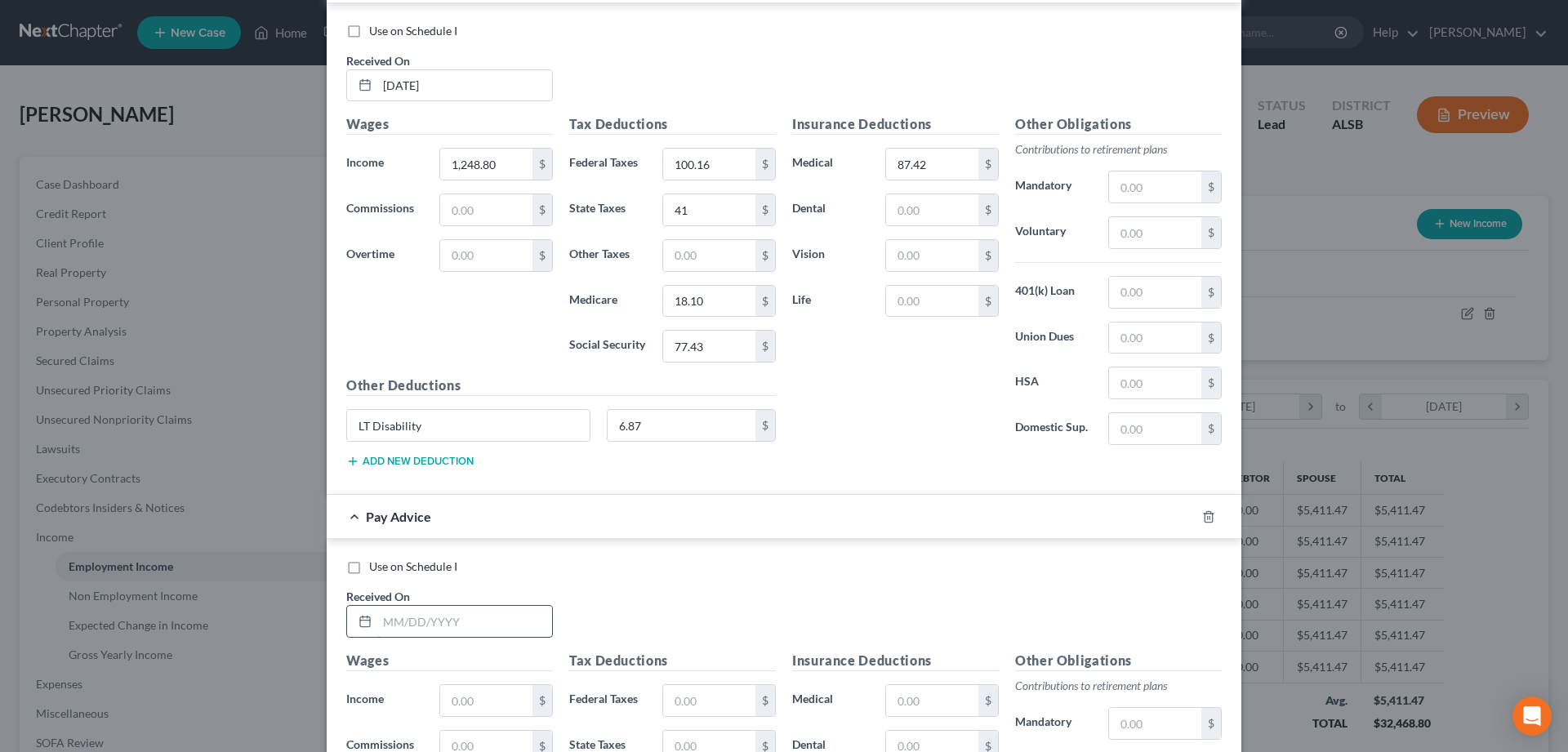
click at [438, 625] on input "text" at bounding box center [464, 621] width 174 height 31
type input "[DATE]"
type input "8"
type input "983.04"
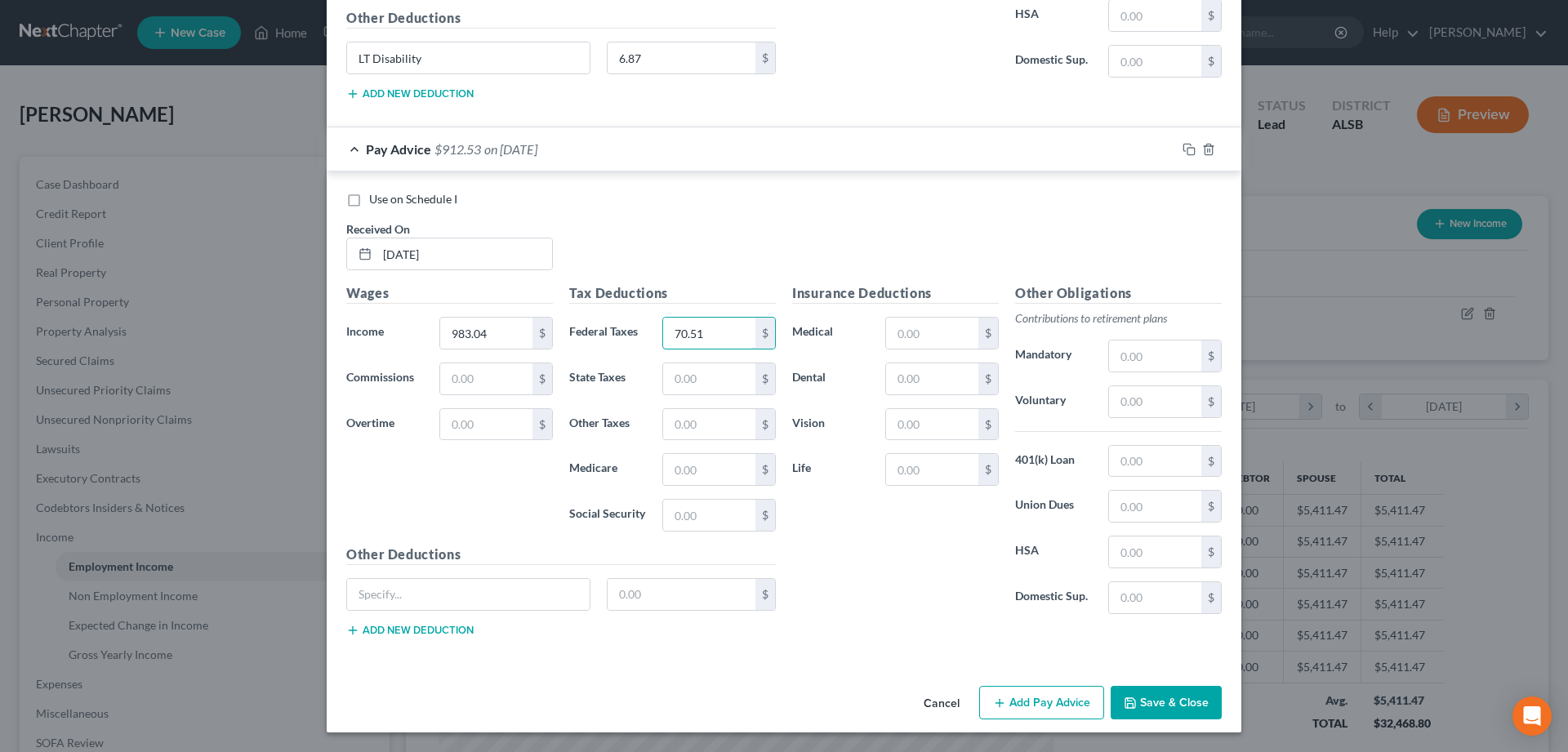
type input "70.51"
type input "30"
type input "14.26"
type input "60.95"
click at [937, 336] on input "text" at bounding box center [932, 333] width 93 height 31
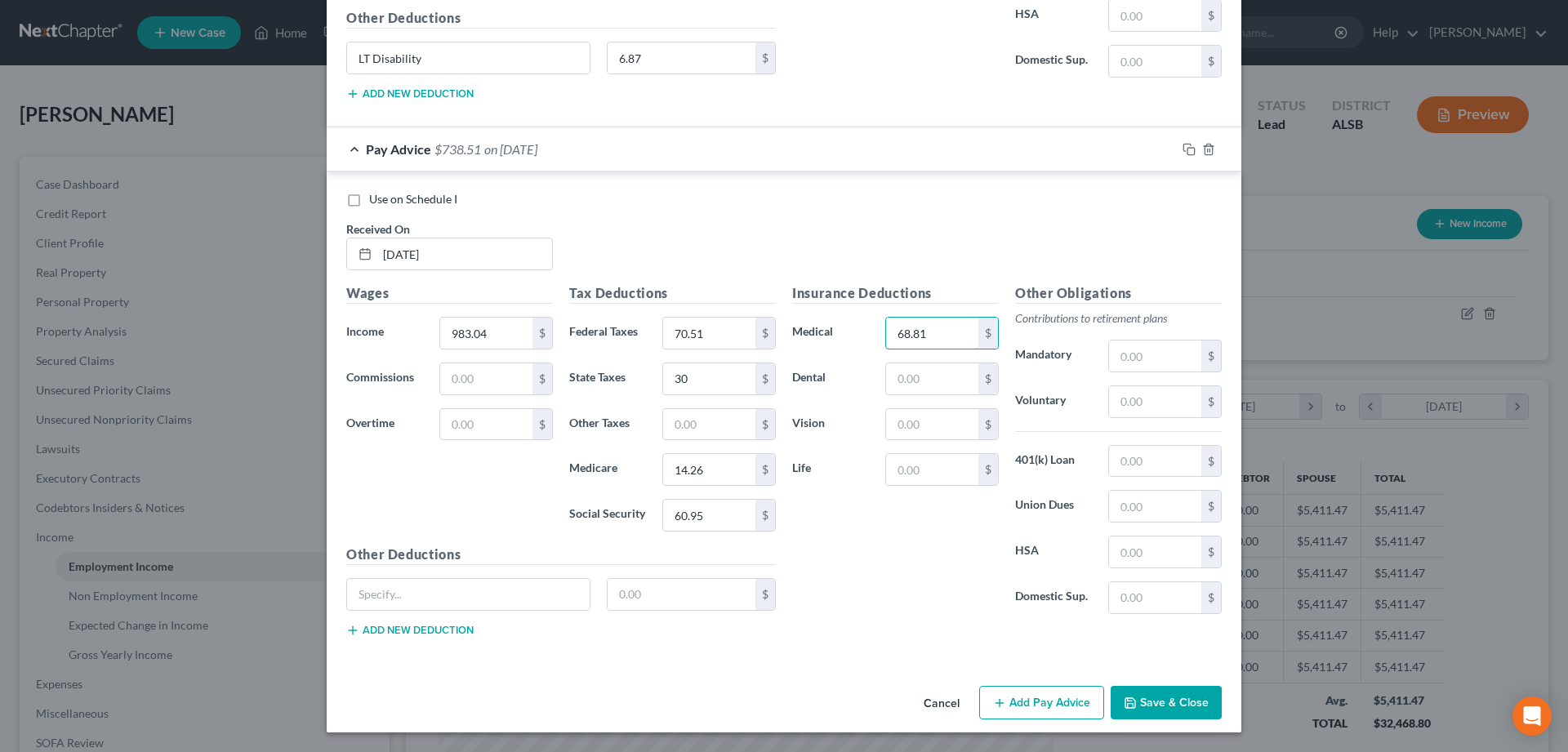
type input "68.81"
click at [366, 602] on input "text" at bounding box center [468, 594] width 243 height 31
type input "LT Disability"
type input "6.87"
click at [1047, 698] on button "Add Pay Advice" at bounding box center [1041, 703] width 125 height 34
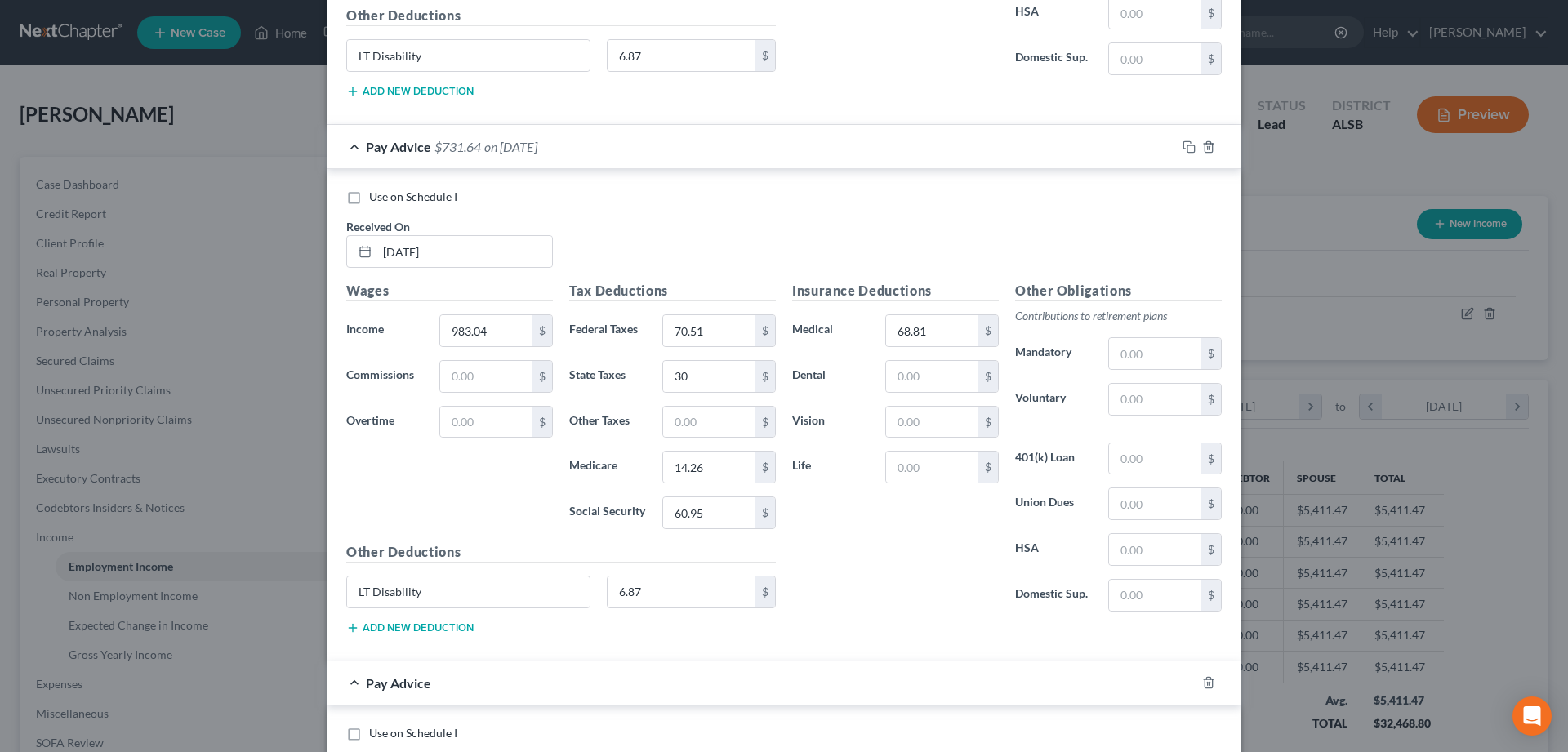
scroll to position [8305, 0]
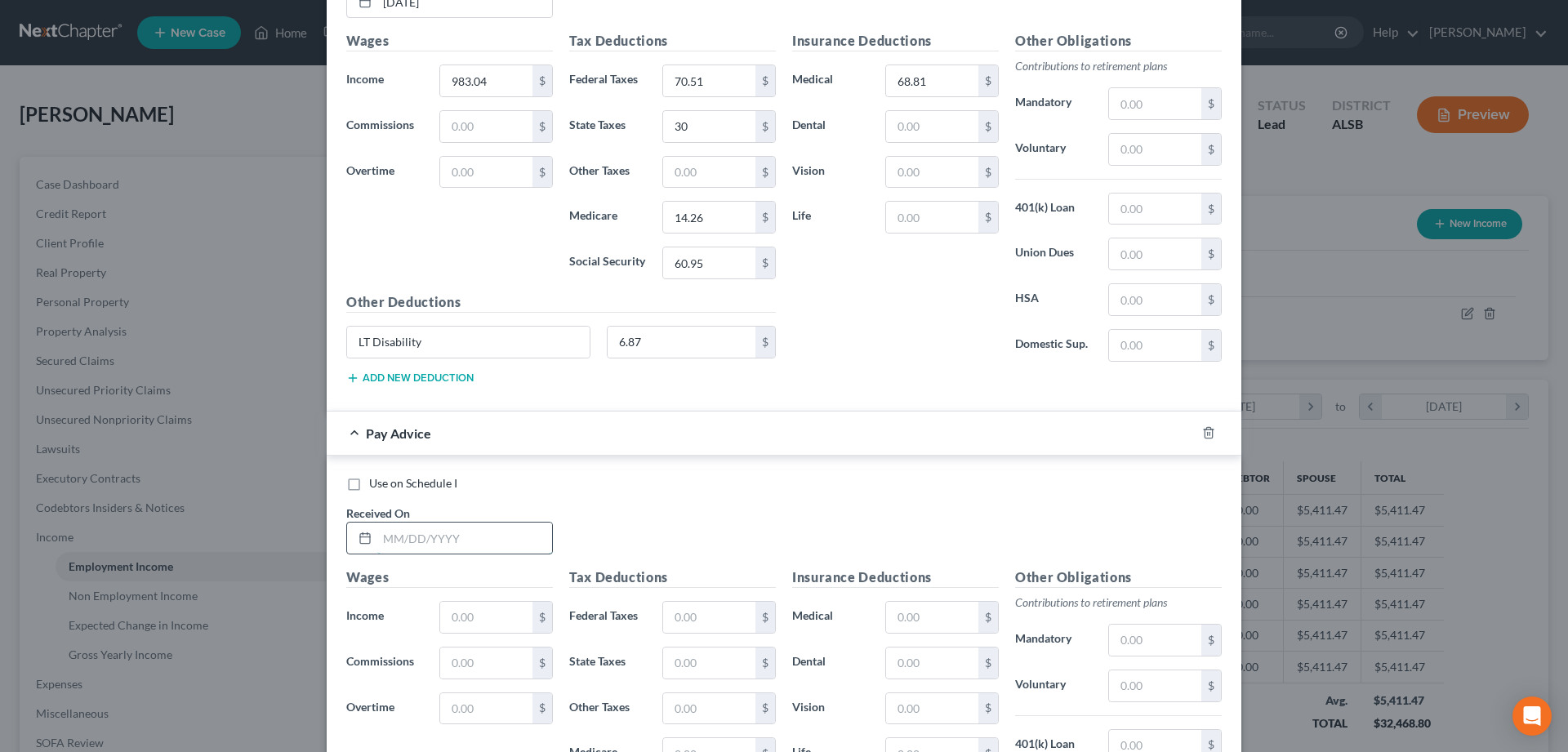
click at [429, 538] on input "text" at bounding box center [464, 538] width 174 height 31
type input "[DATE]"
type input "1,130.50"
type input "38.68"
type input "36"
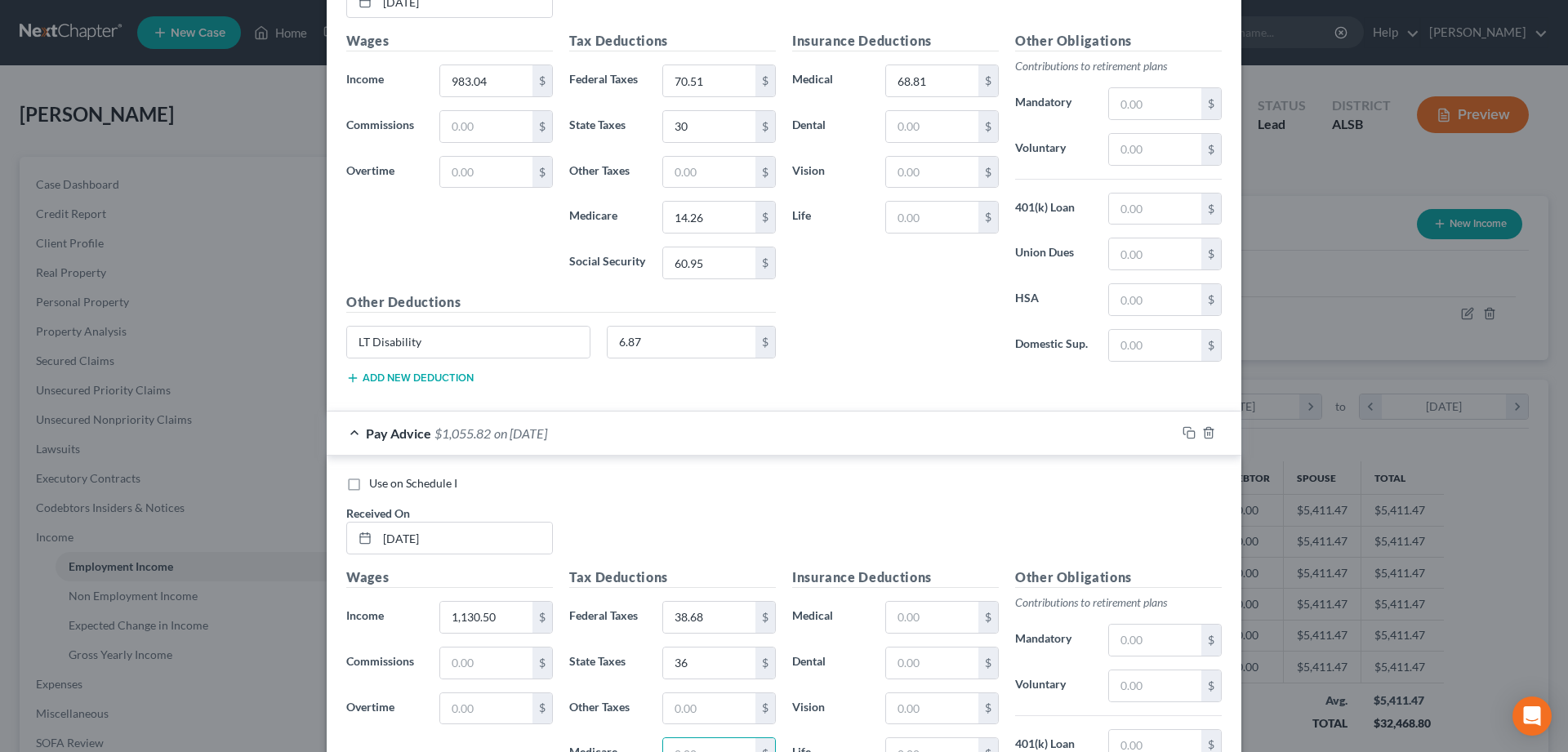
scroll to position [8591, 0]
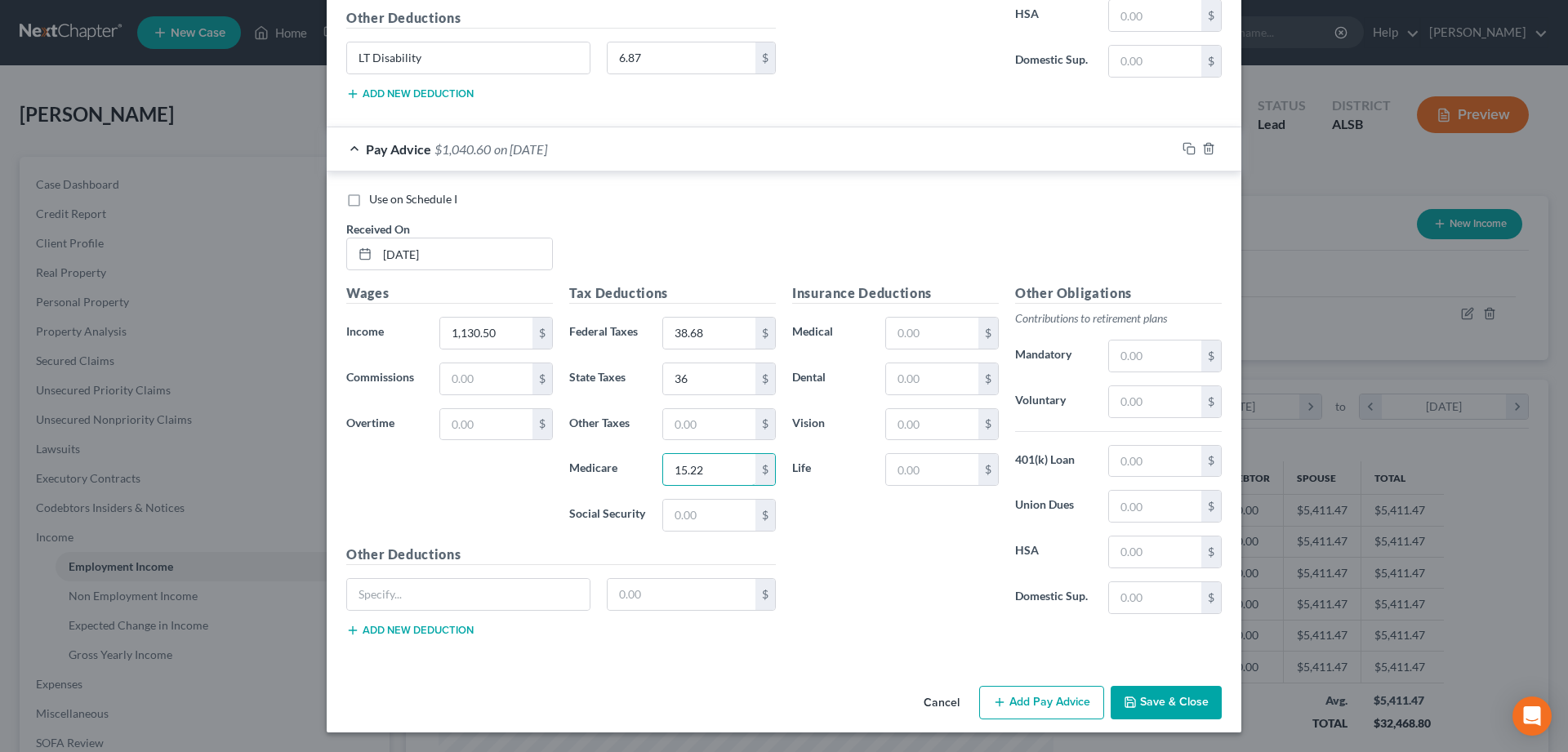
type input "15.22"
type input "65.07"
click at [909, 338] on input "text" at bounding box center [932, 333] width 93 height 31
type input "80.88"
click at [429, 593] on input "text" at bounding box center [468, 594] width 243 height 31
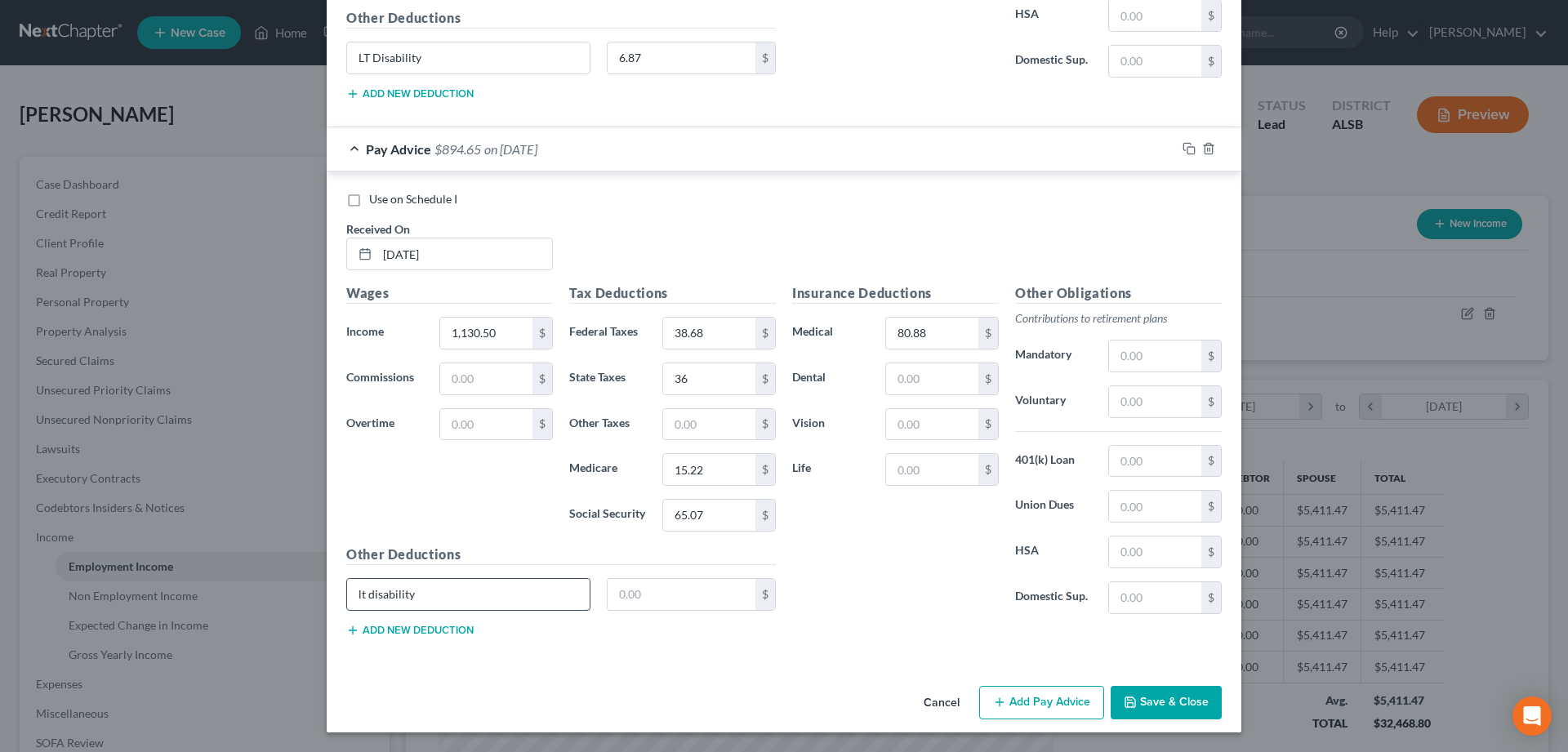
type input "lt disability"
type input "6.87"
click at [1157, 693] on button "Save & Close" at bounding box center [1167, 703] width 112 height 34
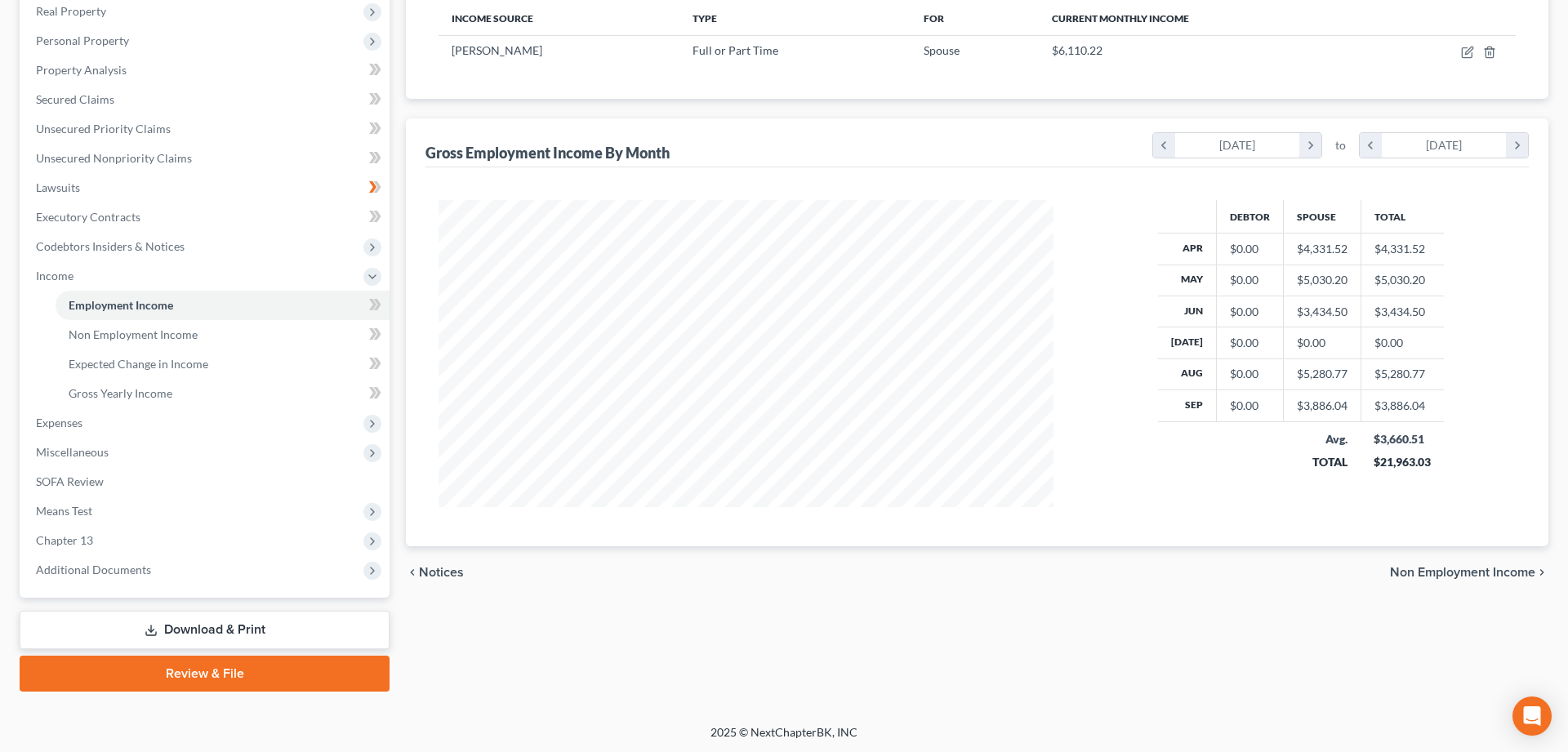
scroll to position [0, 0]
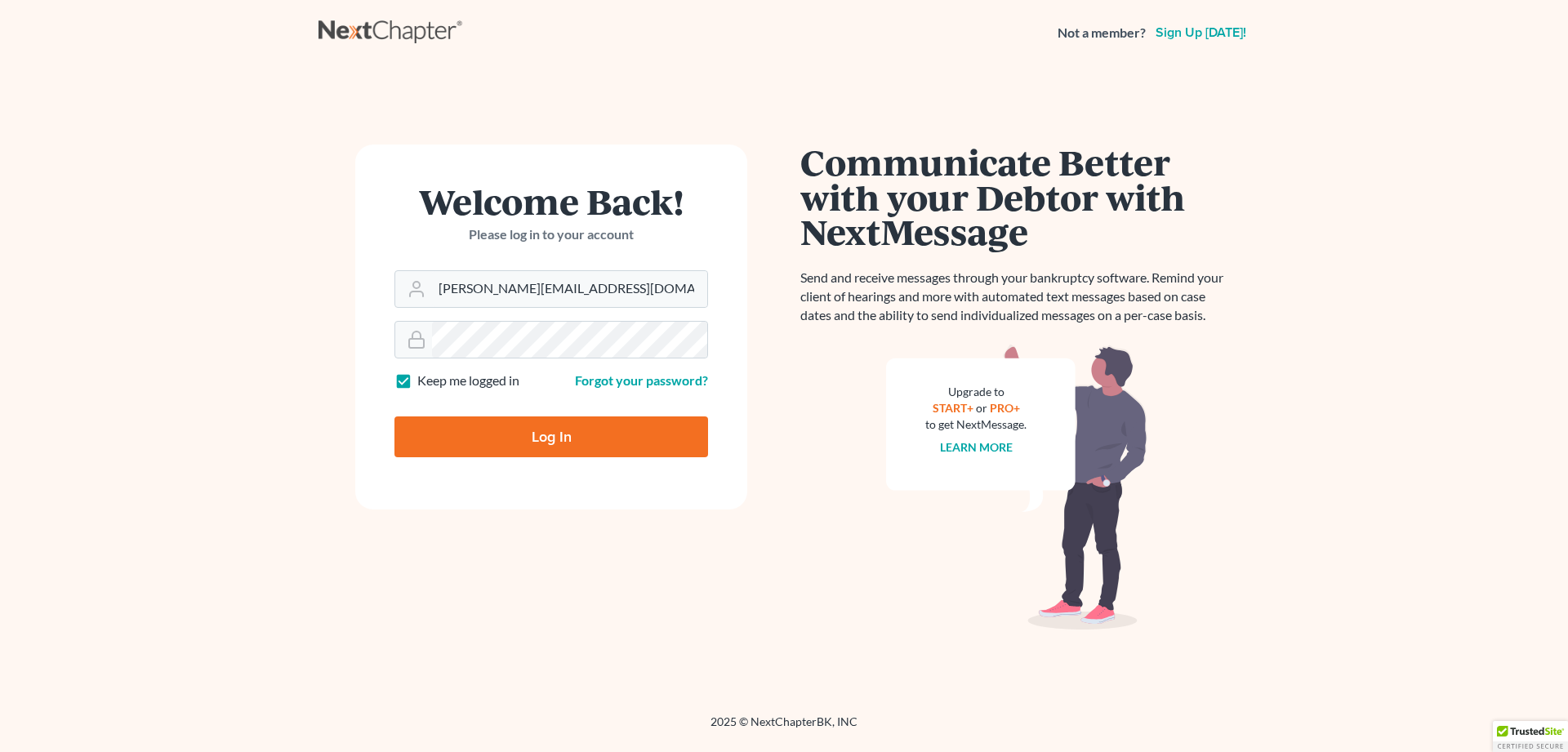
click at [479, 445] on input "Log In" at bounding box center [551, 436] width 314 height 41
type input "Thinking..."
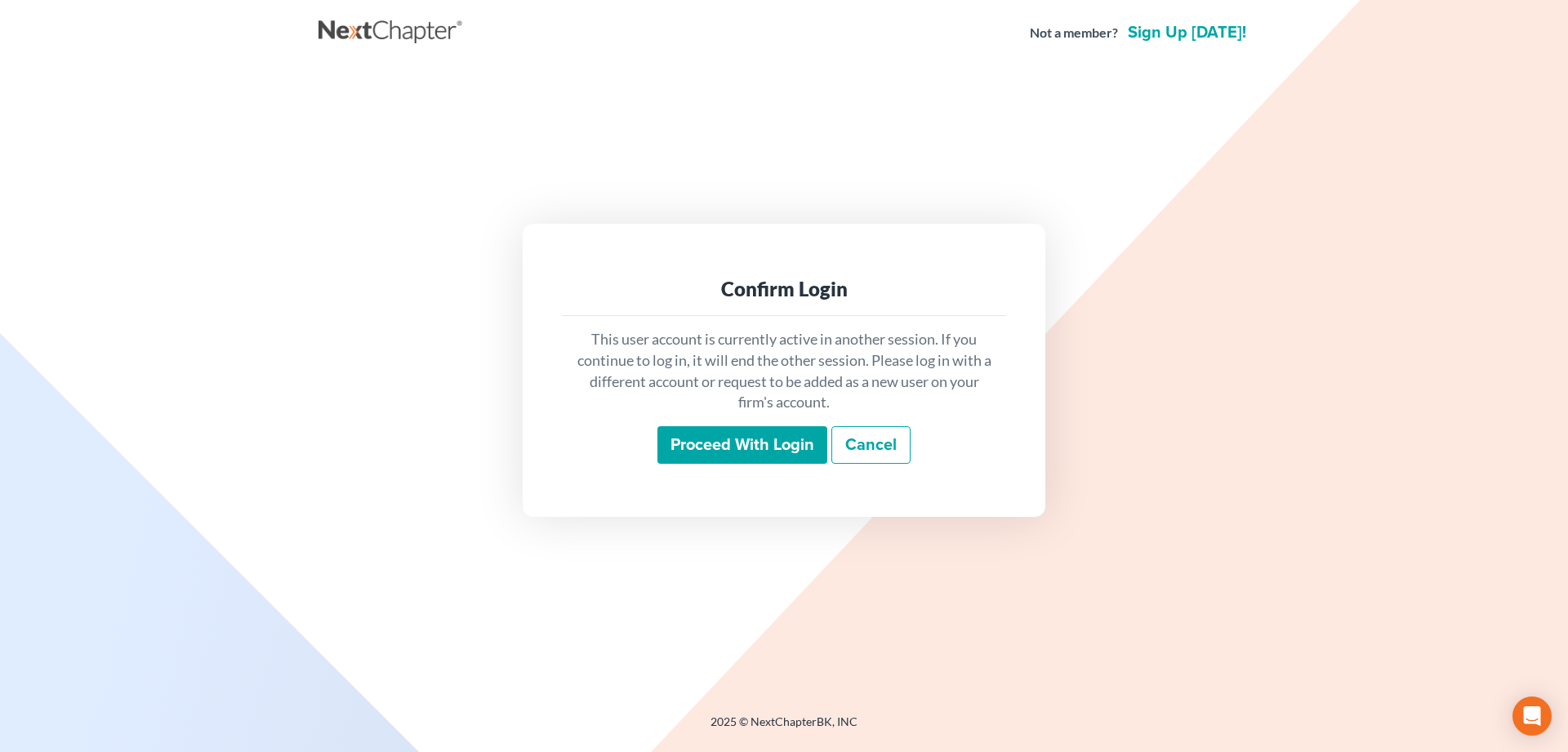
click at [784, 442] on input "Proceed with login" at bounding box center [742, 445] width 170 height 38
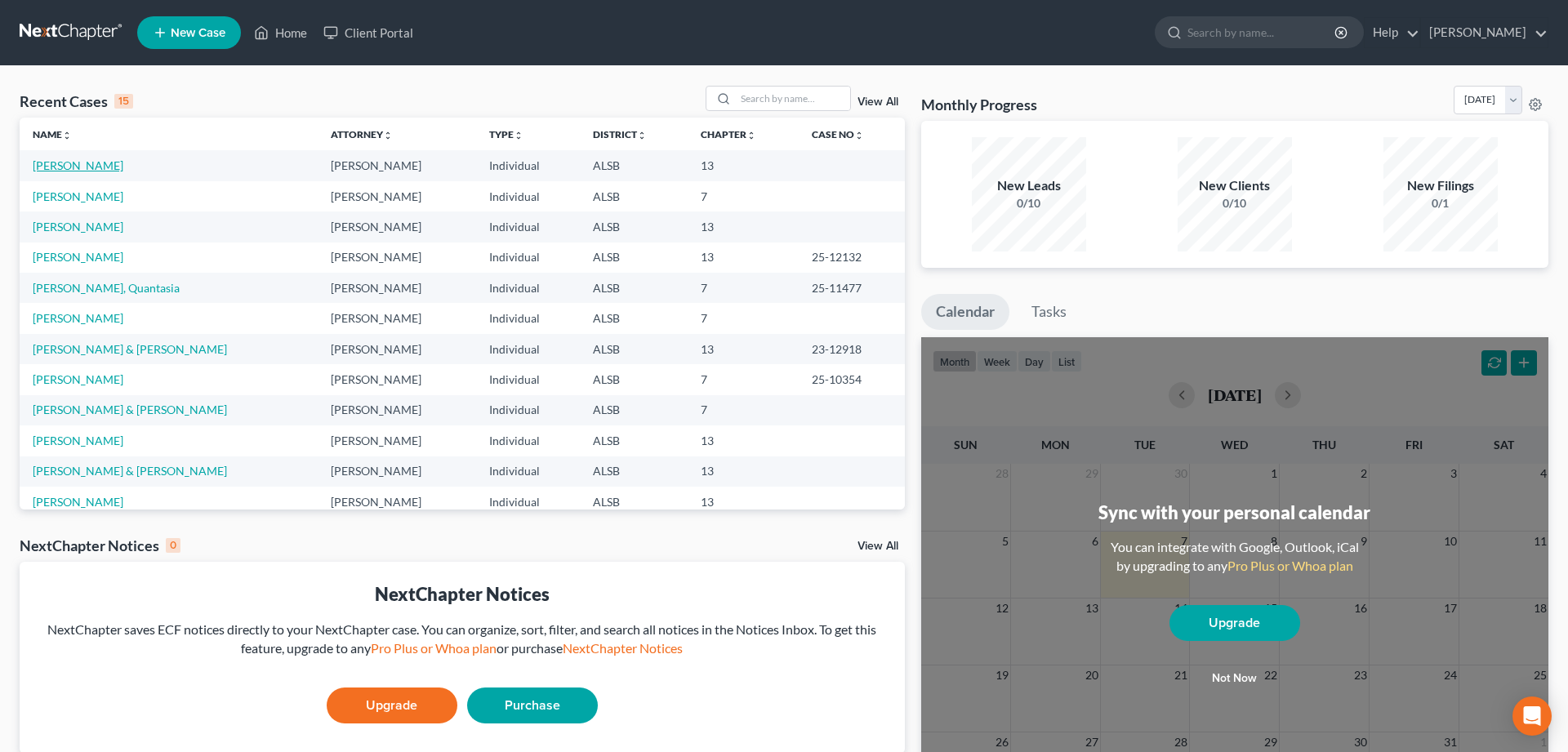
click at [52, 161] on link "[PERSON_NAME]" at bounding box center [78, 165] width 91 height 14
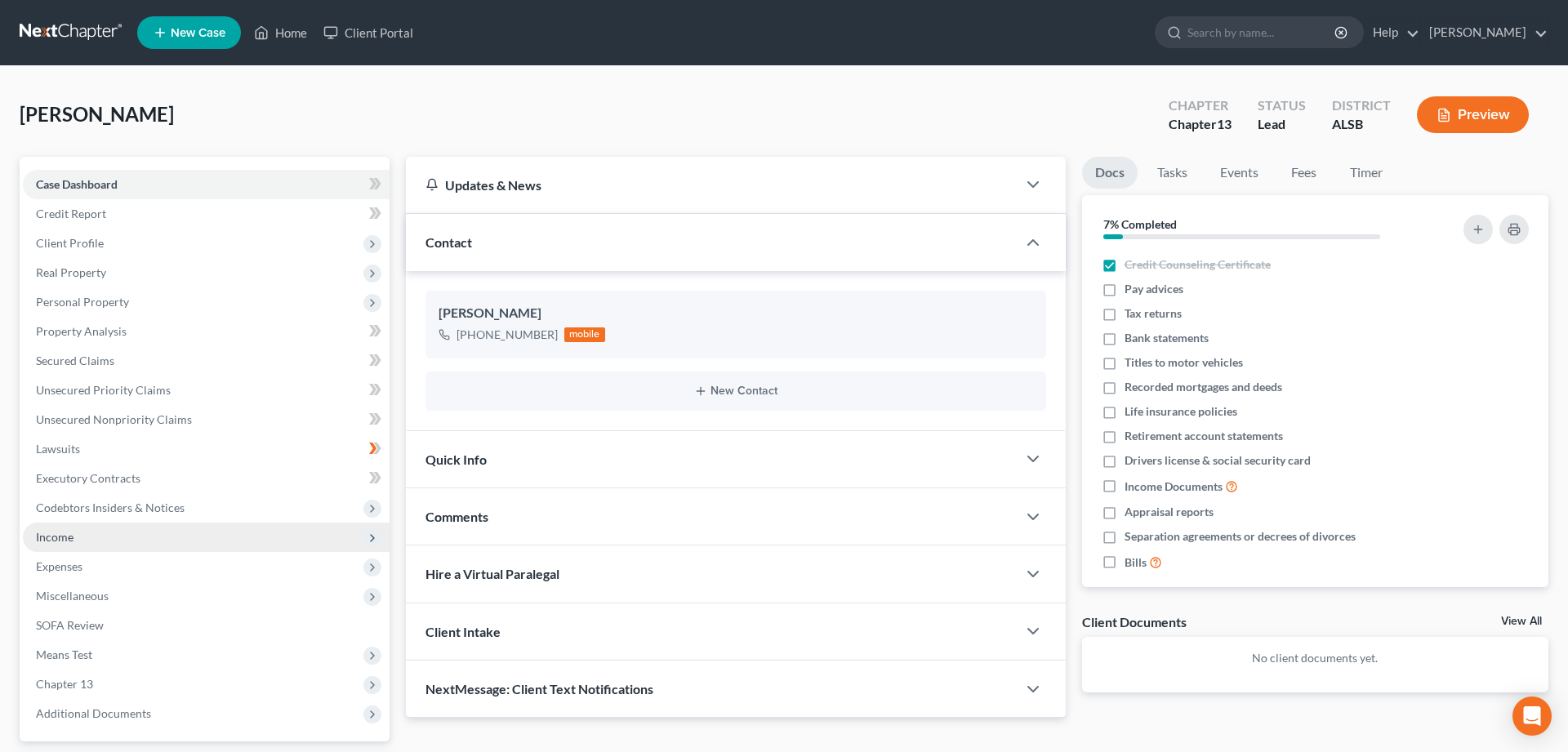
click at [49, 535] on span "Income" at bounding box center [55, 537] width 38 height 14
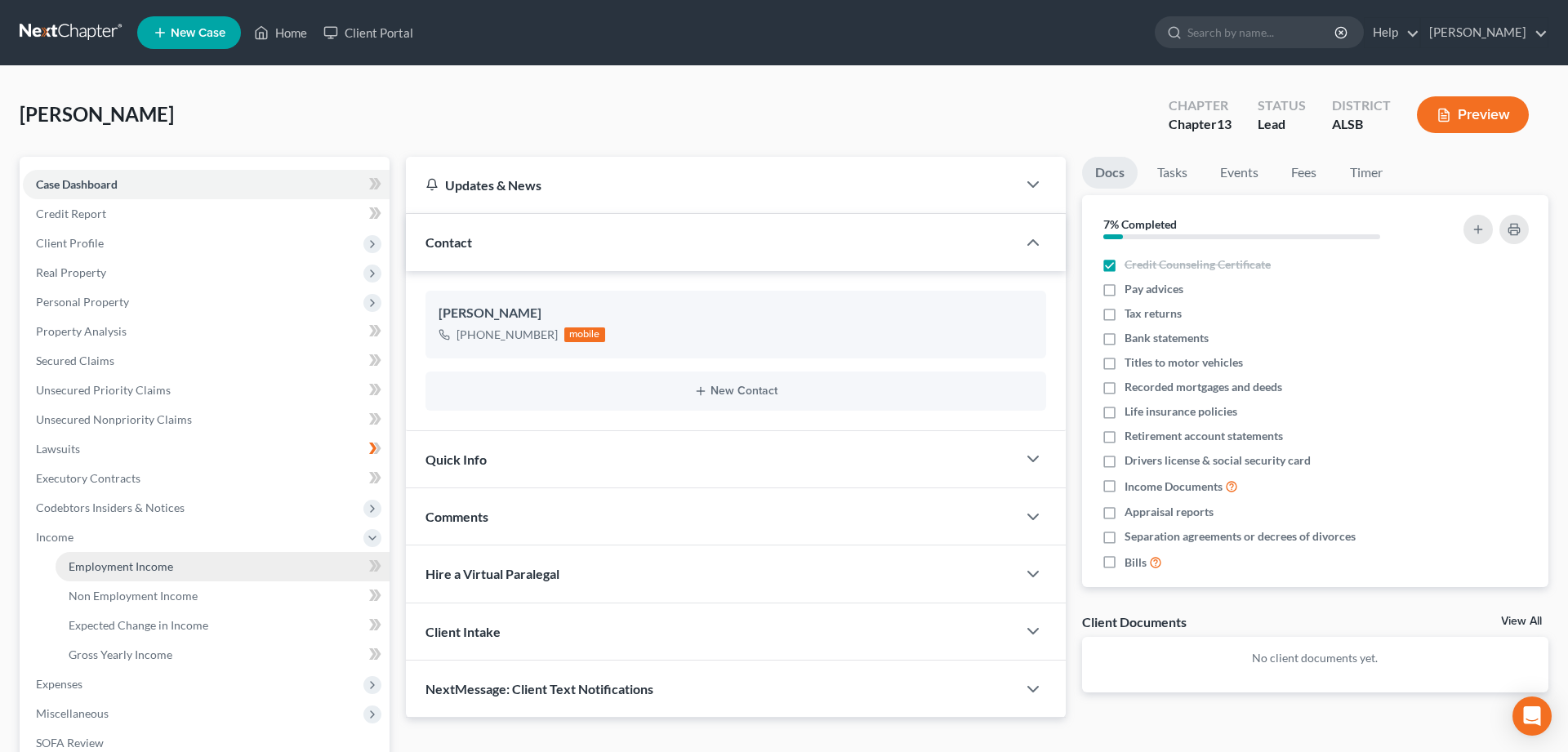
click at [89, 566] on span "Employment Income" at bounding box center [121, 567] width 105 height 14
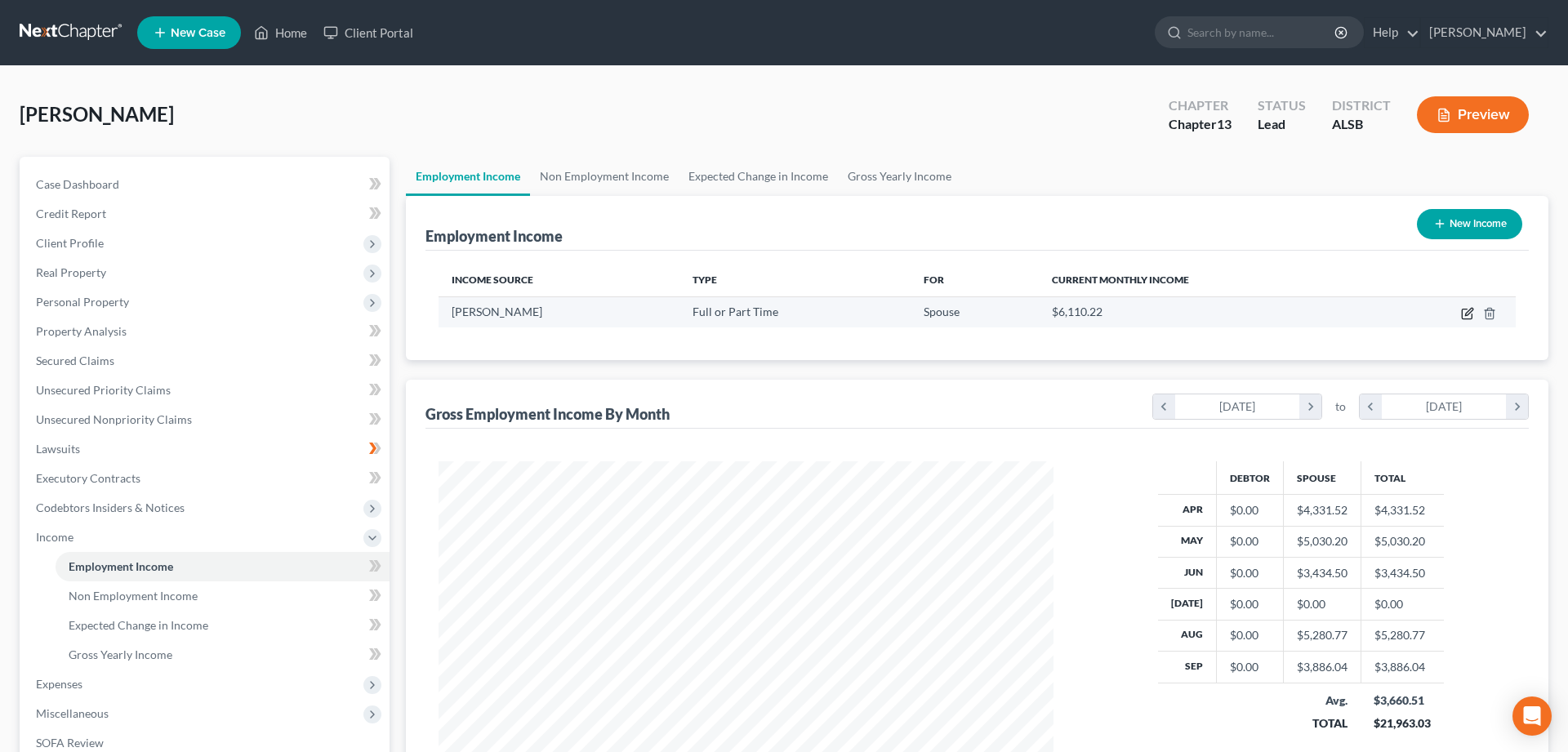
click at [1464, 315] on icon "button" at bounding box center [1467, 313] width 13 height 13
select select "0"
select select "25"
select select "3"
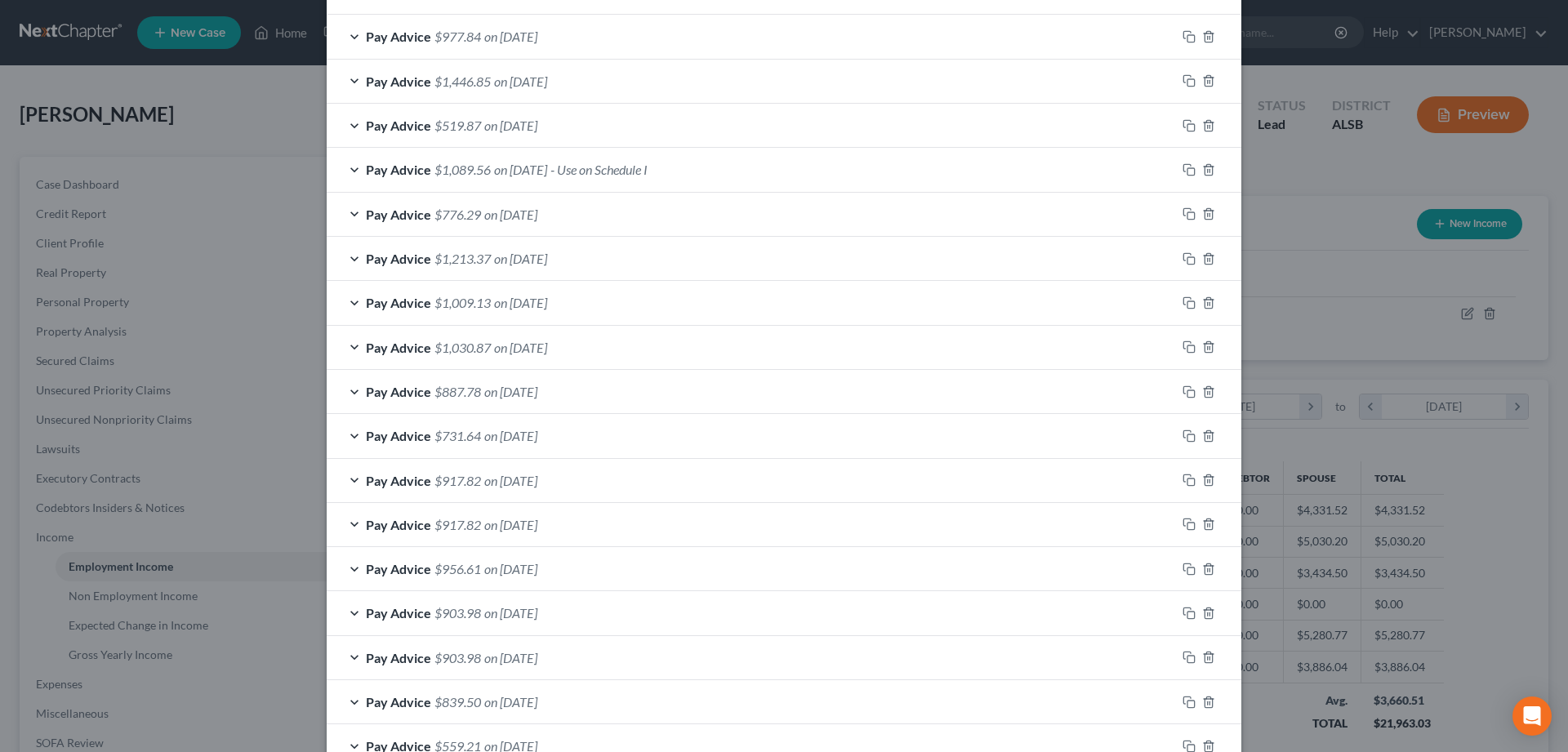
scroll to position [551, 0]
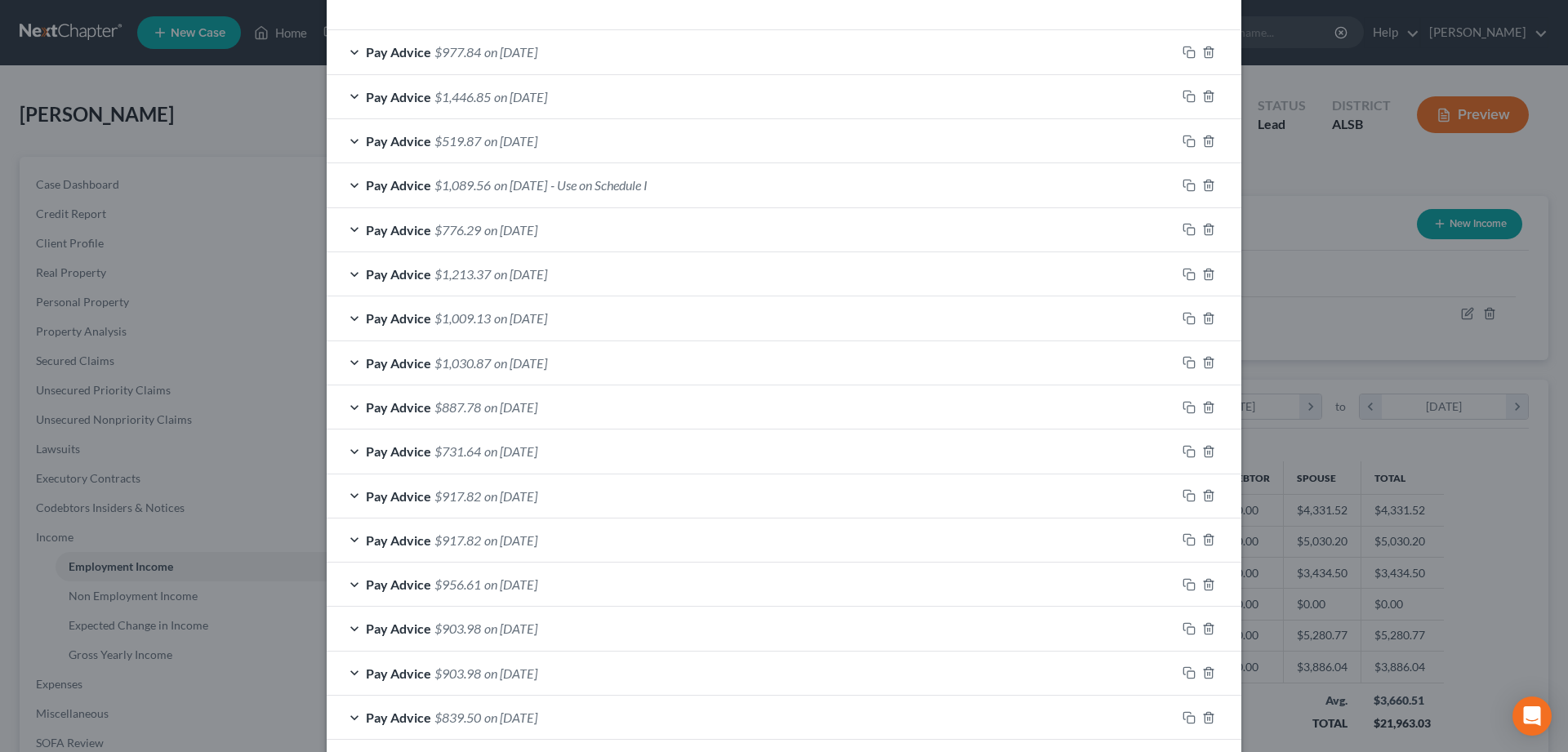
click at [649, 101] on div "Pay Advice $1,446.85 on [DATE]" at bounding box center [751, 96] width 850 height 43
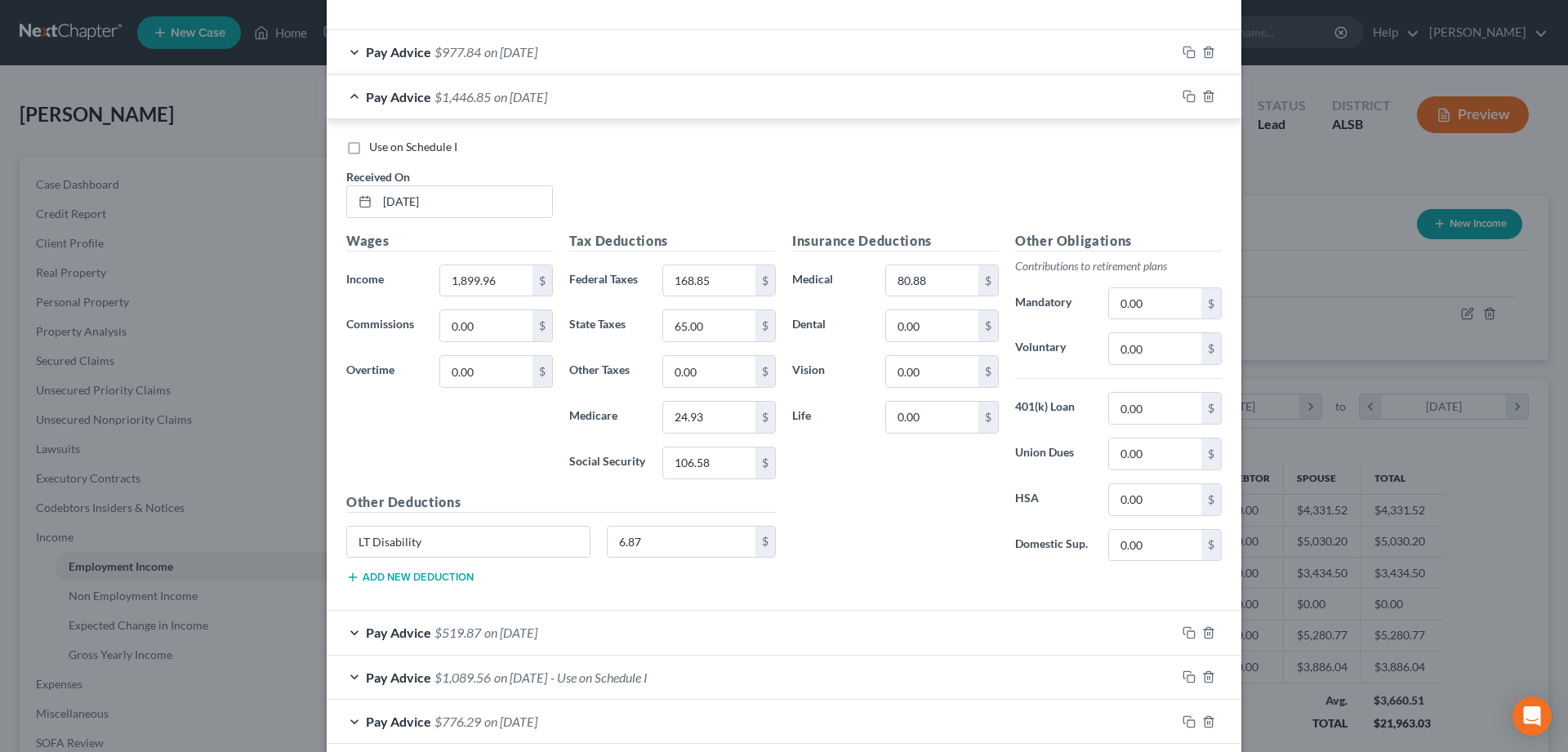
click at [241, 694] on div "Edit Income Source × Employment Type * Select Full or [DEMOGRAPHIC_DATA] Employ…" at bounding box center [784, 376] width 1568 height 752
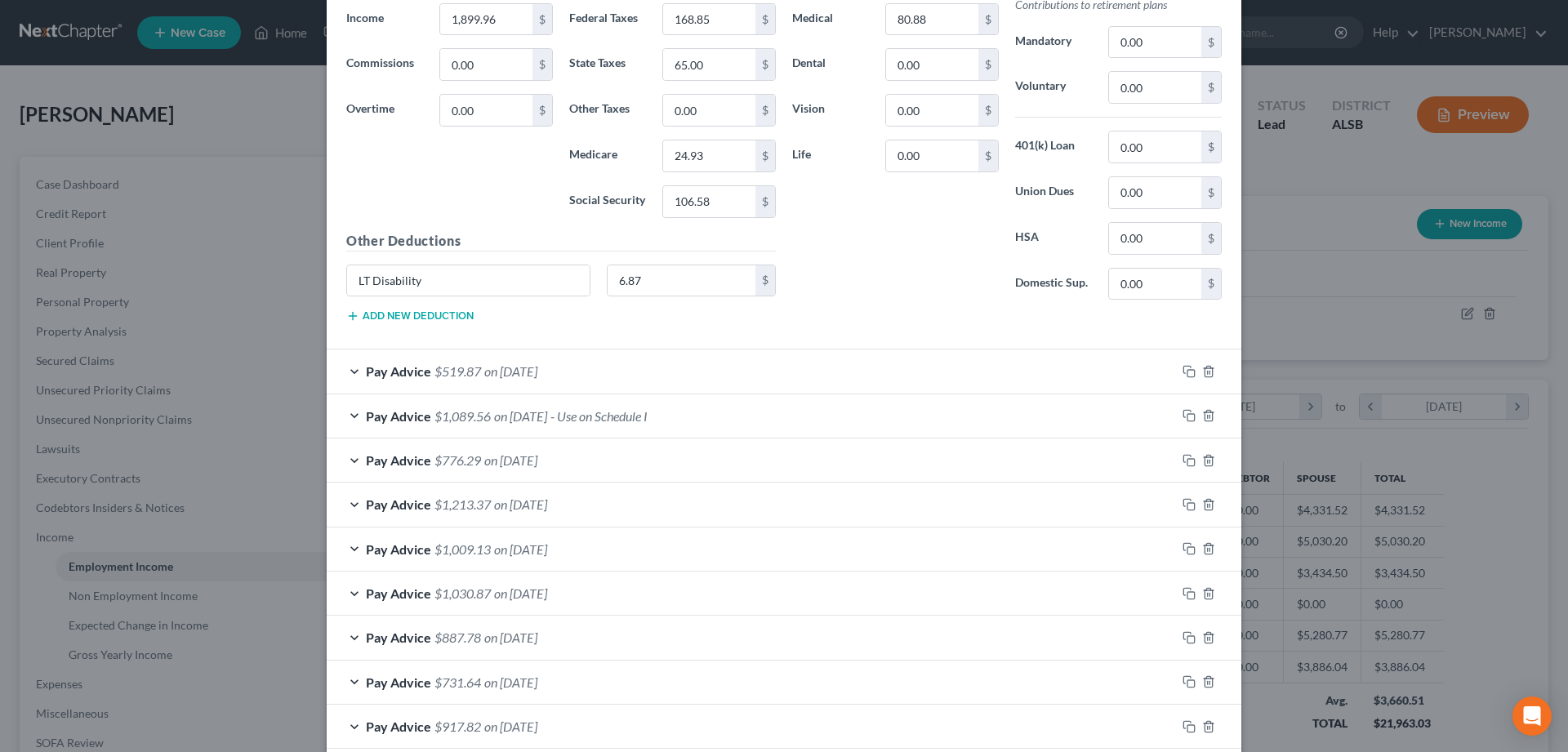
scroll to position [884, 0]
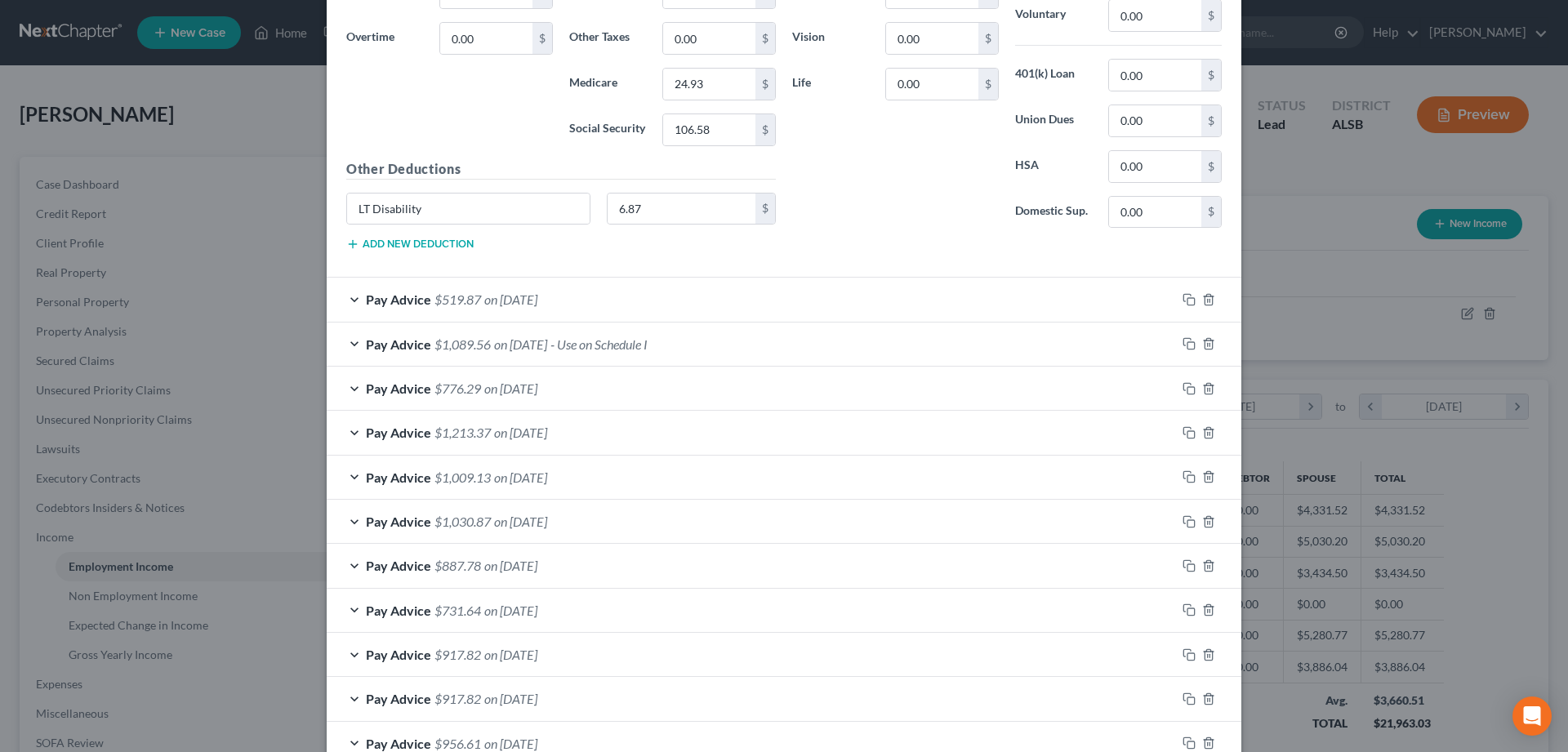
click at [352, 521] on div "Pay Advice $1,030.87 on [DATE]" at bounding box center [751, 521] width 850 height 43
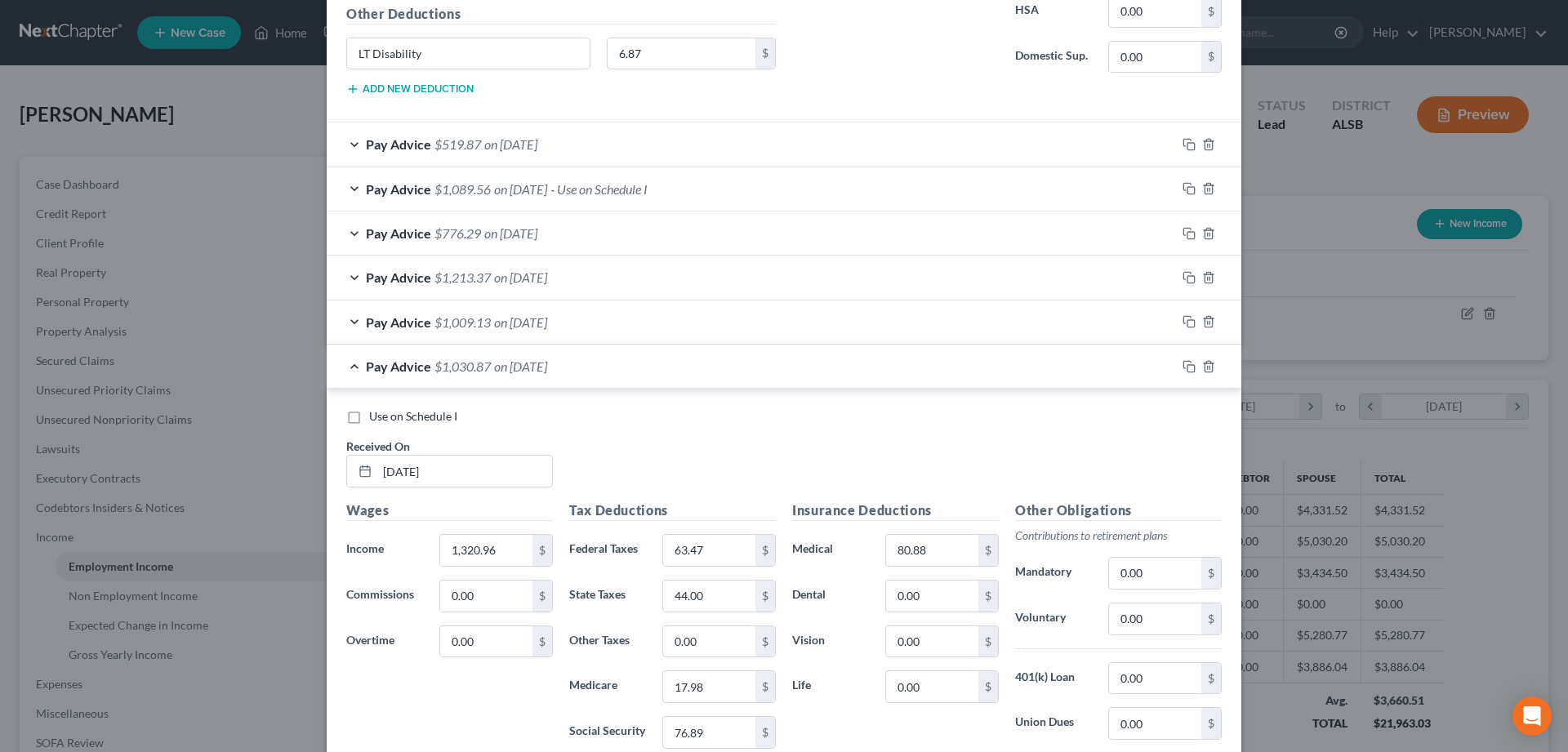
scroll to position [1051, 0]
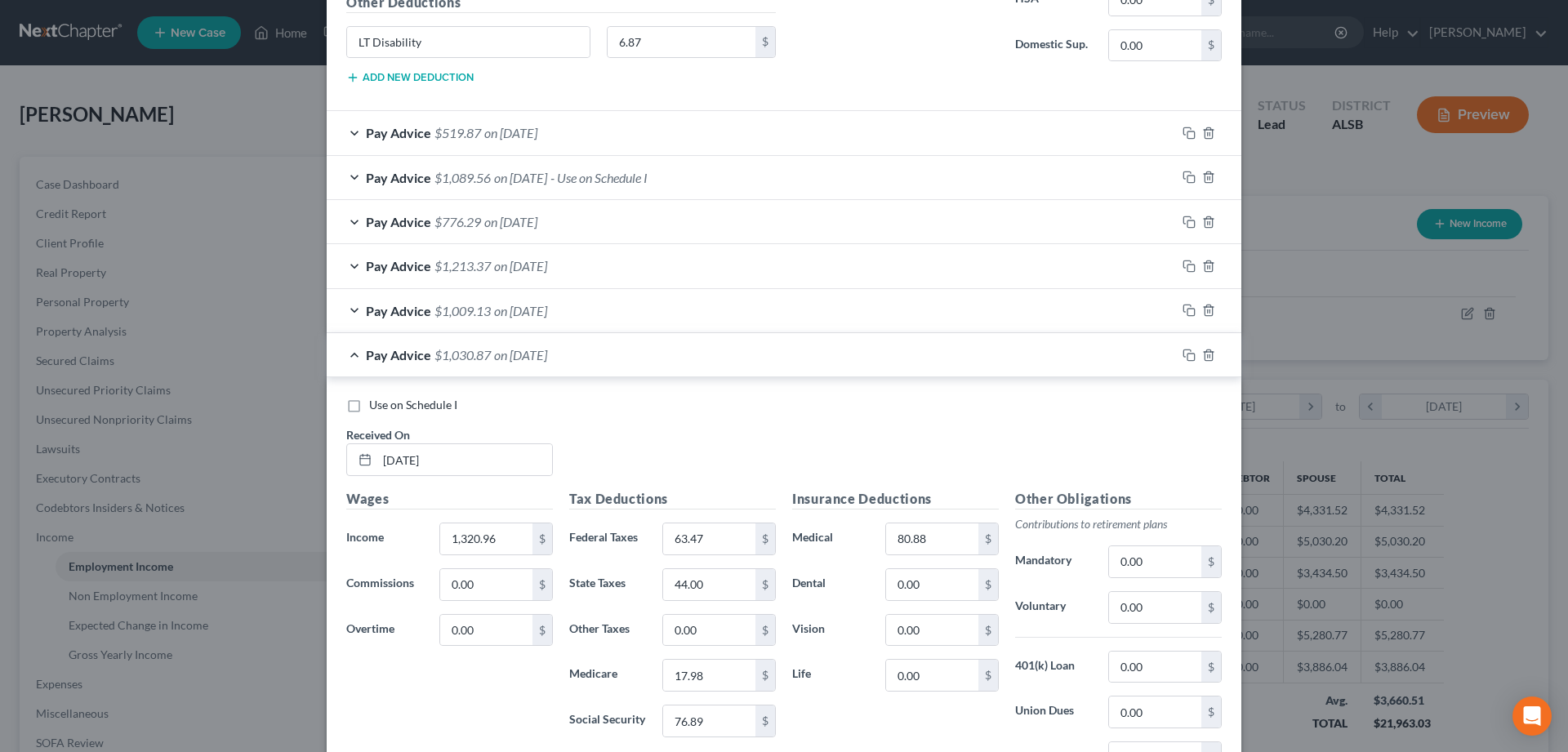
click at [392, 695] on div "Wages Income * 1,320.96 $ Commissions 0.00 $ Overtime 0.00 $" at bounding box center [449, 620] width 223 height 261
click at [409, 463] on input "[DATE]" at bounding box center [464, 459] width 174 height 31
type input "[DATE]"
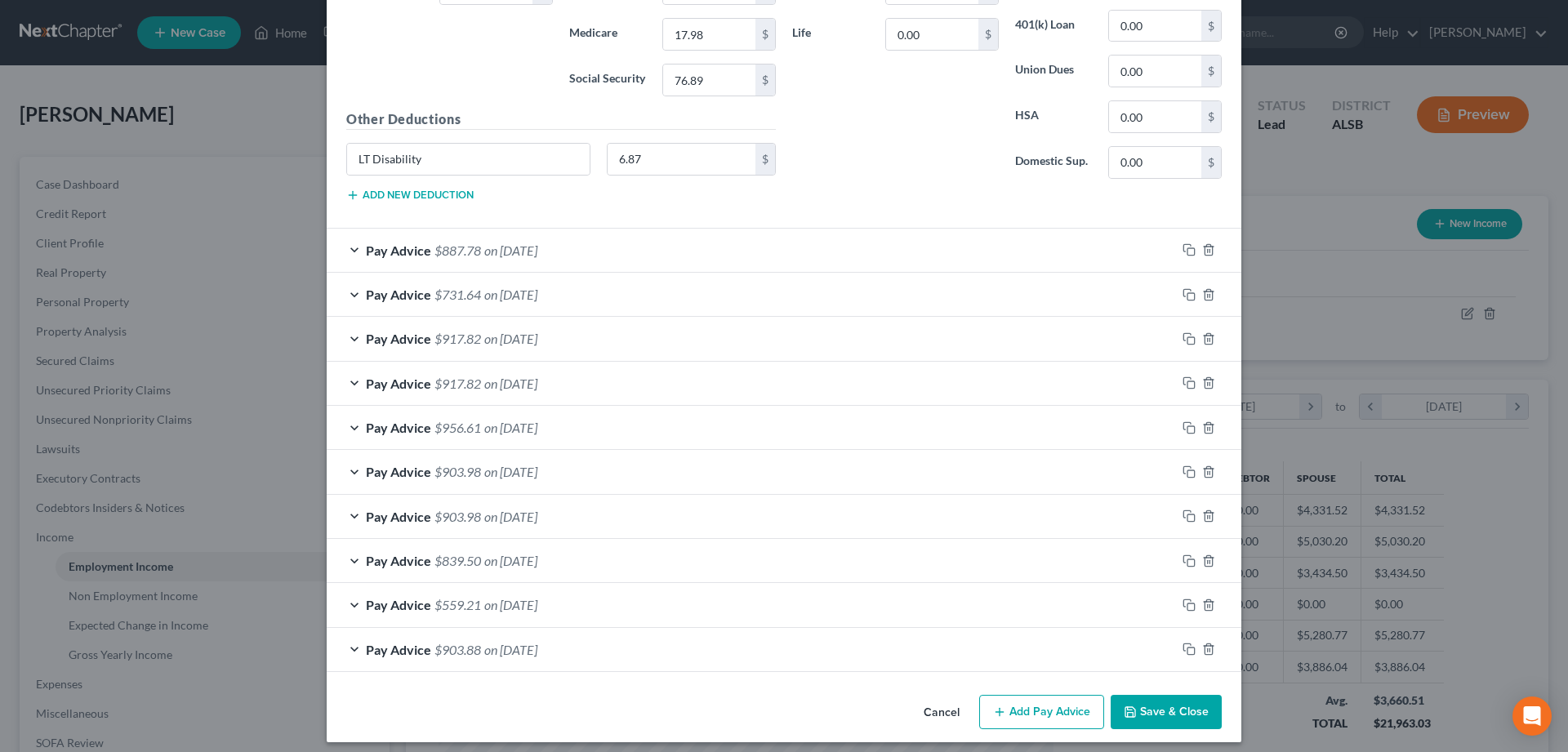
scroll to position [1702, 0]
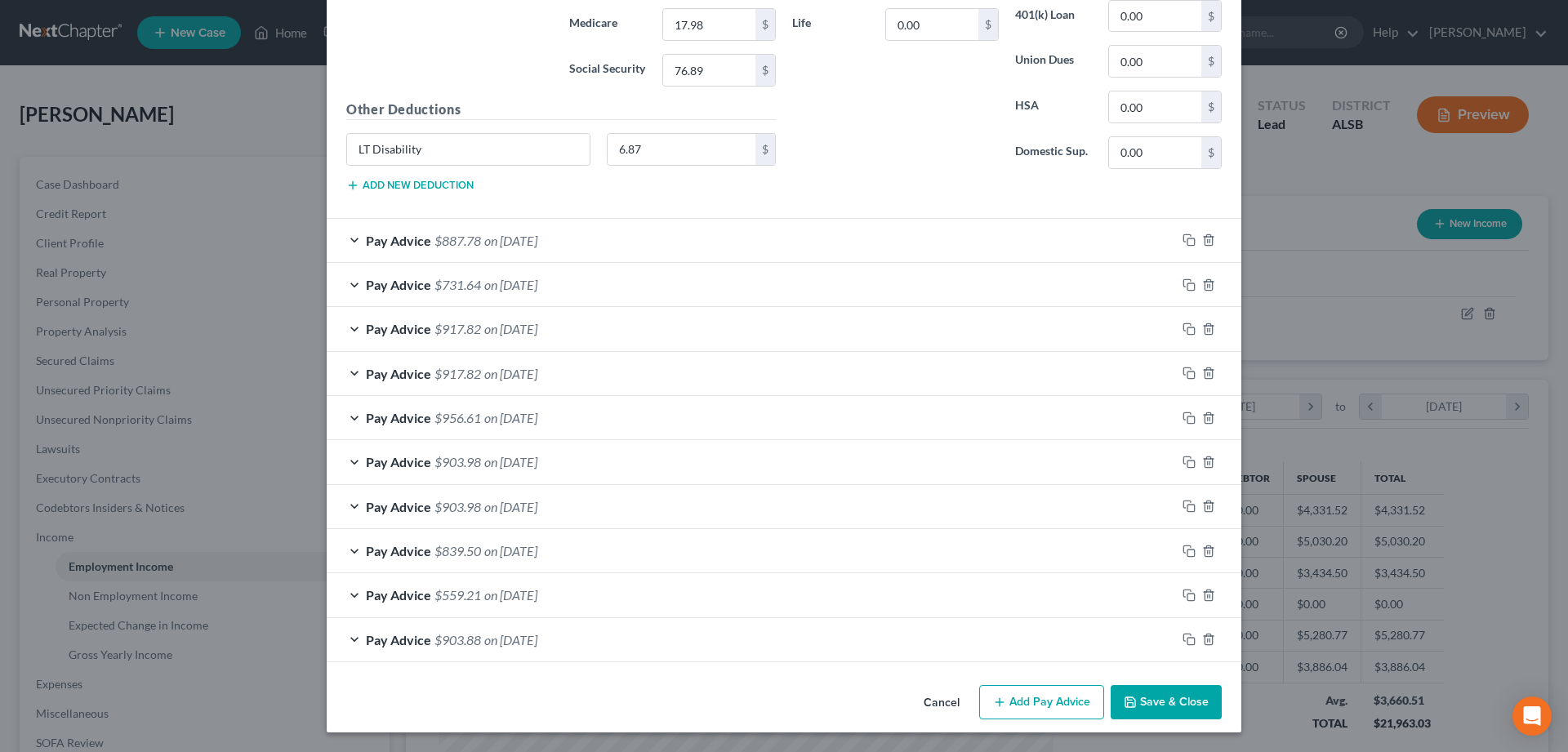
click at [1174, 699] on button "Save & Close" at bounding box center [1167, 702] width 112 height 34
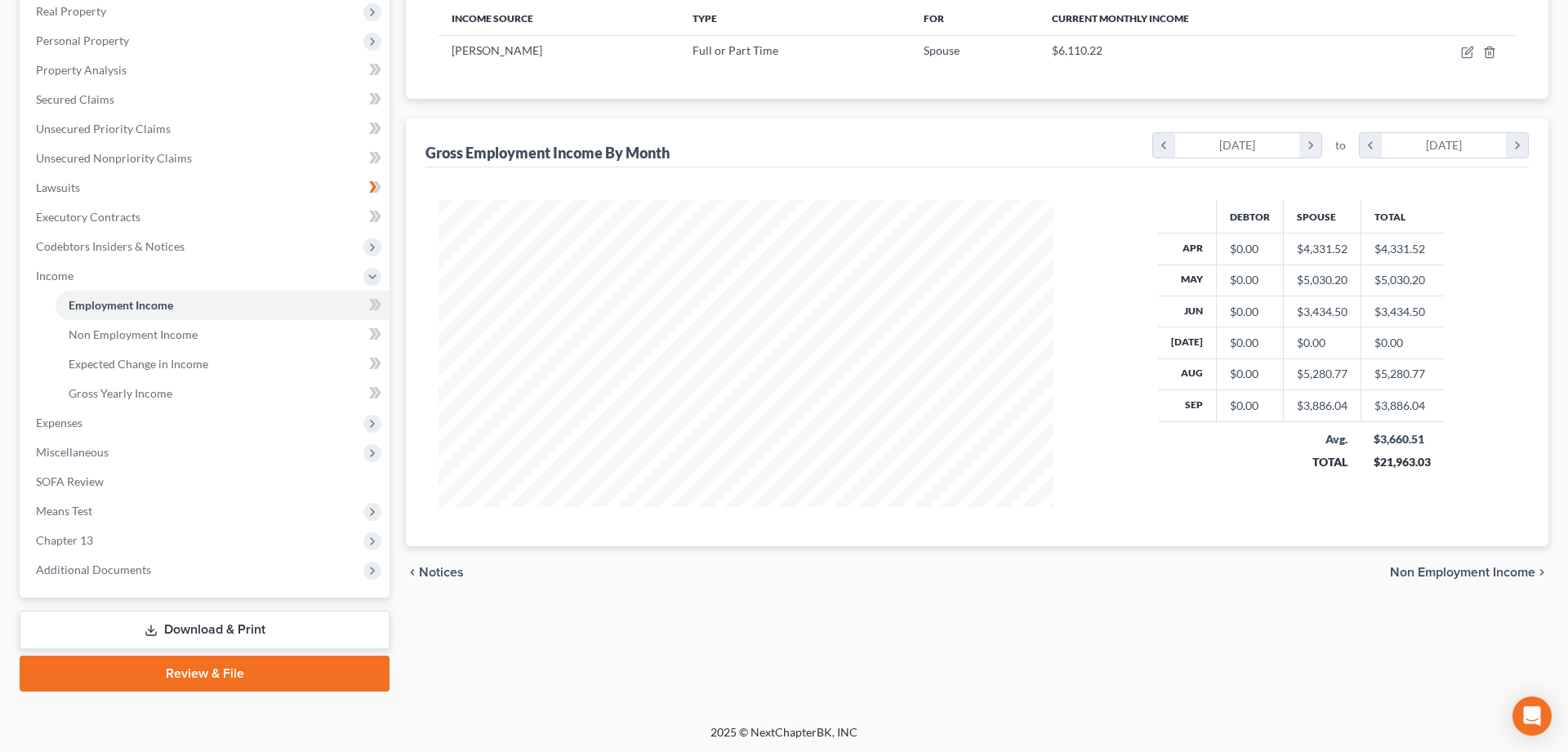
scroll to position [0, 0]
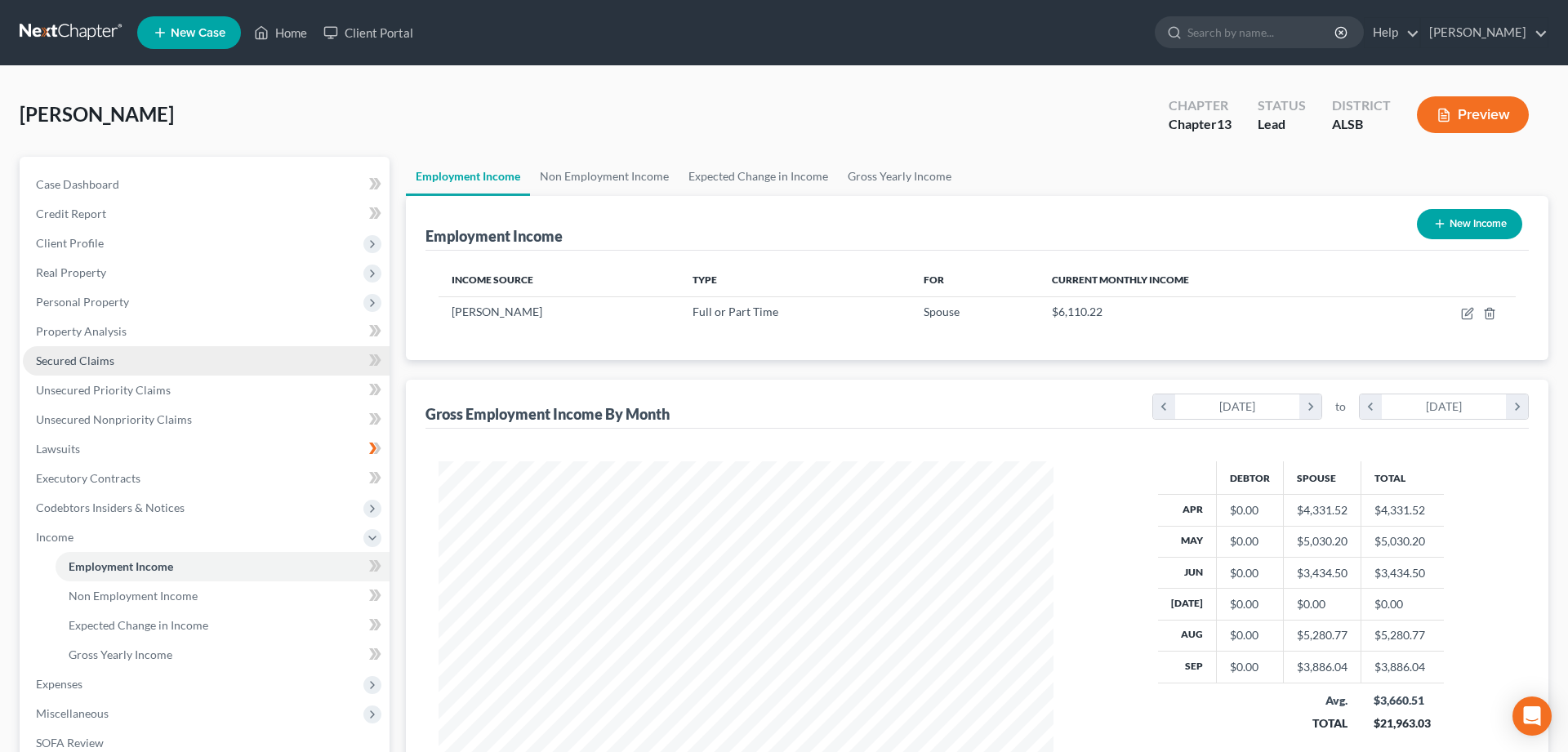
click at [84, 359] on span "Secured Claims" at bounding box center [75, 361] width 79 height 14
